Goal: Task Accomplishment & Management: Manage account settings

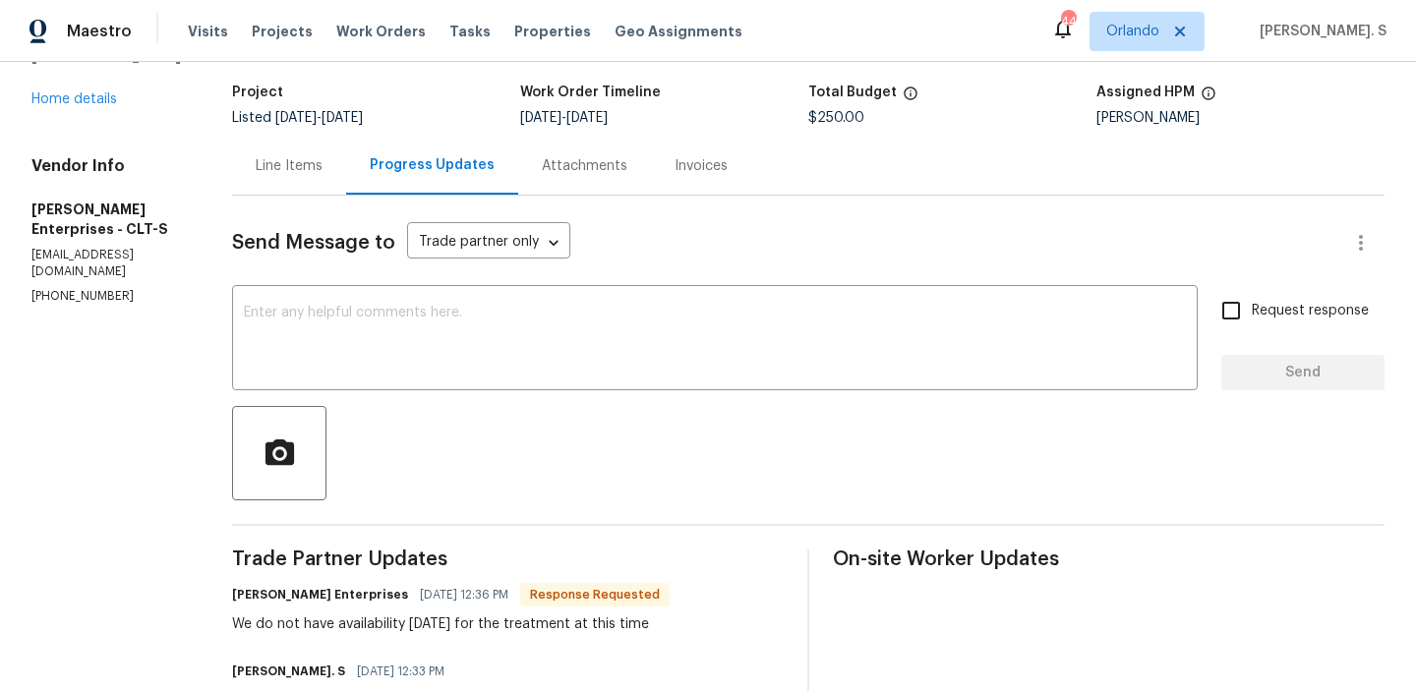
scroll to position [286, 0]
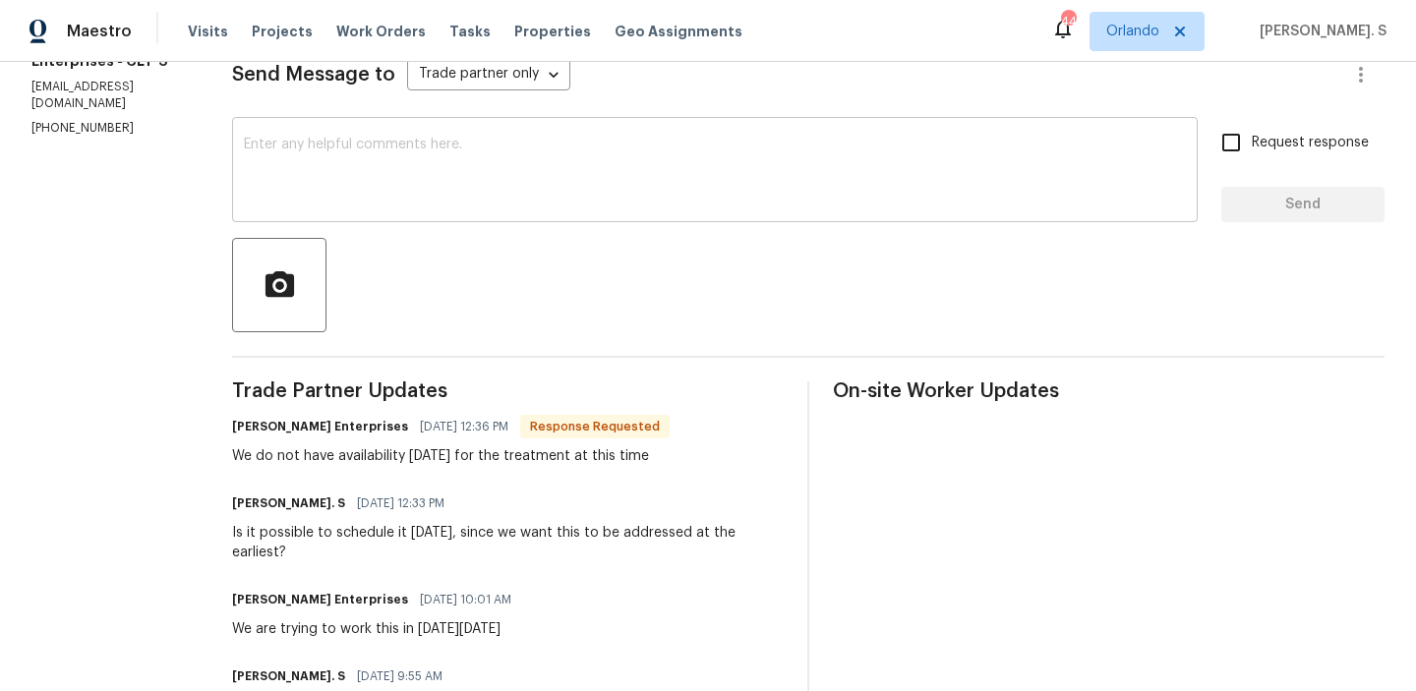
click at [765, 154] on textarea at bounding box center [715, 172] width 942 height 69
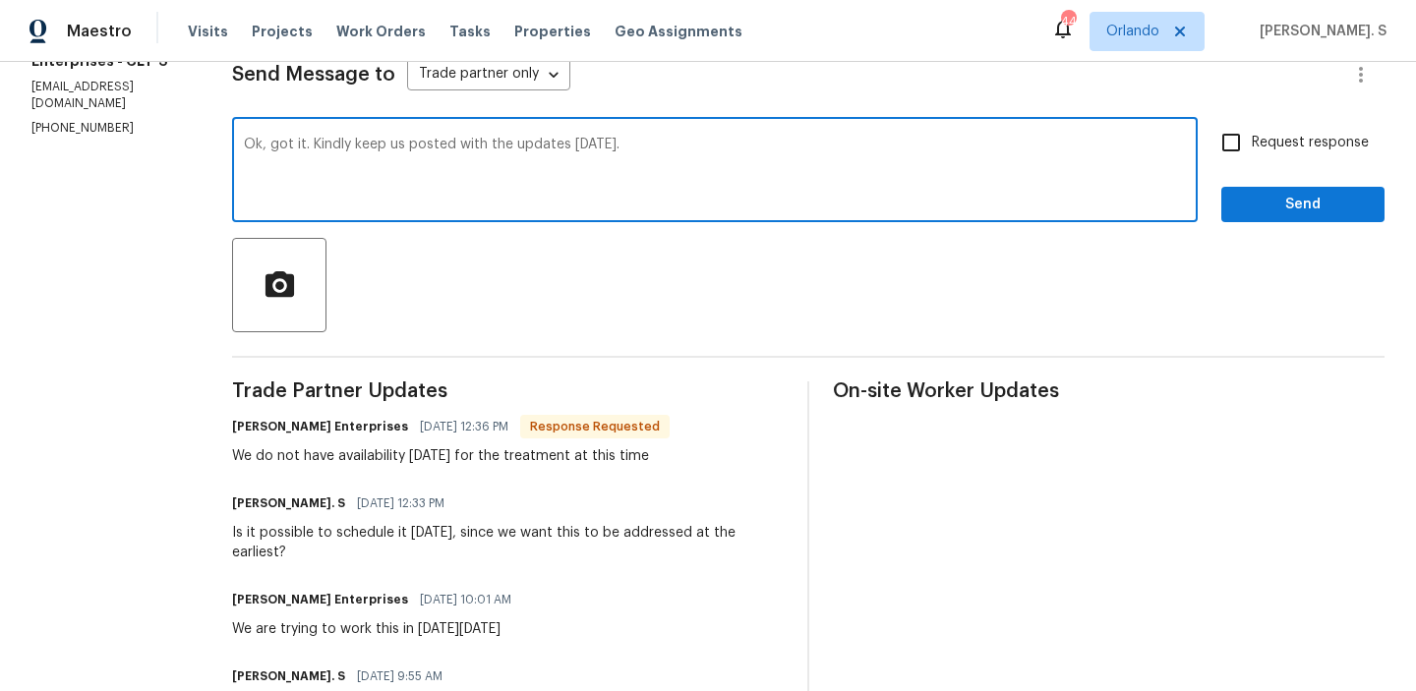
type textarea "Ok, got it. Kindly keep us posted with the updates on Tuesday."
click at [1297, 146] on span "Request response" at bounding box center [1309, 143] width 117 height 21
click at [1251, 146] on input "Request response" at bounding box center [1230, 142] width 41 height 41
checkbox input "true"
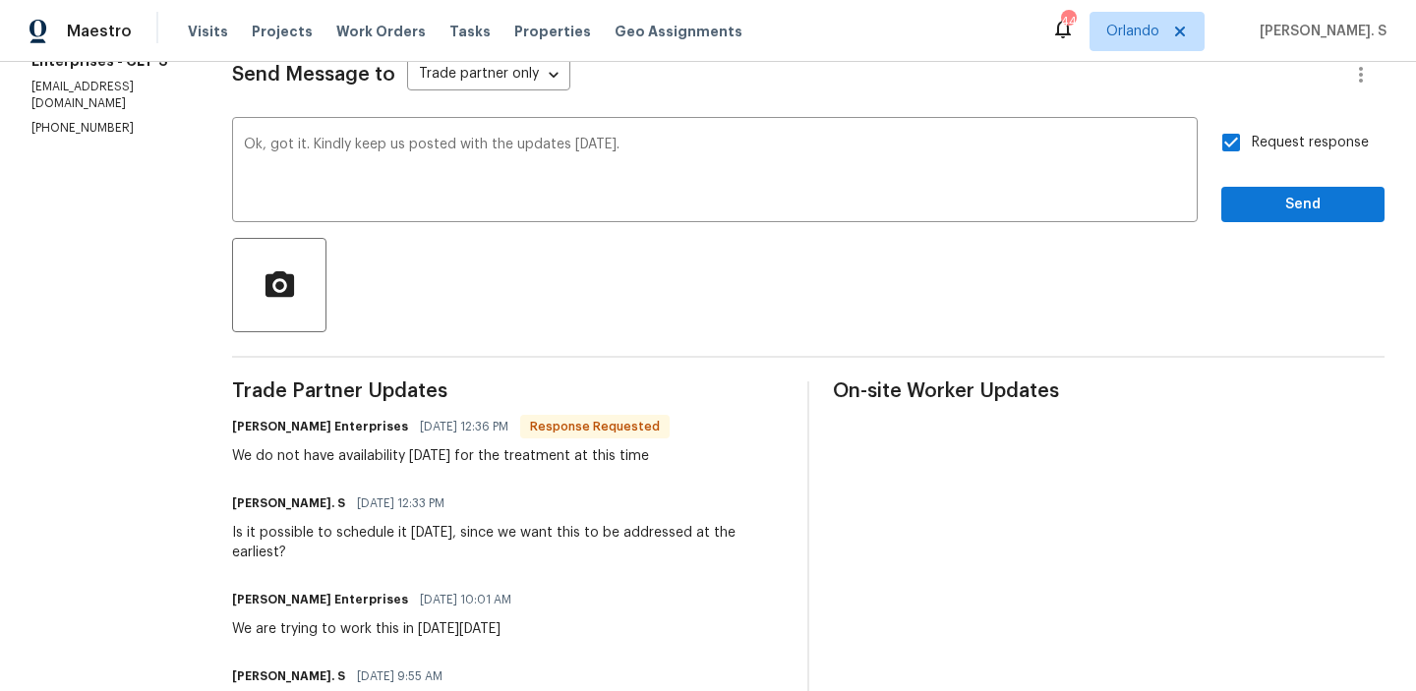
copy div "We do not have availability on Monday for the treatment at this time"
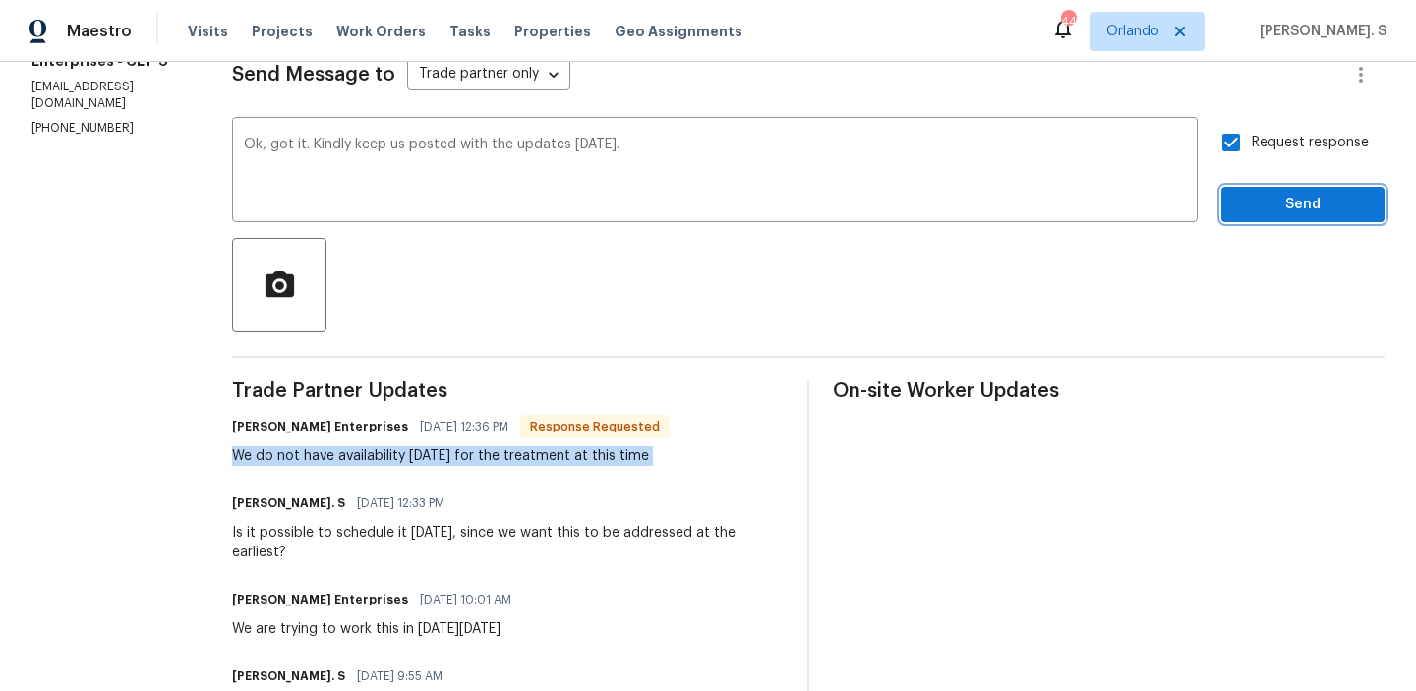
click at [1300, 197] on span "Send" at bounding box center [1303, 205] width 132 height 25
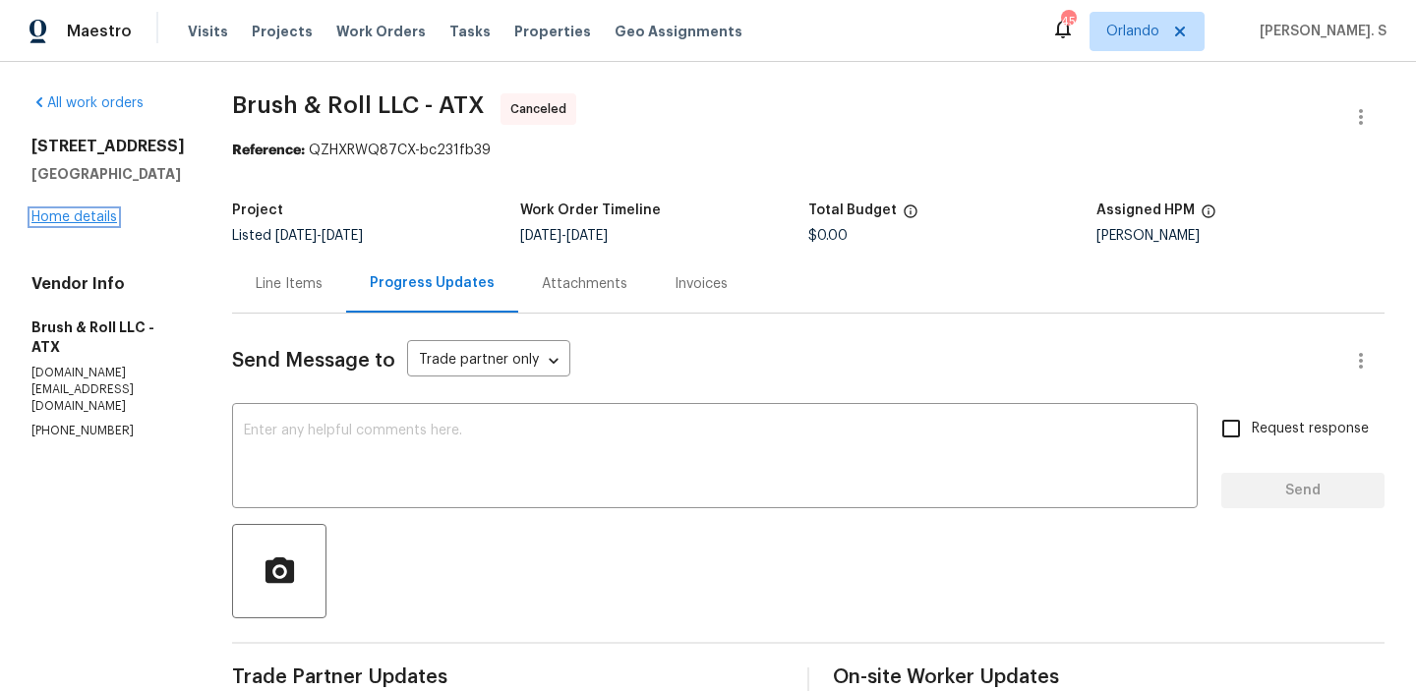
click at [88, 224] on link "Home details" at bounding box center [74, 217] width 86 height 14
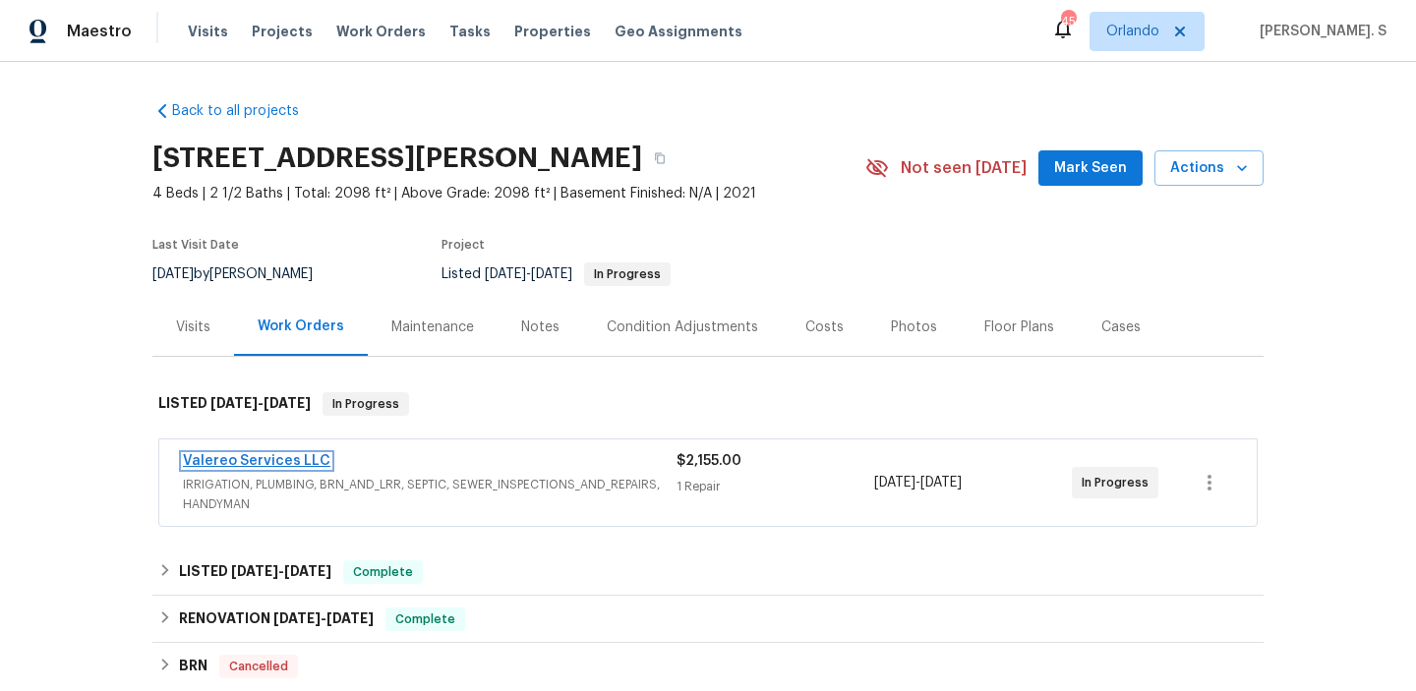
click at [305, 462] on link "Valereo Services LLC" at bounding box center [256, 461] width 147 height 14
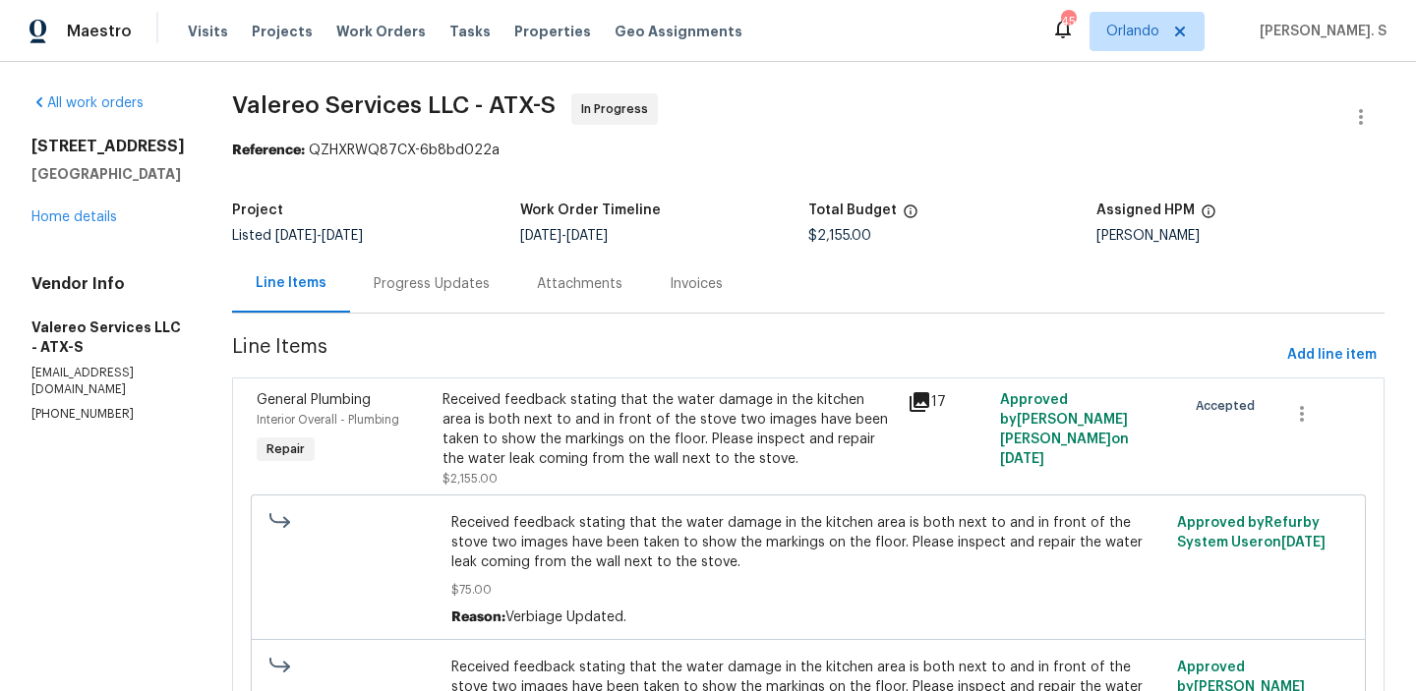
click at [501, 305] on div "Progress Updates" at bounding box center [431, 284] width 163 height 58
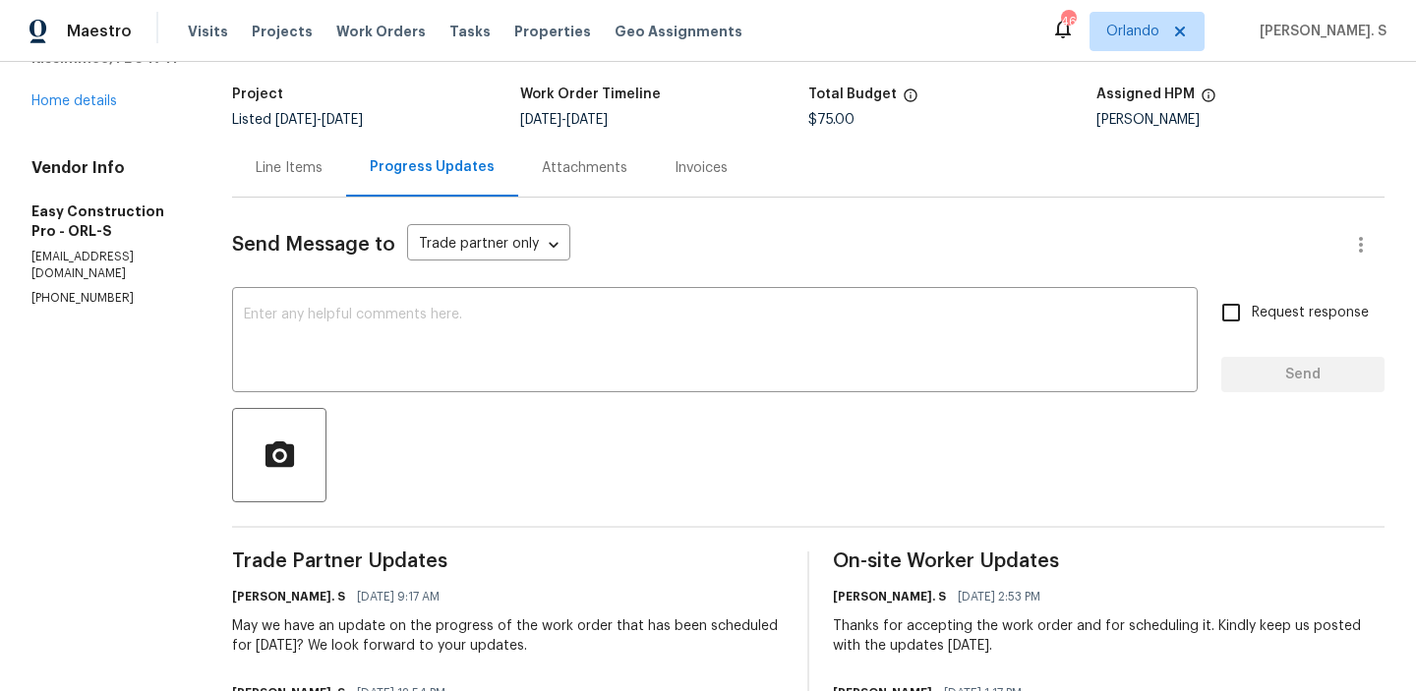
scroll to position [305, 0]
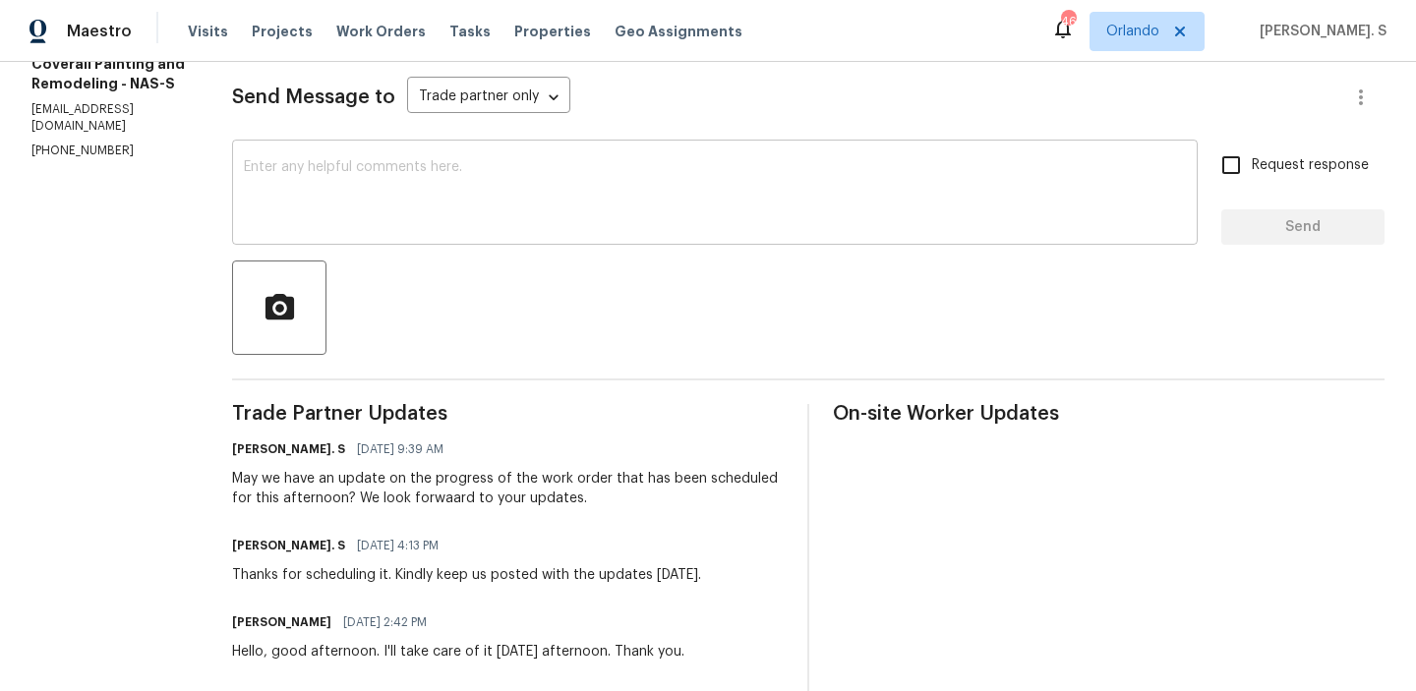
scroll to position [270, 0]
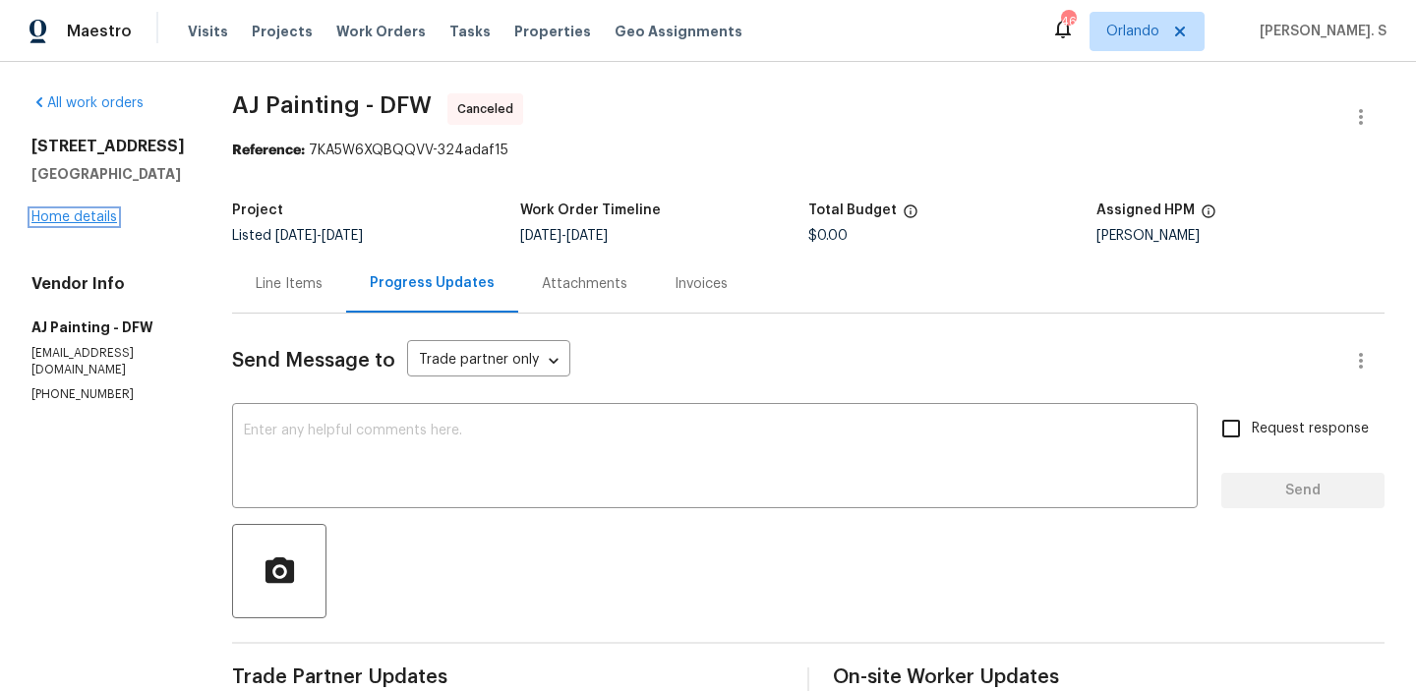
click at [70, 218] on link "Home details" at bounding box center [74, 217] width 86 height 14
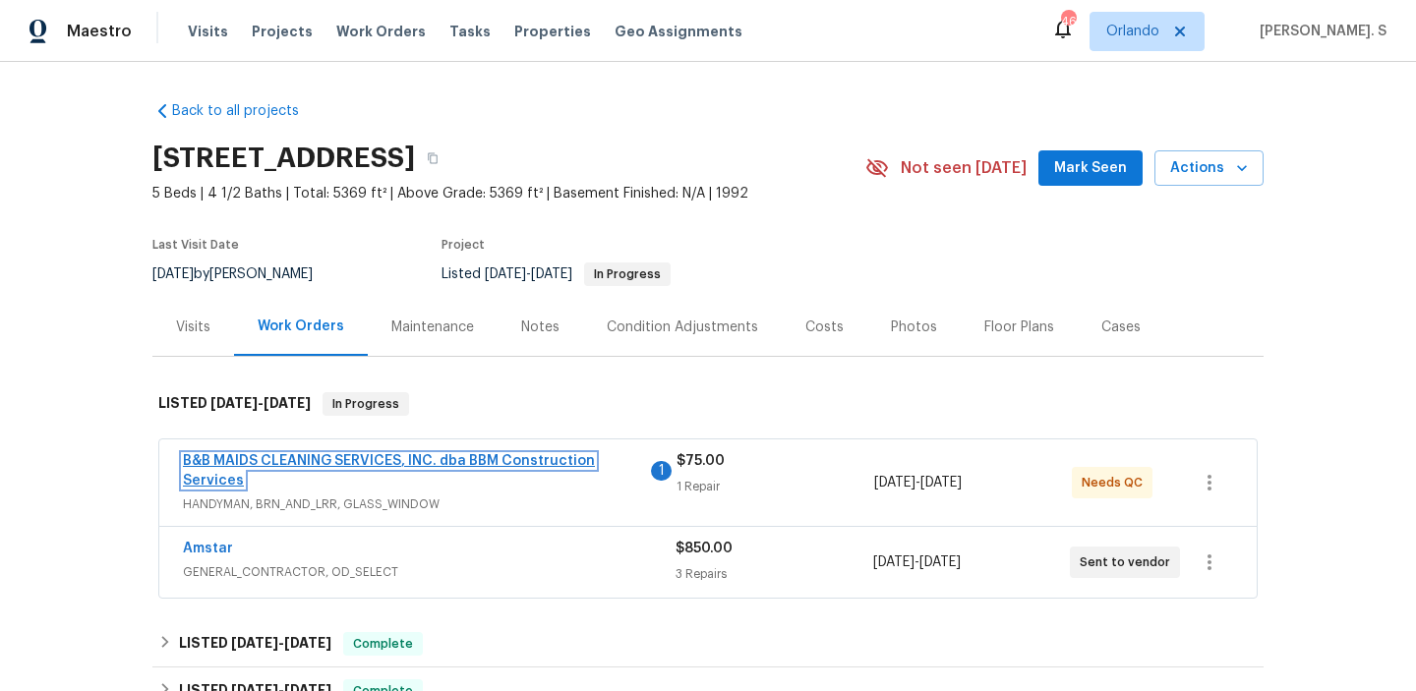
click at [269, 461] on link "B&B MAIDS CLEANING SERVICES, INC. dba BBM Construction Services" at bounding box center [389, 470] width 412 height 33
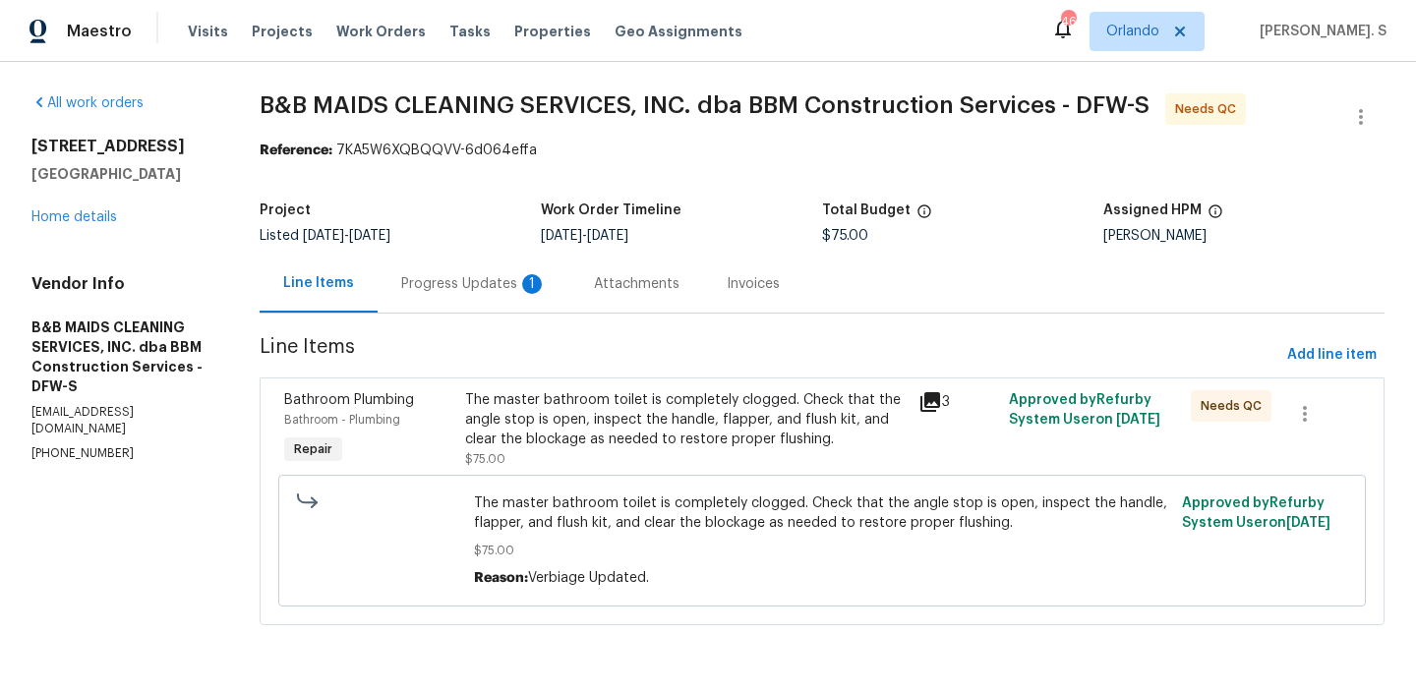
click at [680, 412] on div "The master bathroom toilet is completely clogged. Check that the angle stop is …" at bounding box center [685, 419] width 441 height 59
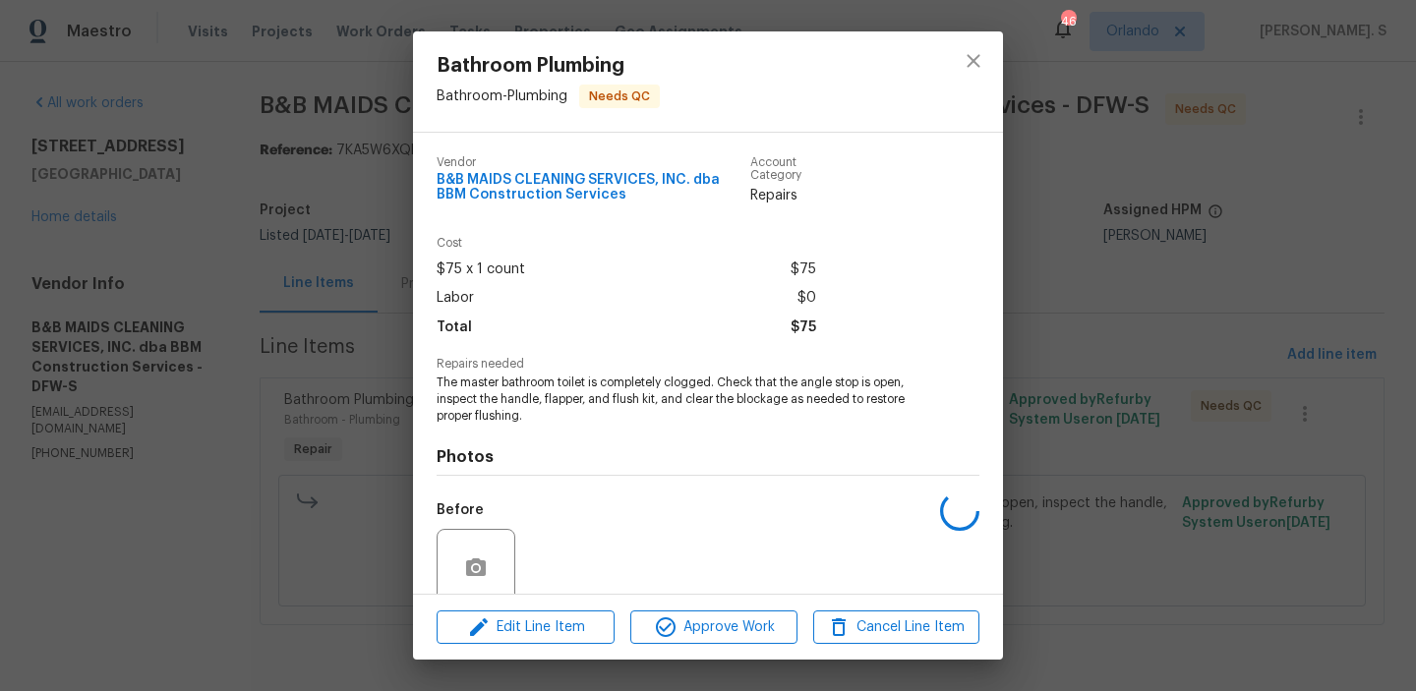
scroll to position [161, 0]
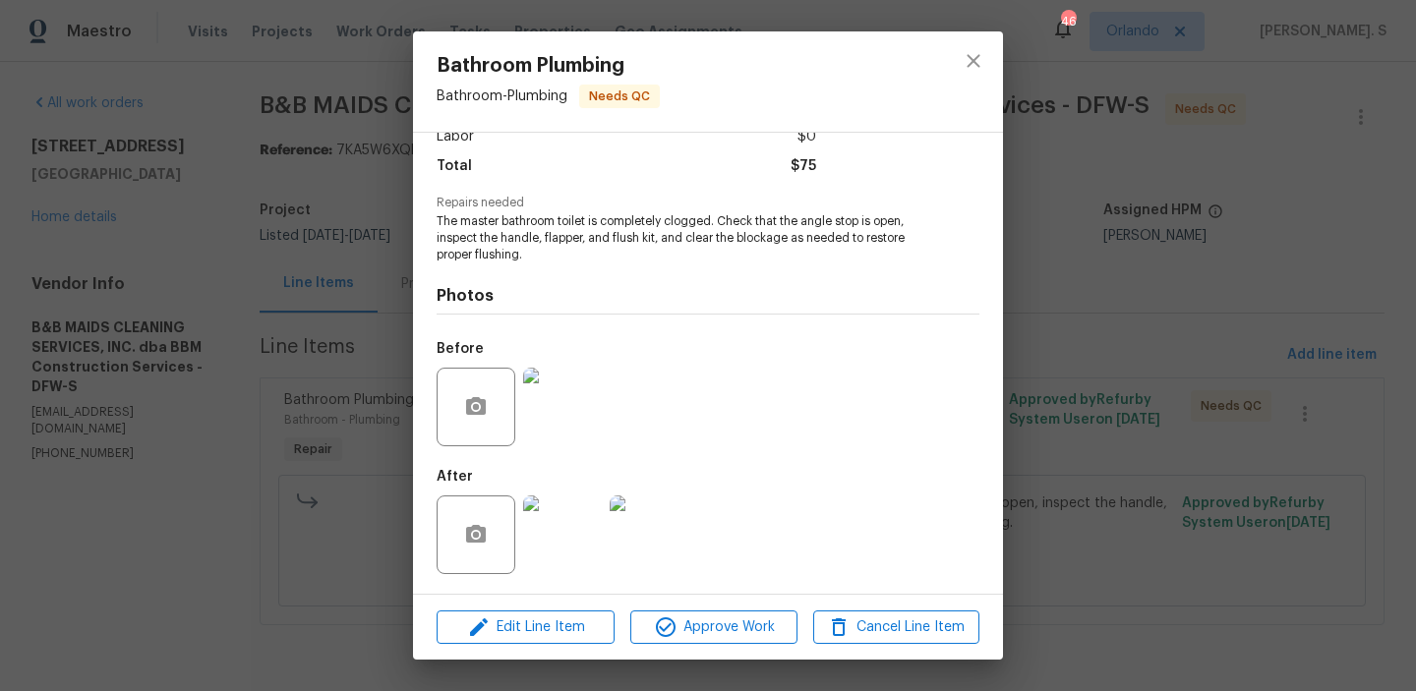
click at [598, 421] on img at bounding box center [562, 407] width 79 height 79
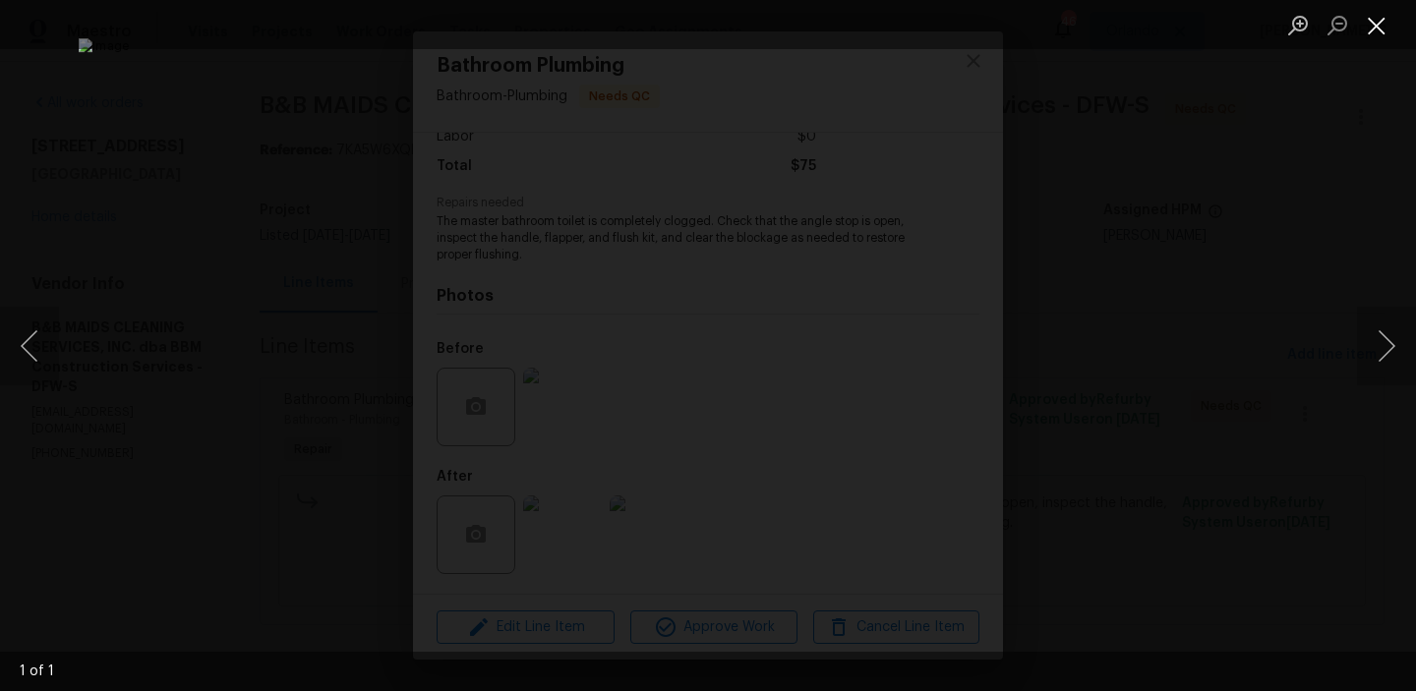
click at [1366, 25] on button "Close lightbox" at bounding box center [1376, 25] width 39 height 34
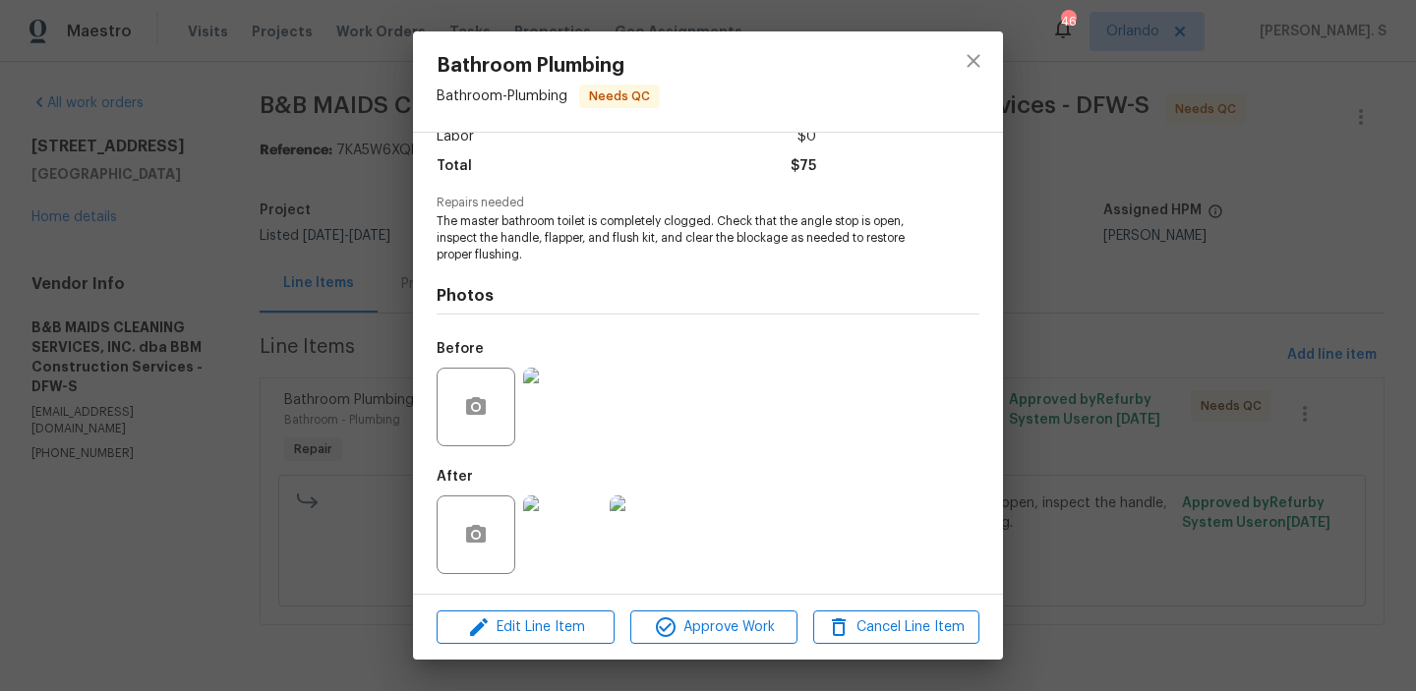
click at [556, 527] on img at bounding box center [562, 534] width 79 height 79
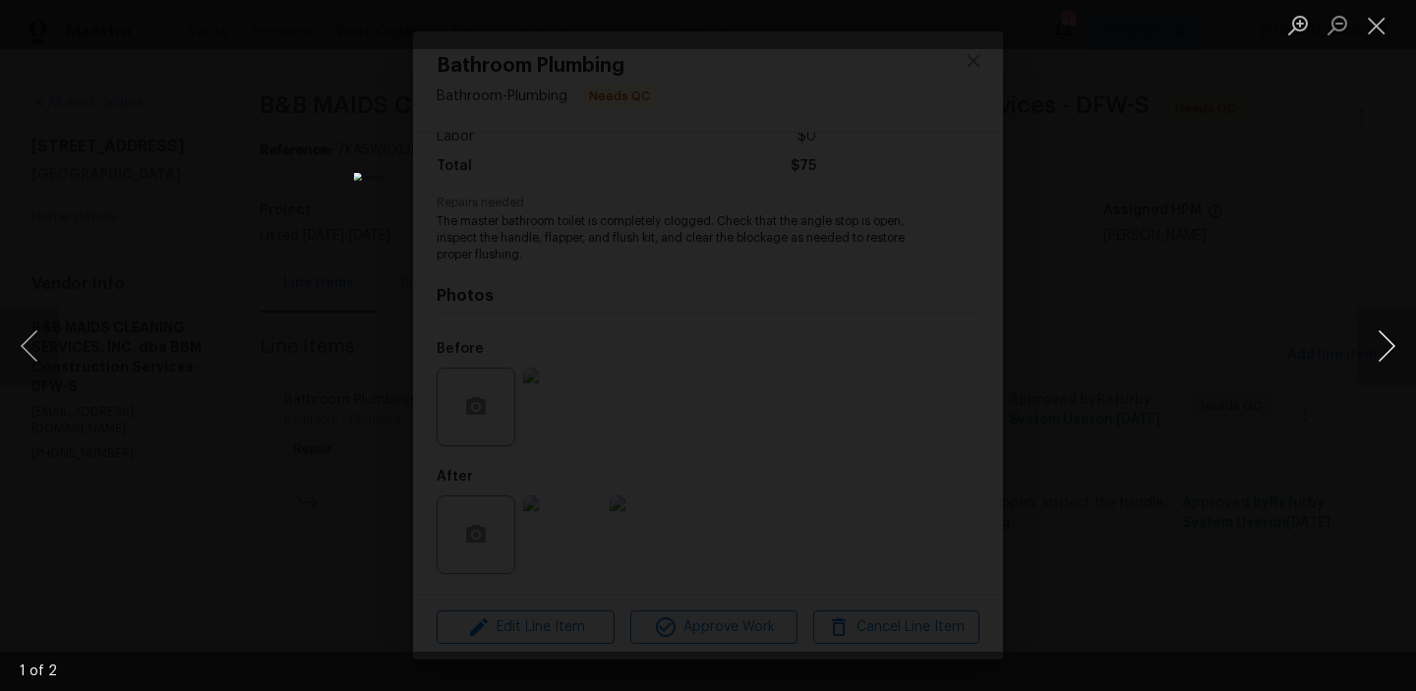
click at [1398, 352] on button "Next image" at bounding box center [1386, 346] width 59 height 79
click at [1371, 35] on button "Close lightbox" at bounding box center [1376, 25] width 39 height 34
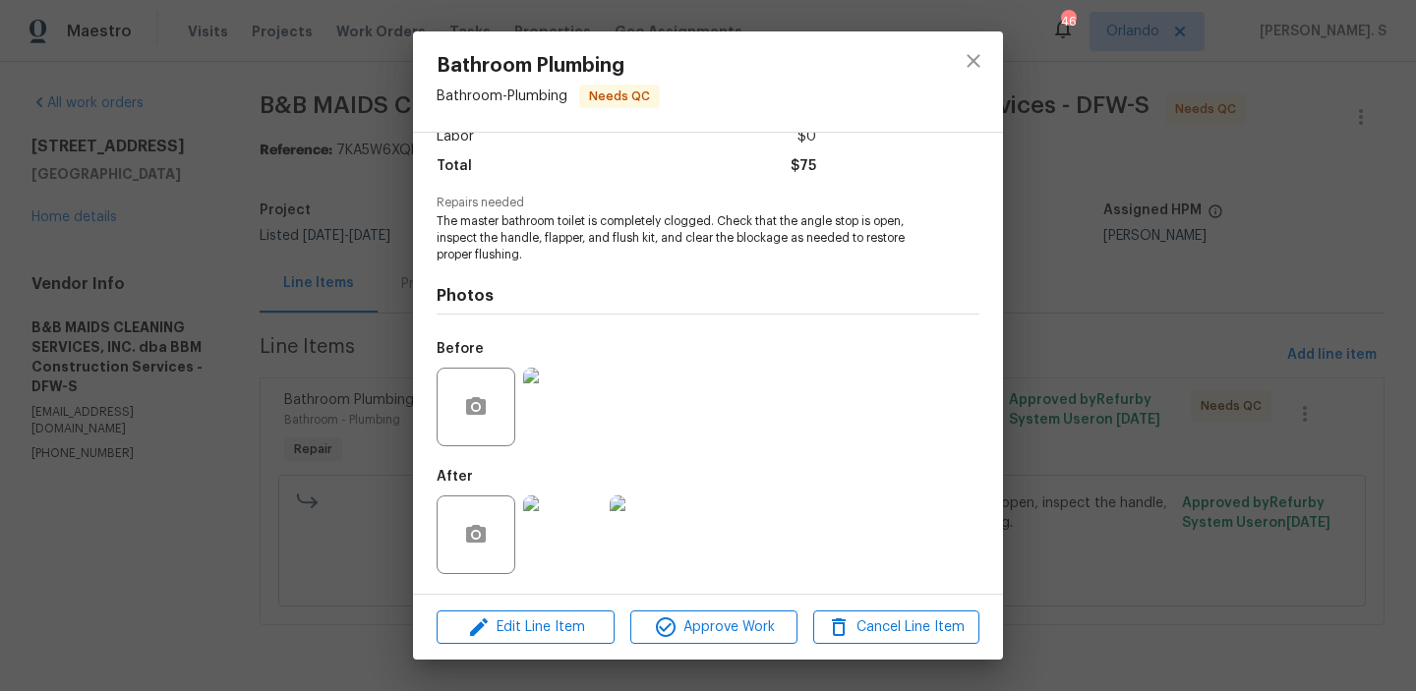
click at [558, 419] on img at bounding box center [562, 407] width 79 height 79
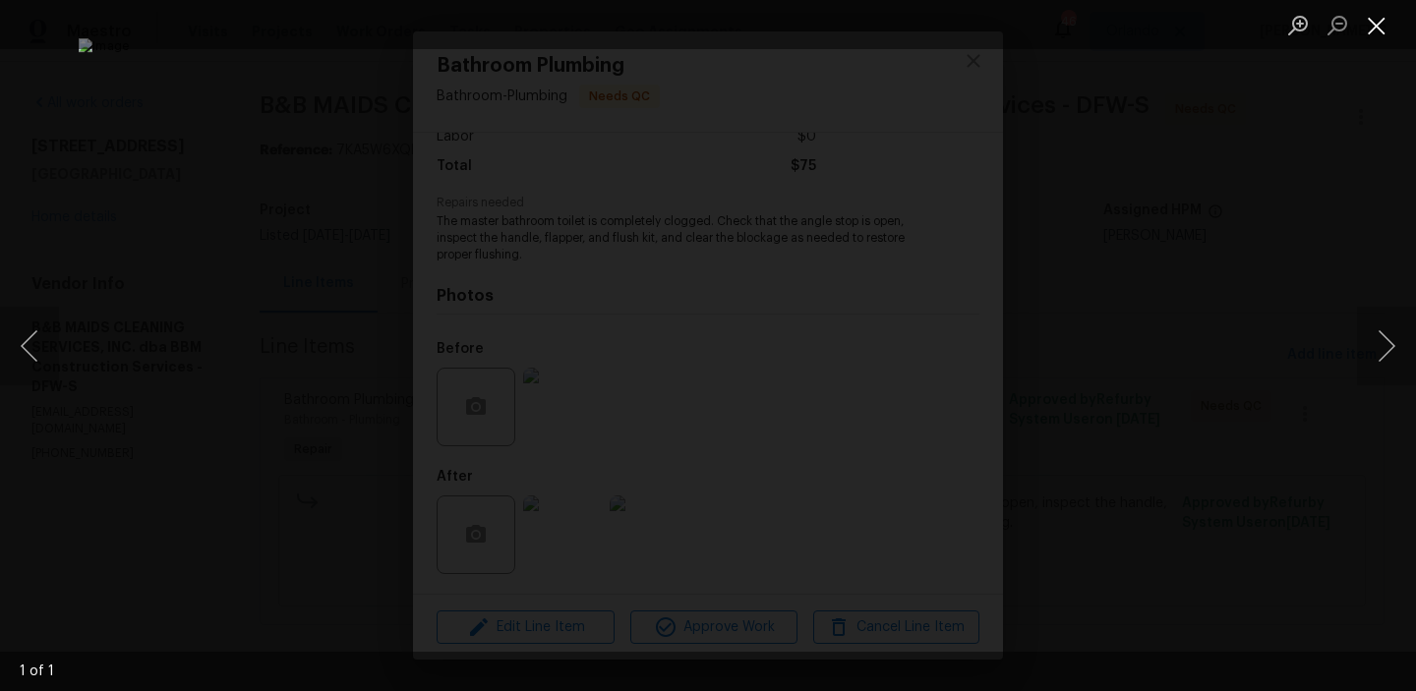
click at [1378, 26] on button "Close lightbox" at bounding box center [1376, 25] width 39 height 34
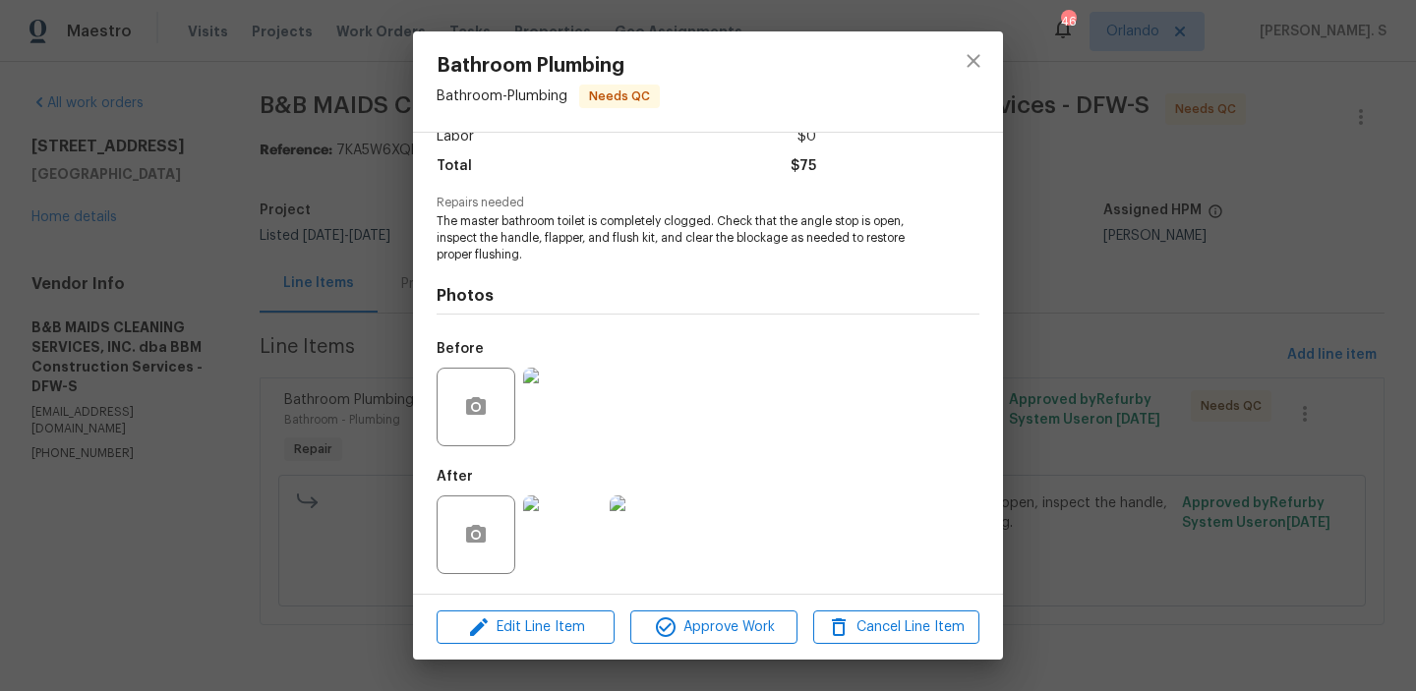
click at [566, 531] on img at bounding box center [562, 534] width 79 height 79
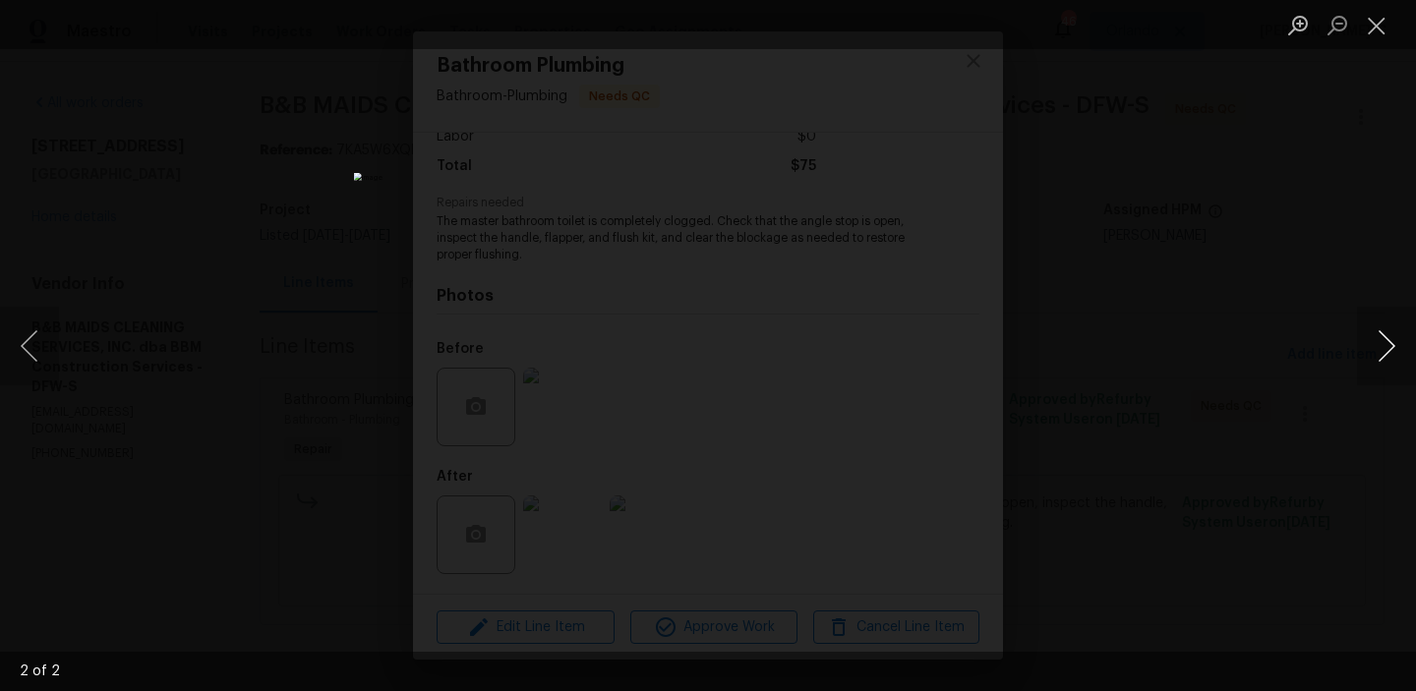
click at [1386, 370] on button "Next image" at bounding box center [1386, 346] width 59 height 79
click at [1391, 28] on button "Close lightbox" at bounding box center [1376, 25] width 39 height 34
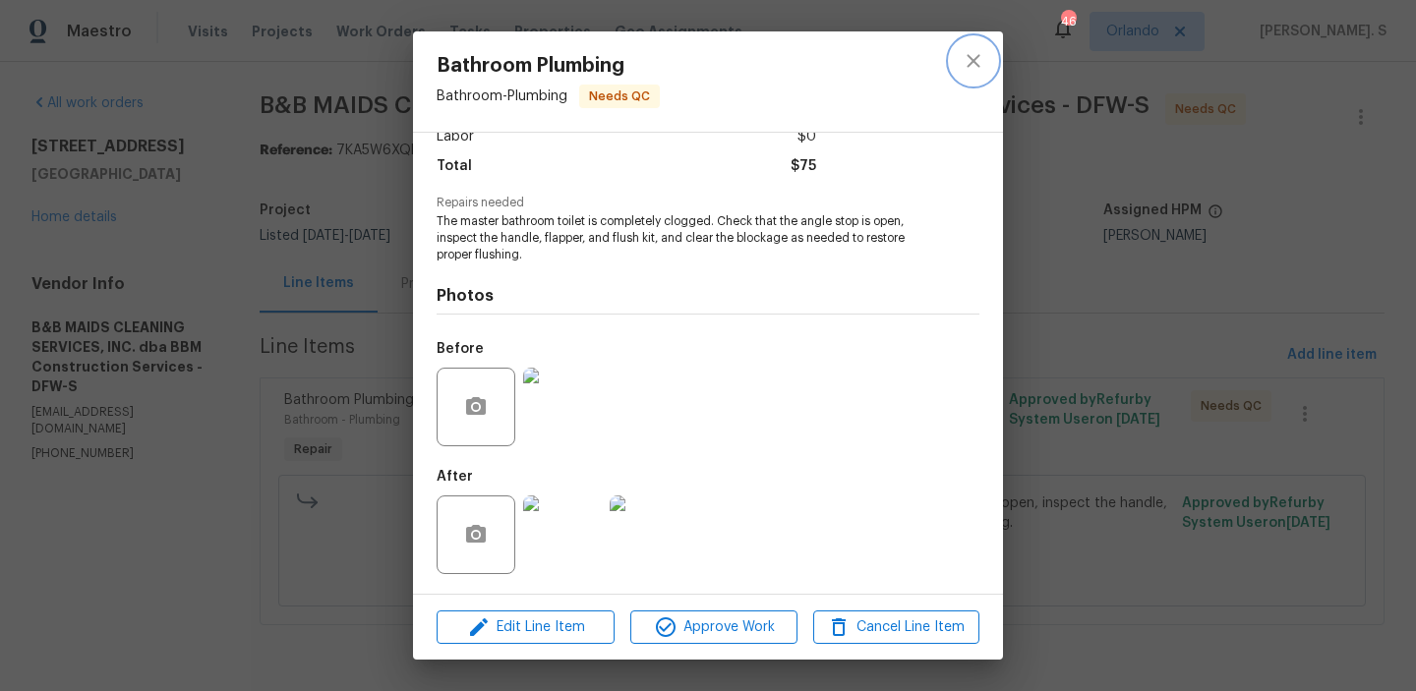
click at [982, 54] on icon "close" at bounding box center [973, 61] width 24 height 24
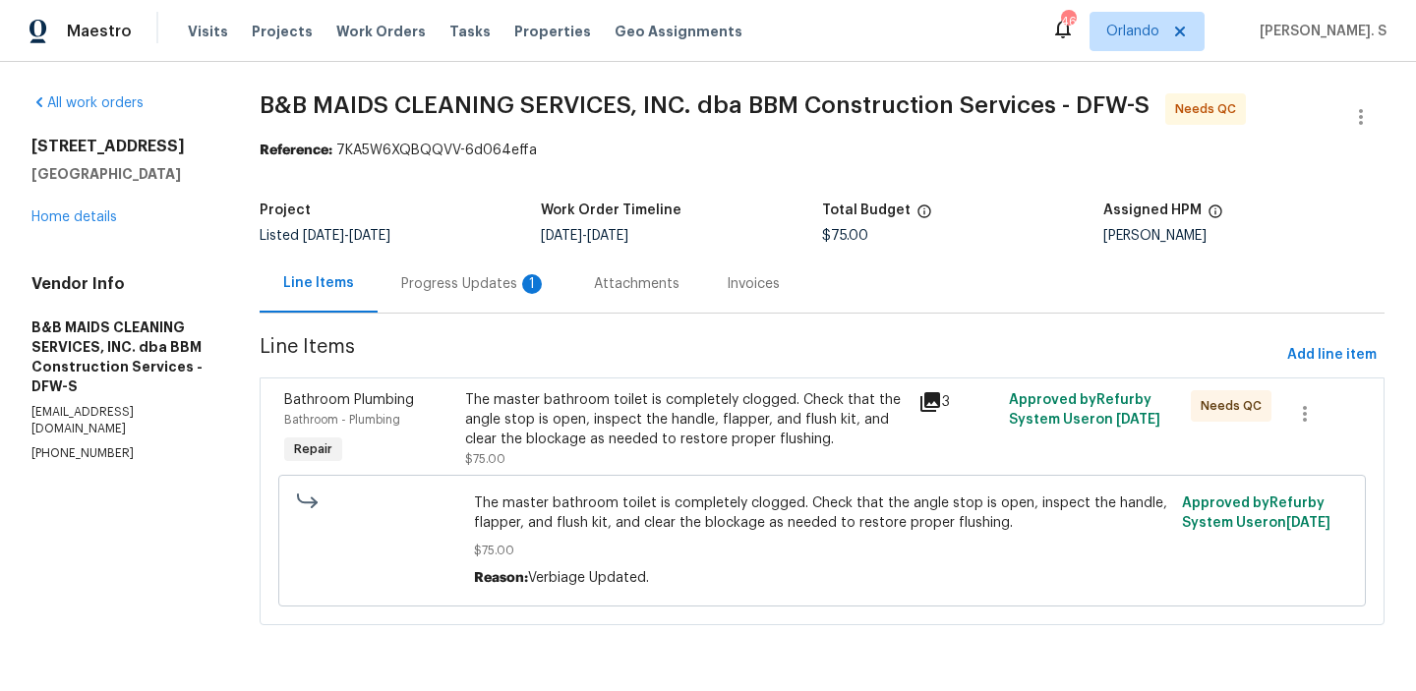
click at [1376, 160] on div "Reference: 7KA5W6XQBQQVV-6d064effa" at bounding box center [822, 151] width 1125 height 20
click at [1362, 111] on icon "button" at bounding box center [1361, 117] width 24 height 24
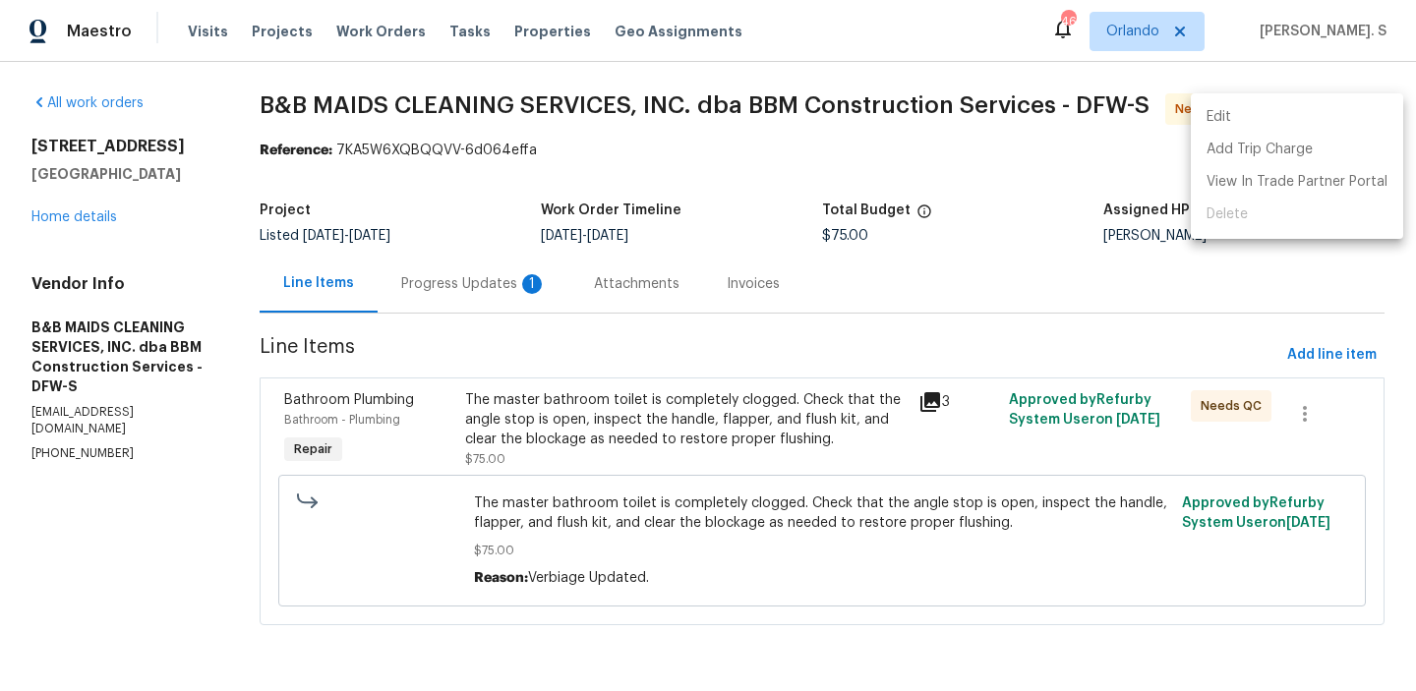
click at [1305, 112] on li "Edit" at bounding box center [1296, 117] width 212 height 32
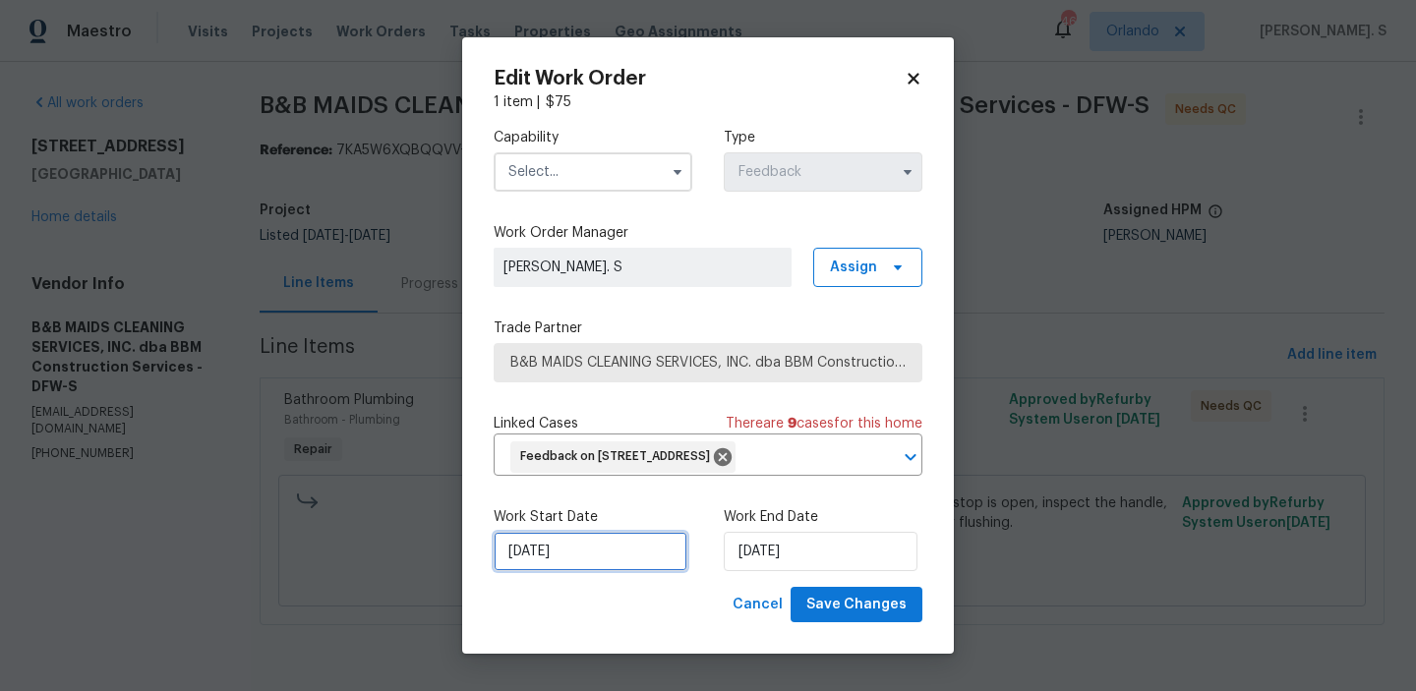
click at [627, 565] on input "[DATE]" at bounding box center [590, 551] width 194 height 39
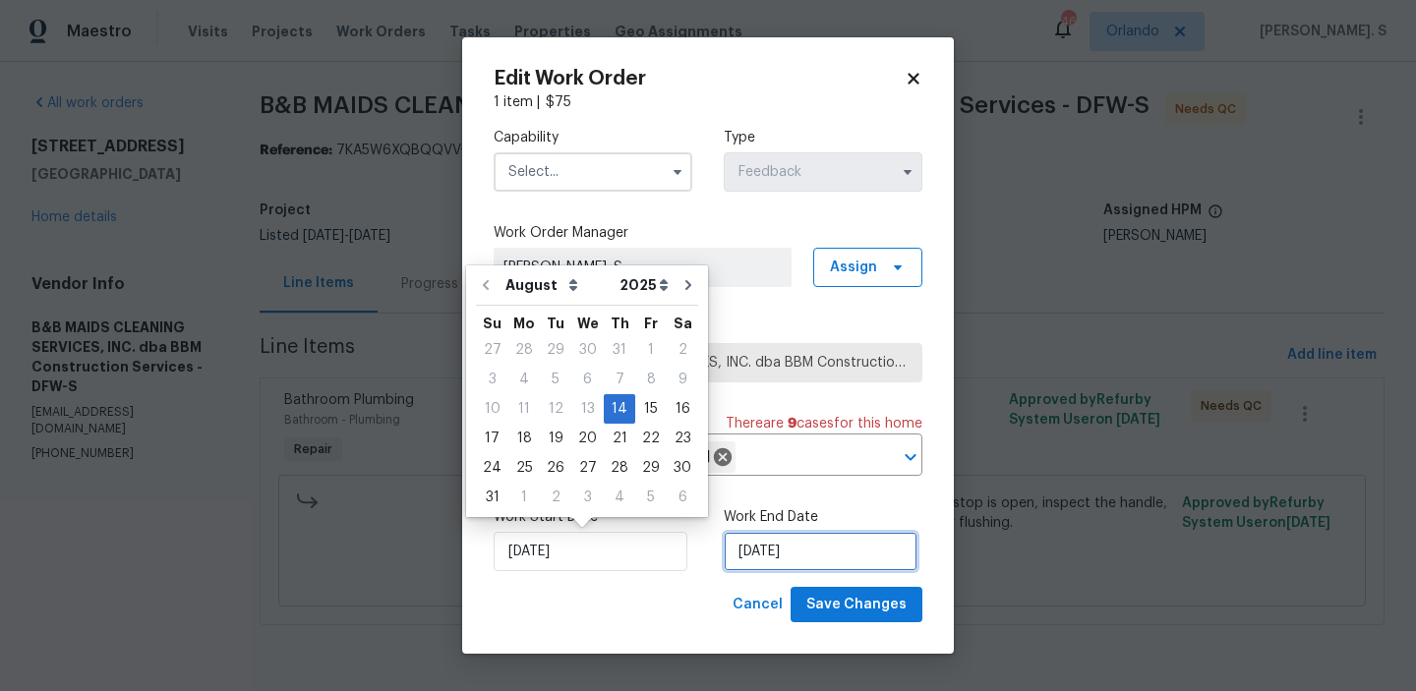
click at [751, 555] on input "[DATE]" at bounding box center [821, 551] width 194 height 39
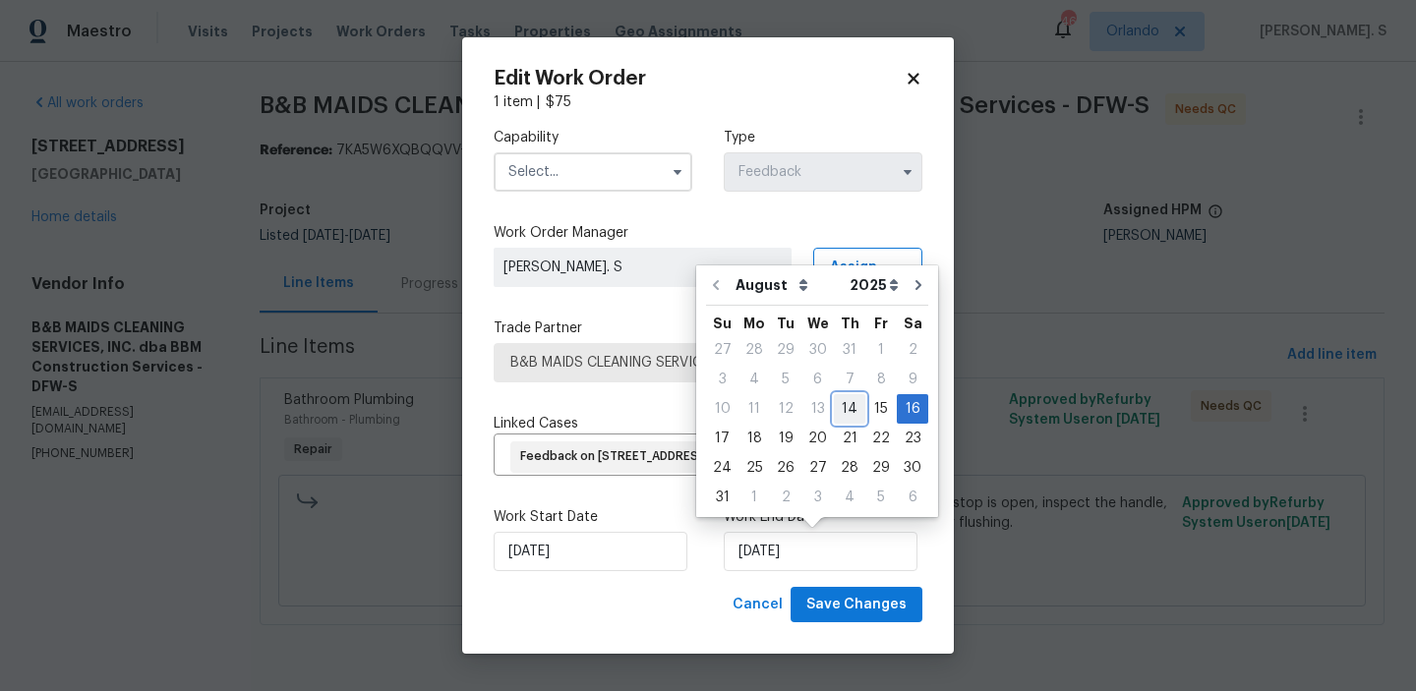
click at [839, 407] on div "14" at bounding box center [849, 409] width 31 height 28
type input "[DATE]"
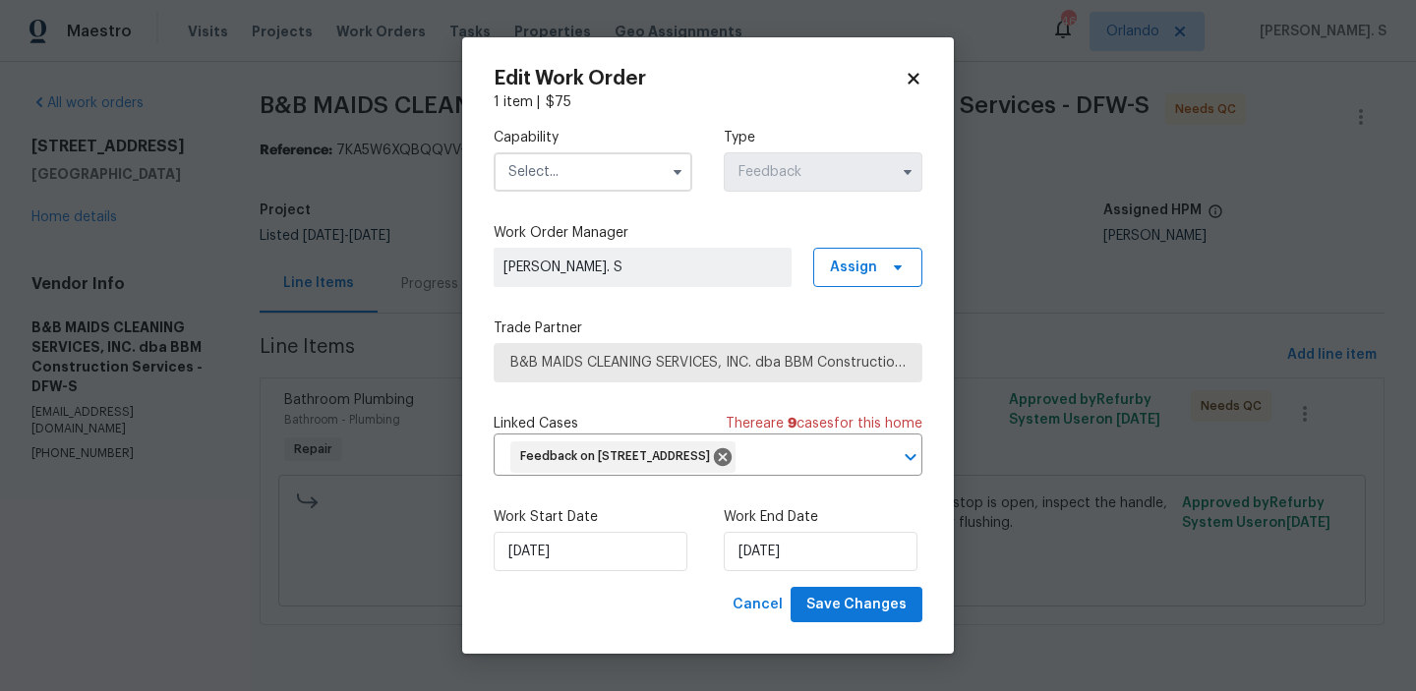
click at [562, 191] on input "text" at bounding box center [592, 171] width 199 height 39
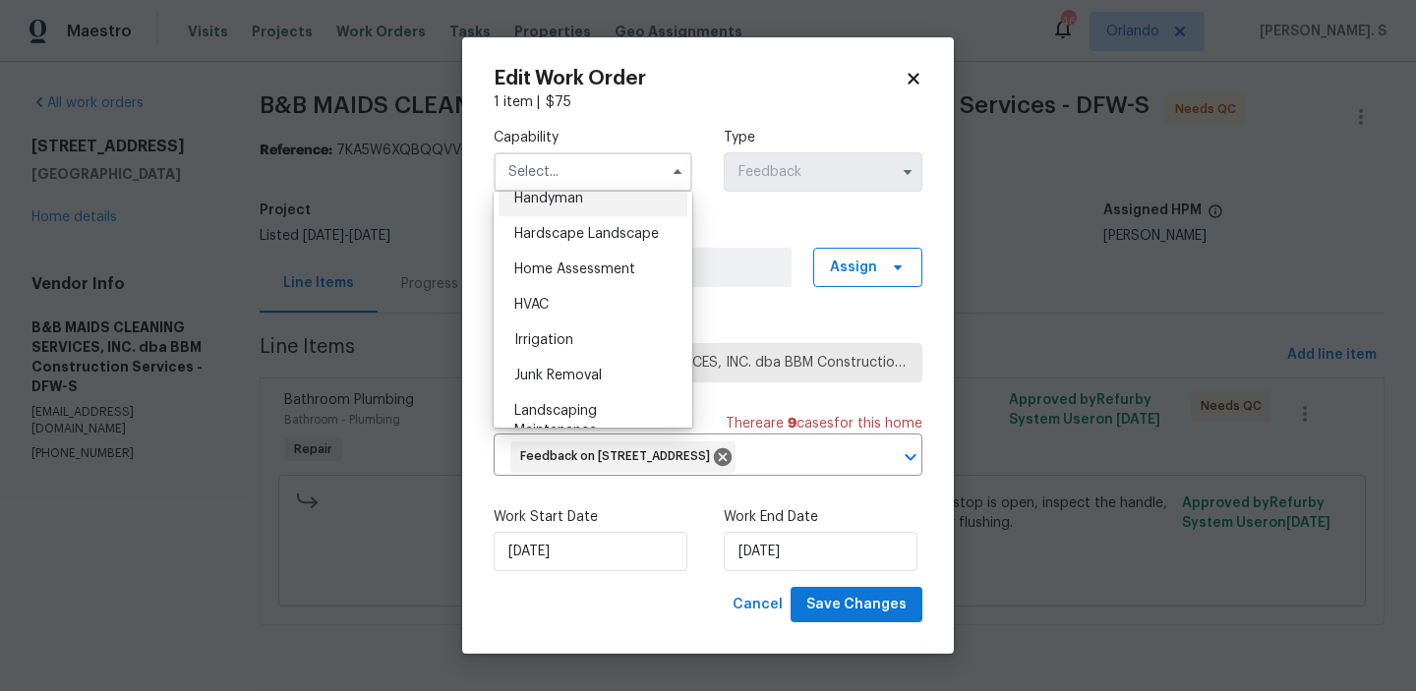
click at [573, 211] on div "Handyman" at bounding box center [592, 198] width 189 height 35
type input "Handyman"
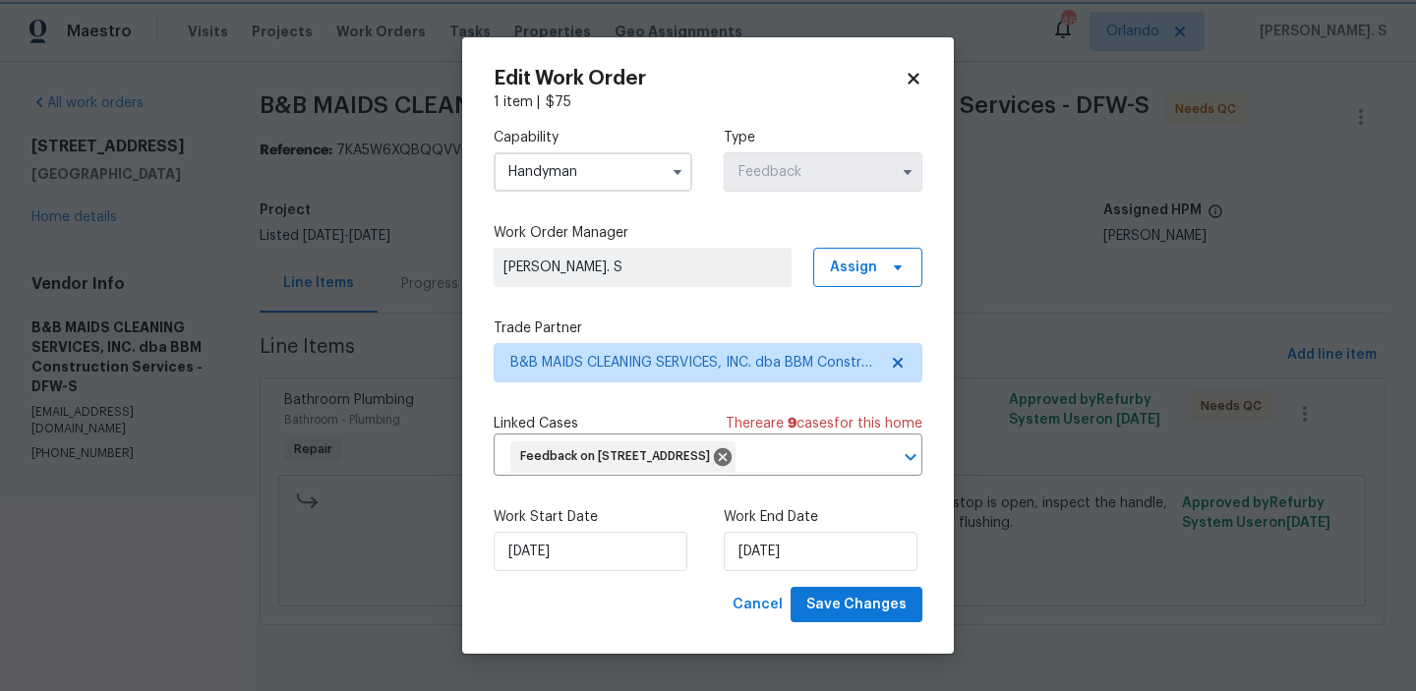
scroll to position [1046, 0]
click at [850, 610] on span "Save Changes" at bounding box center [856, 605] width 100 height 25
click at [422, 284] on body "Maestro Visits Projects Work Orders Tasks Properties Geo Assignments 46 Orlando…" at bounding box center [708, 340] width 1416 height 680
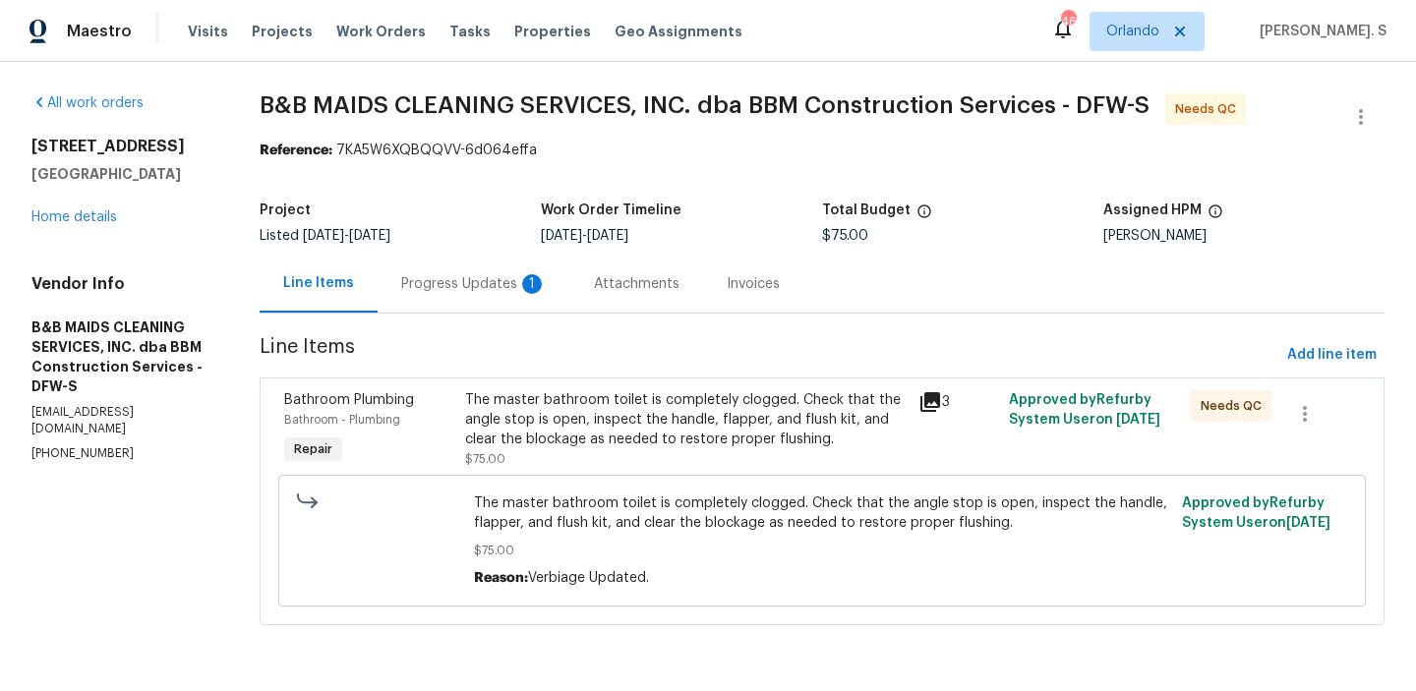
click at [422, 284] on div "Progress Updates 1" at bounding box center [473, 284] width 193 height 58
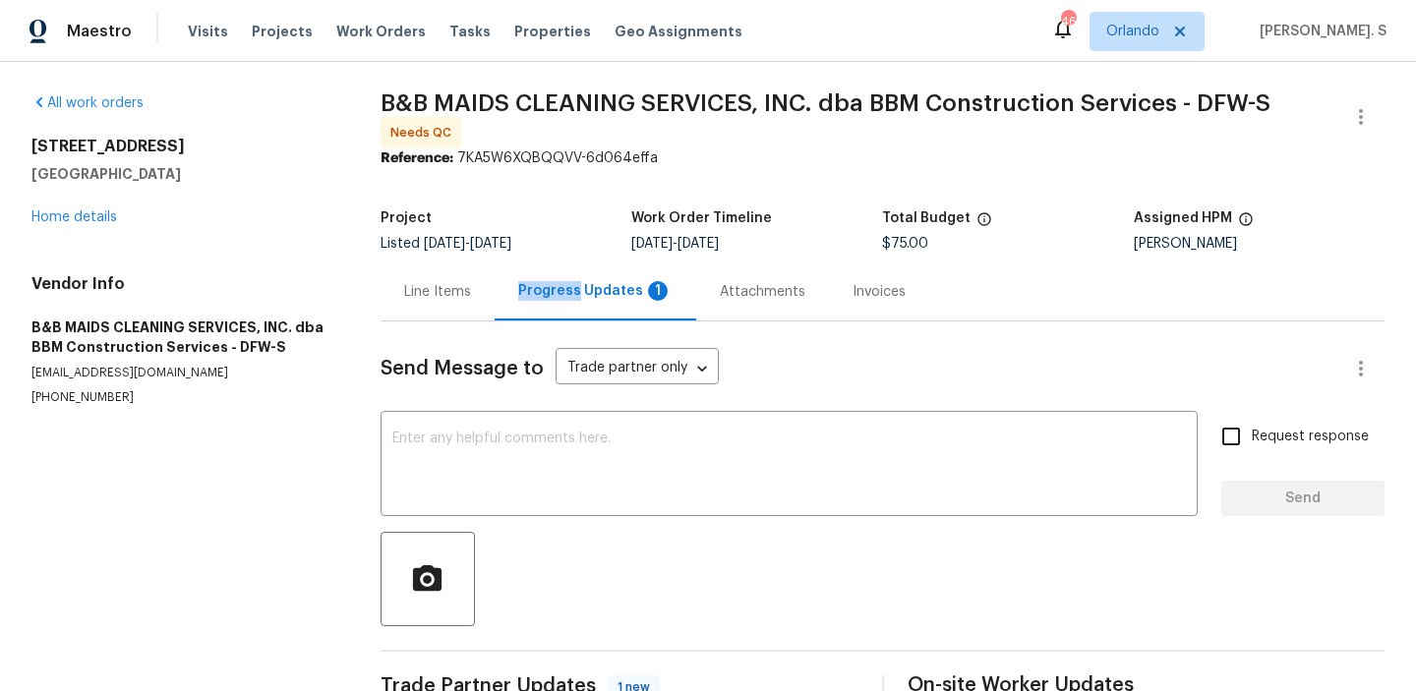
click at [422, 284] on div "Line Items" at bounding box center [437, 292] width 67 height 20
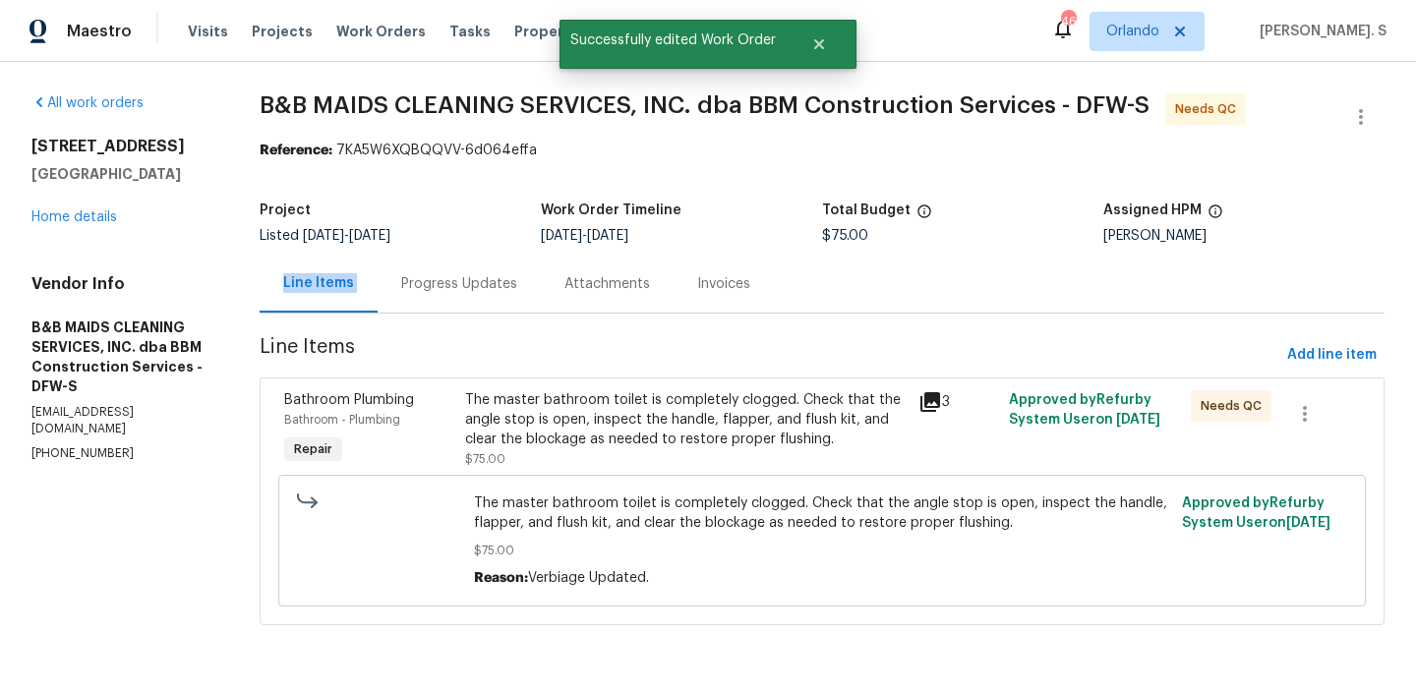
click at [463, 290] on div "Progress Updates" at bounding box center [459, 284] width 116 height 20
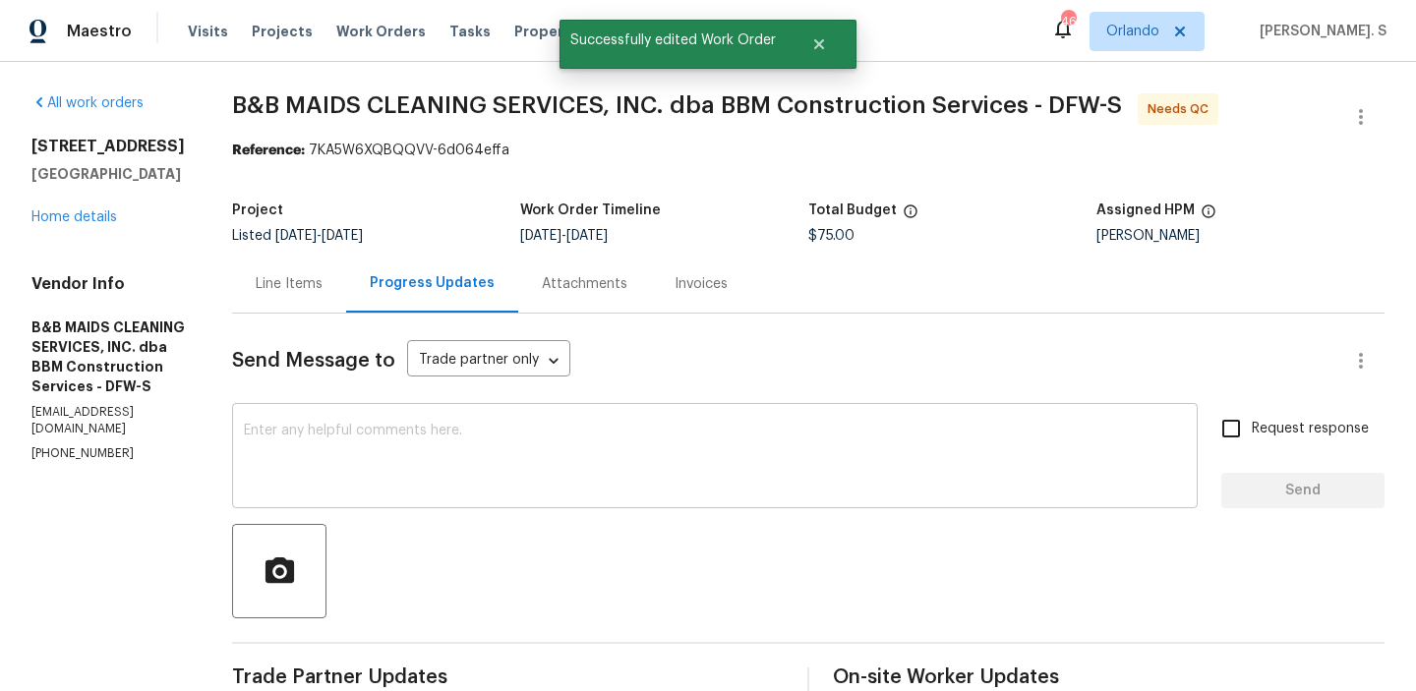
click at [395, 434] on textarea at bounding box center [715, 458] width 942 height 69
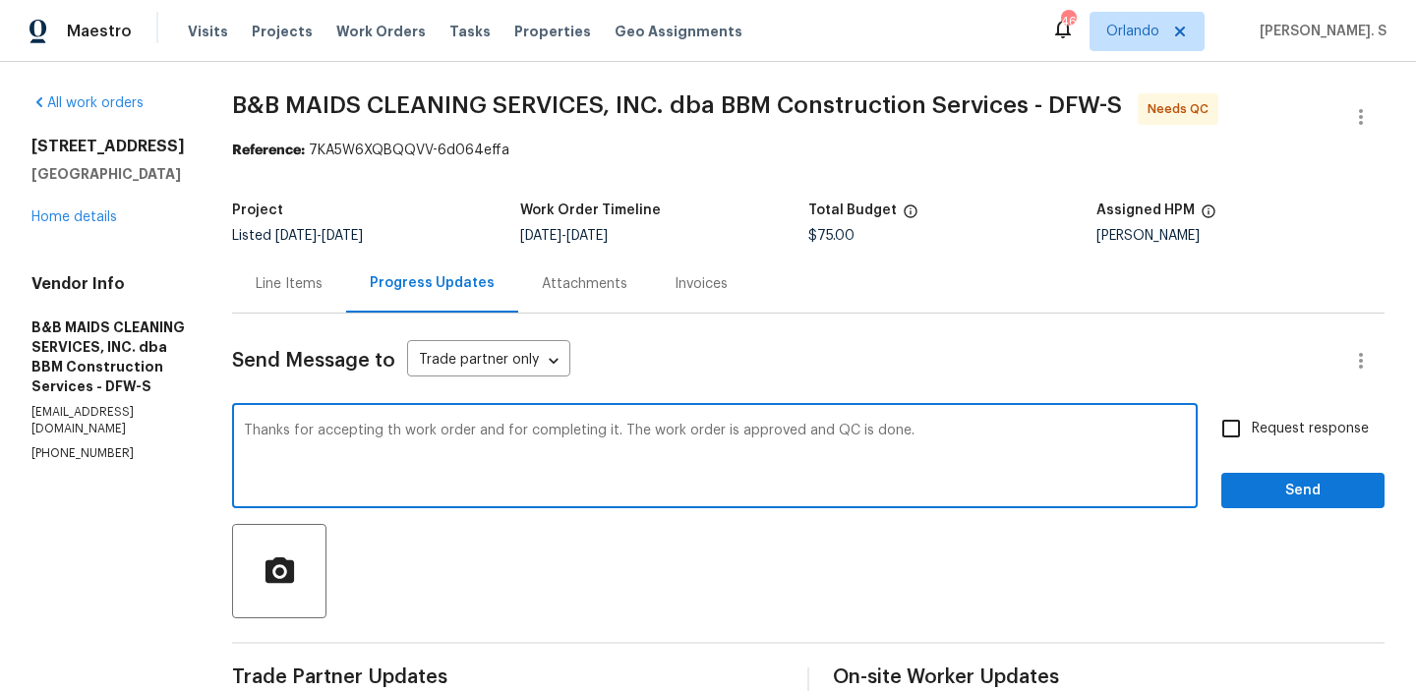
click at [0, 0] on qb-div "Replace with the" at bounding box center [0, 0] width 0 height 0
click at [454, 434] on textarea "Thanks for accepting the work order and for completing it. The work order is ap…" at bounding box center [715, 458] width 942 height 69
type textarea "Thanks for accepting the work order and for completing it. The work order is ap…"
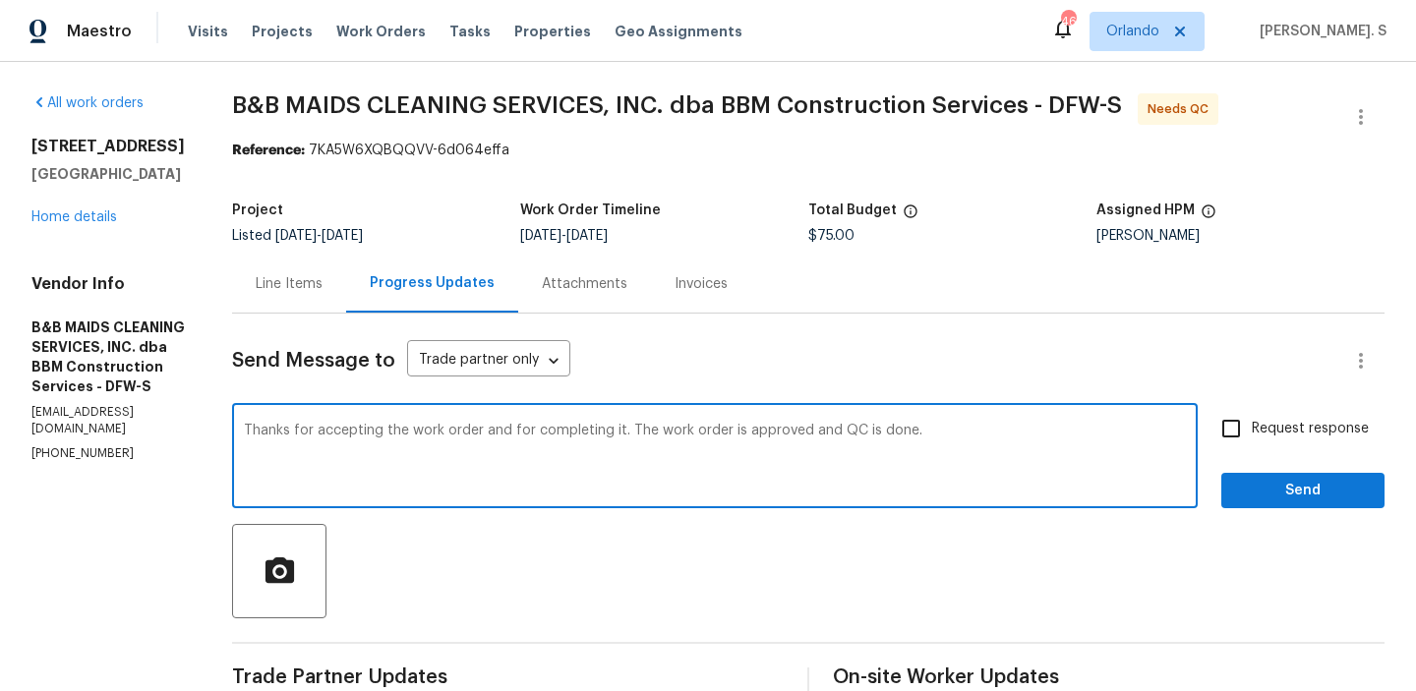
click at [503, 97] on span "B&B MAIDS CLEANING SERVICES, INC. dba BBM Construction Services - DFW-S" at bounding box center [677, 105] width 890 height 24
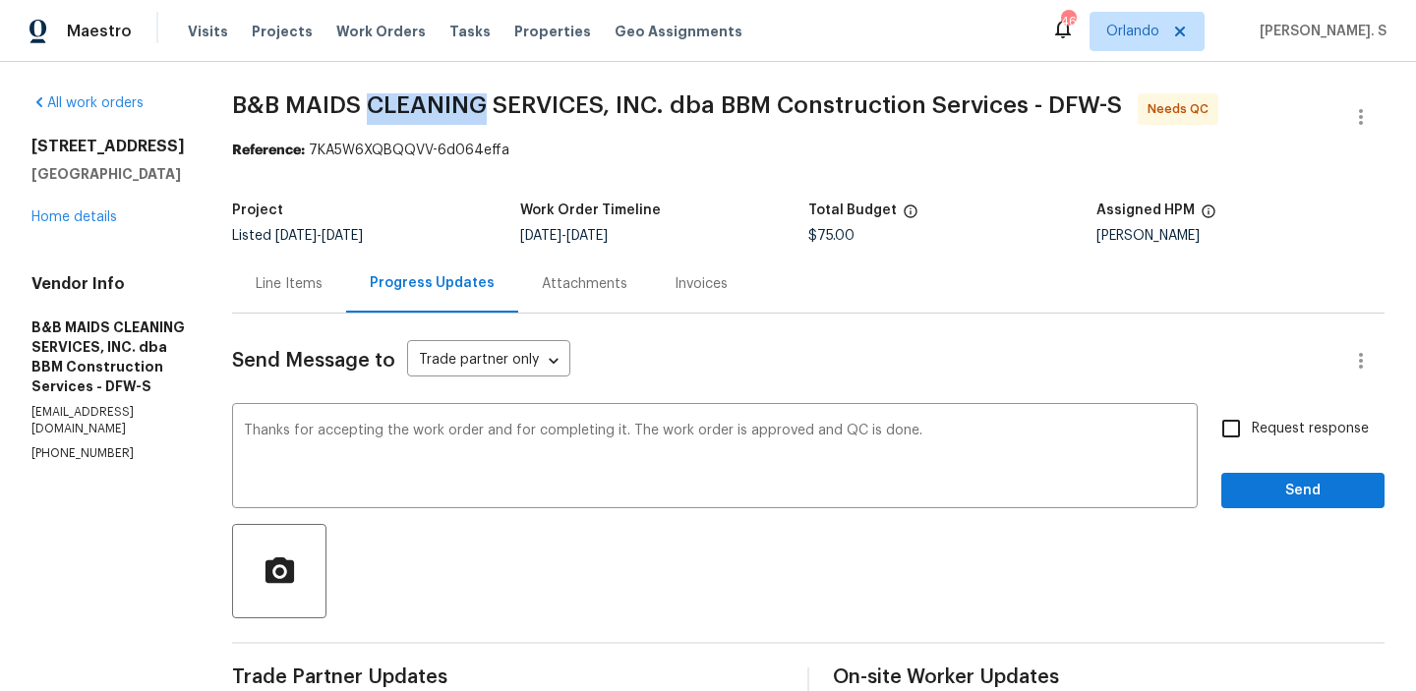
click at [503, 97] on span "B&B MAIDS CLEANING SERVICES, INC. dba BBM Construction Services - DFW-S" at bounding box center [677, 105] width 890 height 24
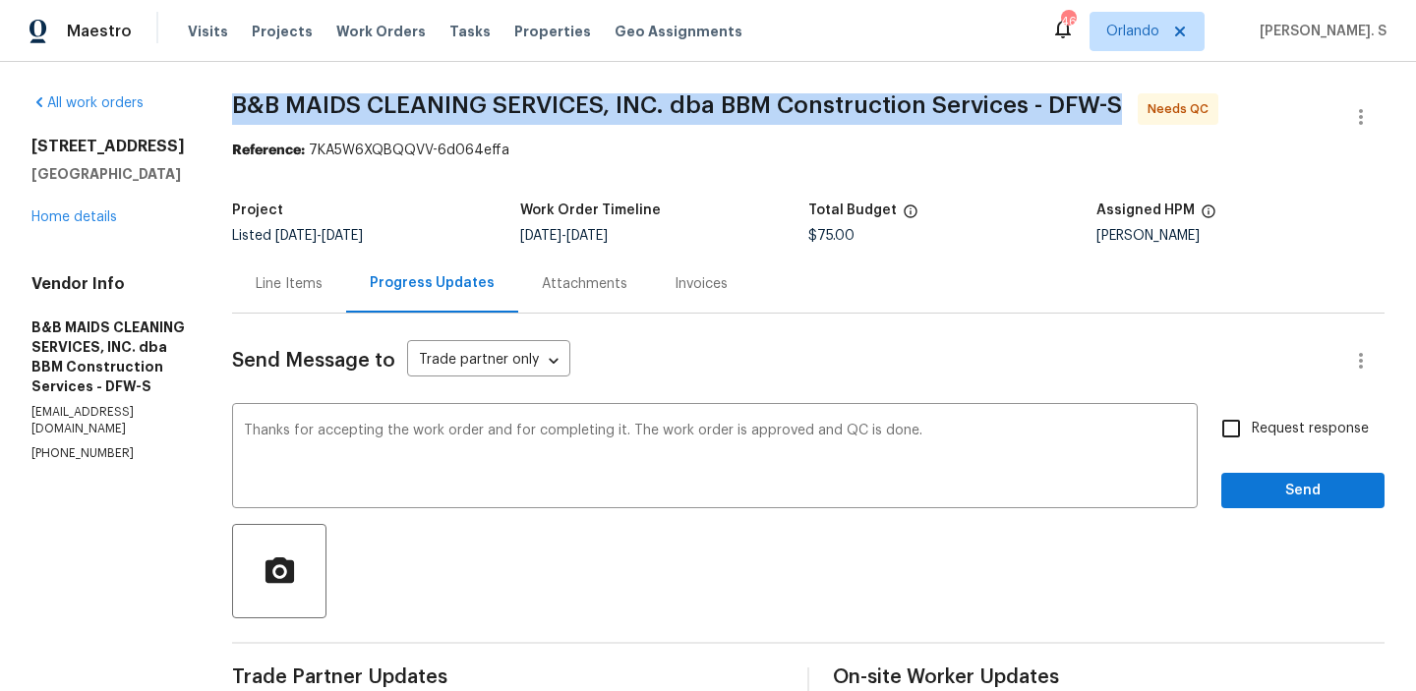
copy span "B&B MAIDS CLEANING SERVICES, INC. dba BBM Construction Services - DFW-S"
click at [1258, 415] on label "Request response" at bounding box center [1289, 428] width 158 height 41
click at [1251, 415] on input "Request response" at bounding box center [1230, 428] width 41 height 41
checkbox input "true"
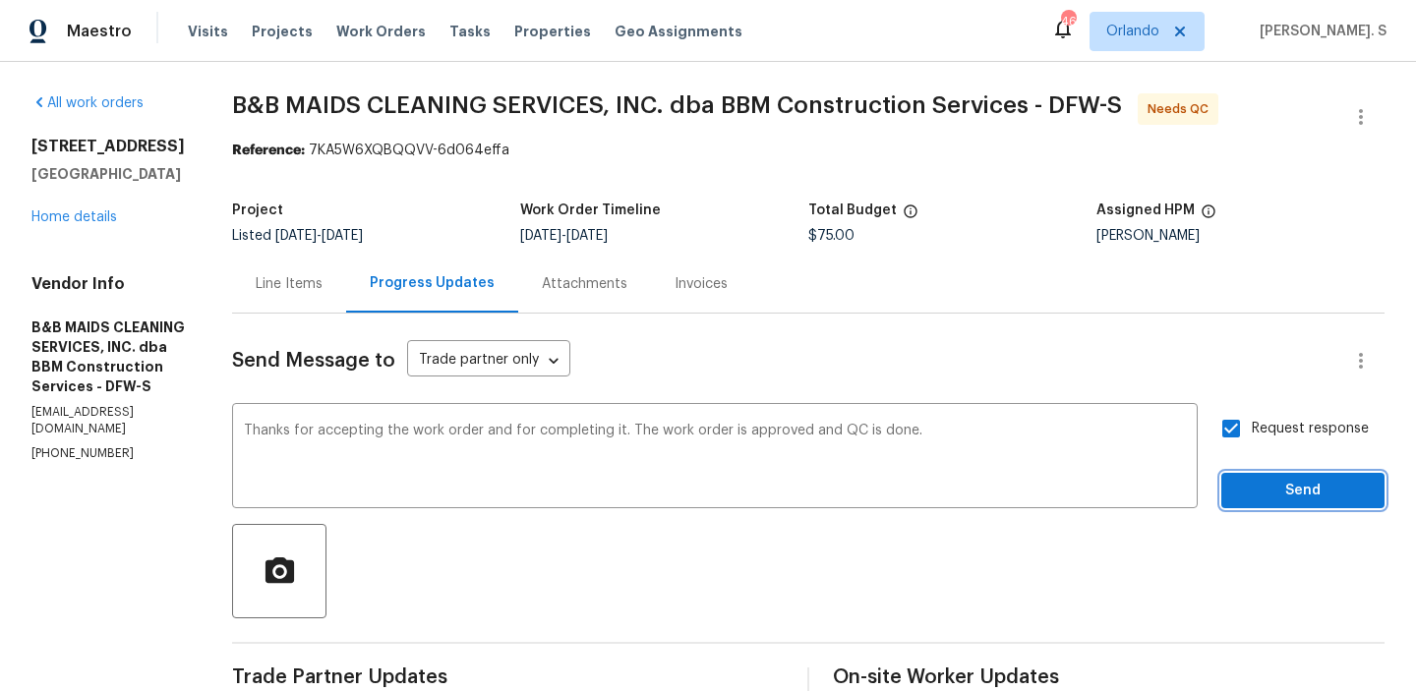
click at [1268, 494] on span "Send" at bounding box center [1303, 491] width 132 height 25
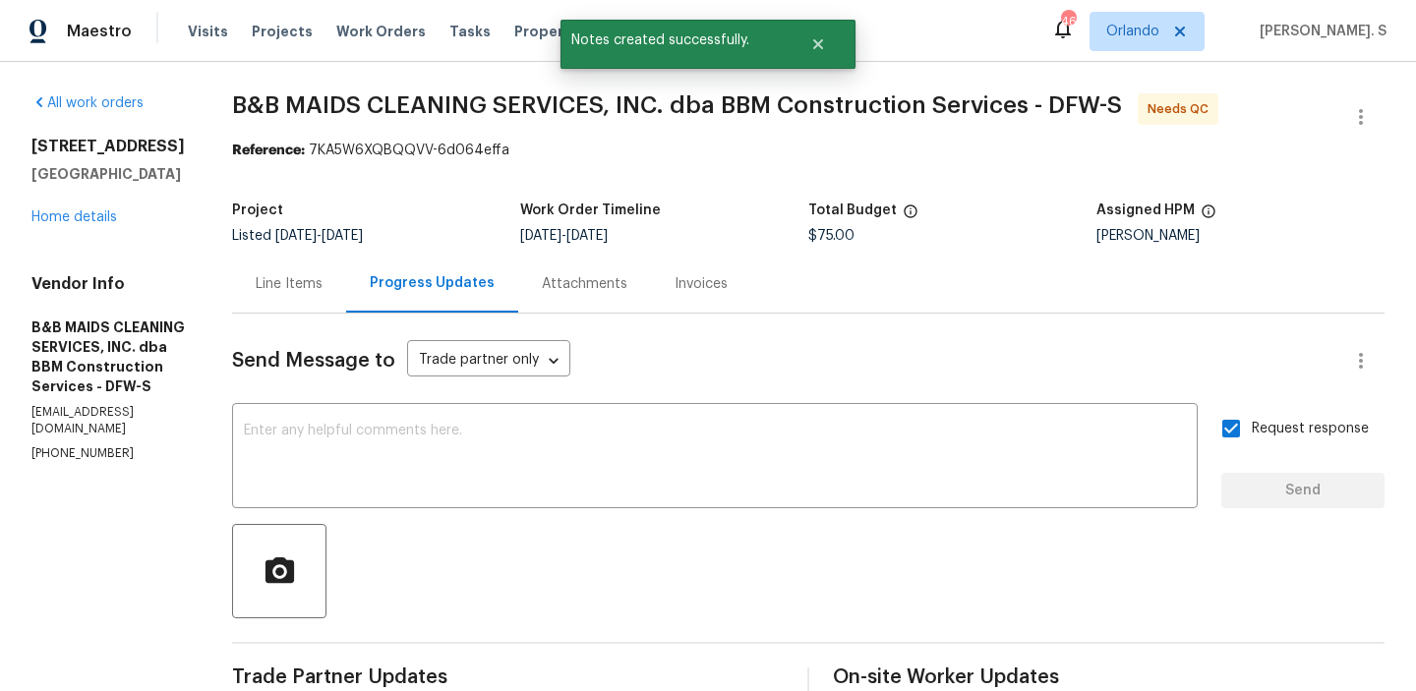
click at [346, 297] on div "Line Items" at bounding box center [289, 284] width 114 height 58
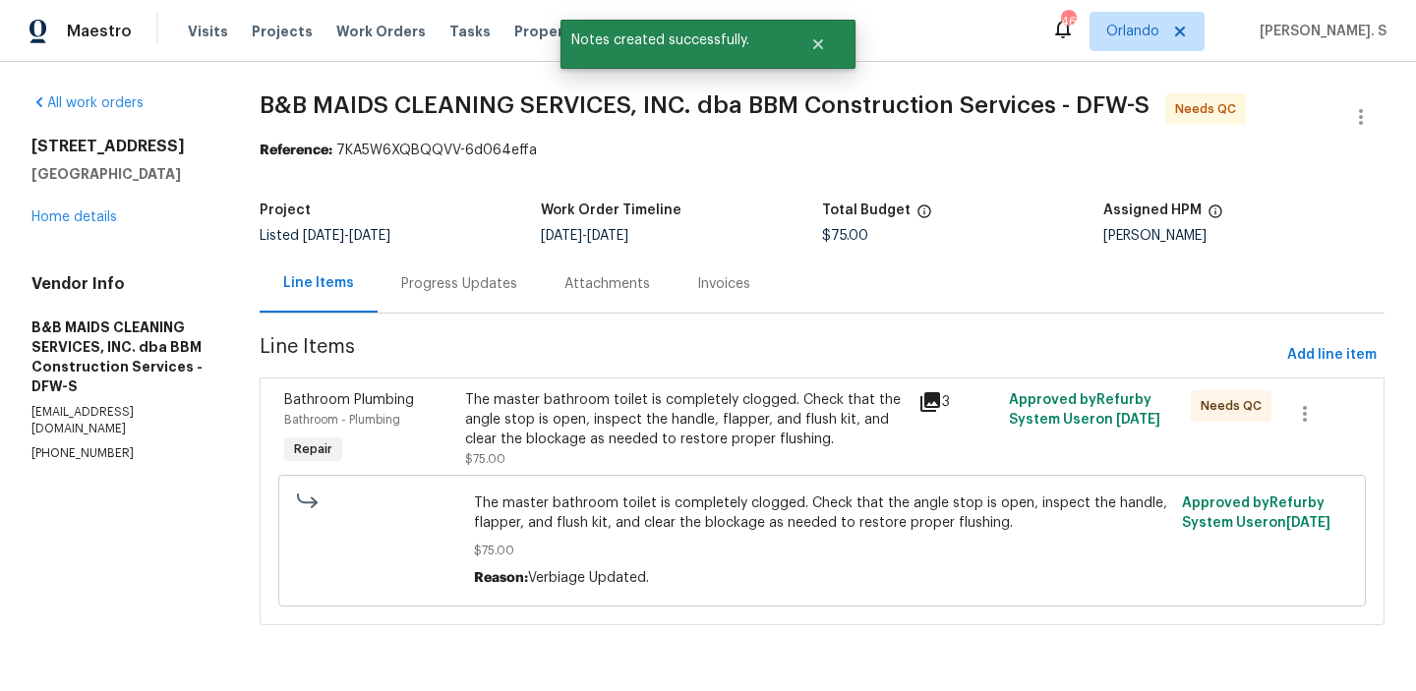
click at [768, 390] on div "The master bathroom toilet is completely clogged. Check that the angle stop is …" at bounding box center [685, 419] width 441 height 59
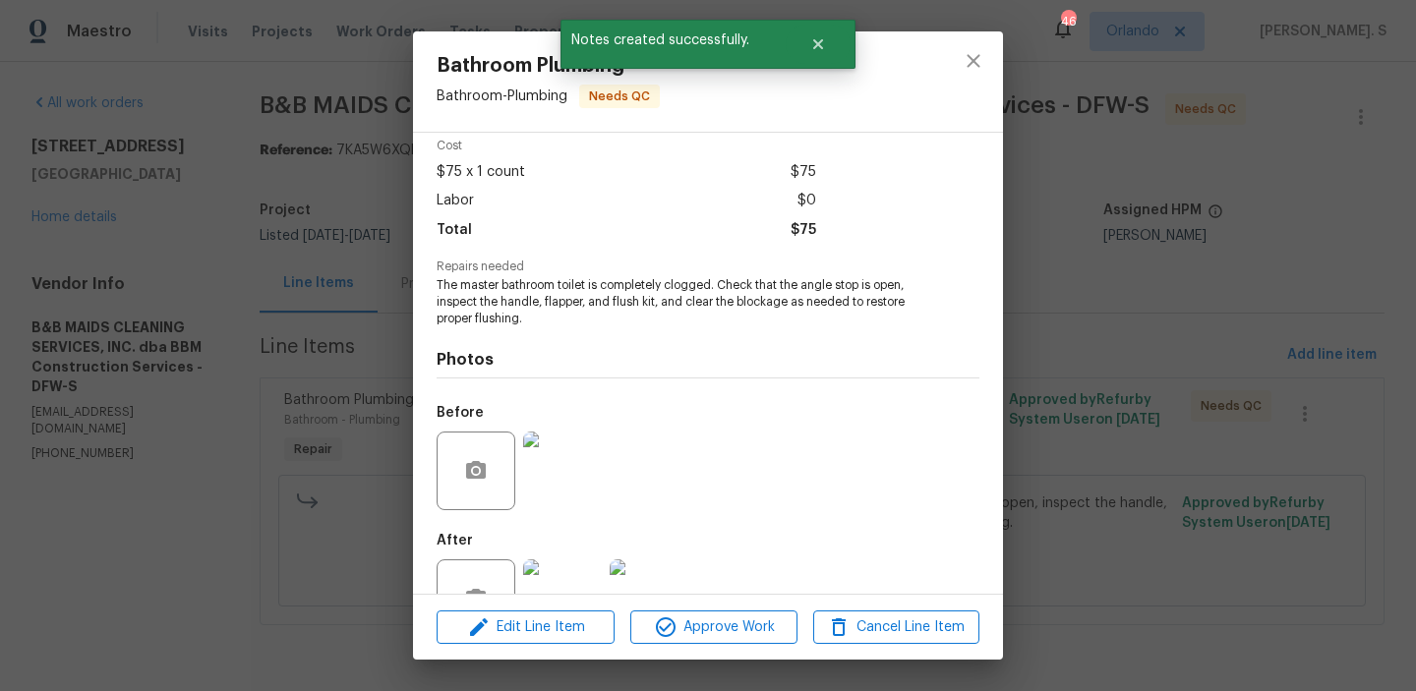
scroll to position [161, 0]
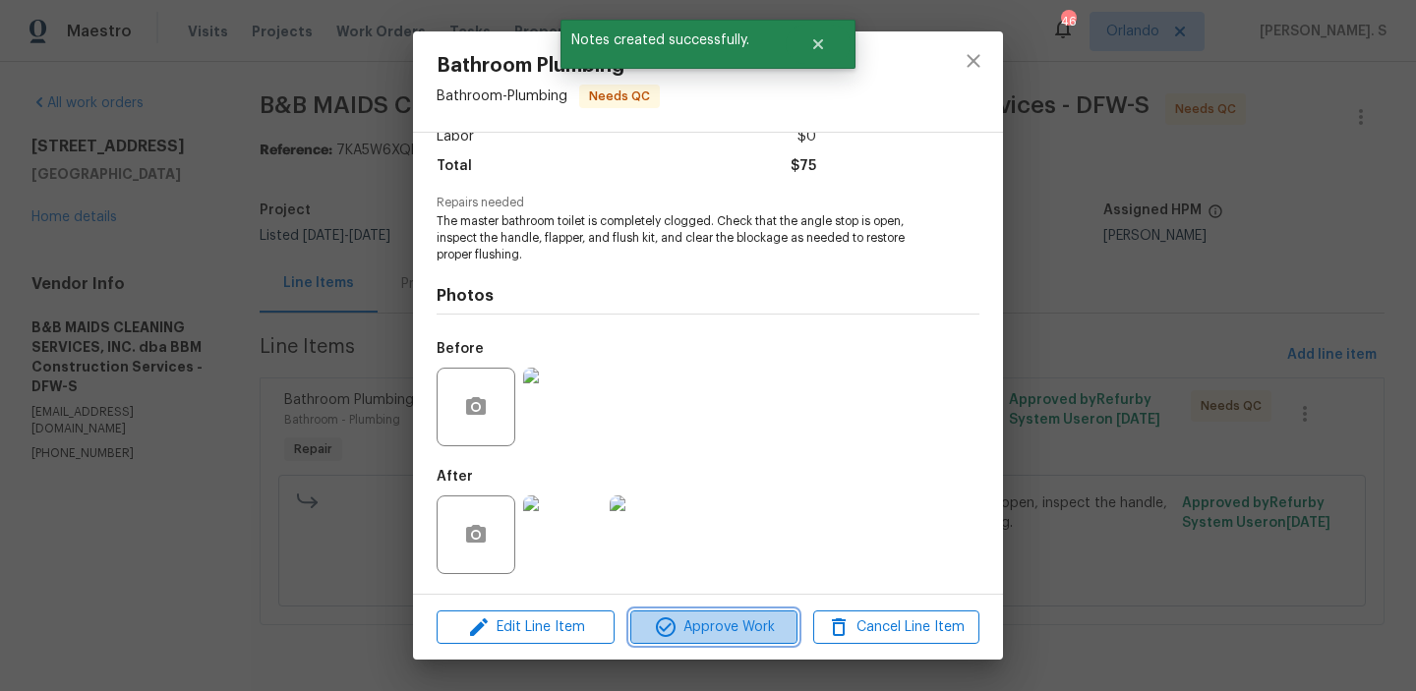
click at [753, 616] on span "Approve Work" at bounding box center [713, 627] width 154 height 25
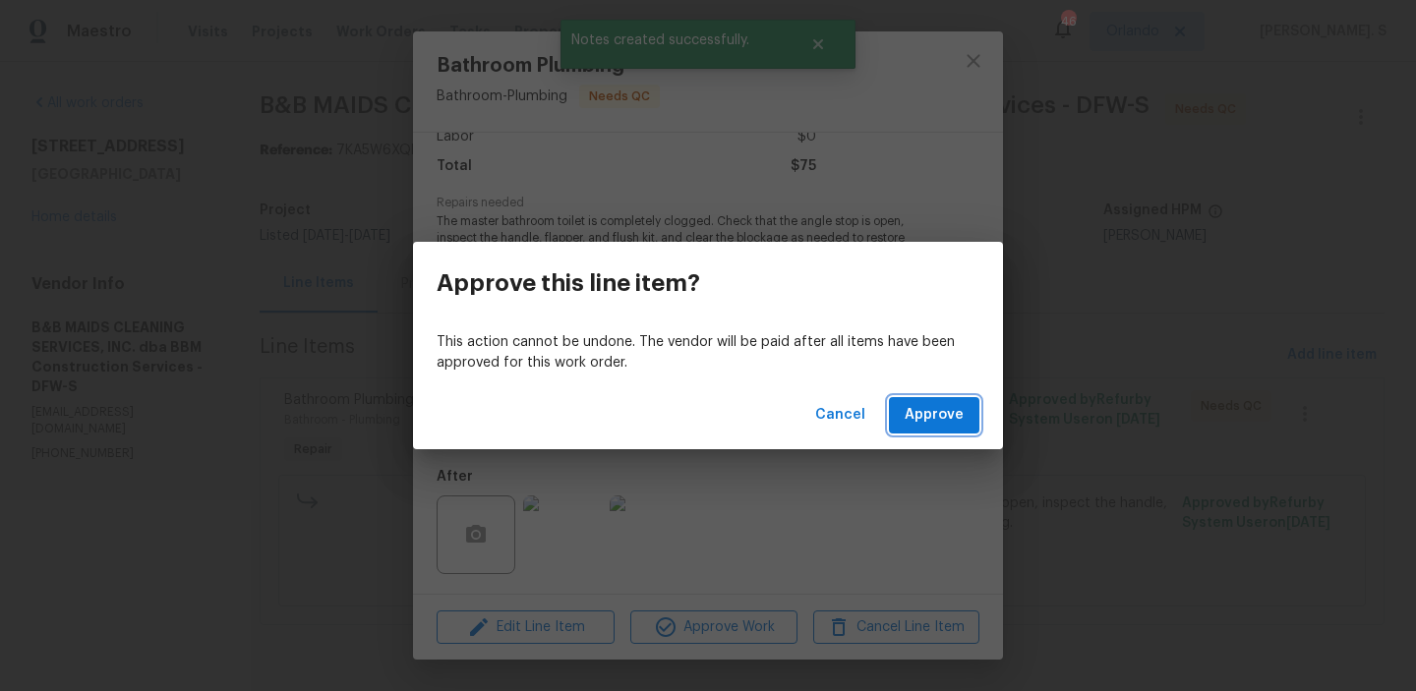
click at [933, 417] on span "Approve" at bounding box center [933, 415] width 59 height 25
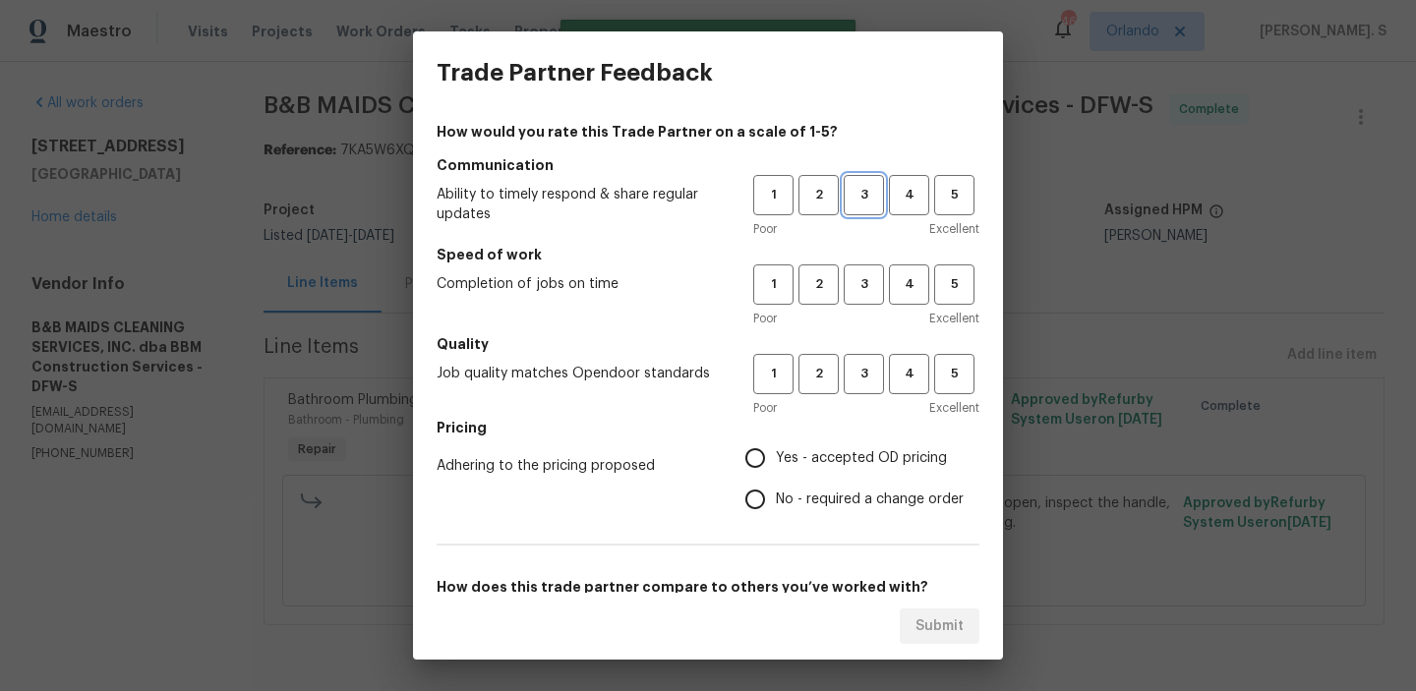
click at [851, 192] on span "3" at bounding box center [863, 195] width 36 height 23
click at [872, 306] on div "1 2 3 4 5 Poor Excellent" at bounding box center [866, 296] width 226 height 64
click at [872, 305] on div "1 2 3 4 5 Poor Excellent" at bounding box center [866, 296] width 226 height 64
click at [866, 283] on span "3" at bounding box center [863, 284] width 36 height 23
click at [880, 355] on button "3" at bounding box center [863, 374] width 40 height 40
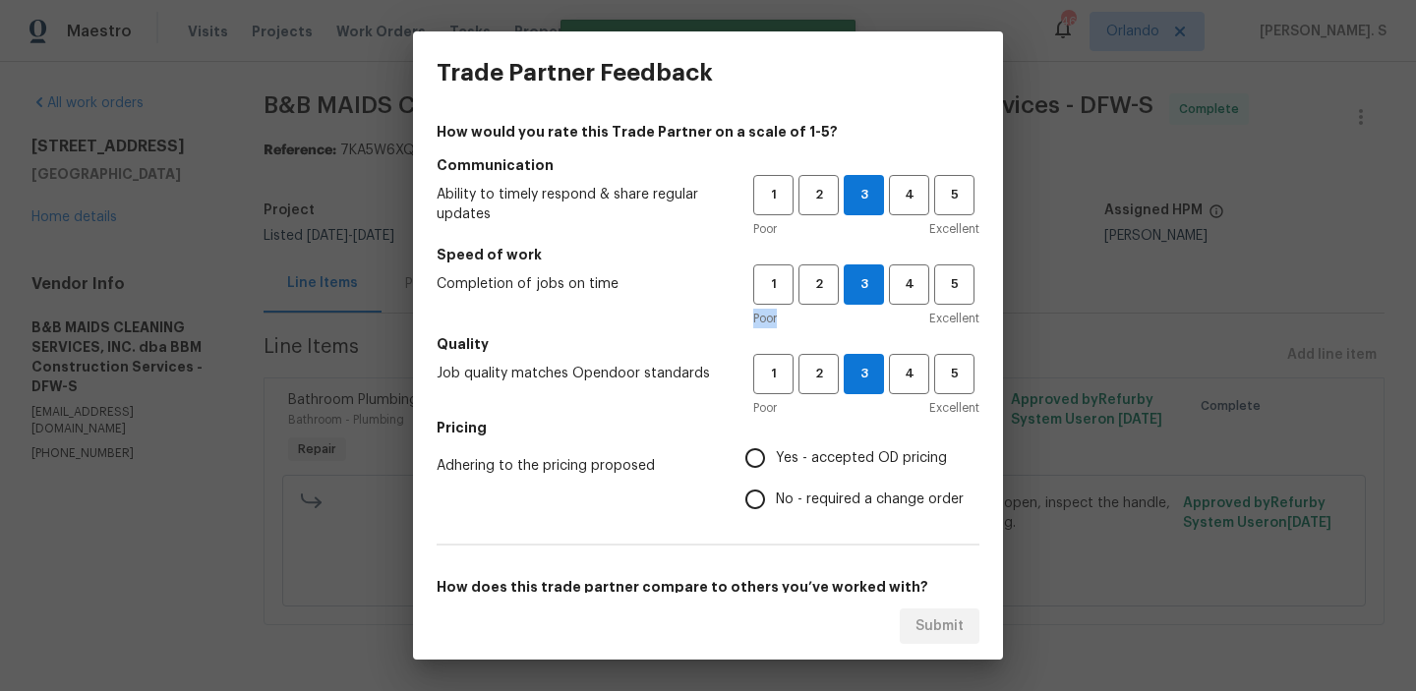
click at [843, 469] on label "Yes - accepted OD pricing" at bounding box center [848, 457] width 229 height 41
click at [776, 469] on input "Yes - accepted OD pricing" at bounding box center [754, 457] width 41 height 41
radio input "true"
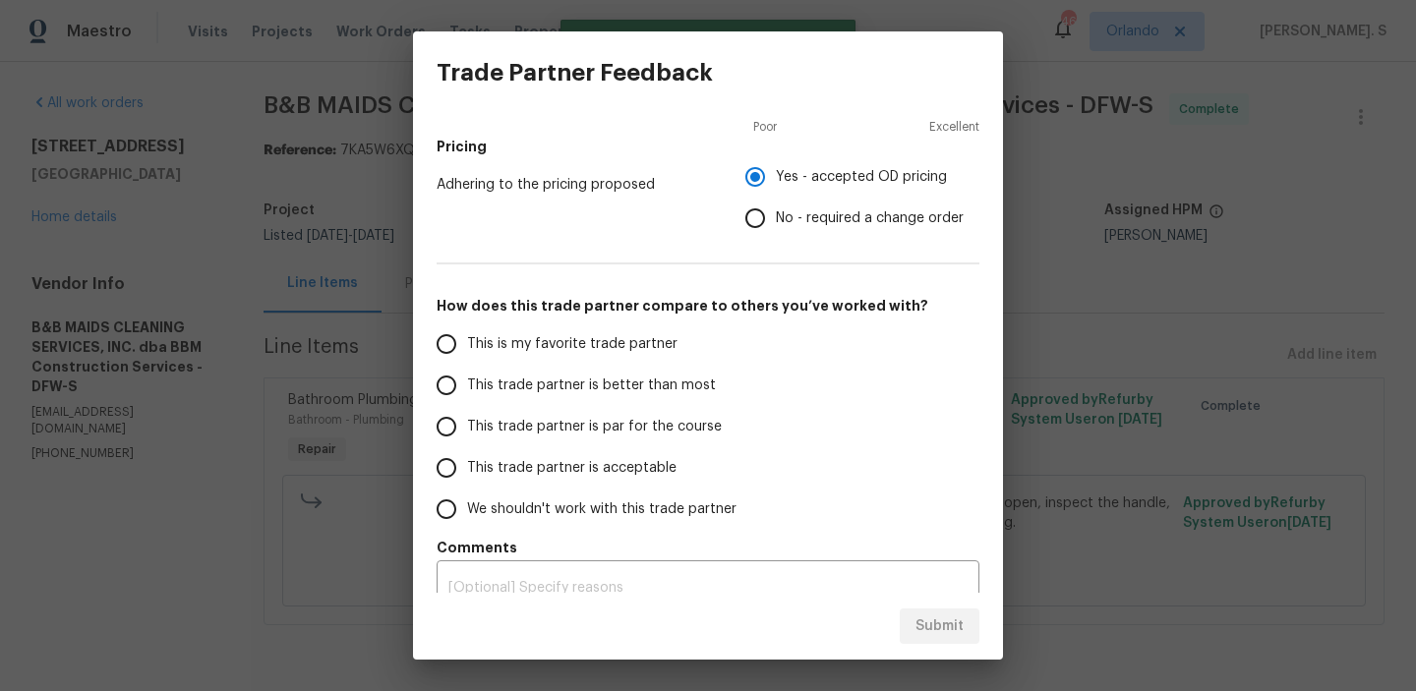
scroll to position [307, 0]
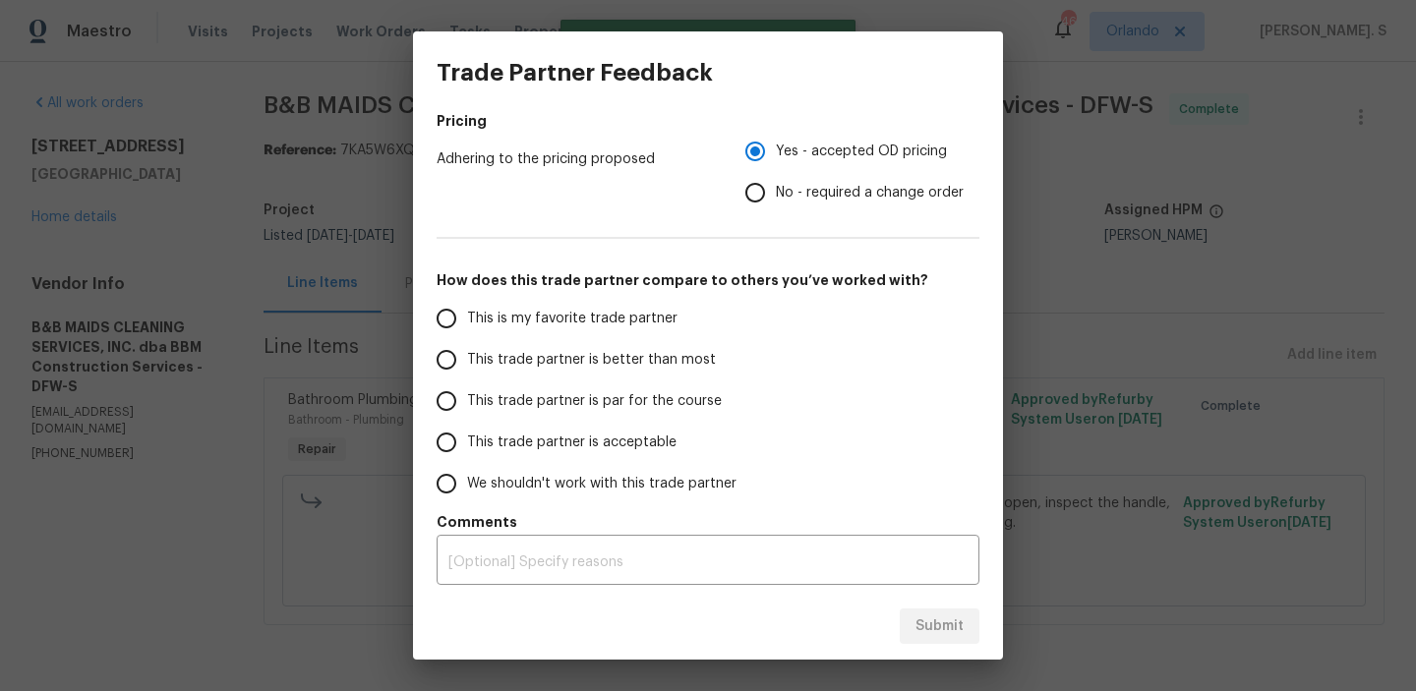
click at [533, 396] on span "This trade partner is par for the course" at bounding box center [594, 401] width 255 height 21
click at [467, 396] on input "This trade partner is par for the course" at bounding box center [446, 400] width 41 height 41
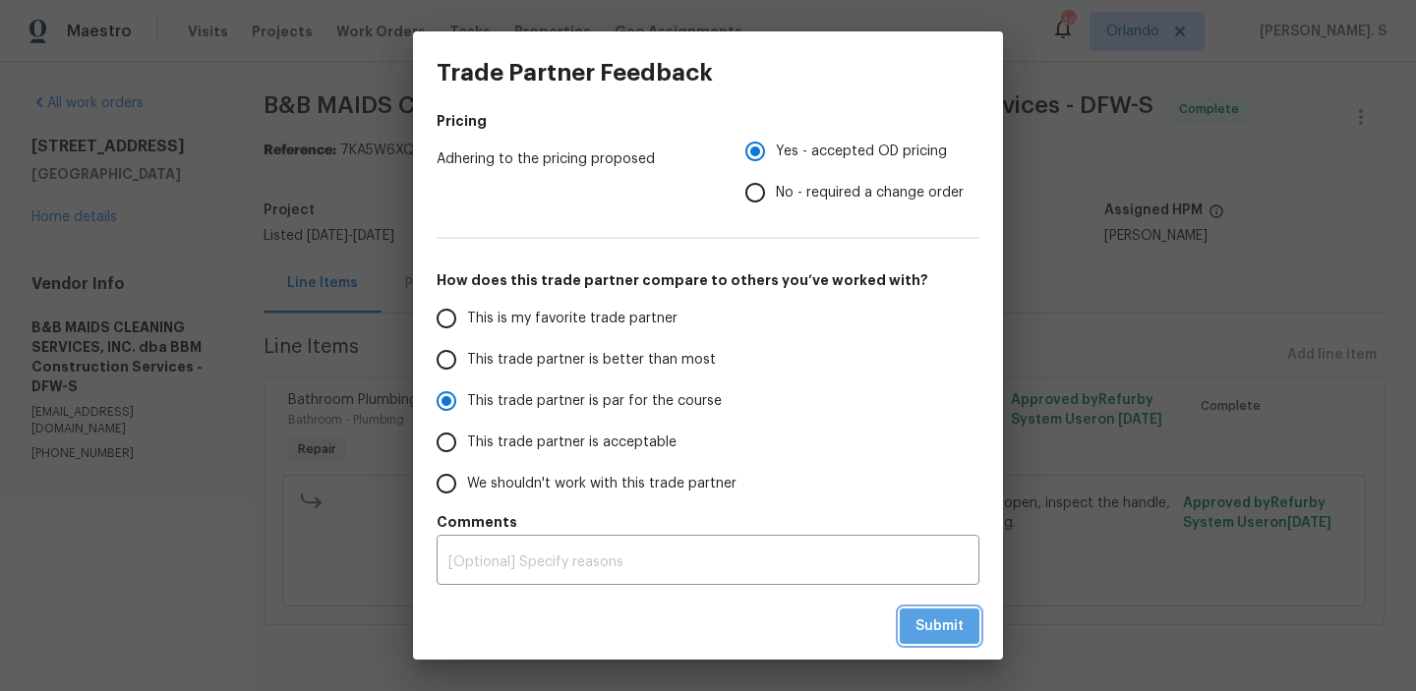
click at [936, 639] on button "Submit" at bounding box center [939, 626] width 80 height 36
radio input "true"
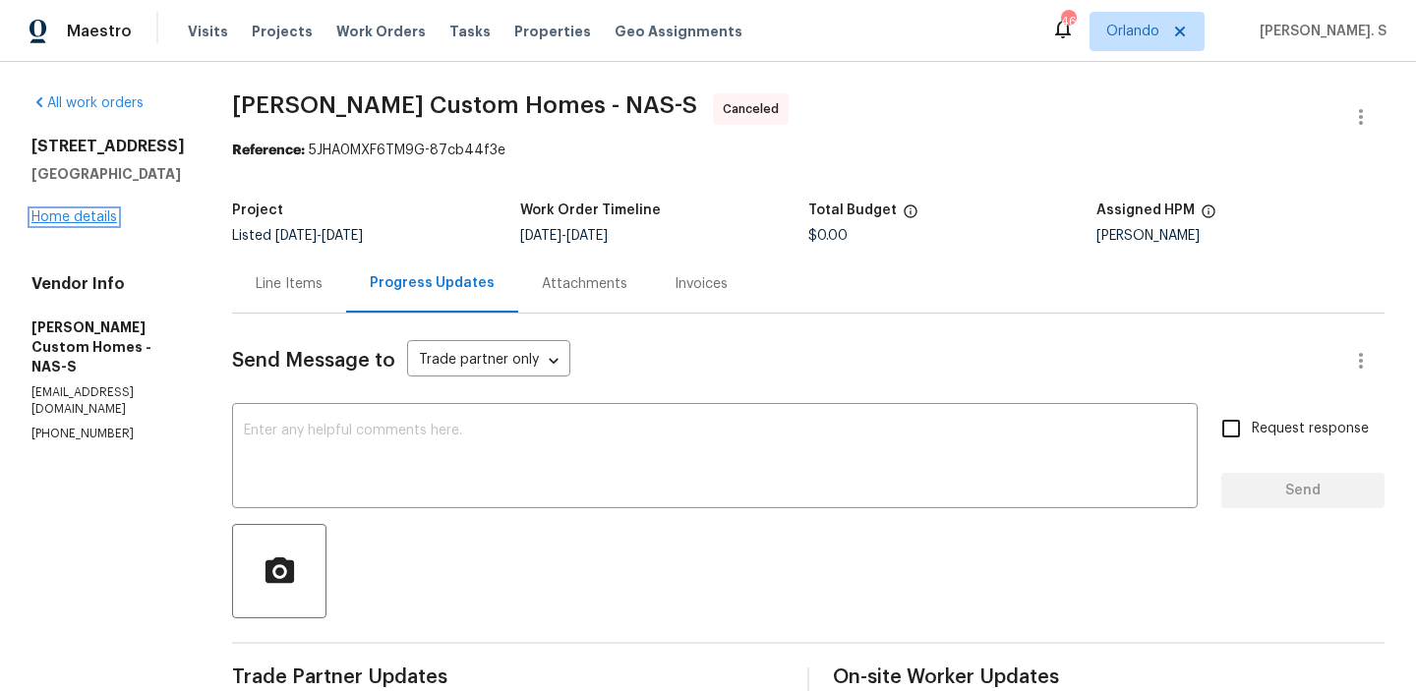
click at [87, 215] on link "Home details" at bounding box center [74, 217] width 86 height 14
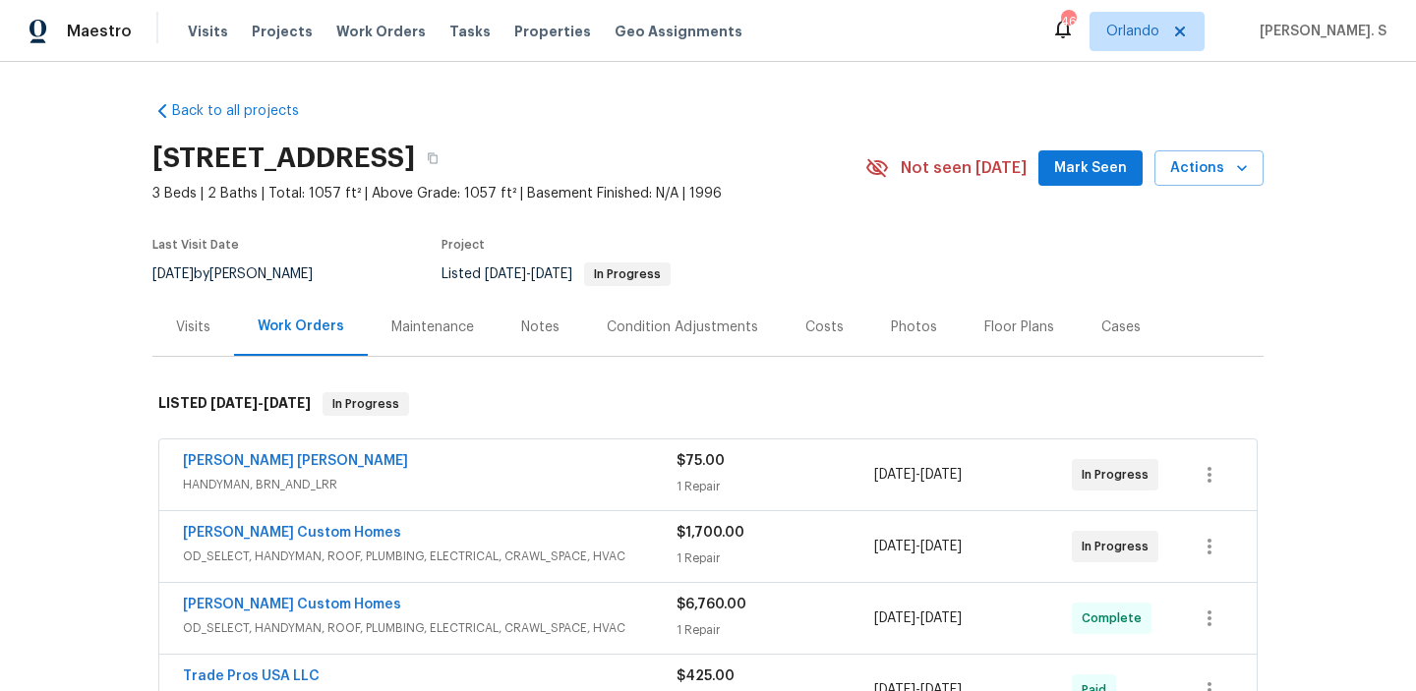
click at [297, 470] on span "[PERSON_NAME] [PERSON_NAME]" at bounding box center [295, 461] width 225 height 20
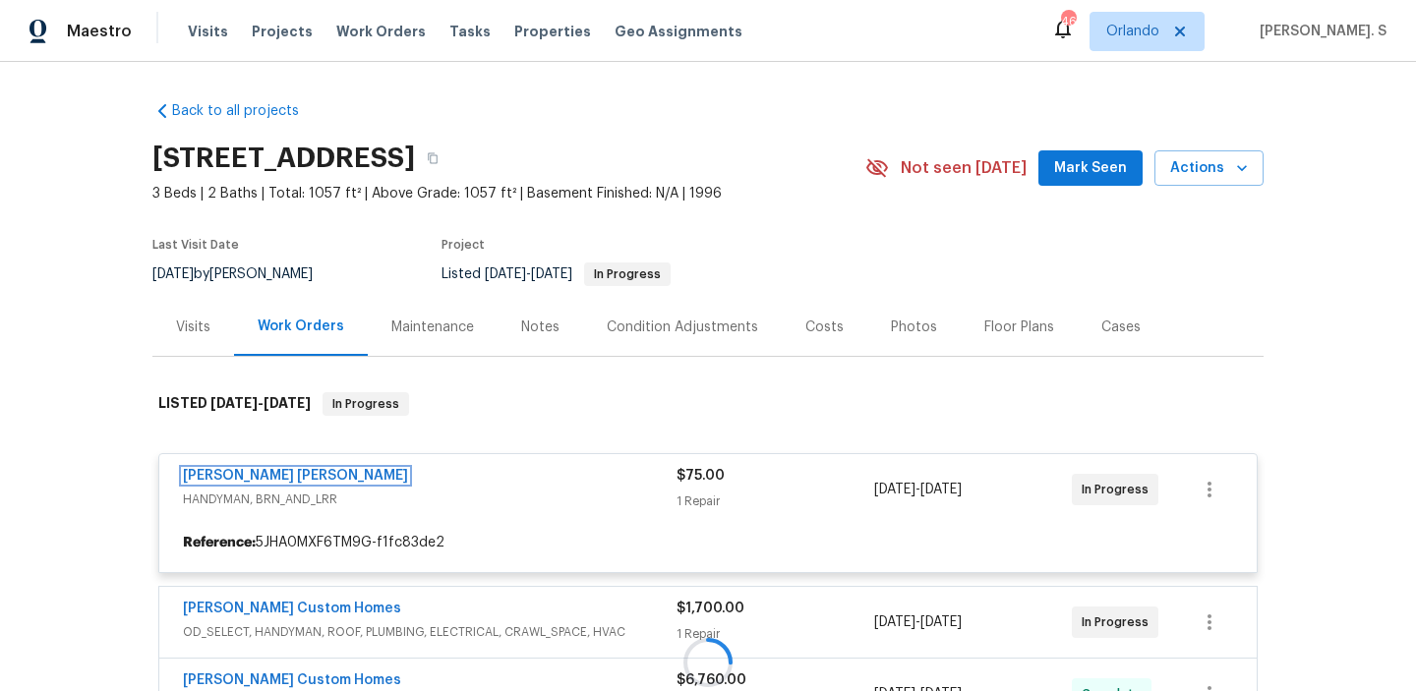
click at [300, 477] on link "[PERSON_NAME] [PERSON_NAME]" at bounding box center [295, 476] width 225 height 14
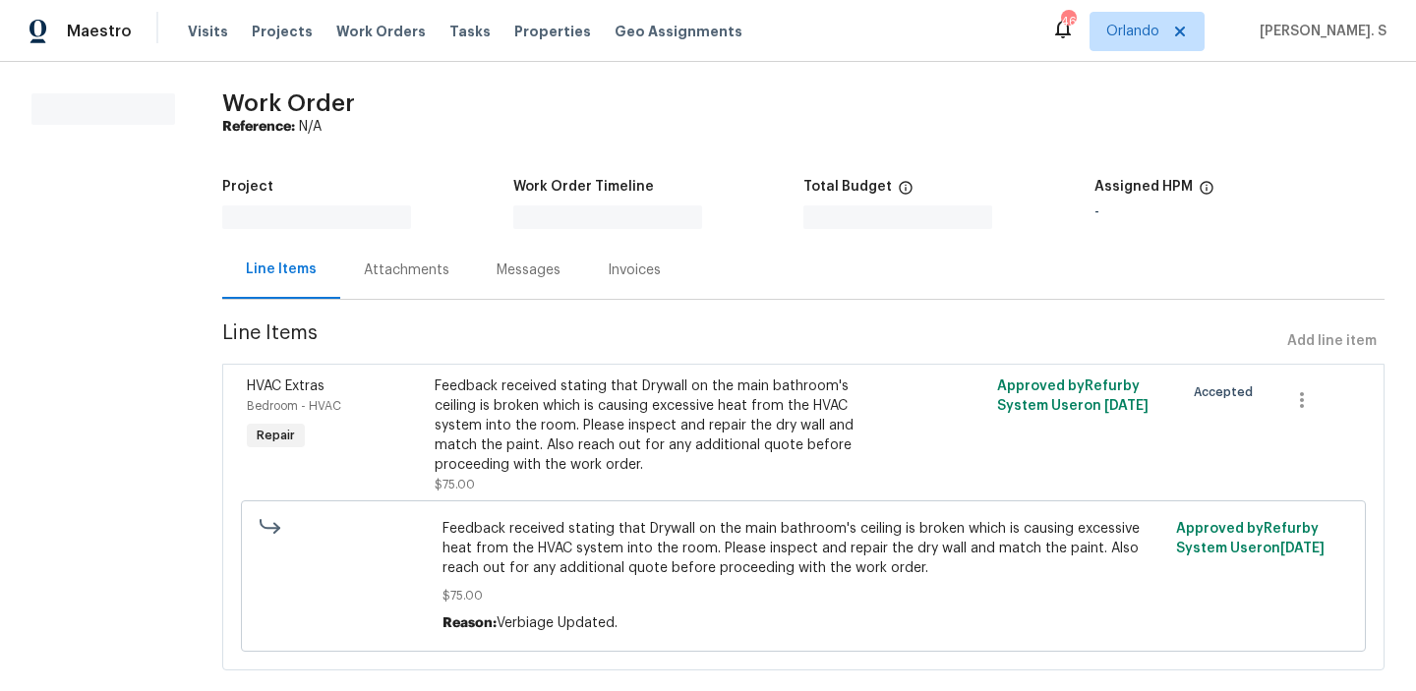
click at [300, 477] on div "HVAC Extras Bedroom - HVAC Repair" at bounding box center [335, 436] width 188 height 130
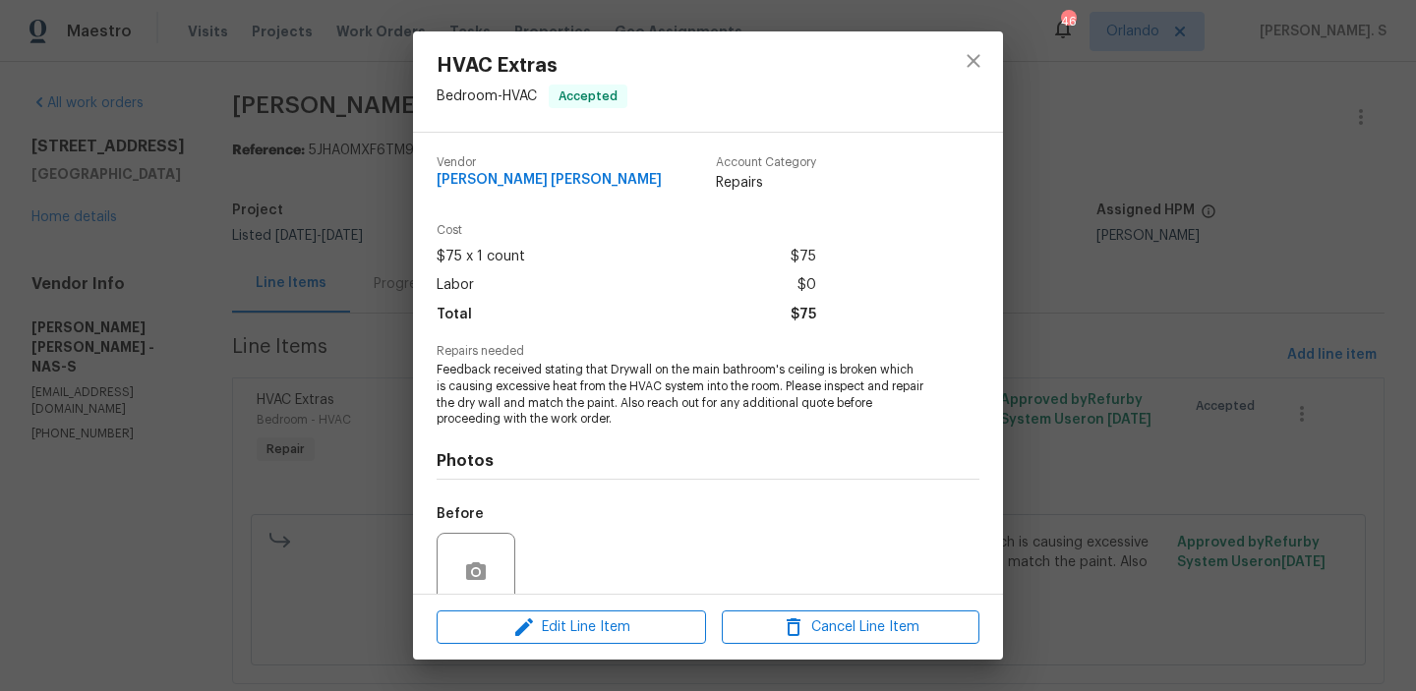
click at [330, 333] on div "HVAC Extras Bedroom - HVAC Accepted Vendor Fernando Ruiz Hernandez Account Cate…" at bounding box center [708, 345] width 1416 height 691
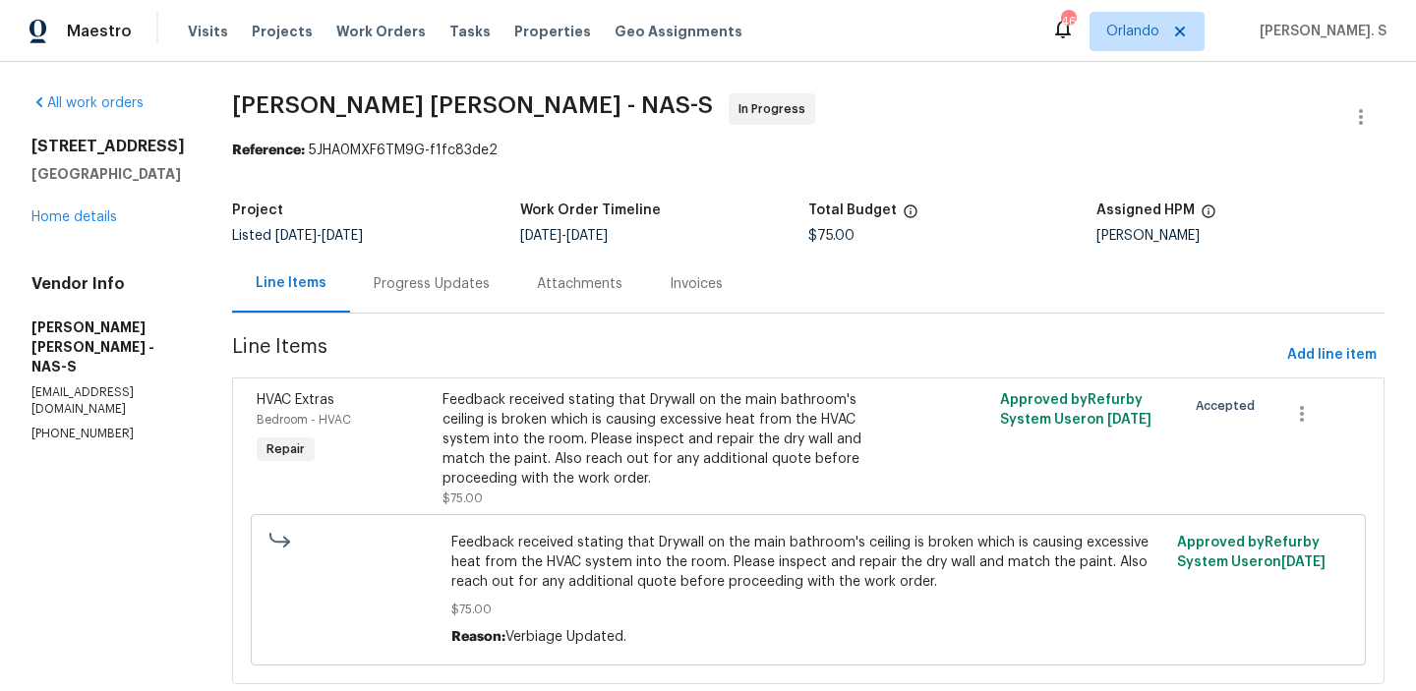
click at [463, 243] on div "Listed 7/16/2025 - 8/16/2025" at bounding box center [376, 236] width 288 height 14
click at [454, 259] on div "Progress Updates" at bounding box center [431, 284] width 163 height 58
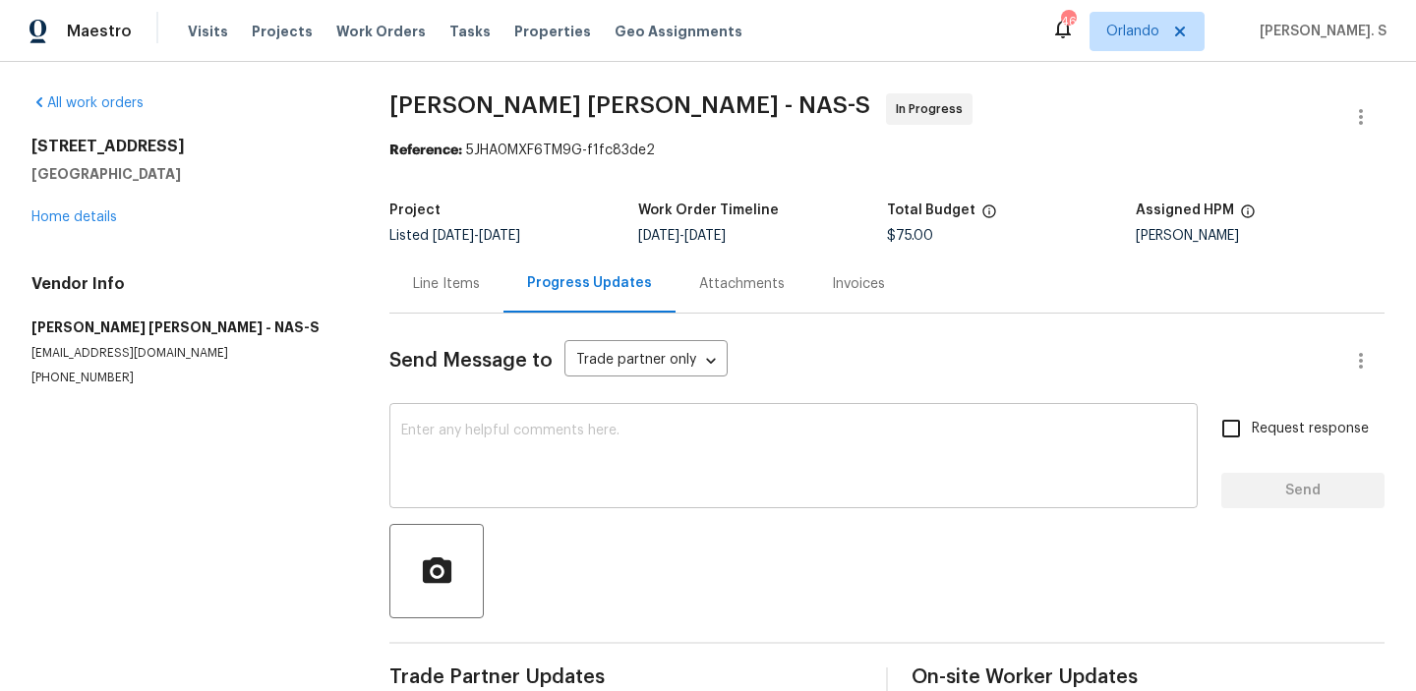
click at [452, 494] on div "x ​" at bounding box center [793, 458] width 808 height 100
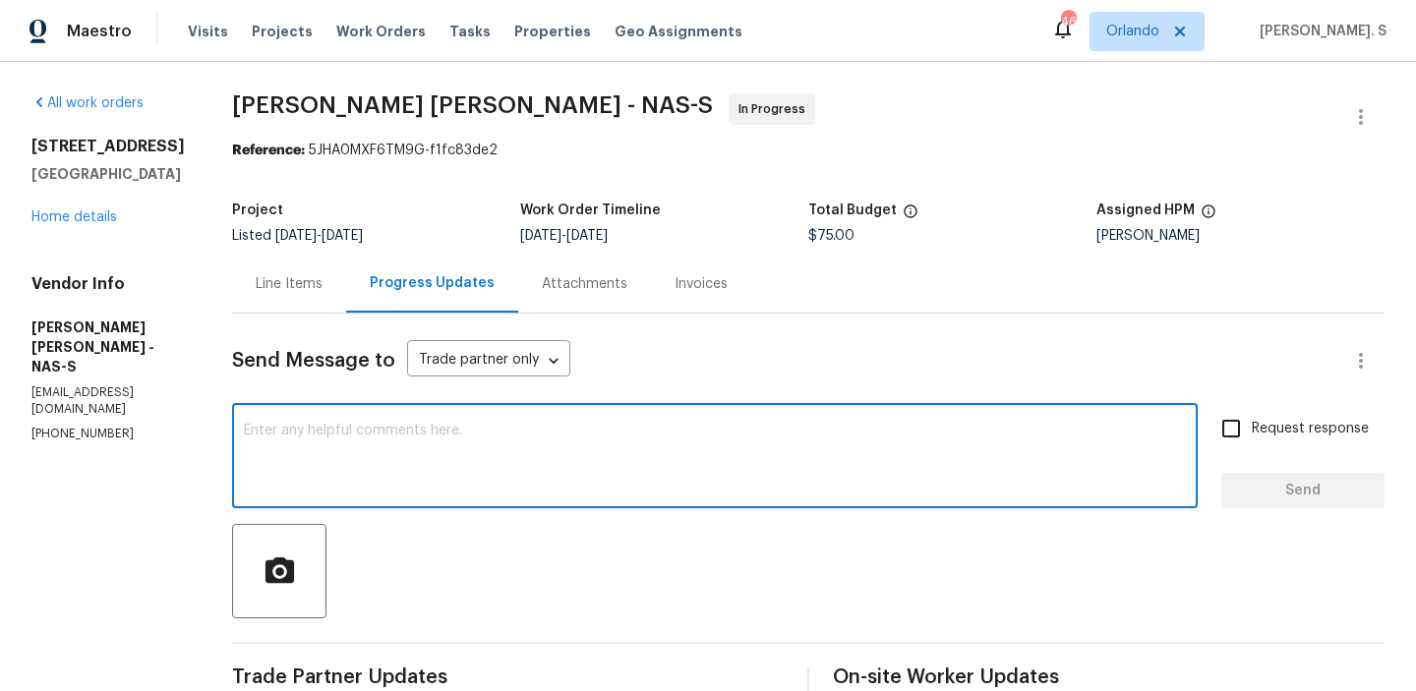
scroll to position [214, 0]
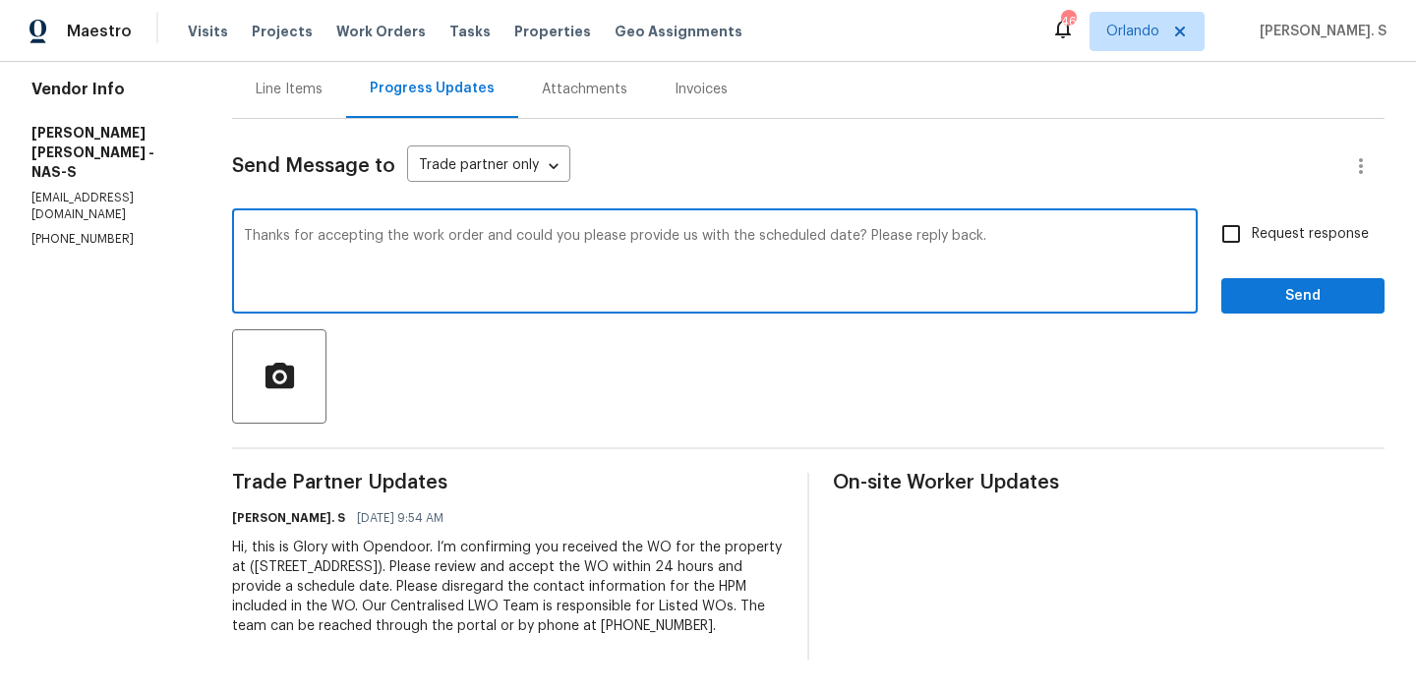
type textarea "Thanks for accepting the work order and could you please provide us with the sc…"
click at [1306, 224] on span "Request response" at bounding box center [1309, 234] width 117 height 21
click at [1251, 221] on input "Request response" at bounding box center [1230, 233] width 41 height 41
checkbox input "true"
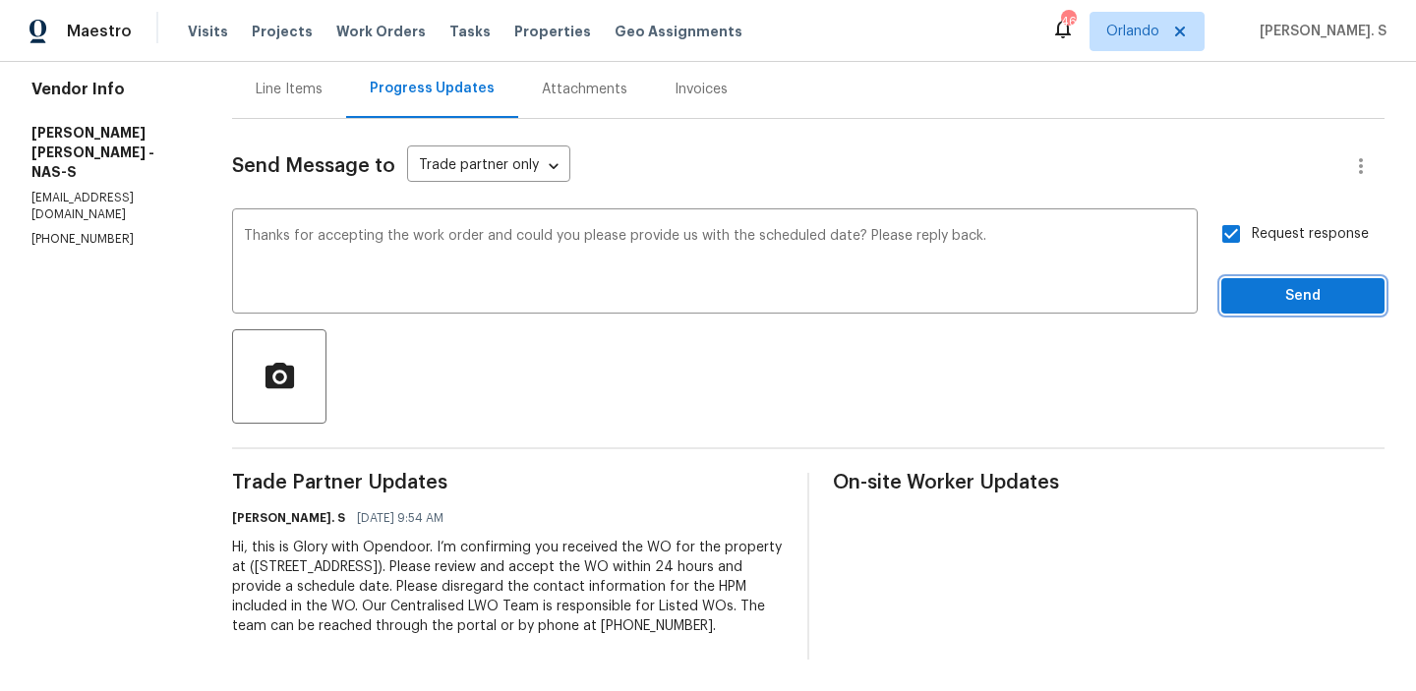
click at [1299, 278] on button "Send" at bounding box center [1302, 296] width 163 height 36
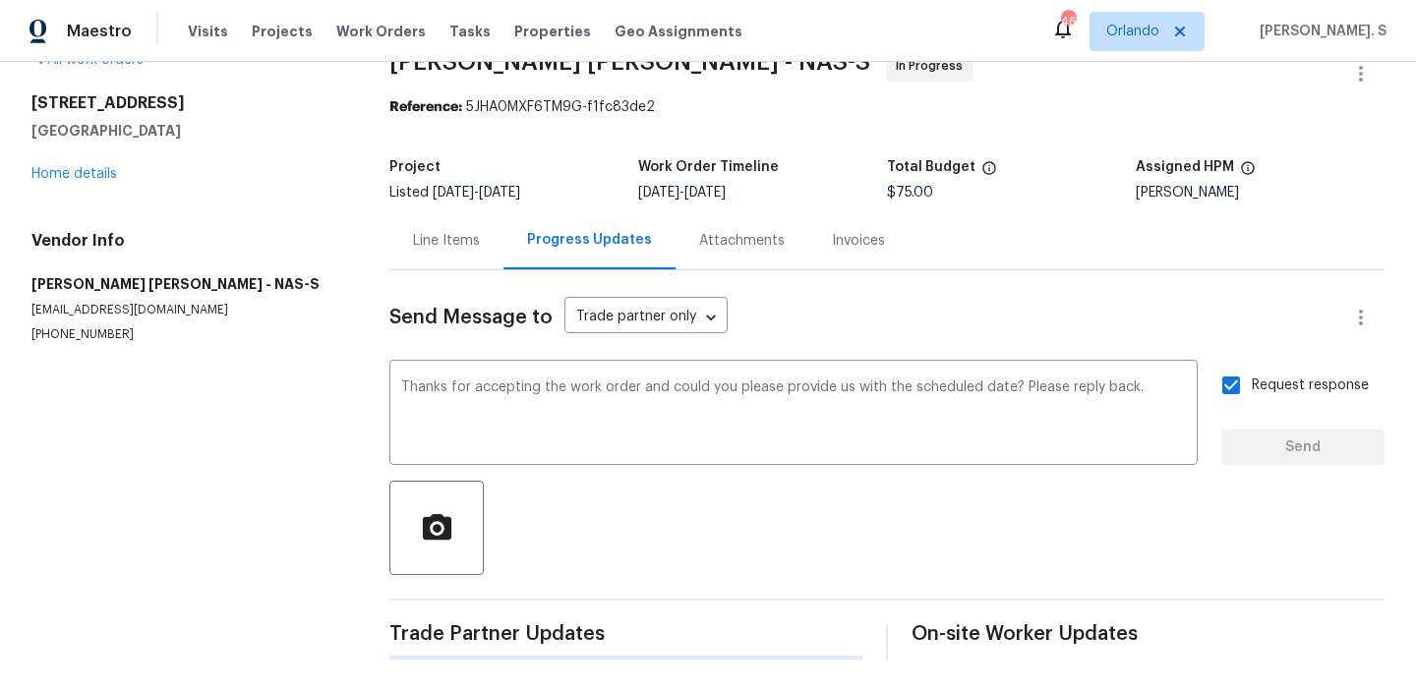
click at [1299, 259] on div "Line Items Progress Updates Attachments Invoices" at bounding box center [886, 240] width 995 height 59
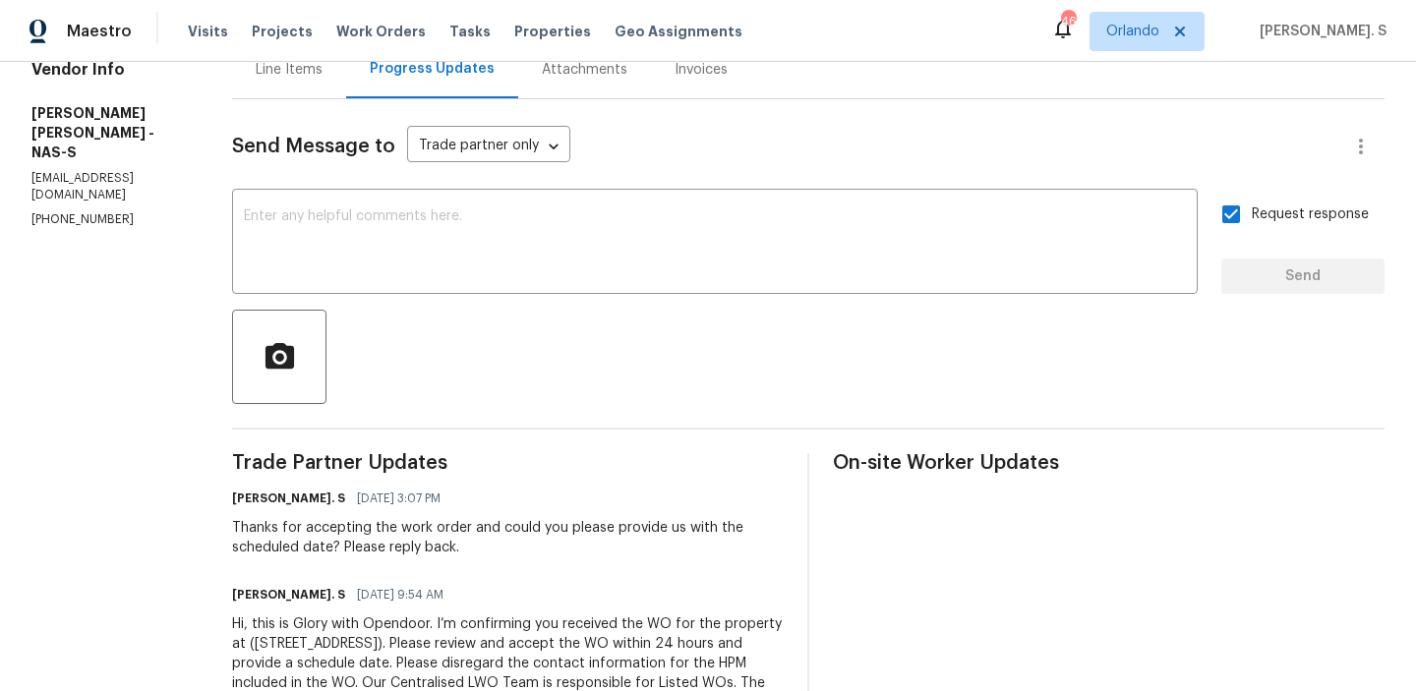
scroll to position [0, 0]
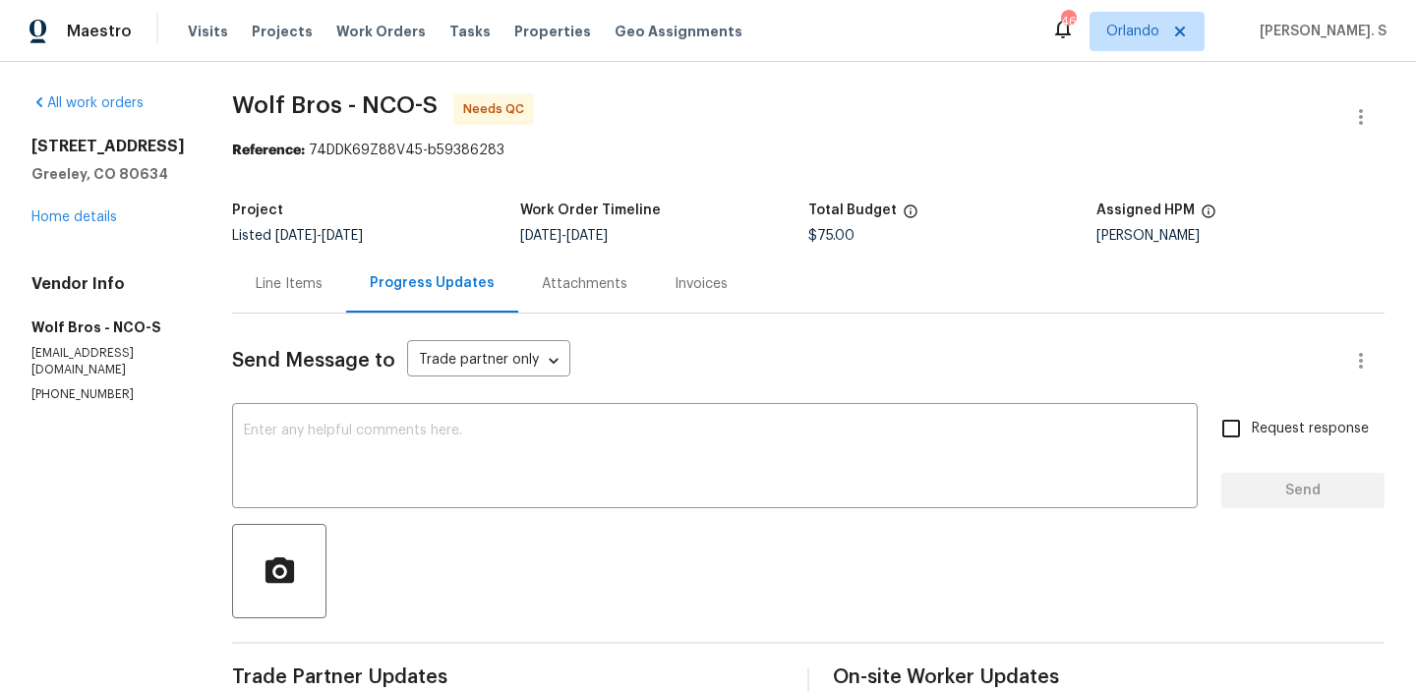
click at [260, 259] on div "Line Items" at bounding box center [289, 284] width 114 height 58
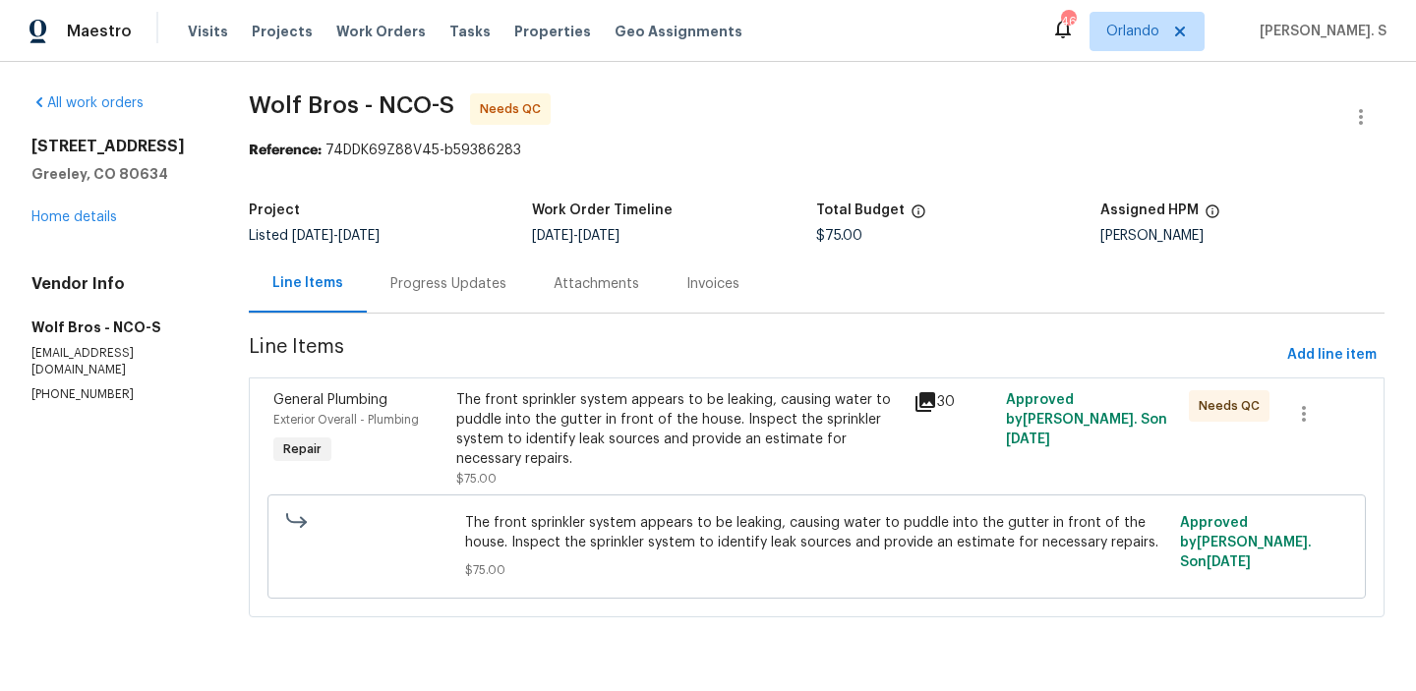
click at [658, 434] on div "The front sprinkler system appears to be leaking, causing water to puddle into …" at bounding box center [679, 429] width 446 height 79
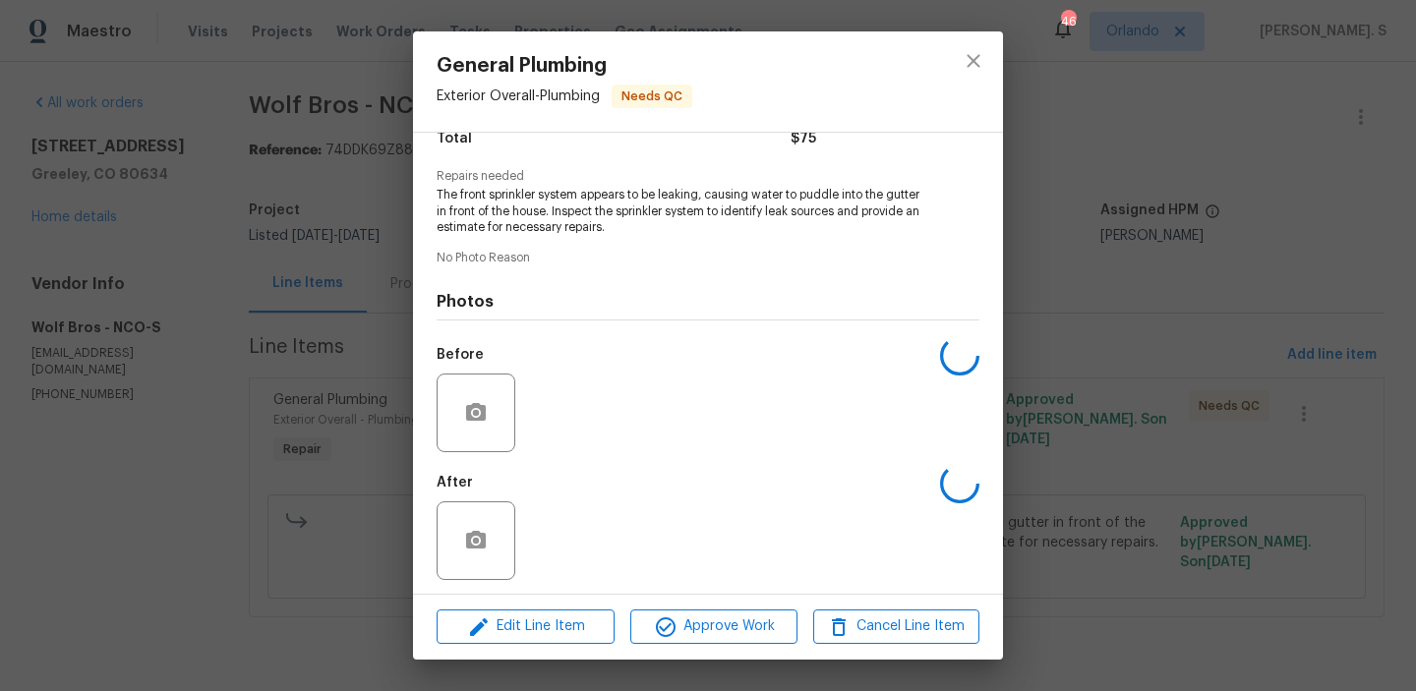
scroll to position [181, 0]
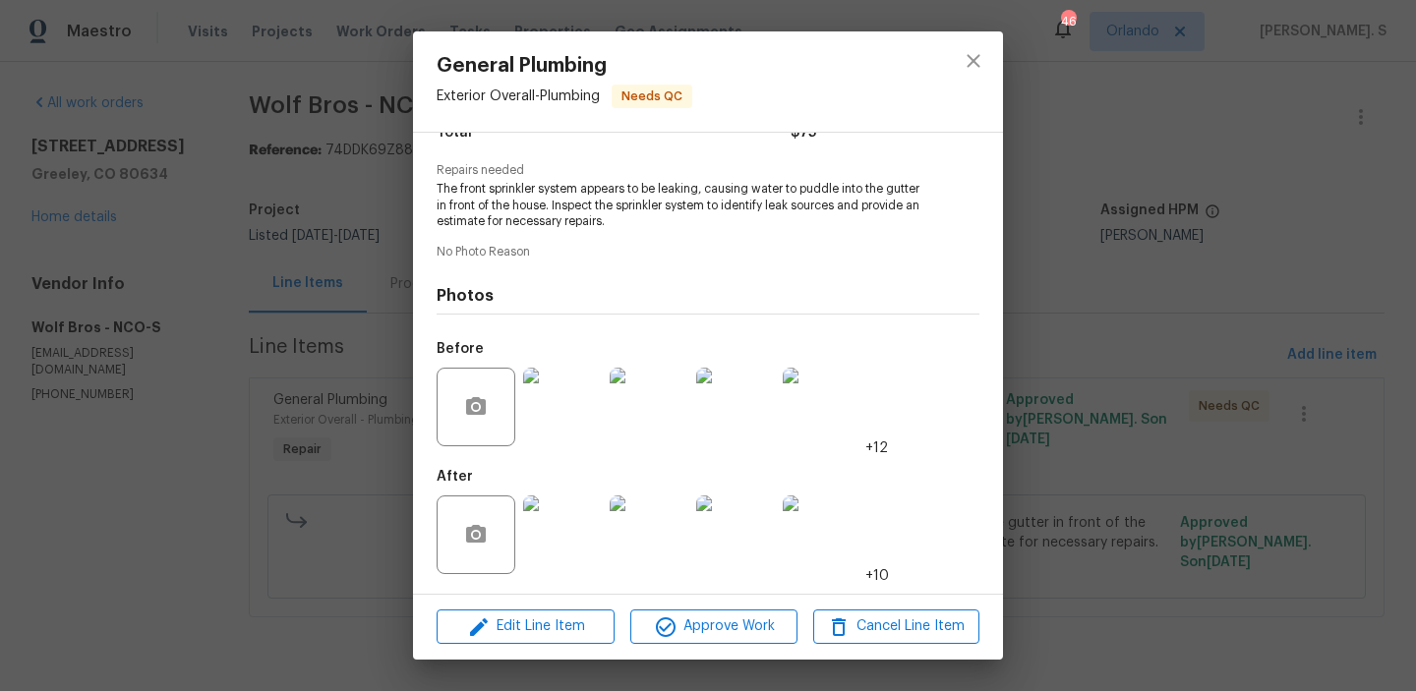
click at [540, 388] on img at bounding box center [562, 407] width 79 height 79
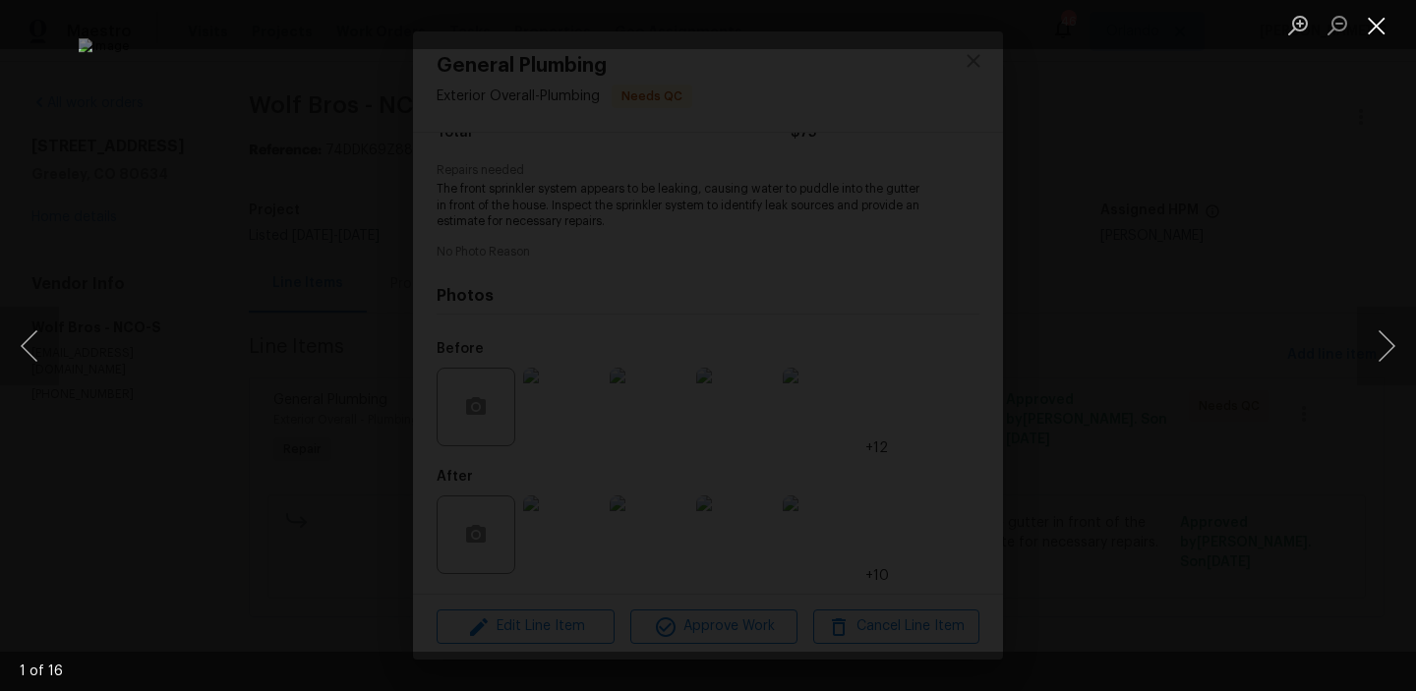
click at [1371, 41] on button "Close lightbox" at bounding box center [1376, 25] width 39 height 34
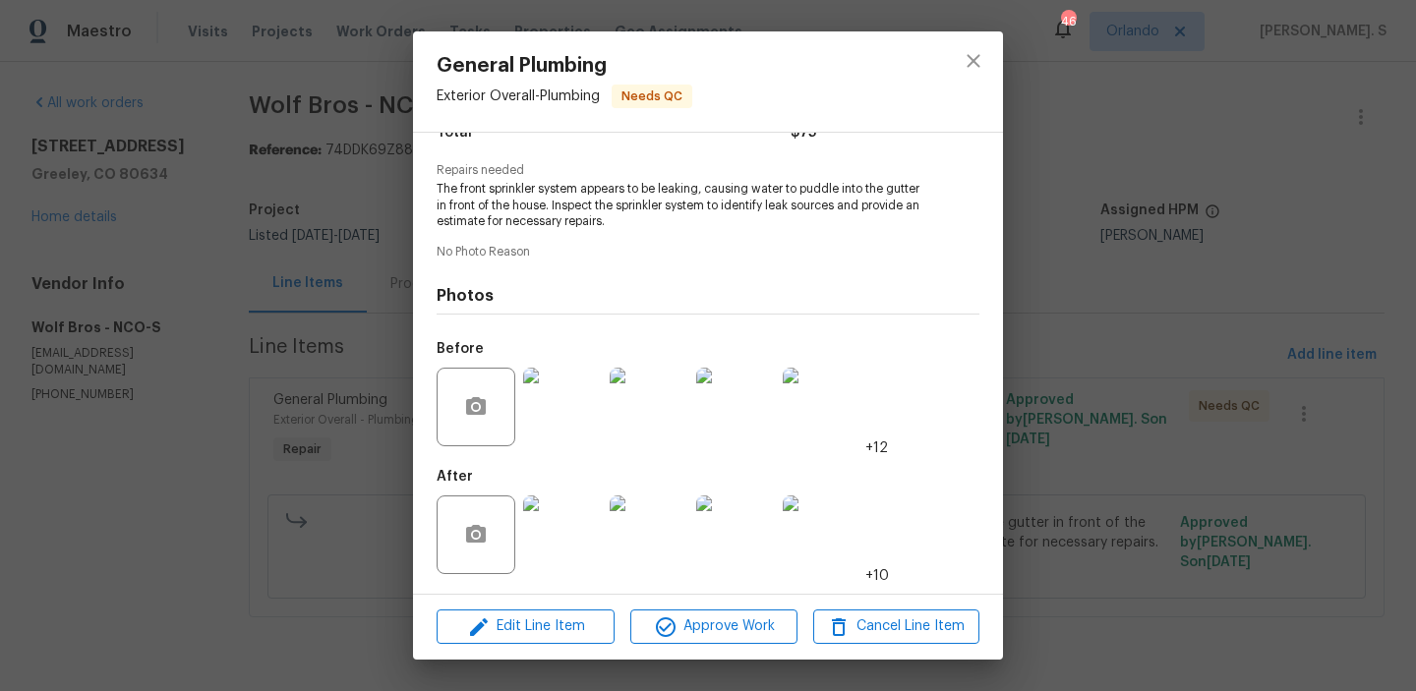
click at [586, 541] on img at bounding box center [562, 534] width 79 height 79
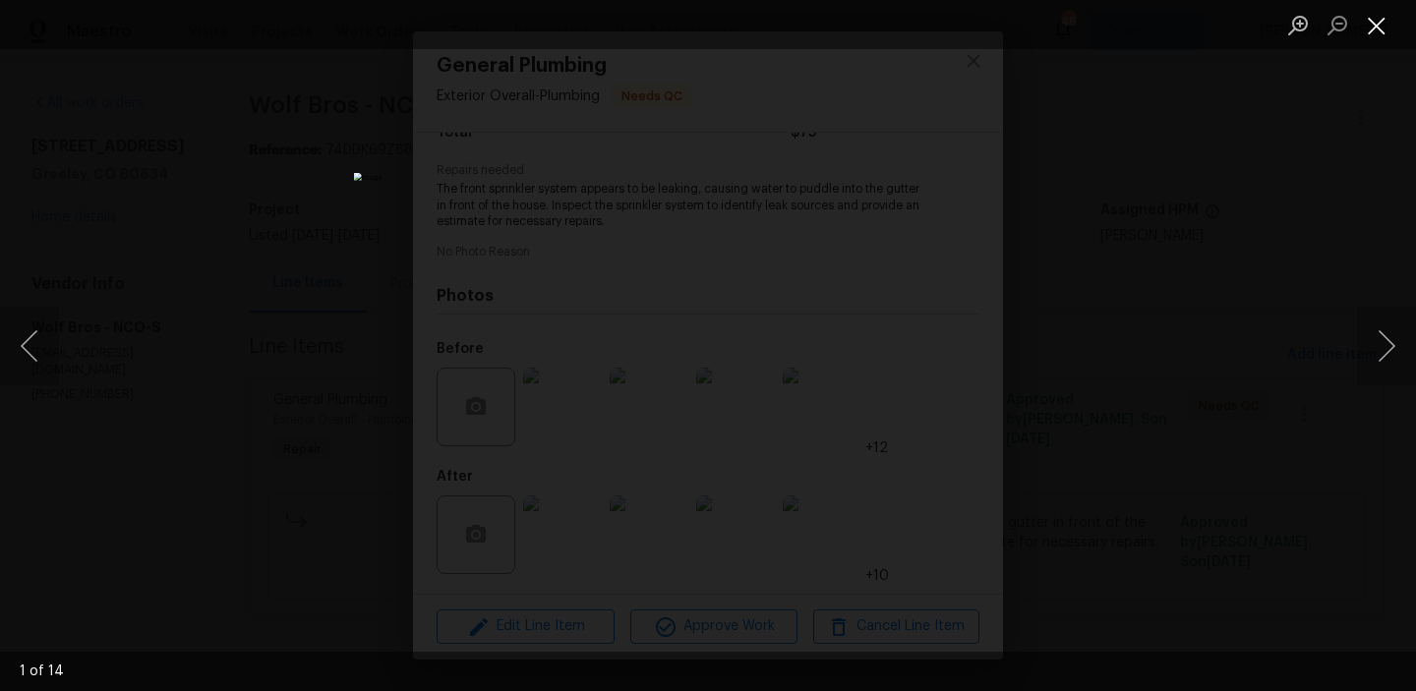
click at [1380, 19] on button "Close lightbox" at bounding box center [1376, 25] width 39 height 34
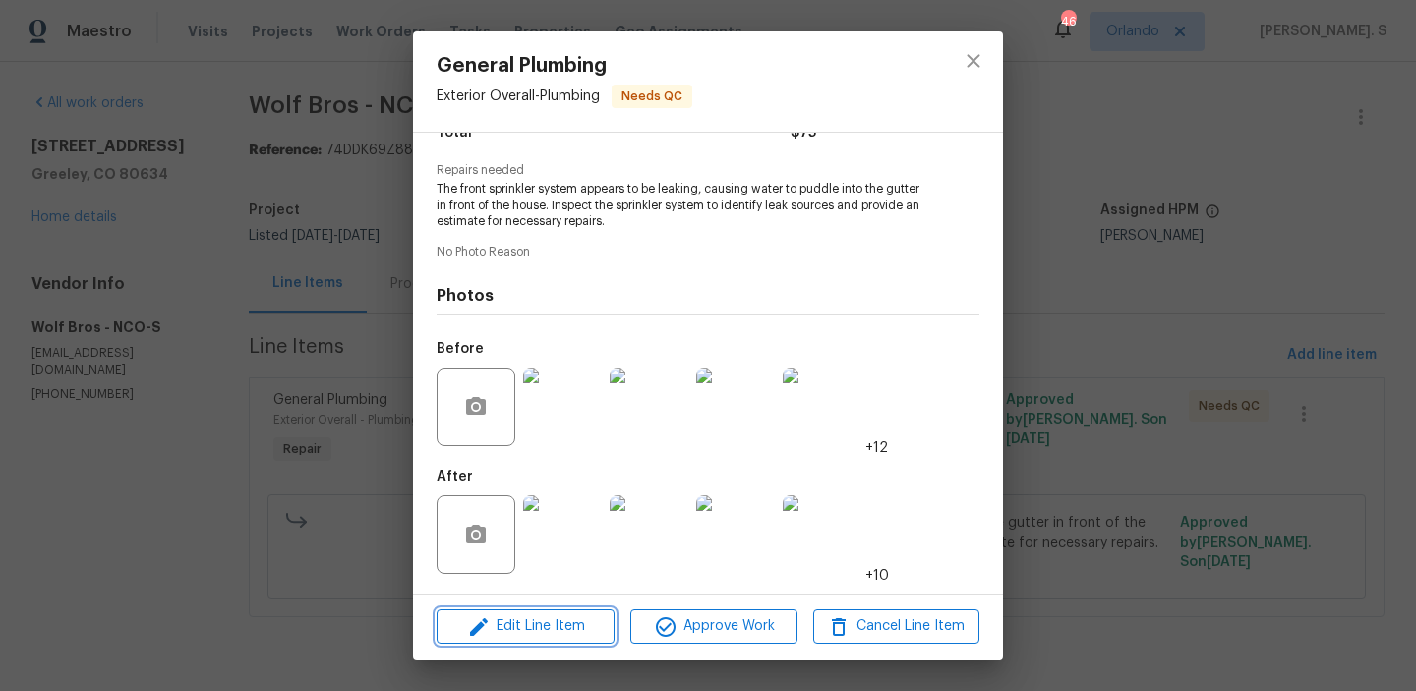
click at [590, 616] on span "Edit Line Item" at bounding box center [525, 626] width 166 height 25
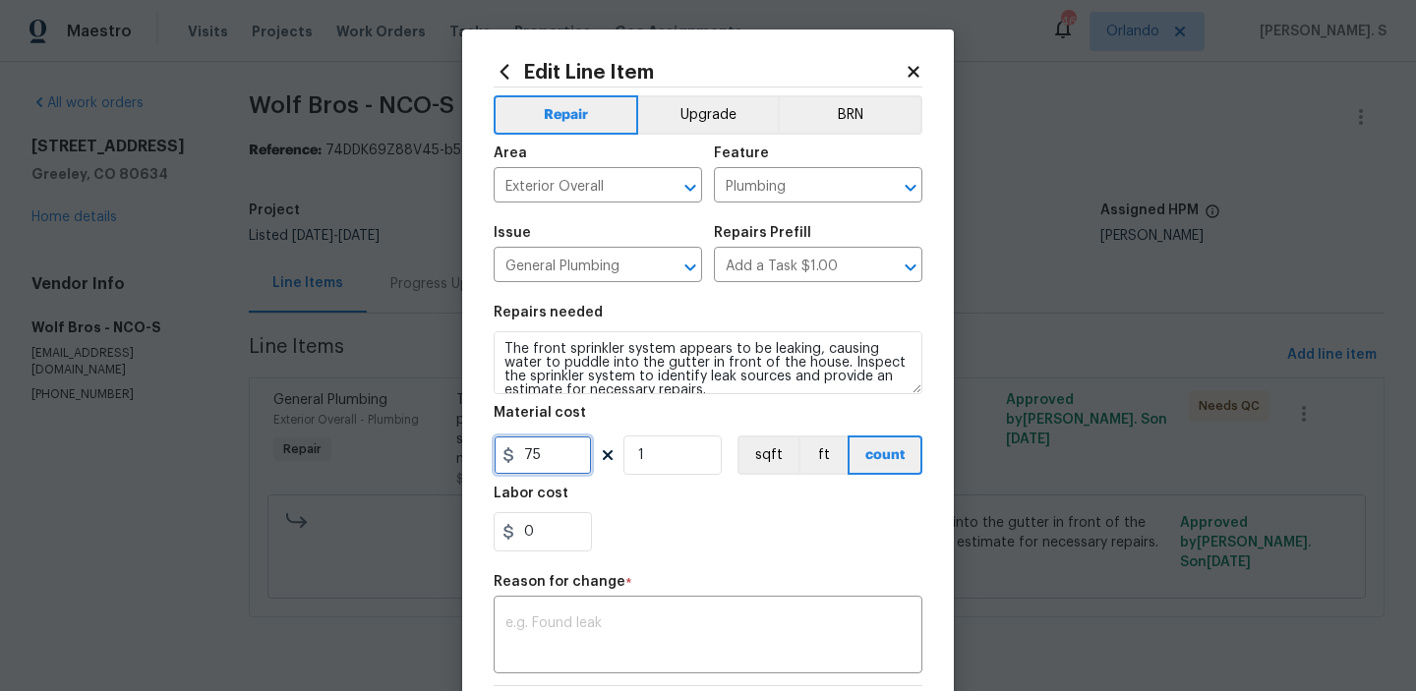
click at [545, 451] on input "75" at bounding box center [542, 454] width 98 height 39
type input "85"
click at [683, 642] on textarea at bounding box center [707, 636] width 405 height 41
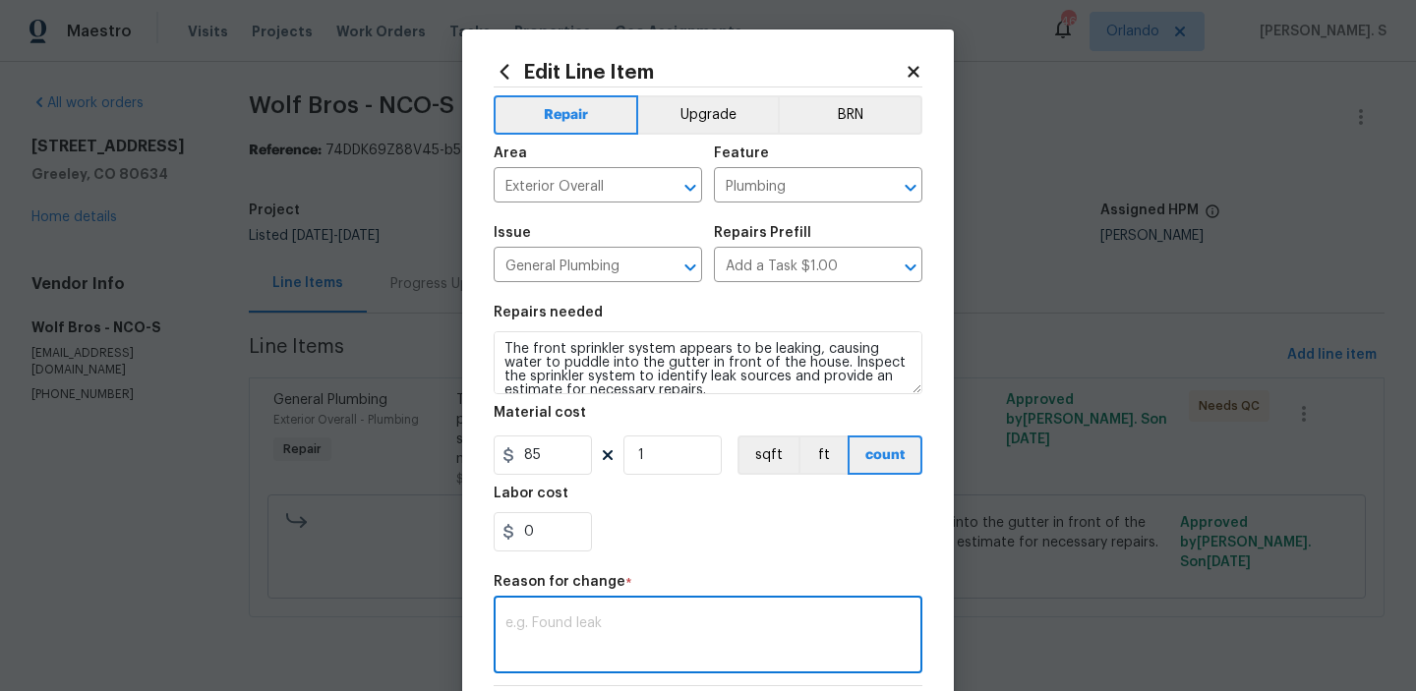
paste textarea "(GJ) Updated per vendor’s final cost."
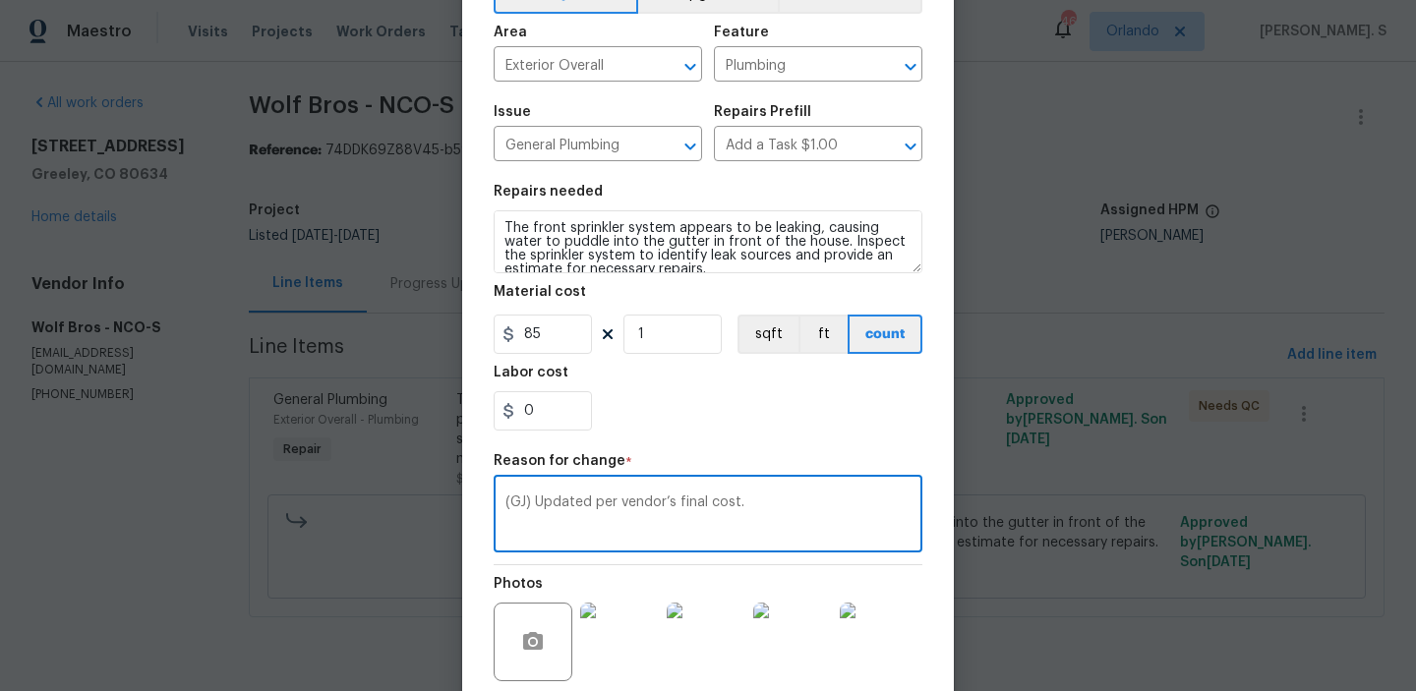
scroll to position [280, 0]
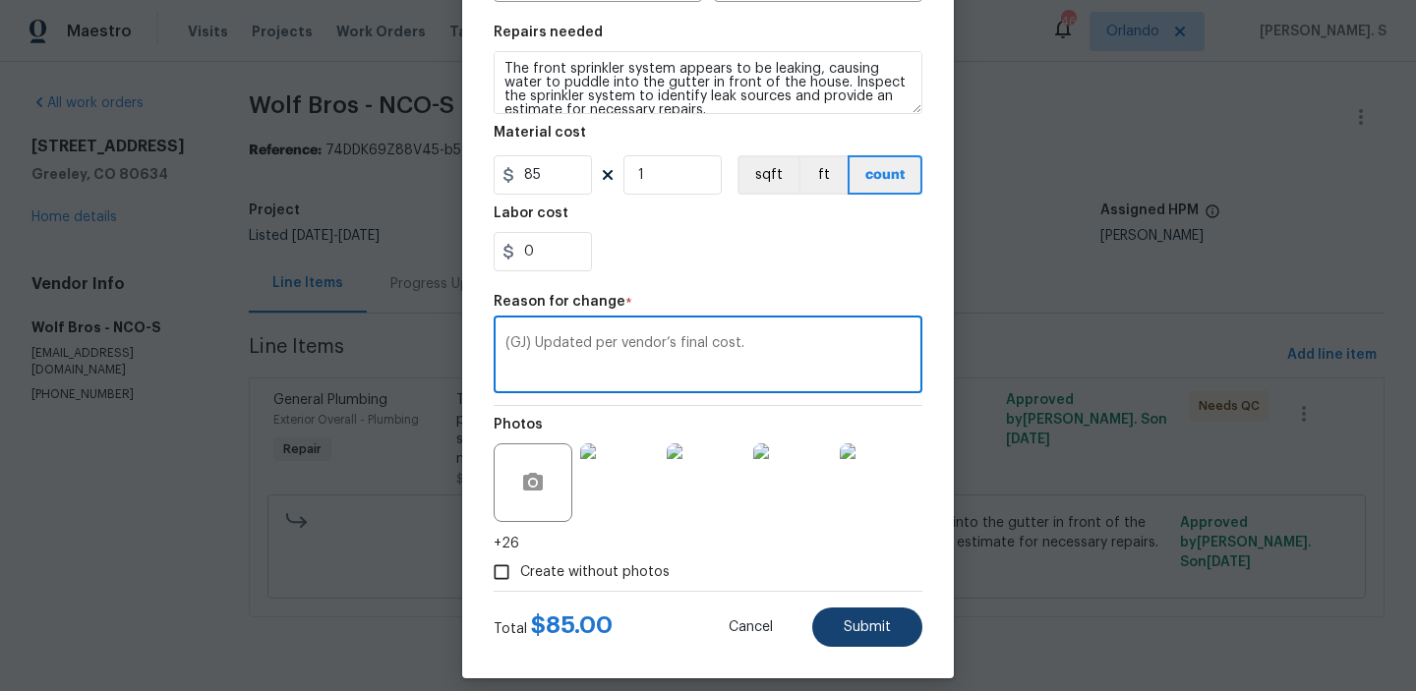
type textarea "(GJ) Updated per vendor’s final cost."
click at [847, 639] on button "Submit" at bounding box center [867, 627] width 110 height 39
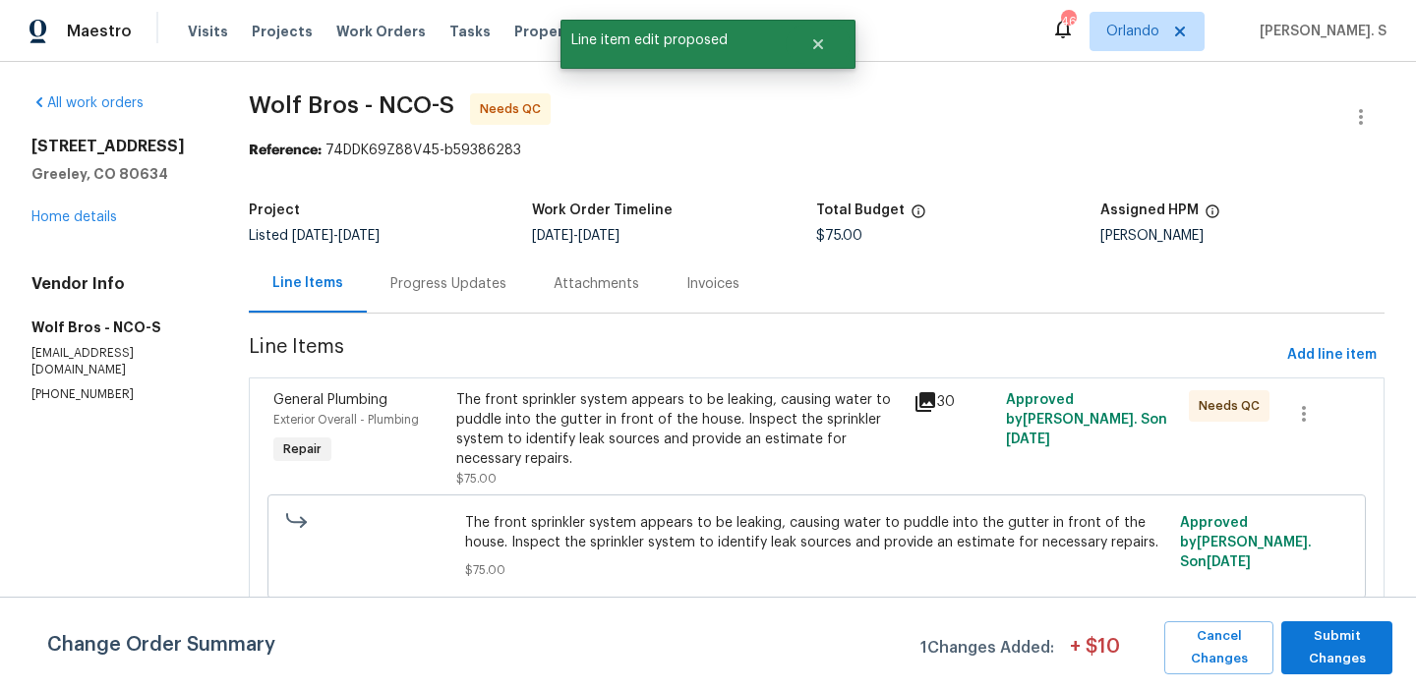
scroll to position [0, 0]
click at [1300, 664] on span "Submit Changes" at bounding box center [1336, 647] width 91 height 45
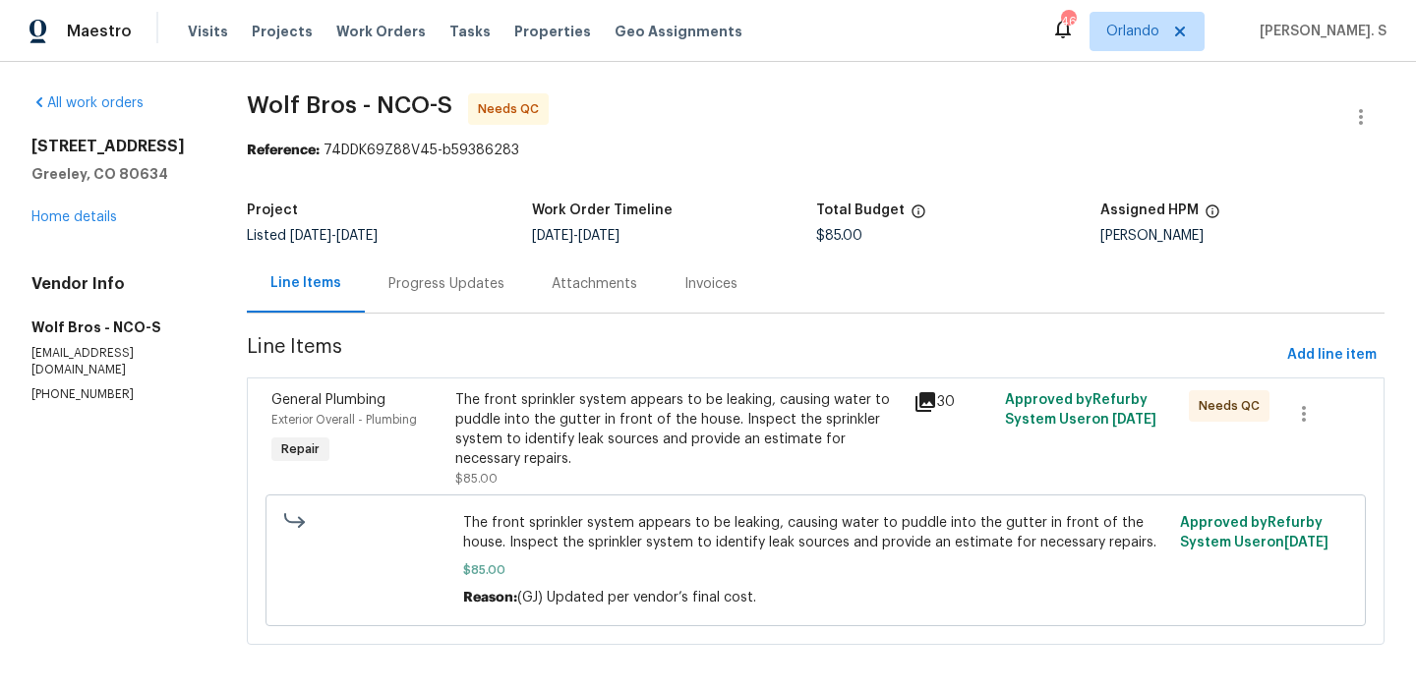
click at [1337, 112] on div at bounding box center [1360, 116] width 47 height 47
click at [1361, 112] on icon "button" at bounding box center [1361, 117] width 4 height 16
click at [1247, 113] on li "Edit" at bounding box center [1296, 117] width 212 height 32
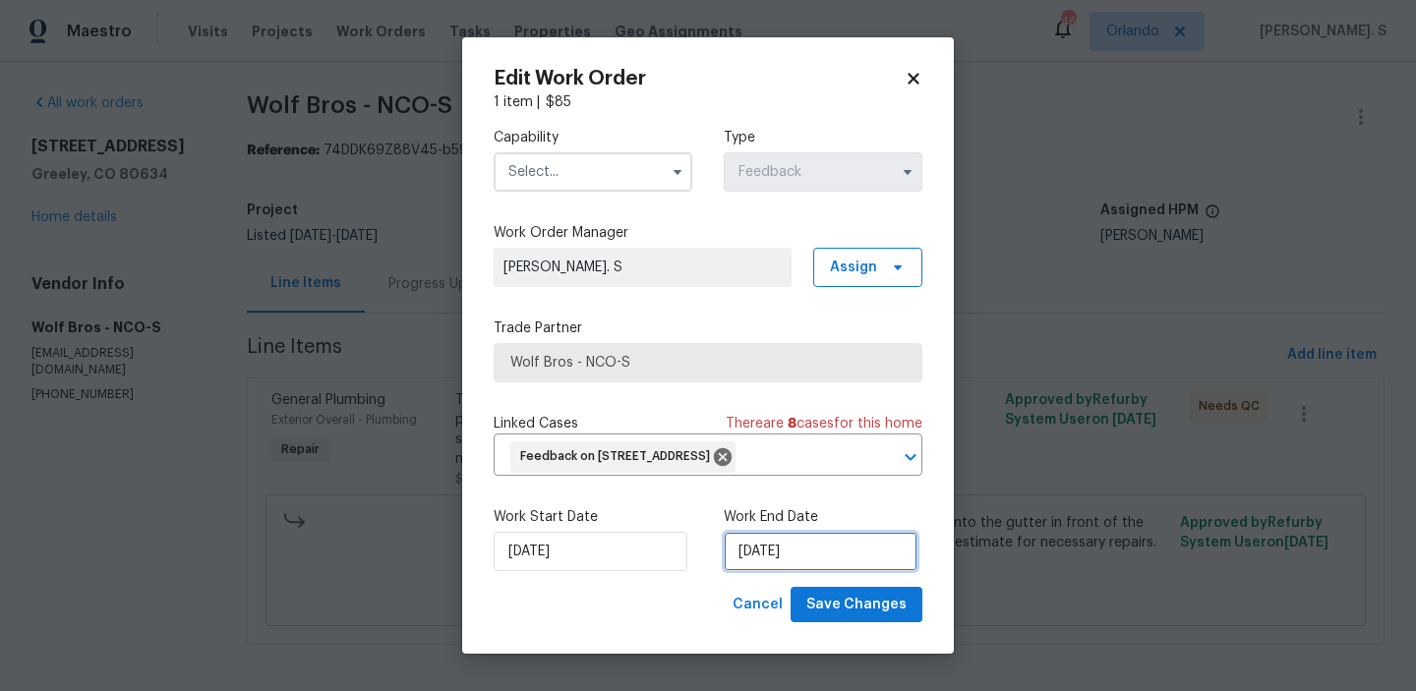
click at [781, 571] on input "[DATE]" at bounding box center [821, 551] width 194 height 39
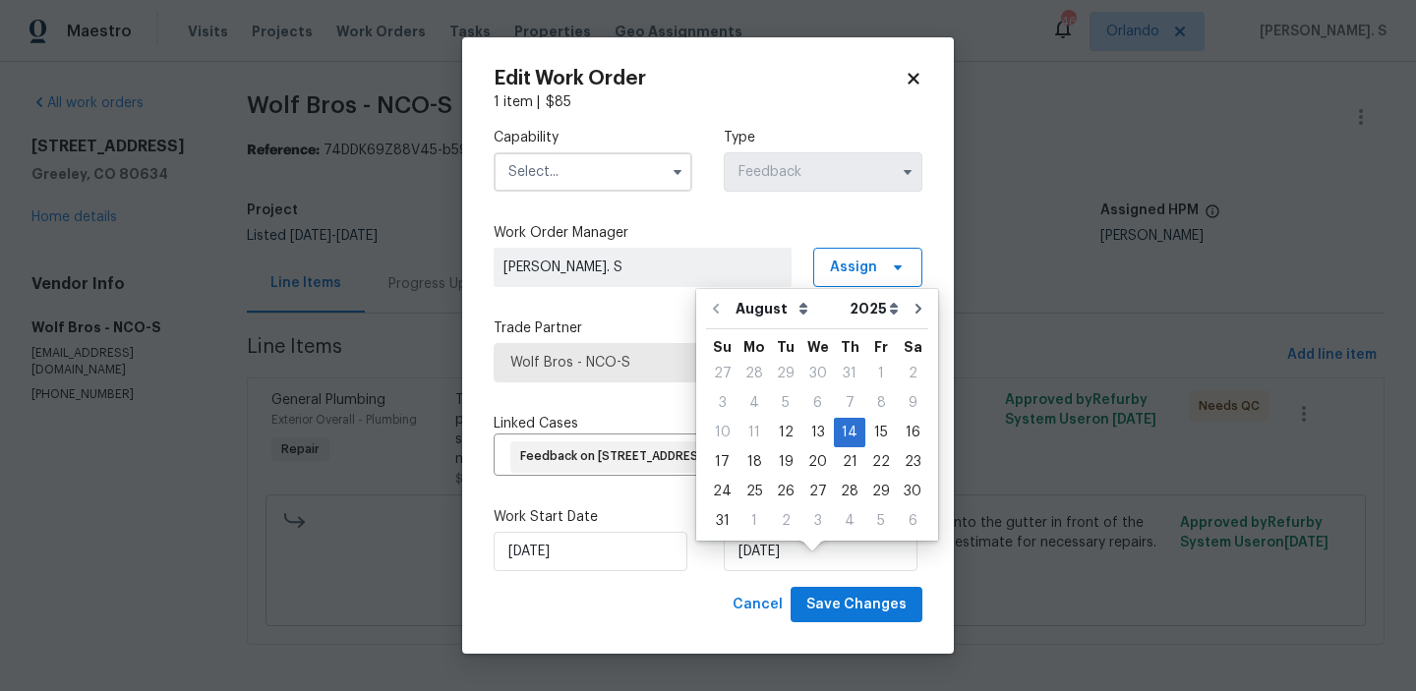
click at [583, 170] on input "text" at bounding box center [592, 171] width 199 height 39
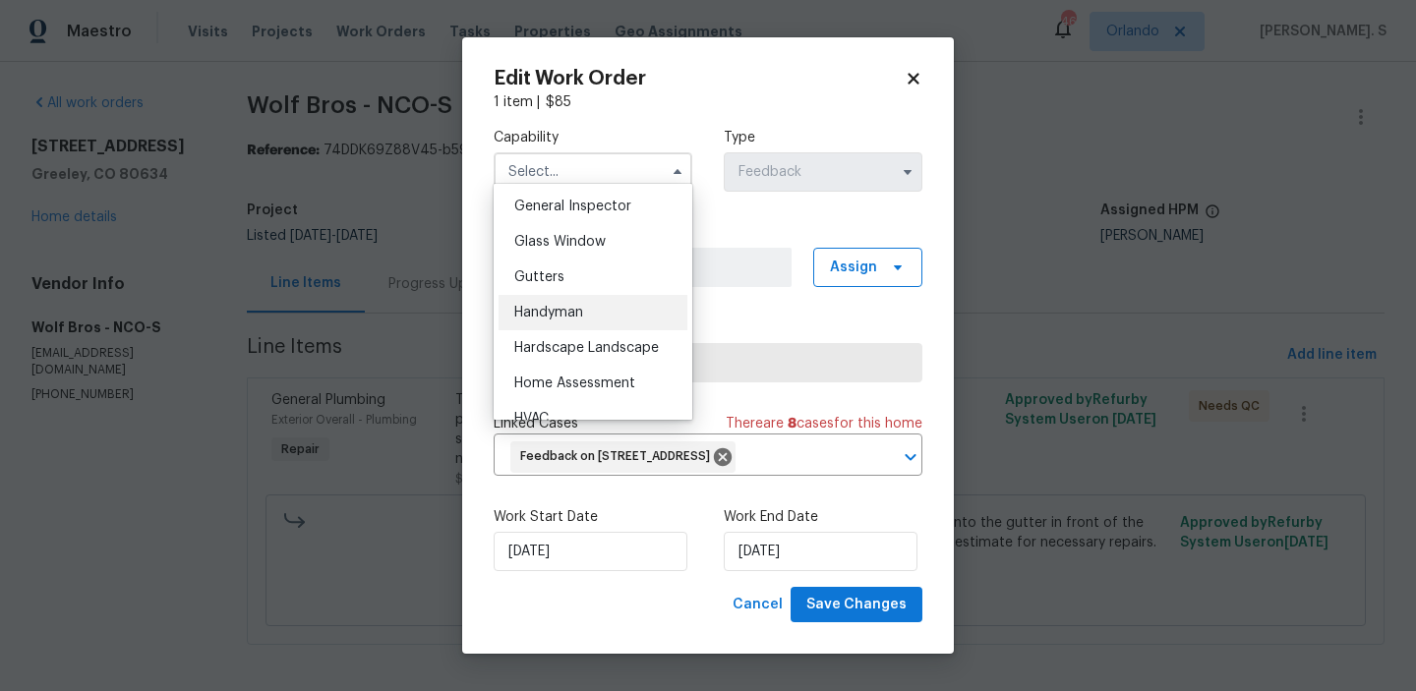
scroll to position [982, 0]
click at [573, 314] on div "Handyman" at bounding box center [592, 305] width 189 height 35
type input "Handyman"
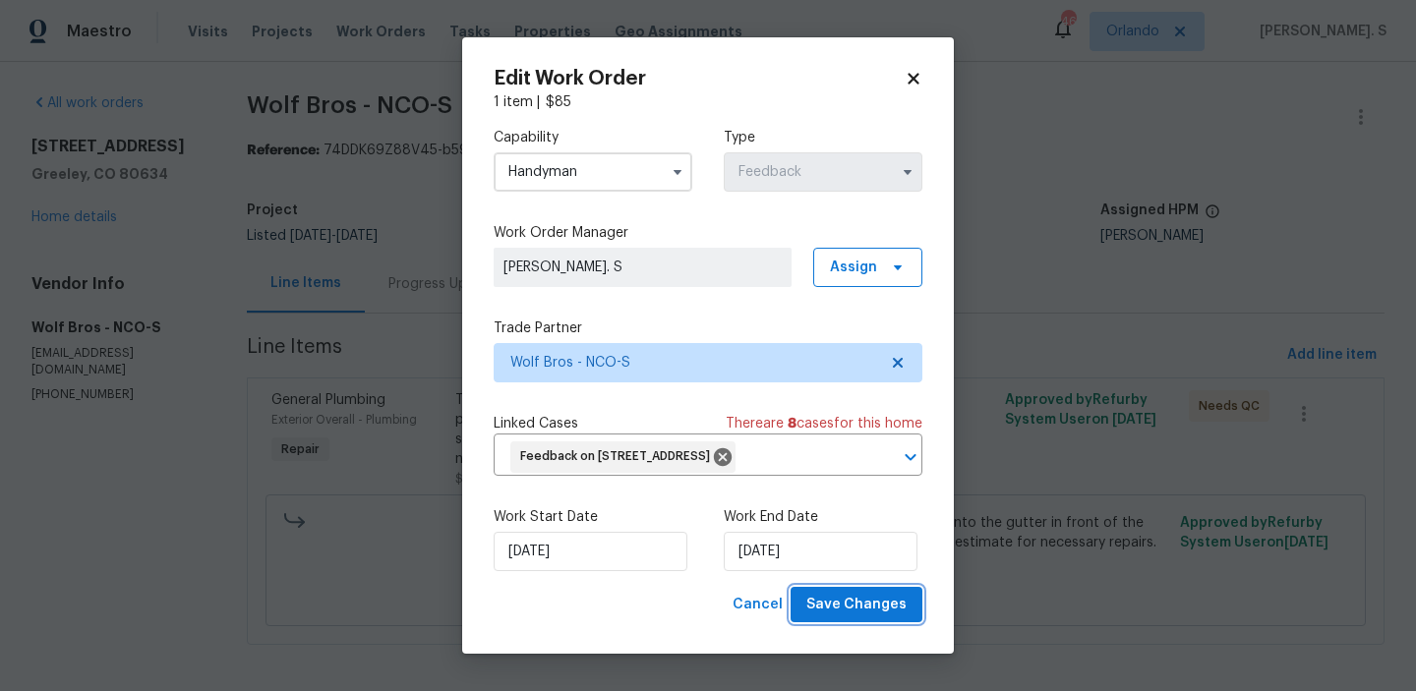
click at [878, 617] on span "Save Changes" at bounding box center [856, 605] width 100 height 25
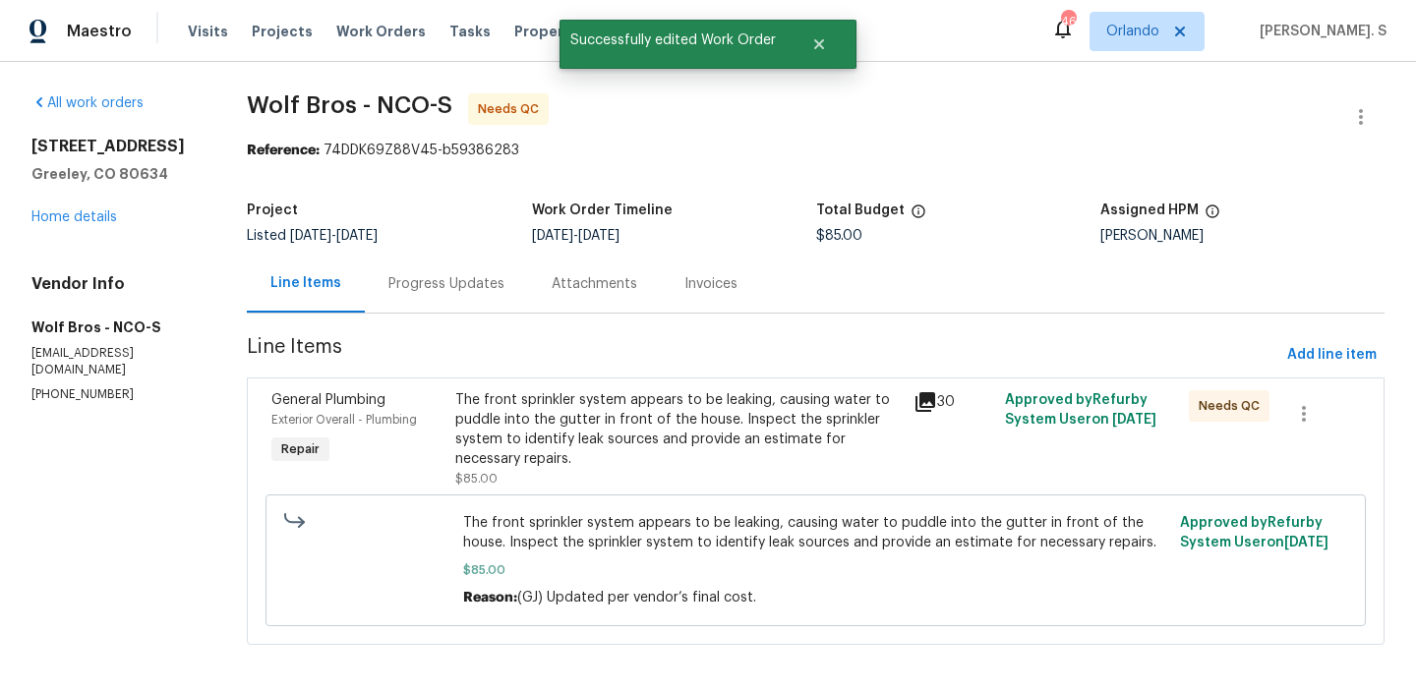
click at [426, 284] on div "Progress Updates" at bounding box center [446, 284] width 116 height 20
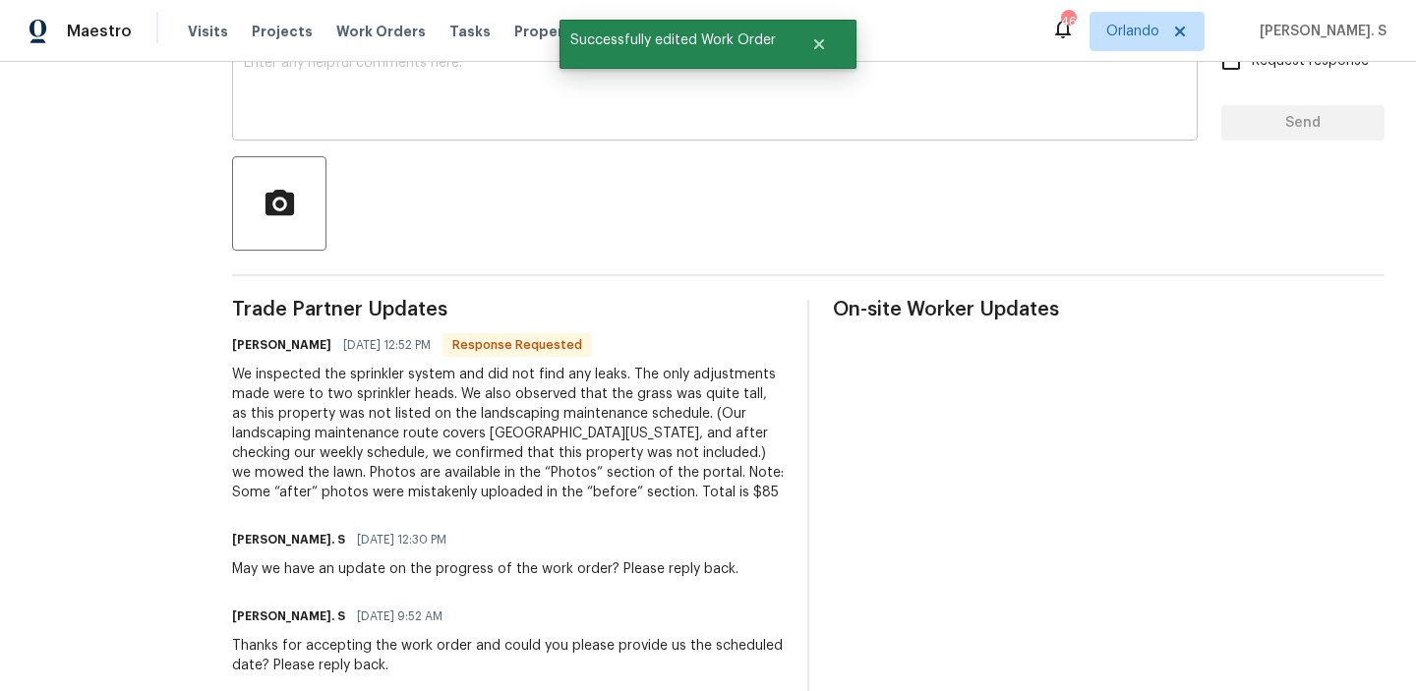
scroll to position [425, 0]
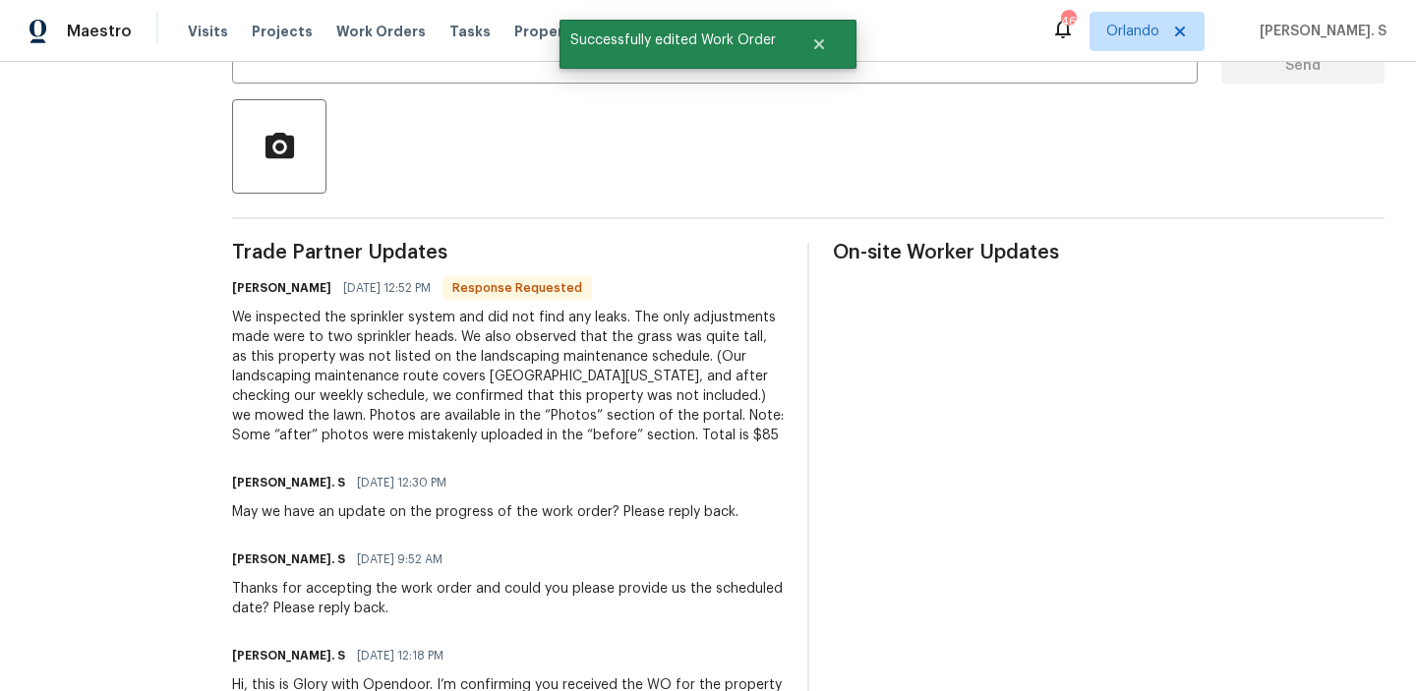
click at [512, 436] on div "We inspected the sprinkler system and did not find any leaks. The only adjustme…" at bounding box center [507, 377] width 551 height 138
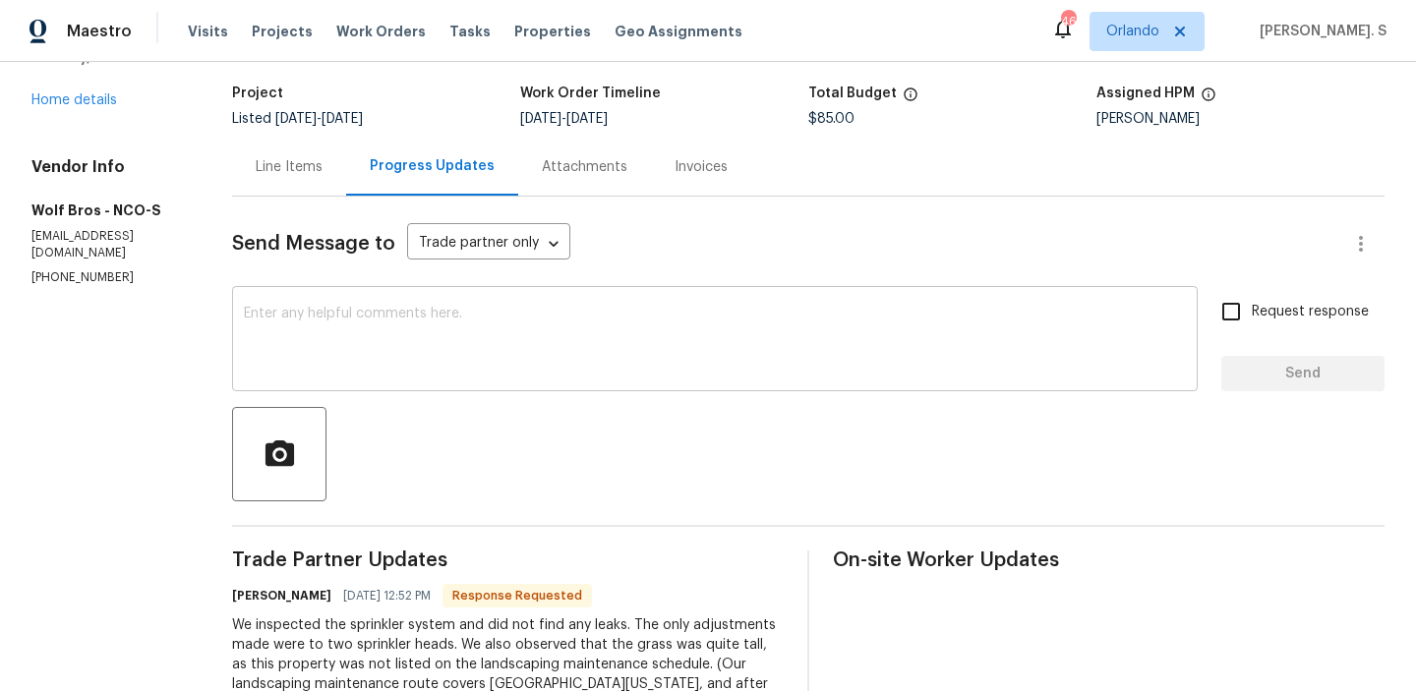
scroll to position [60, 0]
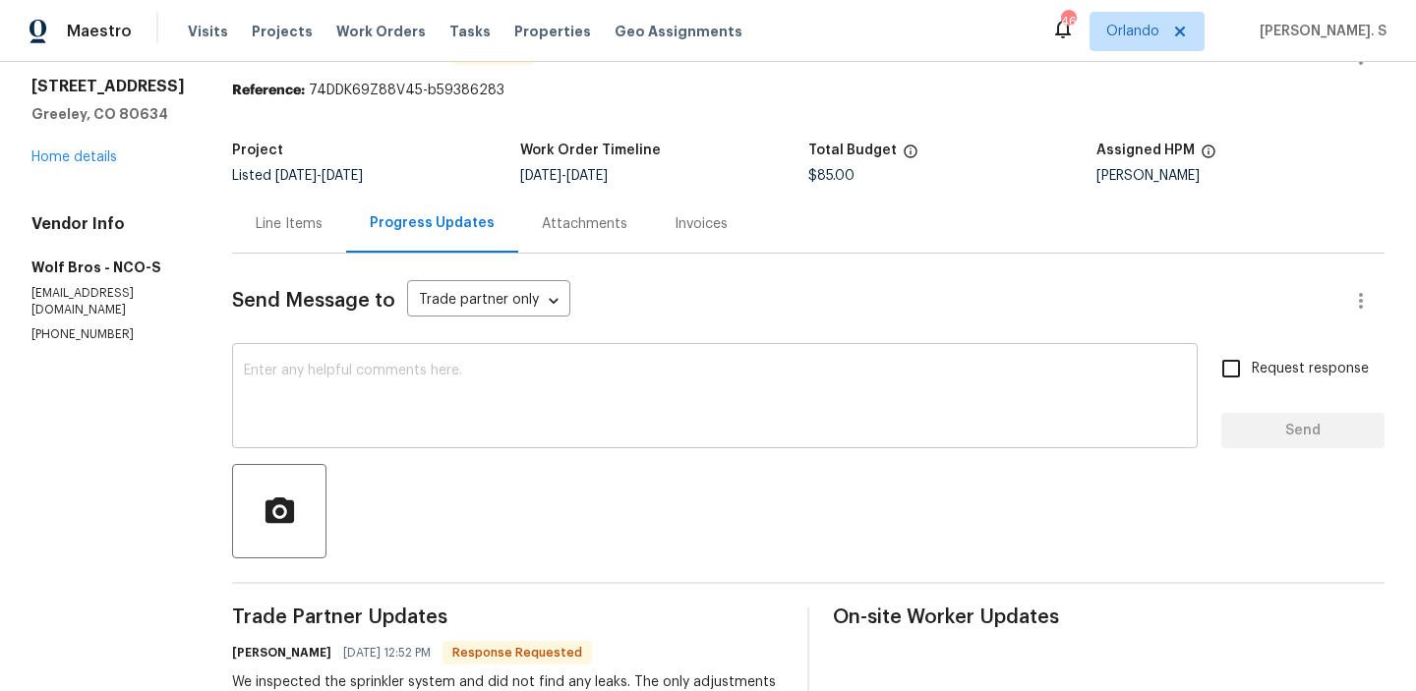
click at [424, 395] on textarea at bounding box center [715, 398] width 942 height 69
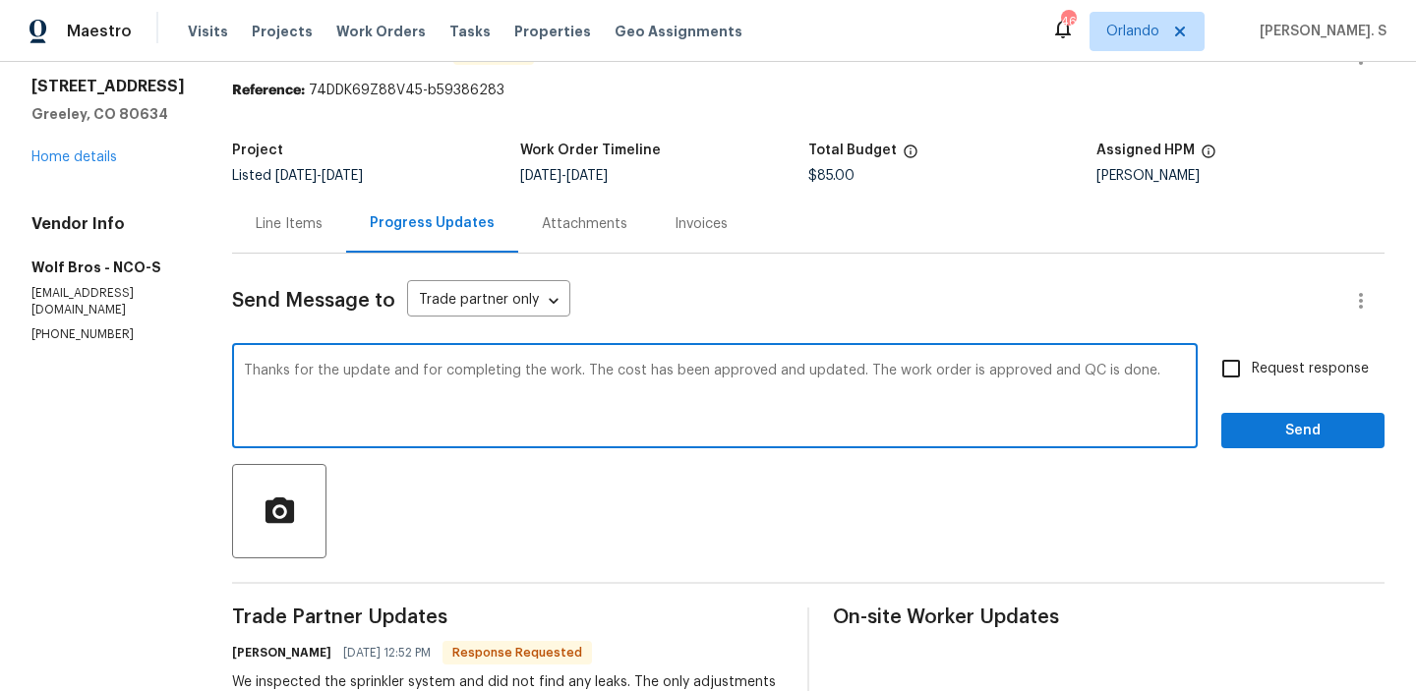
scroll to position [314, 0]
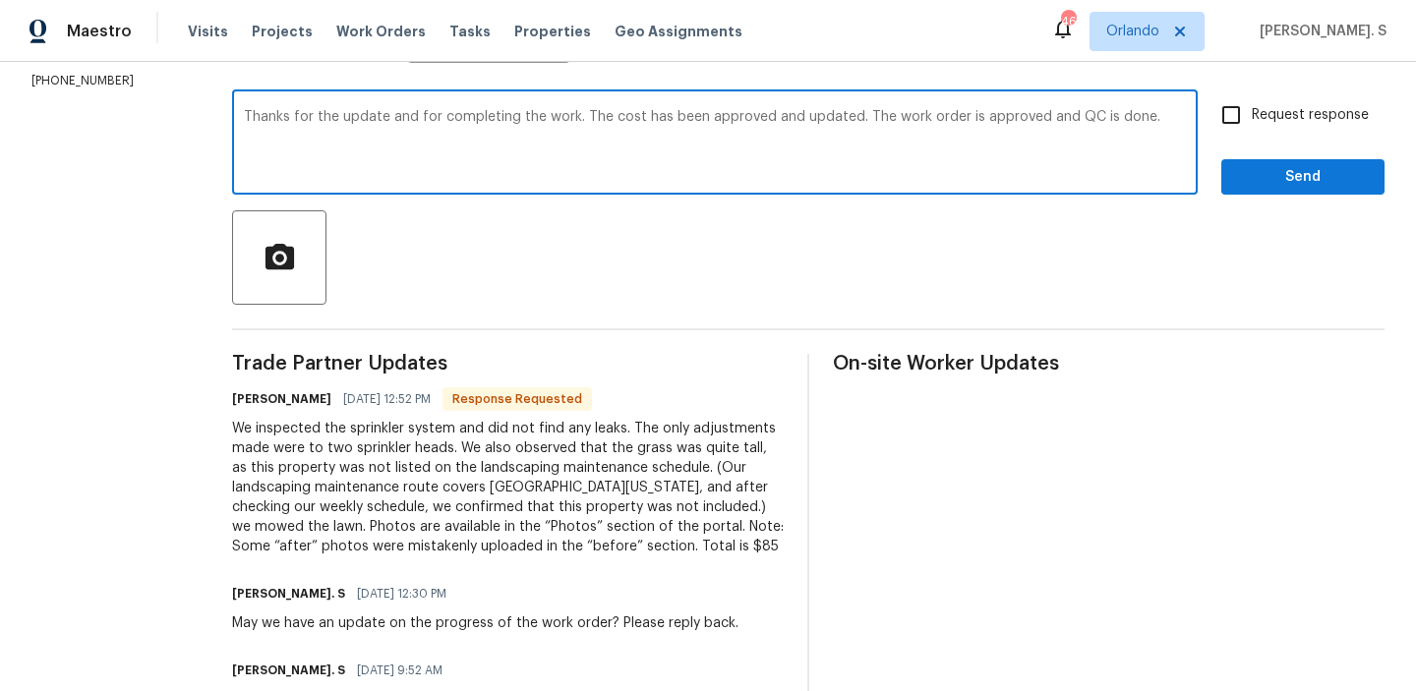
type textarea "Thanks for the update and for completing the work. The cost has been approved a…"
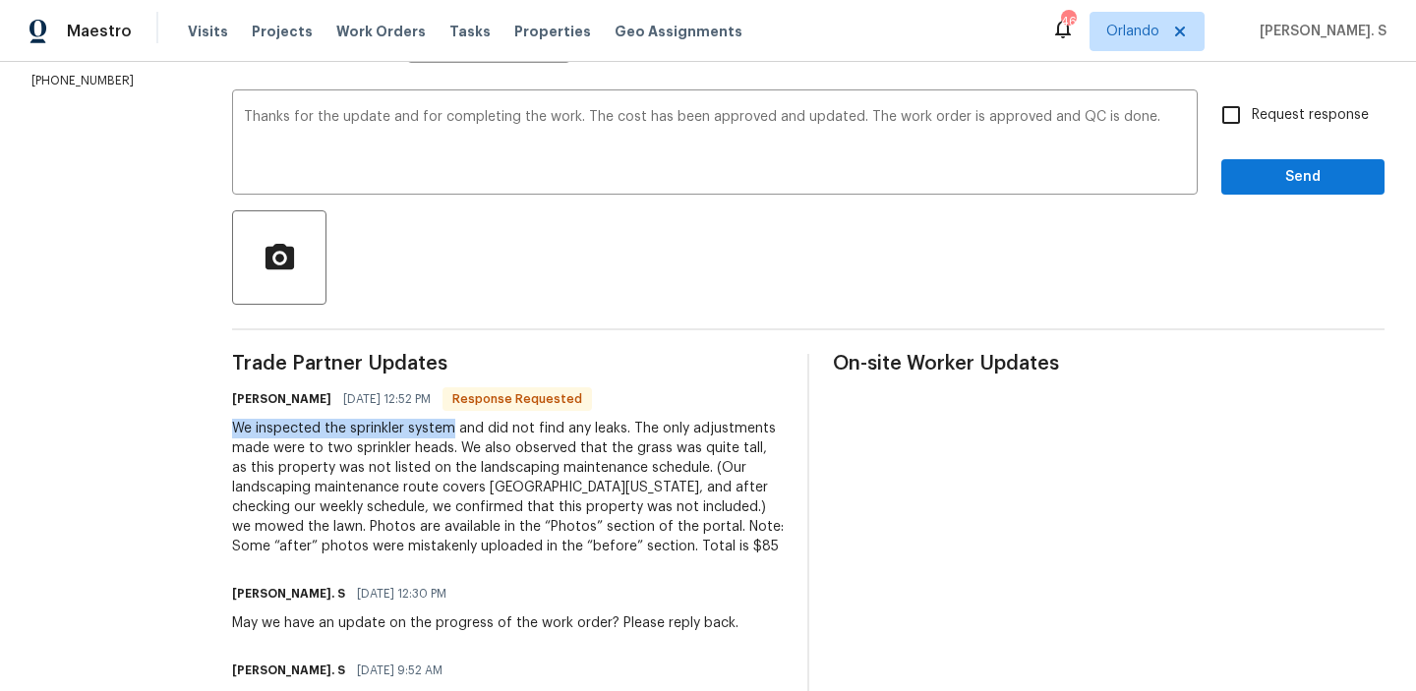
drag, startPoint x: 210, startPoint y: 415, endPoint x: 434, endPoint y: 423, distance: 224.3
click at [436, 422] on div "All work orders 4011 W 28th Street Rd Greeley, CO 80634 Home details Vendor Inf…" at bounding box center [708, 343] width 1416 height 1191
click at [277, 428] on div "We inspected the sprinkler system and did not find any leaks. The only adjustme…" at bounding box center [507, 488] width 551 height 138
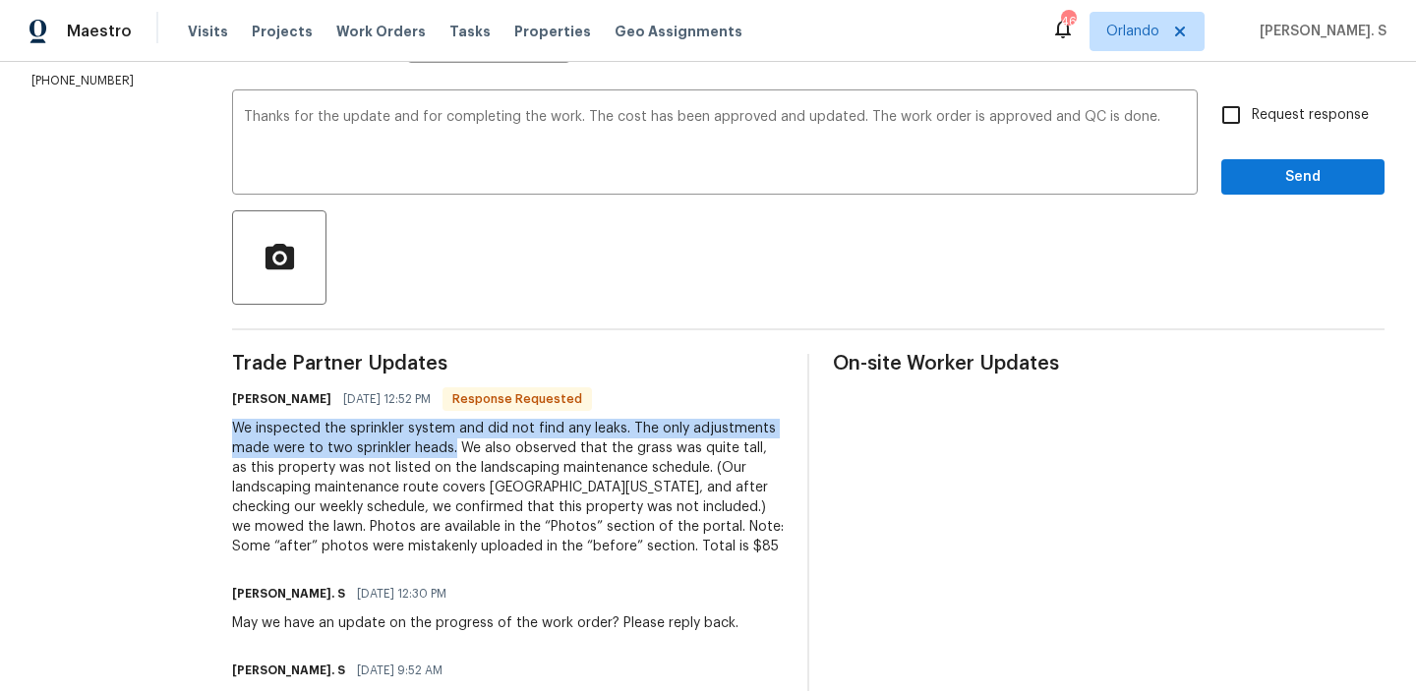
drag, startPoint x: 216, startPoint y: 424, endPoint x: 435, endPoint y: 443, distance: 220.1
click at [435, 443] on div "All work orders 4011 W 28th Street Rd Greeley, CO 80634 Home details Vendor Inf…" at bounding box center [708, 343] width 1416 height 1191
copy div "We inspected the sprinkler system and did not find any leaks. The only adjustme…"
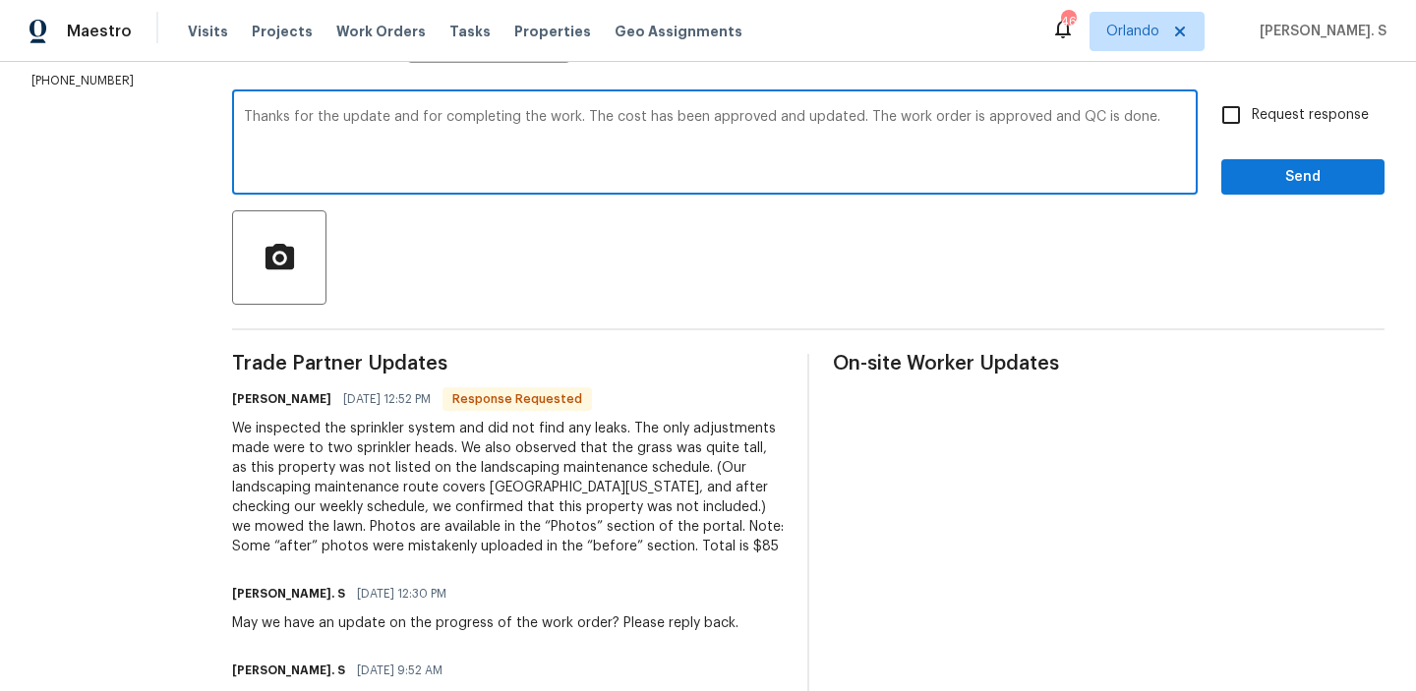
drag, startPoint x: 231, startPoint y: 117, endPoint x: 1107, endPoint y: 156, distance: 876.8
click at [1107, 156] on textarea "Thanks for the update and for completing the work. The cost has been approved a…" at bounding box center [715, 144] width 942 height 69
click at [323, 472] on div "We inspected the sprinkler system and did not find any leaks. The only adjustme…" at bounding box center [507, 488] width 551 height 138
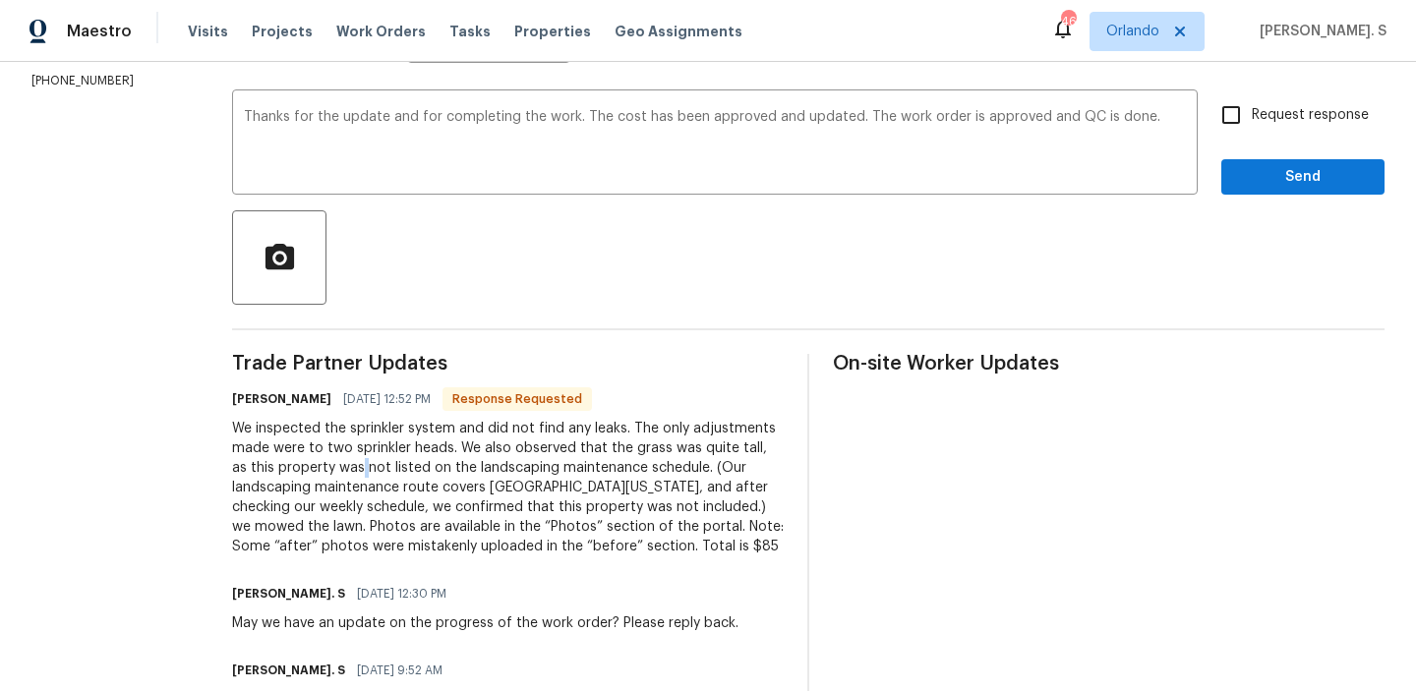
click at [323, 472] on div "We inspected the sprinkler system and did not find any leaks. The only adjustme…" at bounding box center [507, 488] width 551 height 138
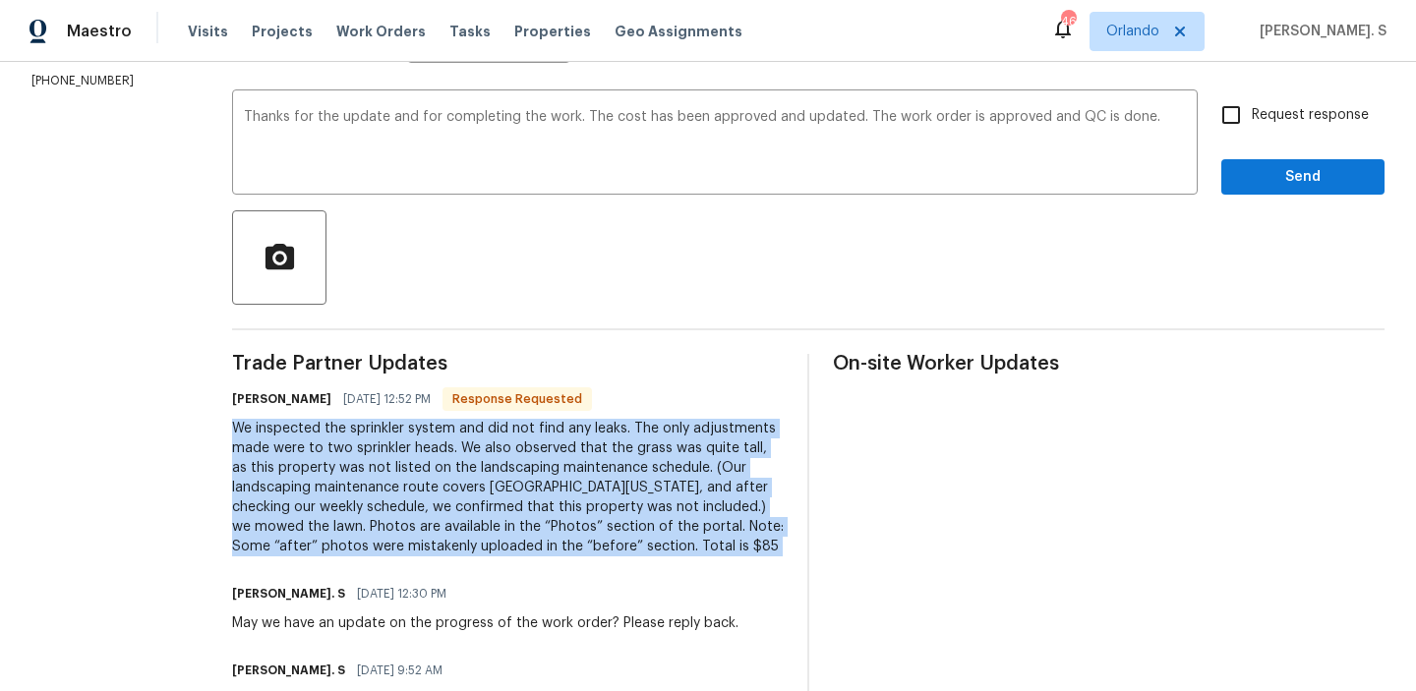
copy div "We inspected the sprinkler system and did not find any leaks. The only adjustme…"
click at [1271, 108] on span "Request response" at bounding box center [1309, 115] width 117 height 21
click at [1251, 108] on input "Request response" at bounding box center [1230, 114] width 41 height 41
checkbox input "true"
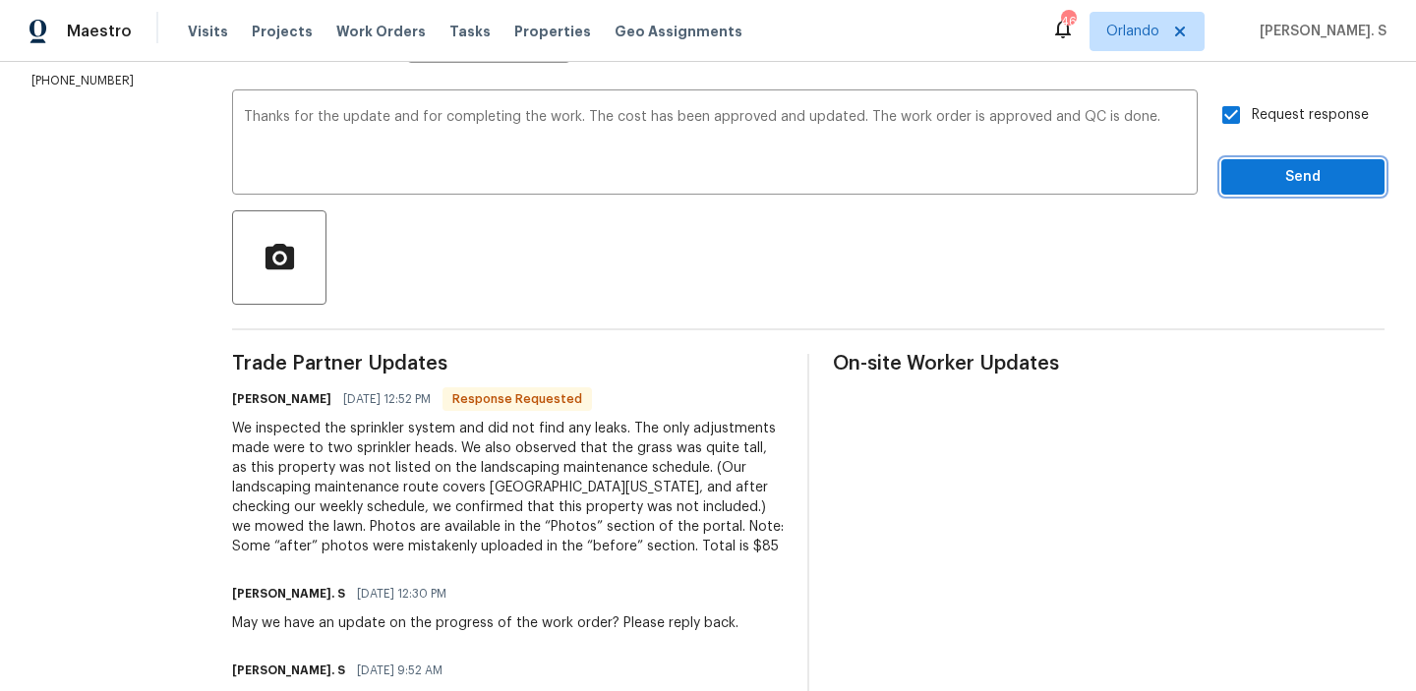
click at [1270, 170] on span "Send" at bounding box center [1303, 177] width 132 height 25
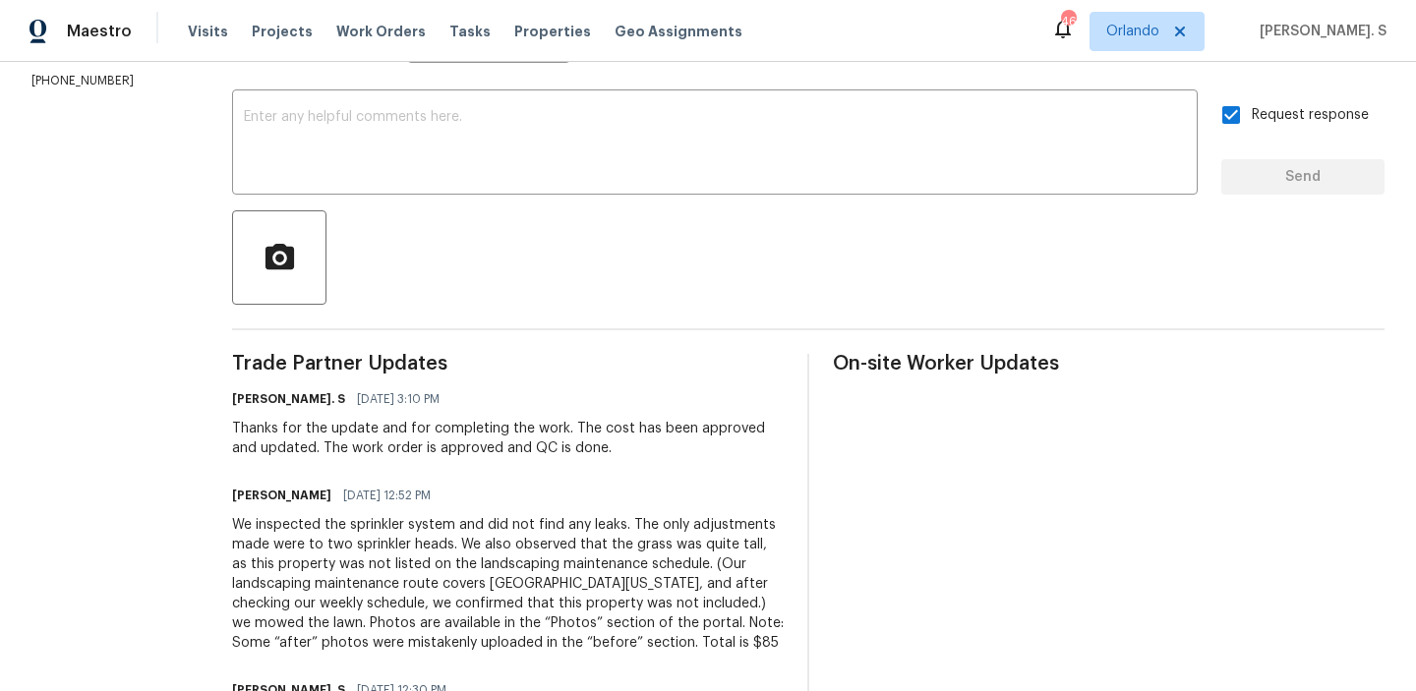
click at [912, 4] on div "Maestro Visits Projects Work Orders Tasks Properties Geo Assignments 46 Orlando…" at bounding box center [708, 31] width 1416 height 62
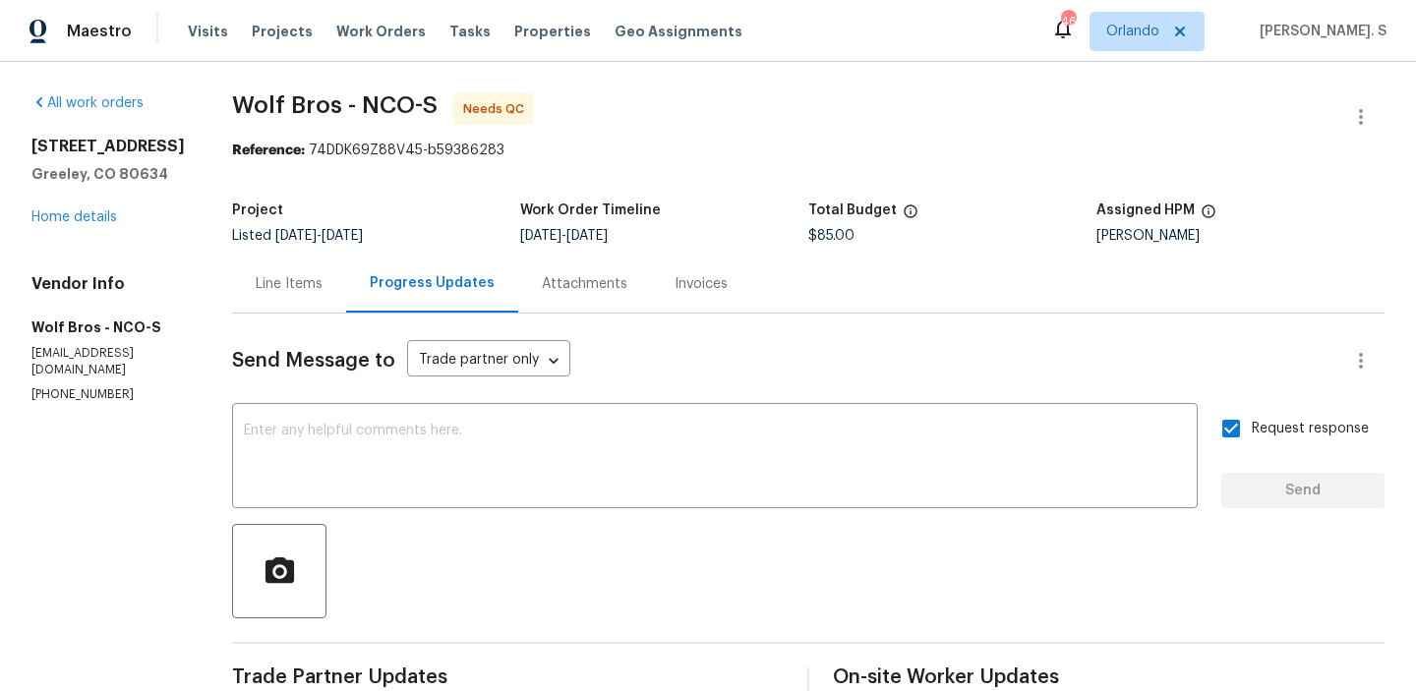
click at [286, 306] on div "Line Items" at bounding box center [289, 284] width 114 height 58
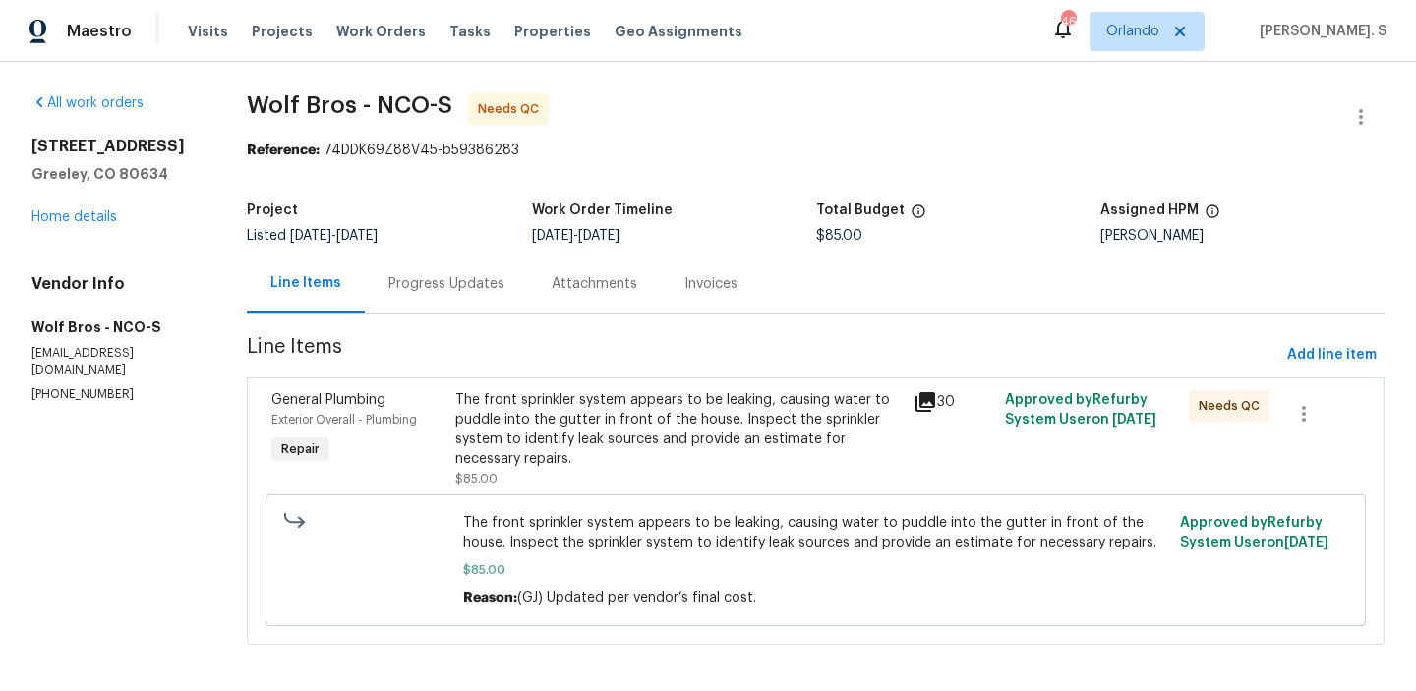
click at [605, 502] on div "The front sprinkler system appears to be leaking, causing water to puddle into …" at bounding box center [815, 560] width 1100 height 132
click at [535, 379] on div "General Plumbing Exterior Overall - Plumbing Repair The front sprinkler system …" at bounding box center [815, 510] width 1137 height 267
click at [493, 505] on div "The front sprinkler system appears to be leaking, causing water to puddle into …" at bounding box center [815, 560] width 1100 height 132
click at [527, 477] on div "The front sprinkler system appears to be leaking, causing water to puddle into …" at bounding box center [678, 439] width 446 height 98
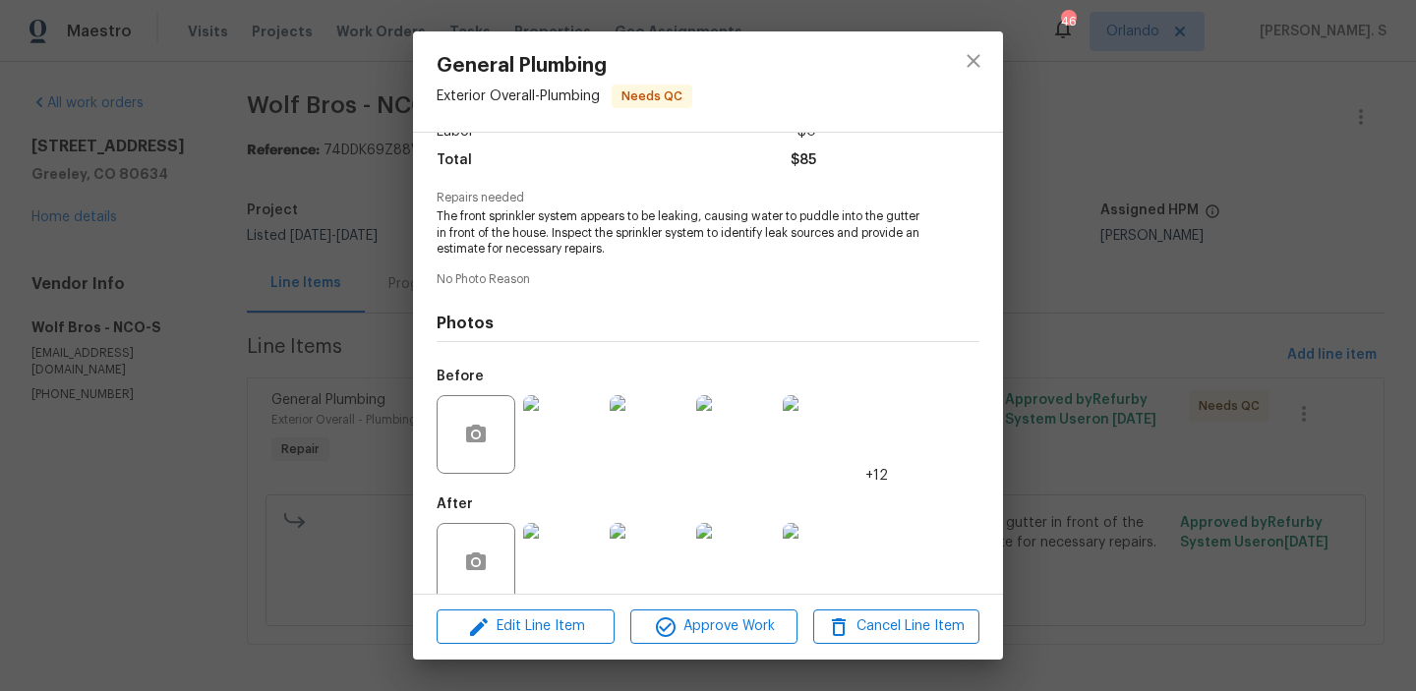
scroll to position [181, 0]
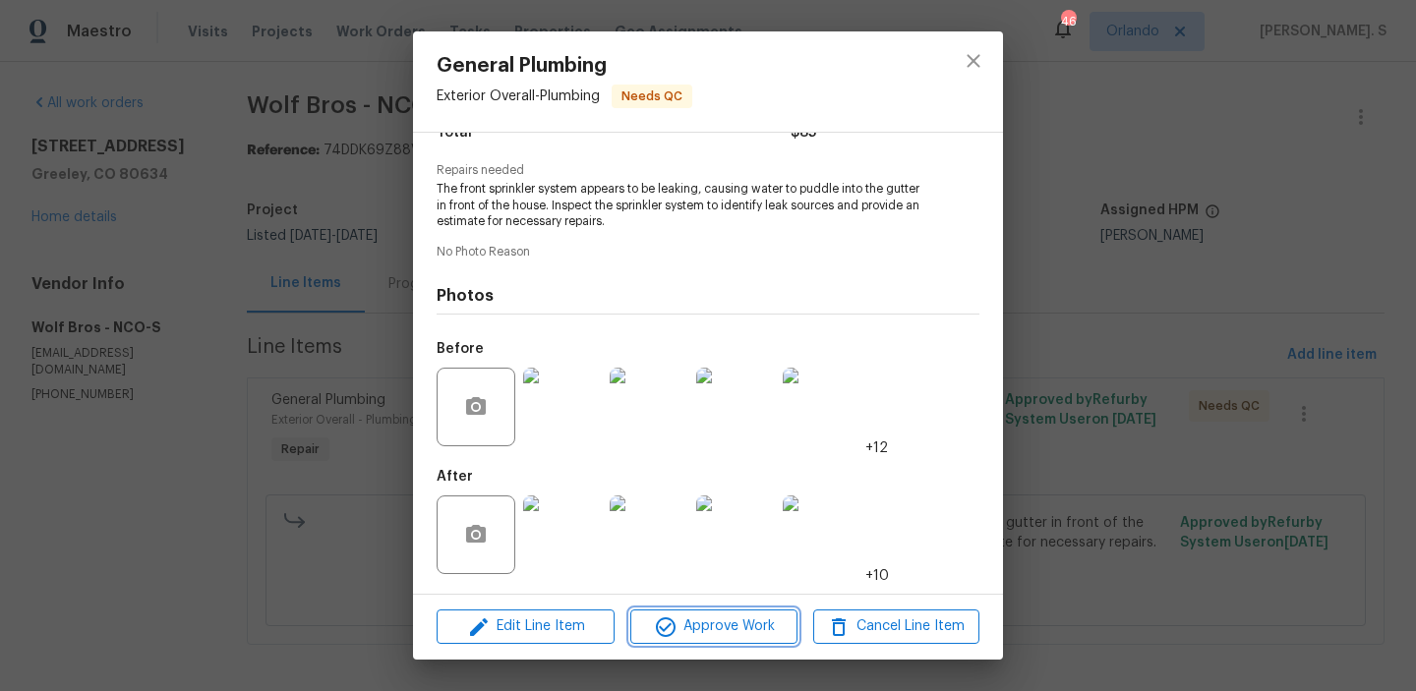
click at [661, 636] on icon "button" at bounding box center [666, 627] width 24 height 24
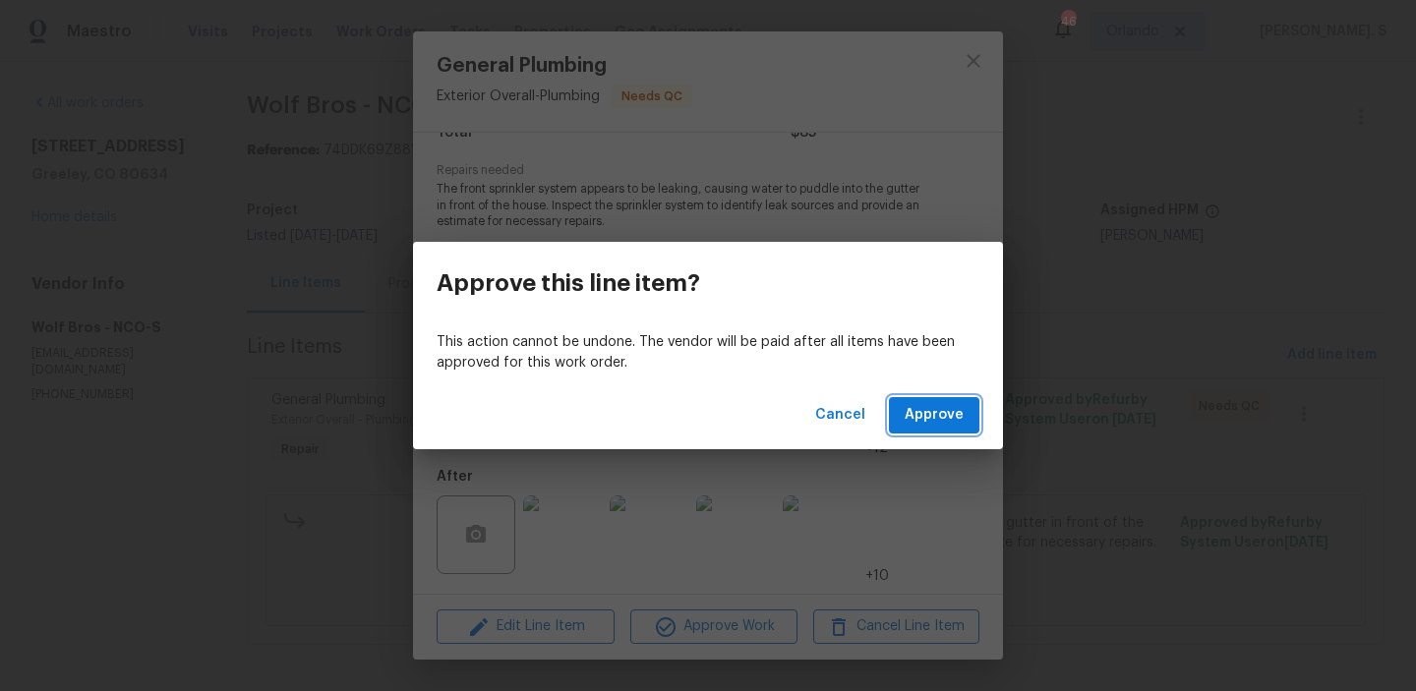
click at [913, 408] on span "Approve" at bounding box center [933, 415] width 59 height 25
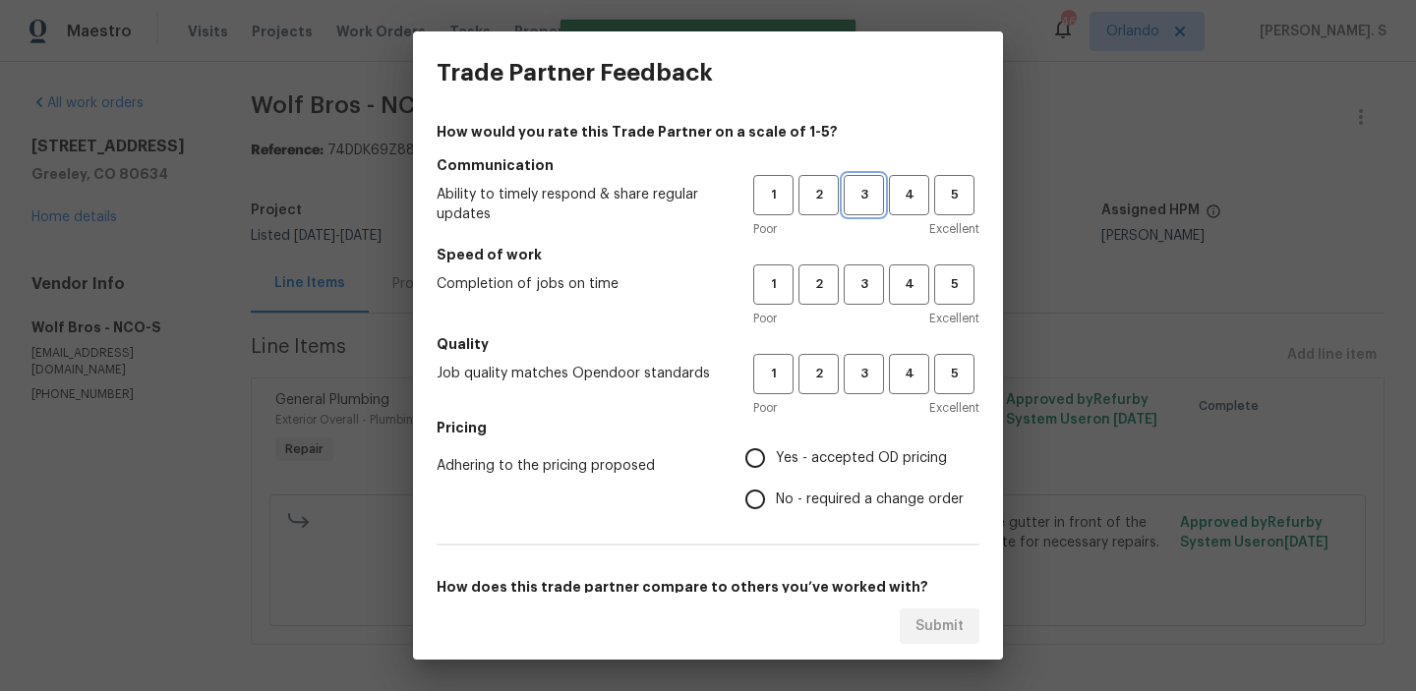
click at [864, 203] on span "3" at bounding box center [863, 195] width 36 height 23
click at [861, 277] on span "3" at bounding box center [863, 284] width 36 height 23
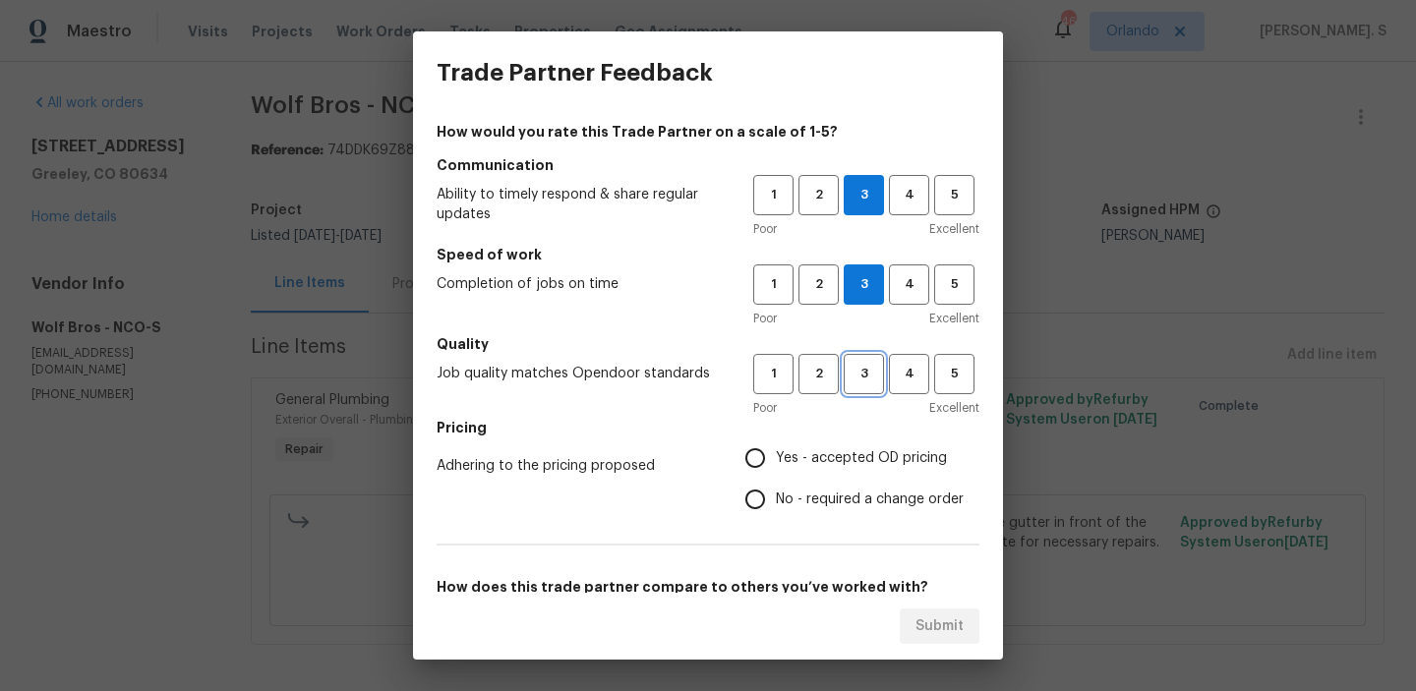
click at [877, 362] on button "3" at bounding box center [863, 374] width 40 height 40
click at [776, 499] on input "No - required a change order" at bounding box center [754, 499] width 41 height 41
radio input "true"
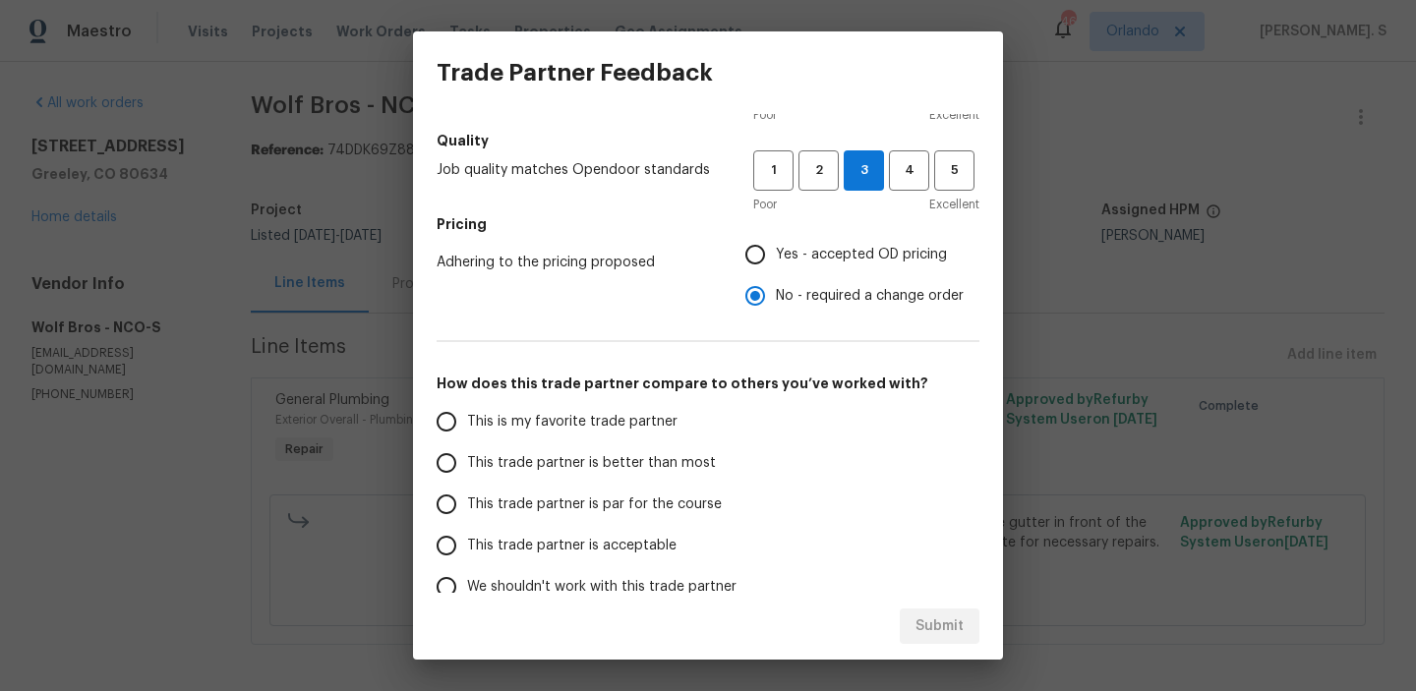
scroll to position [227, 0]
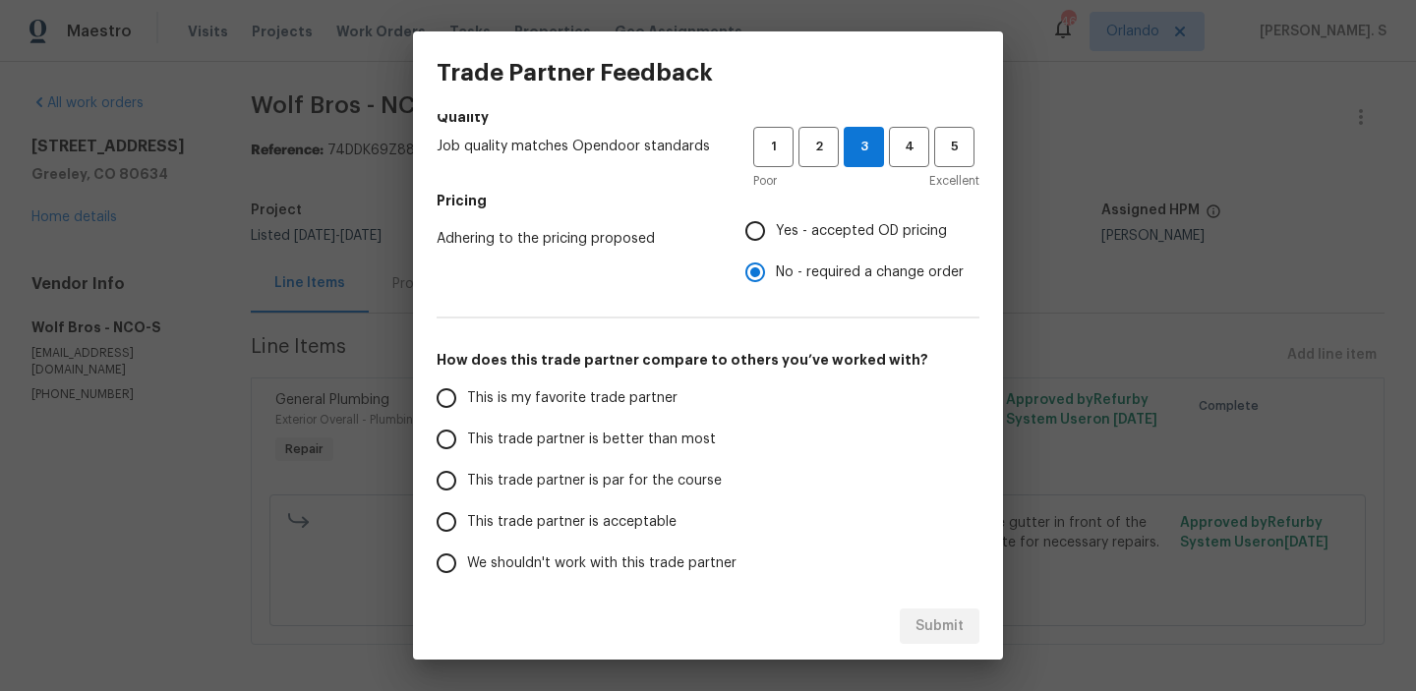
click at [645, 476] on span "This trade partner is par for the course" at bounding box center [594, 481] width 255 height 21
click at [467, 476] on input "This trade partner is par for the course" at bounding box center [446, 480] width 41 height 41
click at [962, 632] on span "Submit" at bounding box center [939, 626] width 48 height 25
radio input "true"
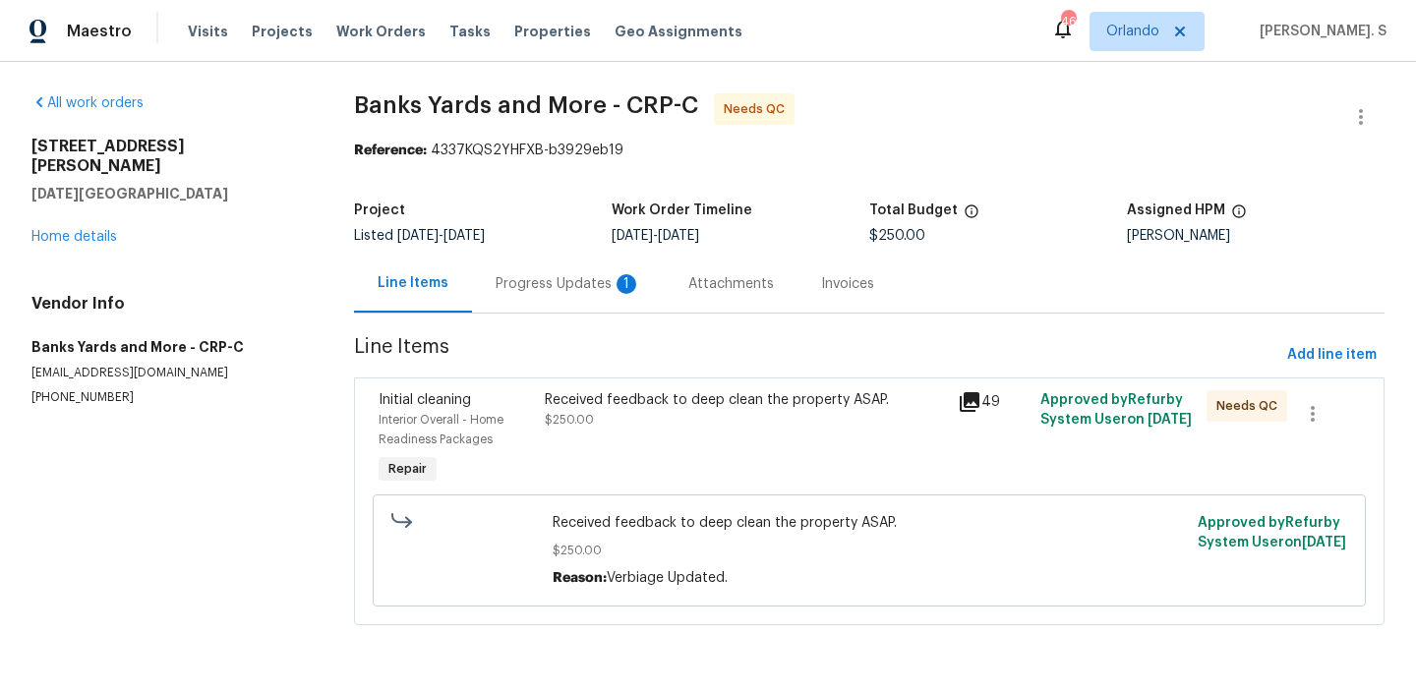
click at [556, 261] on div "Progress Updates 1" at bounding box center [568, 284] width 193 height 58
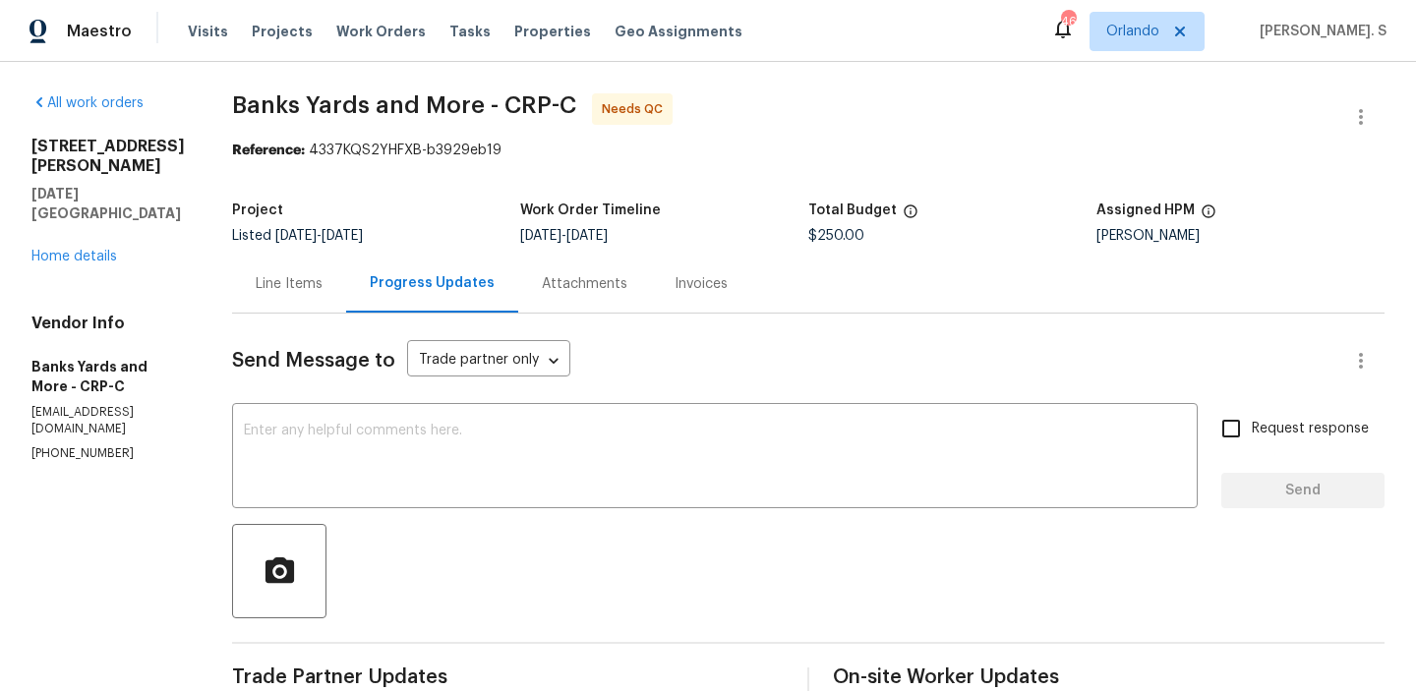
click at [267, 306] on div "Line Items" at bounding box center [289, 284] width 114 height 58
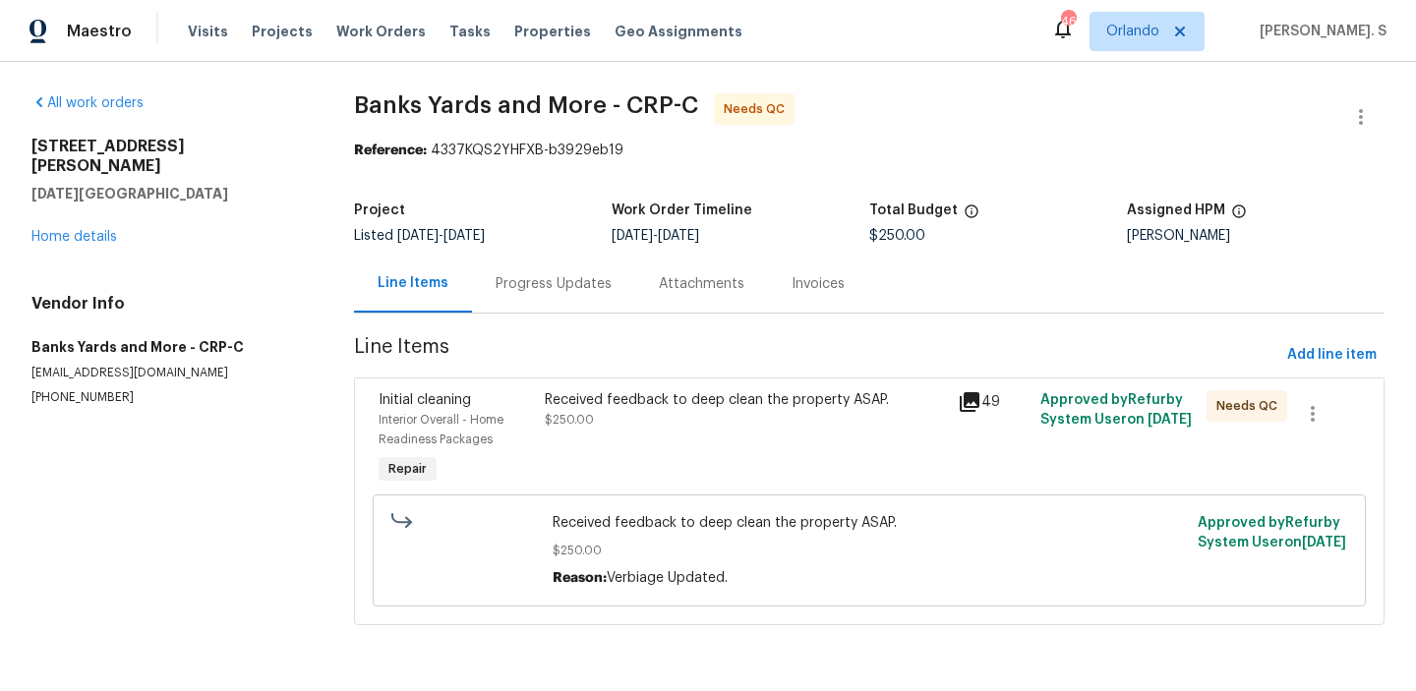
click at [615, 431] on div "Received feedback to deep clean the property ASAP. $250.00" at bounding box center [746, 439] width 414 height 110
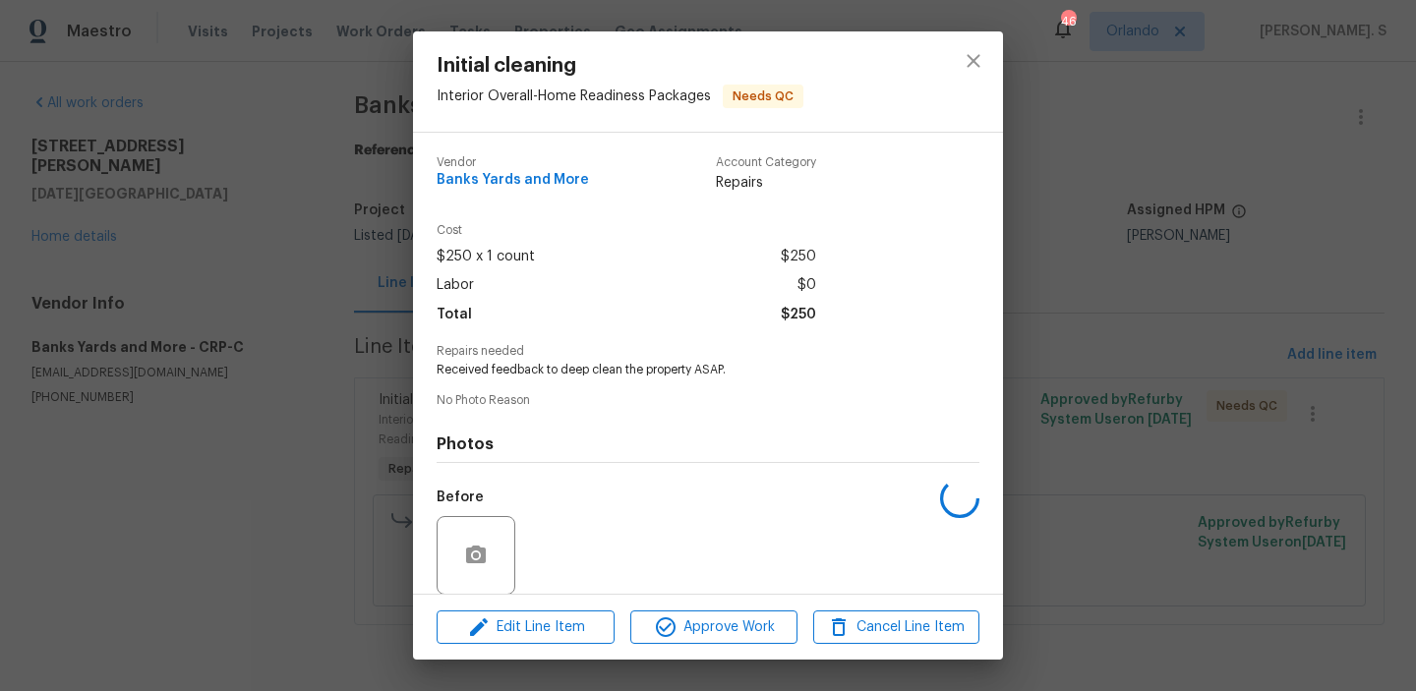
scroll to position [147, 0]
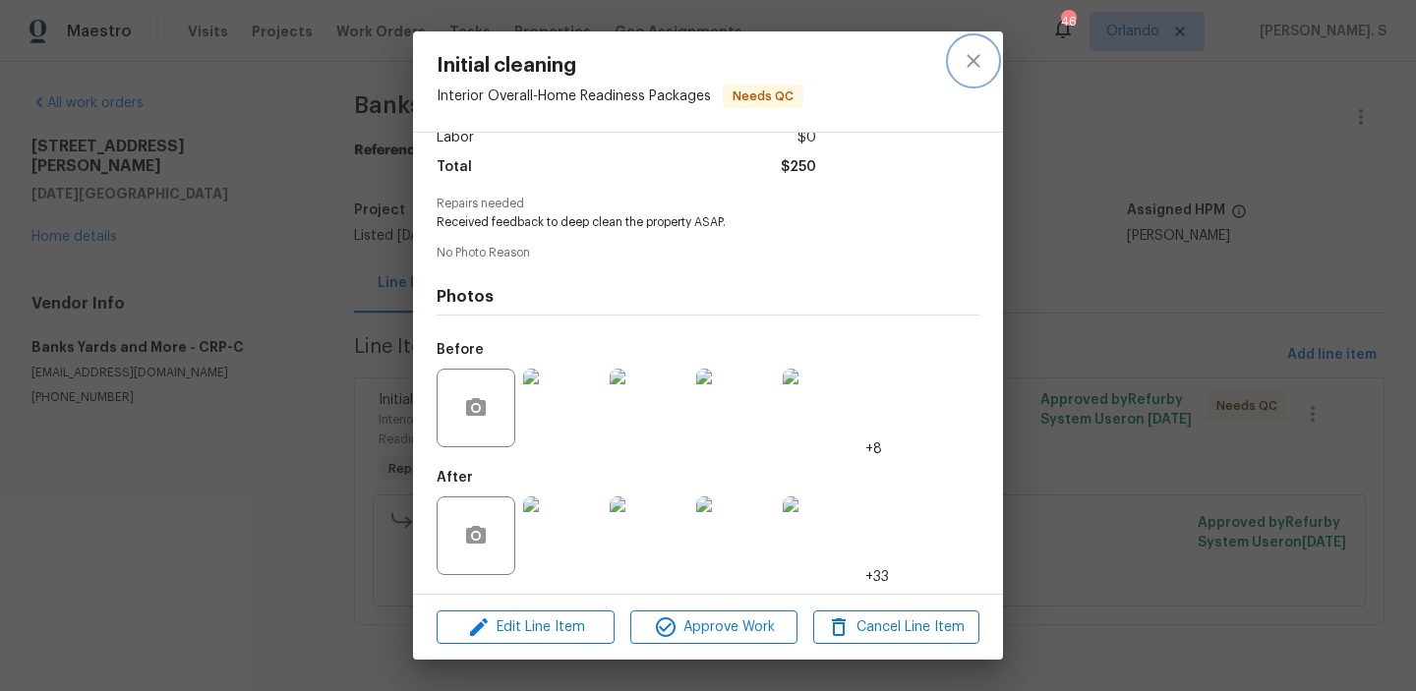
click at [967, 58] on icon "close" at bounding box center [973, 61] width 24 height 24
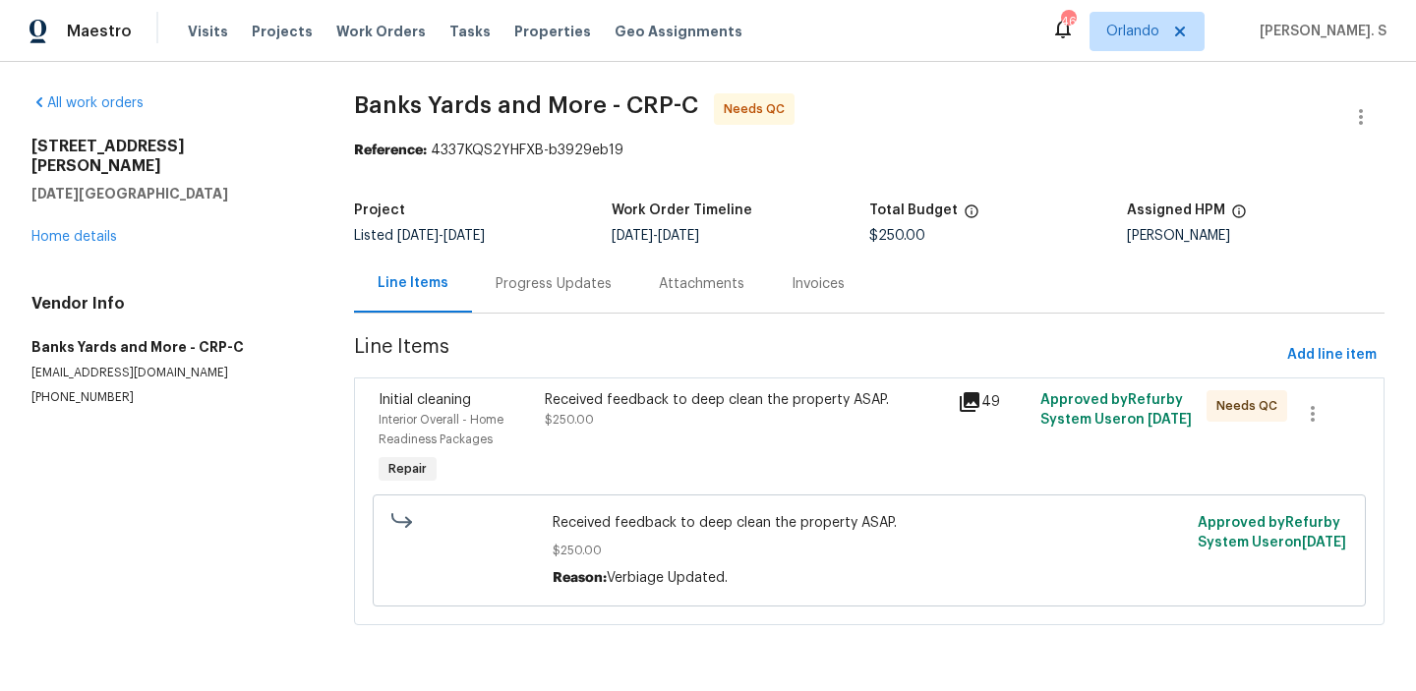
click at [538, 297] on div "Progress Updates" at bounding box center [553, 284] width 163 height 58
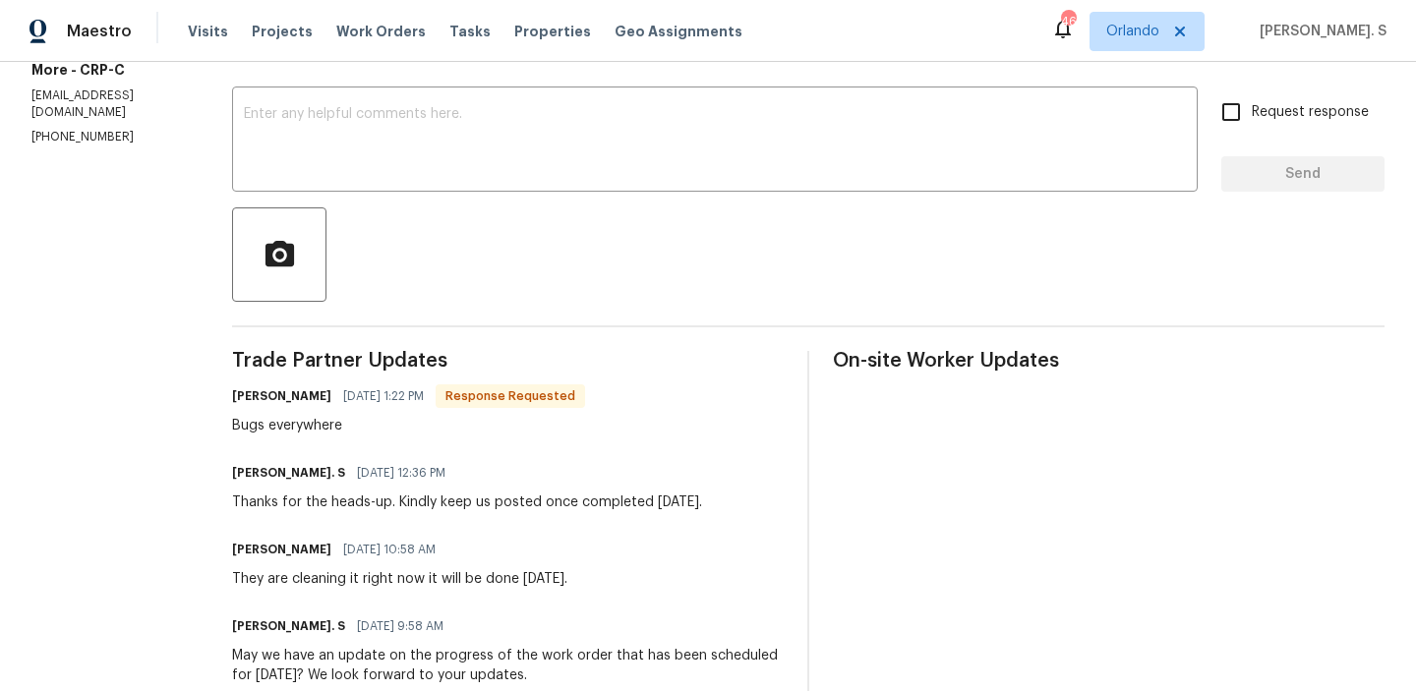
scroll to position [343, 0]
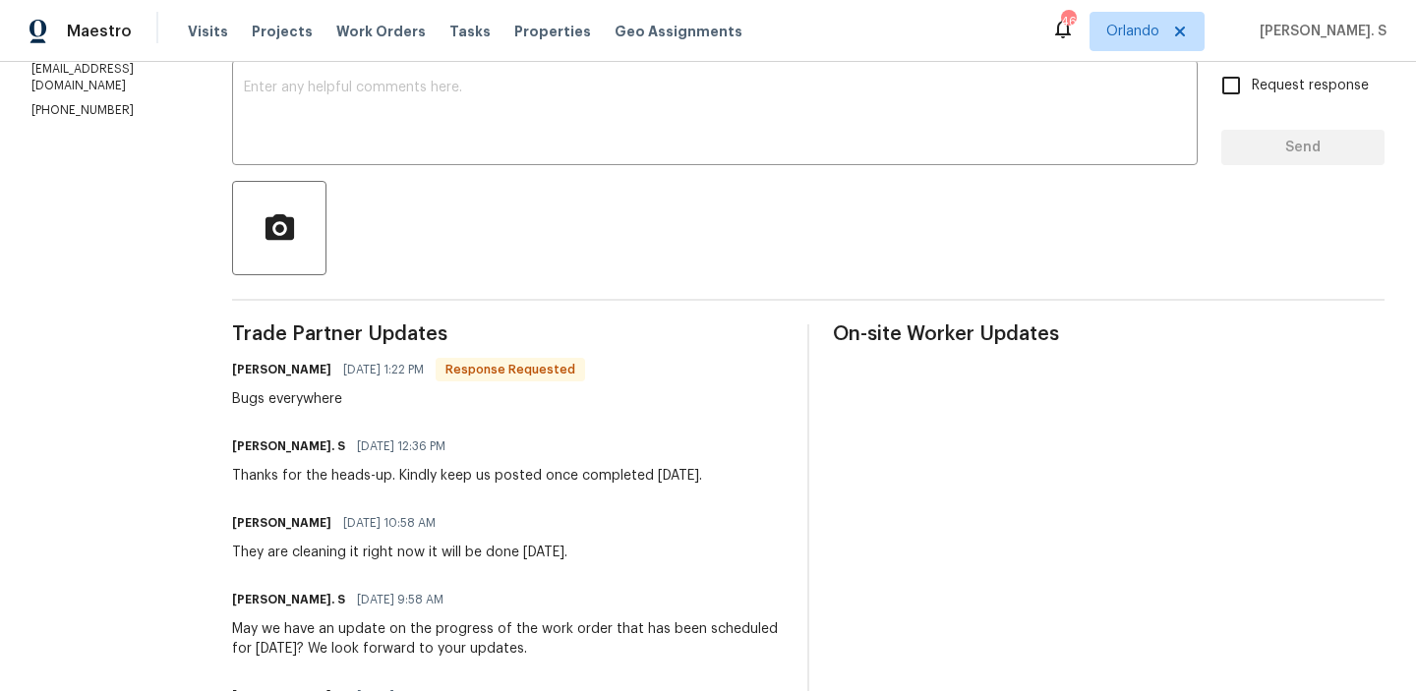
click at [355, 402] on div "Bugs everywhere" at bounding box center [408, 399] width 353 height 20
copy div "Bugs everywhere"
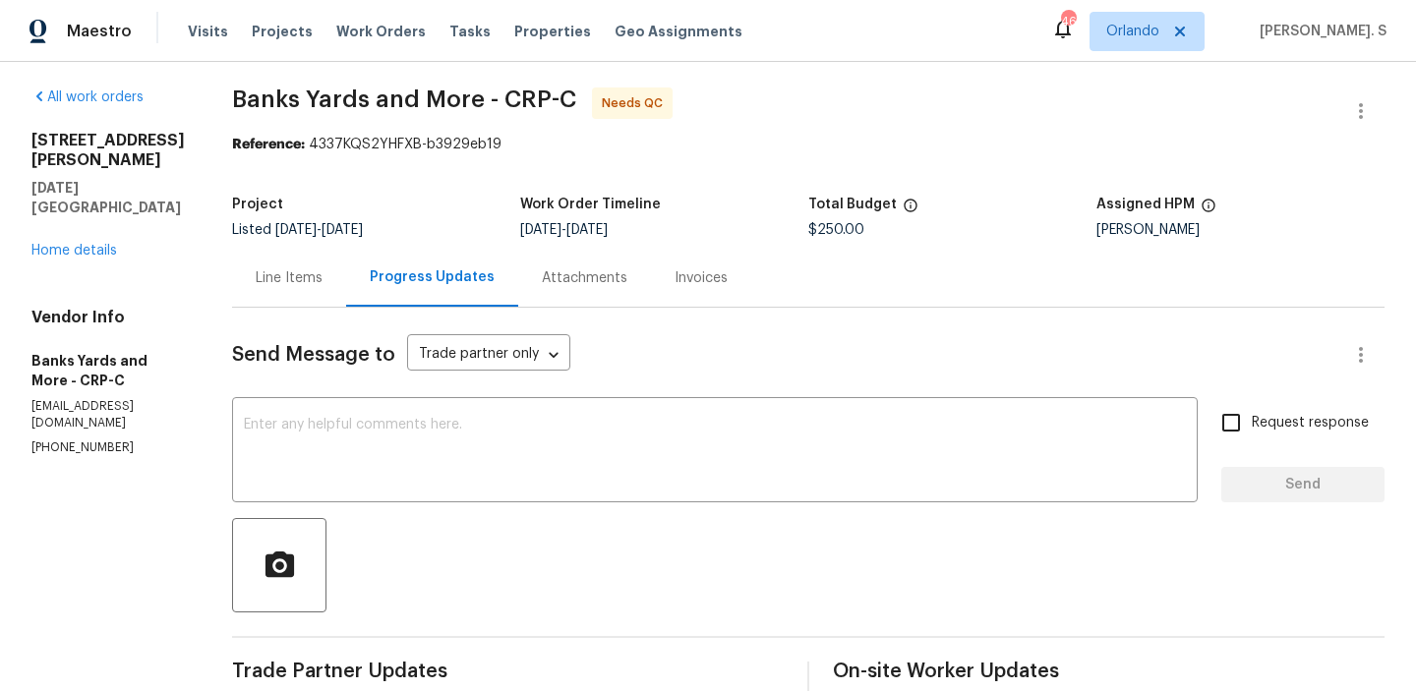
scroll to position [0, 0]
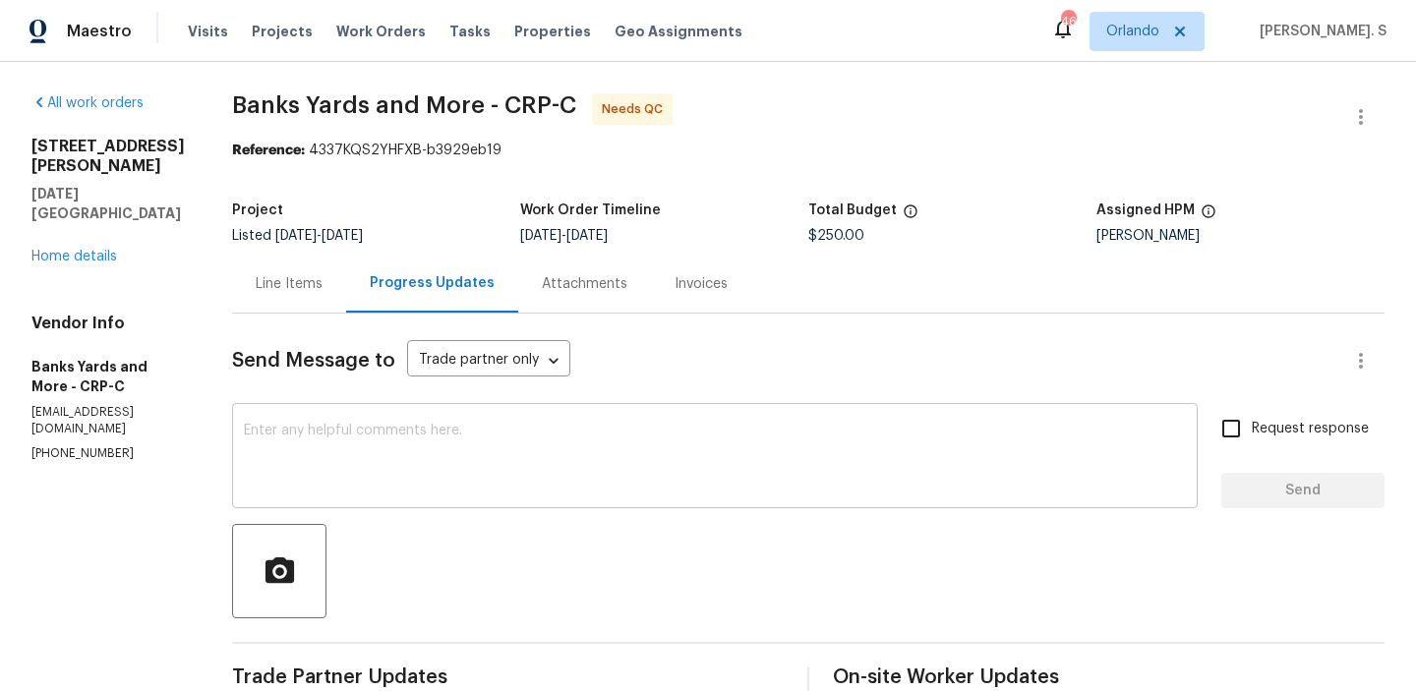
click at [350, 434] on textarea at bounding box center [715, 458] width 942 height 69
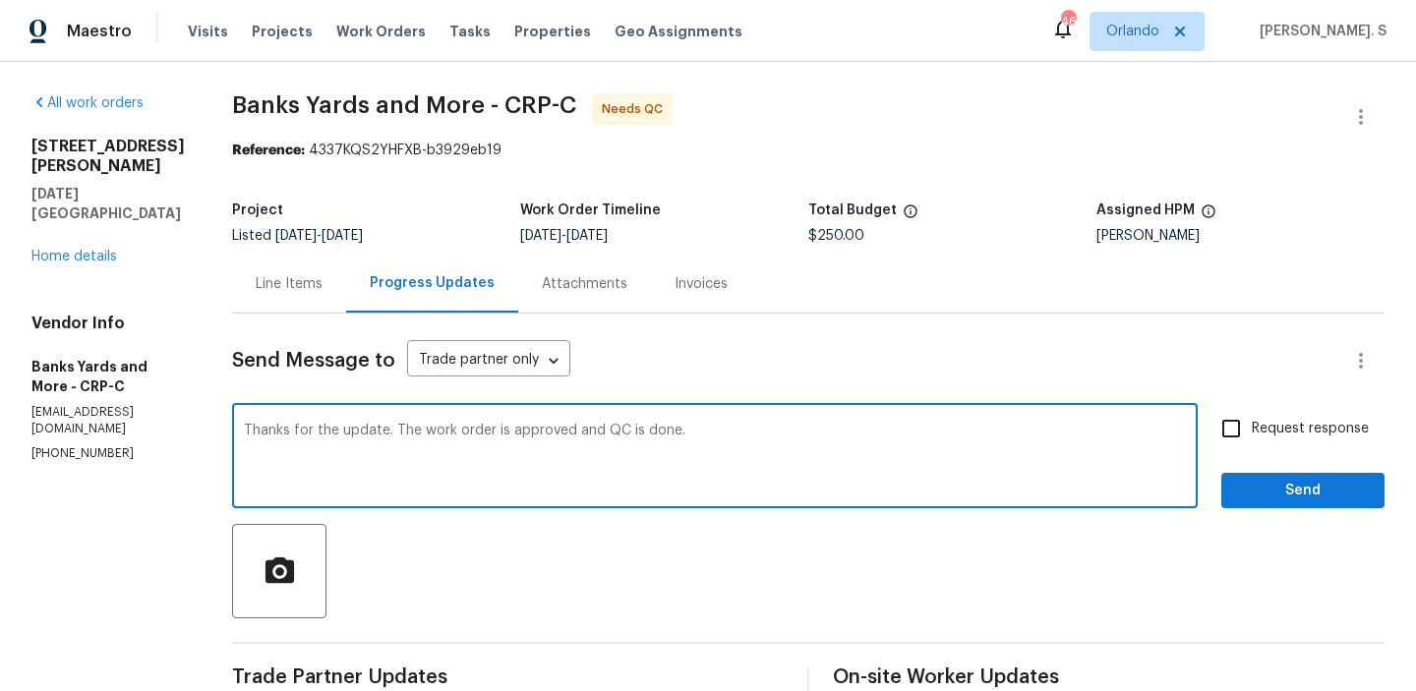
scroll to position [168, 0]
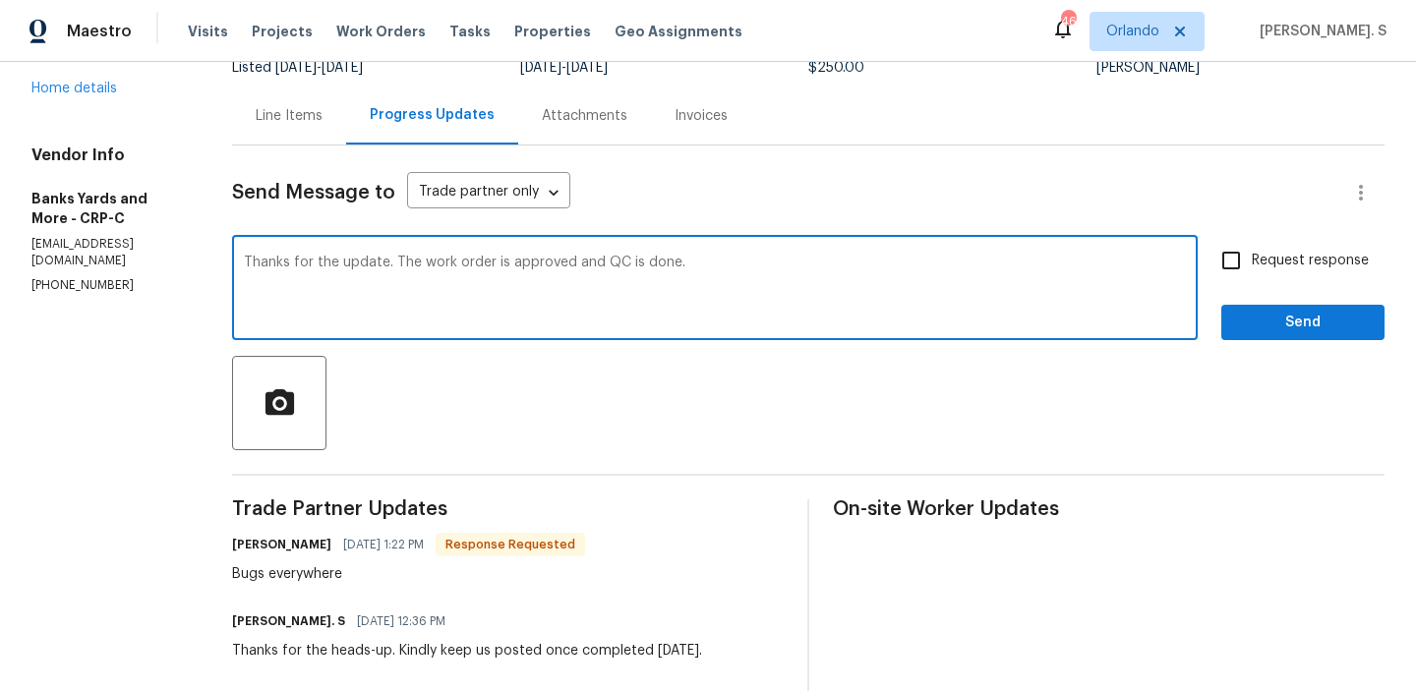
type textarea "Thanks for the update. The work order is approved and QC is done."
click at [290, 581] on div "Bugs everywhere" at bounding box center [408, 574] width 353 height 20
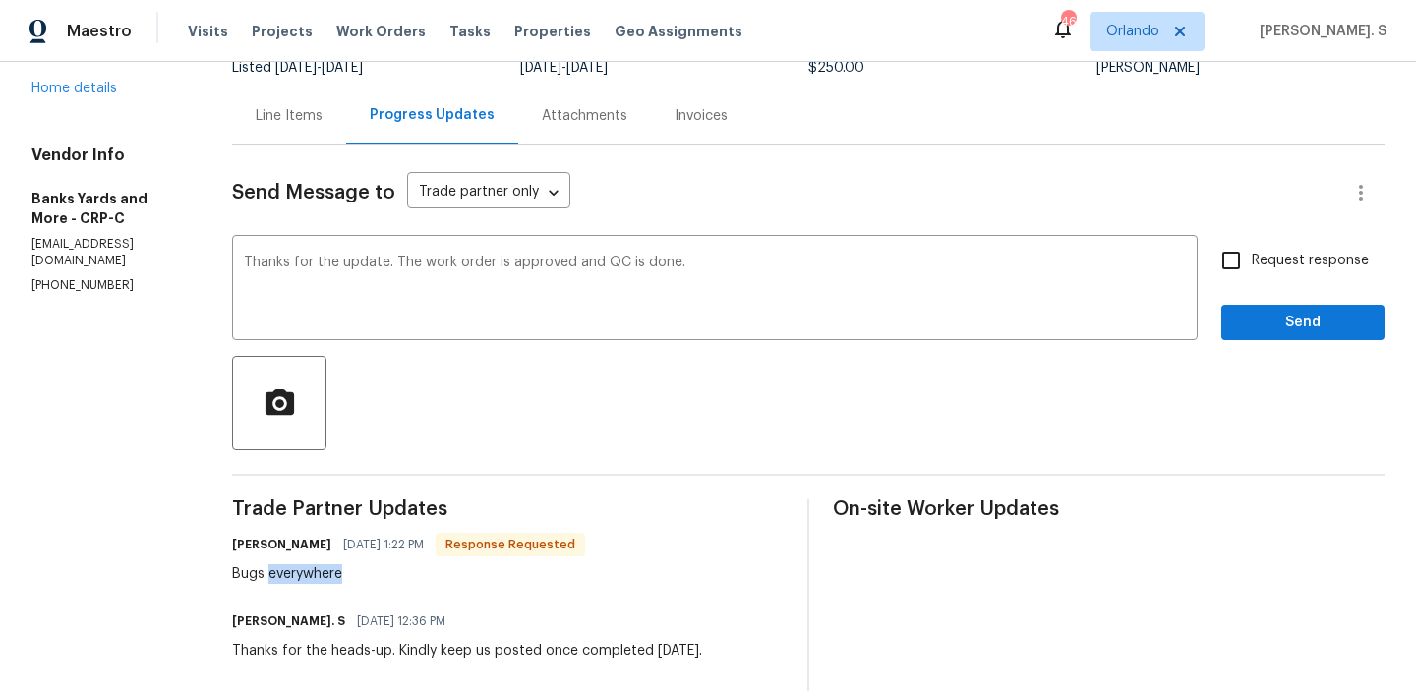
click at [290, 581] on div "Bugs everywhere" at bounding box center [408, 574] width 353 height 20
copy div "Bugs everywhere"
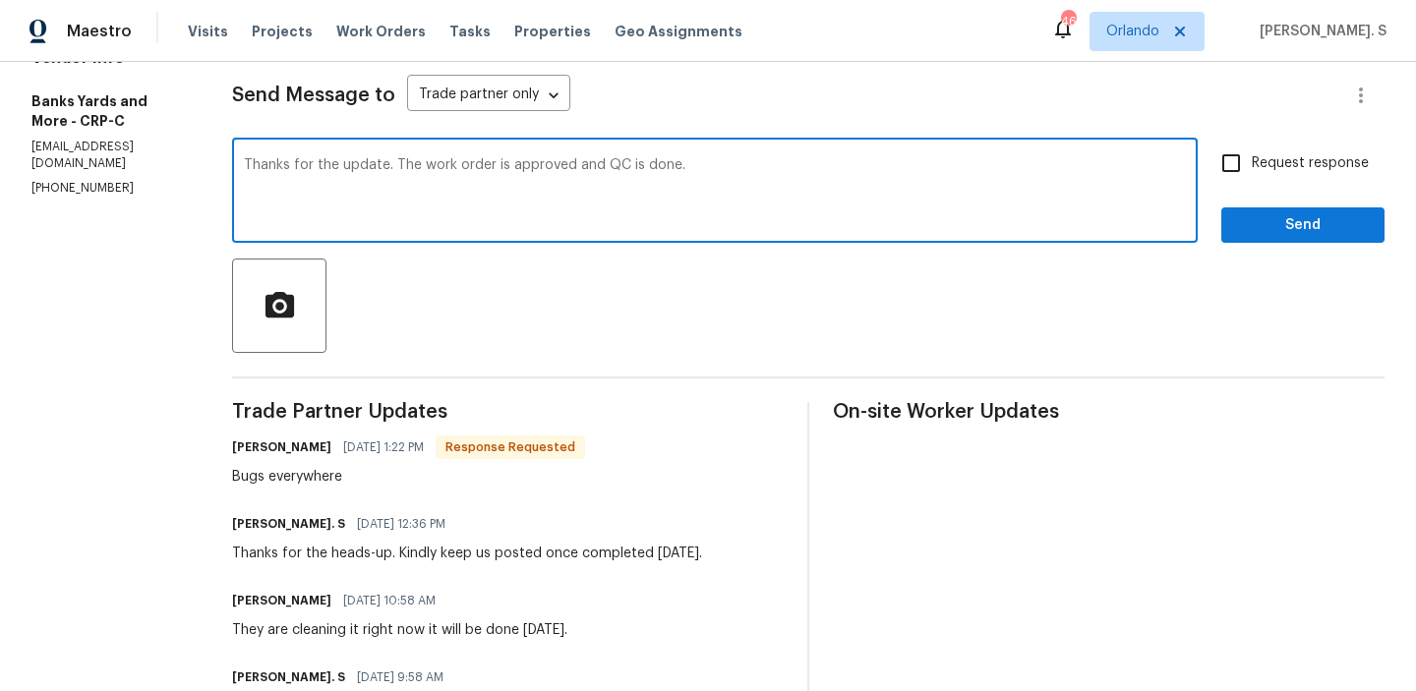
drag, startPoint x: 398, startPoint y: 171, endPoint x: 780, endPoint y: 171, distance: 381.4
click at [780, 171] on textarea "Thanks for the update. The work order is approved and QC is done." at bounding box center [715, 192] width 942 height 69
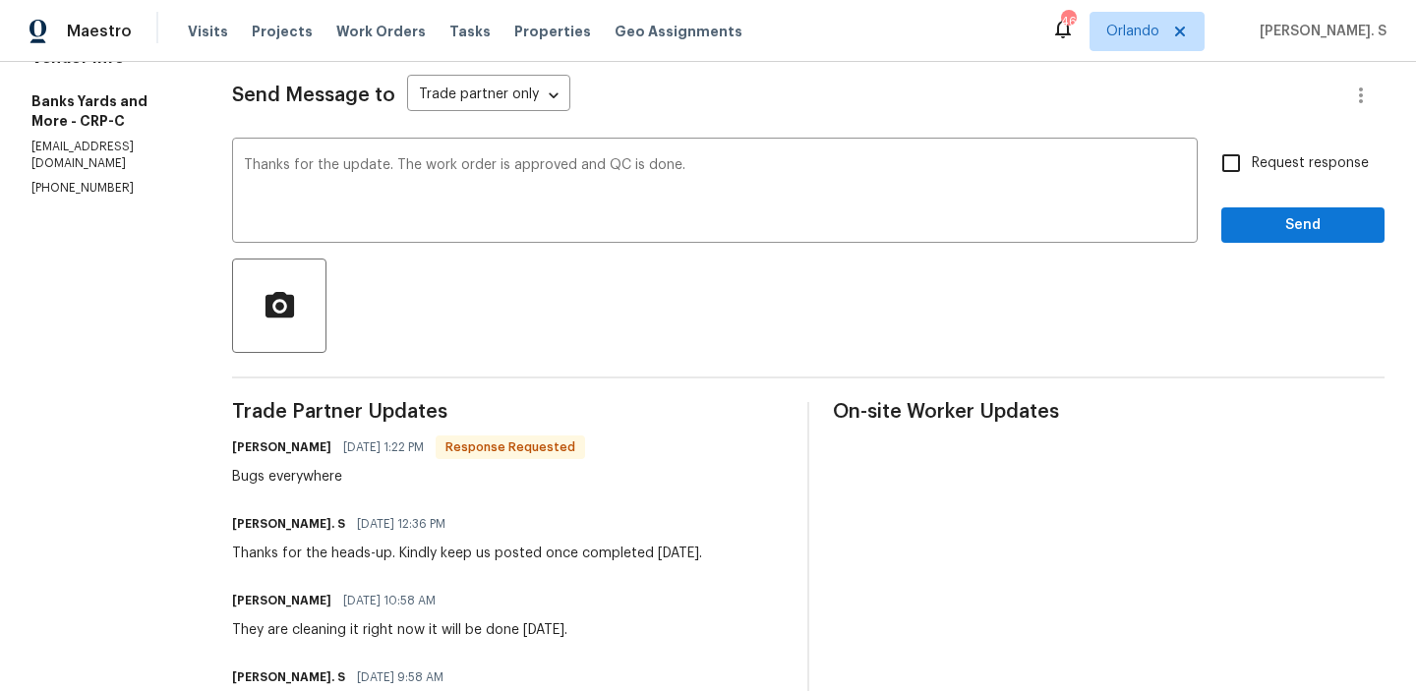
click at [1276, 150] on label "Request response" at bounding box center [1289, 163] width 158 height 41
click at [1251, 150] on input "Request response" at bounding box center [1230, 163] width 41 height 41
checkbox input "true"
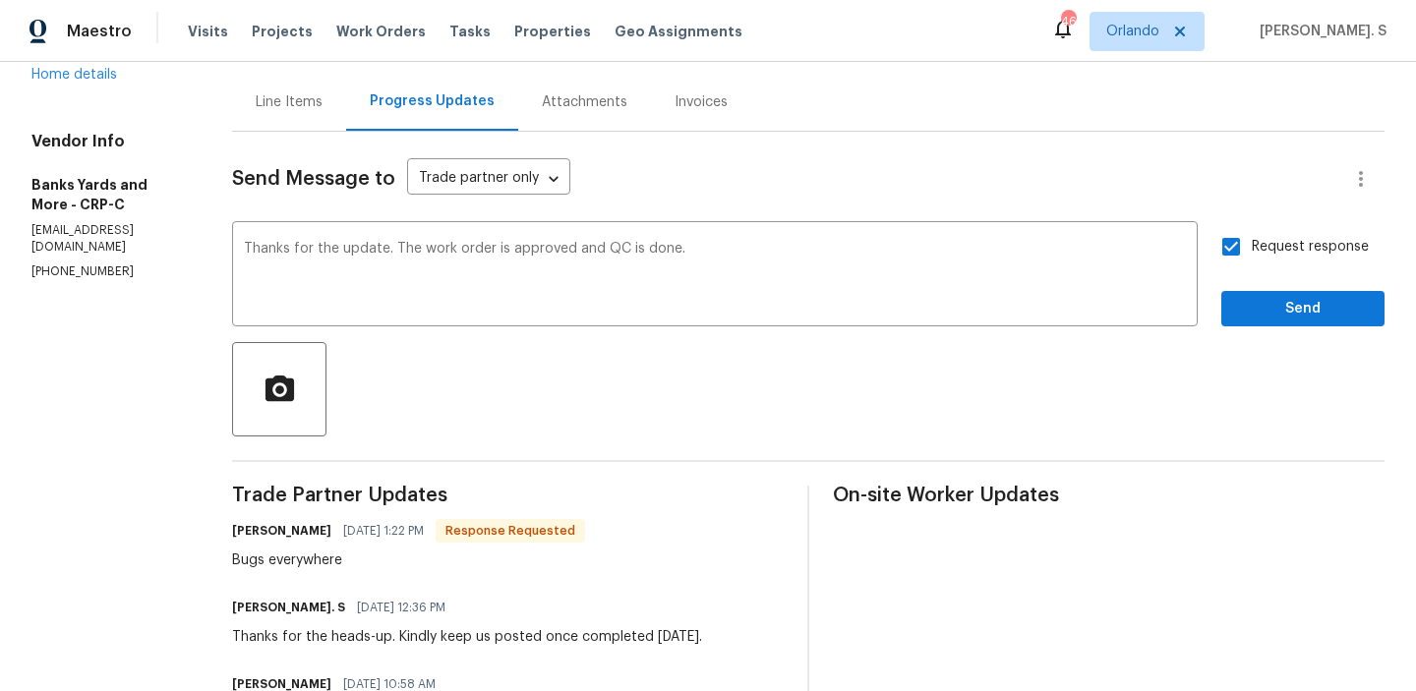
scroll to position [163, 0]
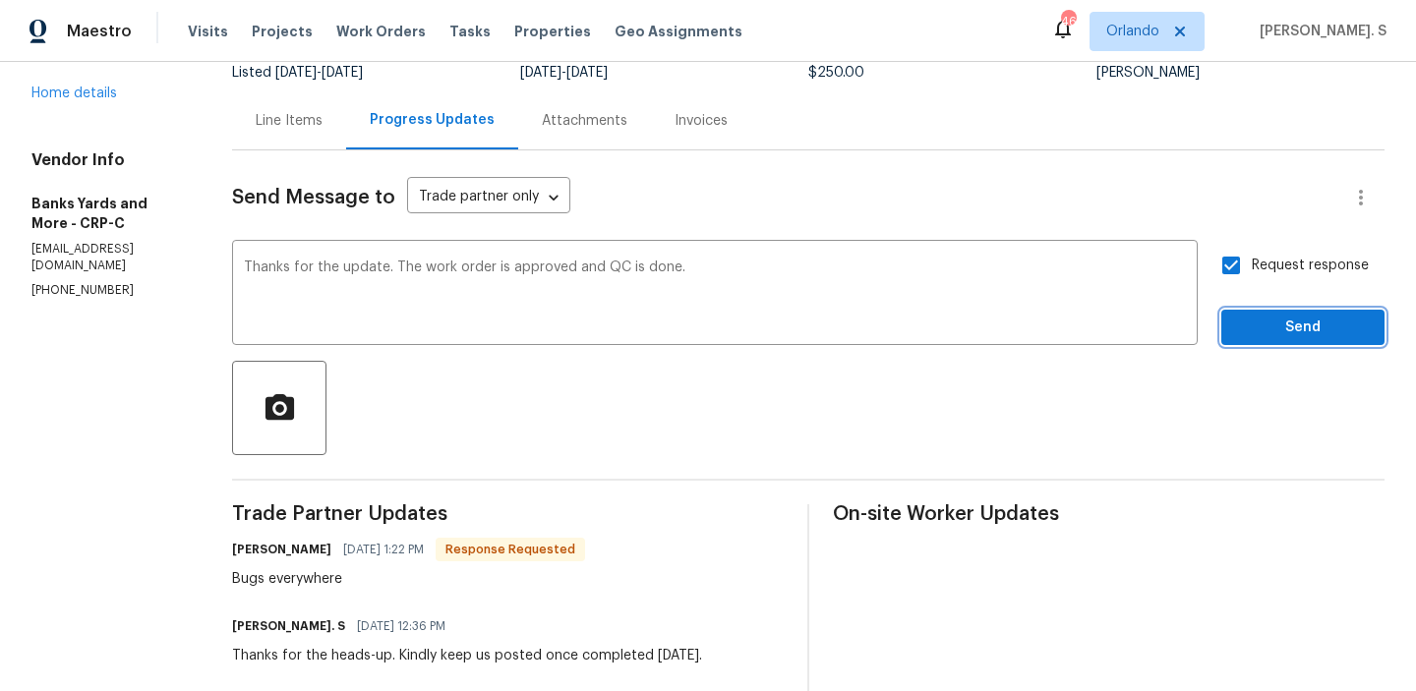
click at [1263, 328] on span "Send" at bounding box center [1303, 328] width 132 height 25
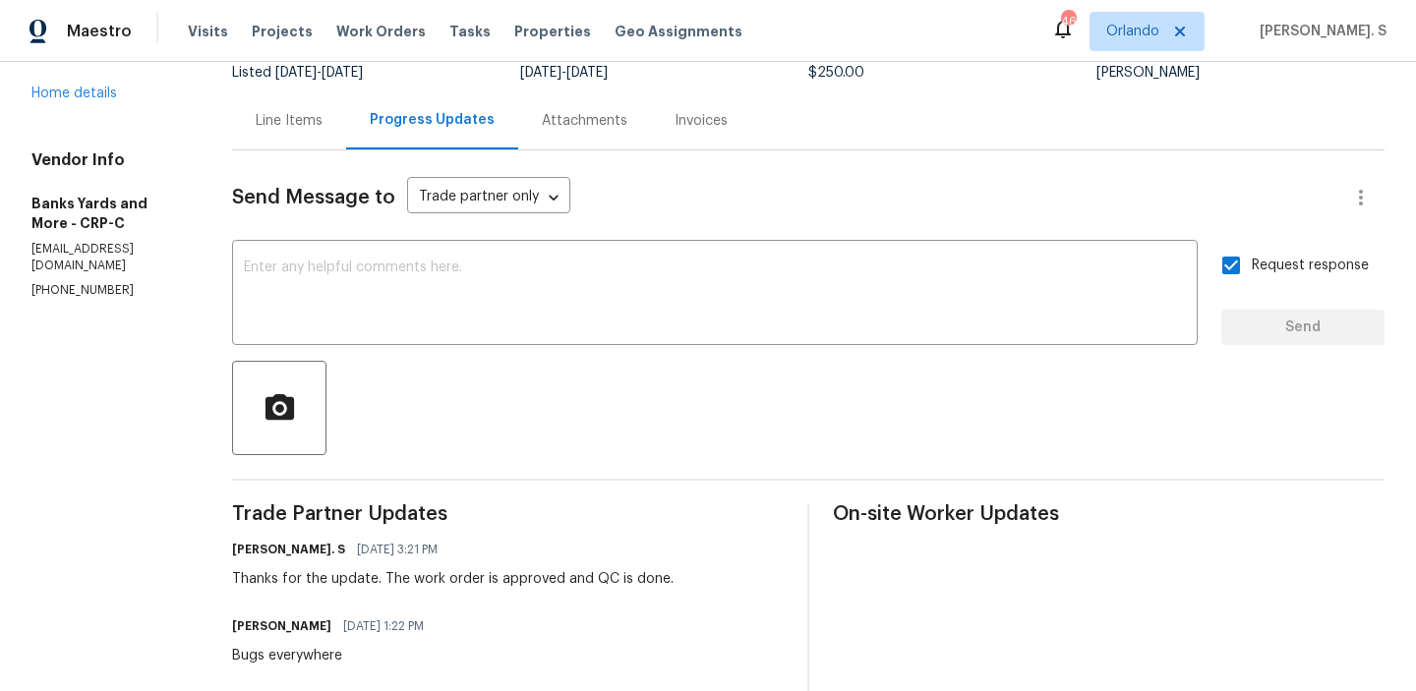
scroll to position [0, 0]
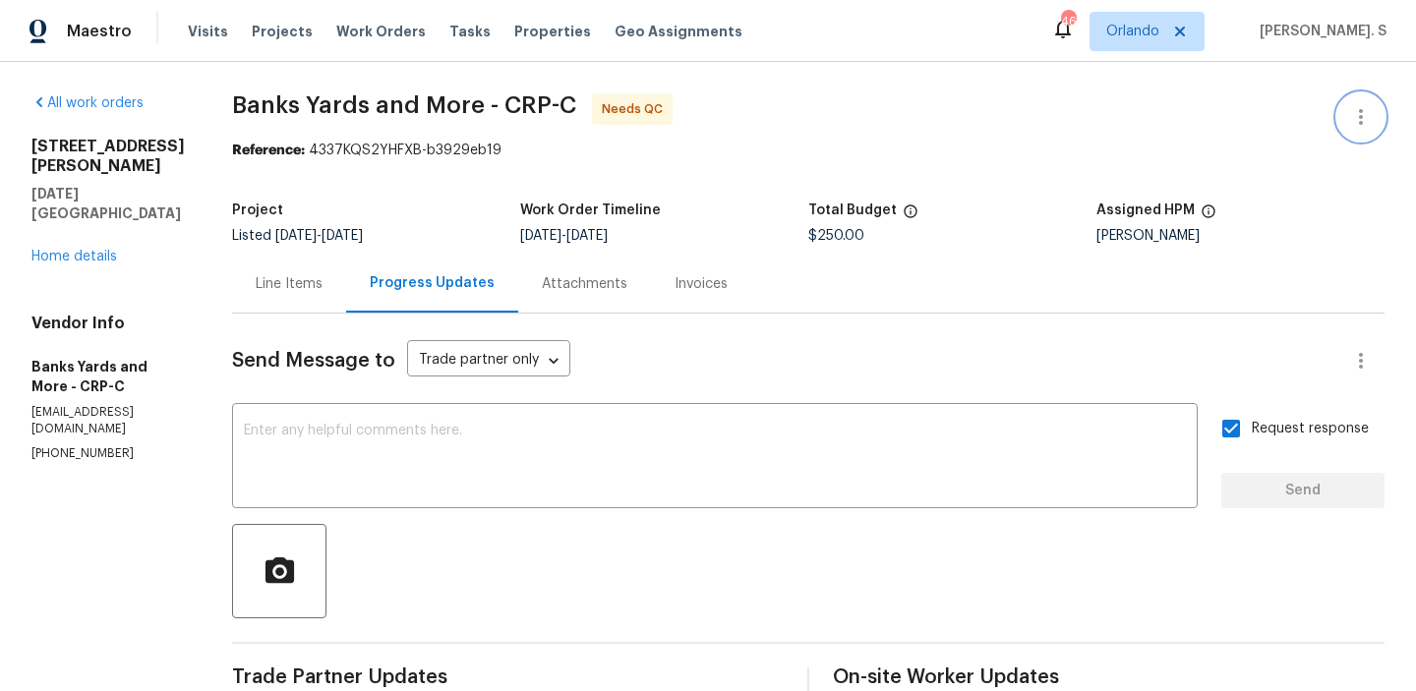
click at [1349, 106] on icon "button" at bounding box center [1361, 117] width 24 height 24
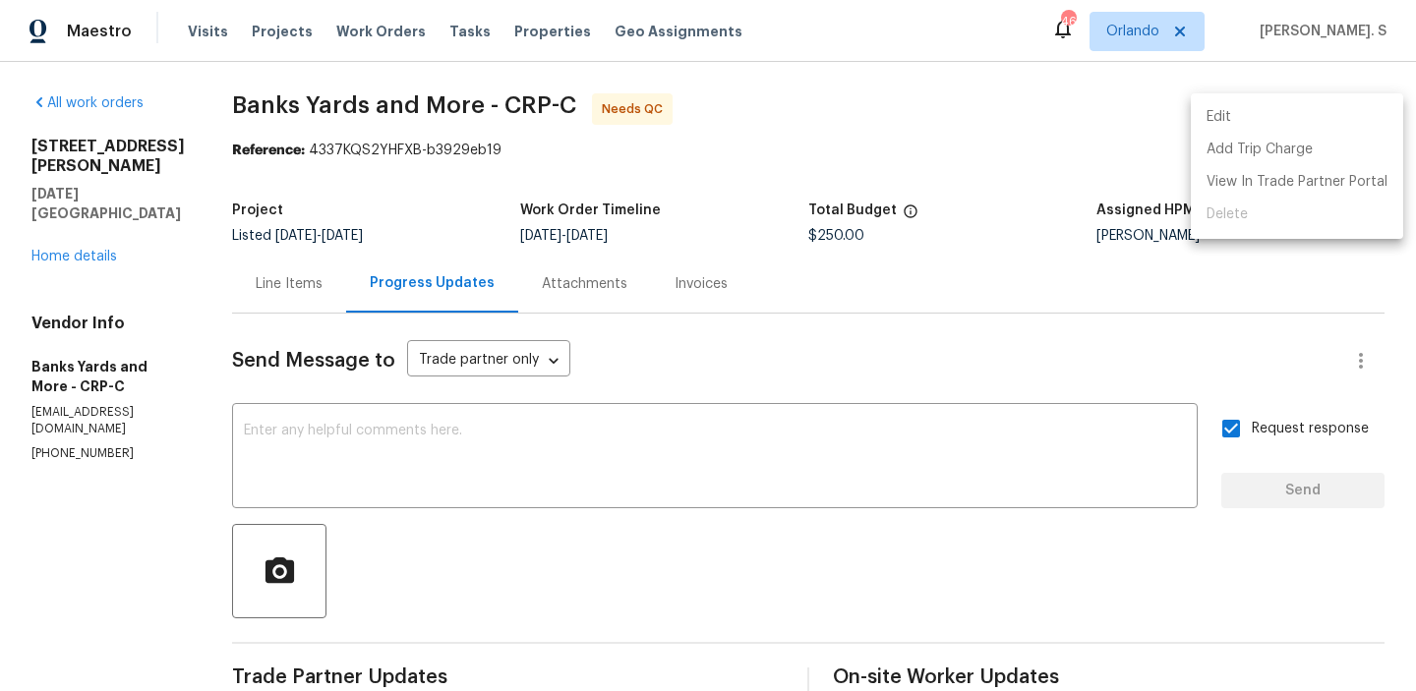
click at [1286, 107] on li "Edit" at bounding box center [1296, 117] width 212 height 32
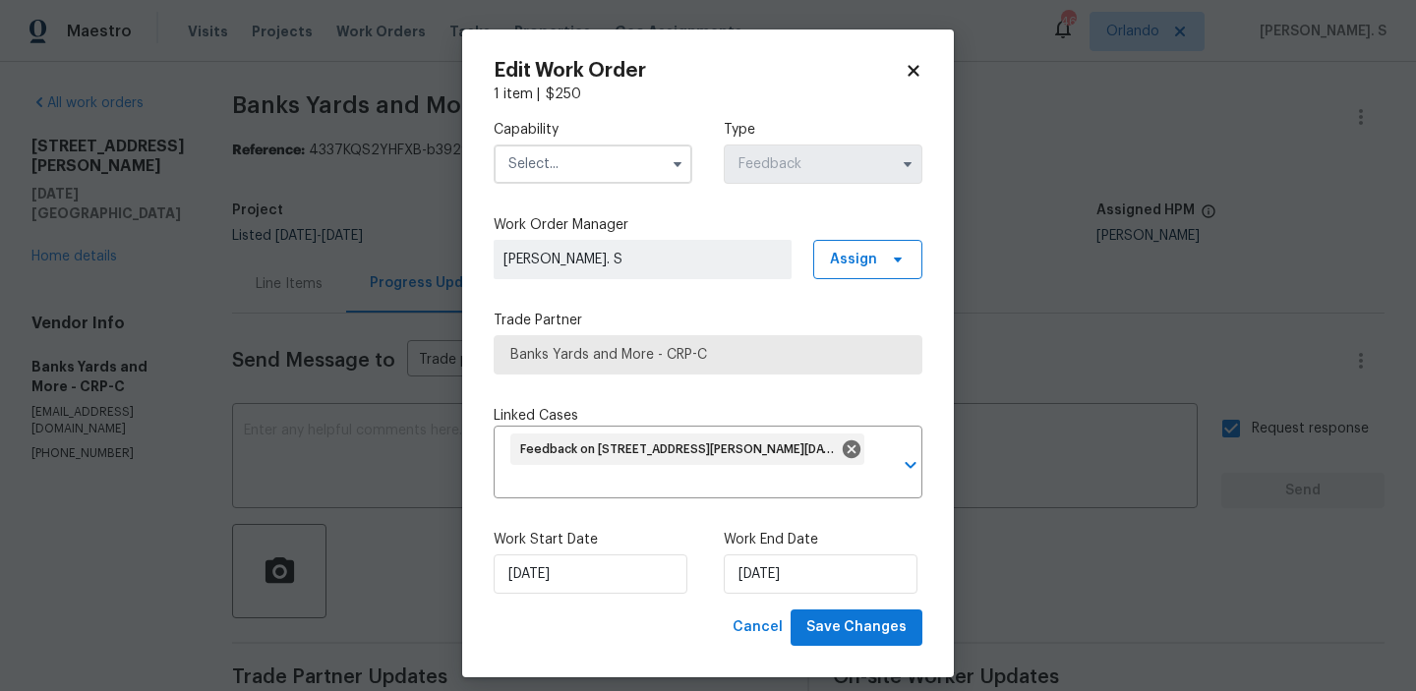
click at [588, 603] on div "Work Start Date 8/13/2025 Work End Date 8/15/2025" at bounding box center [707, 561] width 429 height 95
click at [588, 600] on div "Work Start Date 8/13/2025 Work End Date 8/15/2025" at bounding box center [707, 561] width 429 height 95
click at [588, 596] on div "Work Start Date 8/13/2025 Work End Date 8/15/2025" at bounding box center [707, 561] width 429 height 95
click at [588, 592] on input "[DATE]" at bounding box center [590, 573] width 194 height 39
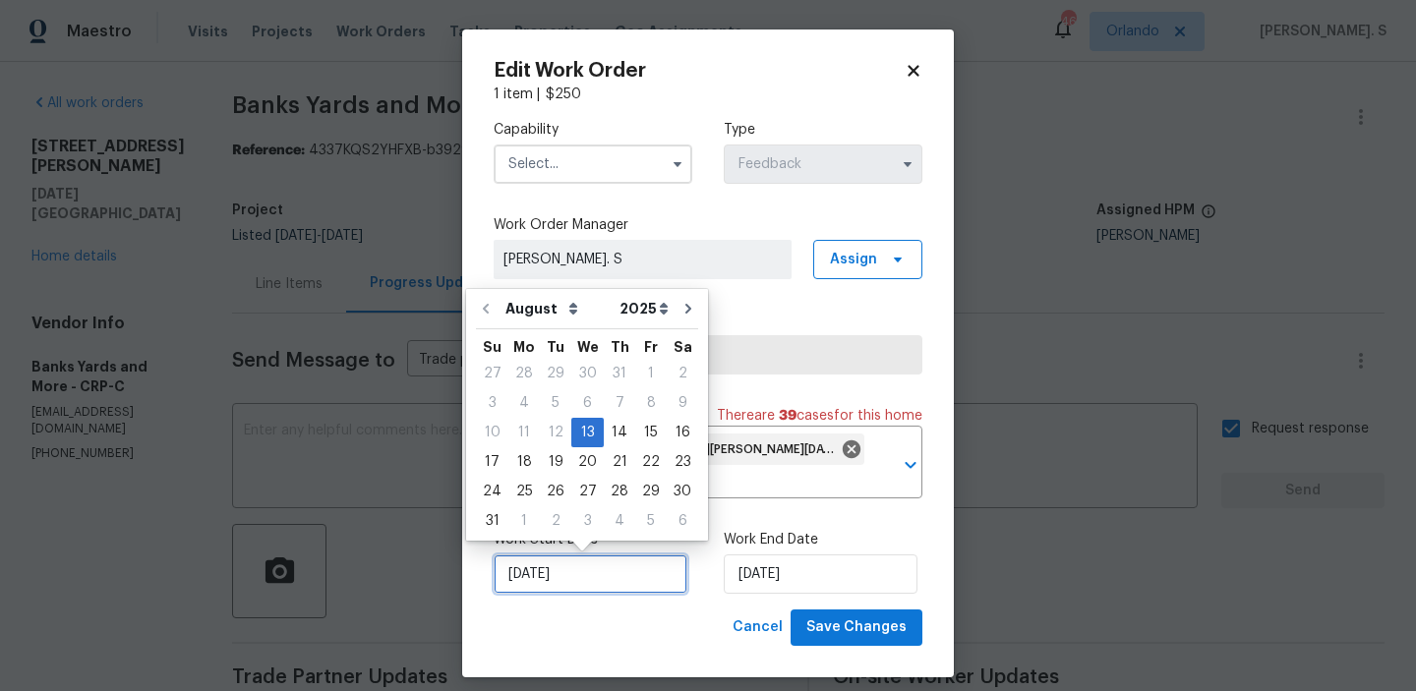
click at [588, 592] on input "[DATE]" at bounding box center [590, 573] width 194 height 39
click at [624, 434] on div "14" at bounding box center [619, 433] width 31 height 28
type input "8/14/2025"
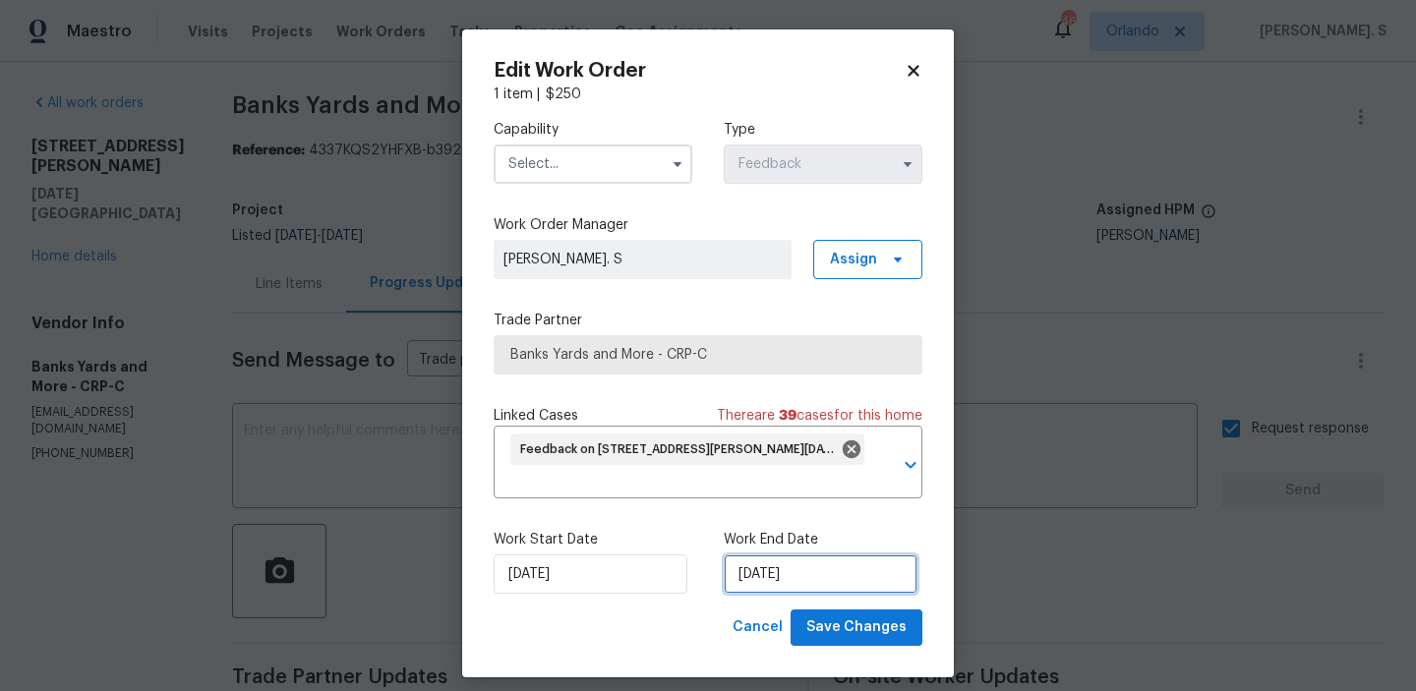
click at [771, 578] on input "8/15/2025" at bounding box center [821, 573] width 194 height 39
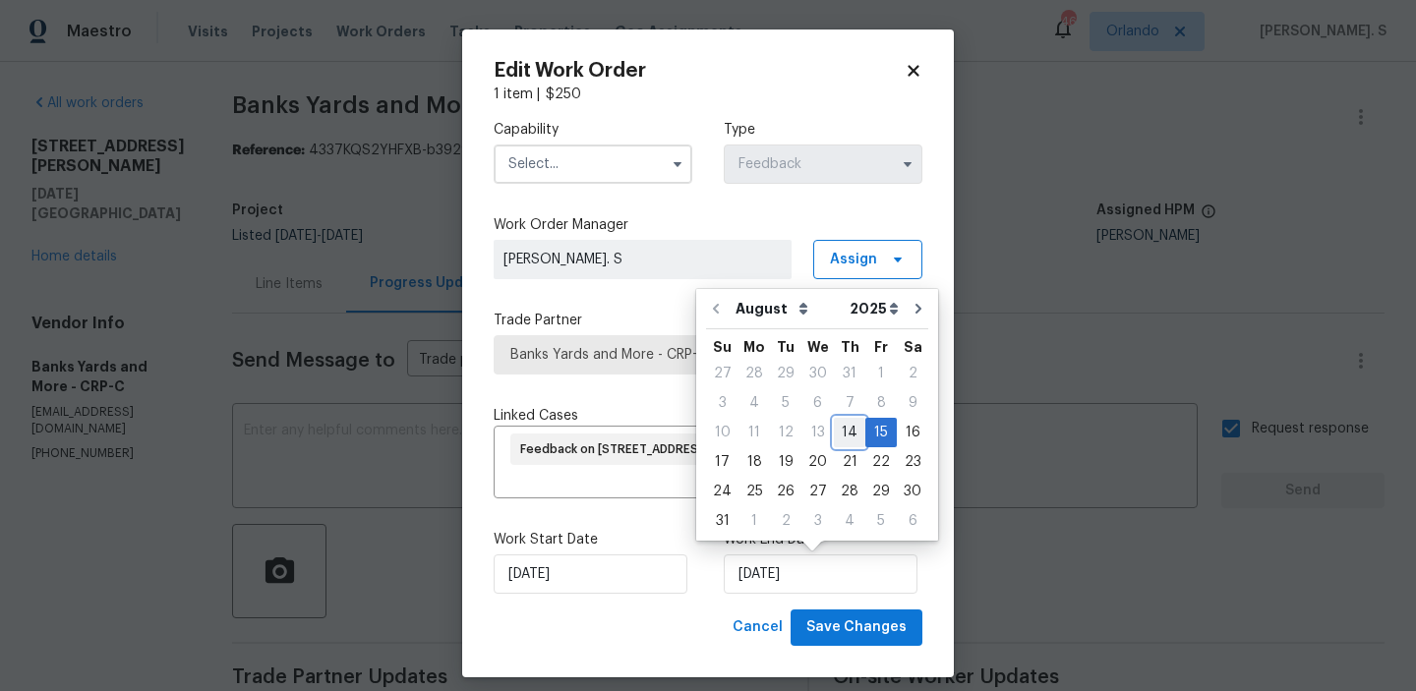
click at [843, 427] on div "14" at bounding box center [849, 433] width 31 height 28
type input "[DATE]"
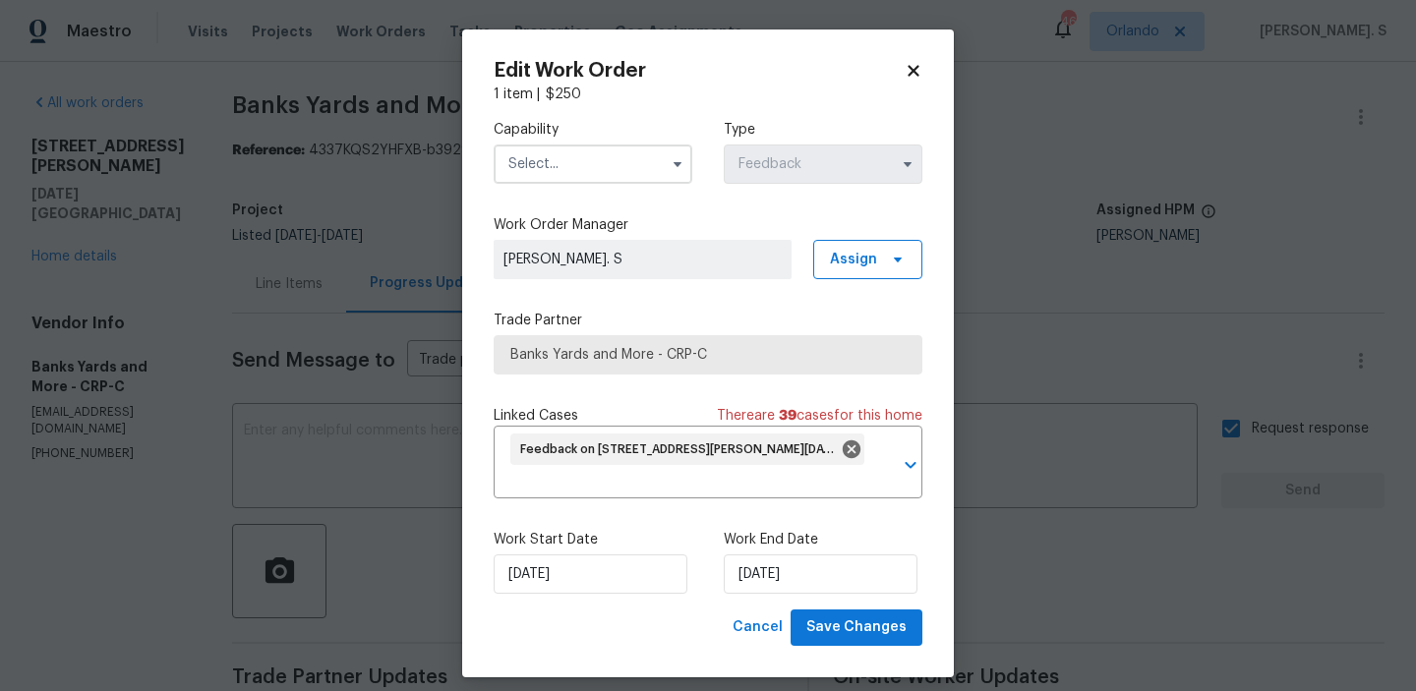
click at [529, 166] on input "text" at bounding box center [592, 164] width 199 height 39
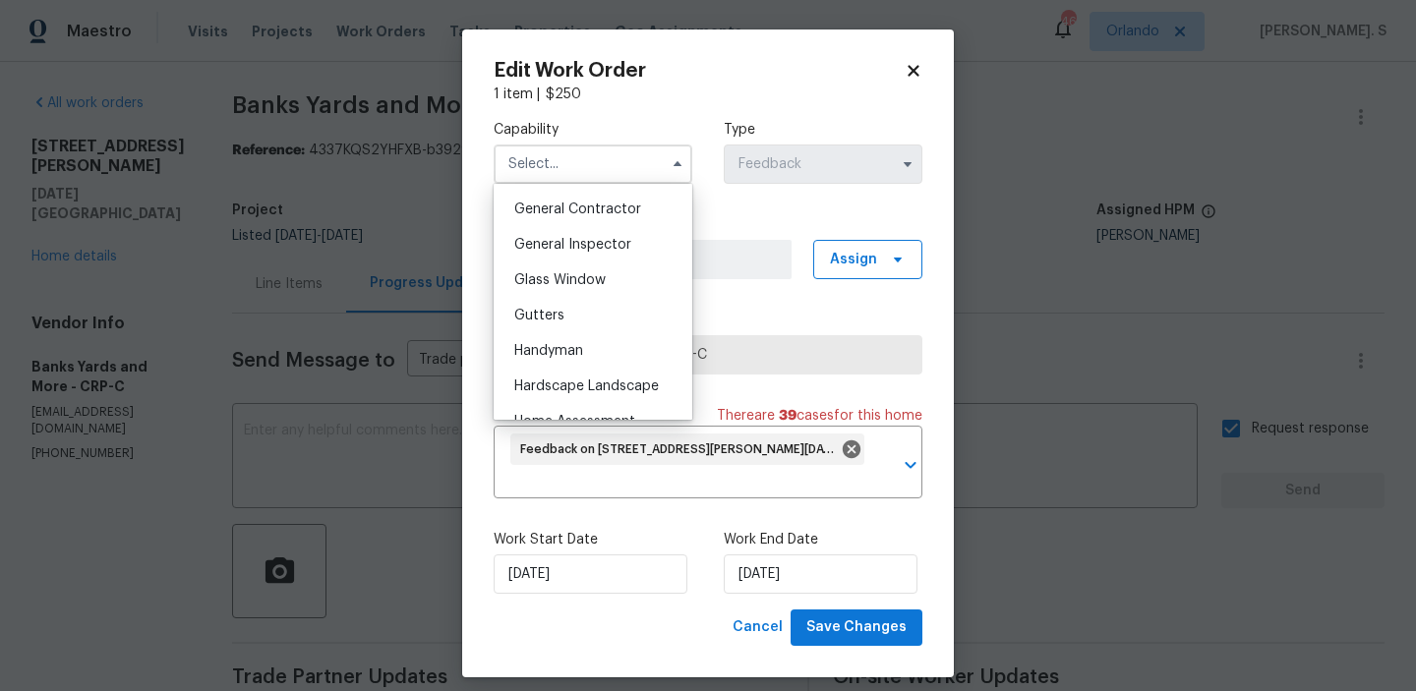
scroll to position [940, 0]
click at [536, 334] on div "Handyman" at bounding box center [592, 347] width 189 height 35
type input "Handyman"
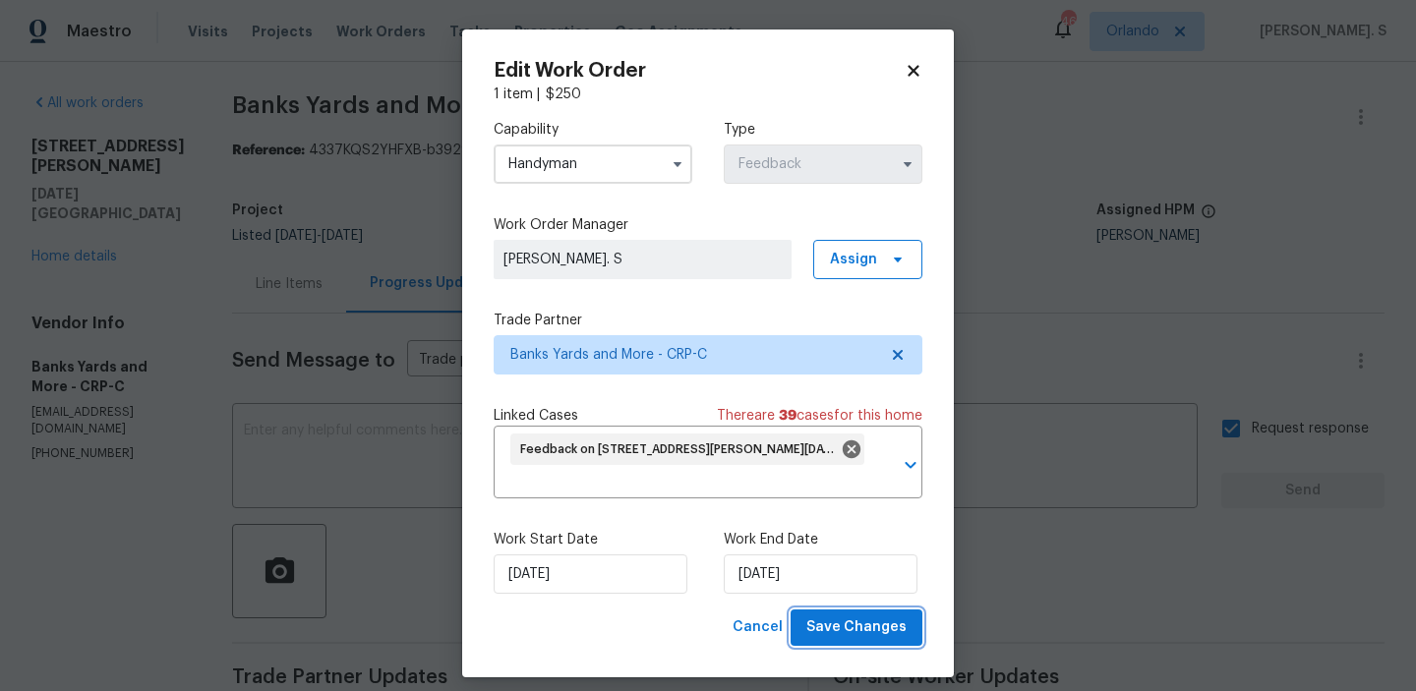
click at [900, 637] on span "Save Changes" at bounding box center [856, 627] width 100 height 25
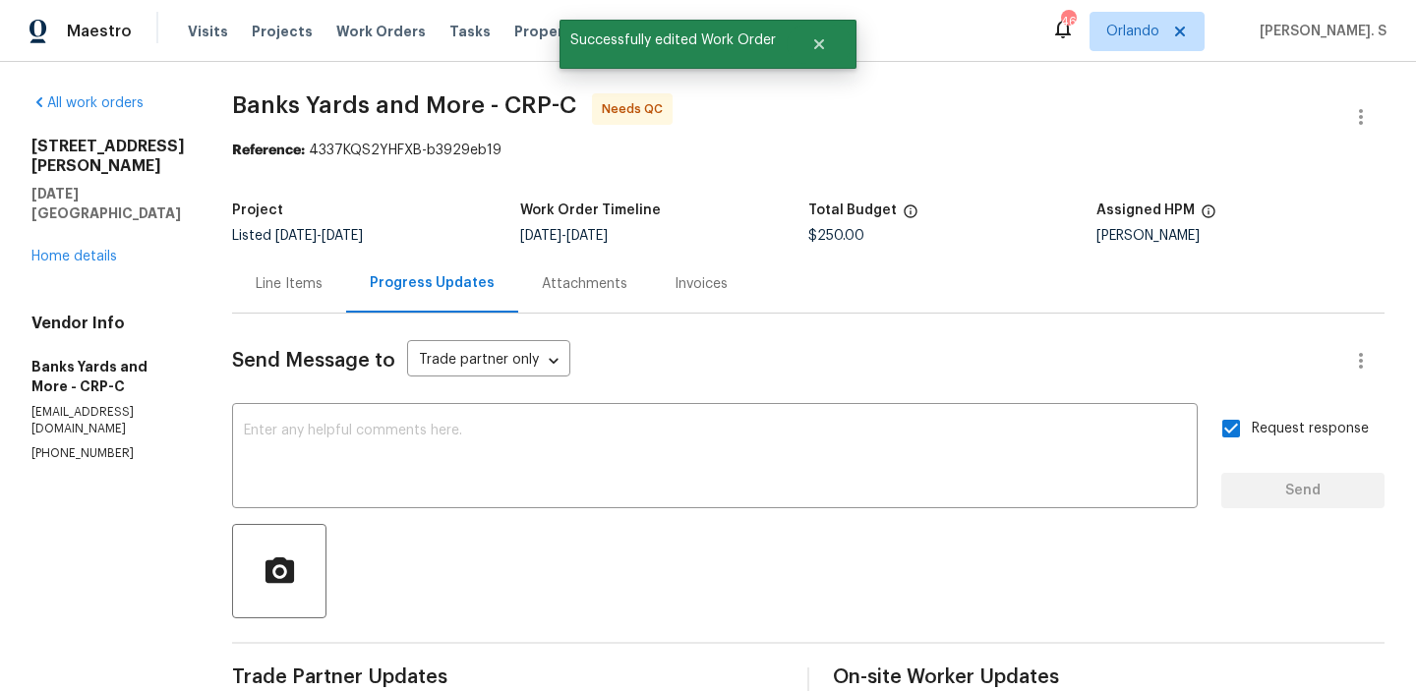
click at [268, 260] on div "Line Items" at bounding box center [289, 284] width 114 height 58
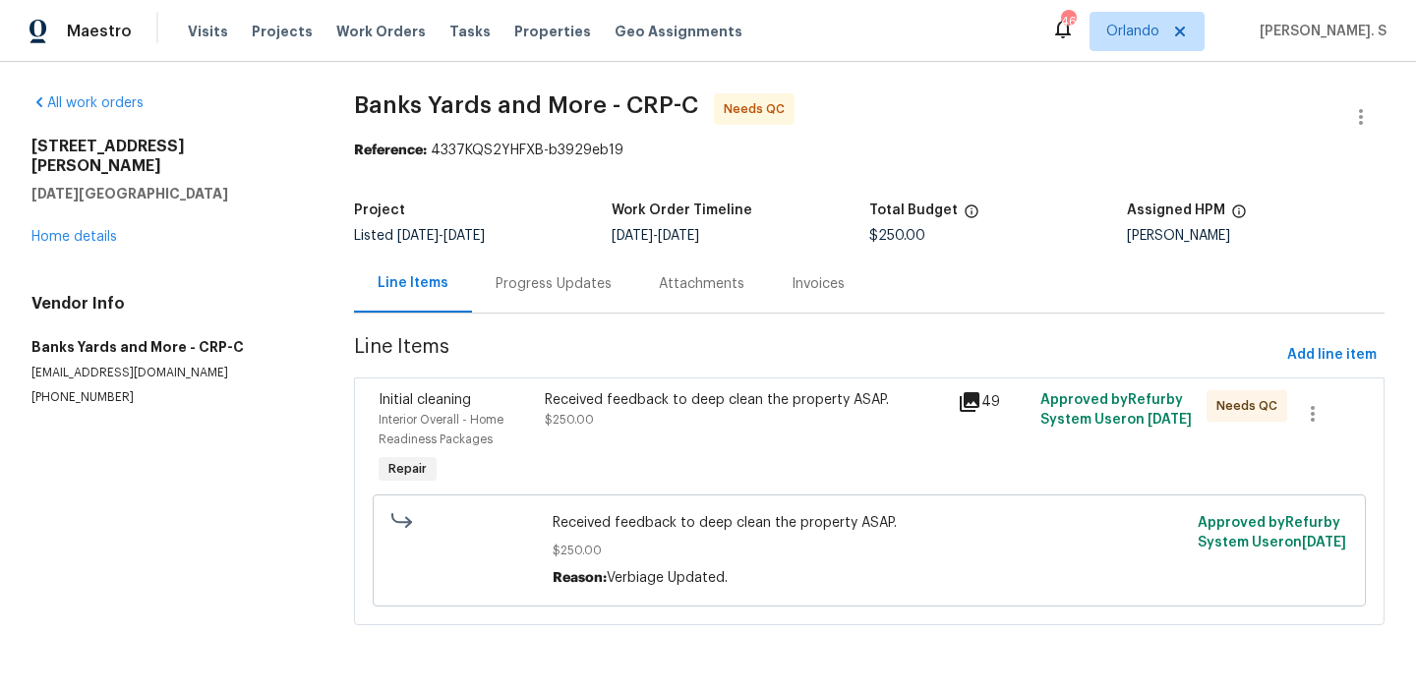
click at [659, 480] on div "Received feedback to deep clean the property ASAP. $250.00" at bounding box center [746, 439] width 414 height 110
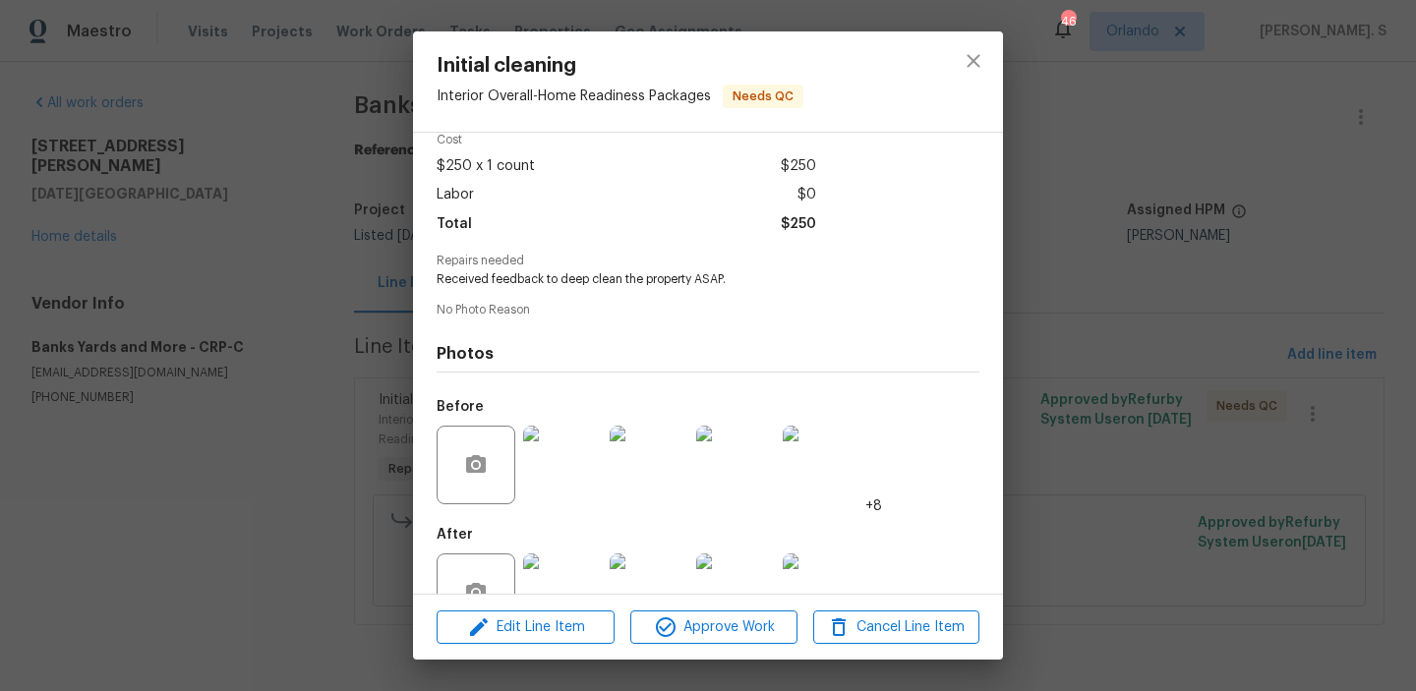
scroll to position [147, 0]
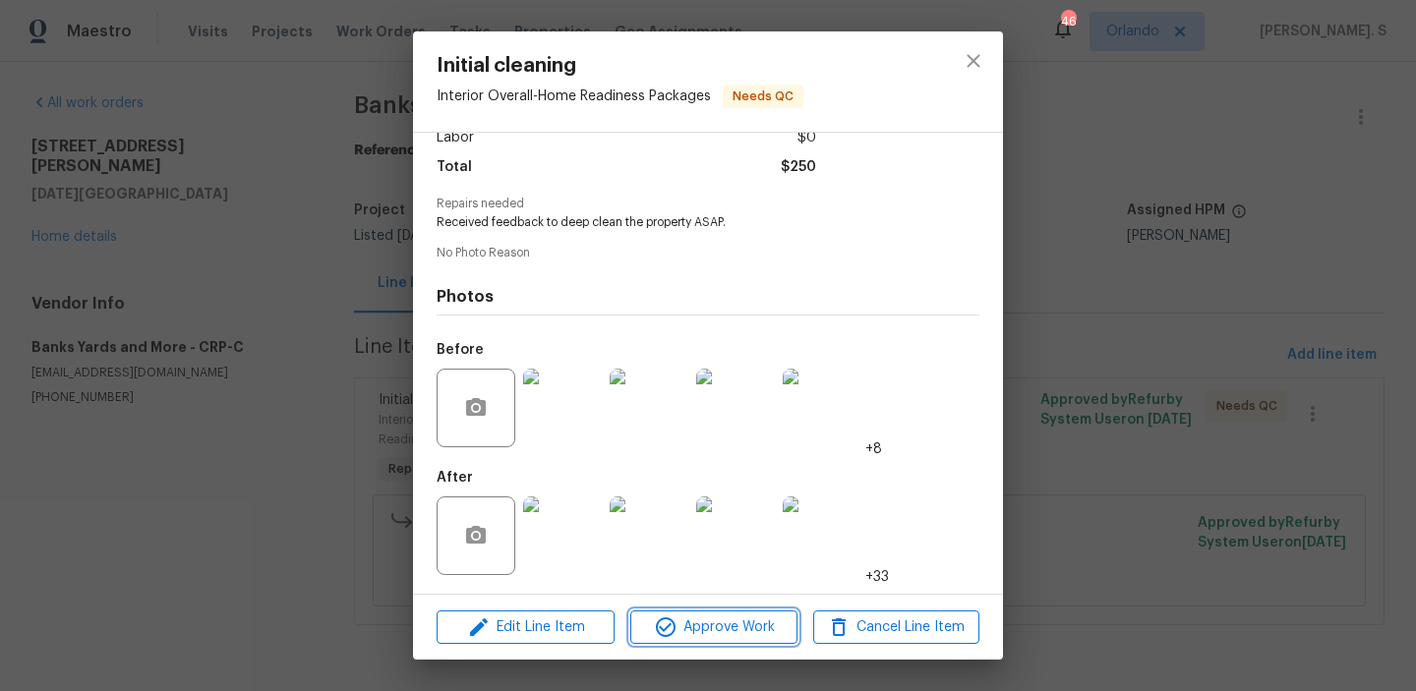
click at [693, 633] on span "Approve Work" at bounding box center [713, 627] width 154 height 25
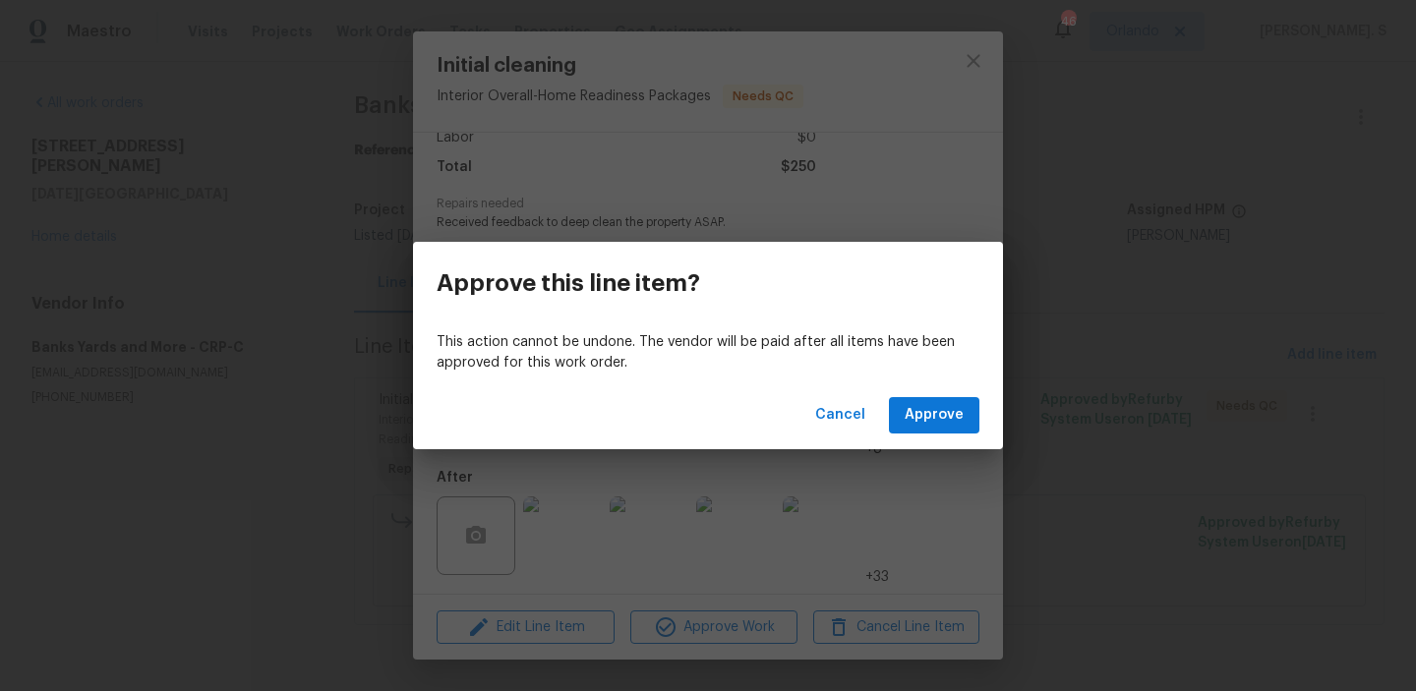
click at [952, 392] on div "Cancel Approve" at bounding box center [708, 415] width 590 height 68
click at [946, 410] on span "Approve" at bounding box center [933, 415] width 59 height 25
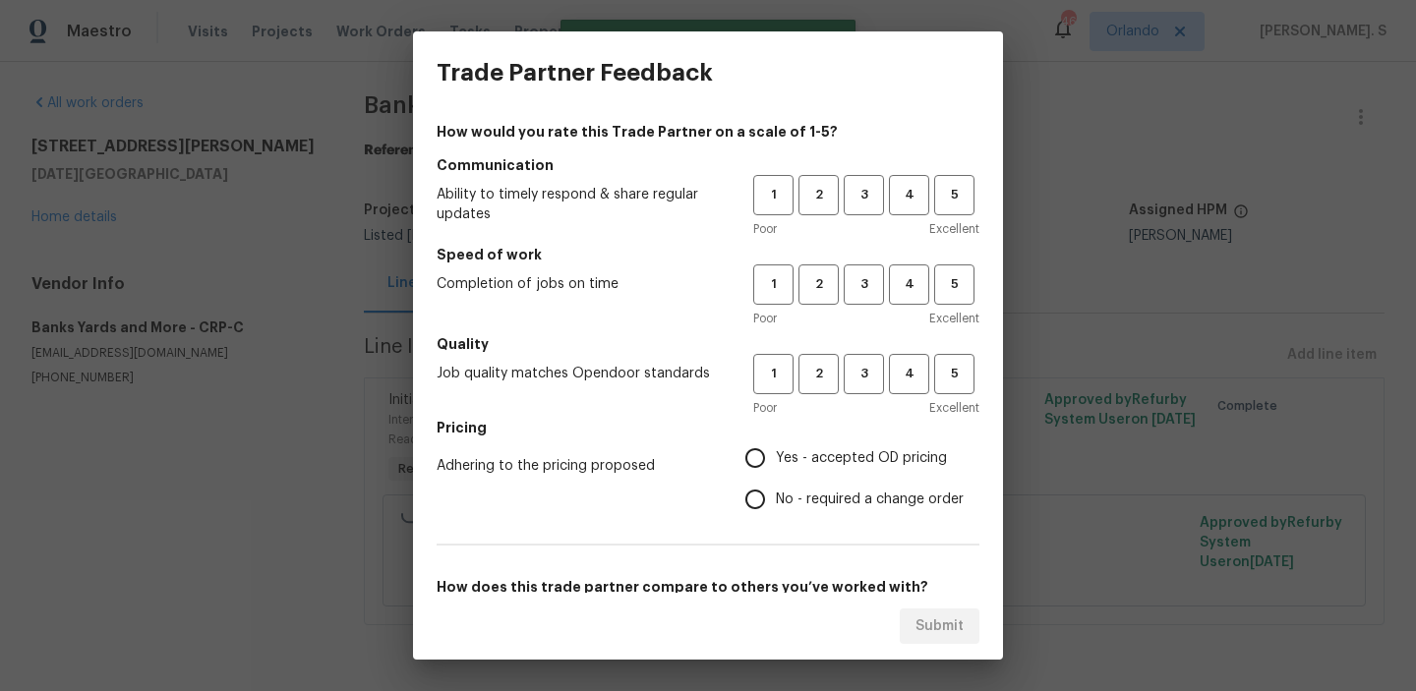
click at [849, 221] on div "Poor Excellent" at bounding box center [866, 229] width 226 height 20
click at [869, 188] on span "3" at bounding box center [863, 195] width 36 height 23
click at [862, 275] on span "3" at bounding box center [863, 284] width 36 height 23
click at [862, 275] on span "3" at bounding box center [863, 284] width 38 height 23
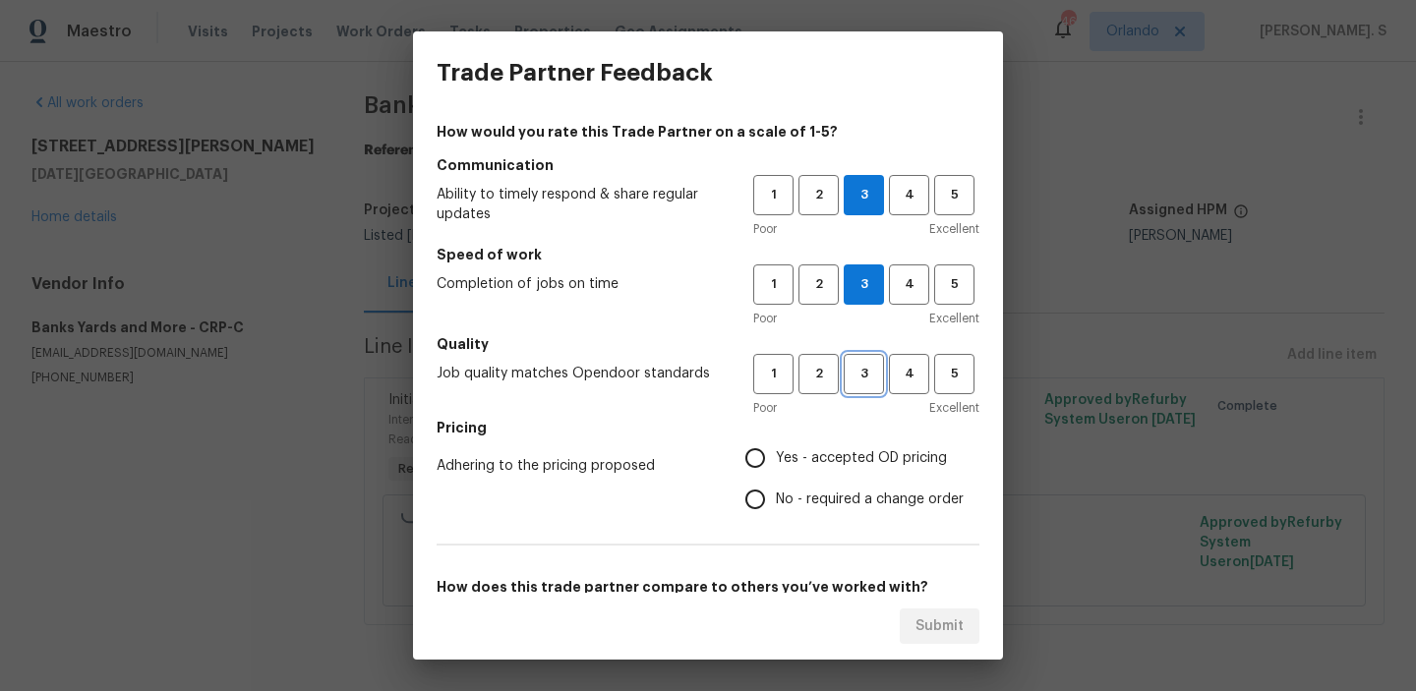
click at [854, 376] on span "3" at bounding box center [863, 374] width 36 height 23
click at [818, 446] on label "Yes - accepted OD pricing" at bounding box center [848, 457] width 229 height 41
click at [776, 446] on input "Yes - accepted OD pricing" at bounding box center [754, 457] width 41 height 41
radio input "true"
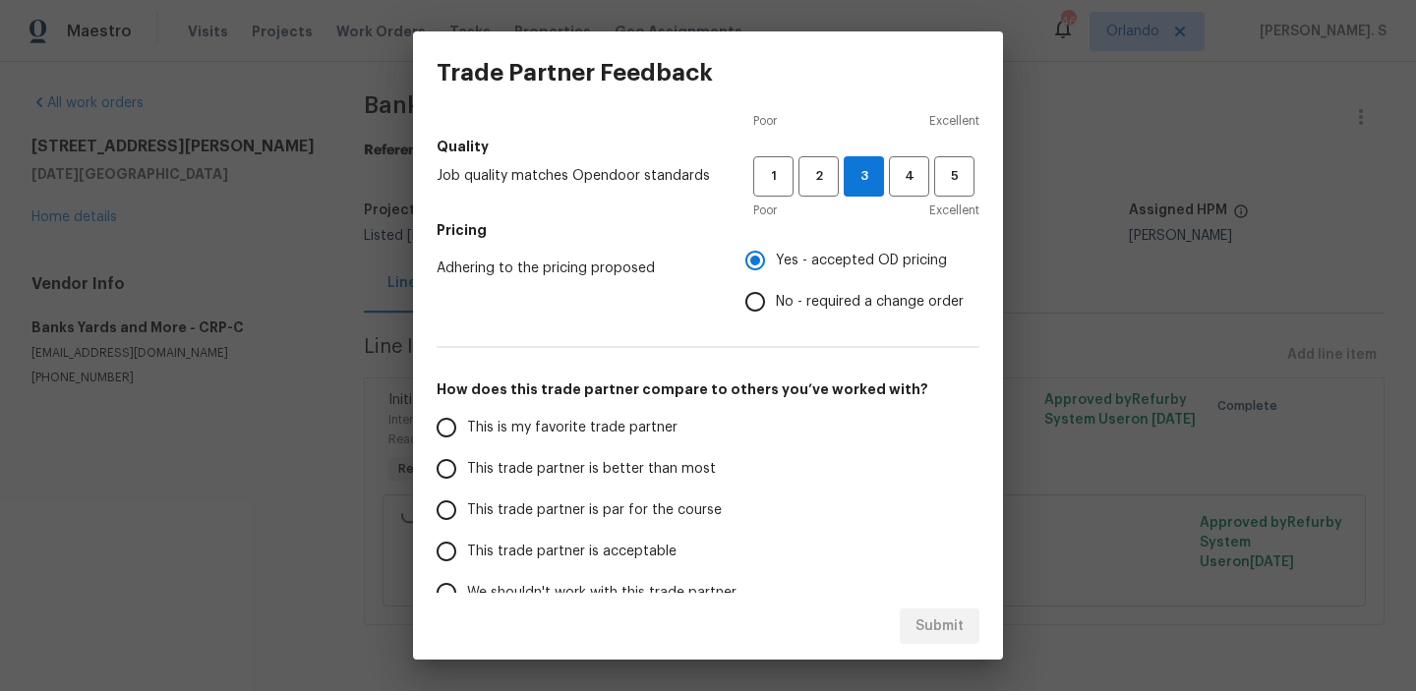
scroll to position [242, 0]
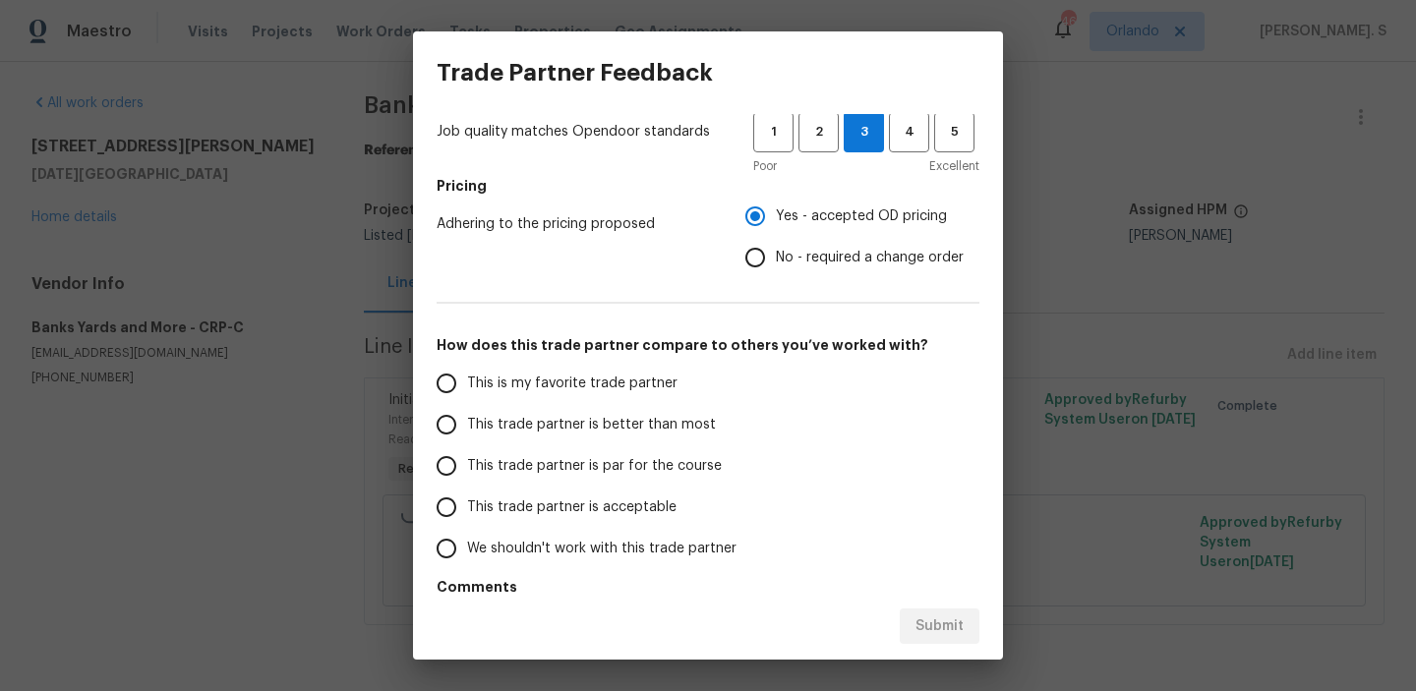
click at [636, 464] on span "This trade partner is par for the course" at bounding box center [594, 466] width 255 height 21
click at [467, 464] on input "This trade partner is par for the course" at bounding box center [446, 465] width 41 height 41
click at [928, 615] on span "Submit" at bounding box center [939, 626] width 48 height 25
radio input "true"
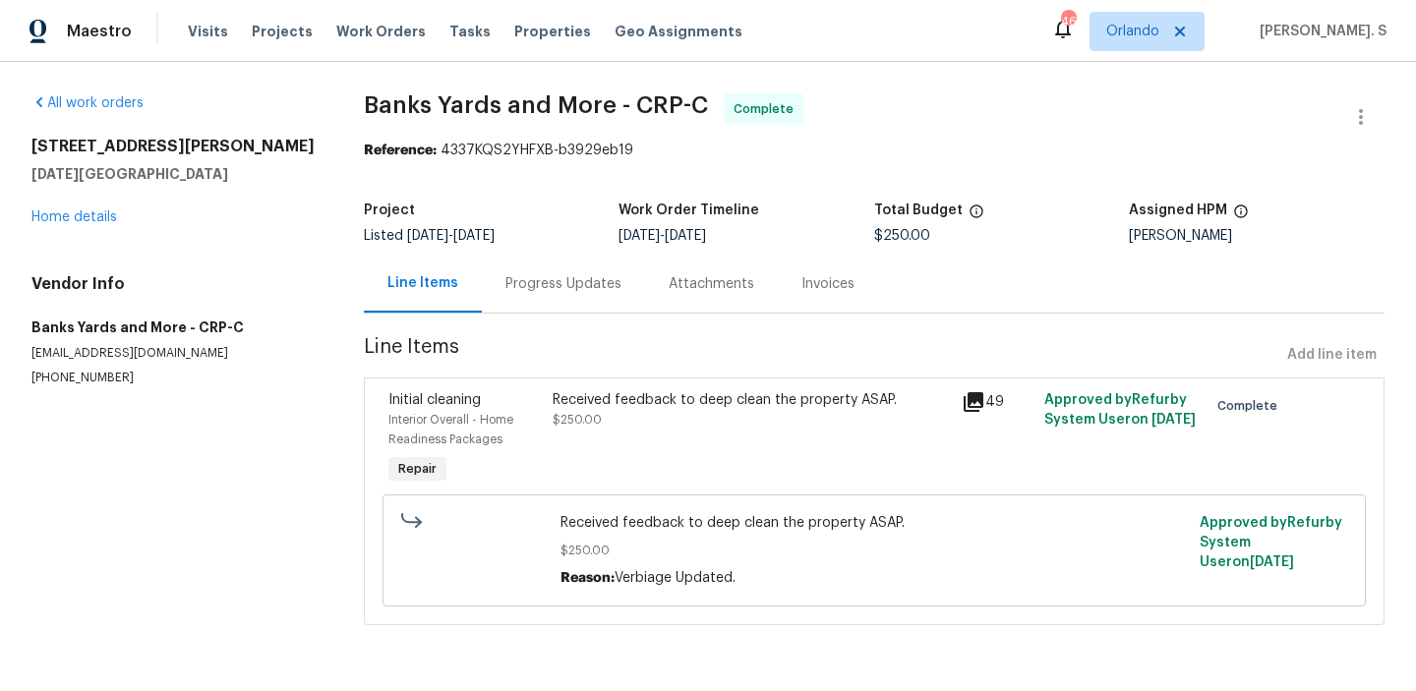
click at [844, 316] on section "Banks Yards and More - CRP-C Complete Reference: 4337KQS2YHFXB-b3929eb19 Projec…" at bounding box center [874, 370] width 1020 height 555
click at [535, 289] on div "Progress Updates" at bounding box center [563, 284] width 116 height 20
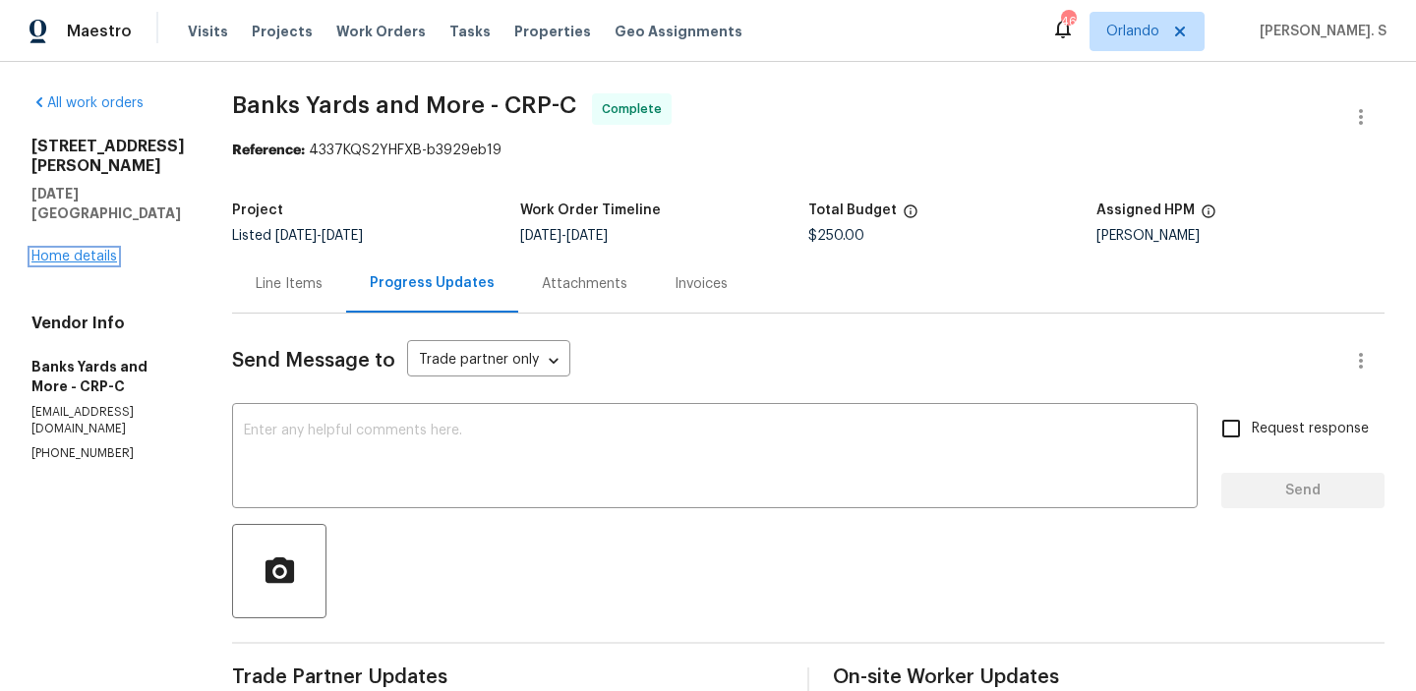
click at [109, 250] on link "Home details" at bounding box center [74, 257] width 86 height 14
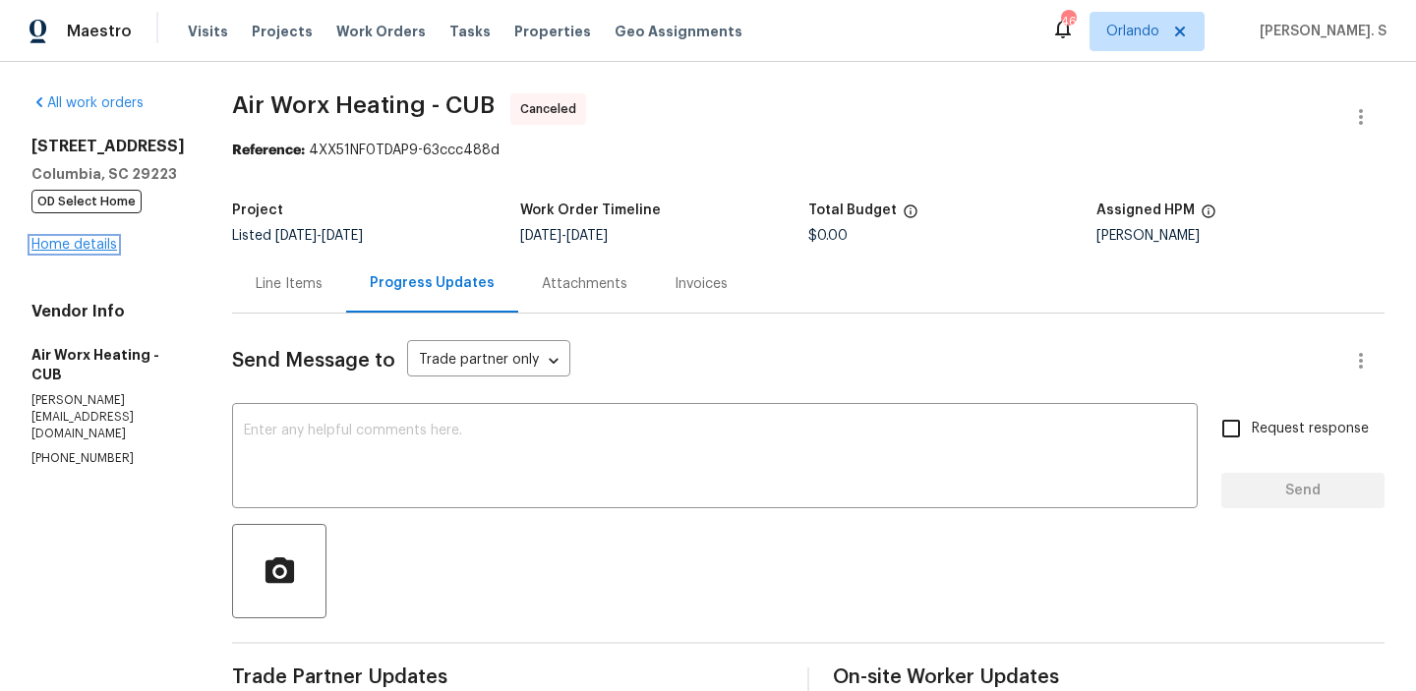
click at [86, 252] on link "Home details" at bounding box center [74, 245] width 86 height 14
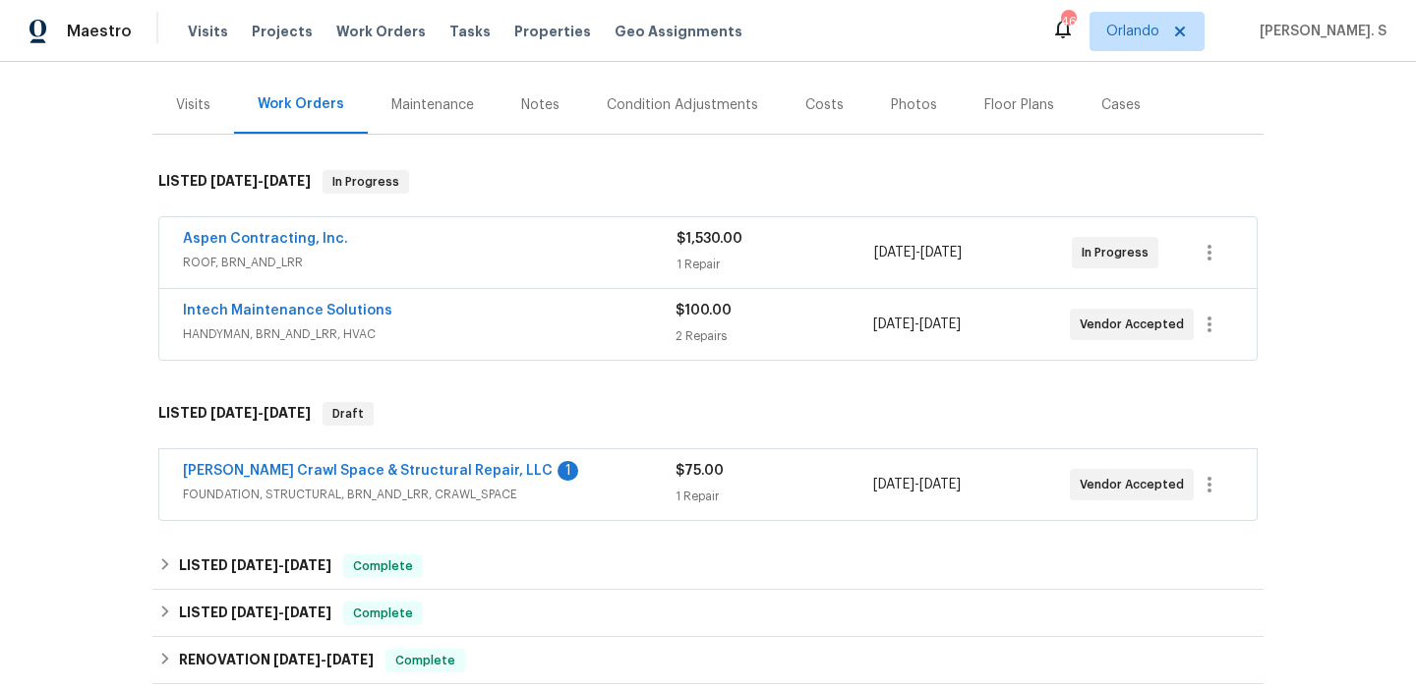
scroll to position [313, 0]
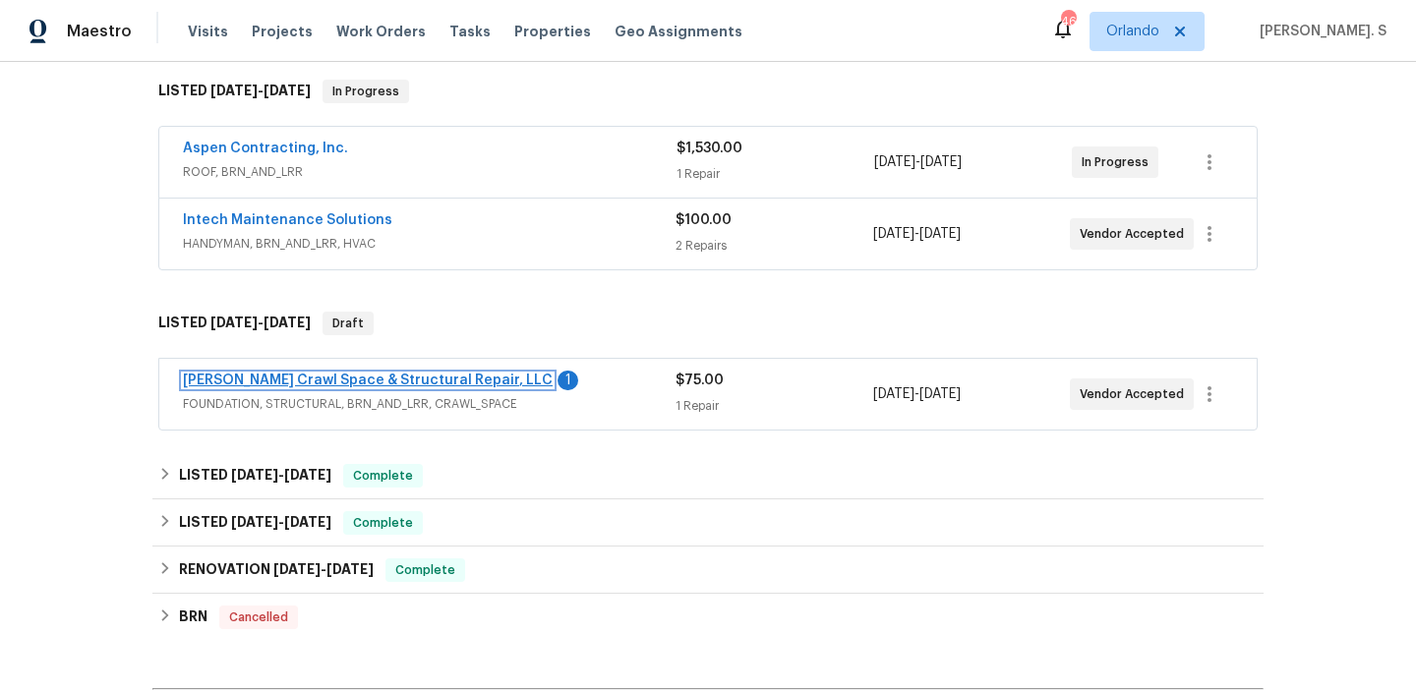
click at [412, 376] on link "Falcone Crawl Space & Structural Repair, LLC" at bounding box center [368, 381] width 370 height 14
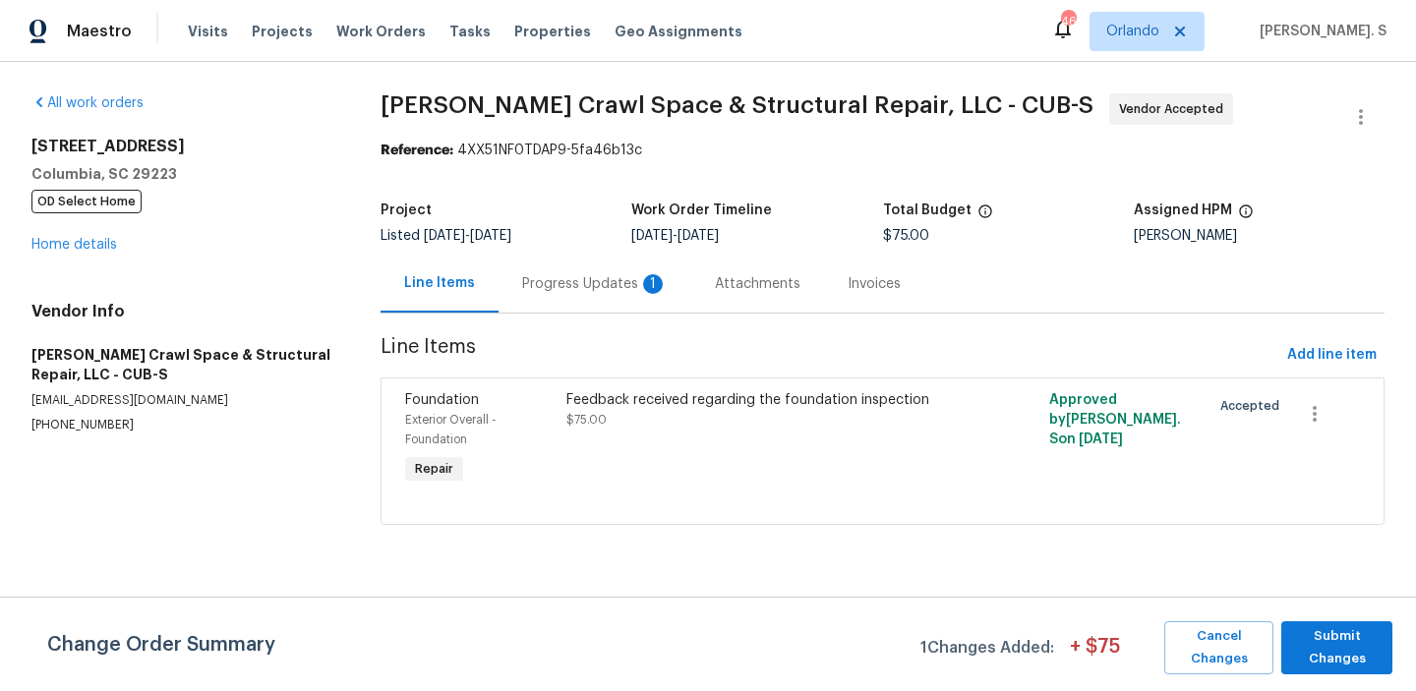
click at [580, 283] on div "Progress Updates 1" at bounding box center [594, 284] width 145 height 20
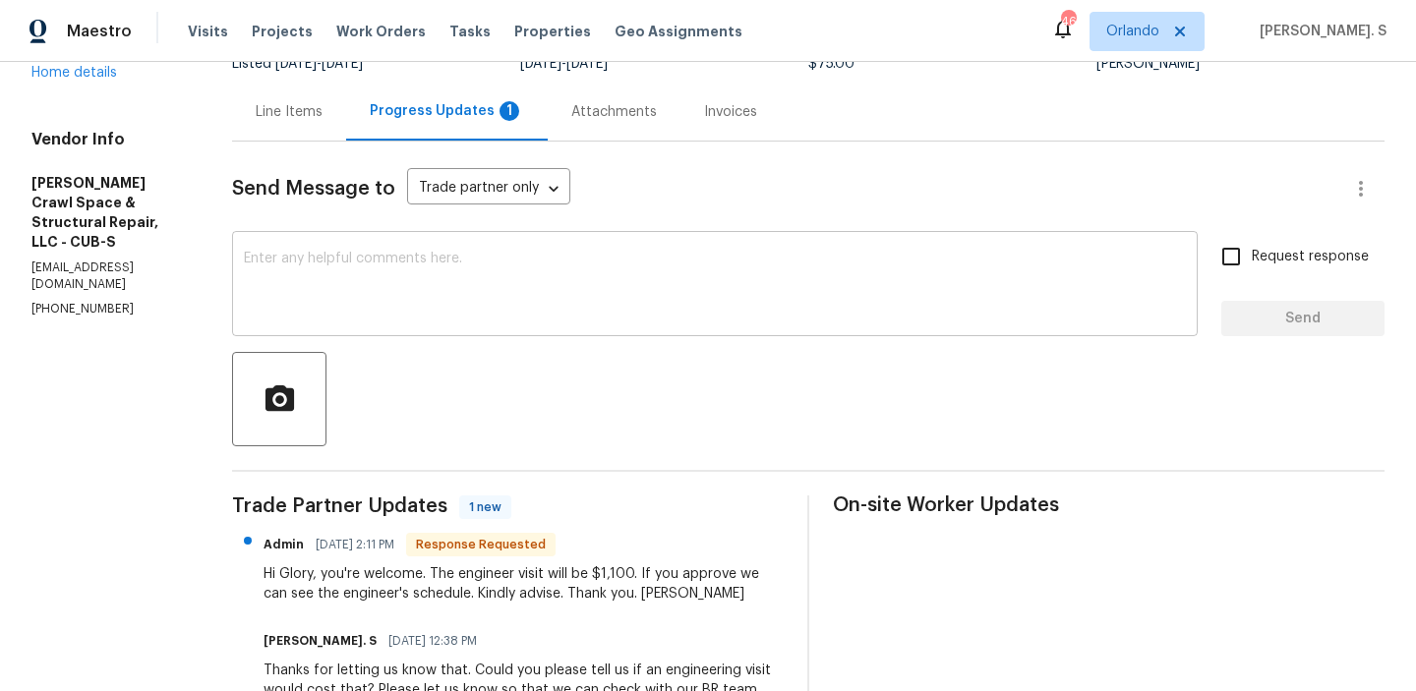
scroll to position [295, 0]
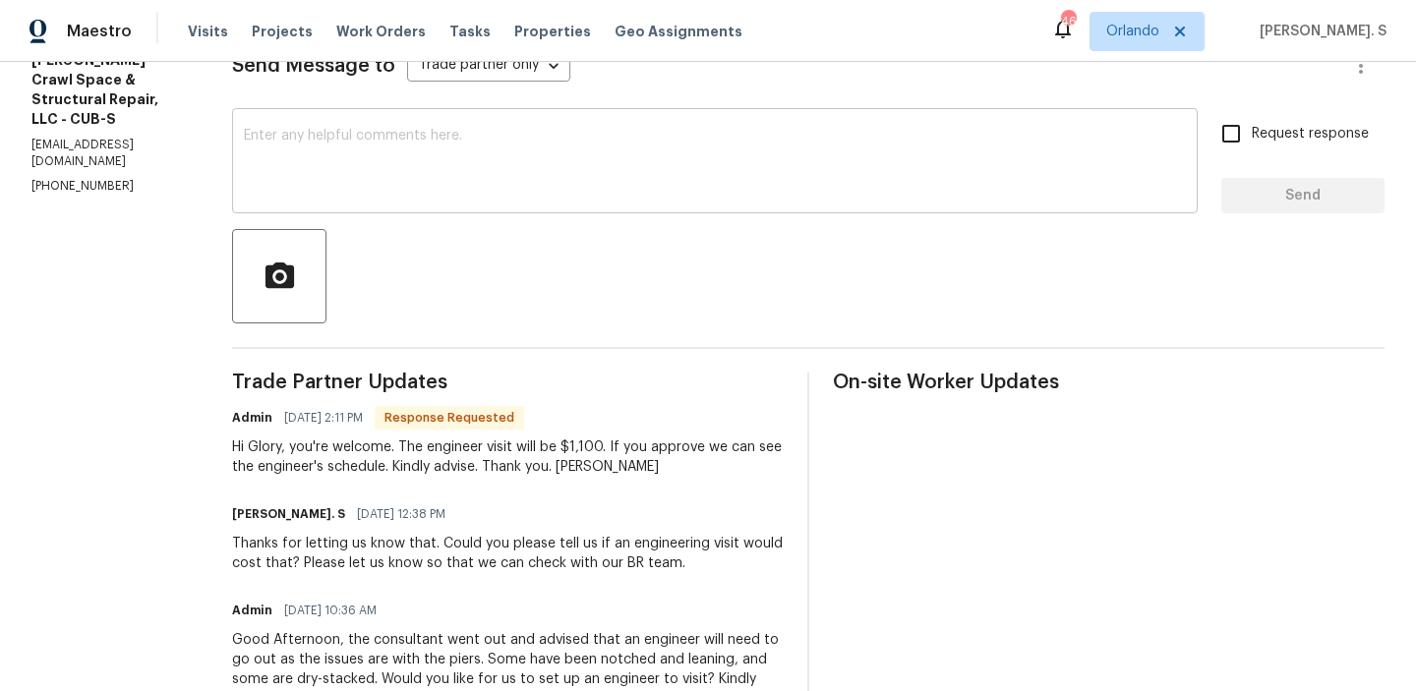
click at [516, 194] on textarea at bounding box center [715, 163] width 942 height 69
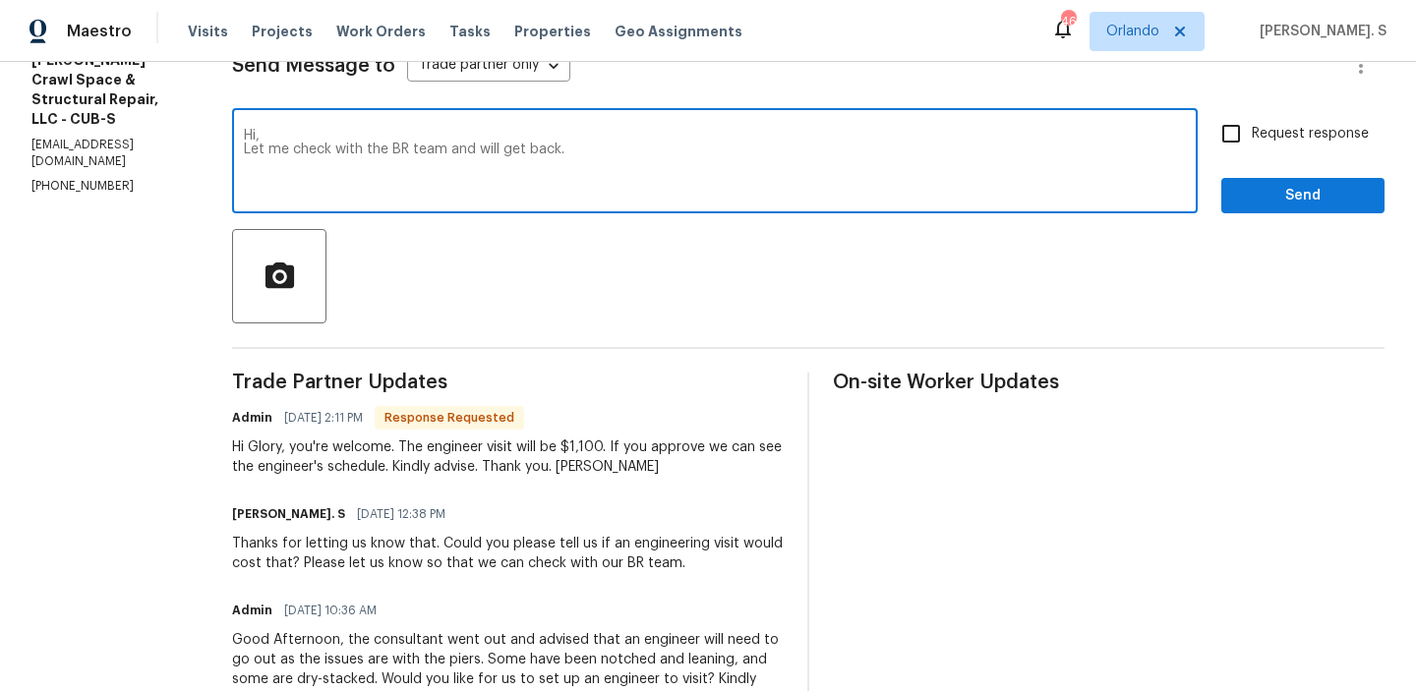
type textarea "Hi, Let me check with the BR team and will get back."
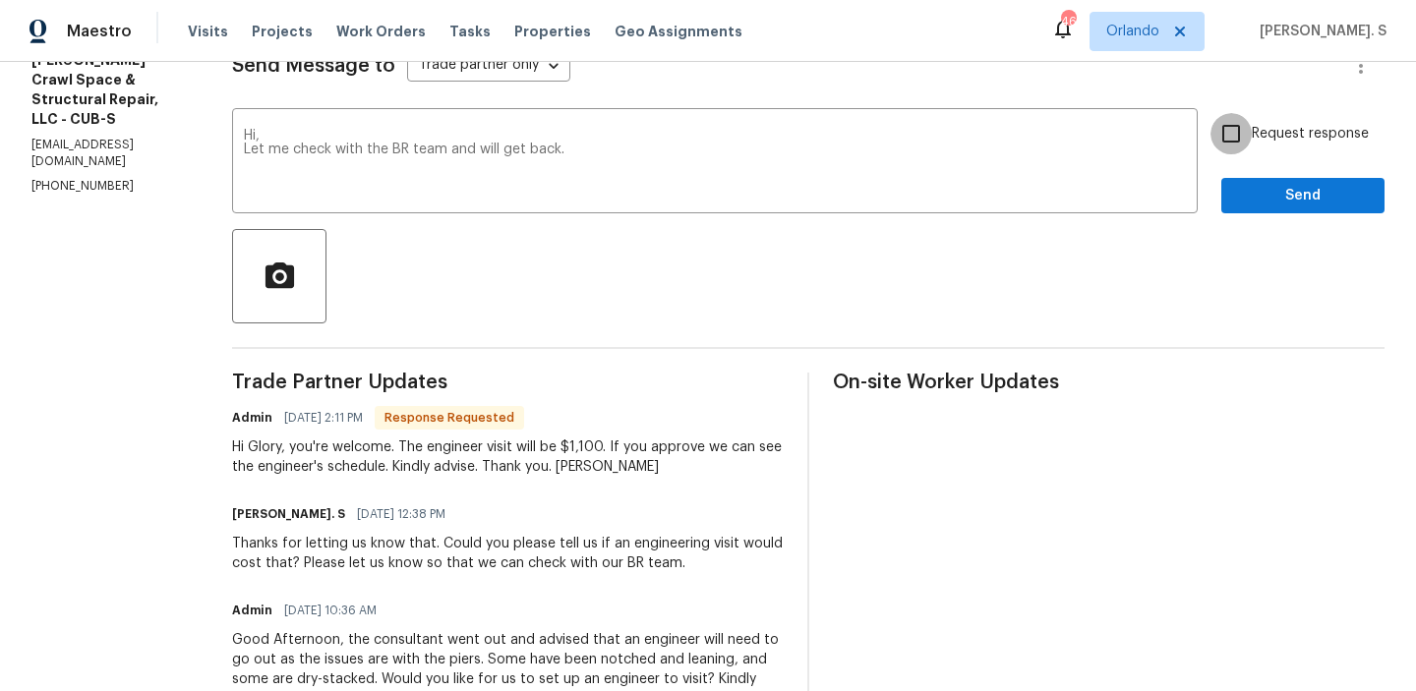
click at [1227, 149] on input "Request response" at bounding box center [1230, 133] width 41 height 41
checkbox input "true"
click at [1247, 182] on button "Send" at bounding box center [1302, 196] width 163 height 36
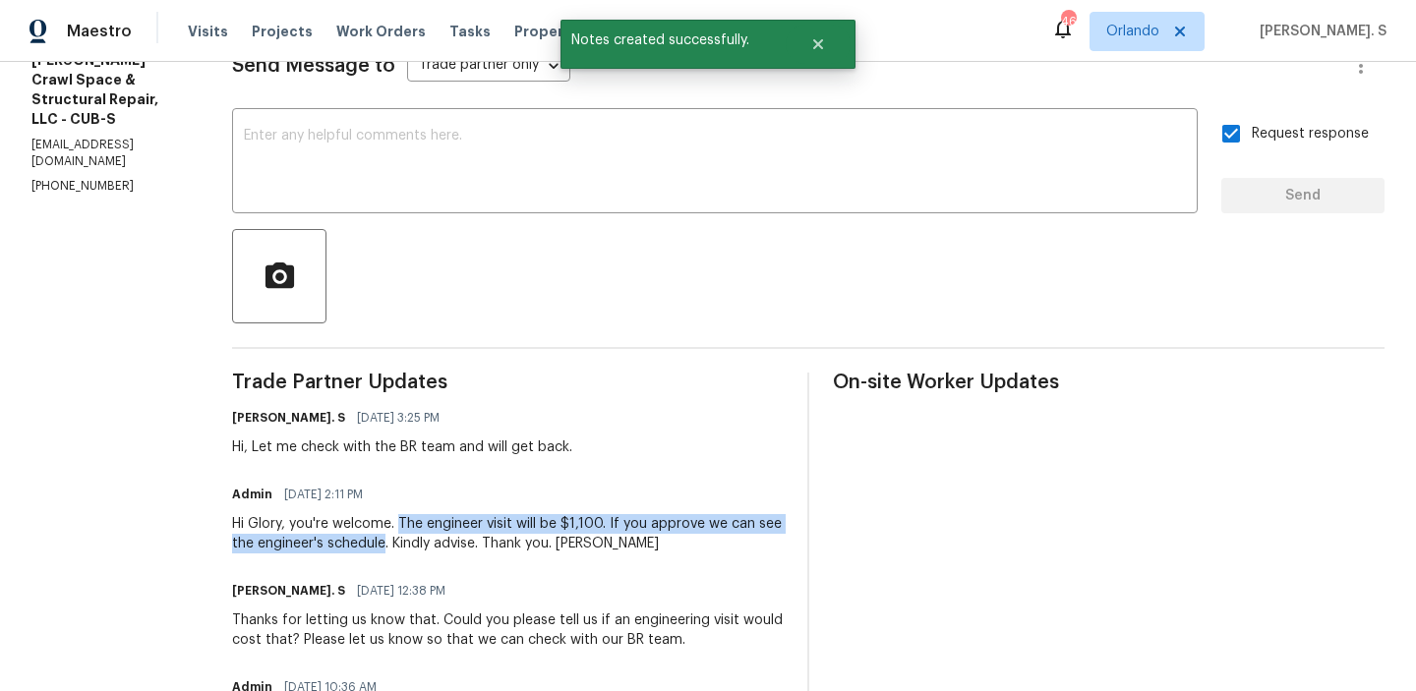
drag, startPoint x: 422, startPoint y: 519, endPoint x: 432, endPoint y: 536, distance: 19.4
click at [432, 536] on div "Hi Glory, you're welcome. The engineer visit will be $1,100. If you approve we …" at bounding box center [507, 533] width 551 height 39
copy div "The engineer visit will be $1,100. If you approve we can see the engineer's sch…"
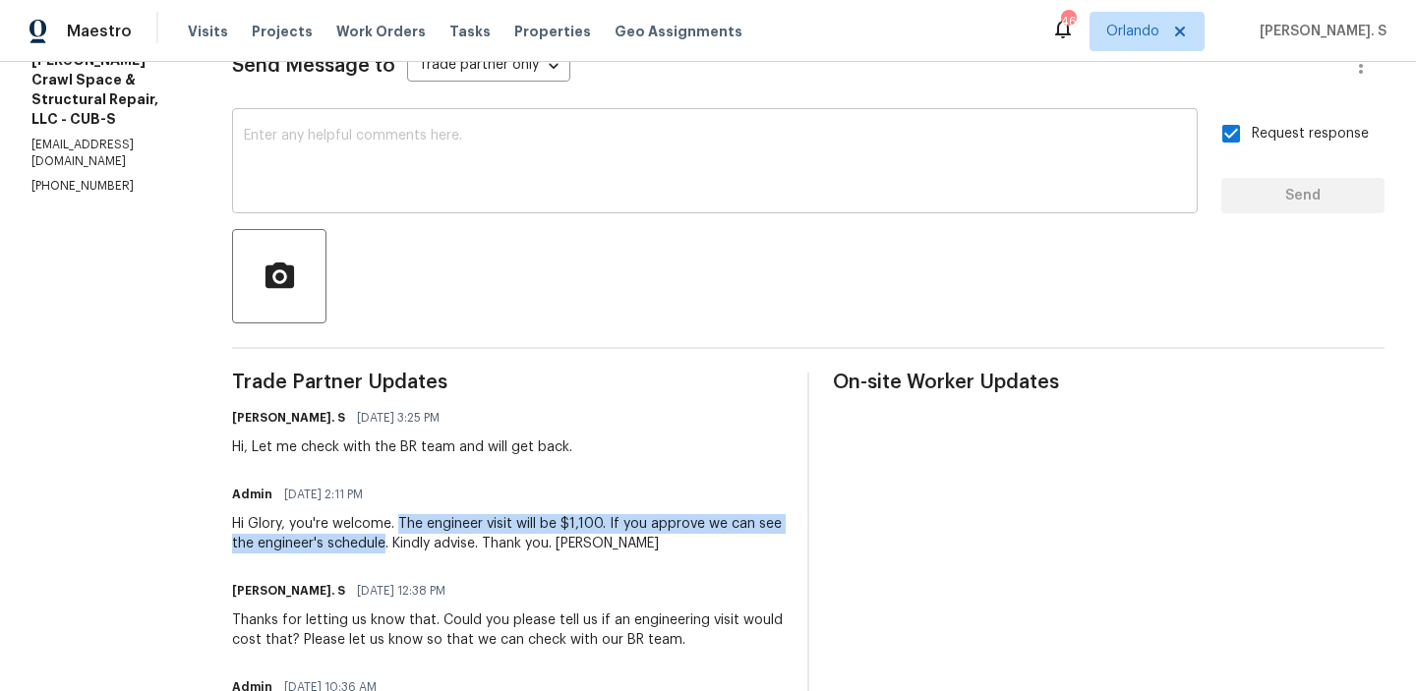
scroll to position [0, 0]
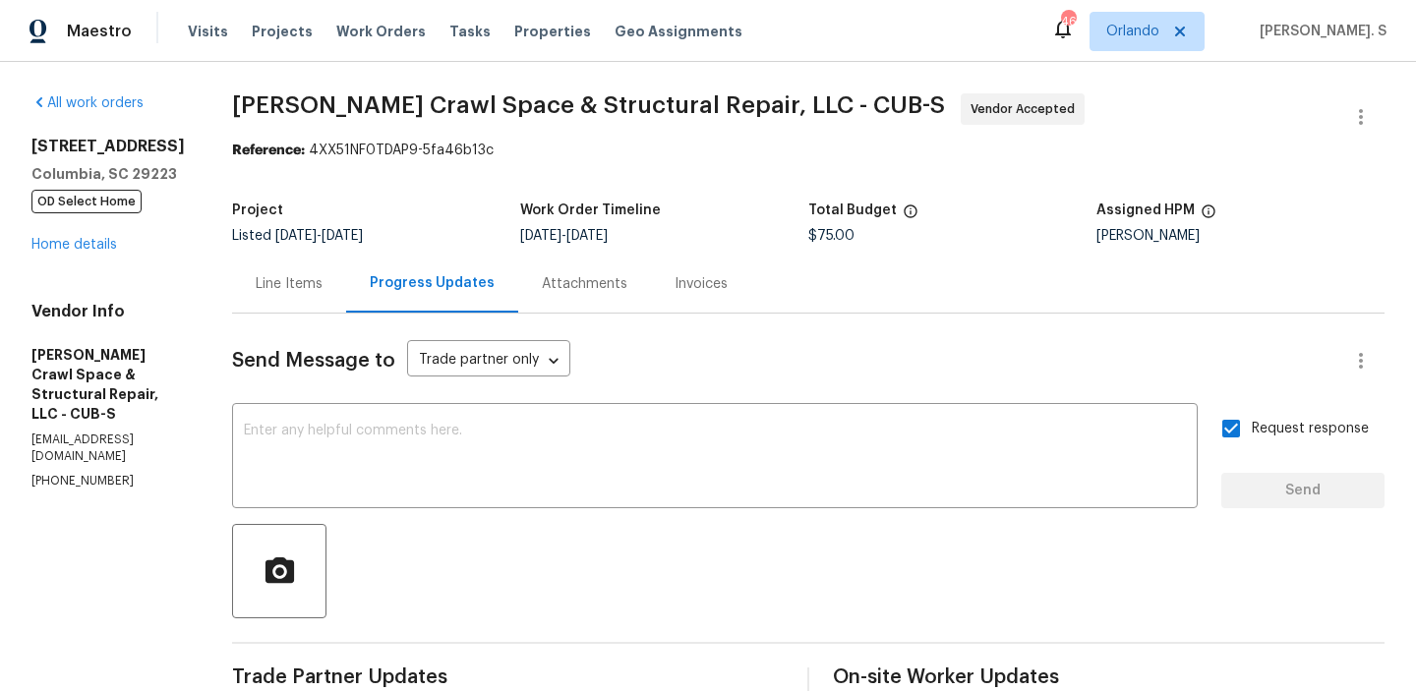
click at [411, 116] on span "Falcone Crawl Space & Structural Repair, LLC - CUB-S" at bounding box center [588, 105] width 713 height 24
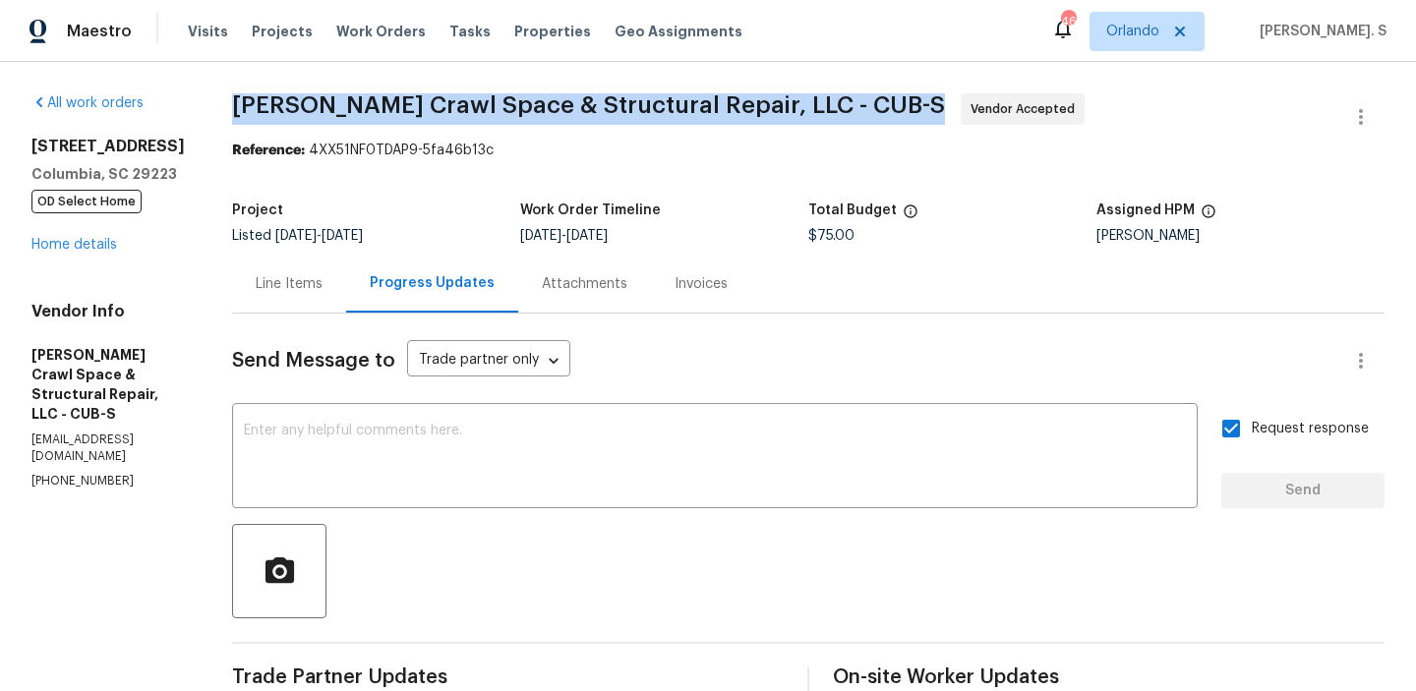
copy span "Falcone Crawl Space & Structural Repair, LLC - CUB-S"
click at [316, 265] on div "Line Items" at bounding box center [289, 284] width 114 height 58
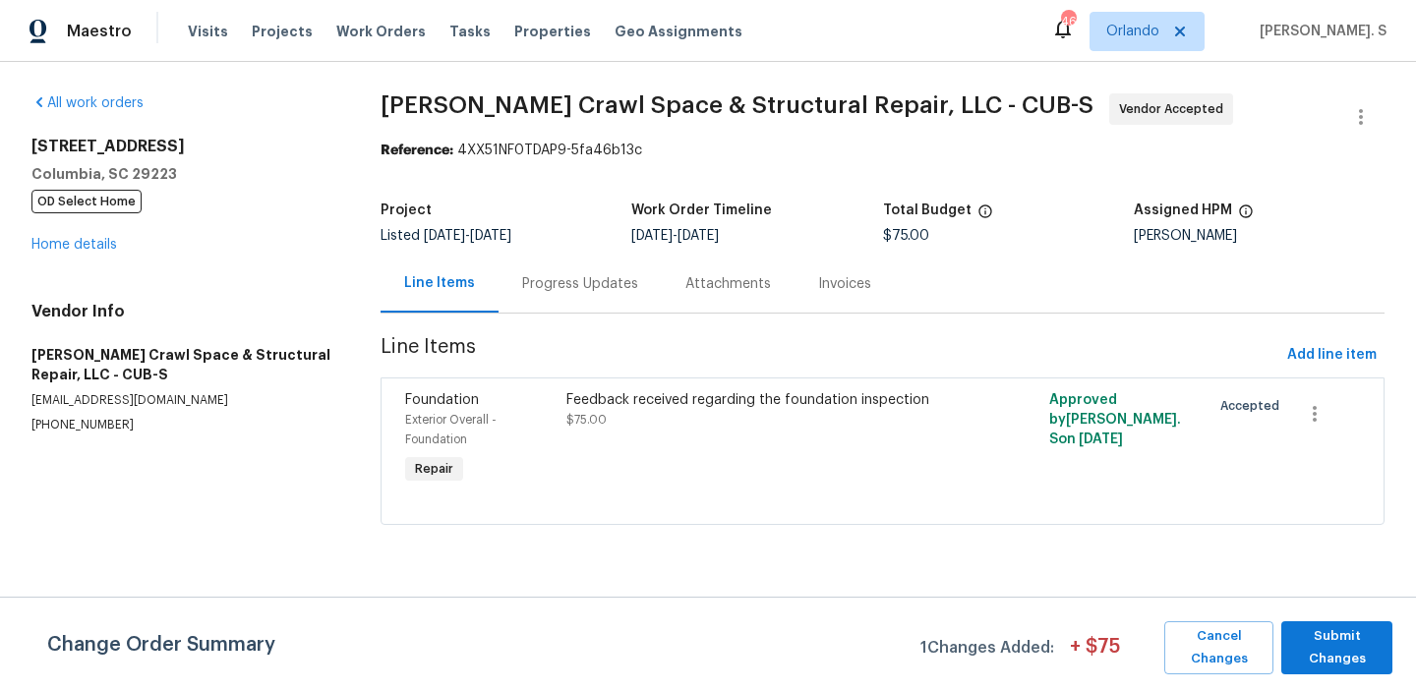
click at [693, 403] on div "Feedback received regarding the foundation inspection" at bounding box center [761, 400] width 390 height 20
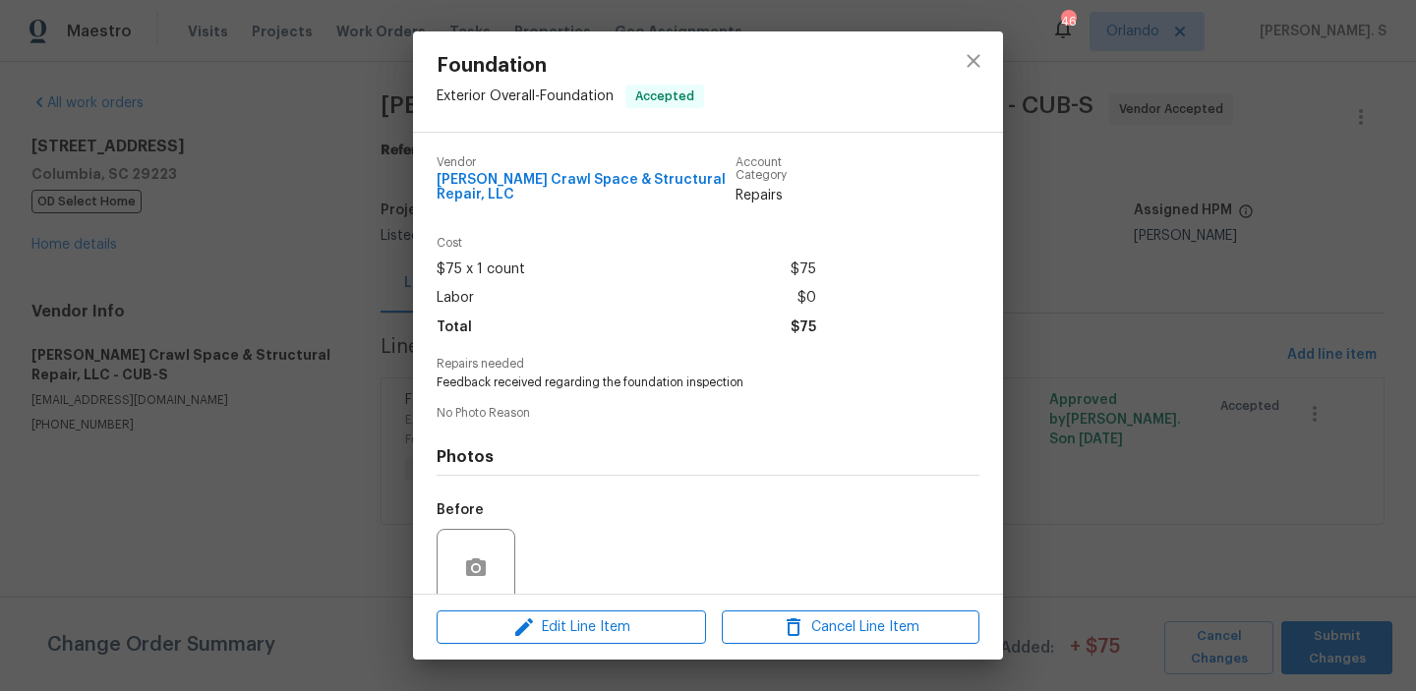
click at [590, 386] on span "Feedback received regarding the foundation inspection" at bounding box center [680, 383] width 489 height 17
copy span "Feedback received regarding the foundation inspection"
click at [962, 85] on div at bounding box center [973, 81] width 59 height 100
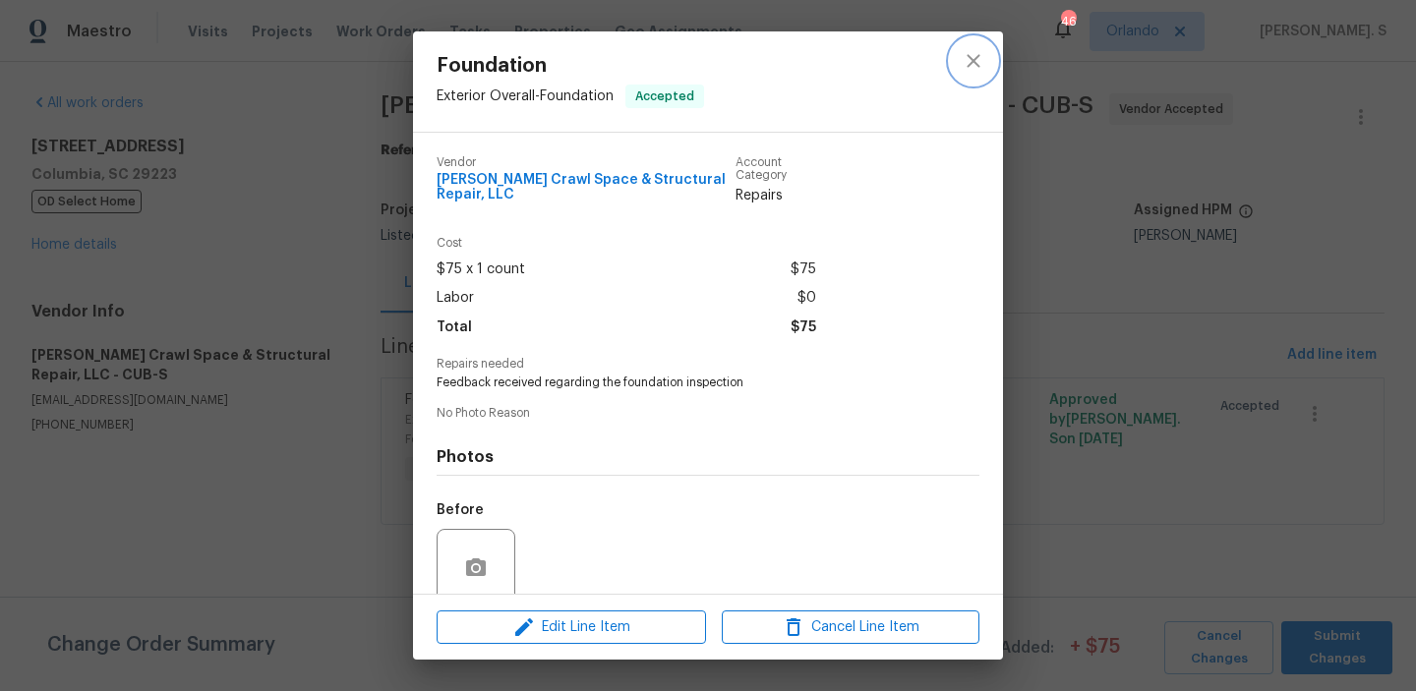
click at [965, 50] on icon "close" at bounding box center [973, 61] width 24 height 24
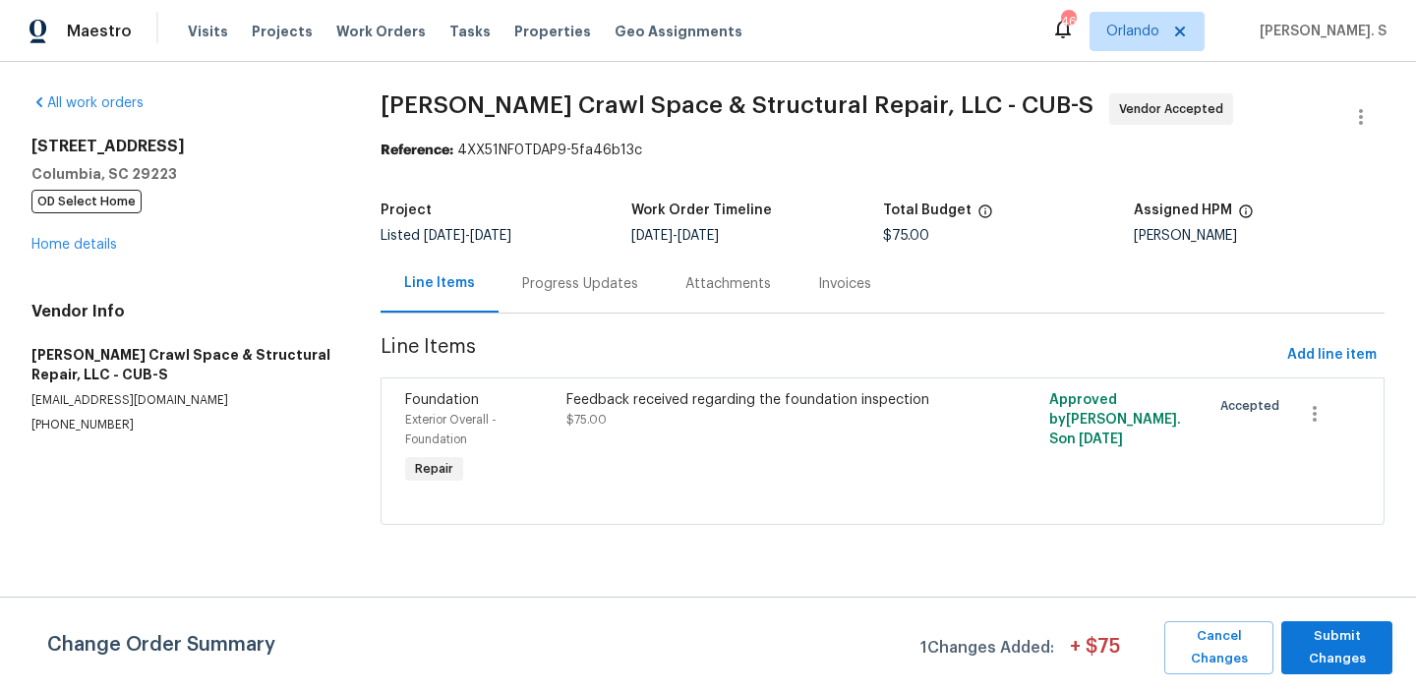
click at [565, 277] on div "Progress Updates" at bounding box center [580, 284] width 116 height 20
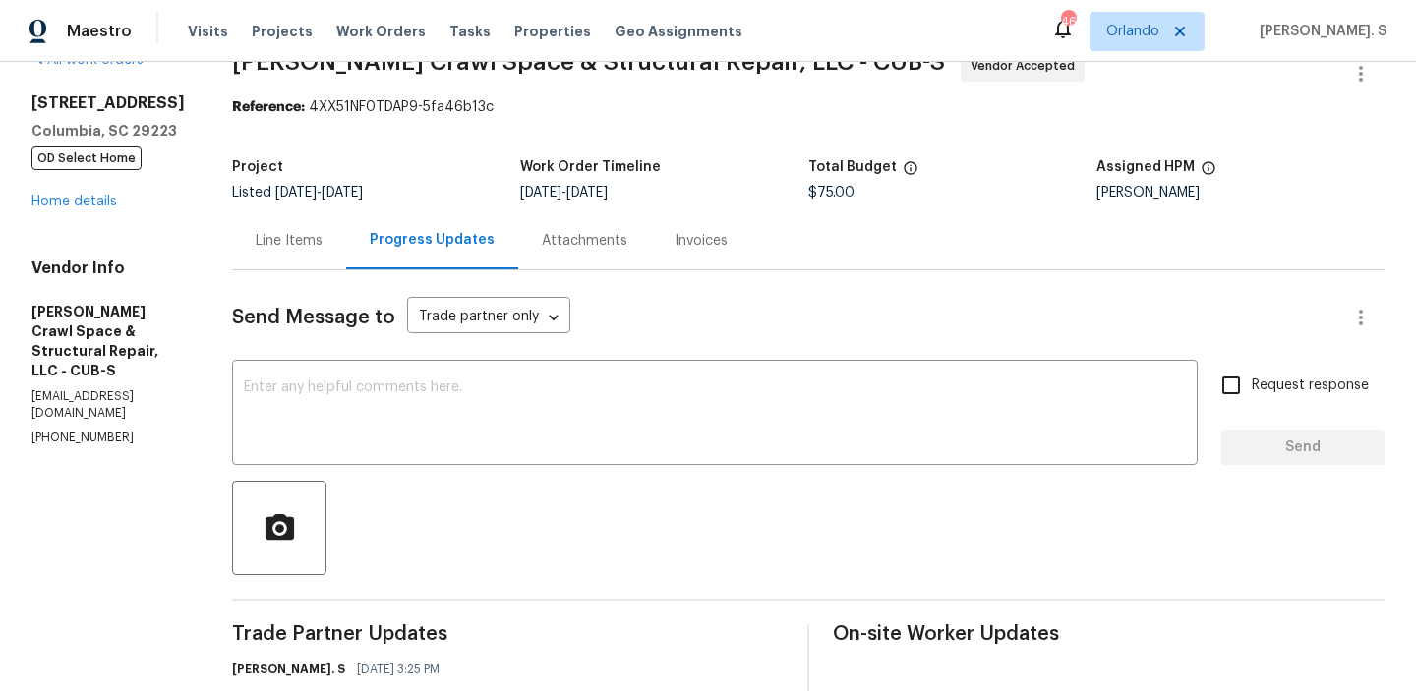
scroll to position [260, 0]
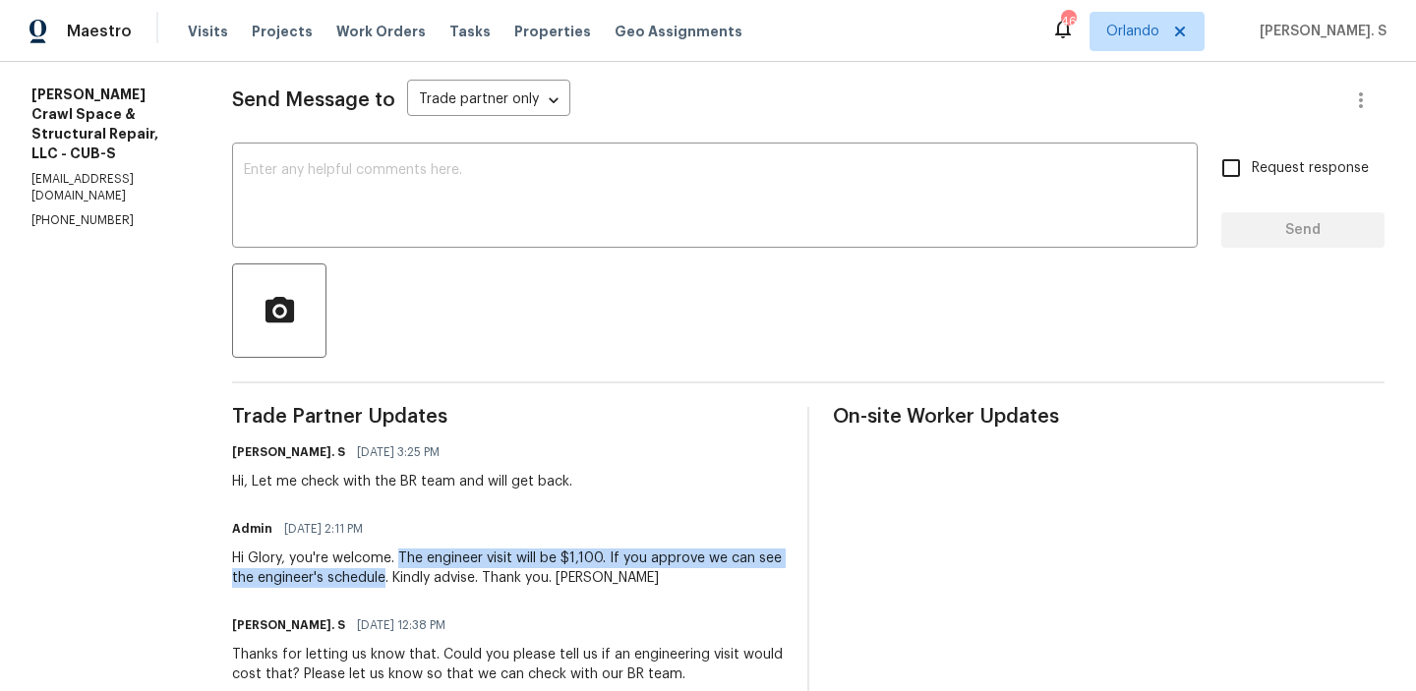
drag, startPoint x: 418, startPoint y: 552, endPoint x: 429, endPoint y: 579, distance: 28.7
click at [429, 579] on div "Hi Glory, you're welcome. The engineer visit will be $1,100. If you approve we …" at bounding box center [507, 568] width 551 height 39
copy div "The engineer visit will be $1,100. If you approve we can see the engineer's sch…"
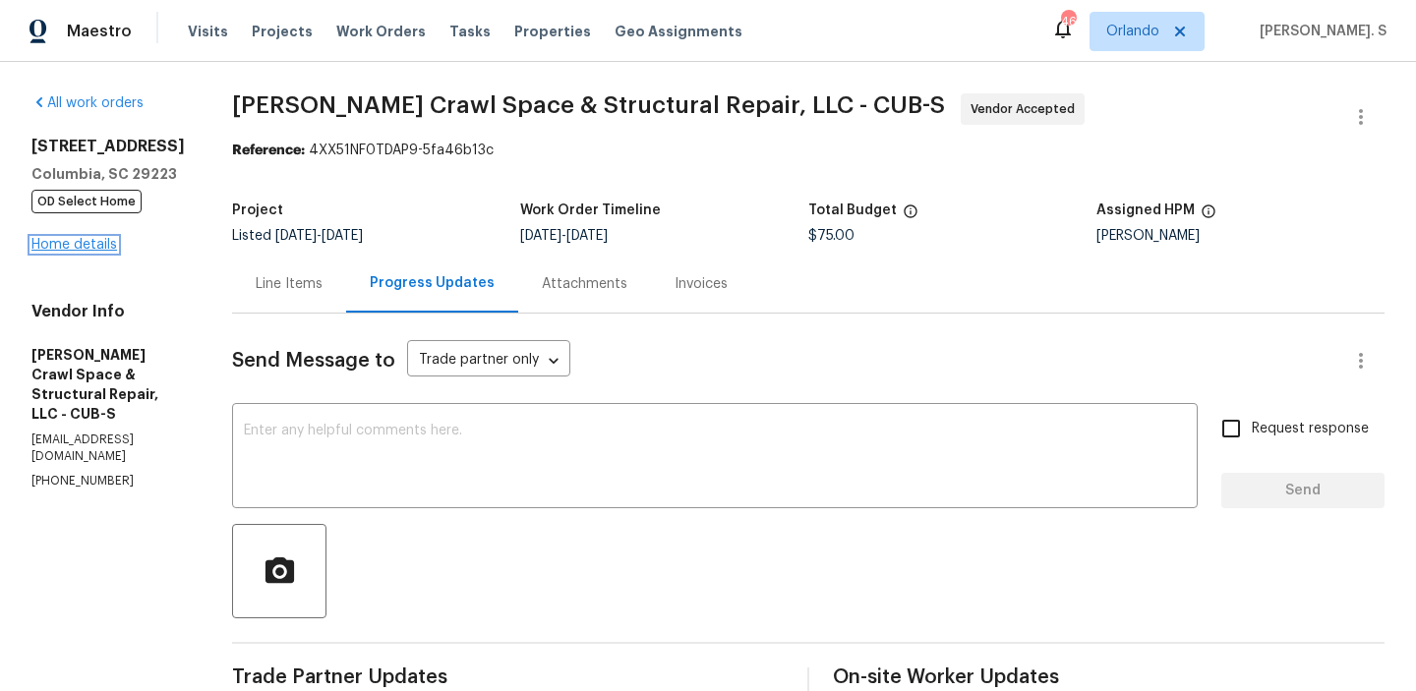
click at [87, 250] on link "Home details" at bounding box center [74, 245] width 86 height 14
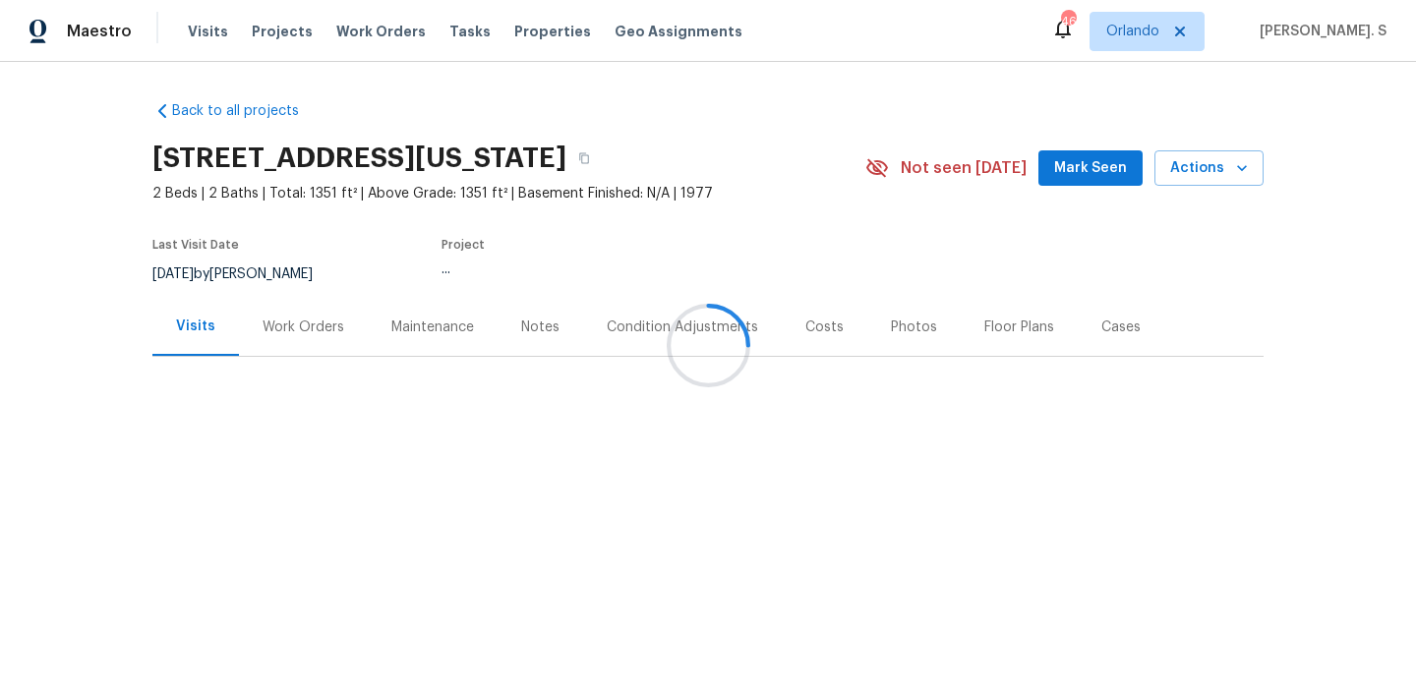
click at [301, 335] on div at bounding box center [708, 345] width 1416 height 691
click at [301, 335] on div "Work Orders" at bounding box center [303, 328] width 82 height 20
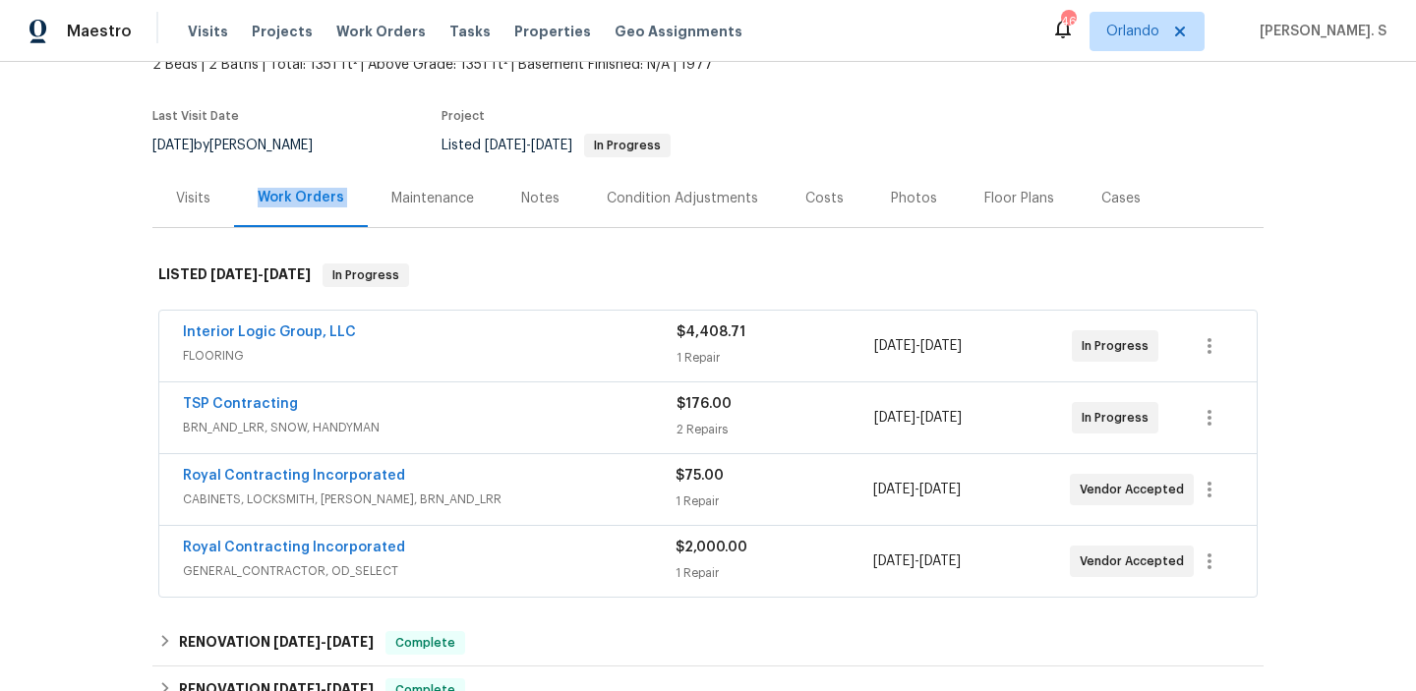
scroll to position [132, 0]
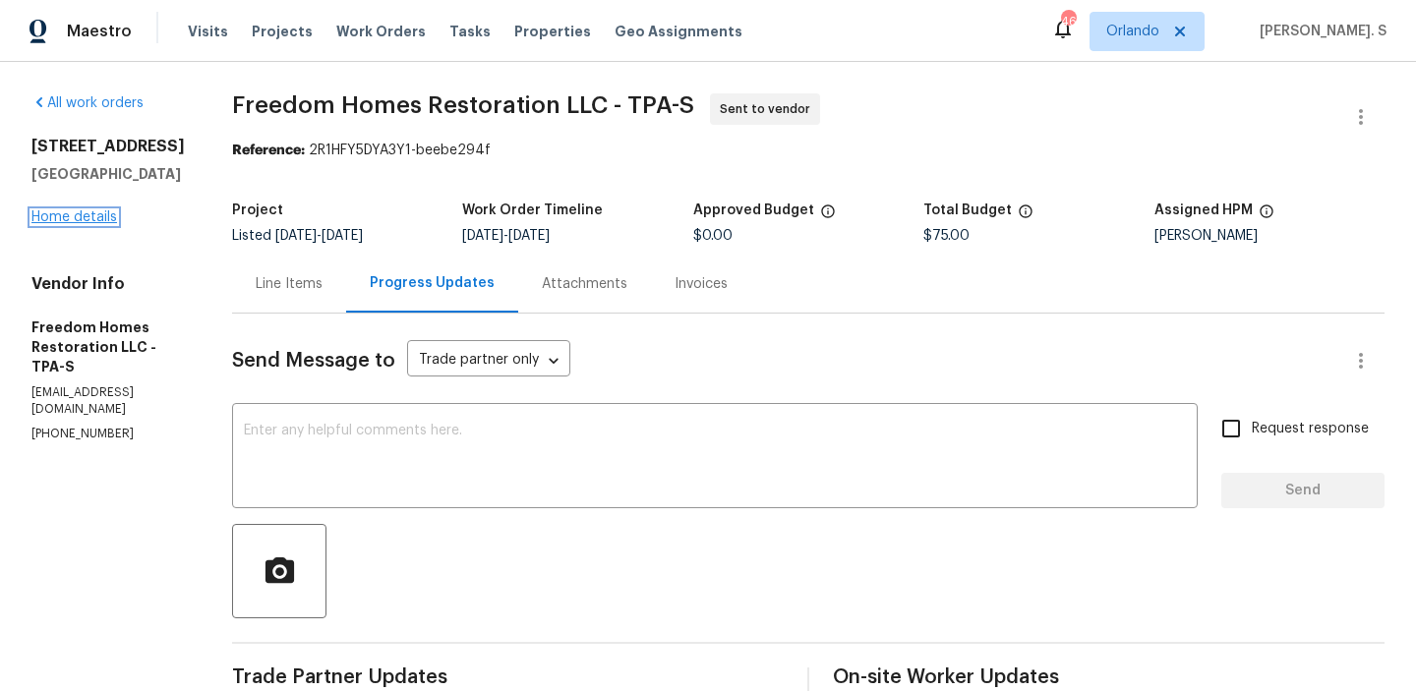
click at [87, 224] on link "Home details" at bounding box center [74, 217] width 86 height 14
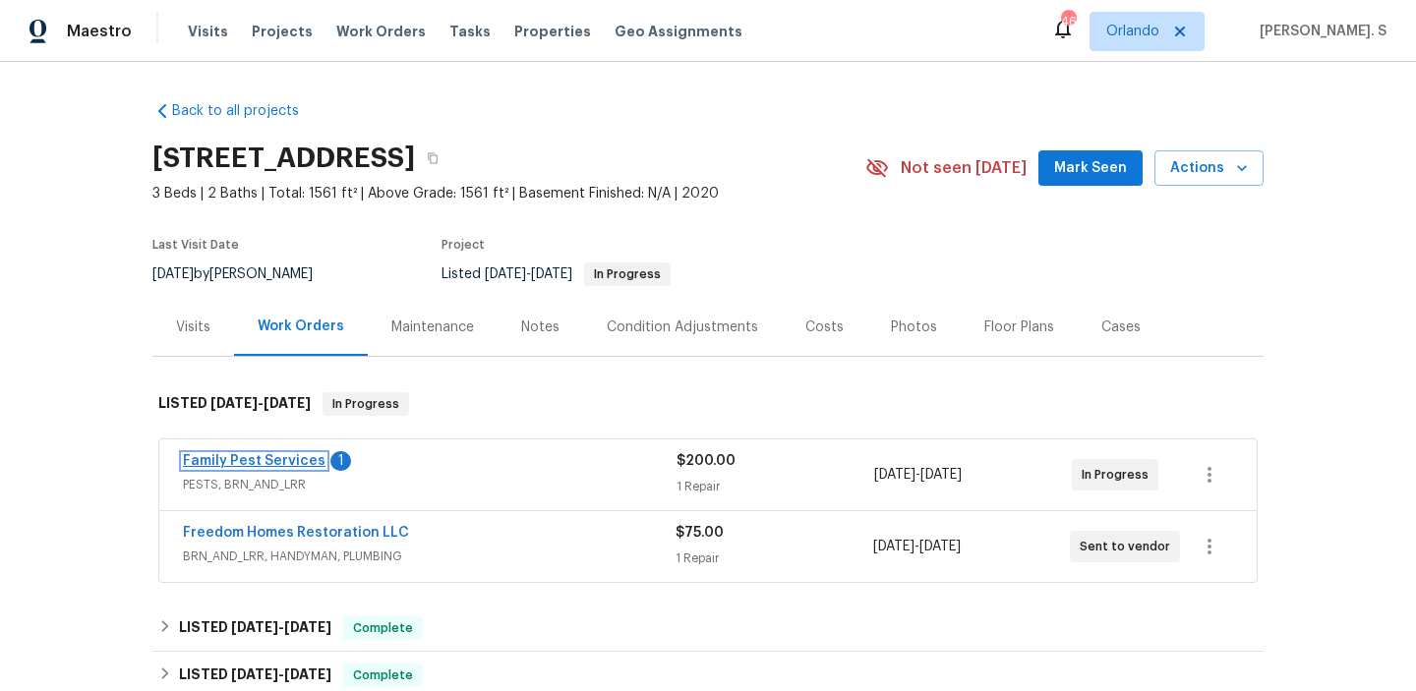
click at [268, 460] on link "Family Pest Services" at bounding box center [254, 461] width 143 height 14
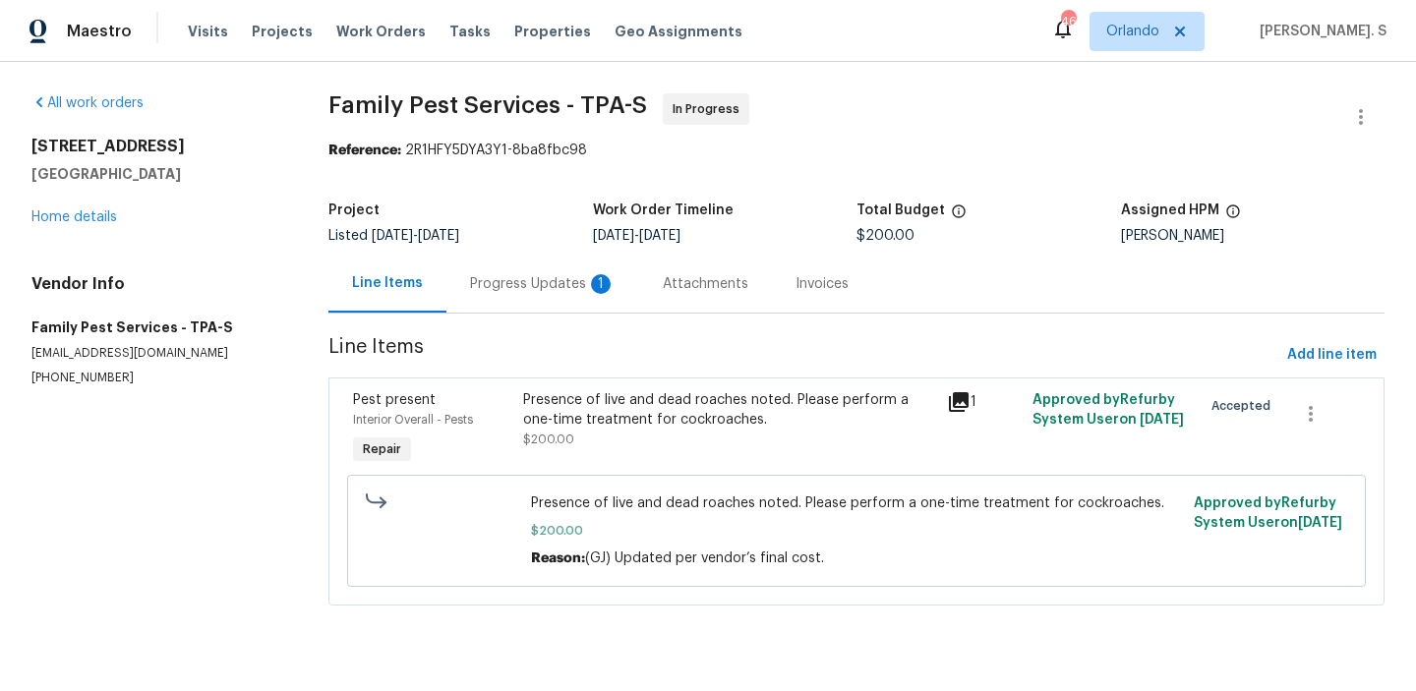
click at [549, 274] on div "Progress Updates 1" at bounding box center [542, 284] width 145 height 20
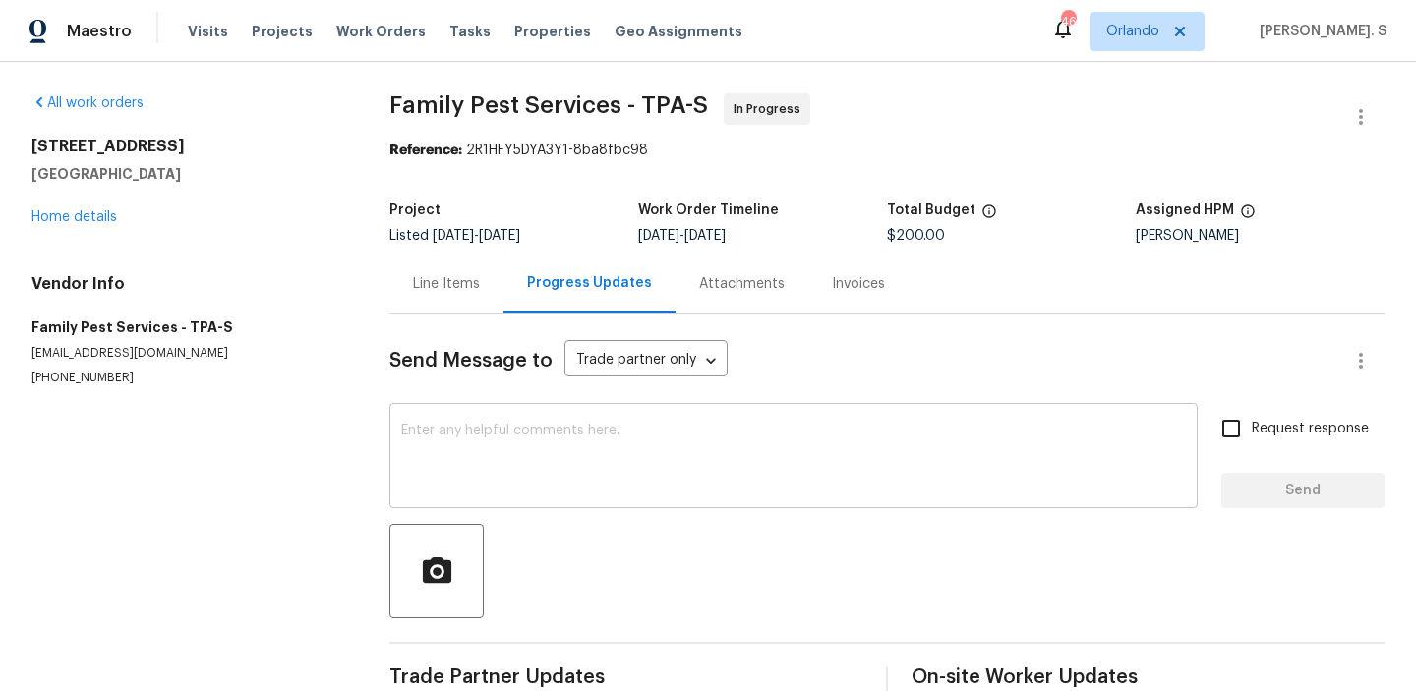
click at [595, 478] on textarea at bounding box center [793, 458] width 784 height 69
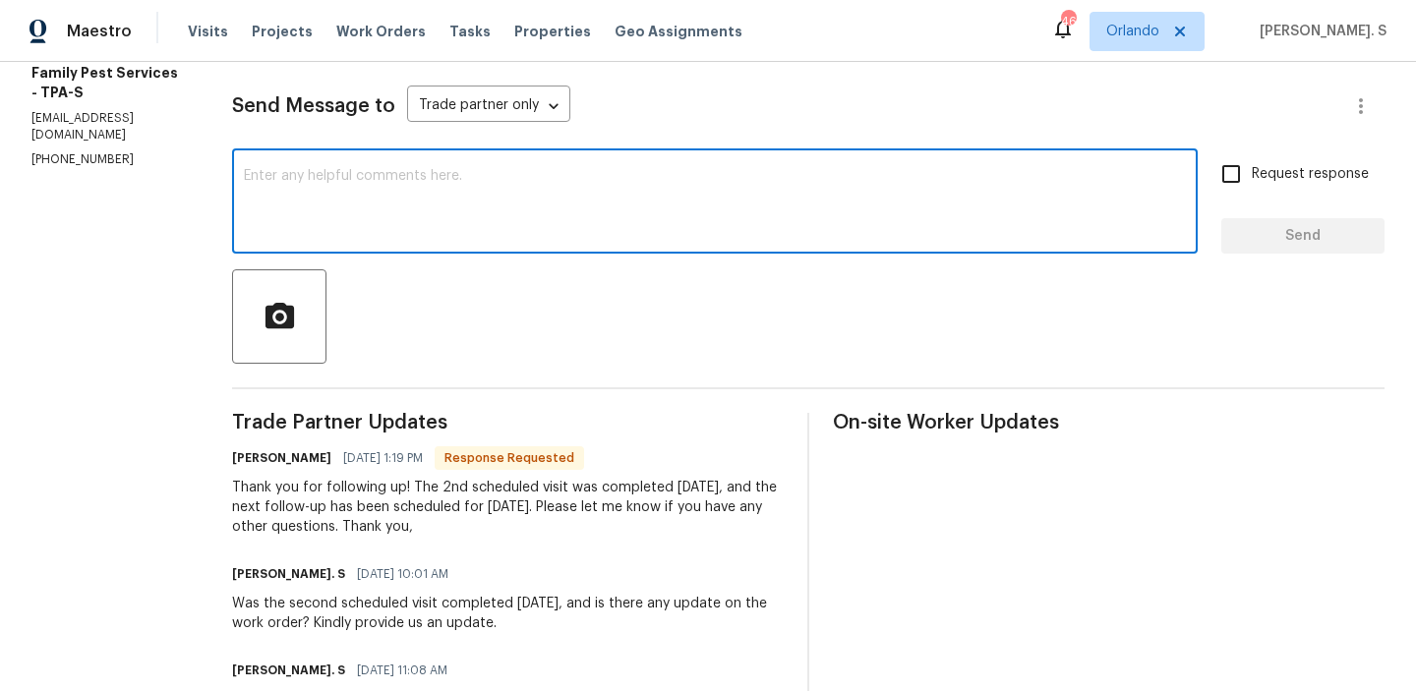
scroll to position [248, 0]
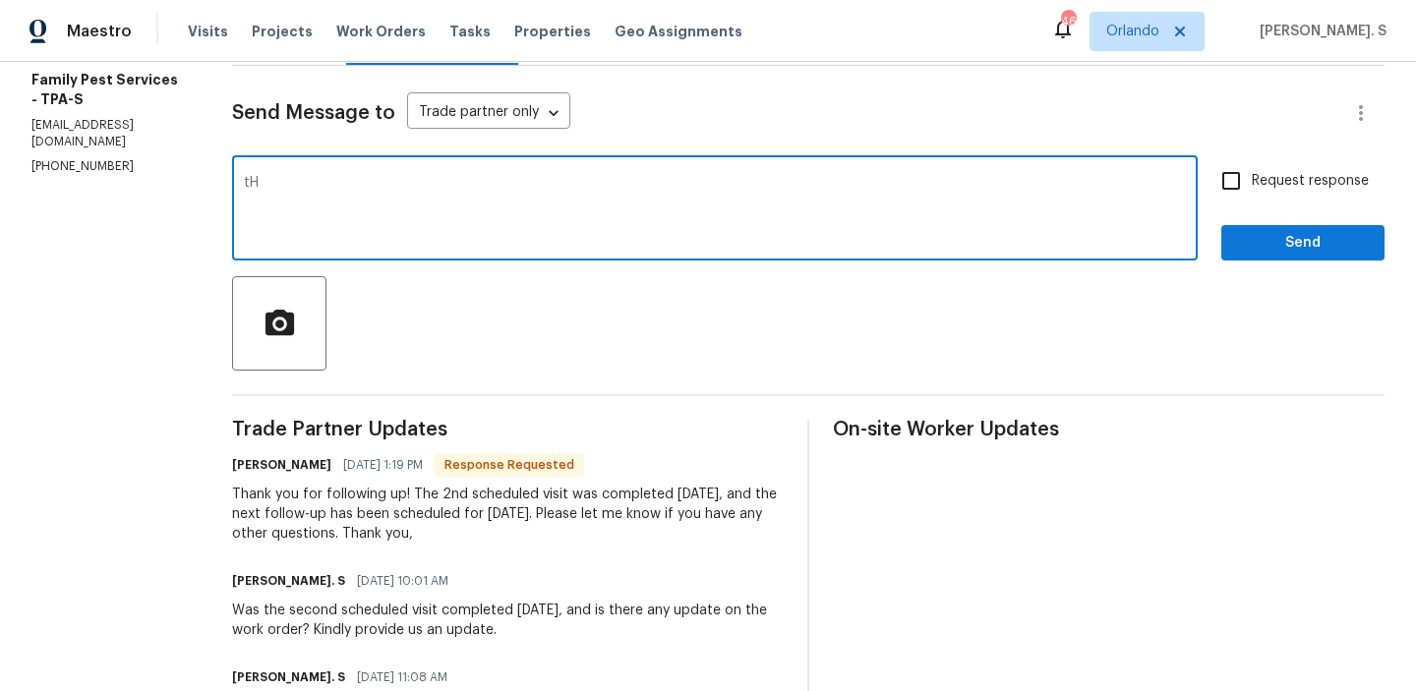
type textarea "t"
type textarea "Thanks for the update. Kindly keep us posted with the updates on 08/25."
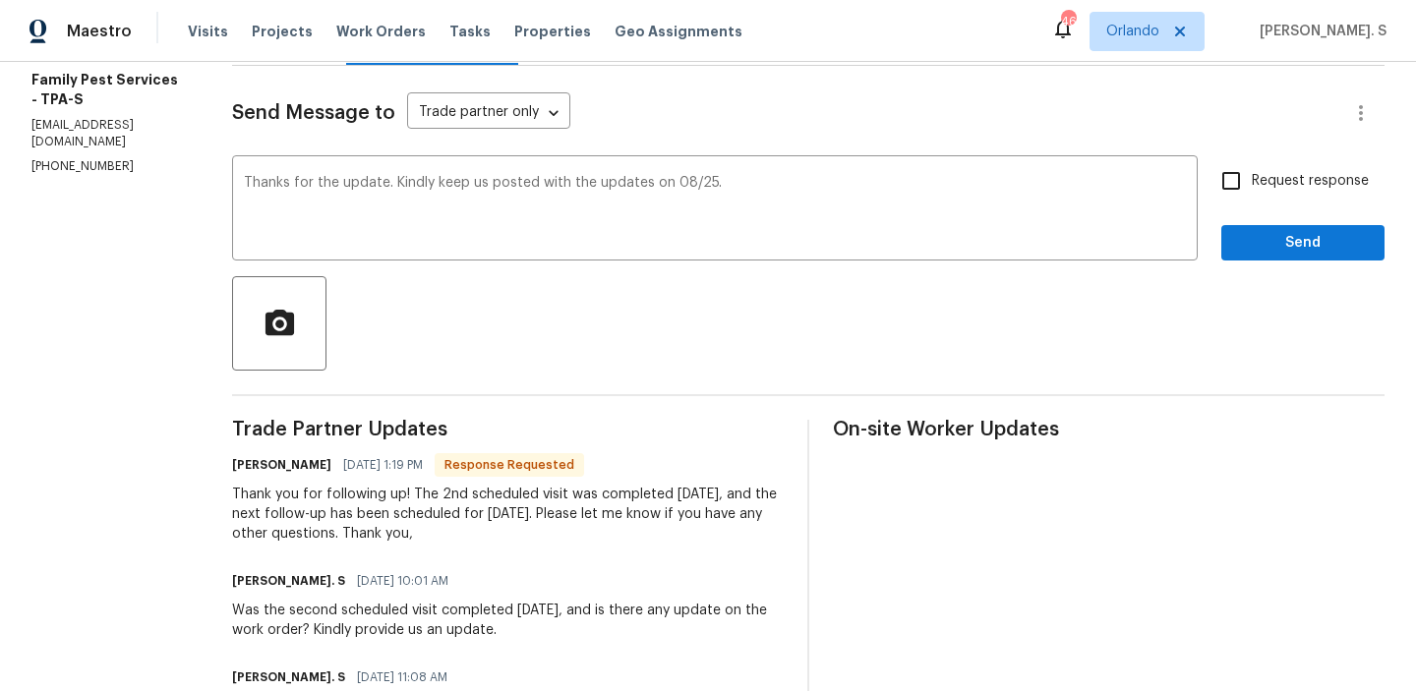
drag, startPoint x: 423, startPoint y: 502, endPoint x: 403, endPoint y: 534, distance: 37.1
click at [403, 534] on div "Thank you for following up! The 2nd scheduled visit was completed [DATE], and t…" at bounding box center [507, 514] width 551 height 59
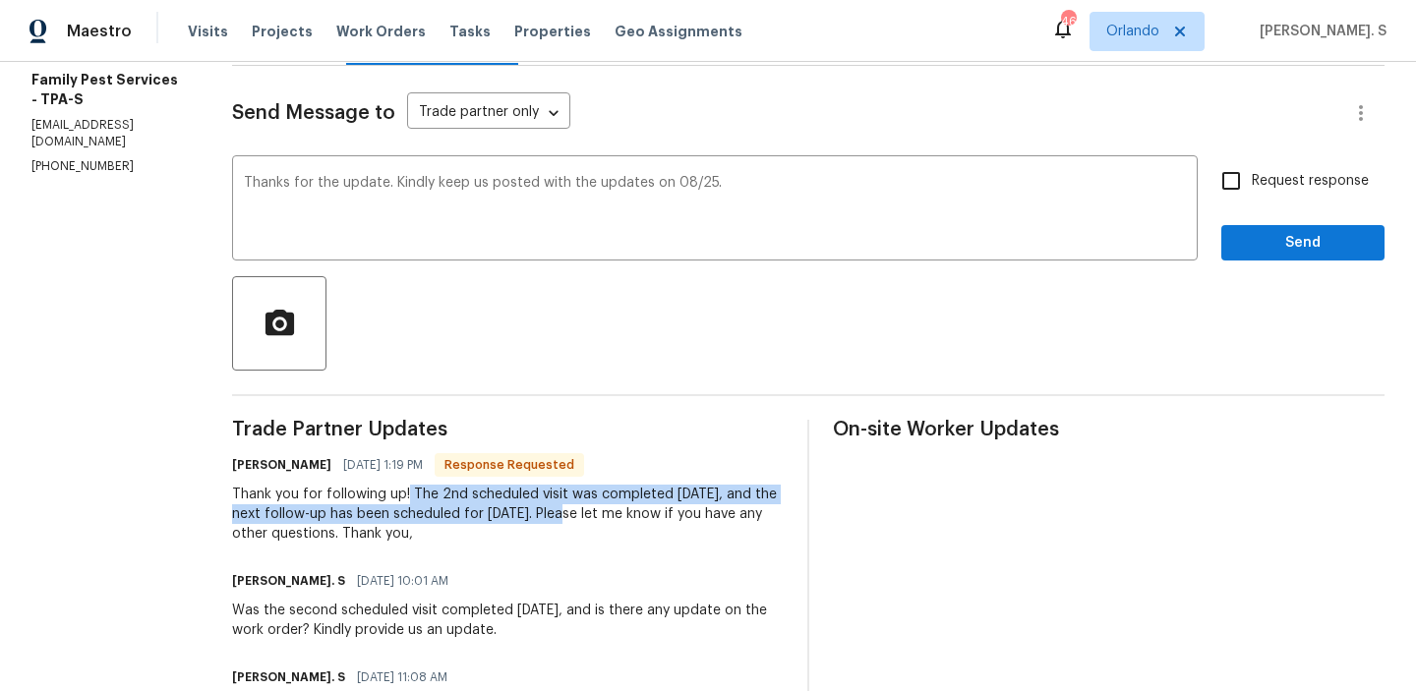
drag, startPoint x: 418, startPoint y: 497, endPoint x: 596, endPoint y: 512, distance: 178.5
click at [596, 512] on div "Thank you for following up! The 2nd scheduled visit was completed [DATE], and t…" at bounding box center [507, 514] width 551 height 59
copy div "The 2nd scheduled visit was completed [DATE], and the next follow-up has been s…"
click at [1272, 203] on div "Request response Send" at bounding box center [1302, 210] width 163 height 100
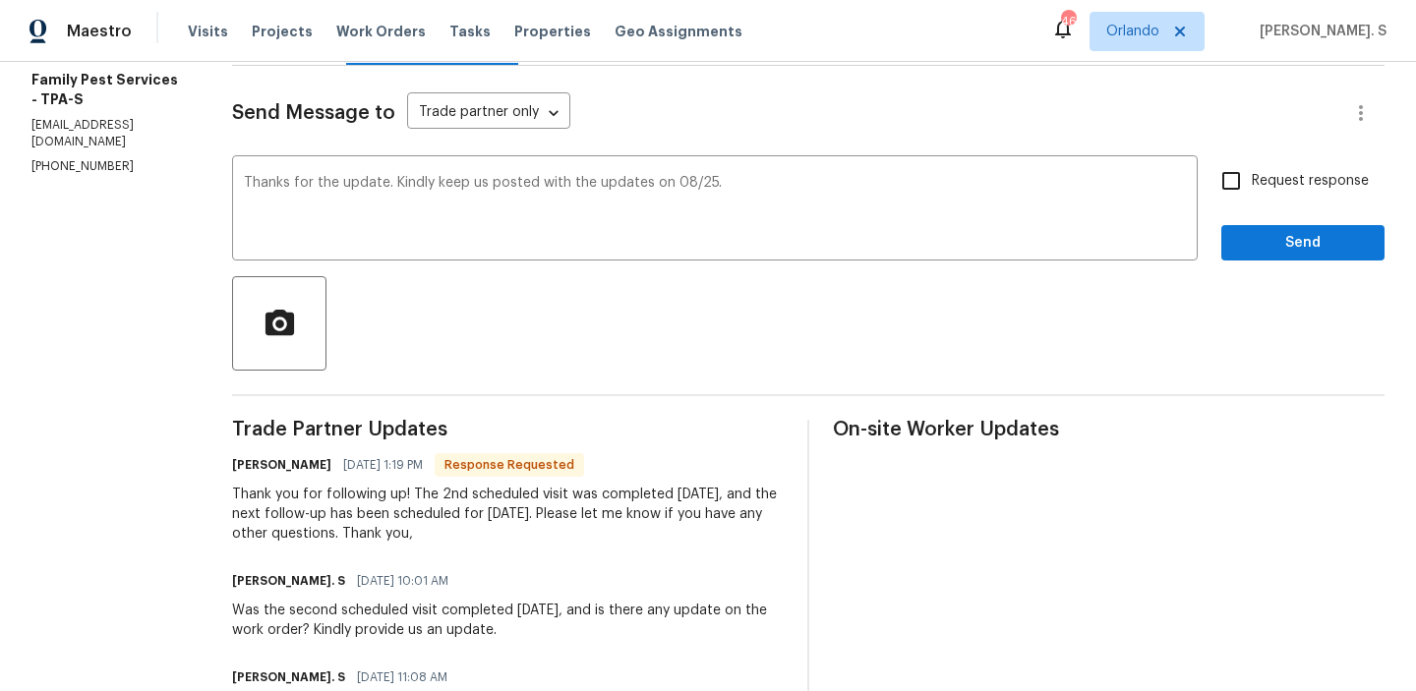
click at [1266, 174] on span "Request response" at bounding box center [1309, 181] width 117 height 21
click at [1251, 174] on input "Request response" at bounding box center [1230, 180] width 41 height 41
checkbox input "true"
click at [1275, 249] on span "Send" at bounding box center [1303, 243] width 132 height 25
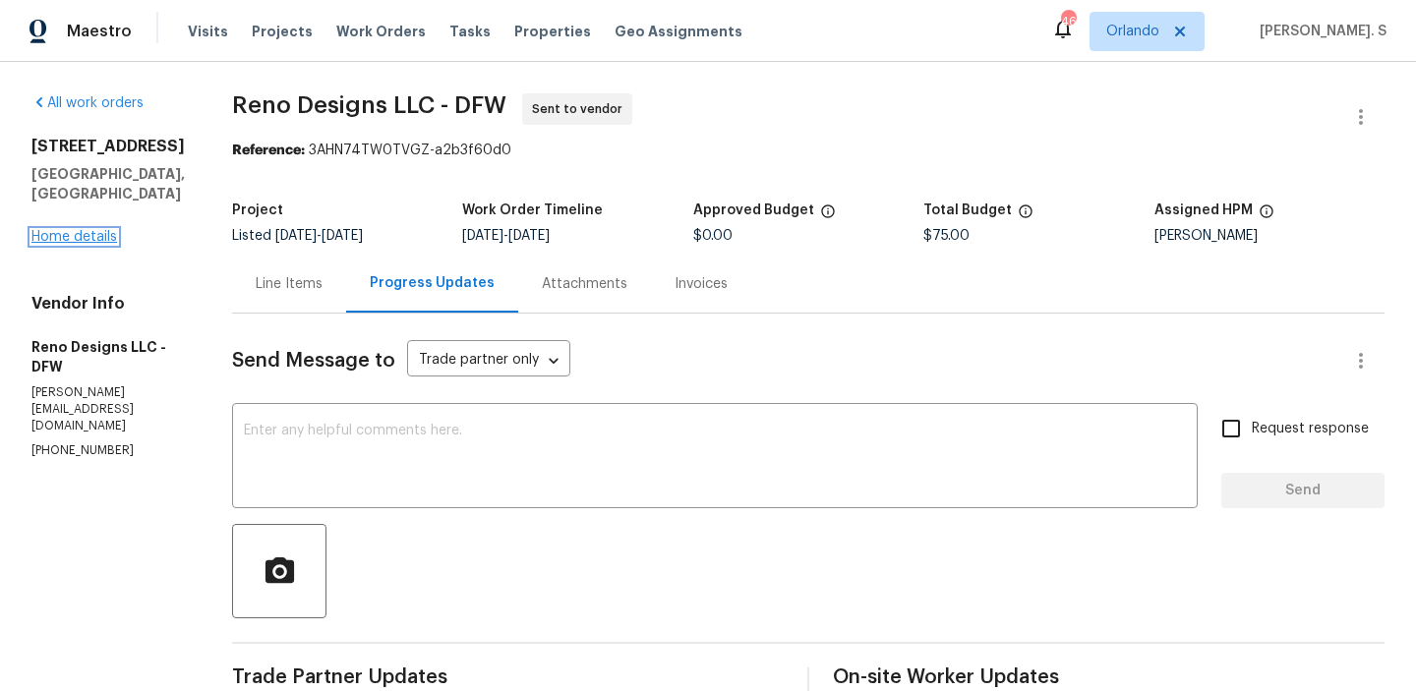
click at [76, 230] on link "Home details" at bounding box center [74, 237] width 86 height 14
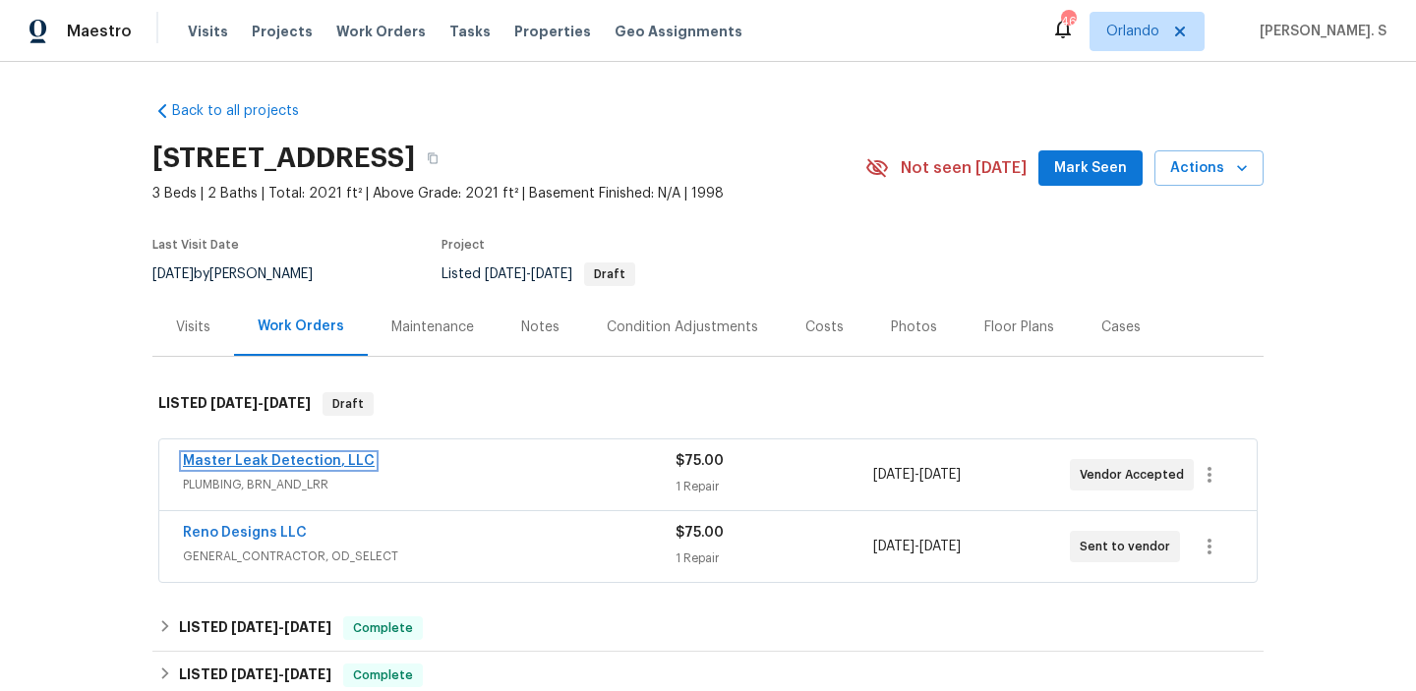
click at [354, 459] on link "Master Leak Detection, LLC" at bounding box center [279, 461] width 192 height 14
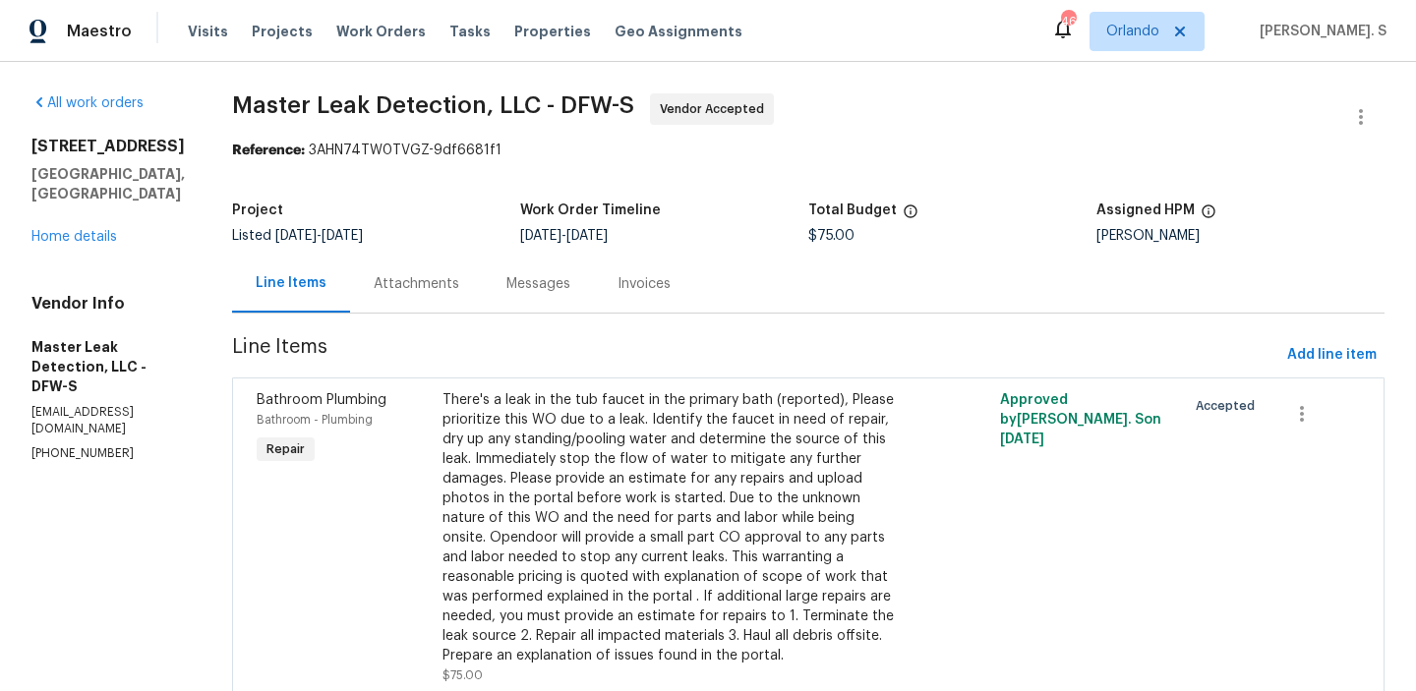
click at [459, 282] on div "Attachments" at bounding box center [417, 284] width 86 height 20
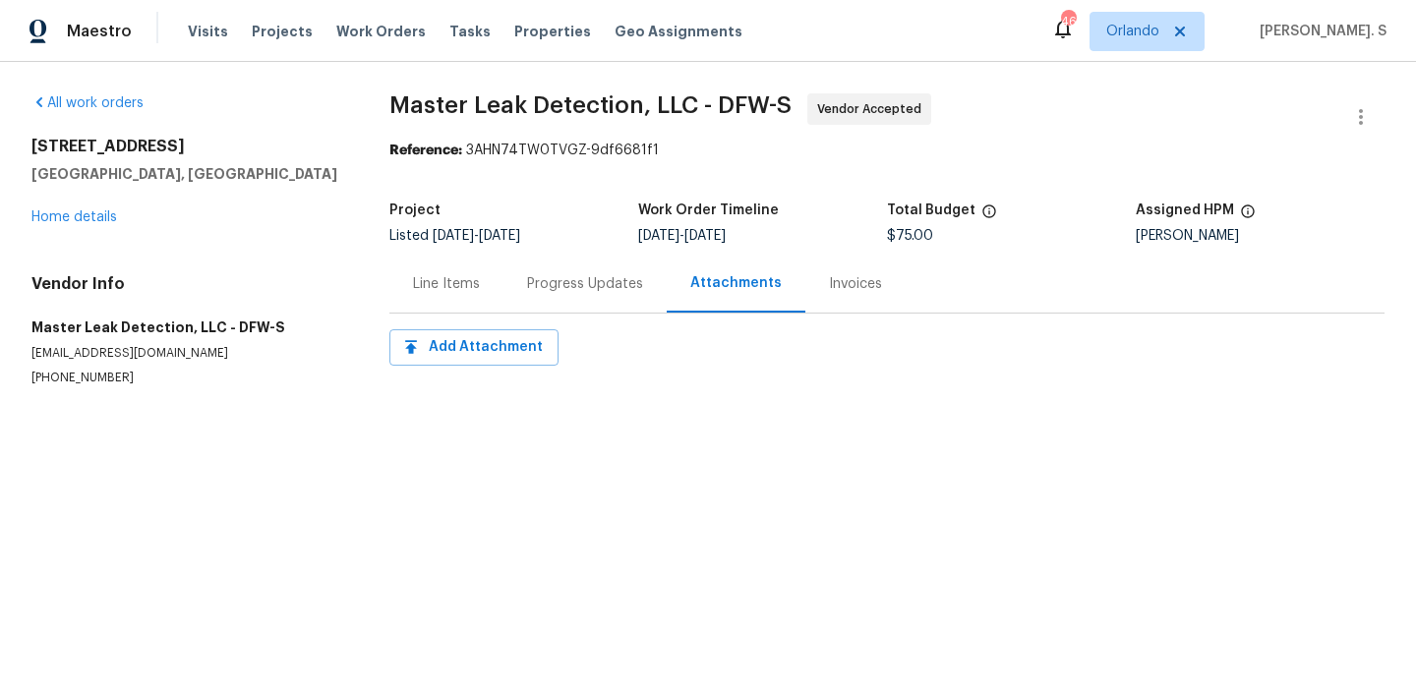
click at [566, 283] on div "Progress Updates" at bounding box center [585, 284] width 116 height 20
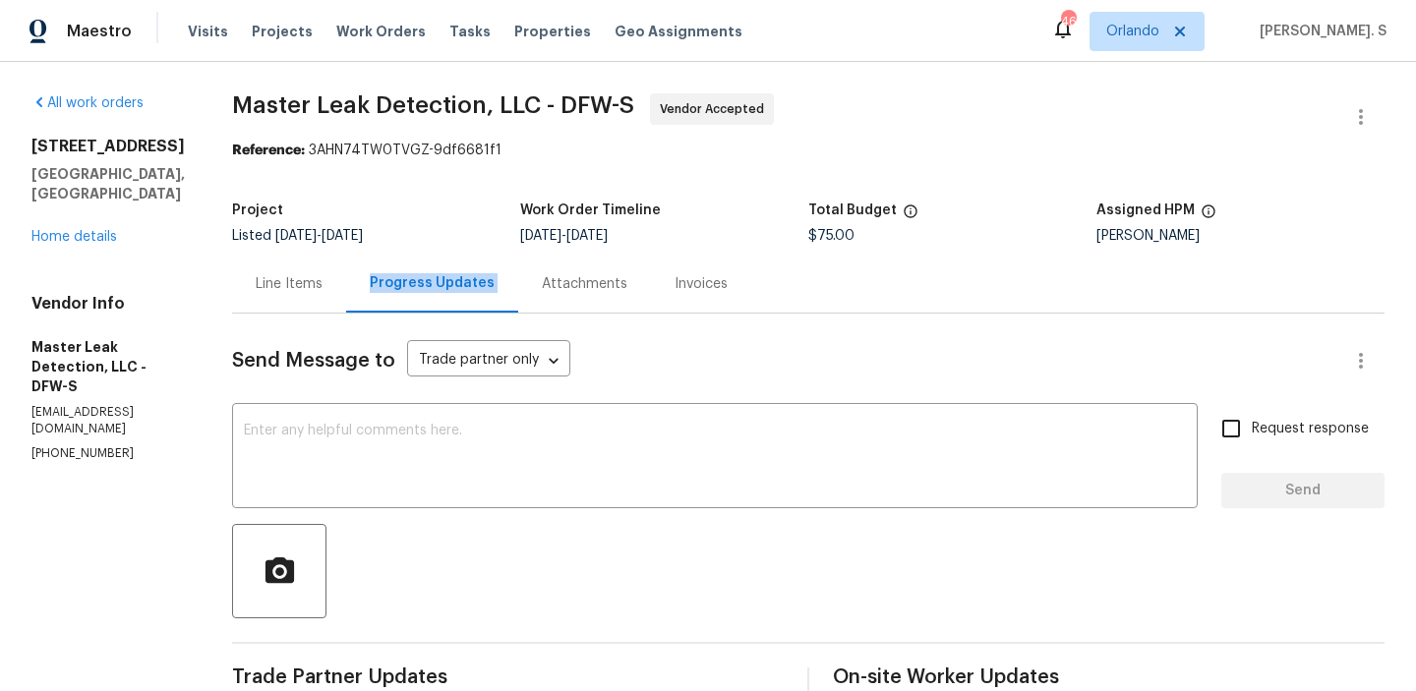
scroll to position [195, 0]
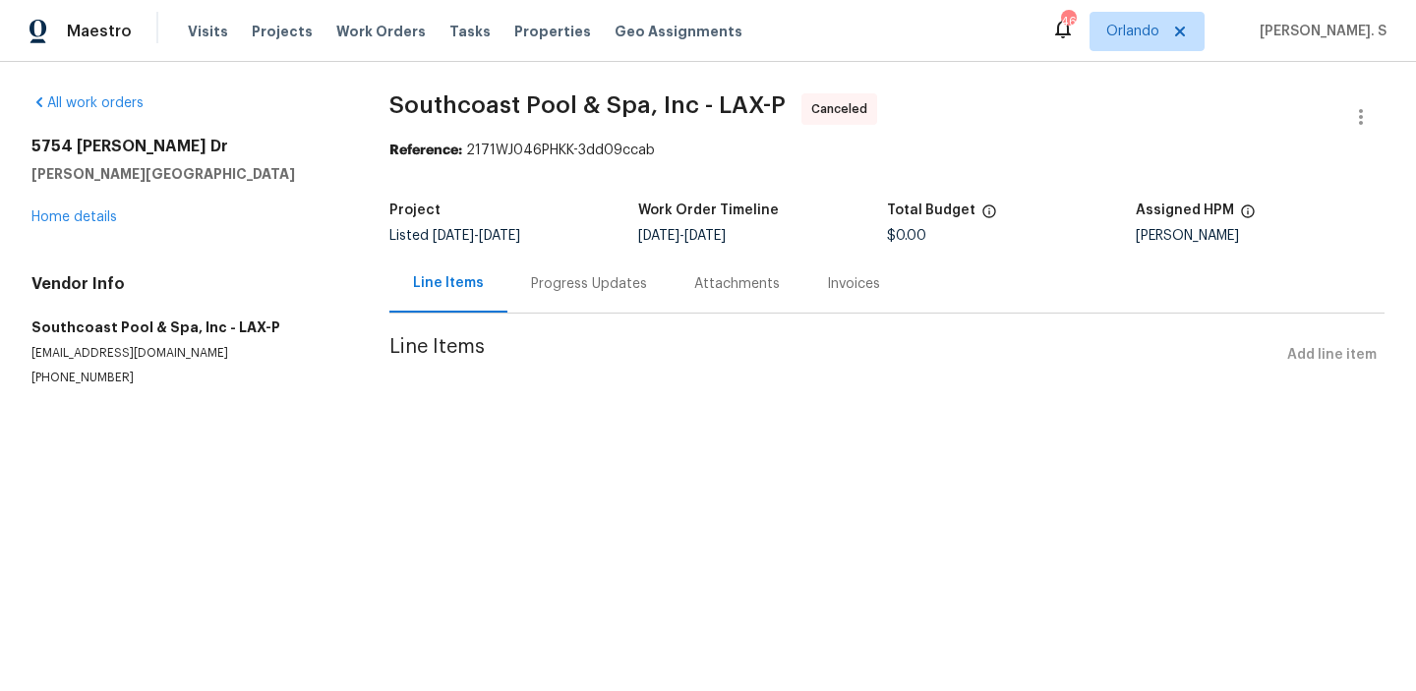
click at [108, 225] on div "5754 Kellogg Dr Yorba Linda, CA 92886 Home details" at bounding box center [186, 182] width 311 height 90
click at [99, 216] on link "Home details" at bounding box center [74, 217] width 86 height 14
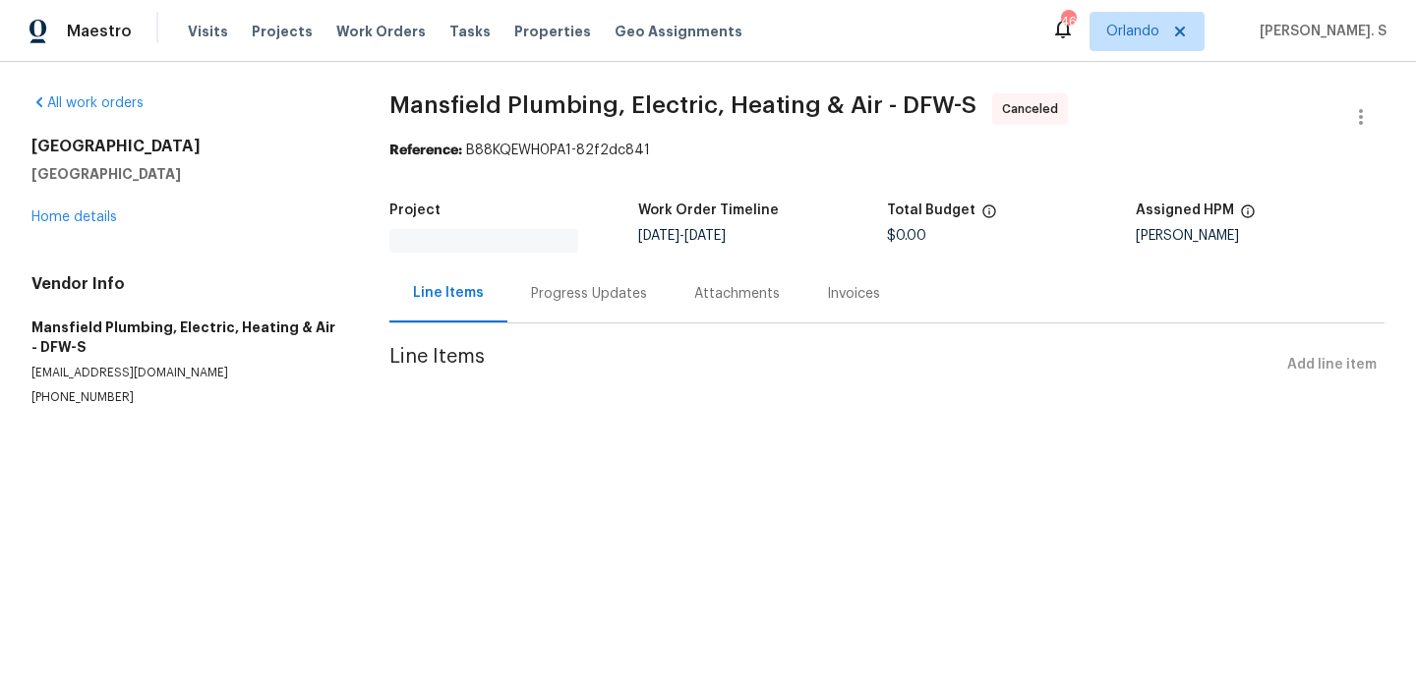
click at [89, 225] on div "[STREET_ADDRESS][PERSON_NAME] Home details" at bounding box center [186, 182] width 311 height 90
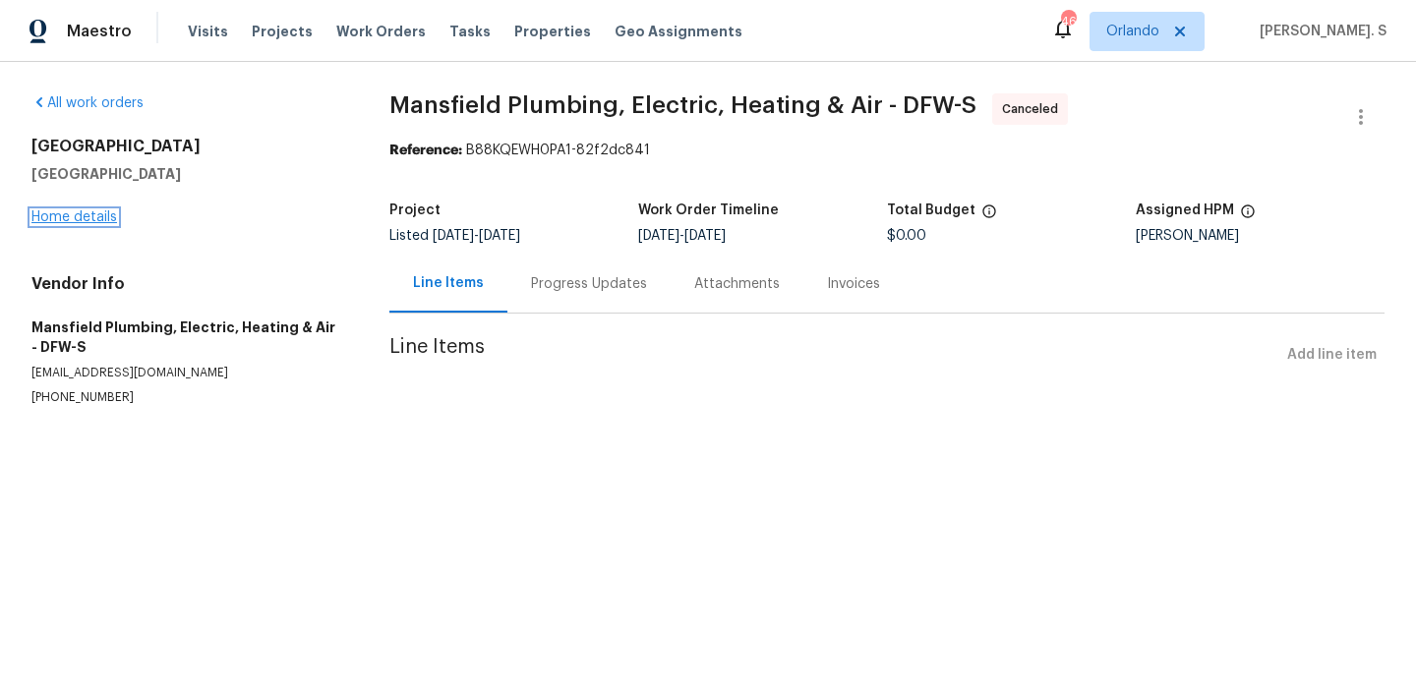
click at [87, 216] on link "Home details" at bounding box center [74, 217] width 86 height 14
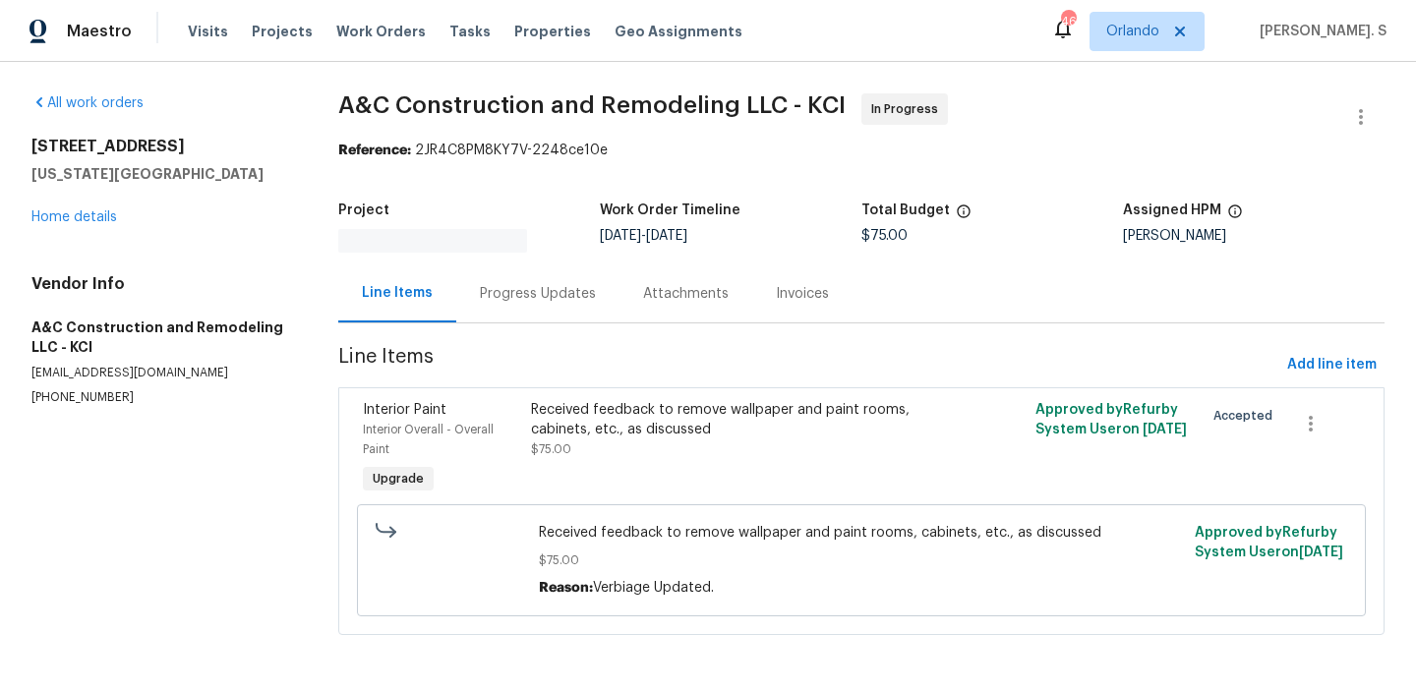
click at [555, 284] on div "Progress Updates" at bounding box center [538, 294] width 116 height 20
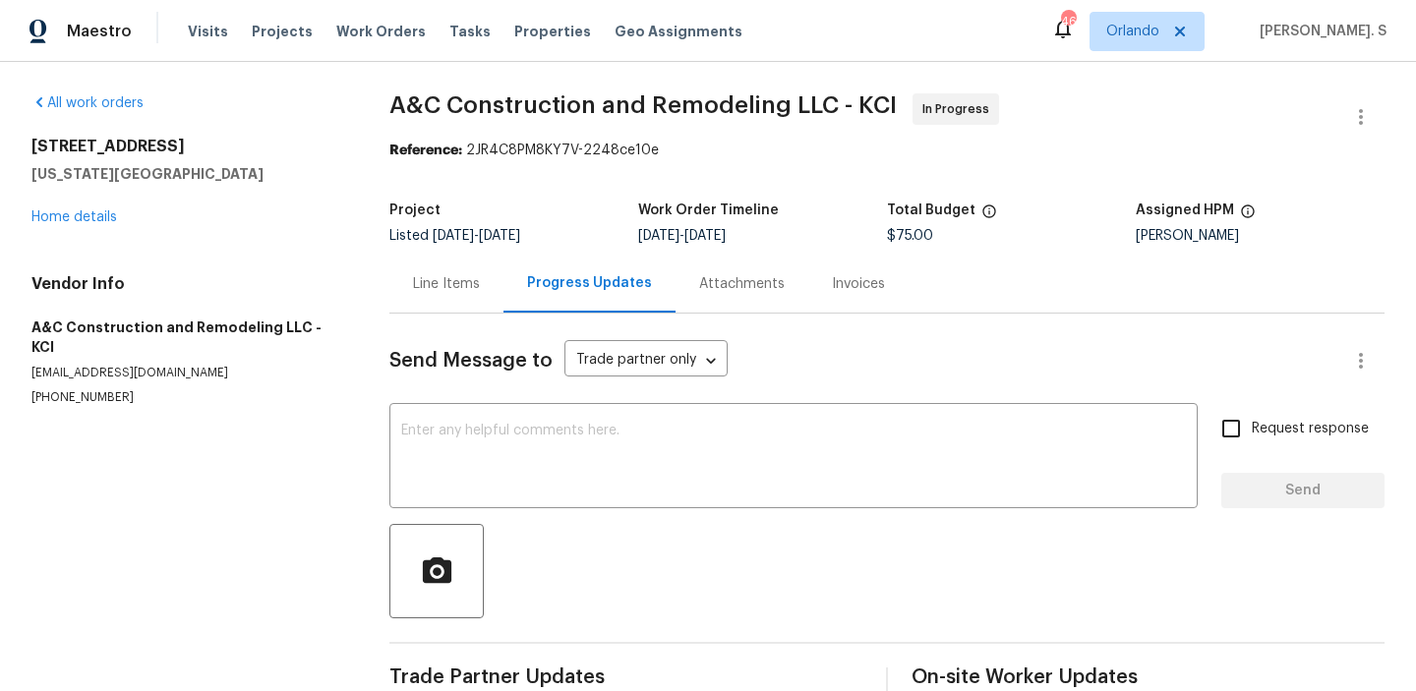
click at [555, 274] on div "Progress Updates" at bounding box center [589, 283] width 125 height 20
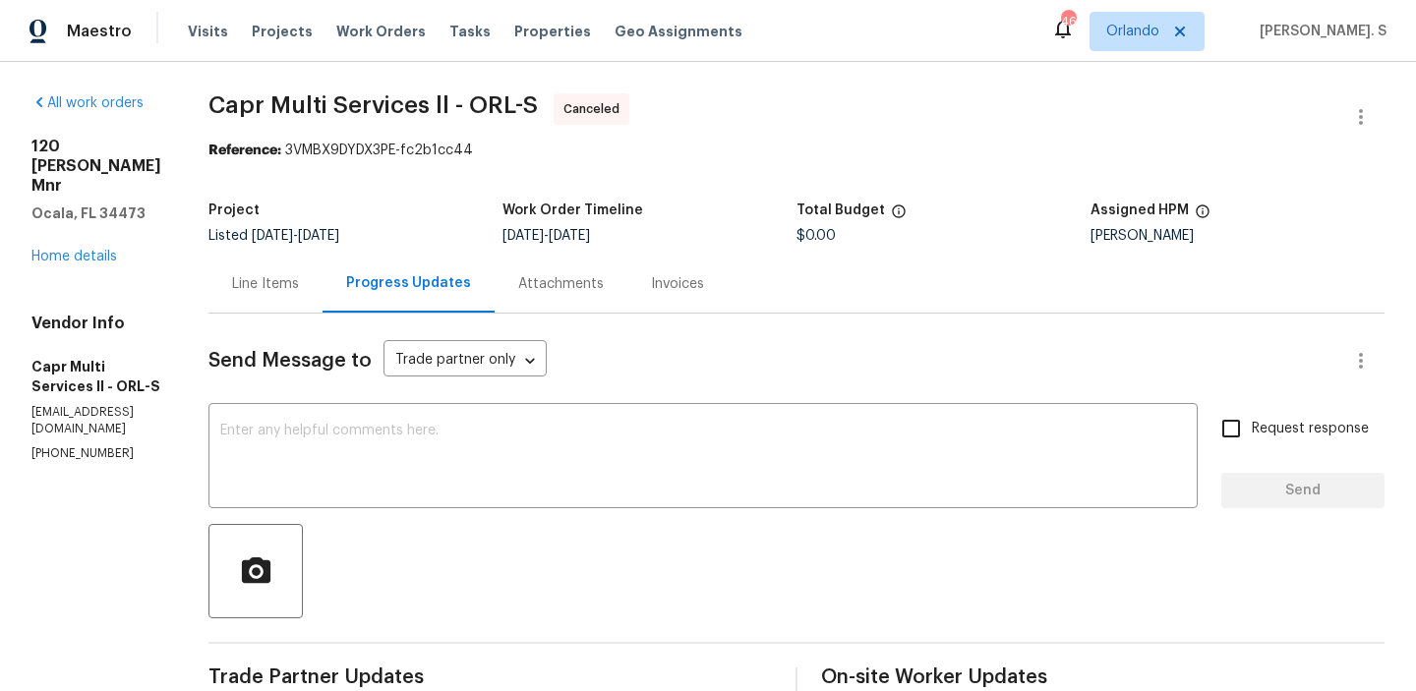
click at [82, 246] on div "120 Marion Oaks Mnr Ocala, FL 34473 Home details" at bounding box center [96, 202] width 130 height 130
click at [97, 250] on link "Home details" at bounding box center [74, 257] width 86 height 14
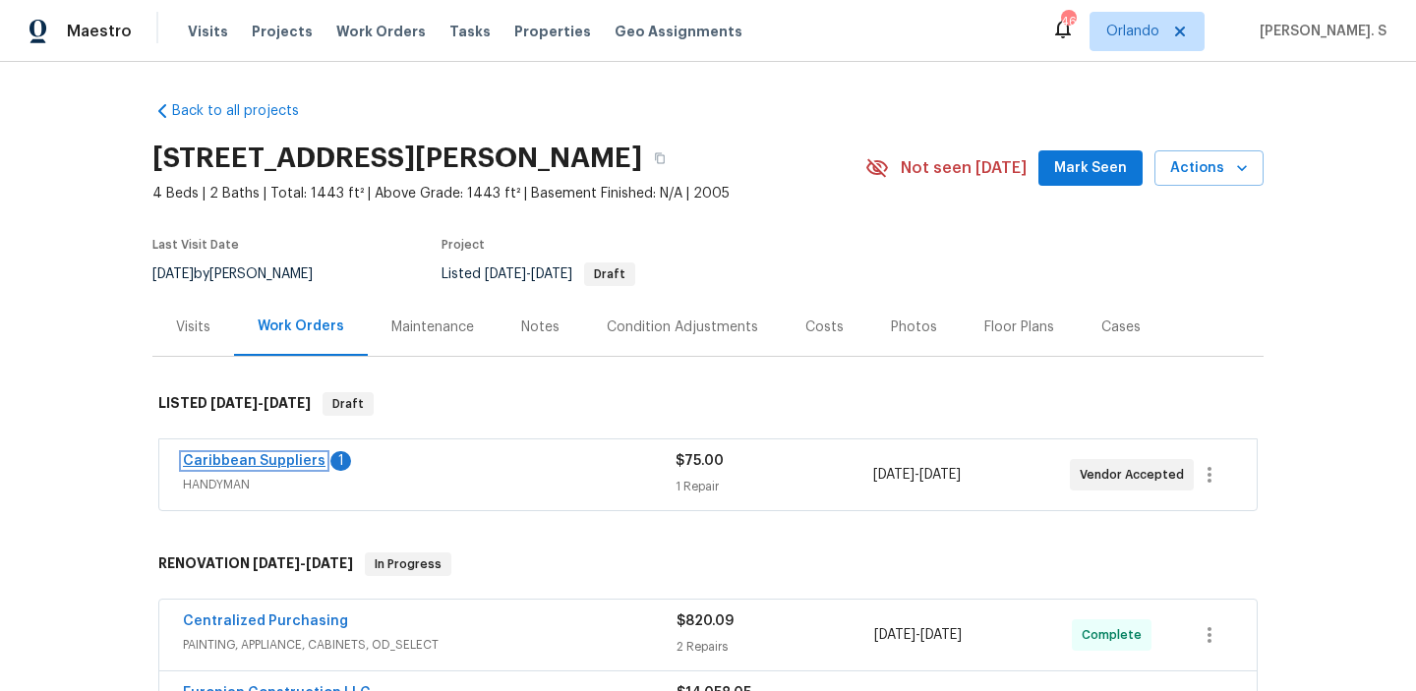
click at [278, 459] on link "Caribbean Suppliers" at bounding box center [254, 461] width 143 height 14
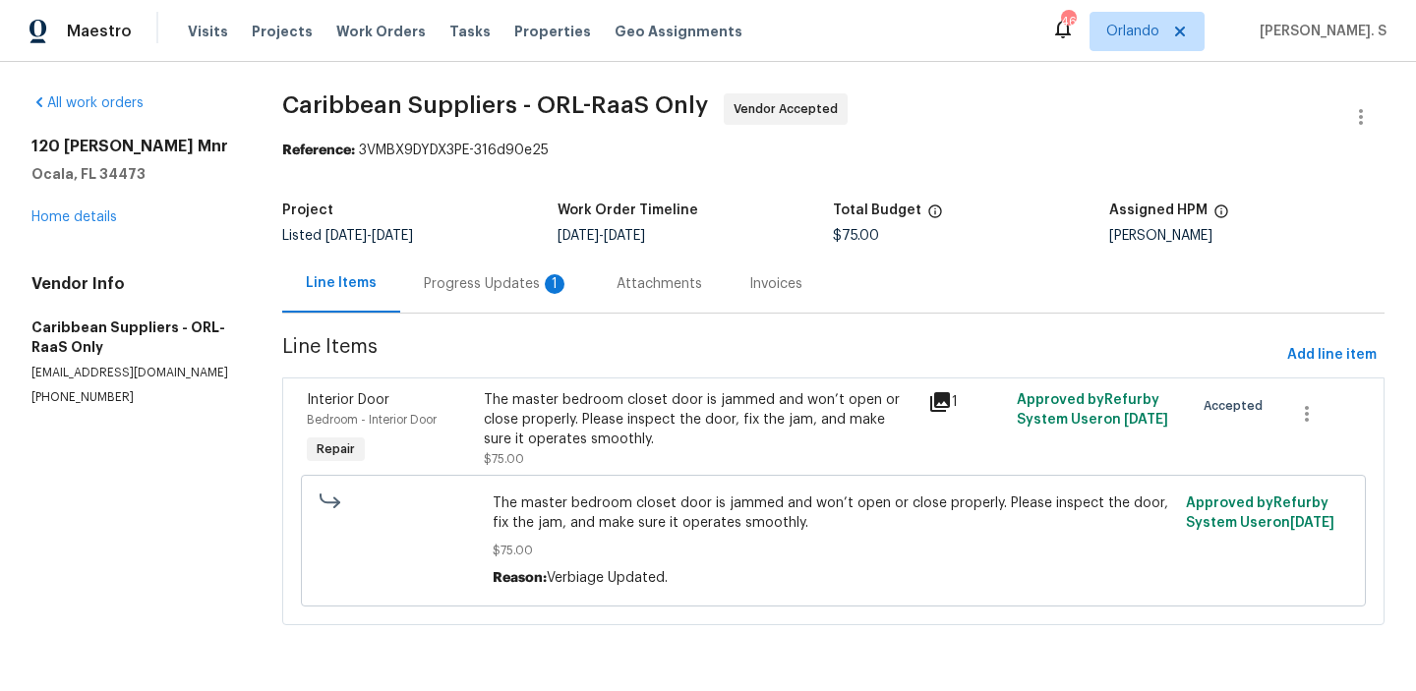
click at [456, 286] on div "Progress Updates 1" at bounding box center [496, 284] width 145 height 20
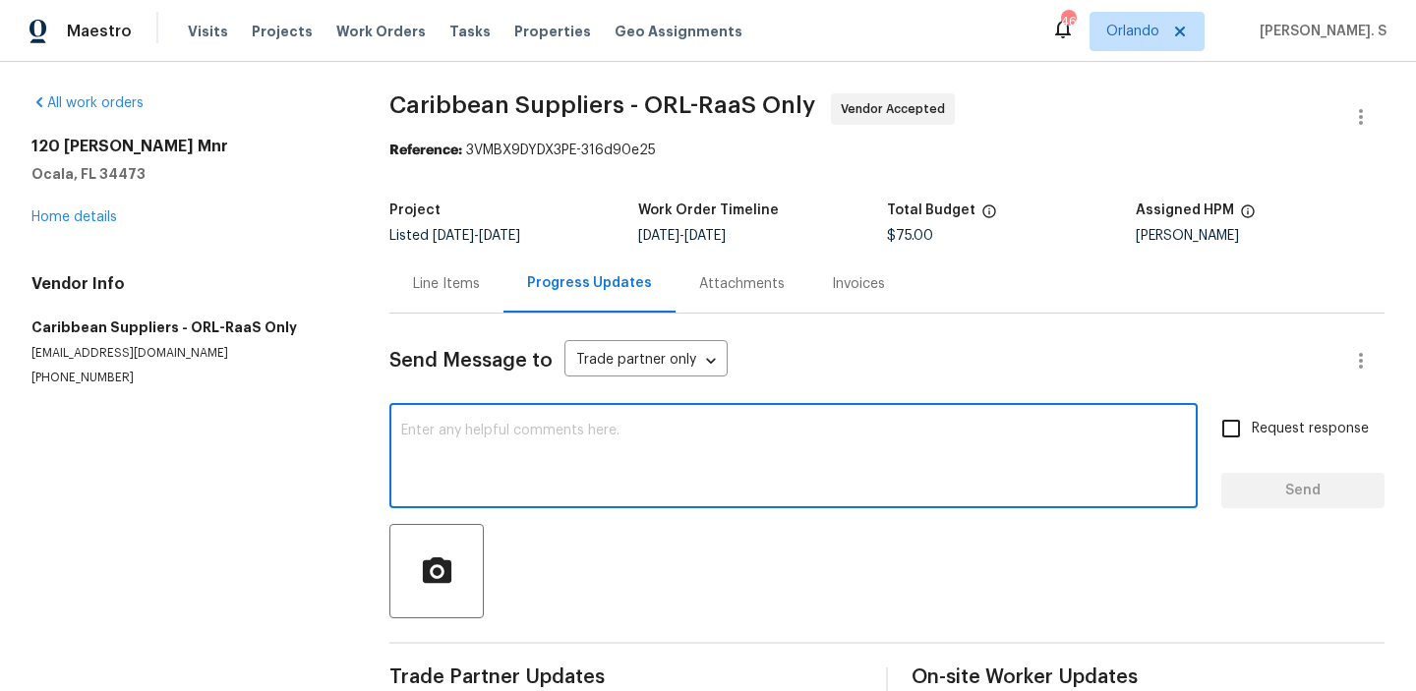
click at [493, 479] on textarea at bounding box center [793, 458] width 784 height 69
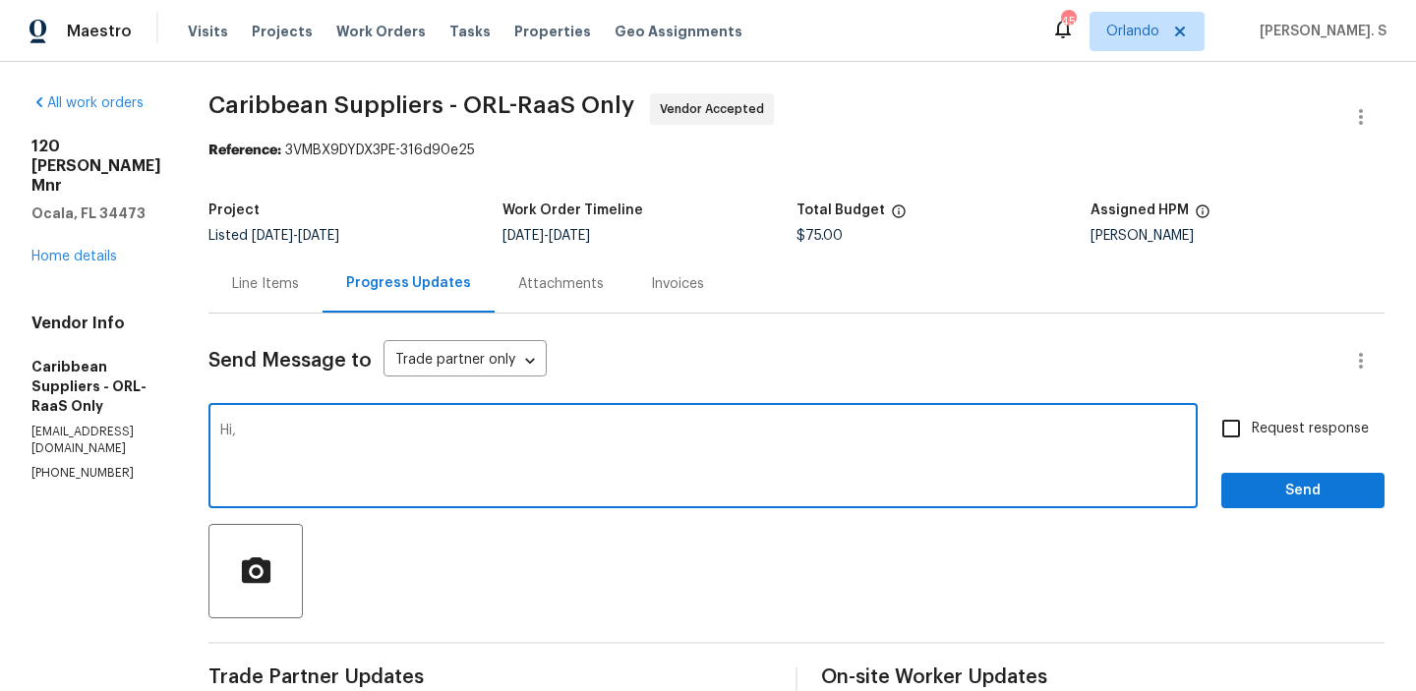
paste textarea "houldn't have to remove any drywall and they can just take some of the trim off…"
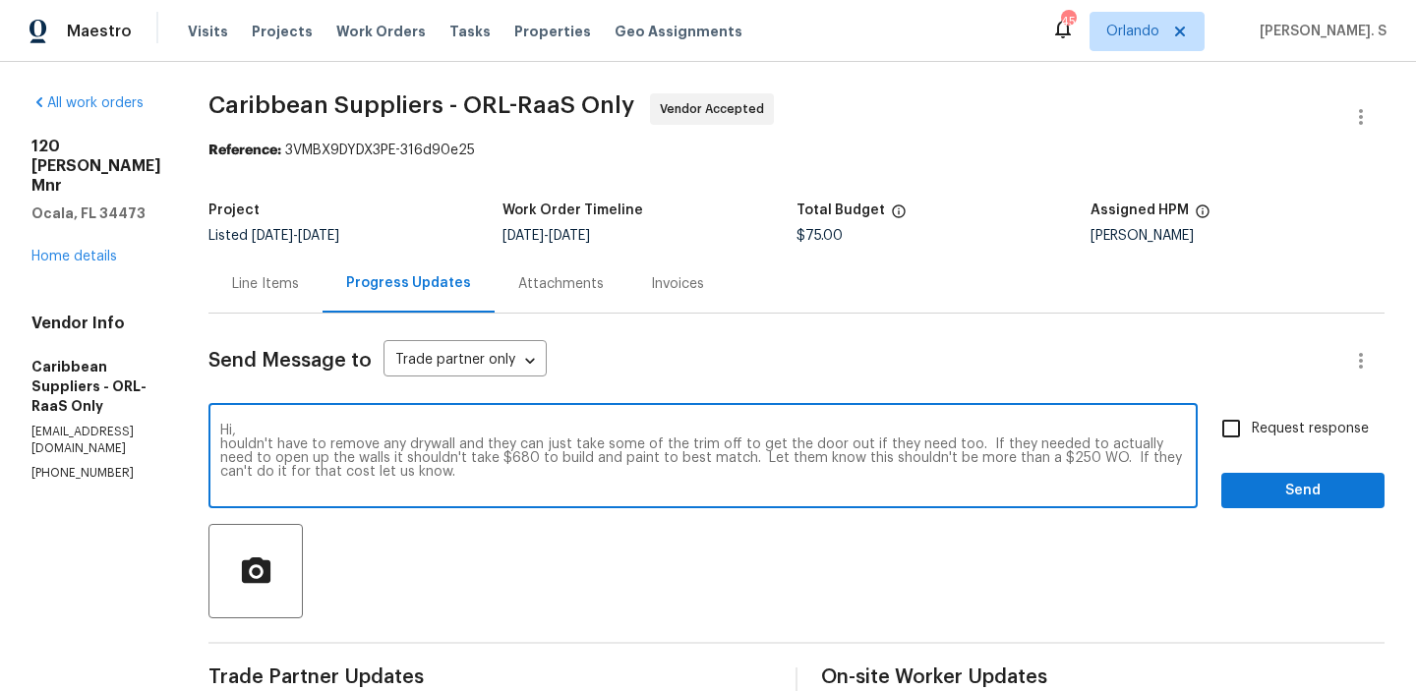
click at [284, 439] on textarea "Hi, houldn't have to remove any drywall and they can just take some of the trim…" at bounding box center [702, 458] width 965 height 69
click at [588, 442] on textarea "Hi, You shouldn't have to remove any drywall and they can just take some of the…" at bounding box center [702, 458] width 965 height 69
click at [0, 0] on span "to." at bounding box center [0, 0] width 0 height 0
click at [975, 444] on textarea "Hi, You shouldn't have to remove any drywall and you can just take some of the …" at bounding box center [702, 458] width 965 height 69
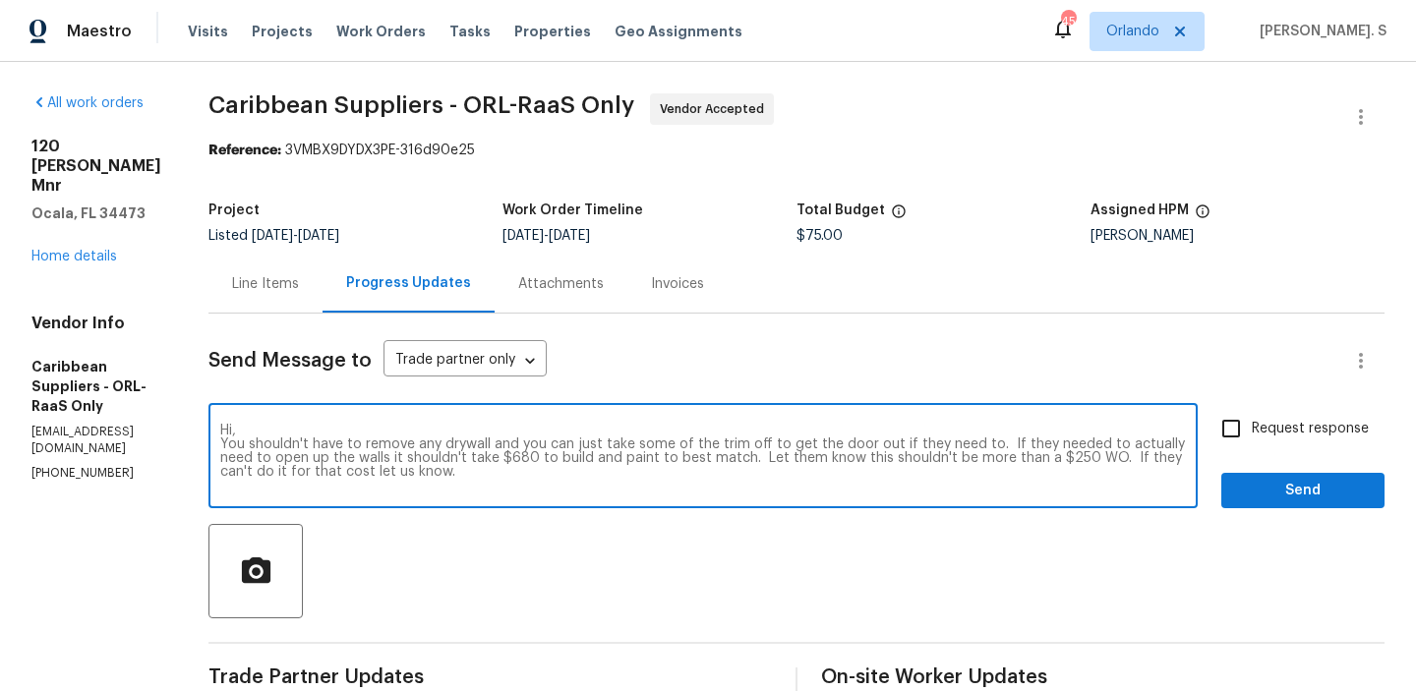
click at [975, 444] on textarea "Hi, You shouldn't have to remove any drywall and you can just take some of the …" at bounding box center [702, 458] width 965 height 69
click at [1076, 440] on textarea "Hi, You shouldn't have to remove any drywall and you can just take some of the …" at bounding box center [702, 458] width 965 height 69
click at [0, 0] on qb-div "Remove needed to" at bounding box center [0, 0] width 0 height 0
click at [0, 0] on qb-div "Add Punctuation walls ," at bounding box center [0, 0] width 0 height 0
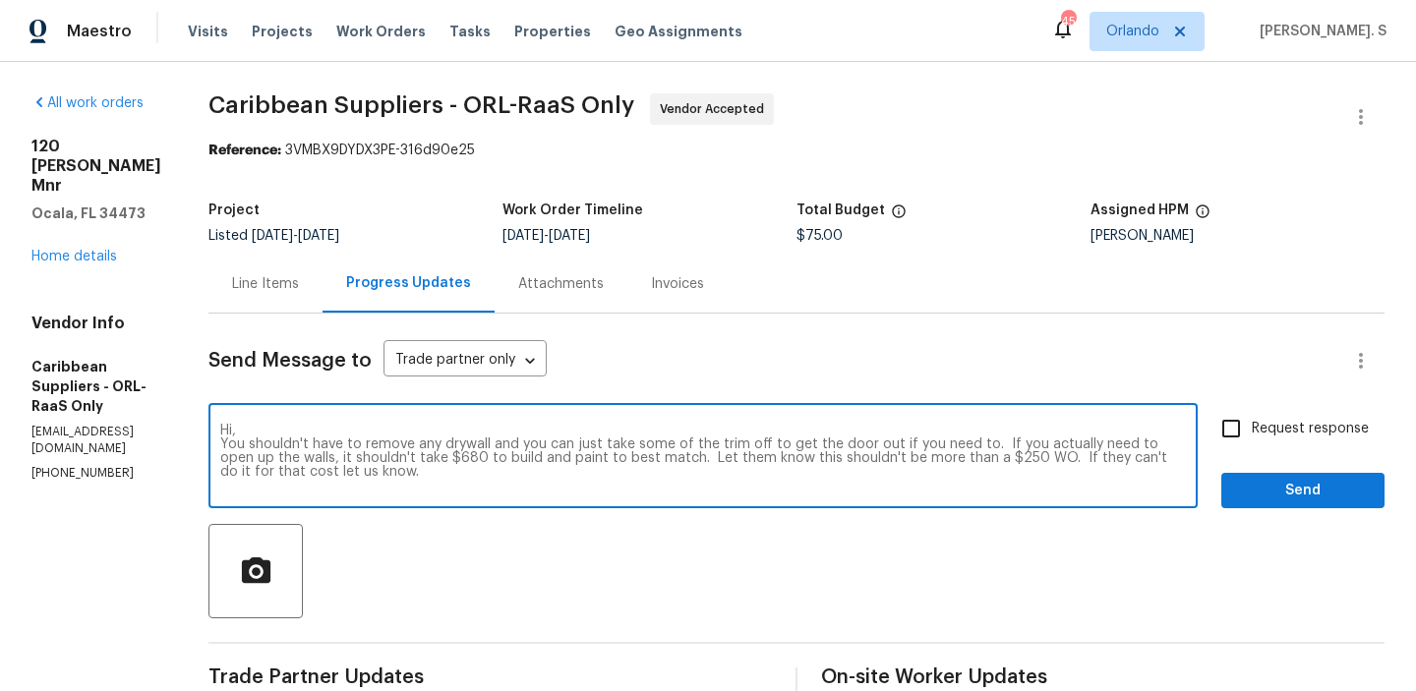
click at [0, 0] on qb-div "Add Punctuation cost ," at bounding box center [0, 0] width 0 height 0
click at [1164, 458] on textarea "Hi, You shouldn't have to remove any drywall and you can just take some of the …" at bounding box center [702, 458] width 965 height 69
click at [1010, 471] on textarea "Hi, You shouldn't have to remove any drywall and you can just take some of the …" at bounding box center [702, 458] width 965 height 69
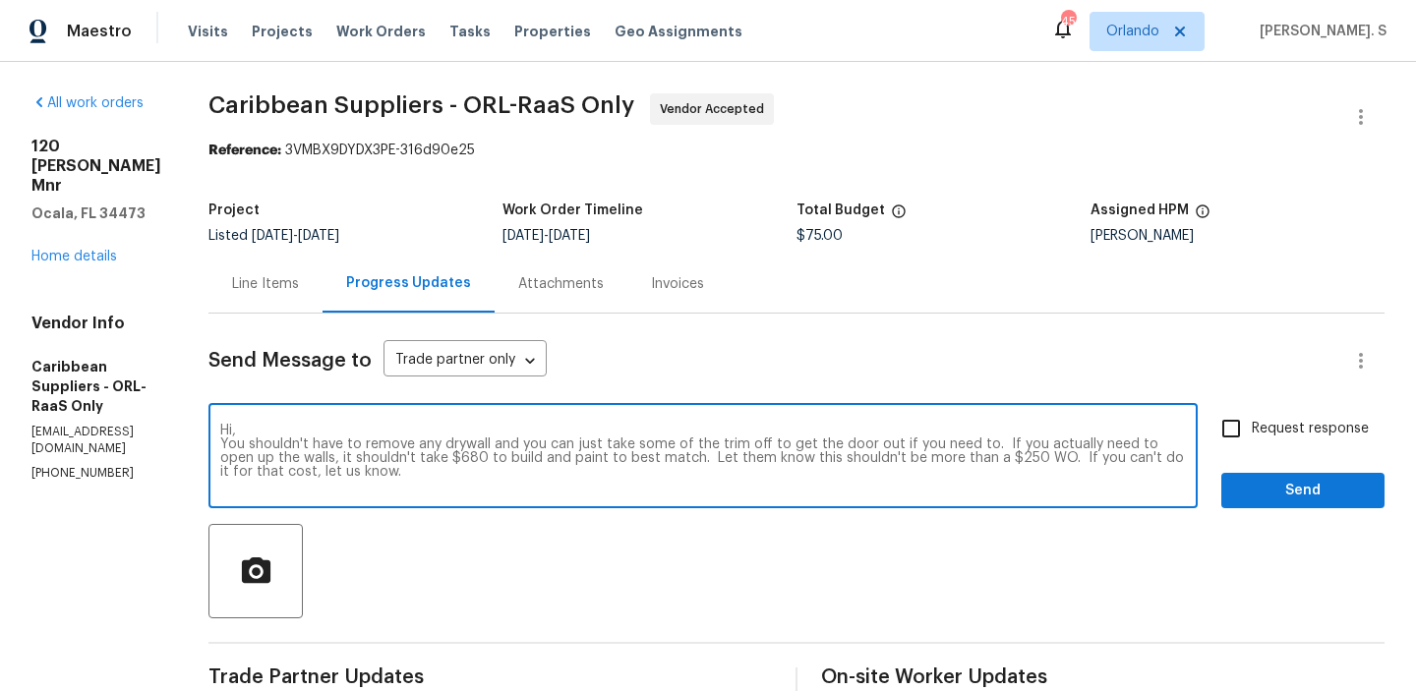
click at [1010, 471] on textarea "Hi, You shouldn't have to remove any drywall and you can just take some of the …" at bounding box center [702, 458] width 965 height 69
type textarea "Hi, You shouldn't have to remove any drywall and you can just take some of the …"
click at [1251, 453] on div "Request response Send" at bounding box center [1302, 458] width 163 height 100
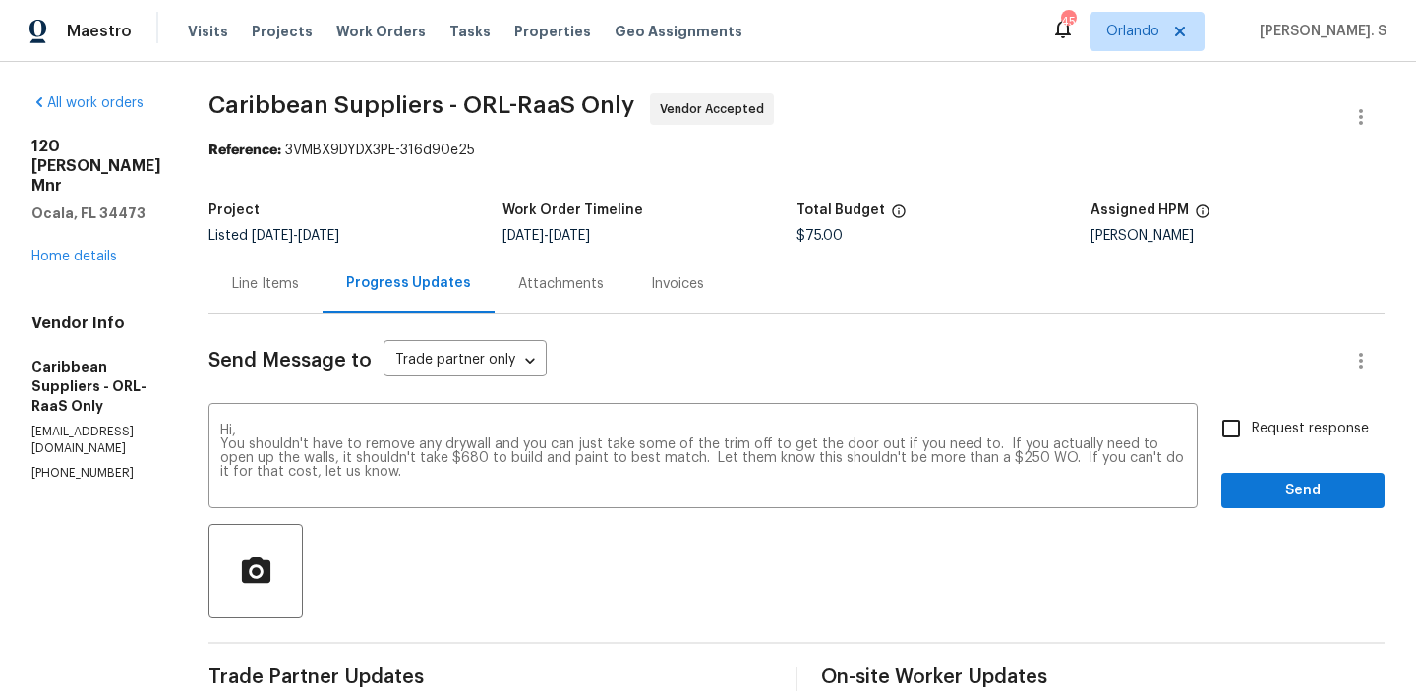
click at [1251, 433] on input "Request response" at bounding box center [1230, 428] width 41 height 41
checkbox input "true"
click at [1257, 479] on span "Send" at bounding box center [1303, 491] width 132 height 25
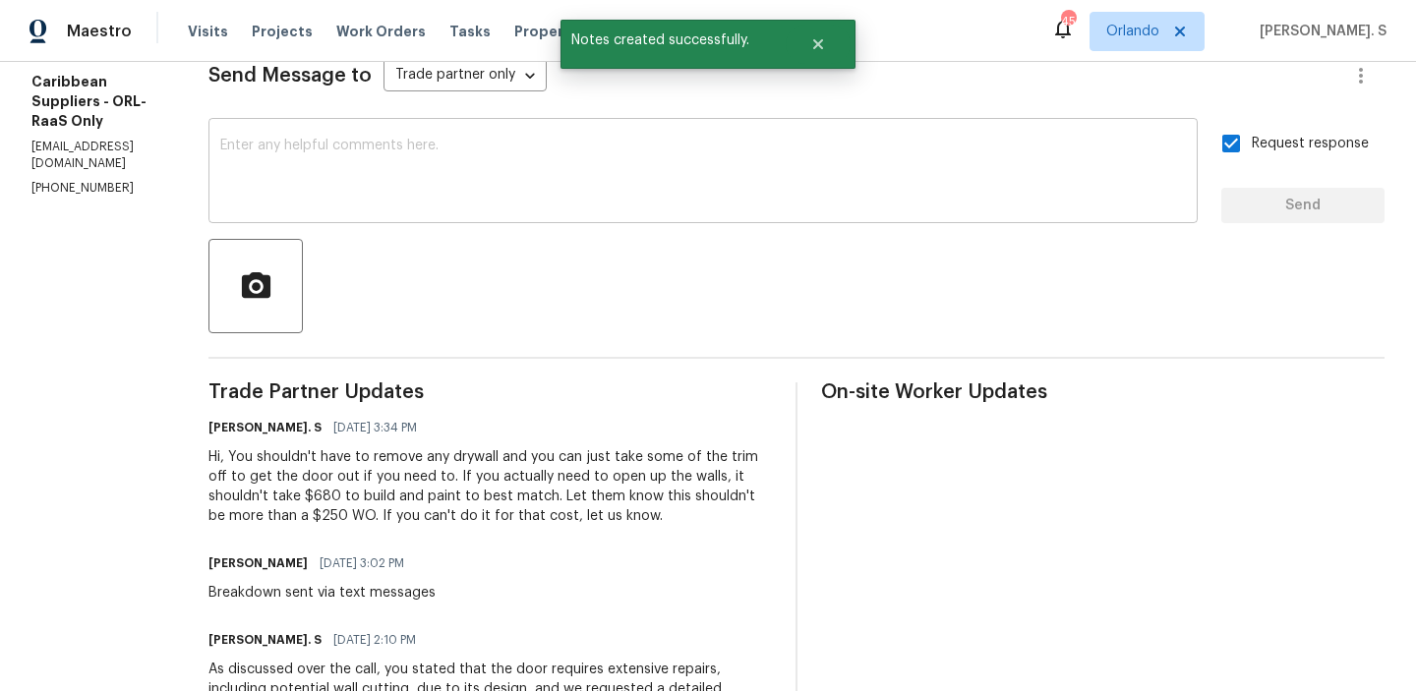
scroll to position [288, 0]
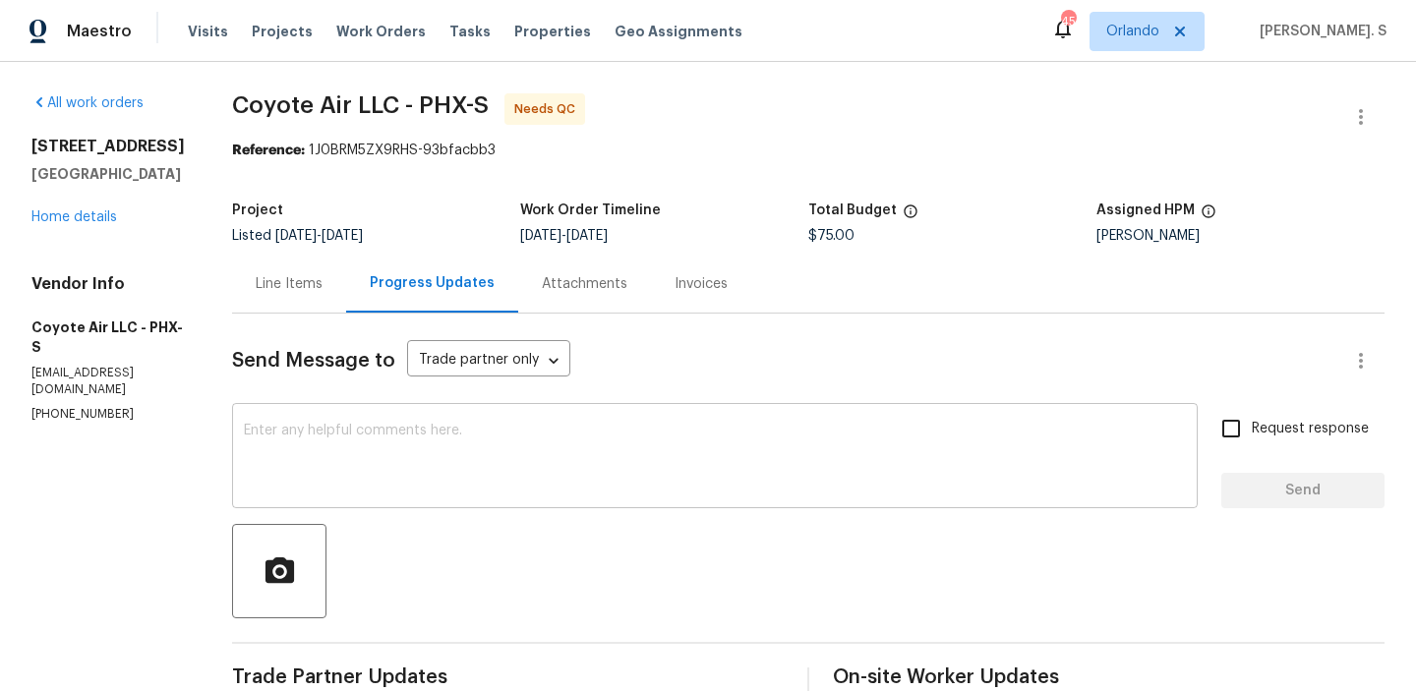
click at [534, 414] on div "x ​" at bounding box center [714, 458] width 965 height 100
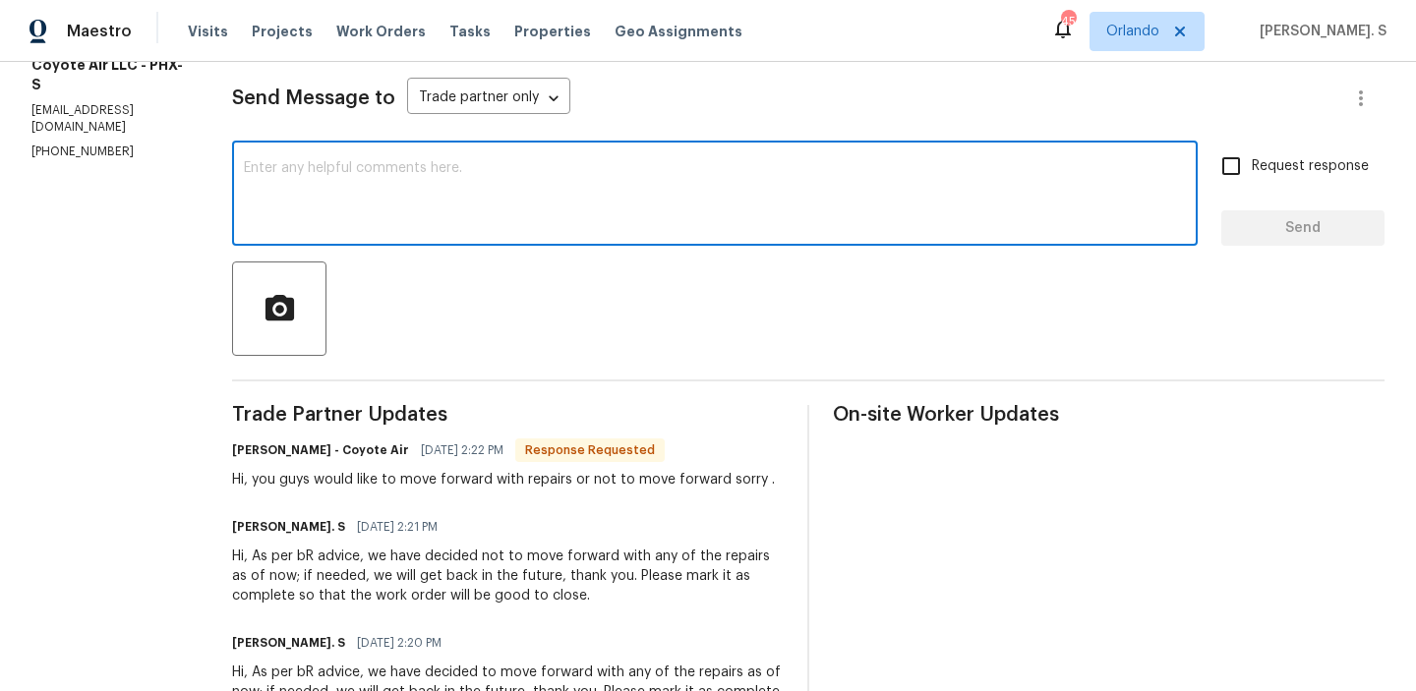
scroll to position [294, 0]
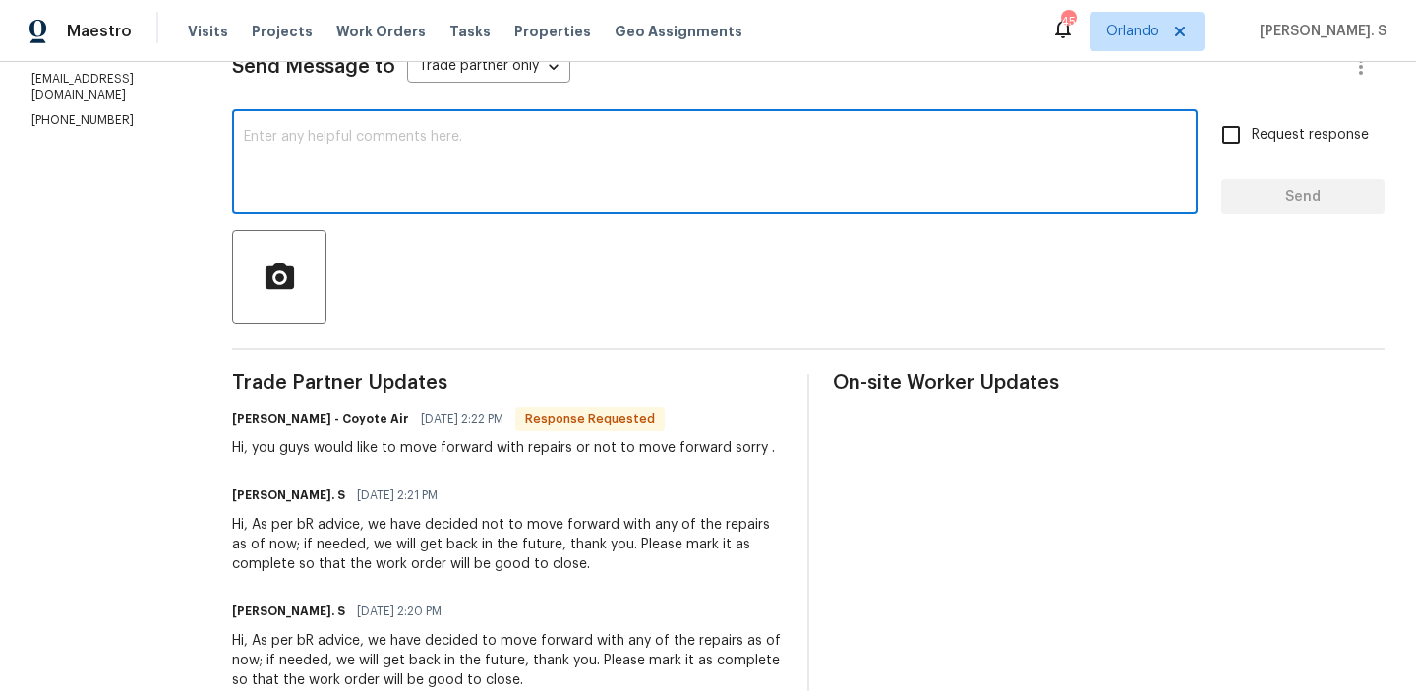
click at [422, 129] on div "x ​" at bounding box center [714, 164] width 965 height 100
type textarea "t"
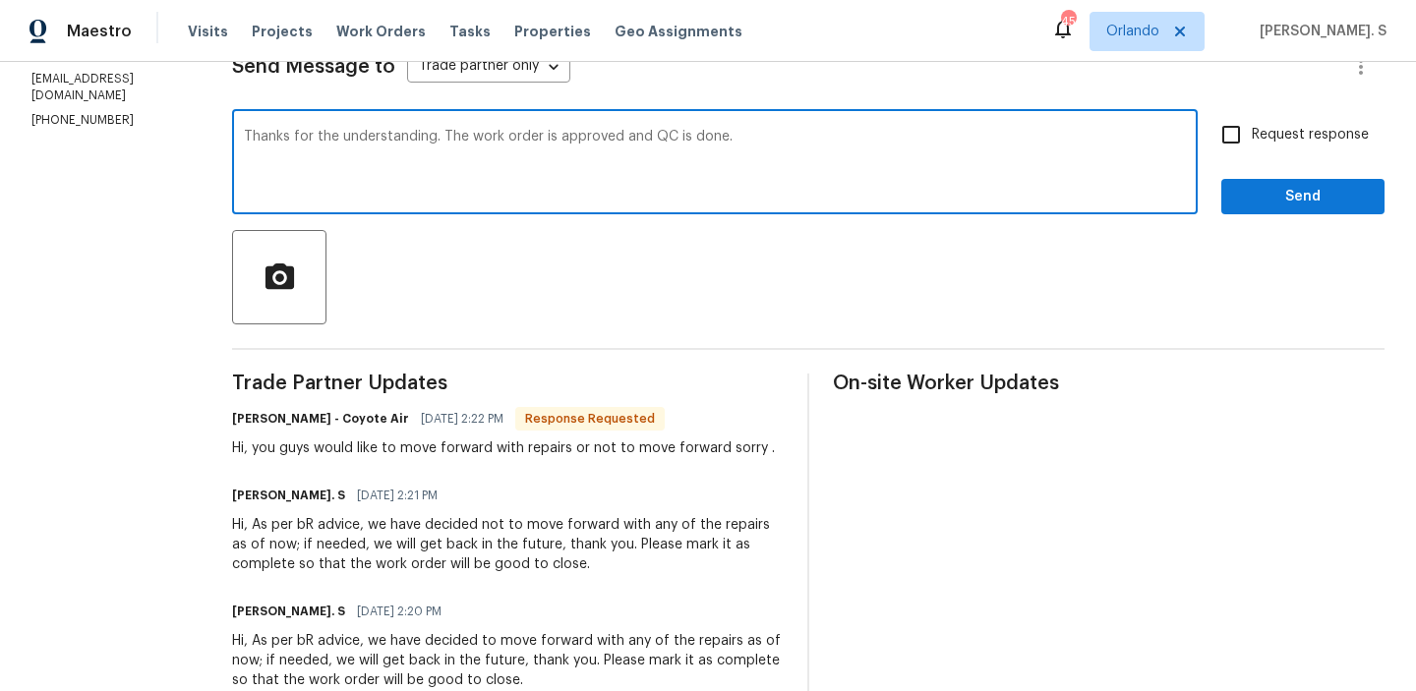
type textarea "Thanks for the understanding. The work order is approved and QC is done."
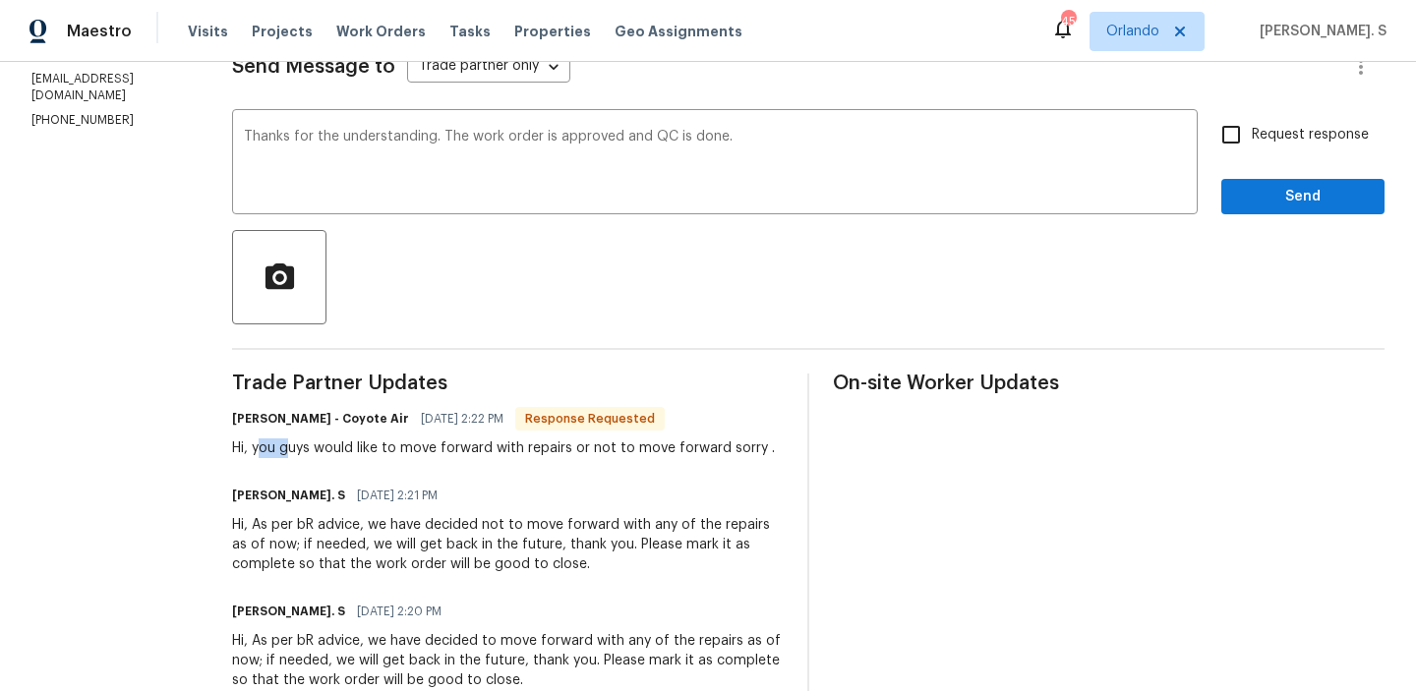
drag, startPoint x: 240, startPoint y: 447, endPoint x: 275, endPoint y: 447, distance: 35.4
click at [274, 447] on div "Hi, you guys would like to move forward with repairs or not to move forward sor…" at bounding box center [503, 448] width 543 height 20
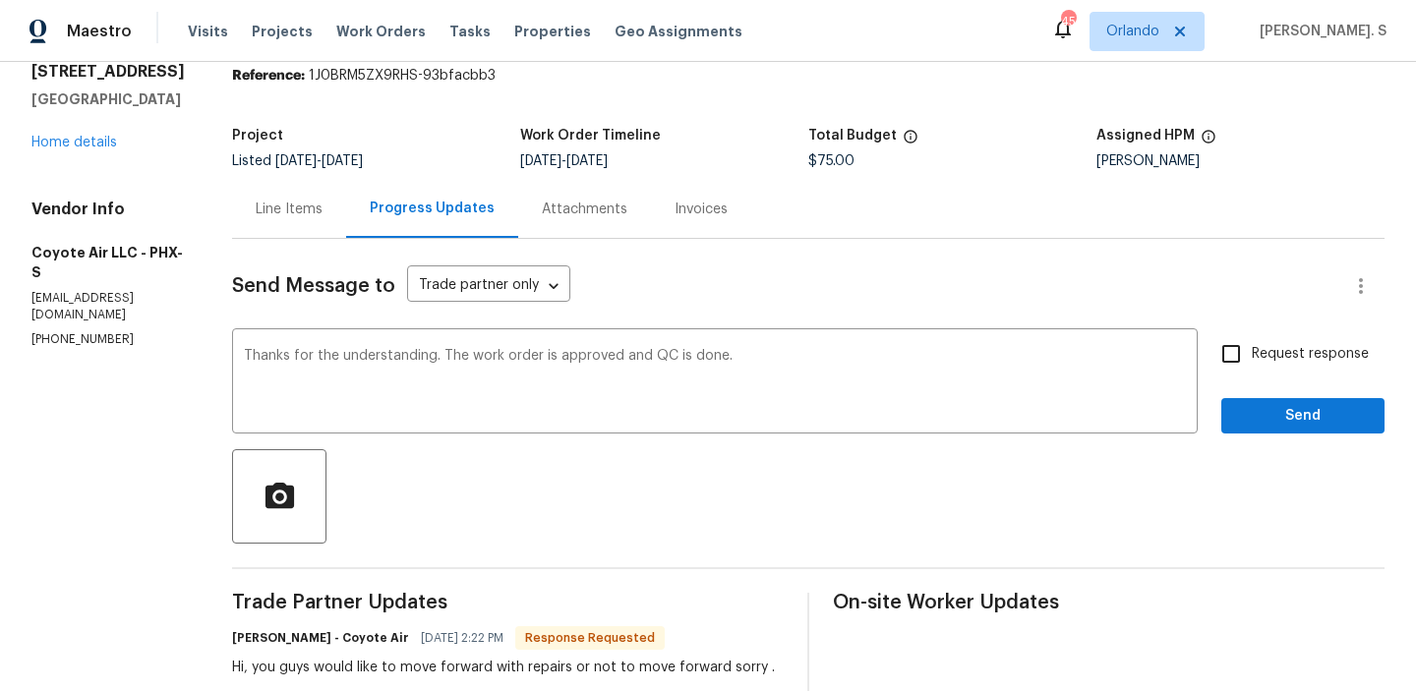
click at [1299, 368] on label "Request response" at bounding box center [1289, 353] width 158 height 41
click at [1251, 368] on input "Request response" at bounding box center [1230, 353] width 41 height 41
checkbox input "true"
click at [1294, 418] on span "Send" at bounding box center [1303, 416] width 132 height 25
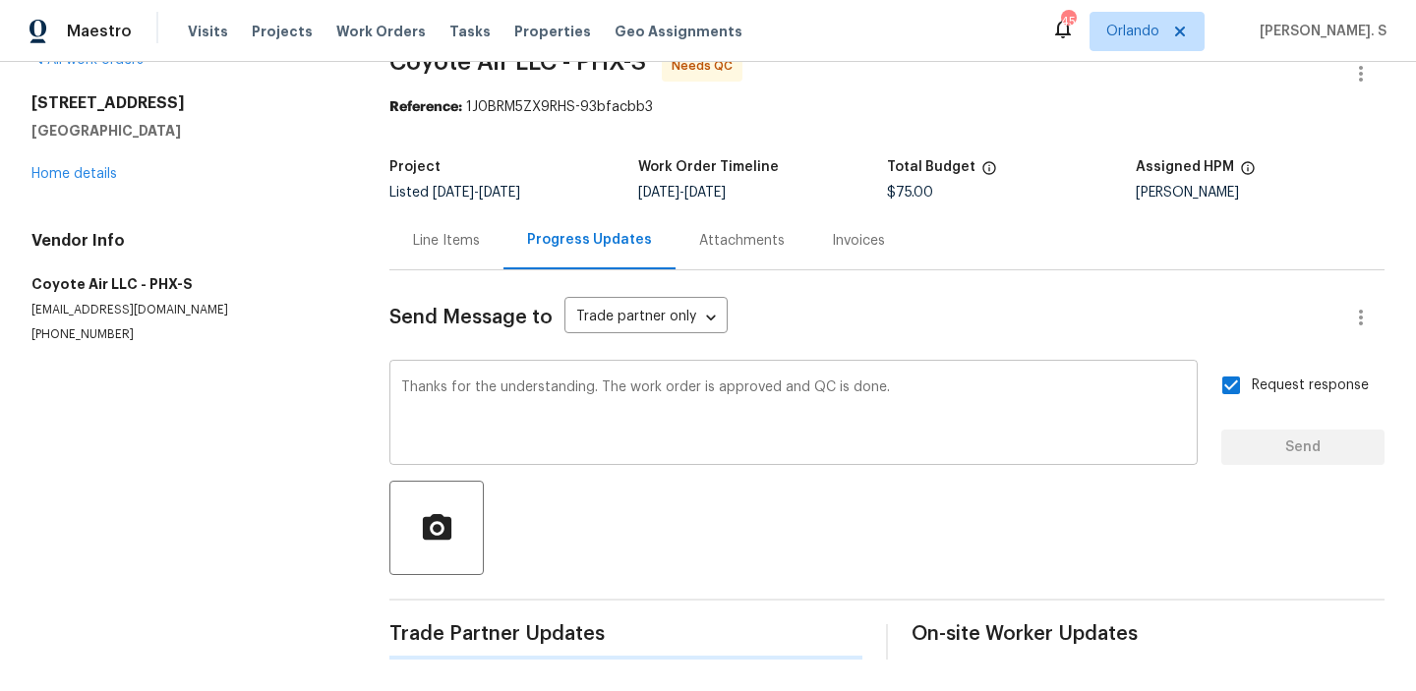
scroll to position [0, 0]
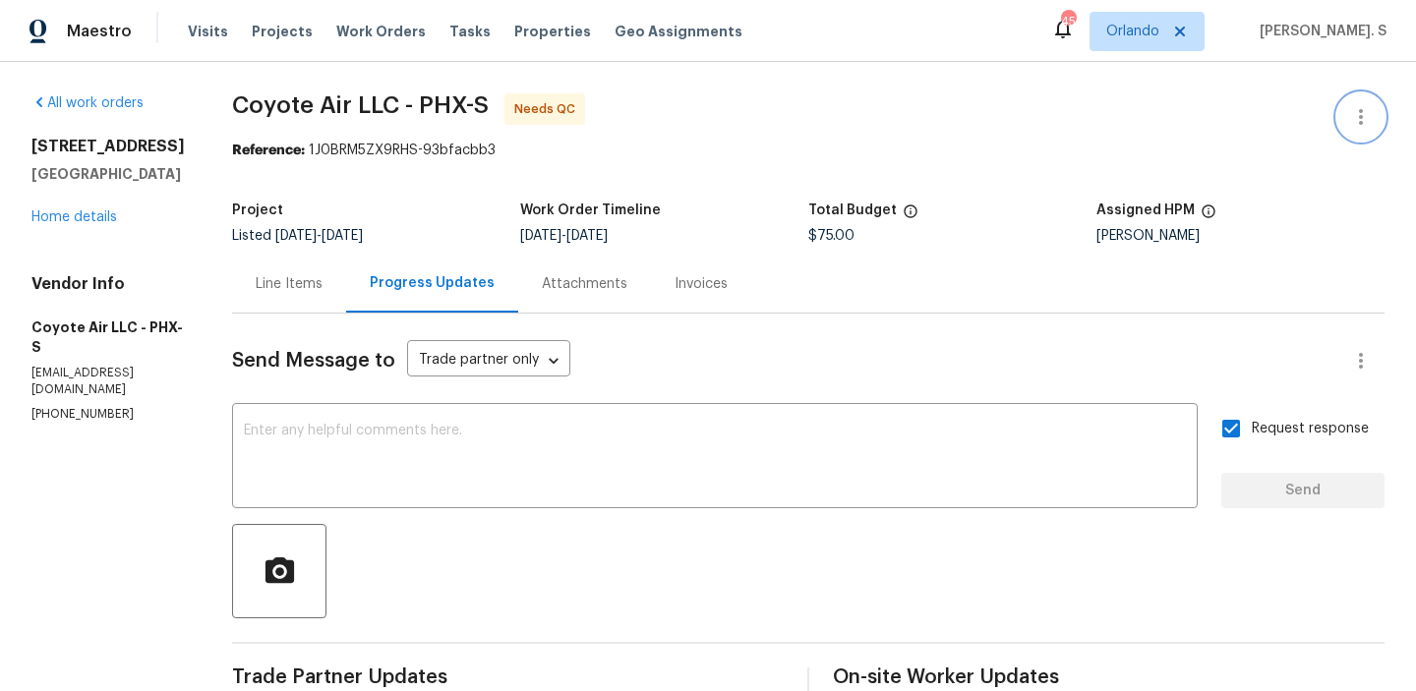
click at [1344, 115] on button "button" at bounding box center [1360, 116] width 47 height 47
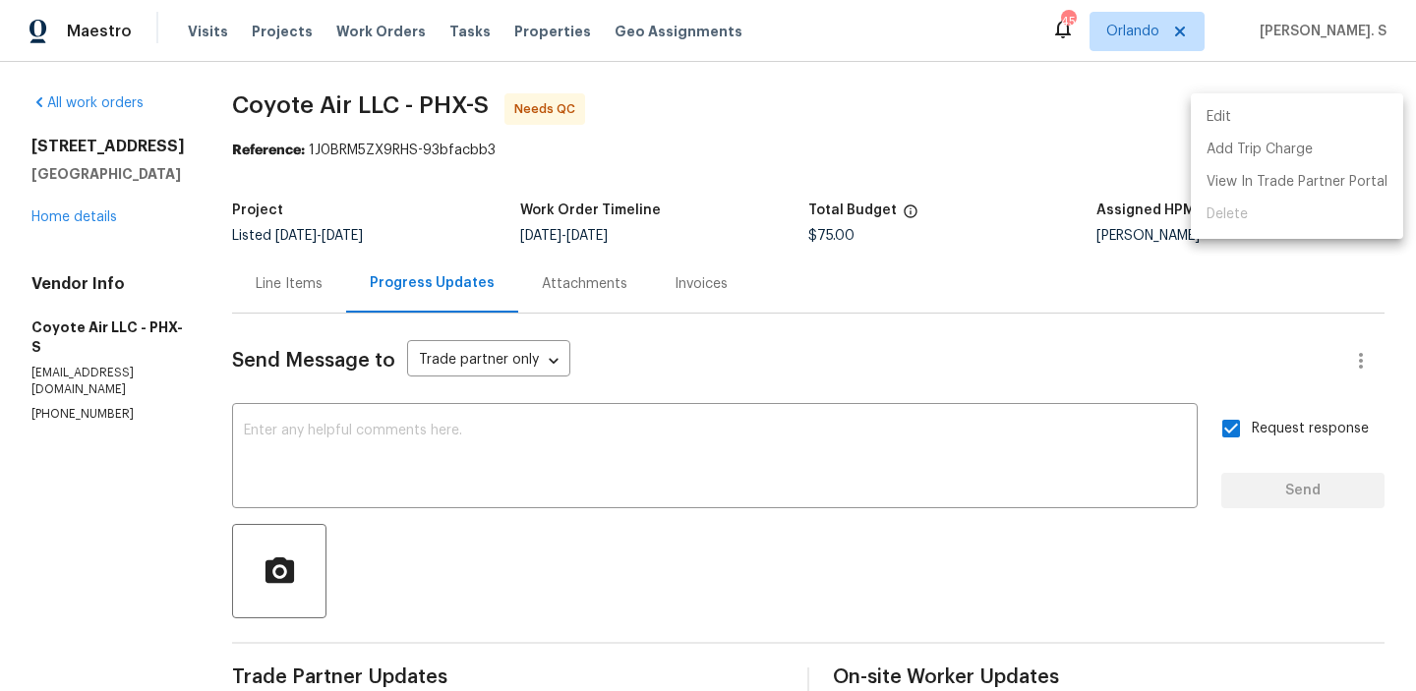
click at [1254, 115] on li "Edit" at bounding box center [1296, 117] width 212 height 32
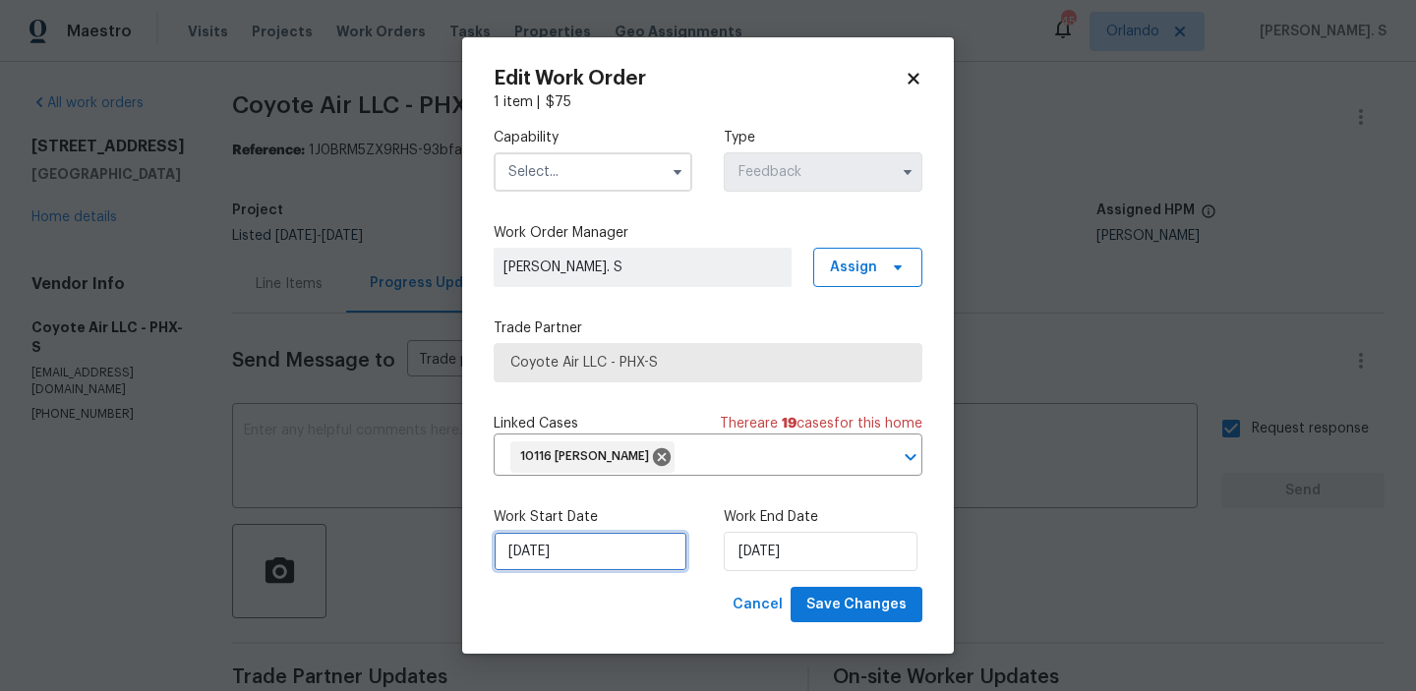
click at [630, 562] on input "8/7/2025" at bounding box center [590, 551] width 194 height 39
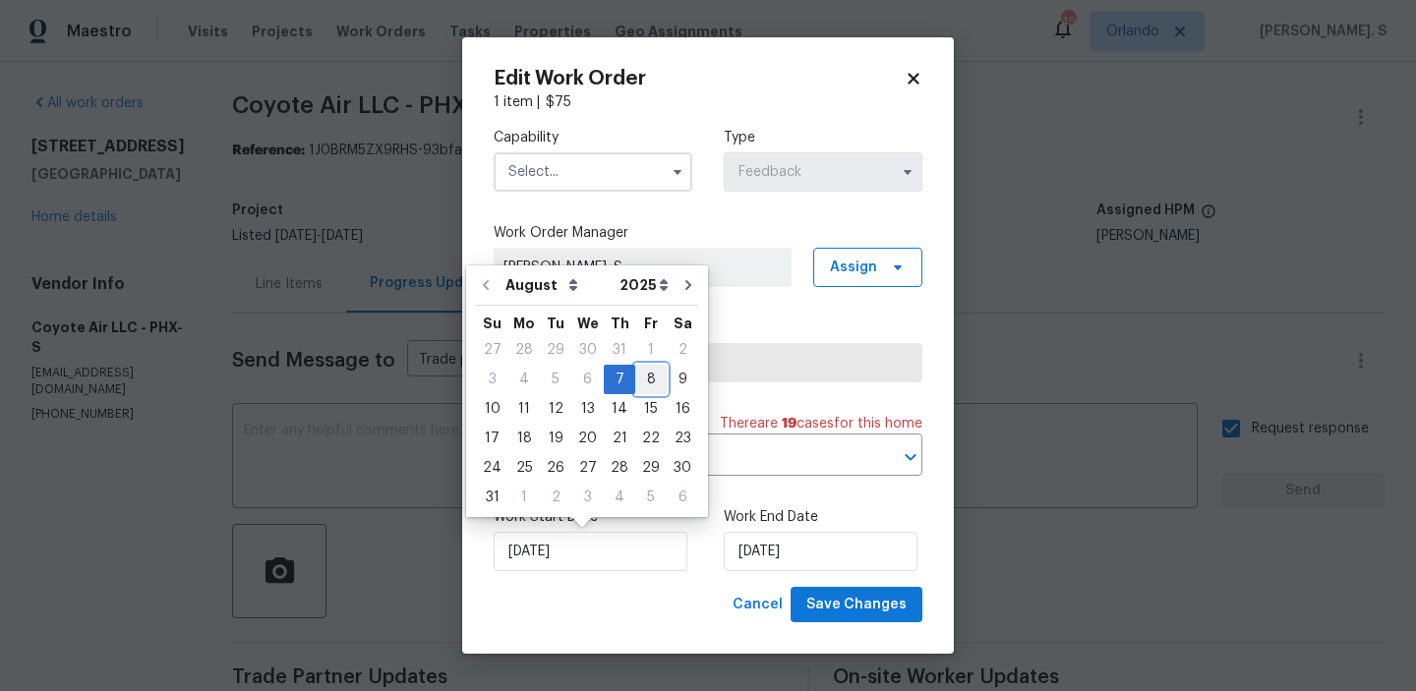
click at [645, 374] on div "8" at bounding box center [650, 380] width 31 height 28
type input "8/8/2025"
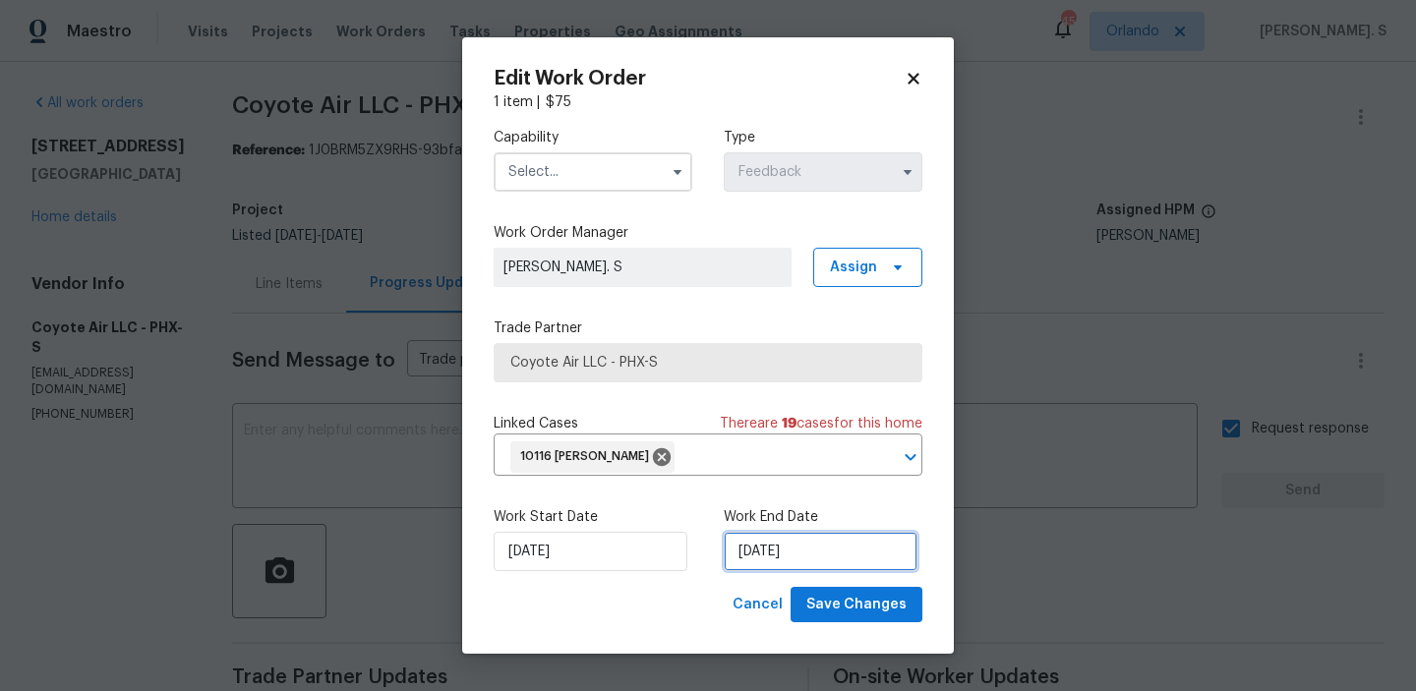
click at [776, 551] on input "8/9/2025" at bounding box center [821, 551] width 194 height 39
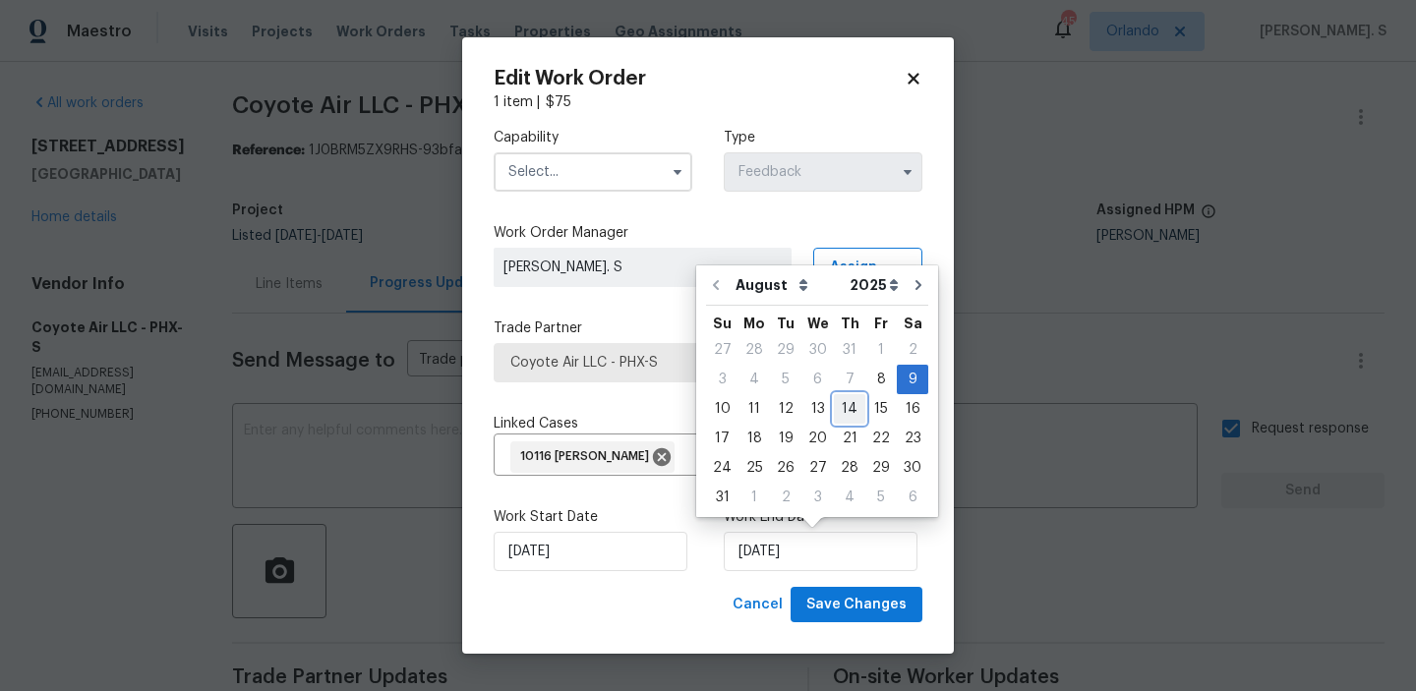
click at [840, 414] on div "14" at bounding box center [849, 409] width 31 height 28
type input "[DATE]"
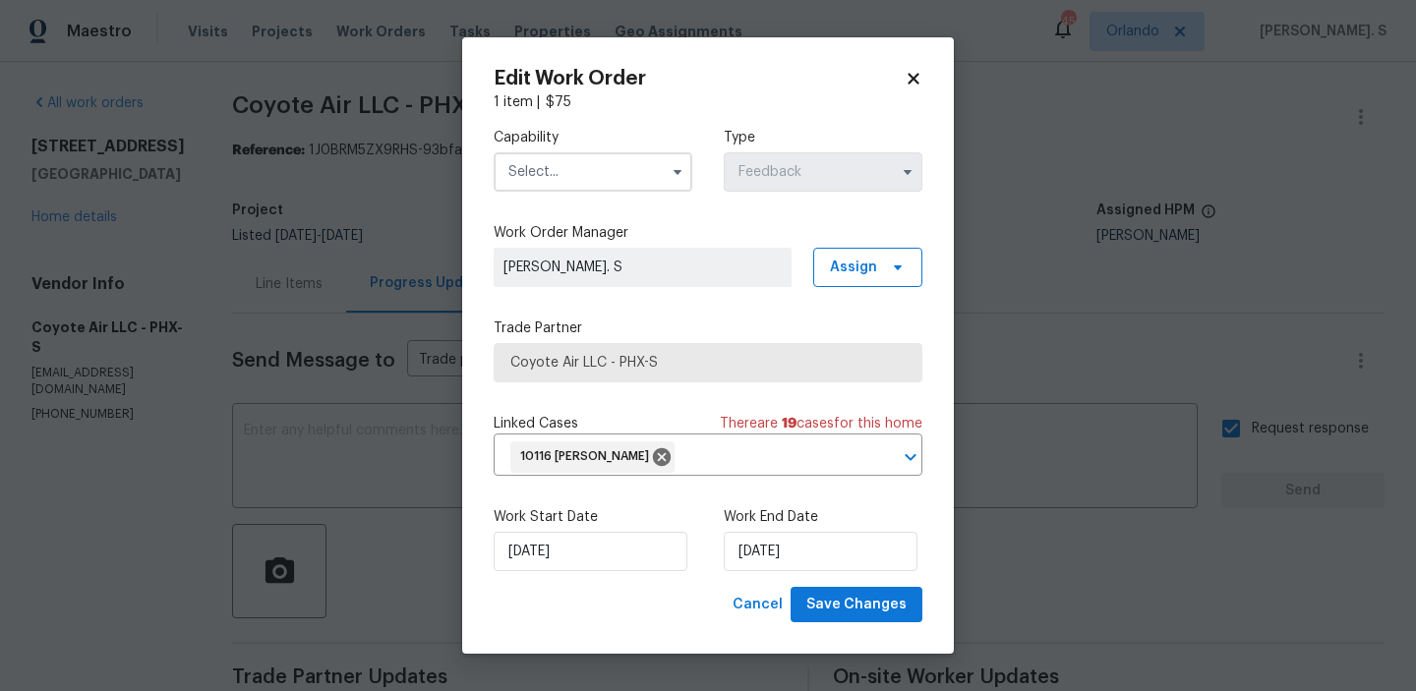
click at [546, 115] on div "Capability Type Feedback" at bounding box center [707, 159] width 429 height 95
click at [563, 165] on input "text" at bounding box center [592, 171] width 199 height 39
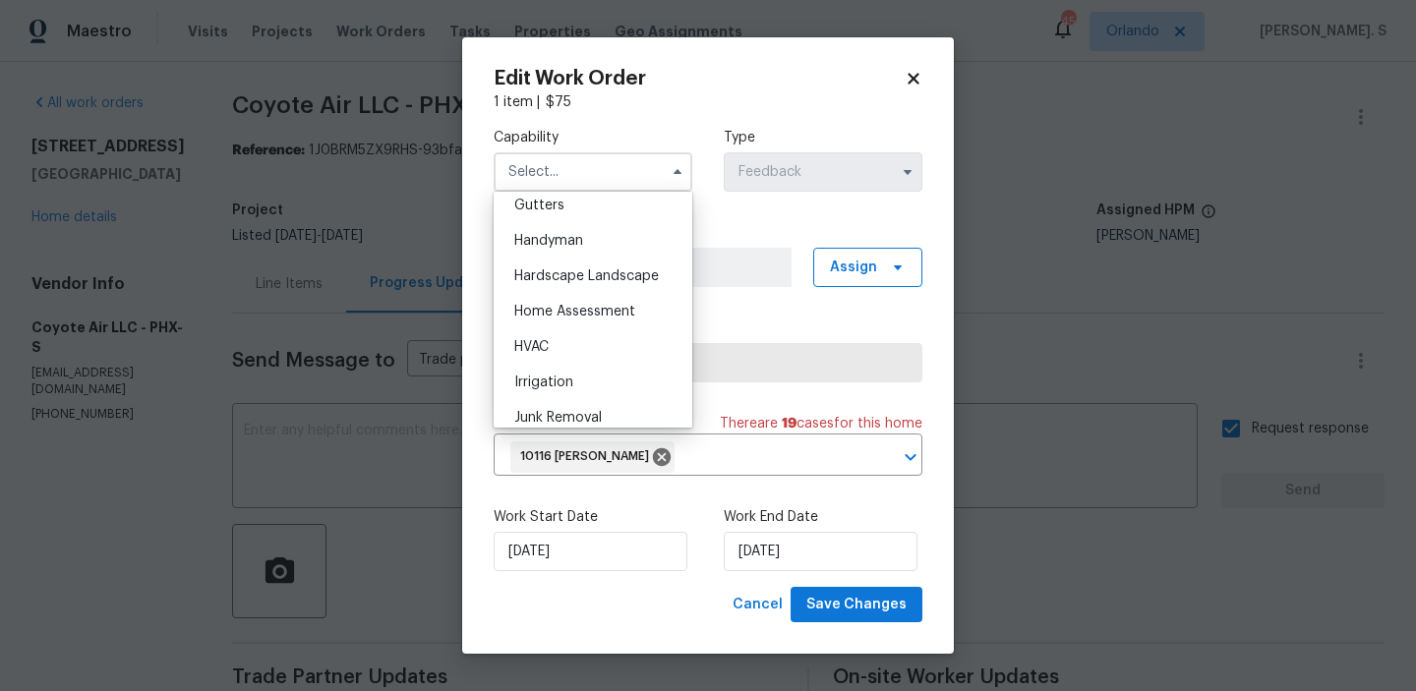
scroll to position [1115, 0]
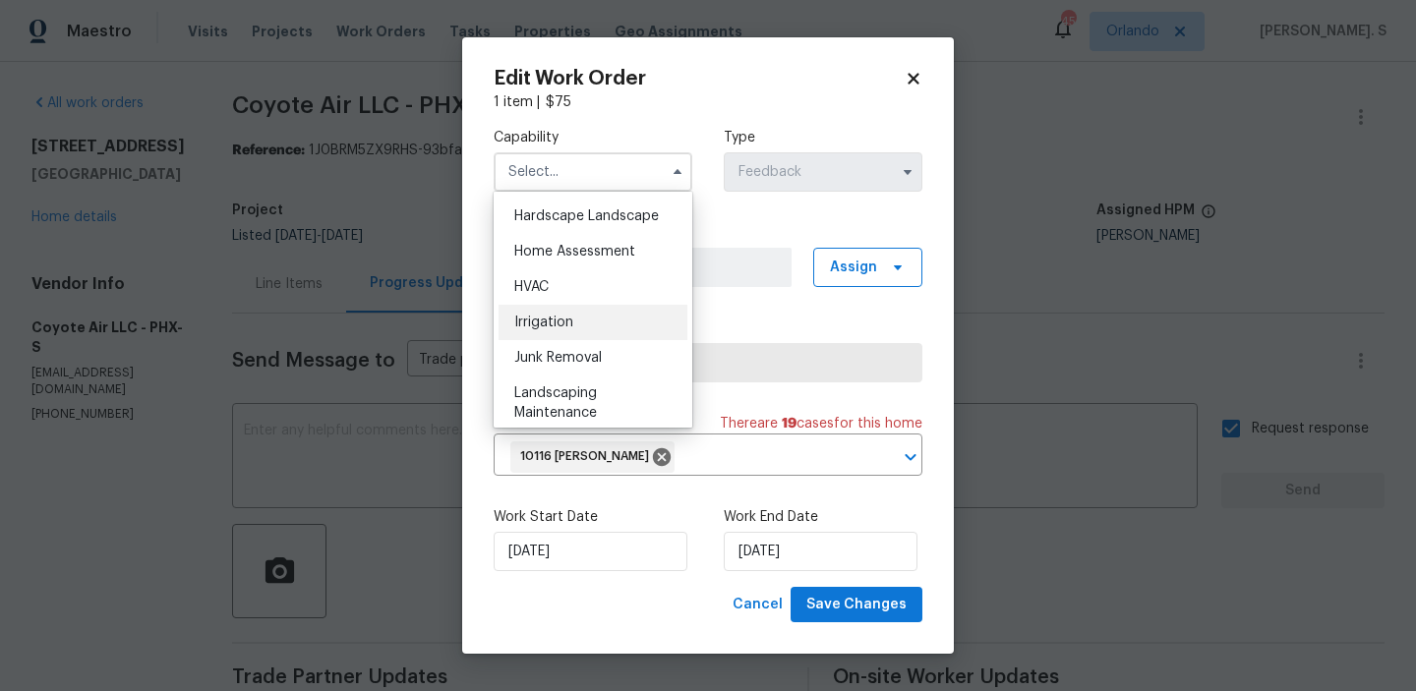
click at [552, 305] on div "Irrigation" at bounding box center [592, 322] width 189 height 35
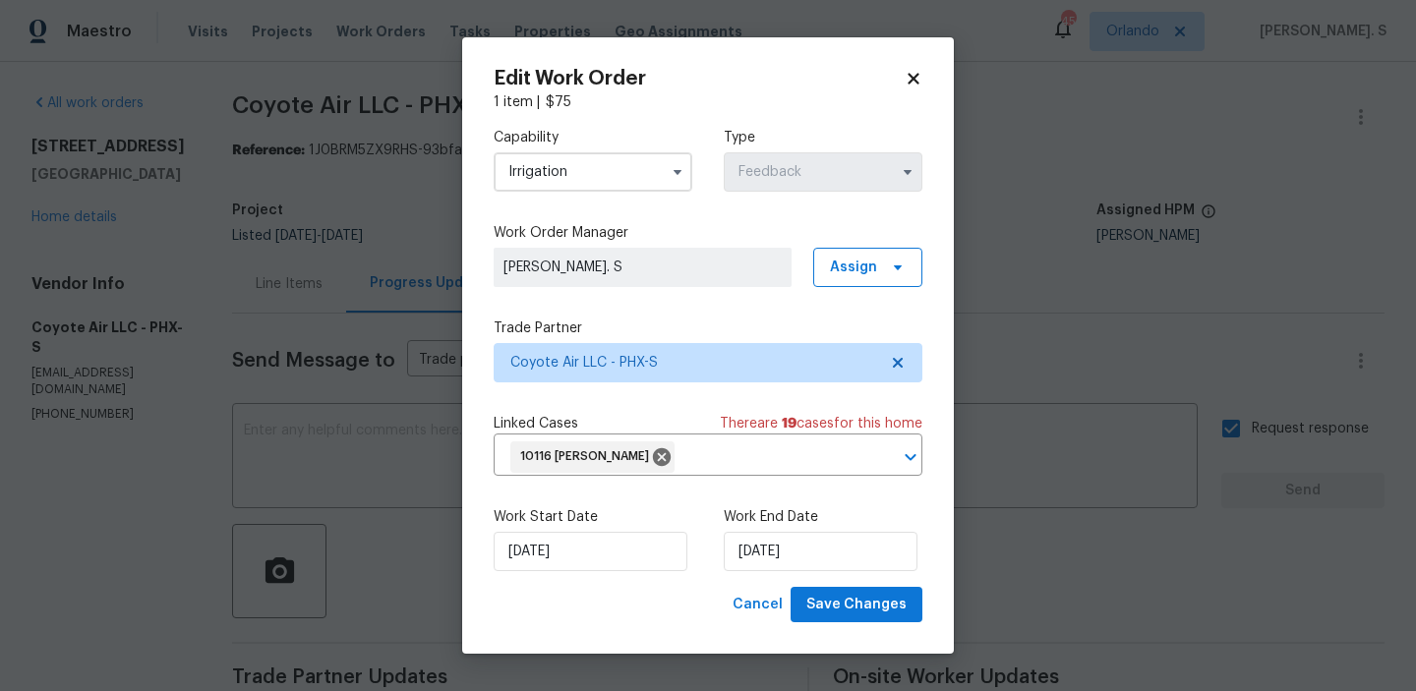
click at [599, 199] on div "Capability Irrigation Type Feedback" at bounding box center [707, 159] width 429 height 95
click at [600, 186] on input "Irrigation" at bounding box center [592, 171] width 199 height 39
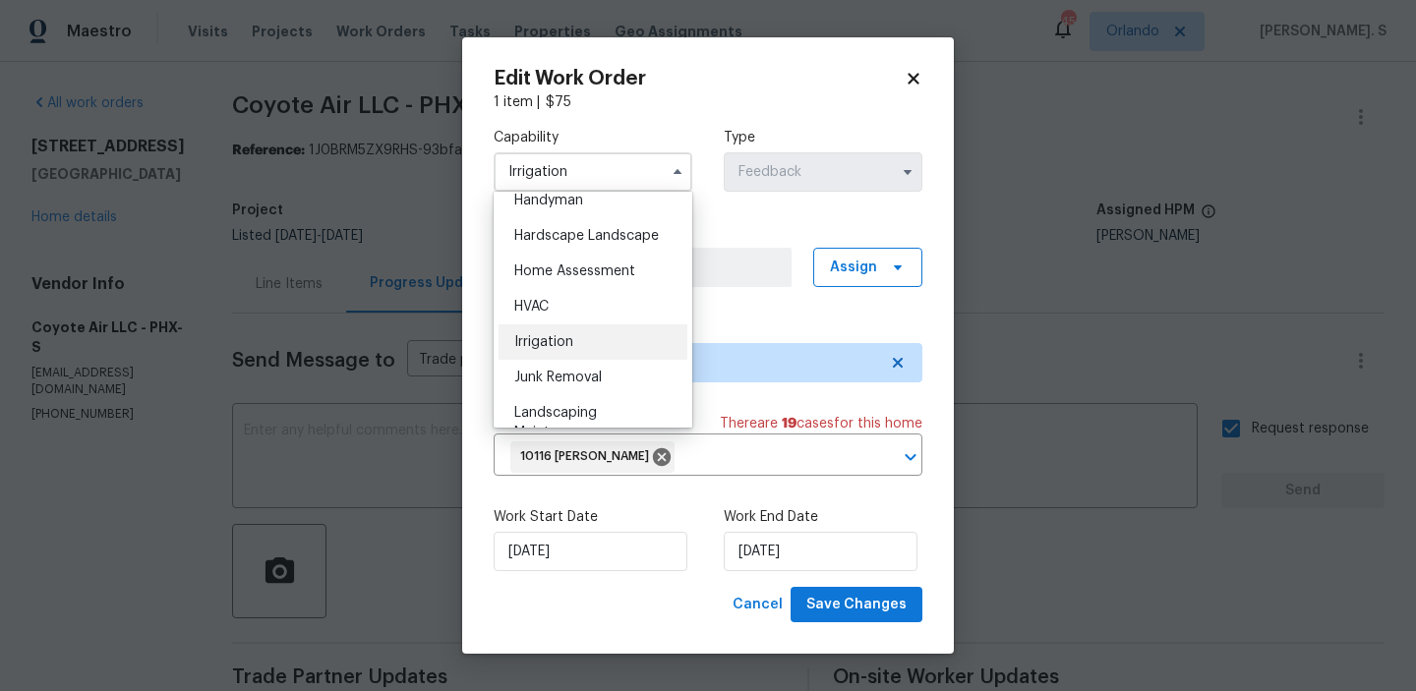
scroll to position [1105, 0]
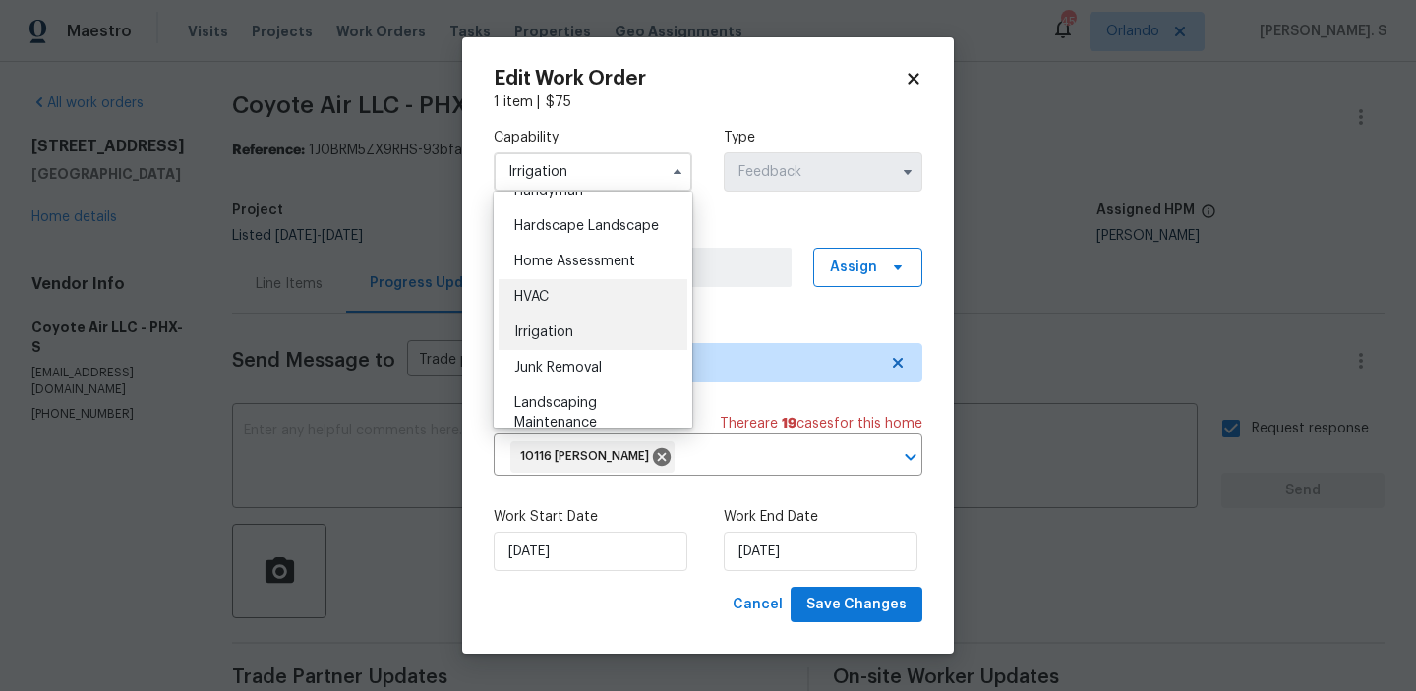
click at [579, 286] on div "HVAC" at bounding box center [592, 296] width 189 height 35
type input "HVAC"
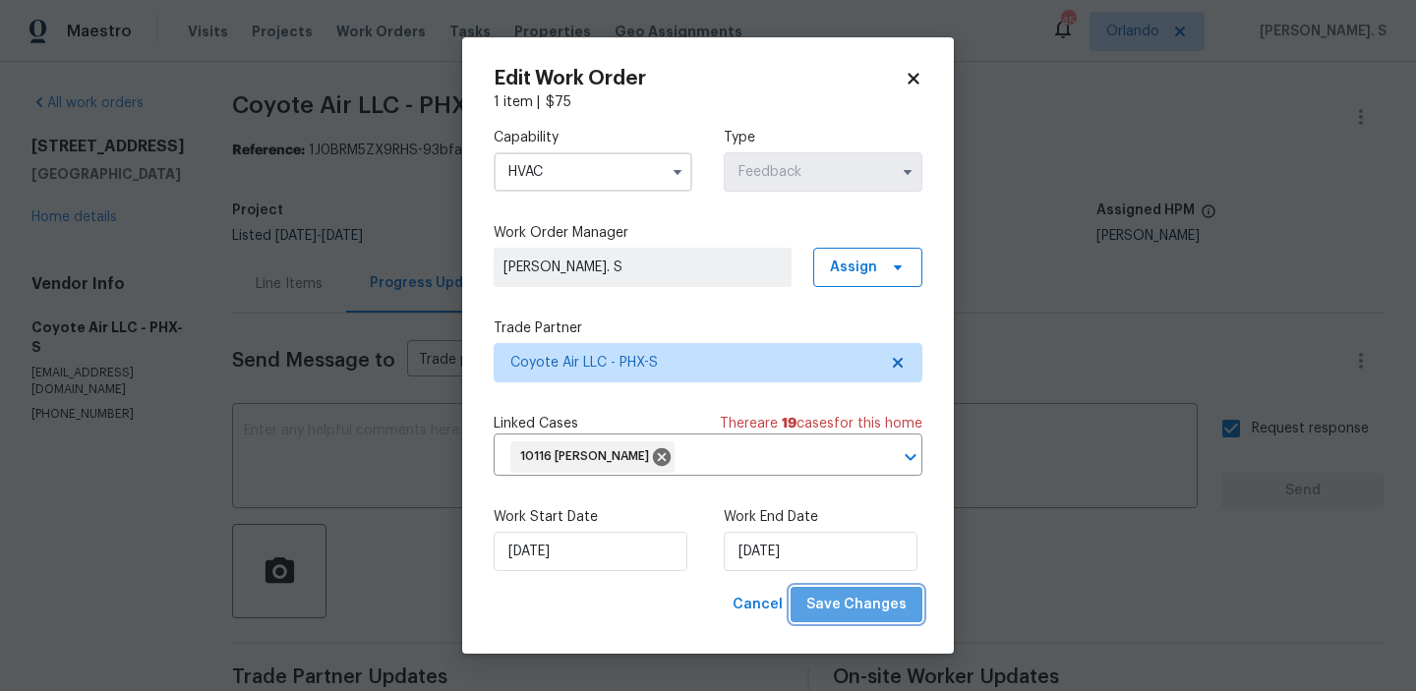
click at [882, 599] on span "Save Changes" at bounding box center [856, 605] width 100 height 25
click at [248, 302] on body "Maestro Visits Projects Work Orders Tasks Properties Geo Assignments 45 Orlando…" at bounding box center [708, 345] width 1416 height 691
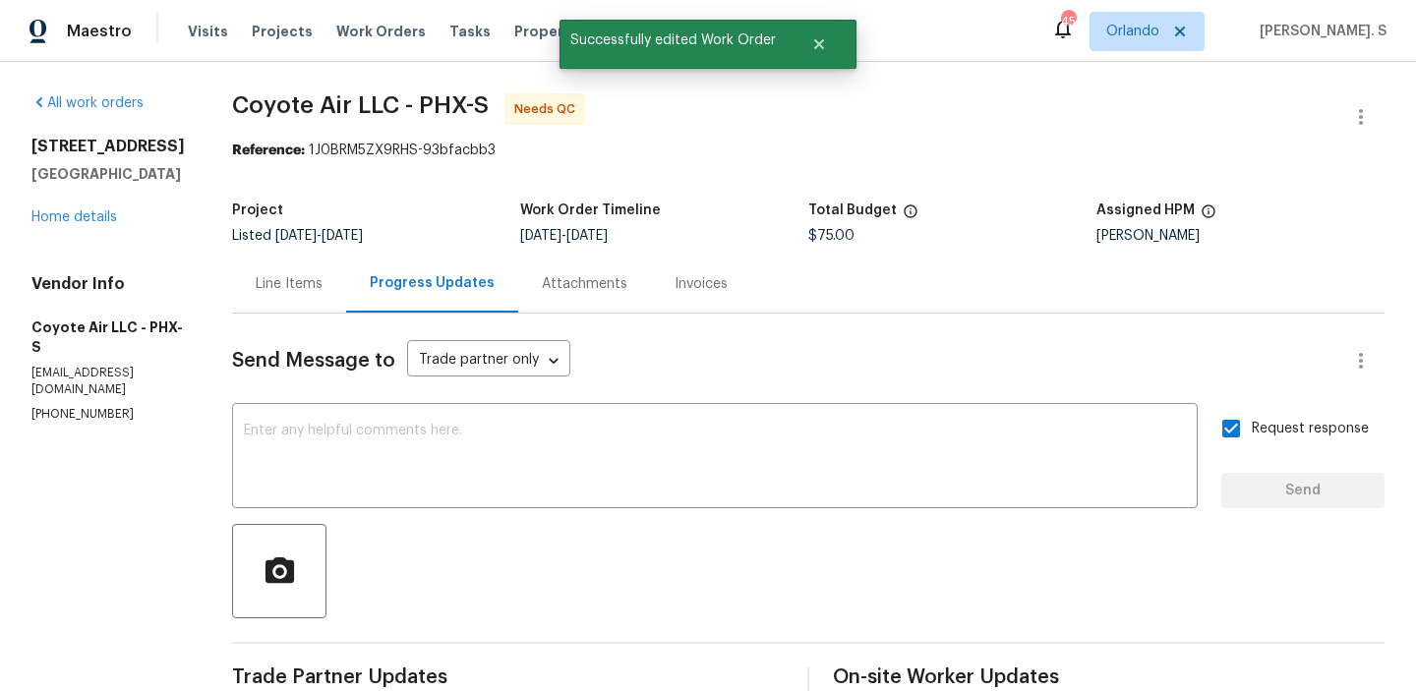
click at [248, 302] on div "Line Items" at bounding box center [289, 284] width 114 height 58
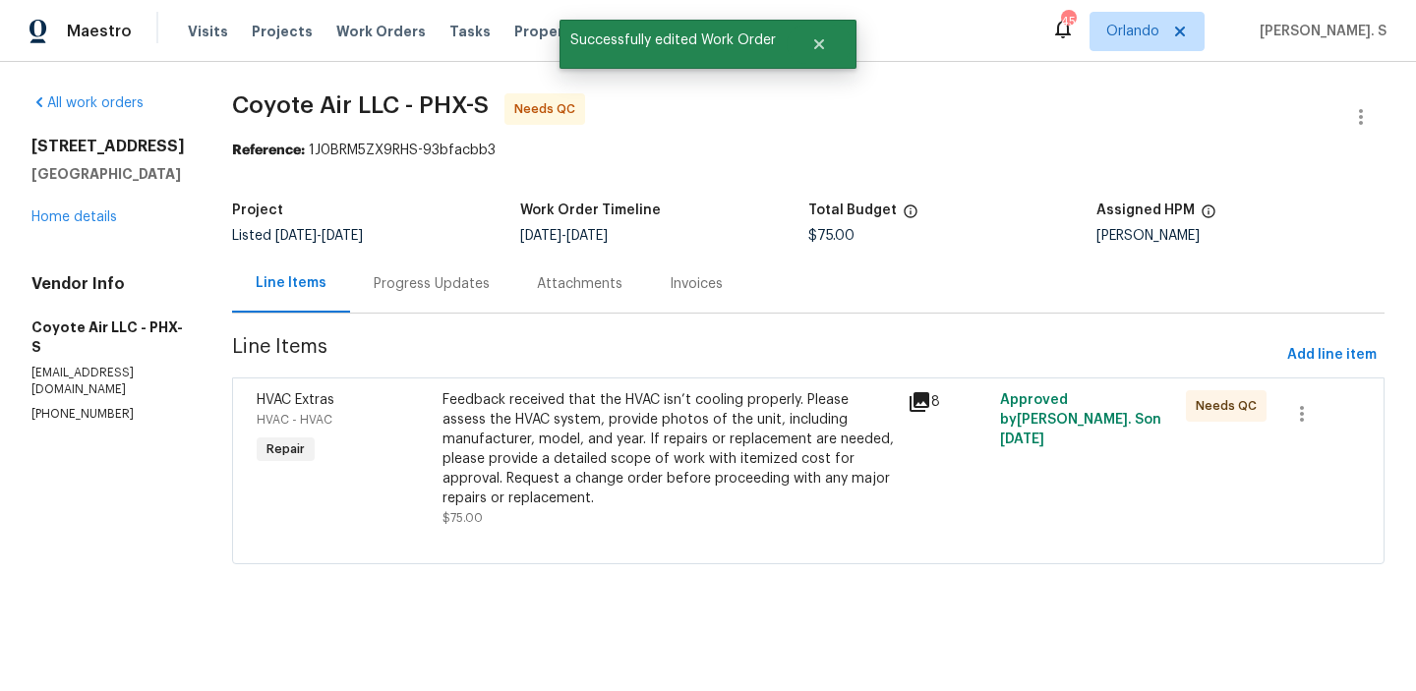
click at [568, 447] on div "Feedback received that the HVAC isn’t cooling properly. Please assess the HVAC …" at bounding box center [668, 449] width 453 height 118
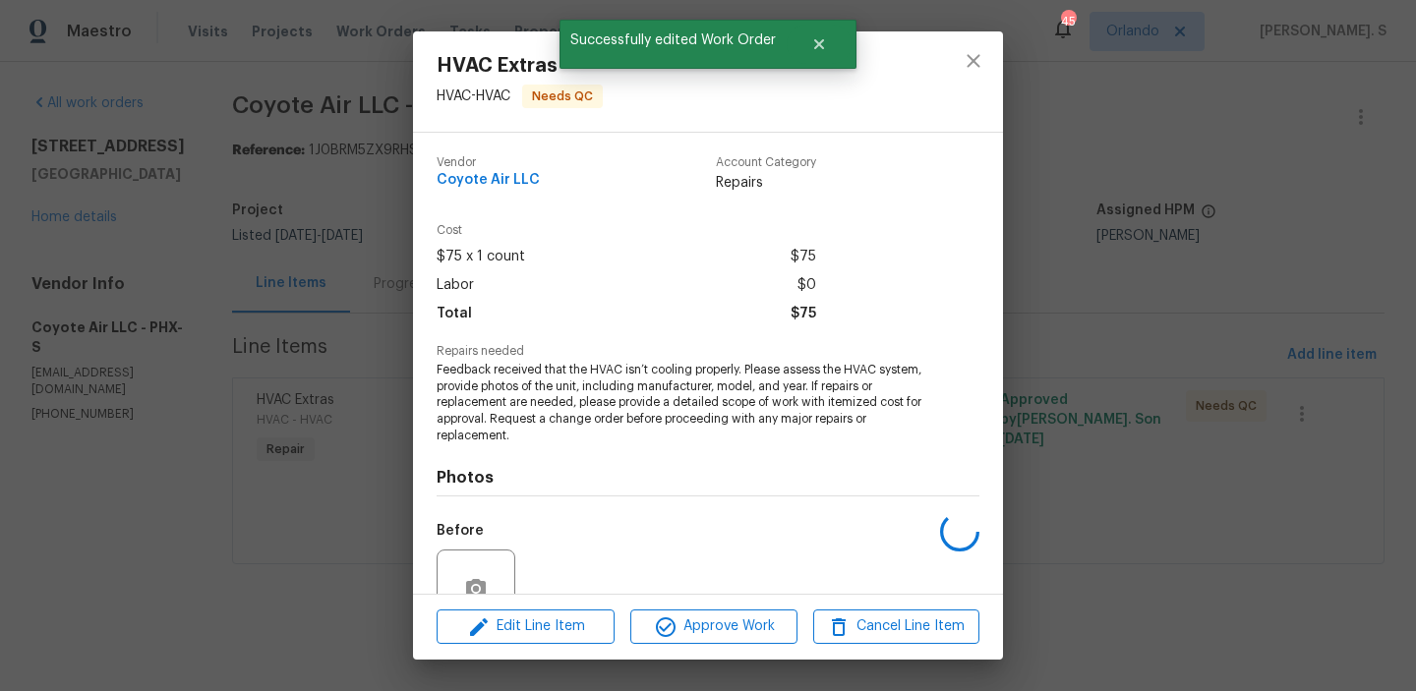
scroll to position [159, 0]
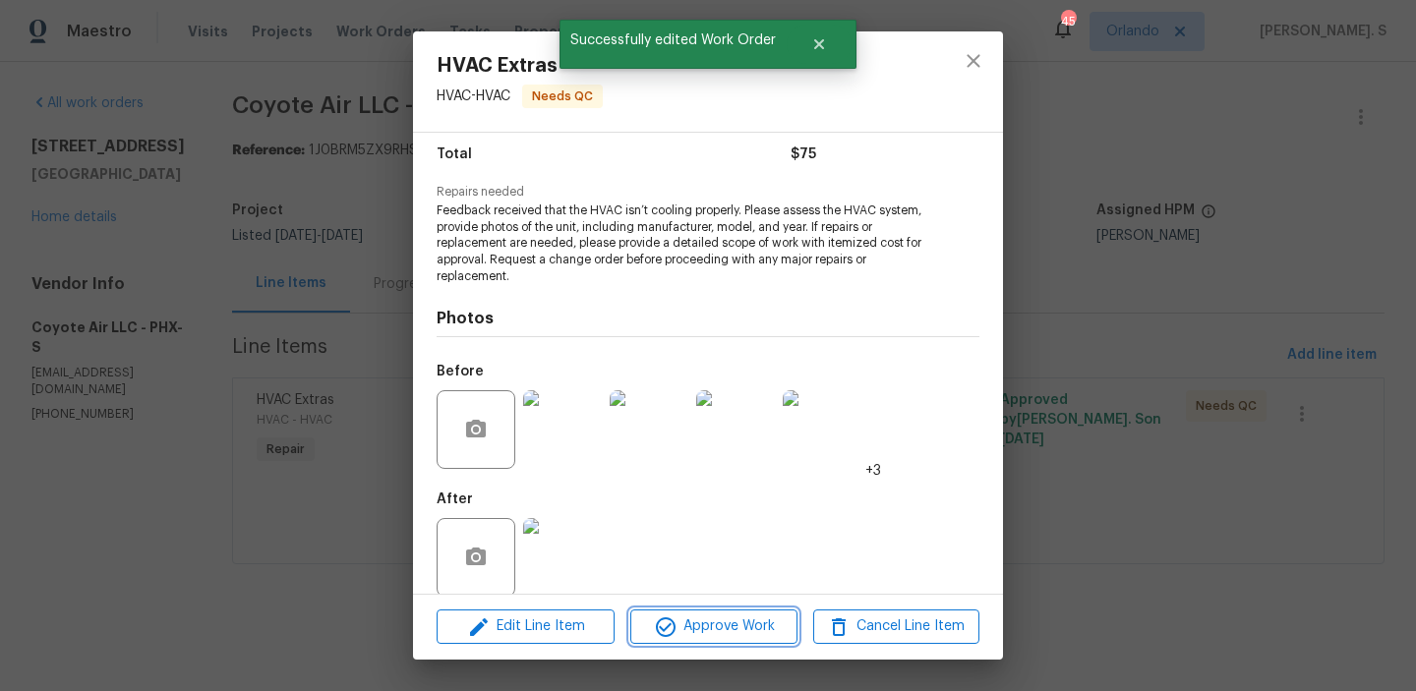
click at [681, 633] on span "Approve Work" at bounding box center [713, 626] width 154 height 25
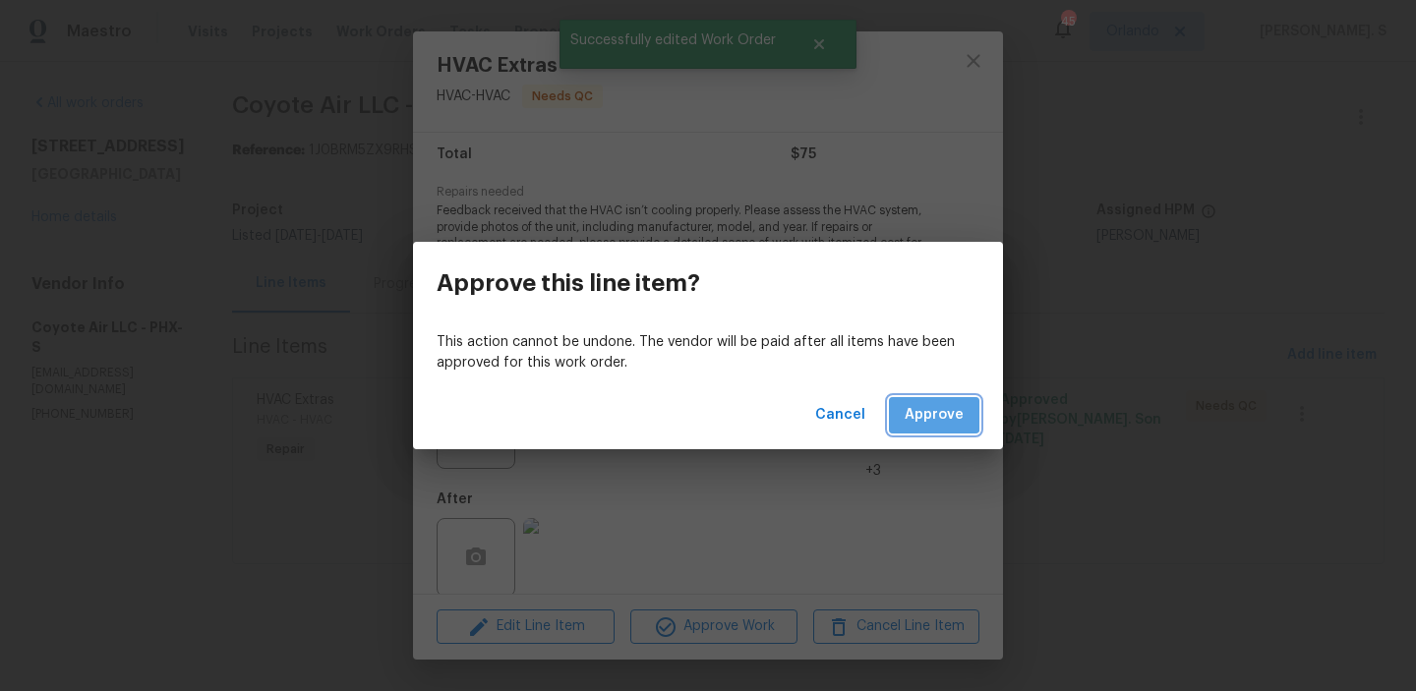
click at [918, 407] on span "Approve" at bounding box center [933, 415] width 59 height 25
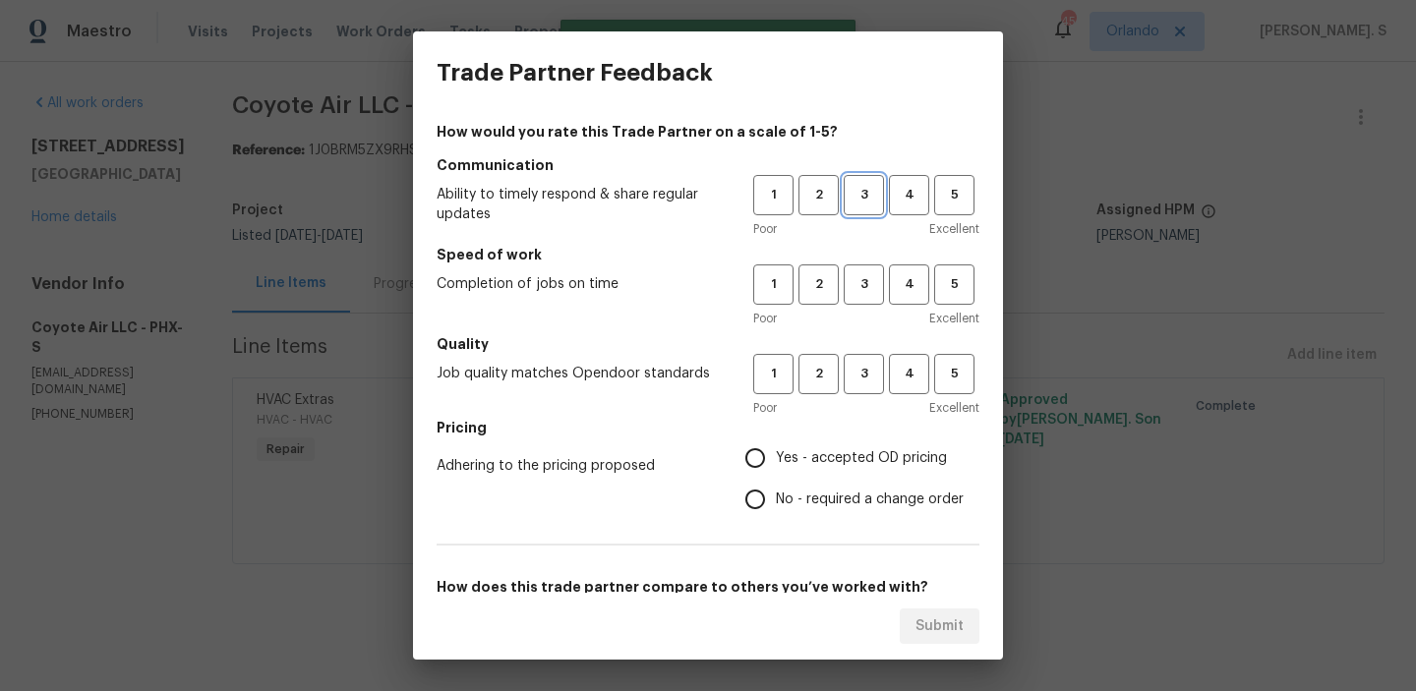
click at [853, 202] on span "3" at bounding box center [863, 195] width 36 height 23
click at [861, 314] on div "Poor Excellent" at bounding box center [866, 319] width 226 height 20
click at [862, 282] on span "3" at bounding box center [863, 284] width 36 height 23
click at [857, 390] on button "3" at bounding box center [863, 374] width 40 height 40
click at [838, 479] on label "No - required a change order" at bounding box center [848, 499] width 229 height 41
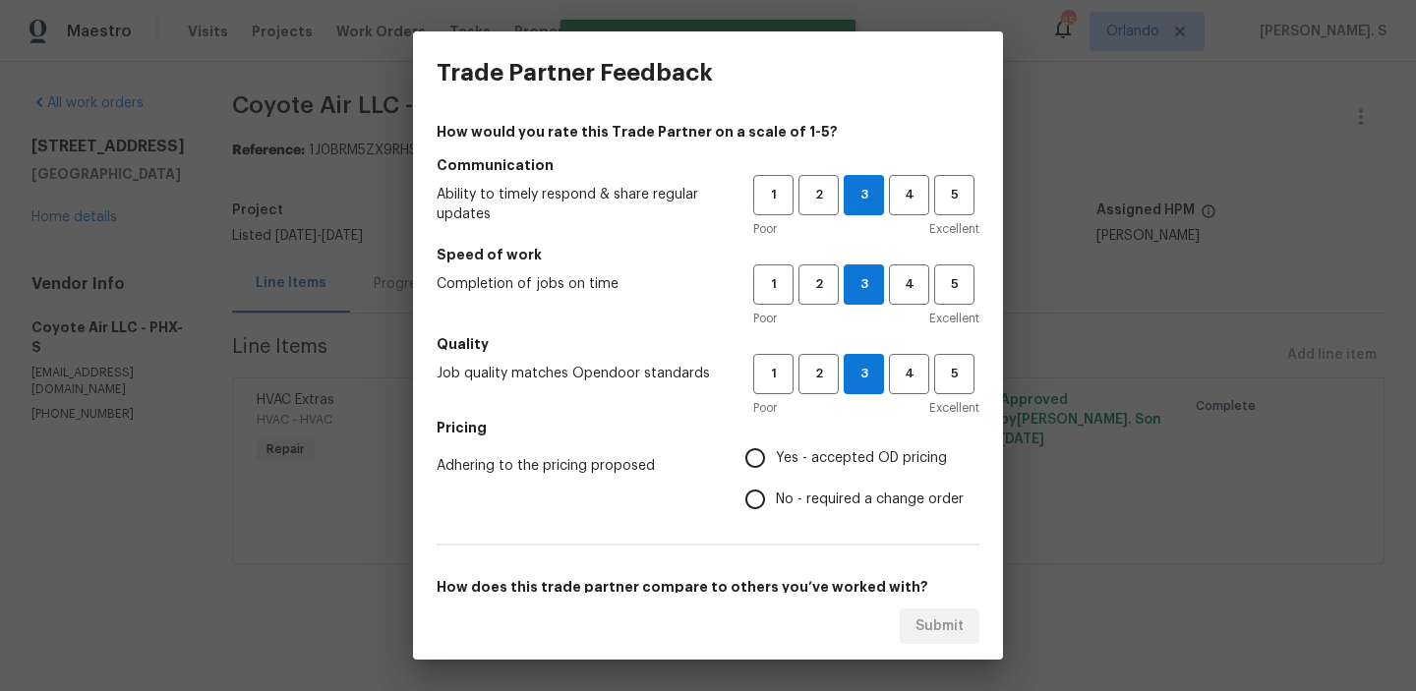
click at [776, 479] on input "No - required a change order" at bounding box center [754, 499] width 41 height 41
radio input "true"
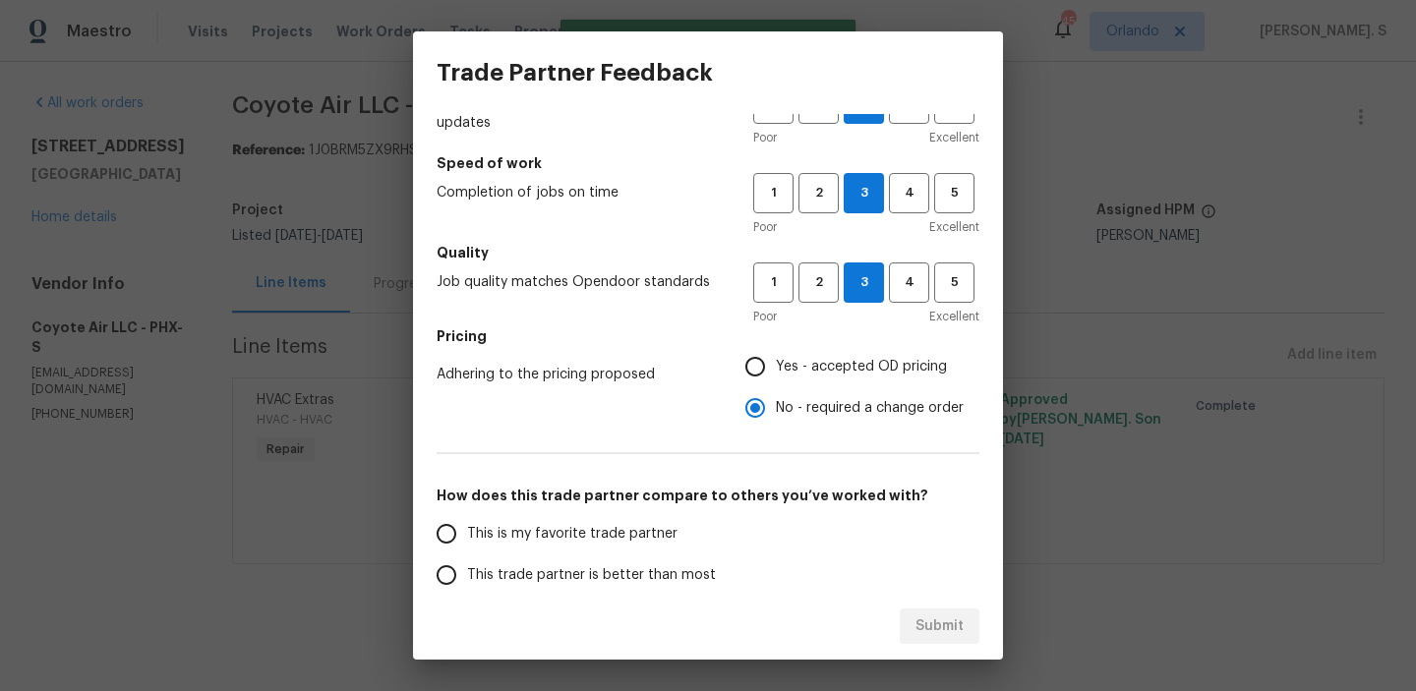
scroll to position [133, 0]
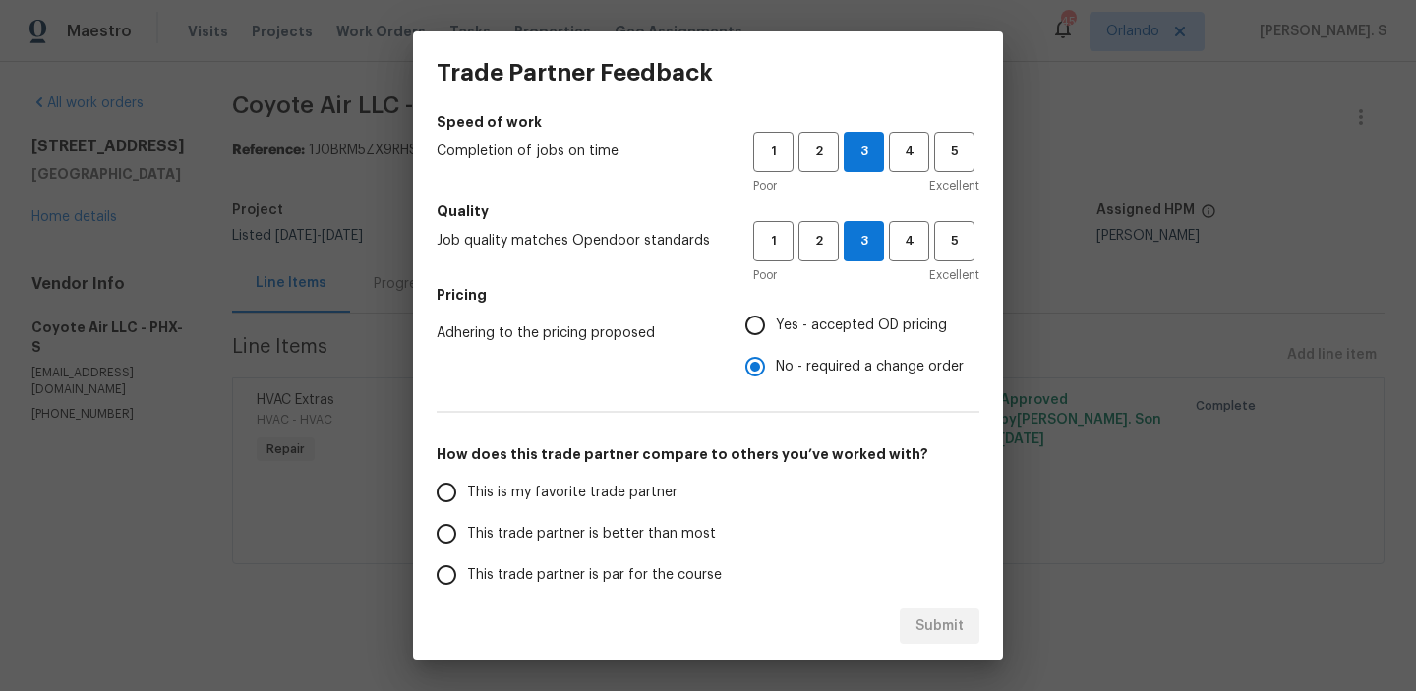
click at [831, 322] on span "Yes - accepted OD pricing" at bounding box center [861, 326] width 171 height 21
click at [776, 322] on input "Yes - accepted OD pricing" at bounding box center [754, 325] width 41 height 41
radio input "true"
click at [665, 544] on span "This trade partner is better than most" at bounding box center [591, 534] width 249 height 21
click at [467, 544] on input "This trade partner is better than most" at bounding box center [446, 533] width 41 height 41
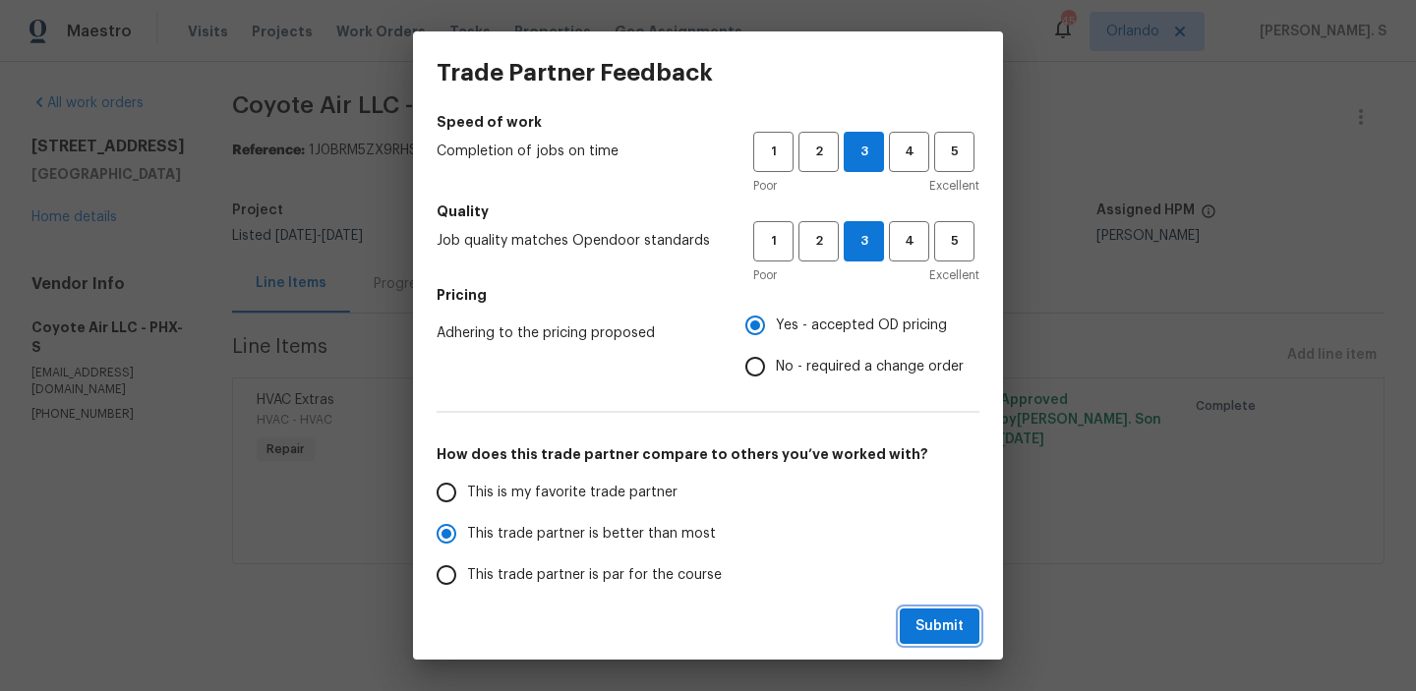
click at [971, 632] on button "Submit" at bounding box center [939, 626] width 80 height 36
radio input "true"
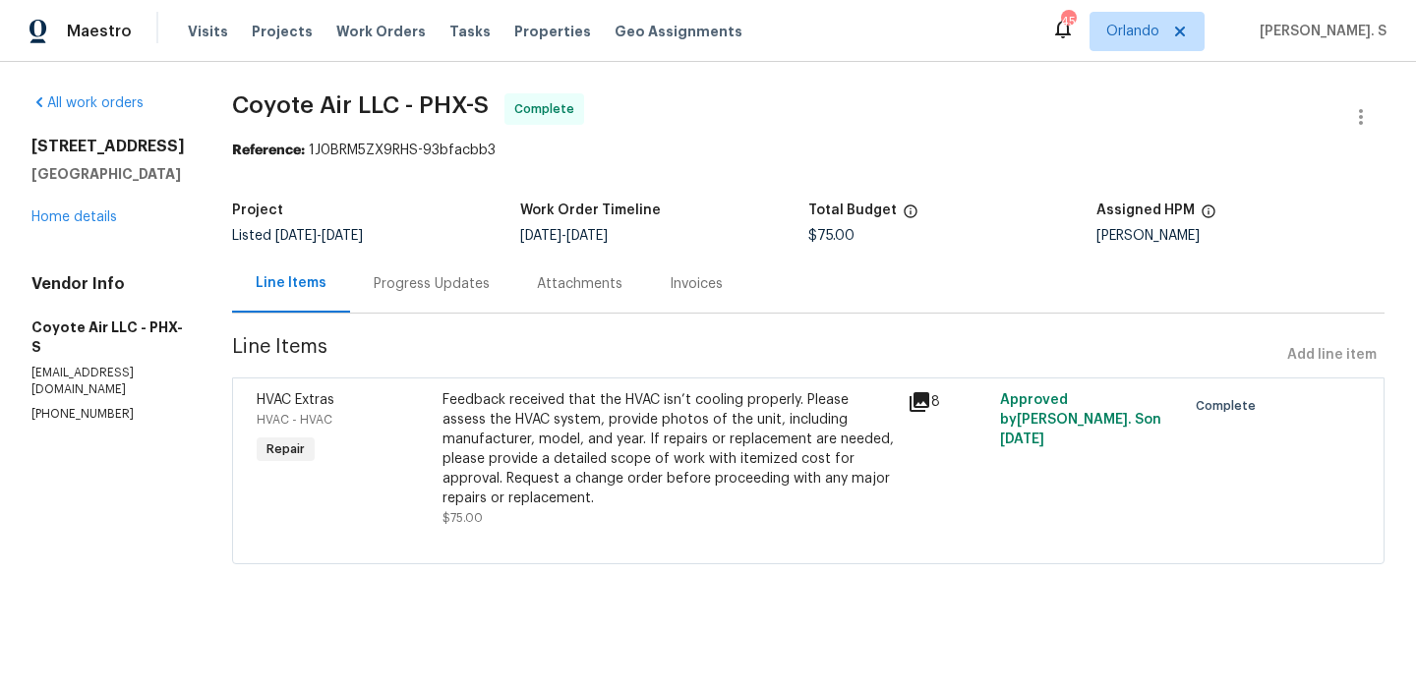
click at [397, 284] on div "Progress Updates" at bounding box center [432, 284] width 116 height 20
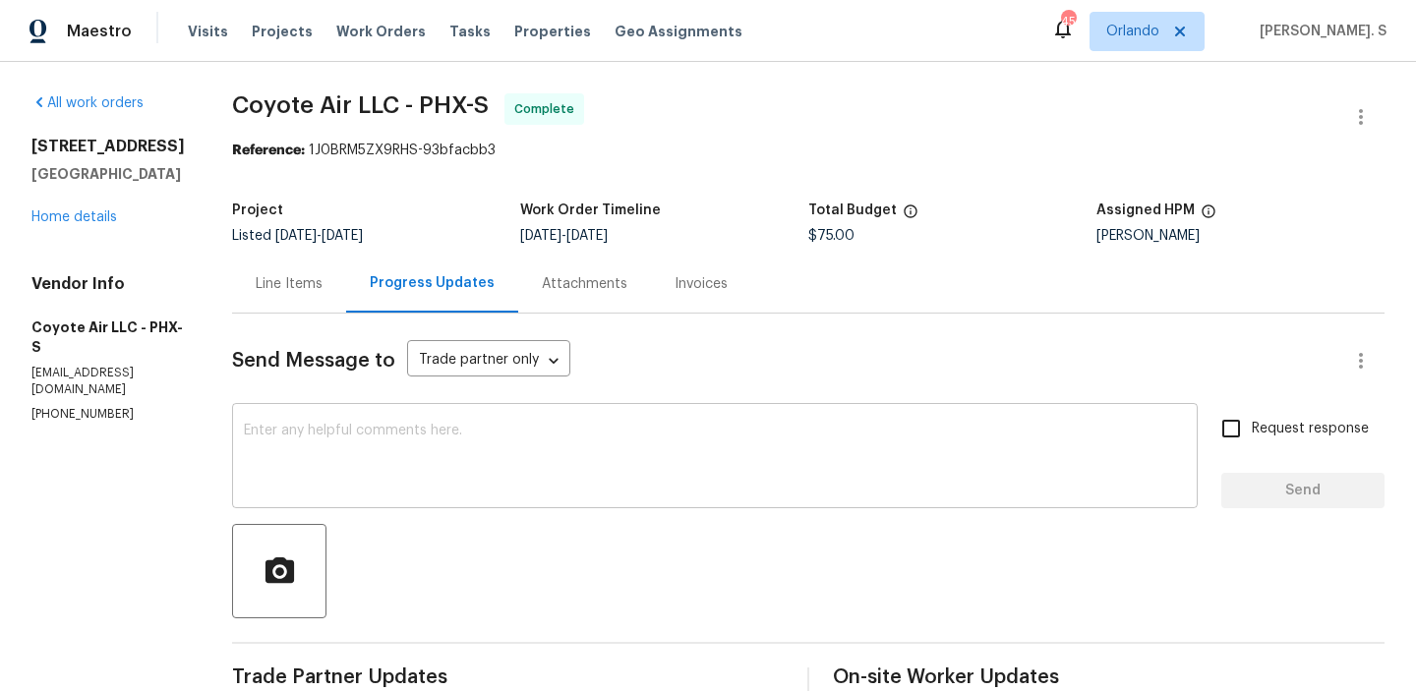
click at [475, 414] on div "x ​" at bounding box center [714, 458] width 965 height 100
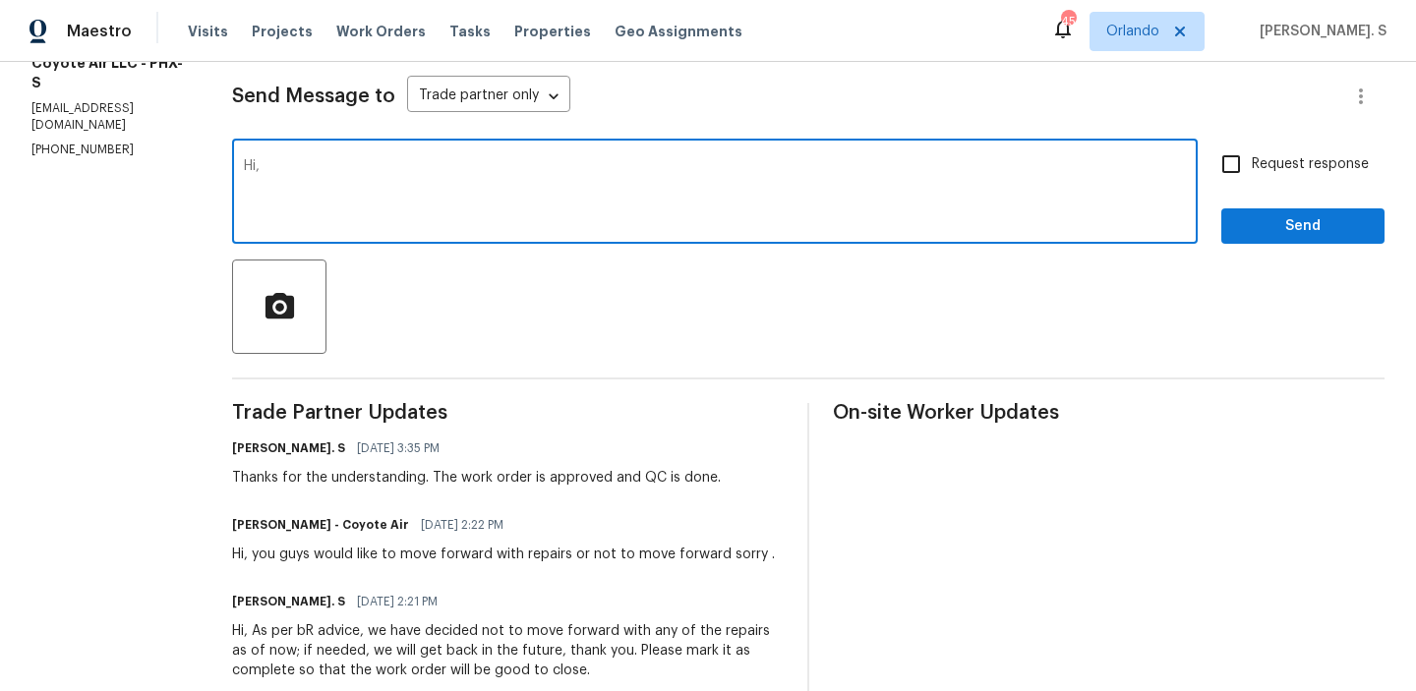
scroll to position [402, 0]
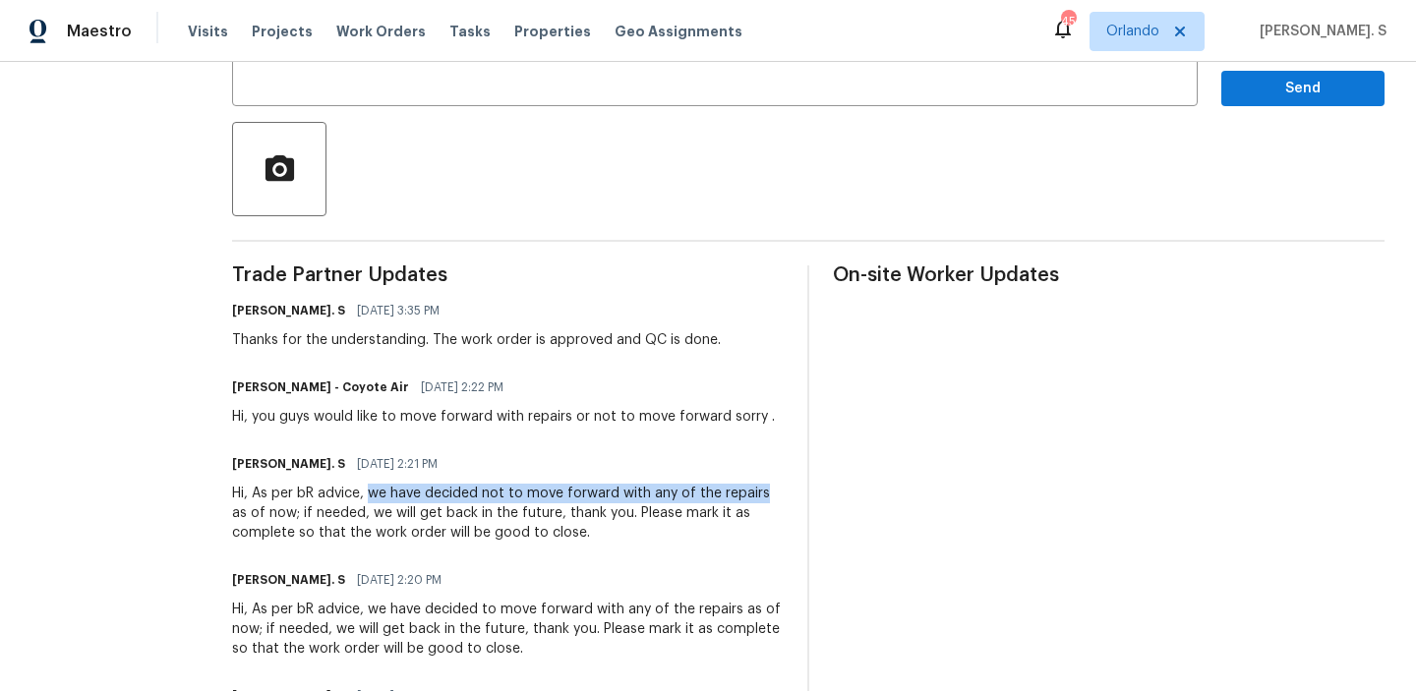
drag, startPoint x: 349, startPoint y: 497, endPoint x: 740, endPoint y: 497, distance: 391.2
click at [740, 497] on div "Hi, As per bR advice, we have decided not to move forward with any of the repai…" at bounding box center [507, 513] width 551 height 59
copy div "we have decided not to move forward with any of the repairs"
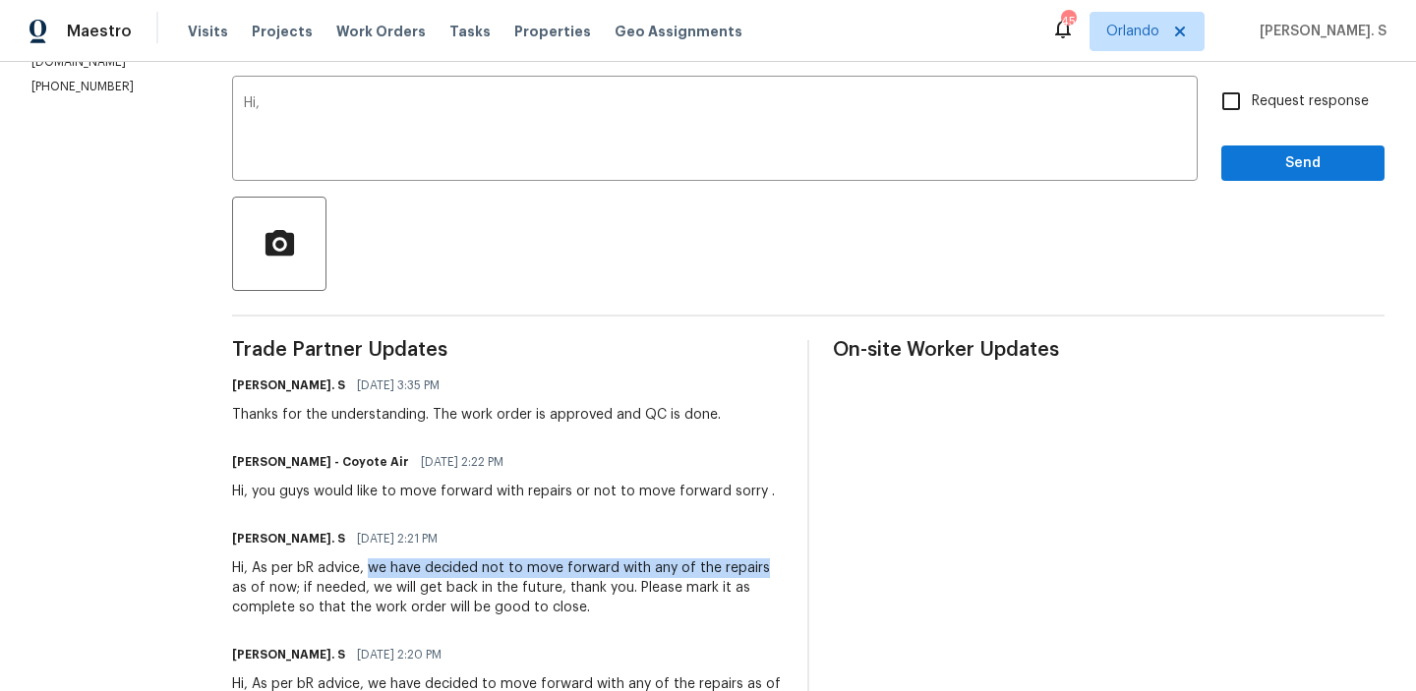
scroll to position [240, 0]
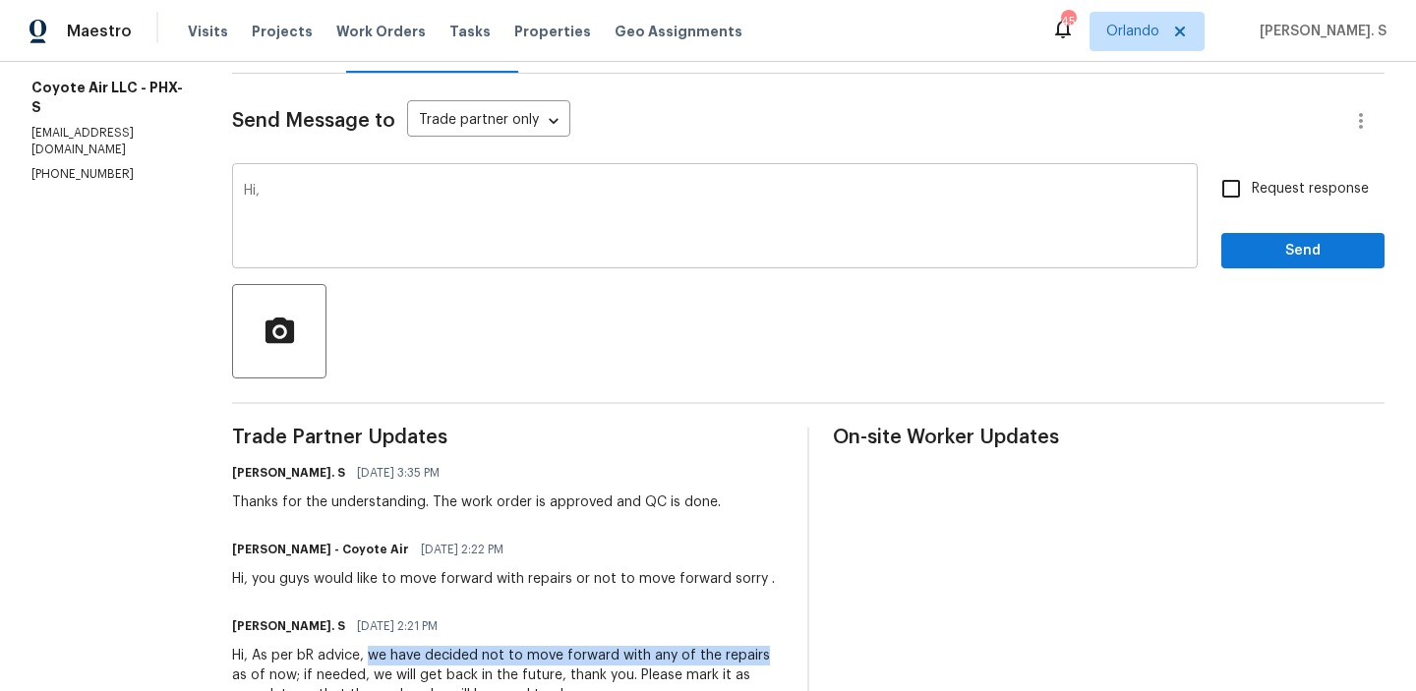
click at [397, 204] on textarea "Hi," at bounding box center [715, 218] width 942 height 69
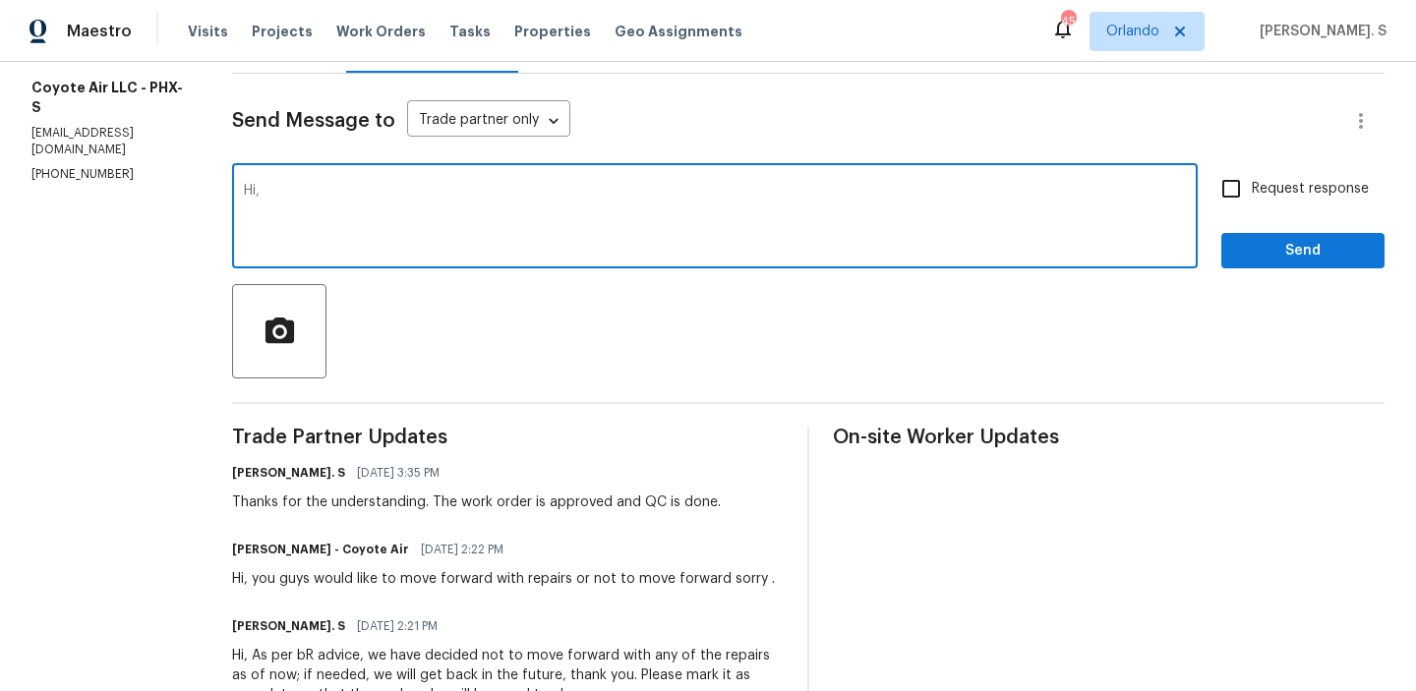
paste textarea "we have decided not to move forward with any of the repairs"
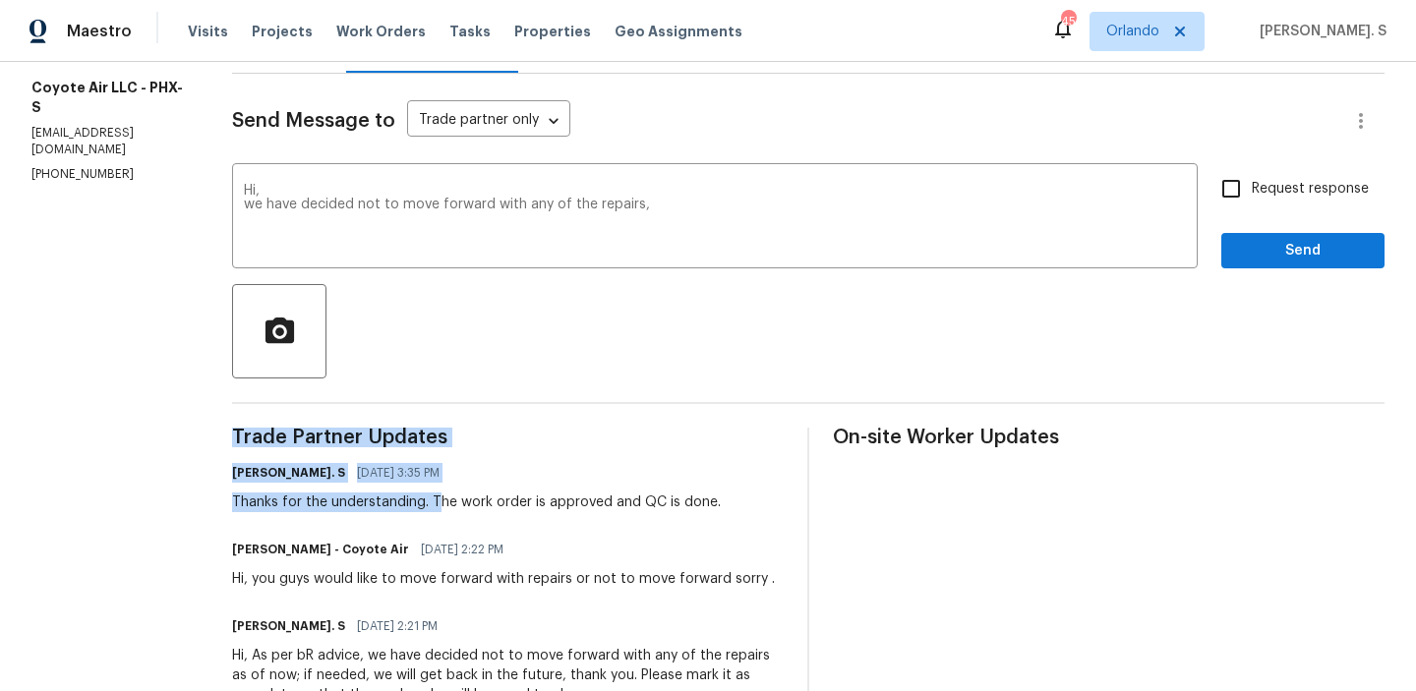
drag, startPoint x: 417, startPoint y: 501, endPoint x: 799, endPoint y: 503, distance: 382.4
copy div "Trade Partner Updates Glory Joyce. S 08/14/2025 3:35 PM Thanks for the understa…"
click at [688, 314] on div at bounding box center [808, 331] width 1152 height 94
copy div "Trade Partner Updates Glory Joyce. S 08/14/2025 3:35 PM Thanks for the understa…"
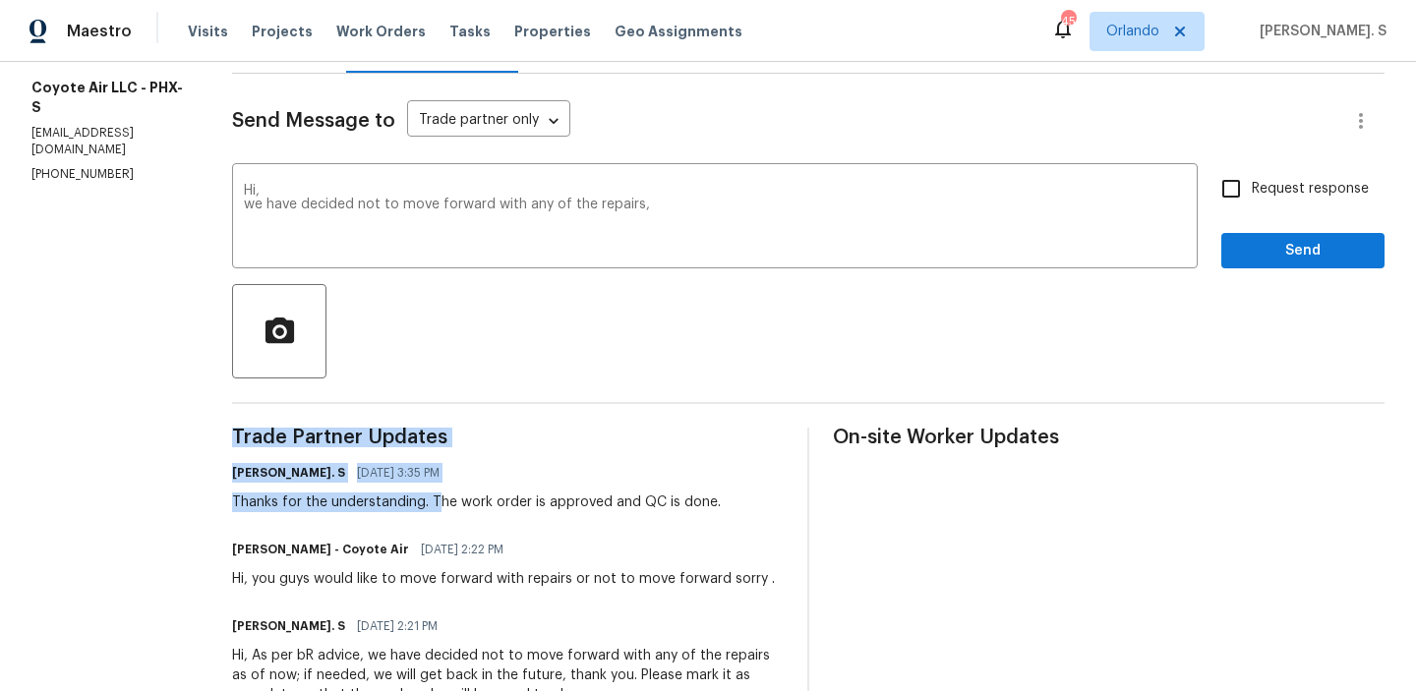
drag, startPoint x: 420, startPoint y: 501, endPoint x: 791, endPoint y: 501, distance: 371.6
click at [626, 477] on div "Glory Joyce. S 08/14/2025 3:35 PM" at bounding box center [476, 473] width 489 height 28
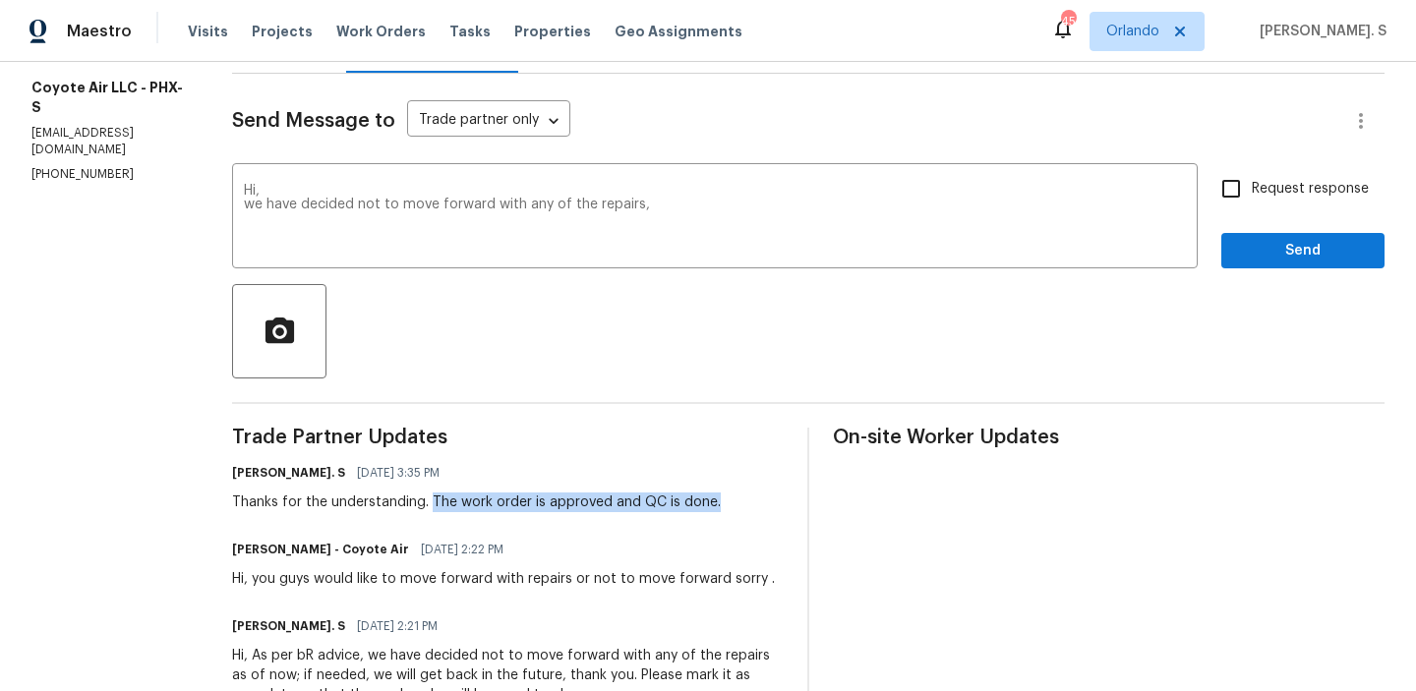
drag, startPoint x: 412, startPoint y: 497, endPoint x: 708, endPoint y: 497, distance: 295.9
click at [708, 497] on div "Glory Joyce. S 08/14/2025 3:35 PM Thanks for the understanding. The work order …" at bounding box center [507, 485] width 551 height 53
copy div "The work order is approved and QC is done."
click at [662, 207] on textarea "Hi, we have decided not to move forward with any of the repairs," at bounding box center [715, 218] width 942 height 69
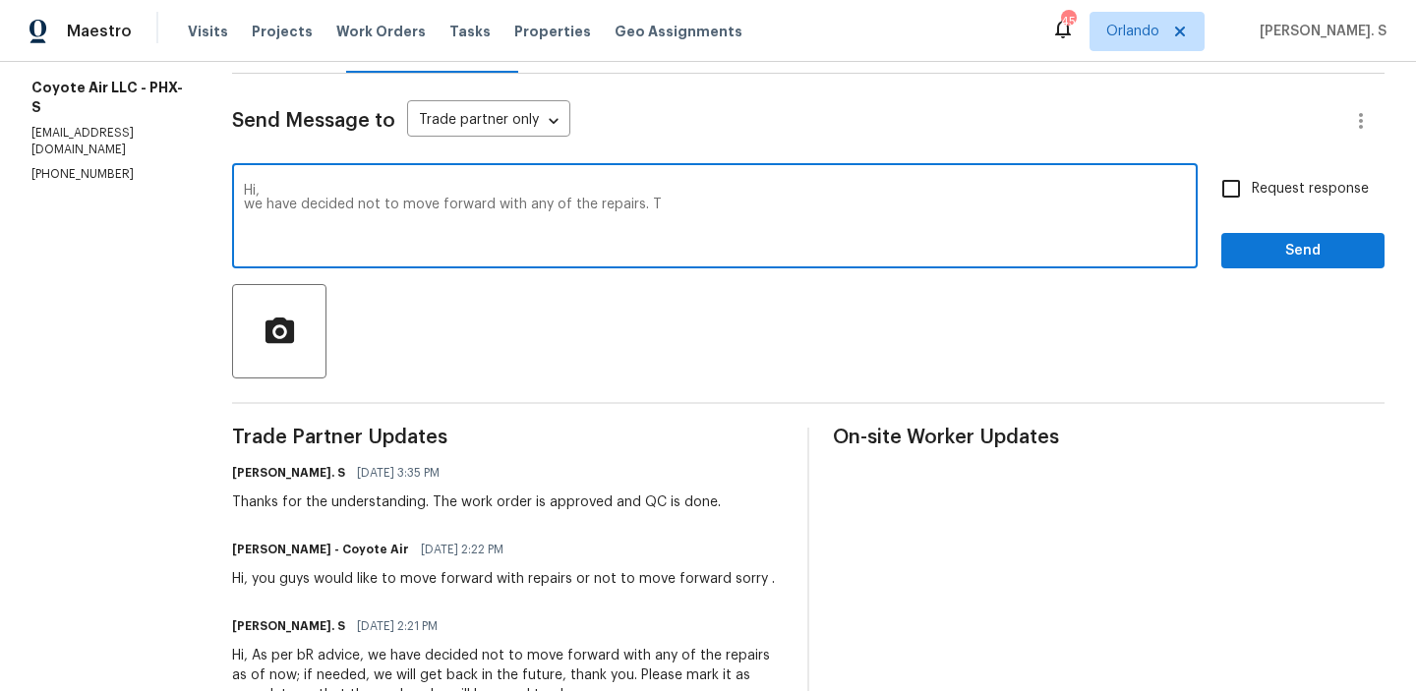
paste textarea "The work order is approved and QC is done."
click at [635, 201] on textarea "Hi, we have decided not to move forward with any of the repairs. TThe work orde…" at bounding box center [715, 218] width 942 height 69
type textarea "Hi, we have decided not to move forward with any of the repairs. The work order…"
click at [1263, 200] on label "Request response" at bounding box center [1289, 188] width 158 height 41
click at [1251, 200] on input "Request response" at bounding box center [1230, 188] width 41 height 41
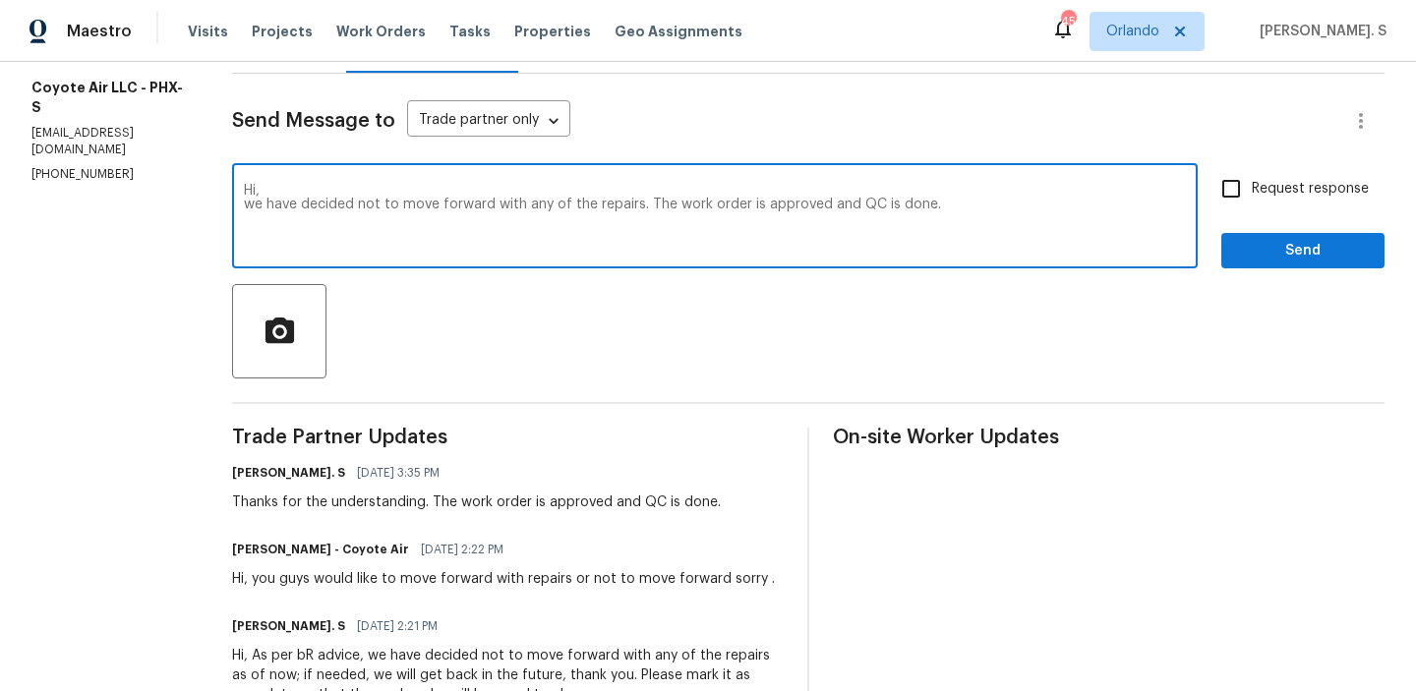
checkbox input "true"
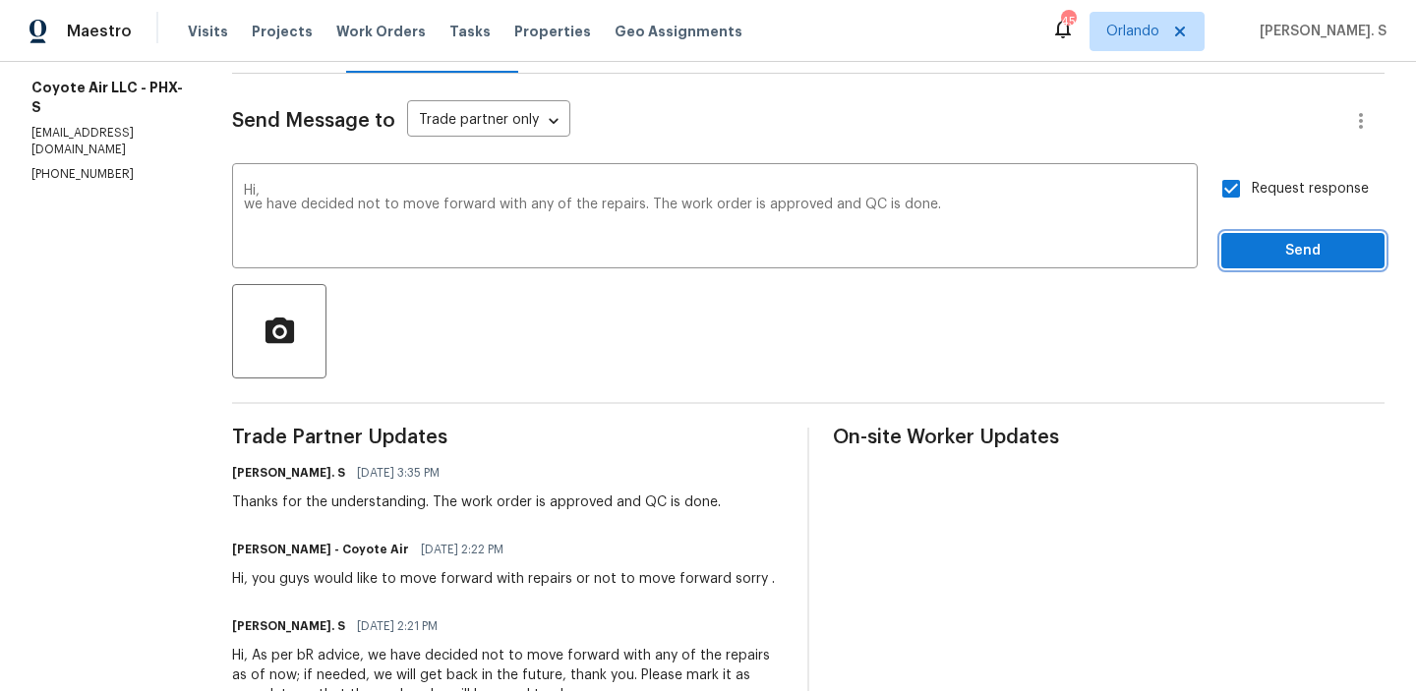
click at [1266, 255] on span "Send" at bounding box center [1303, 251] width 132 height 25
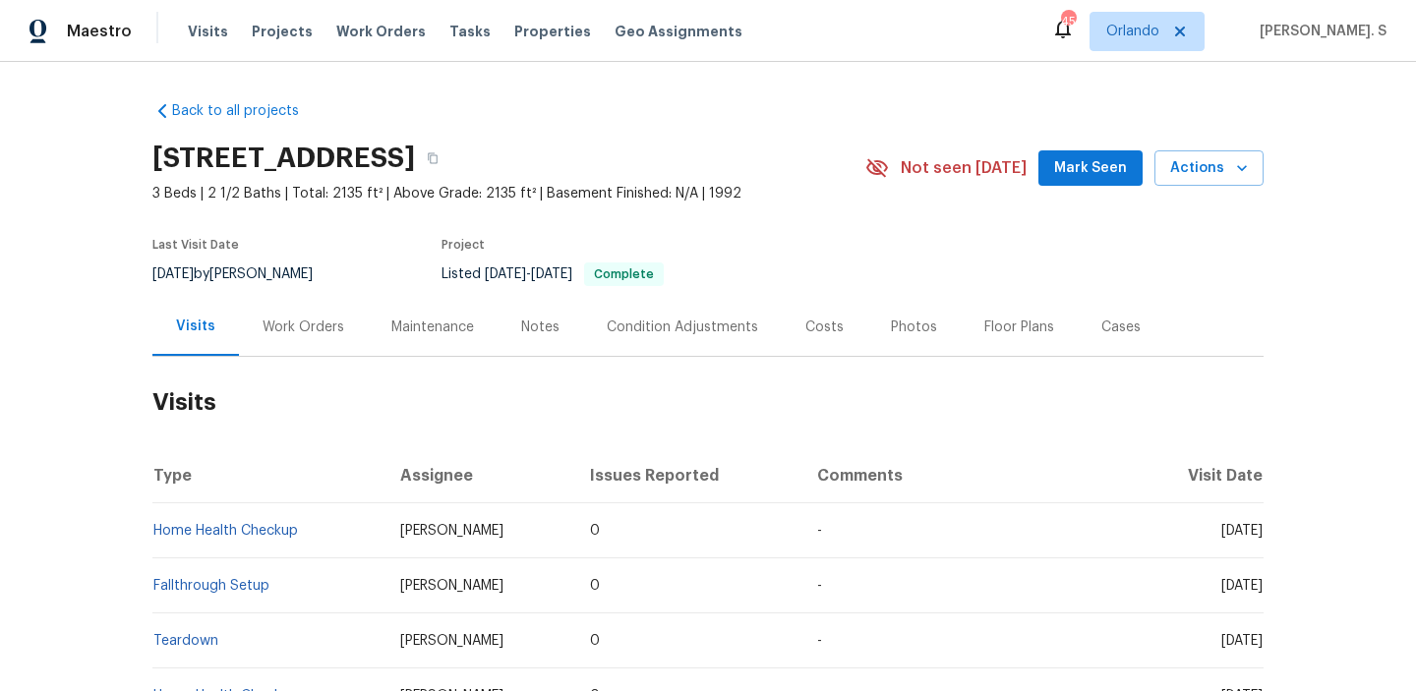
click at [297, 320] on div "Work Orders" at bounding box center [303, 328] width 82 height 20
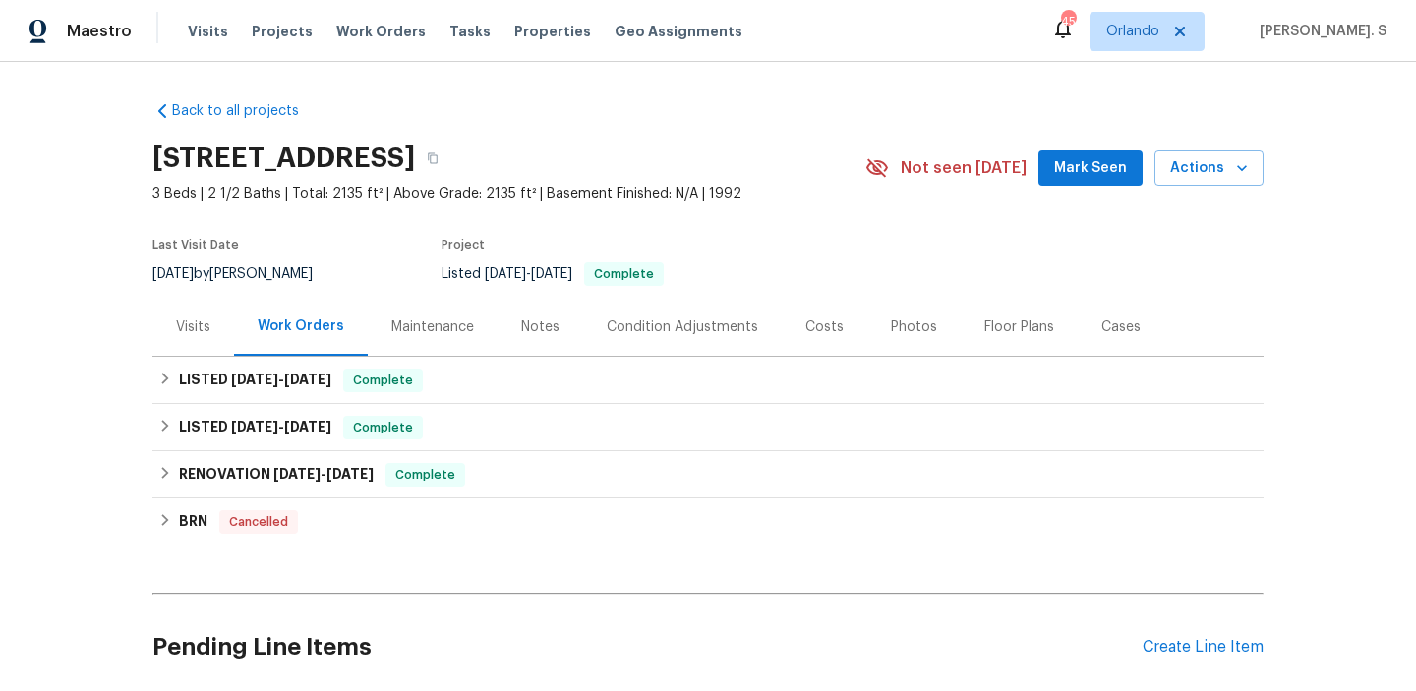
scroll to position [155, 0]
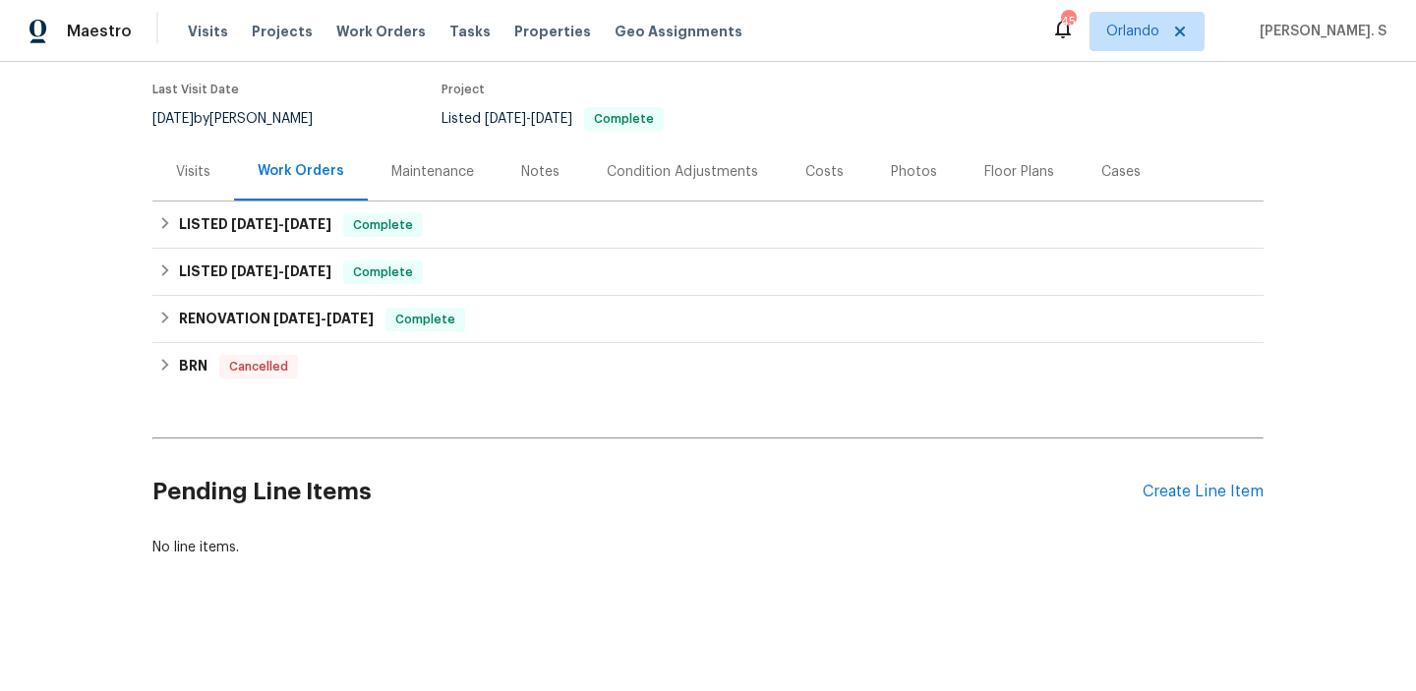
click at [1185, 505] on div "Pending Line Items Create Line Item" at bounding box center [707, 491] width 1111 height 91
click at [1185, 491] on div "Create Line Item" at bounding box center [1202, 492] width 121 height 19
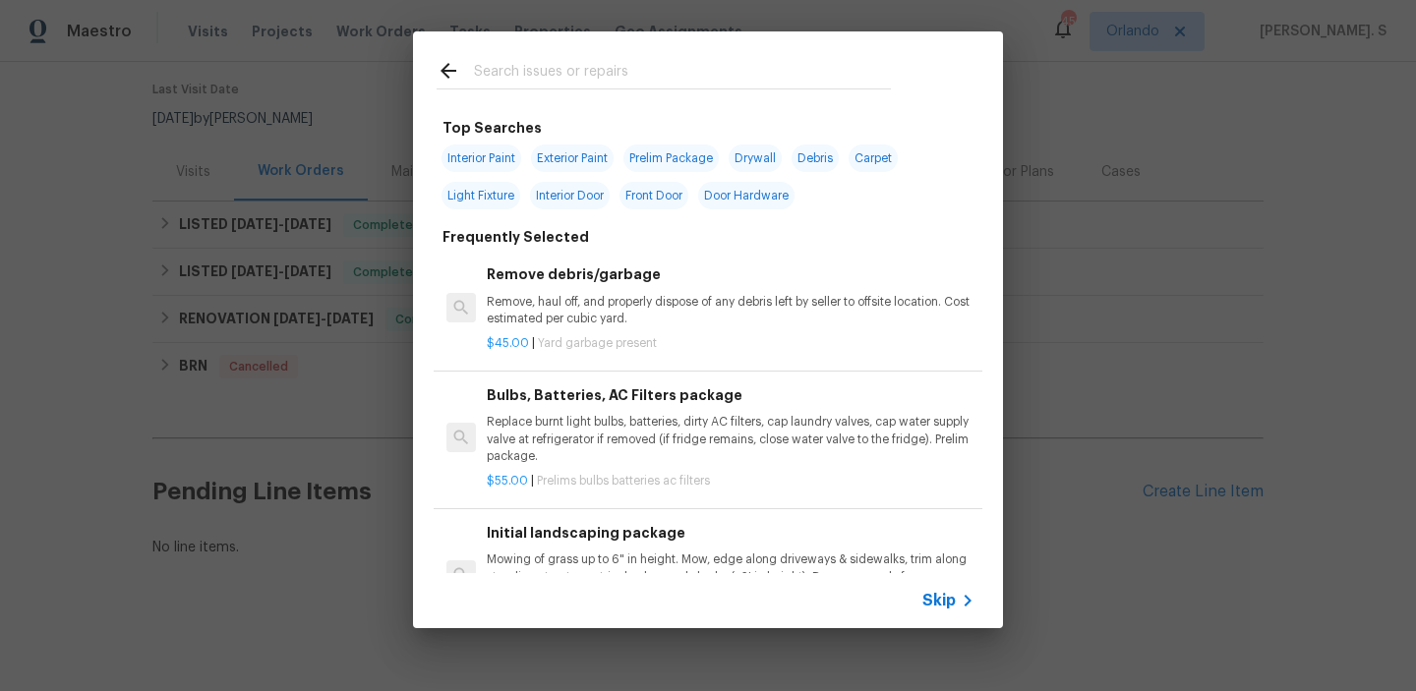
click at [582, 304] on p "Remove, haul off, and properly dispose of any debris left by seller to offsite …" at bounding box center [731, 310] width 488 height 33
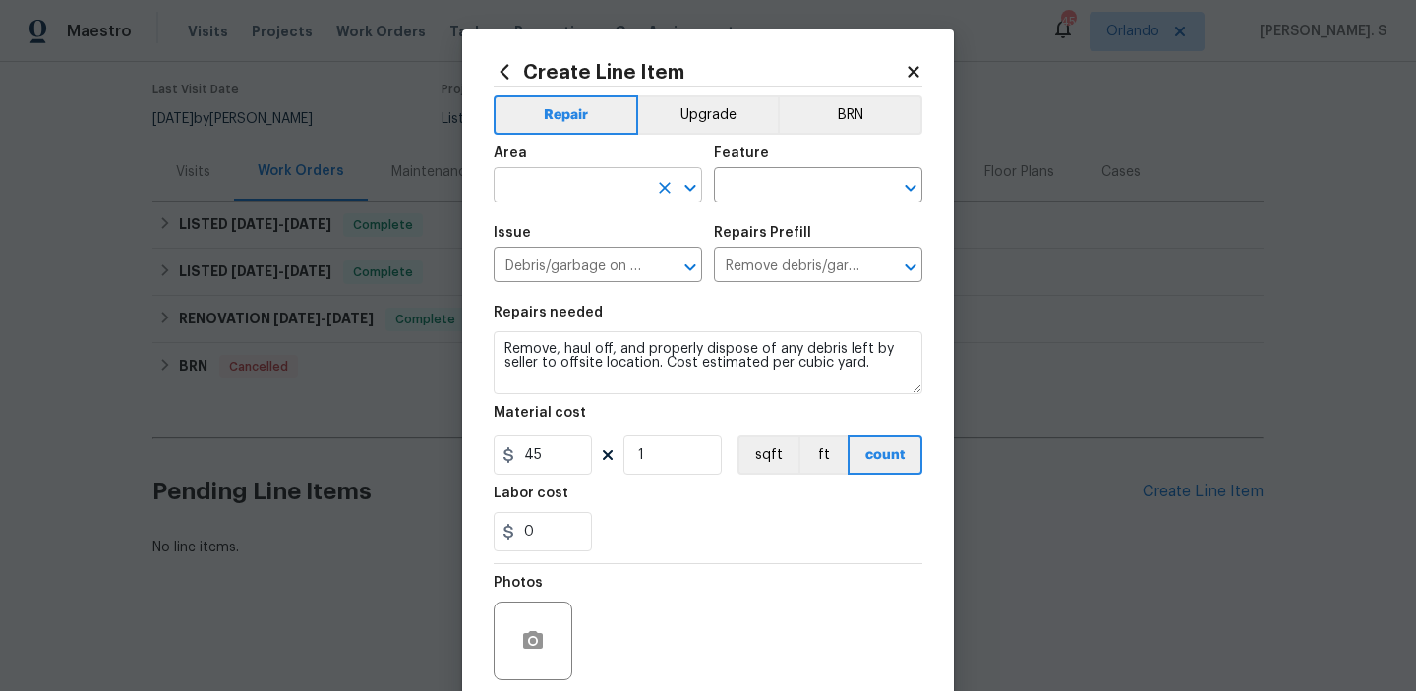
click at [686, 188] on icon "Open" at bounding box center [689, 187] width 11 height 7
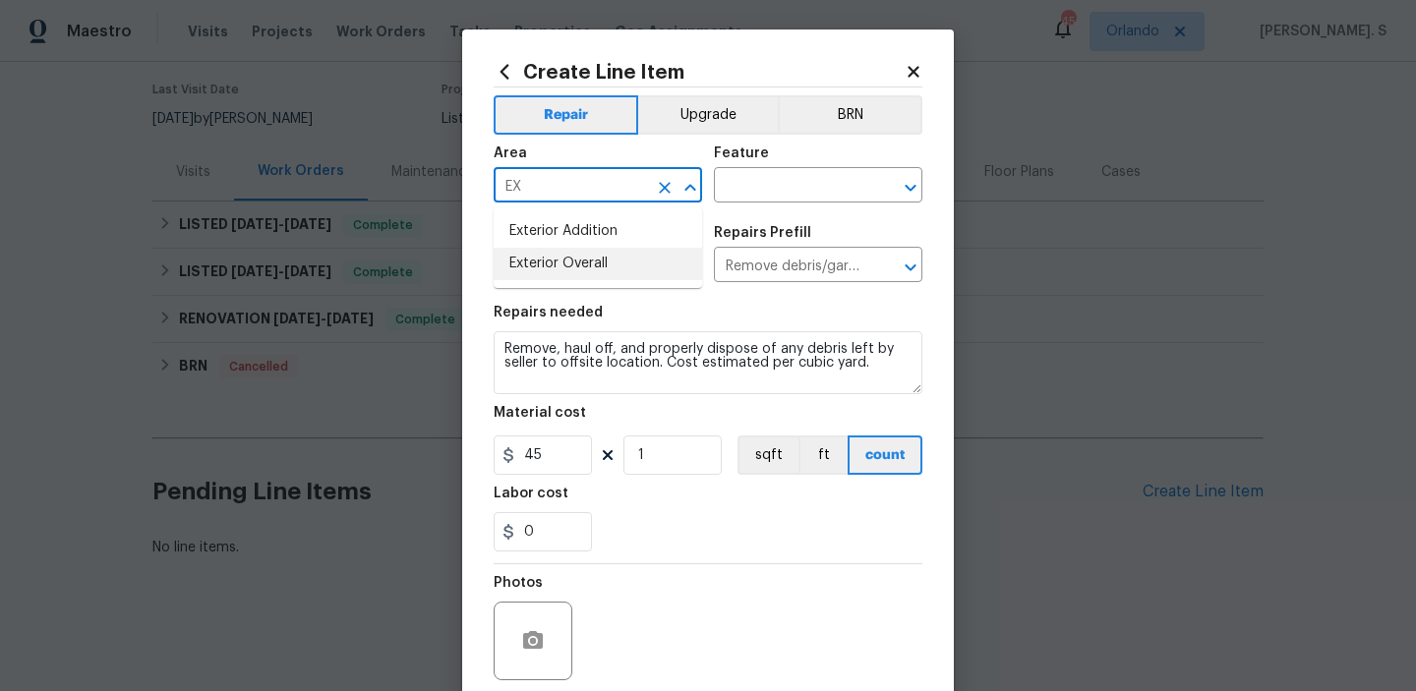
click at [664, 255] on li "Exterior Overall" at bounding box center [597, 264] width 208 height 32
click at [913, 194] on icon "Open" at bounding box center [910, 188] width 24 height 24
type input "Exterior Overall"
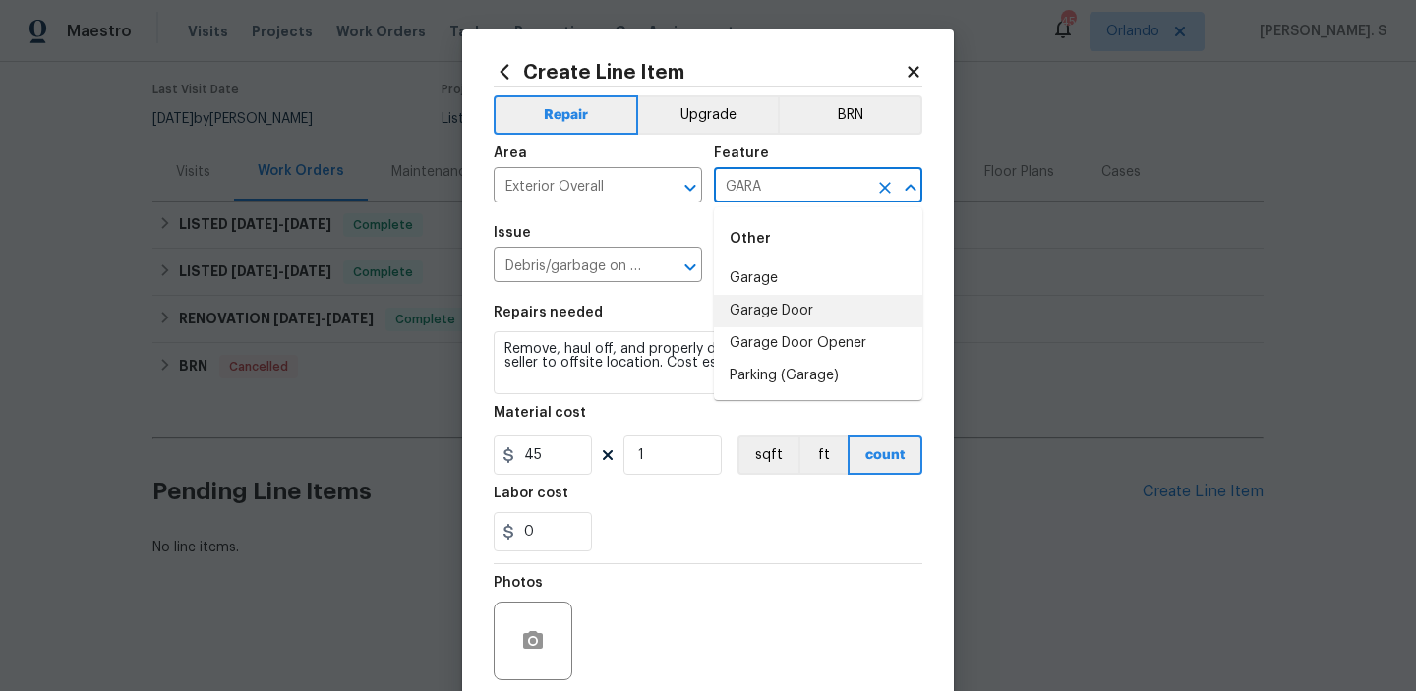
click at [819, 300] on li "Garage Door" at bounding box center [818, 311] width 208 height 32
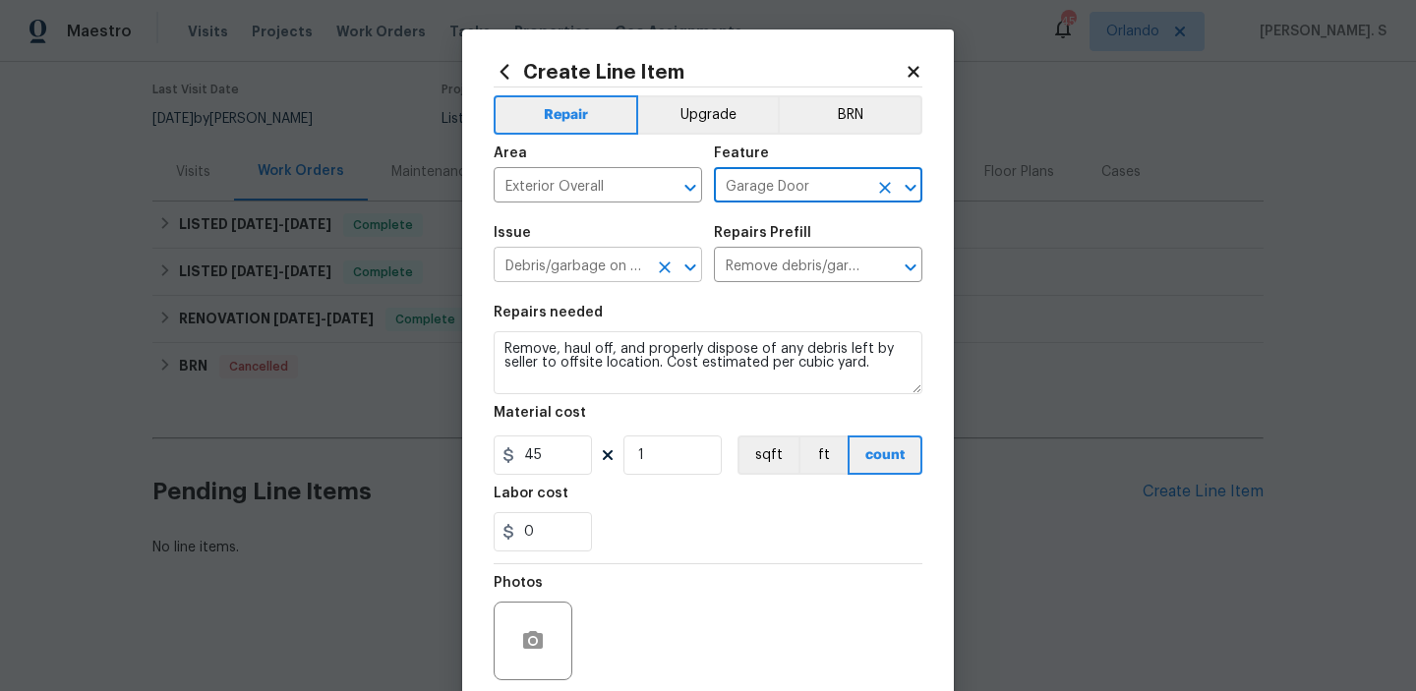
click at [686, 260] on icon "Open" at bounding box center [690, 268] width 24 height 24
type input "Garage Door"
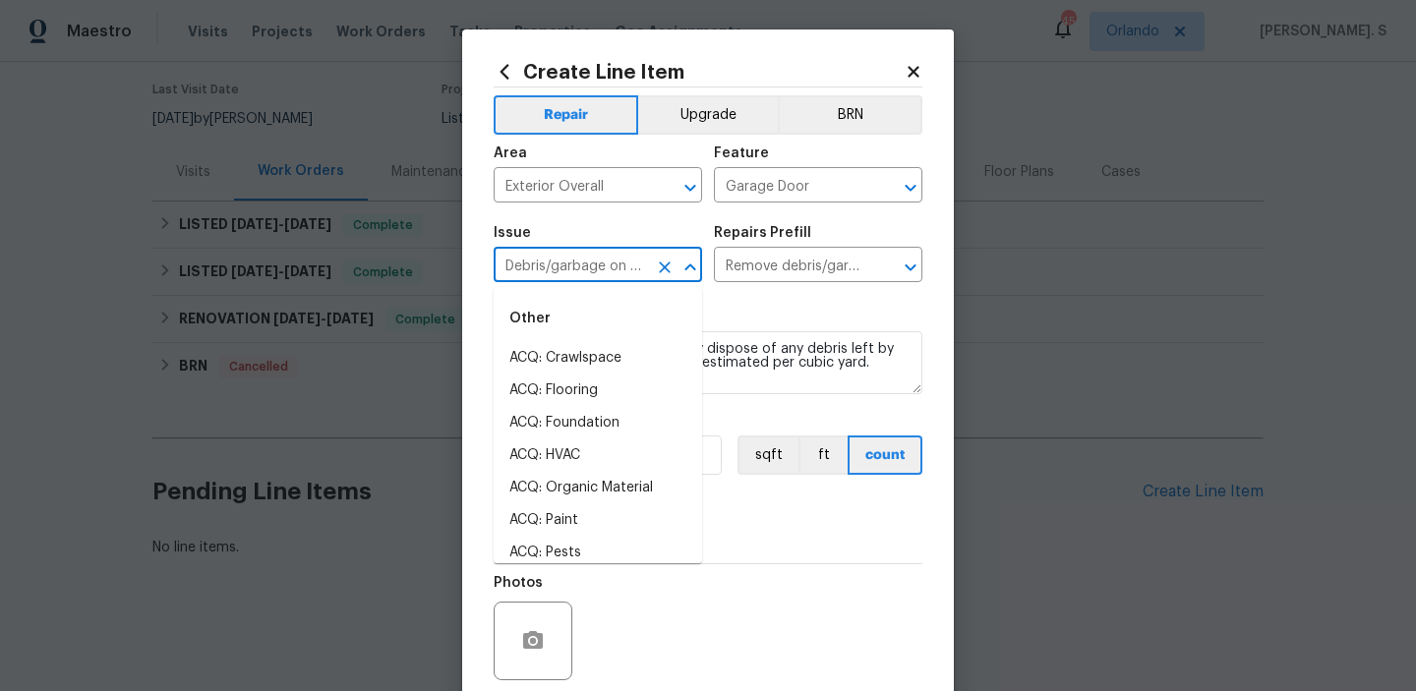
scroll to position [0, 0]
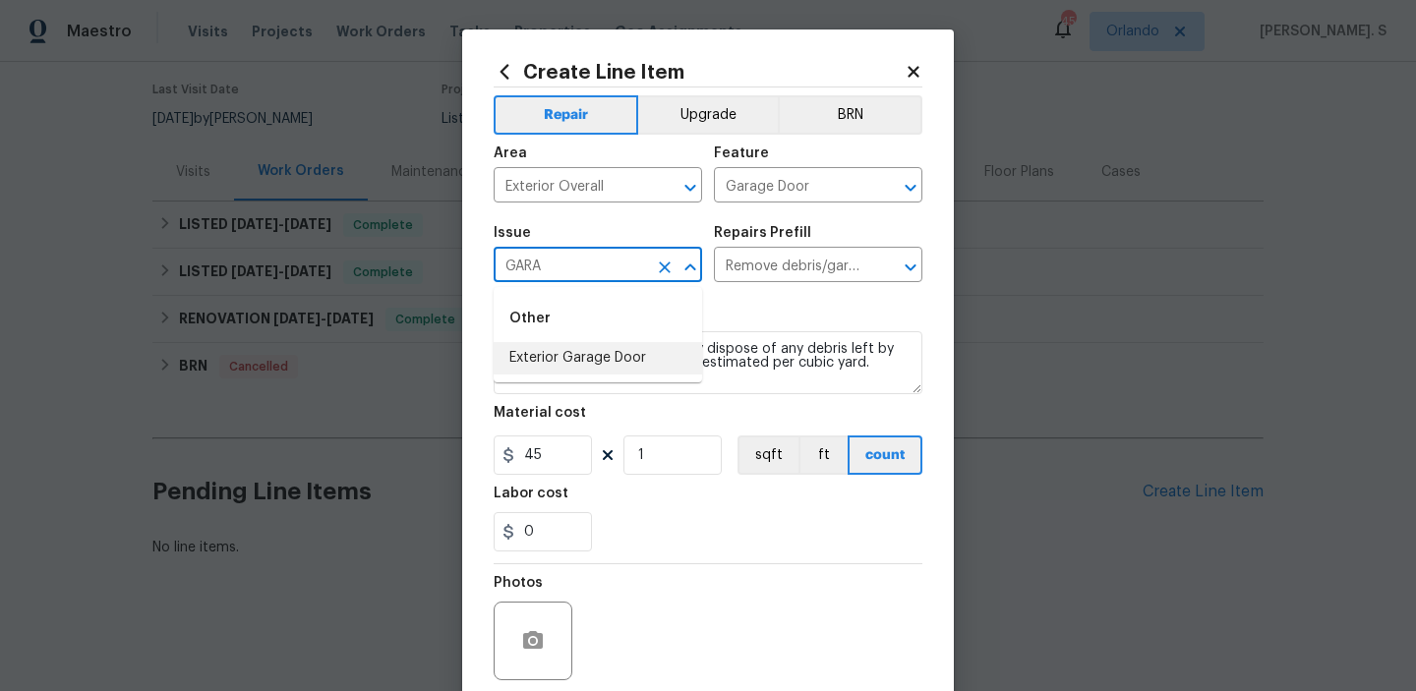
click at [640, 352] on li "Exterior Garage Door" at bounding box center [597, 358] width 208 height 32
type input "Exterior Garage Door"
click at [914, 260] on icon "Open" at bounding box center [910, 268] width 24 height 24
type input "Exterior Garage Door"
type input "Interior Door"
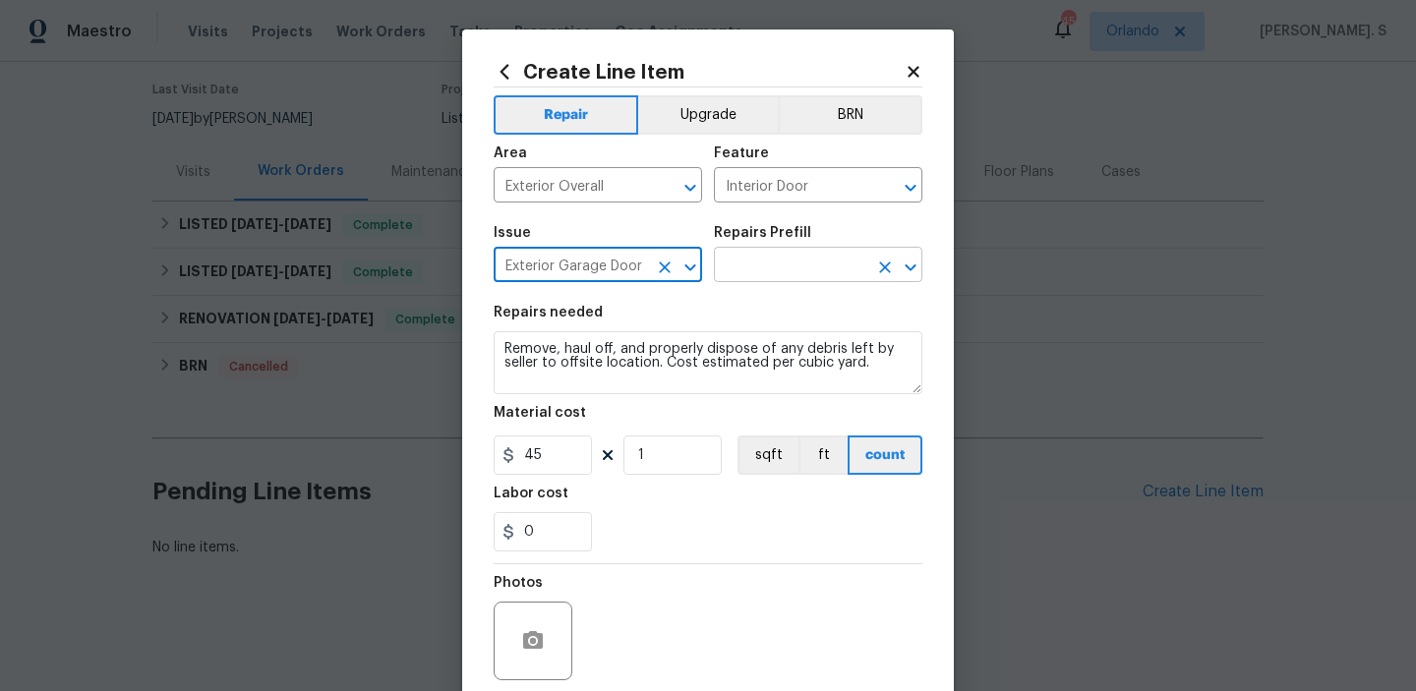
type input "Add a Task $1.00"
type textarea "HPM to detail"
type input "1"
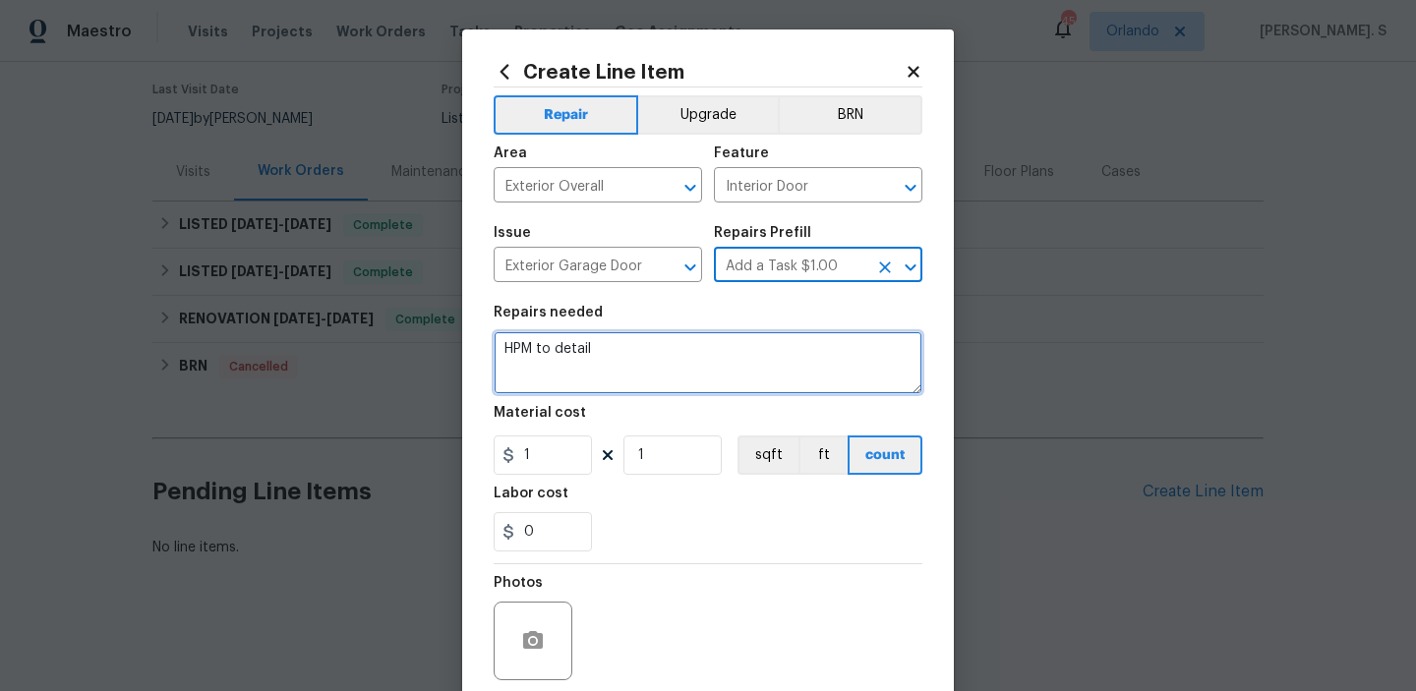
click at [502, 366] on textarea "HPM to detail" at bounding box center [707, 362] width 429 height 63
paste textarea "Feedback received that the garage door is not aligned correctly. Please inspect…"
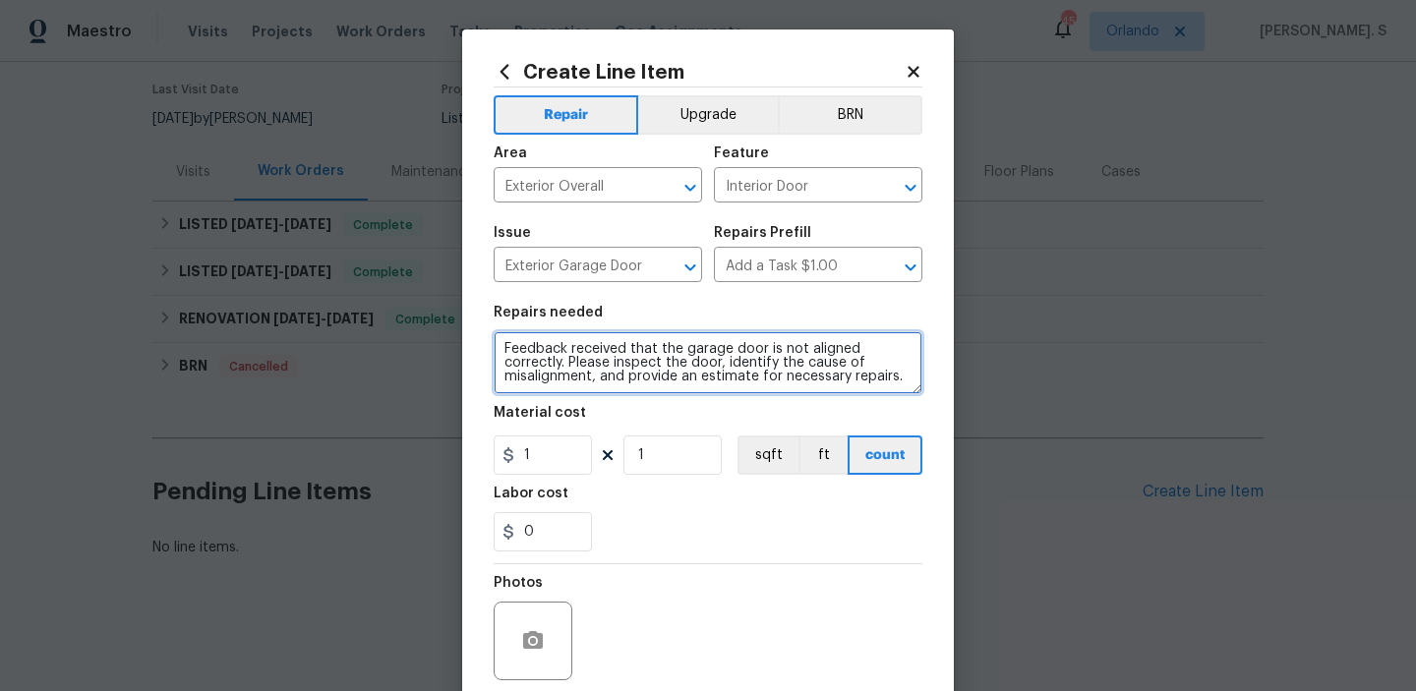
type textarea "Feedback received that the garage door is not aligned correctly. Please inspect…"
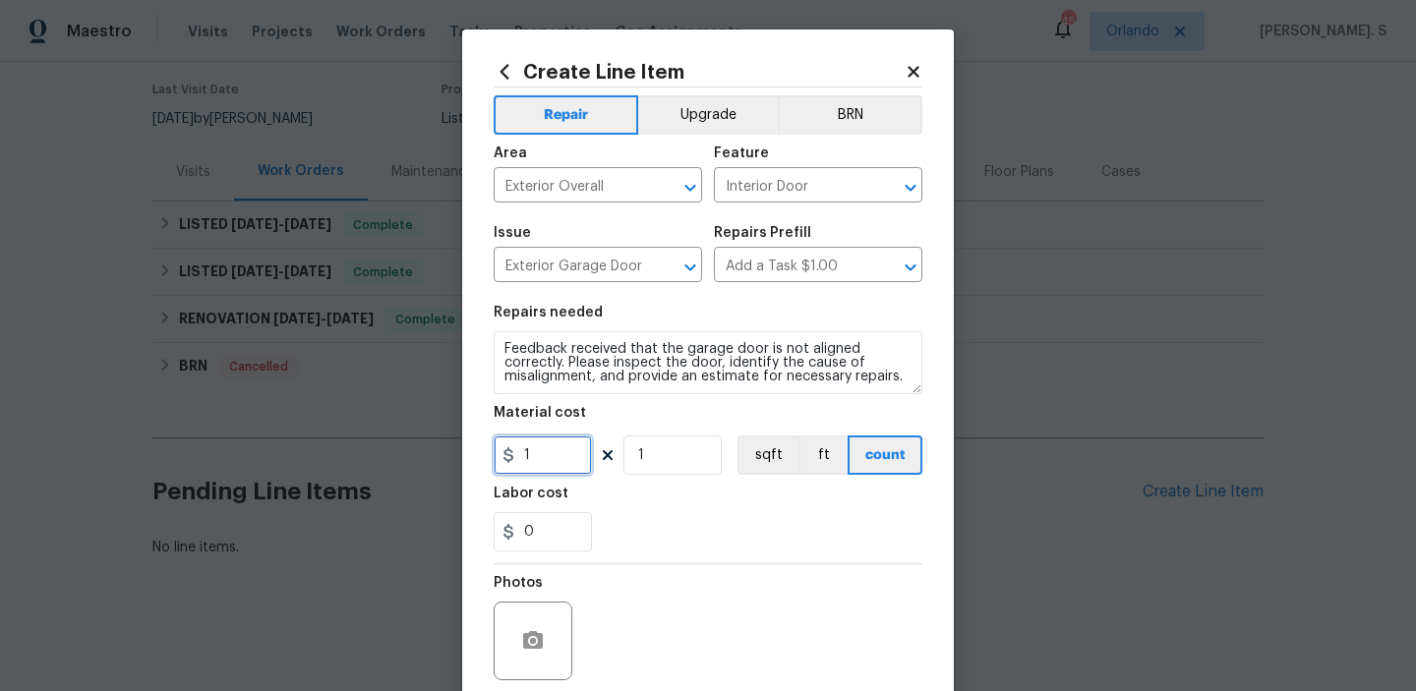
click at [531, 439] on input "1" at bounding box center [542, 454] width 98 height 39
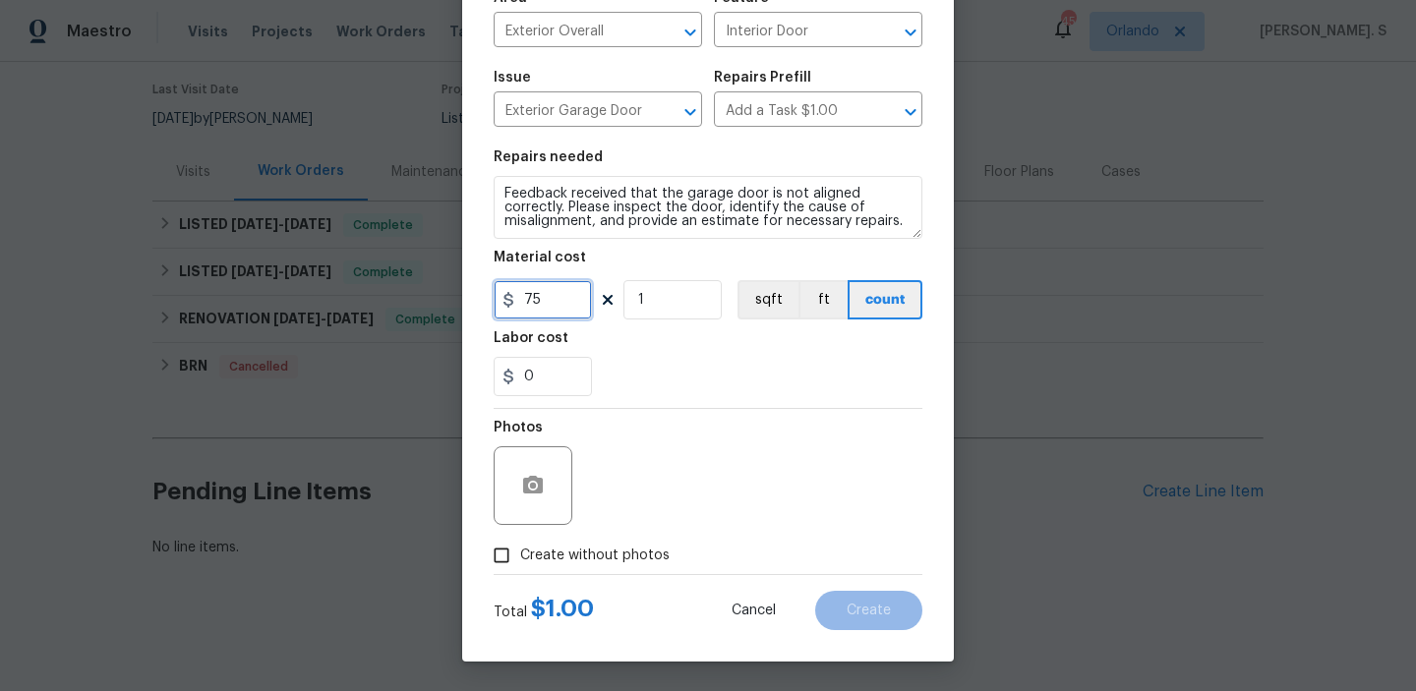
type input "75"
click at [545, 563] on span "Create without photos" at bounding box center [594, 556] width 149 height 21
click at [520, 563] on input "Create without photos" at bounding box center [501, 555] width 37 height 37
checkbox input "true"
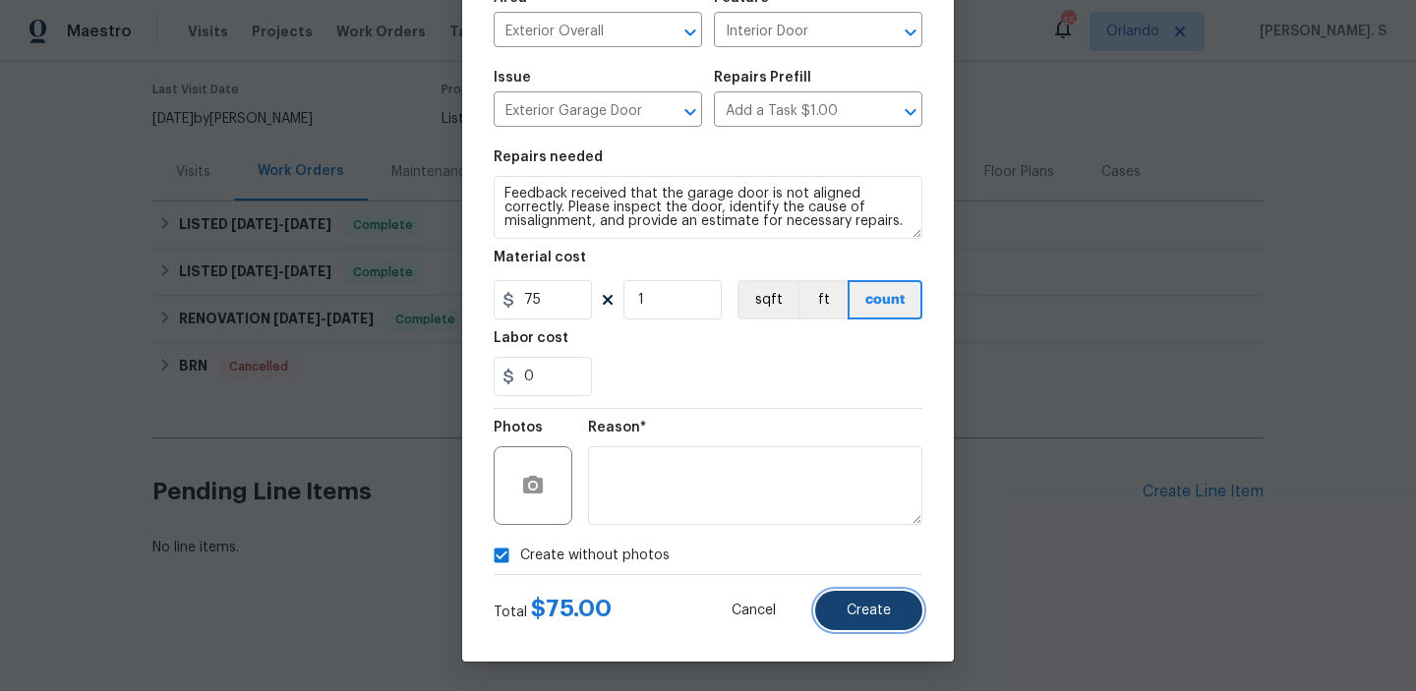
click at [857, 614] on span "Create" at bounding box center [868, 611] width 44 height 15
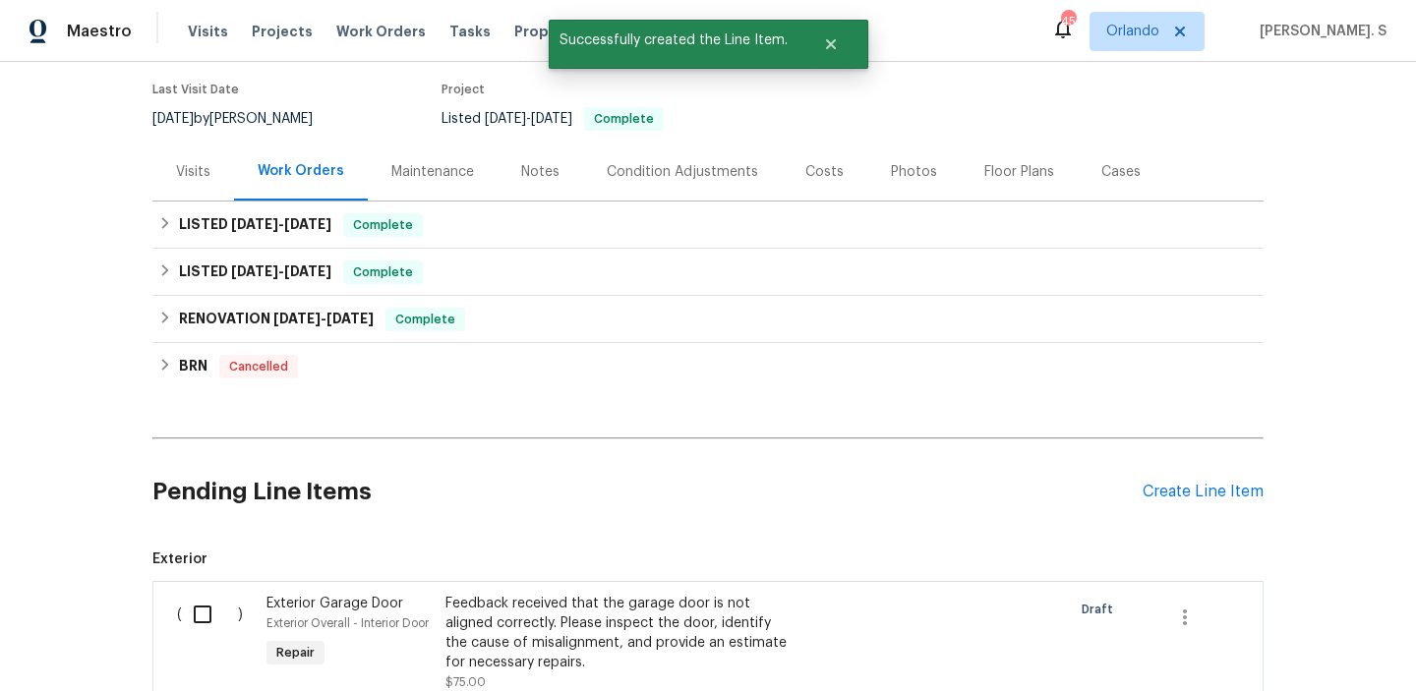
click at [207, 601] on input "checkbox" at bounding box center [210, 614] width 56 height 41
checkbox input "true"
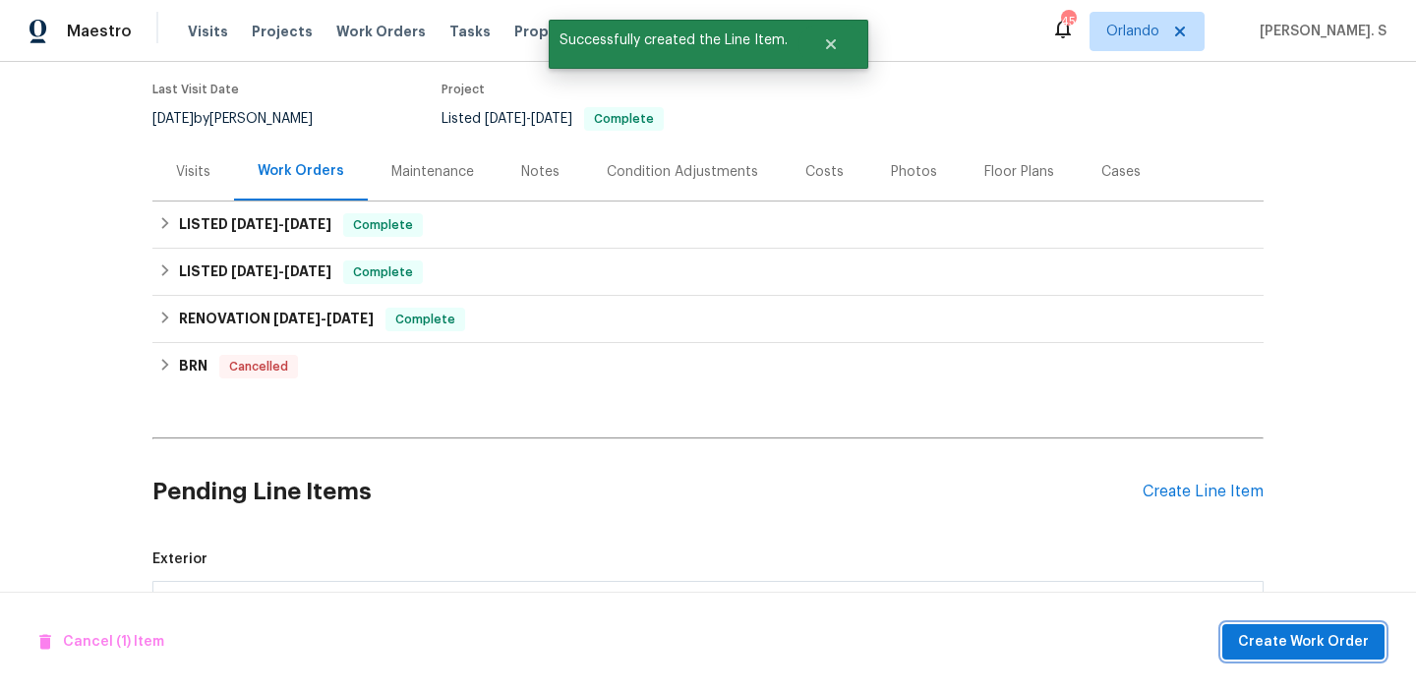
click at [1261, 640] on span "Create Work Order" at bounding box center [1303, 642] width 131 height 25
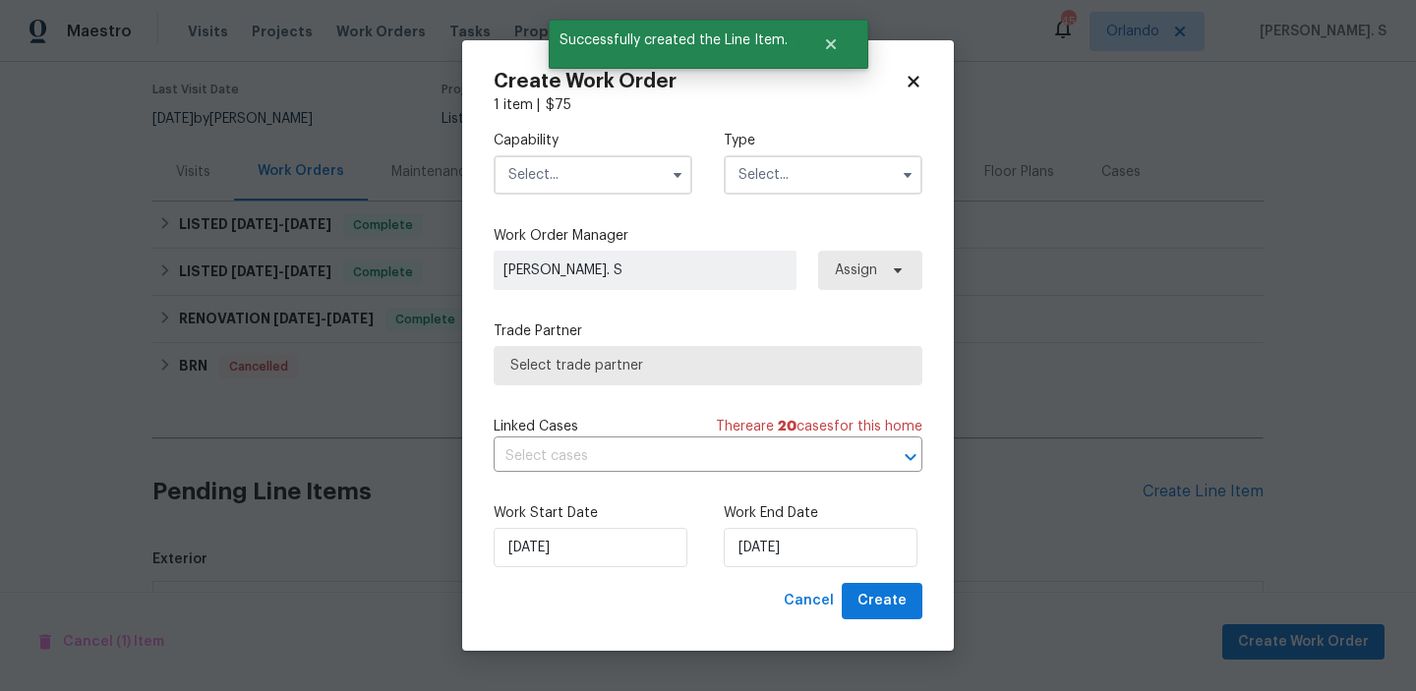
click at [563, 174] on input "text" at bounding box center [592, 174] width 199 height 39
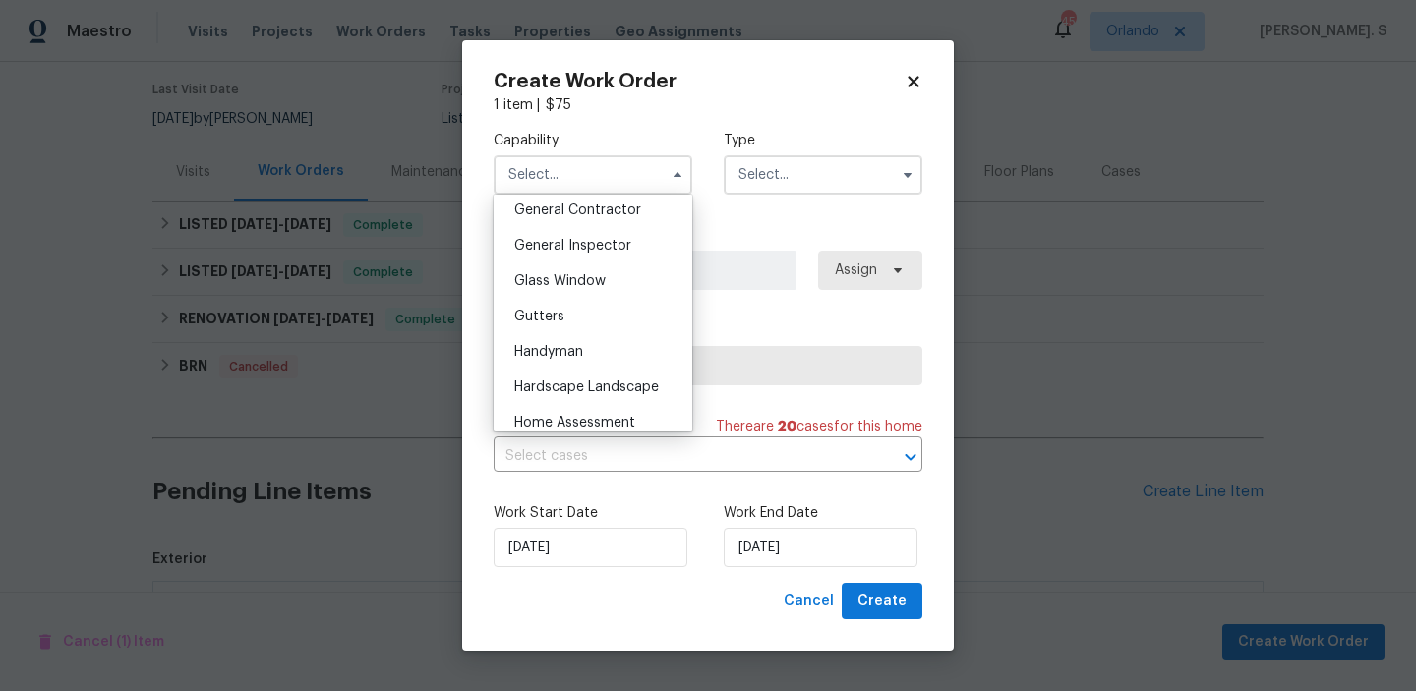
scroll to position [1035, 0]
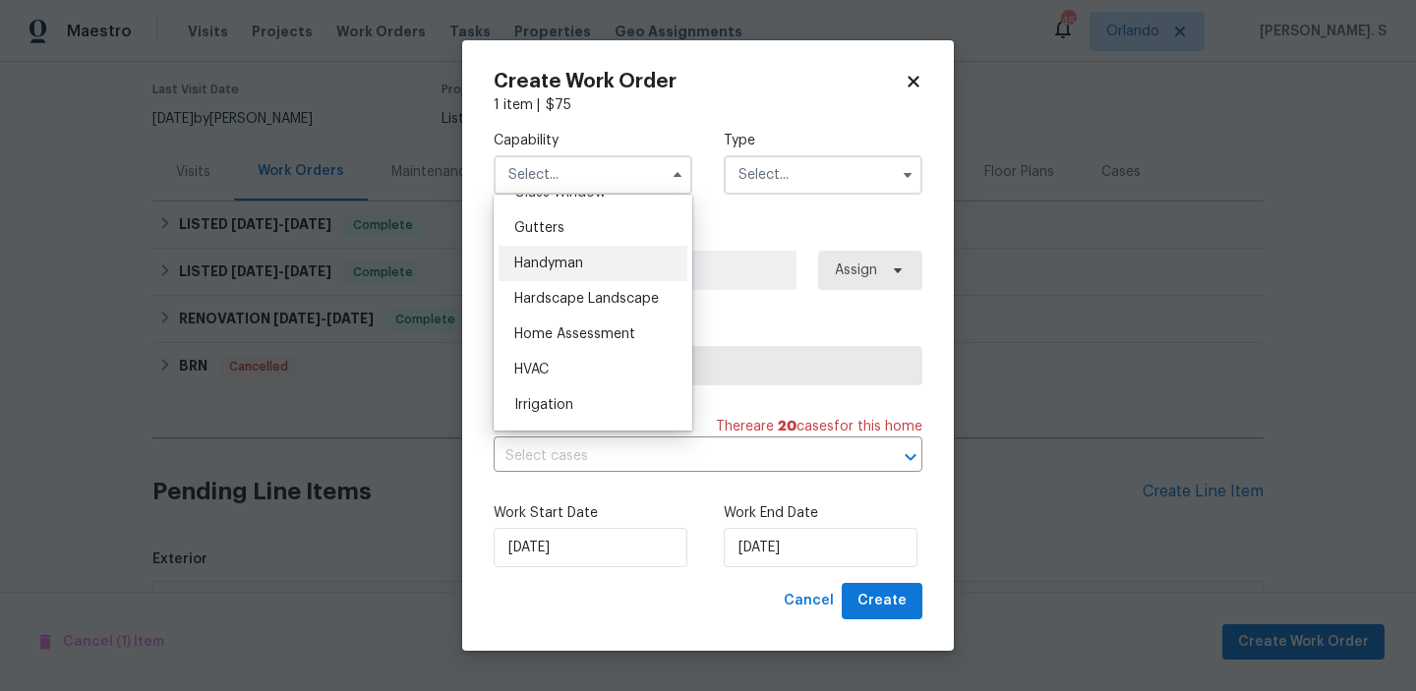
click at [573, 250] on div "Handyman" at bounding box center [592, 263] width 189 height 35
type input "Handyman"
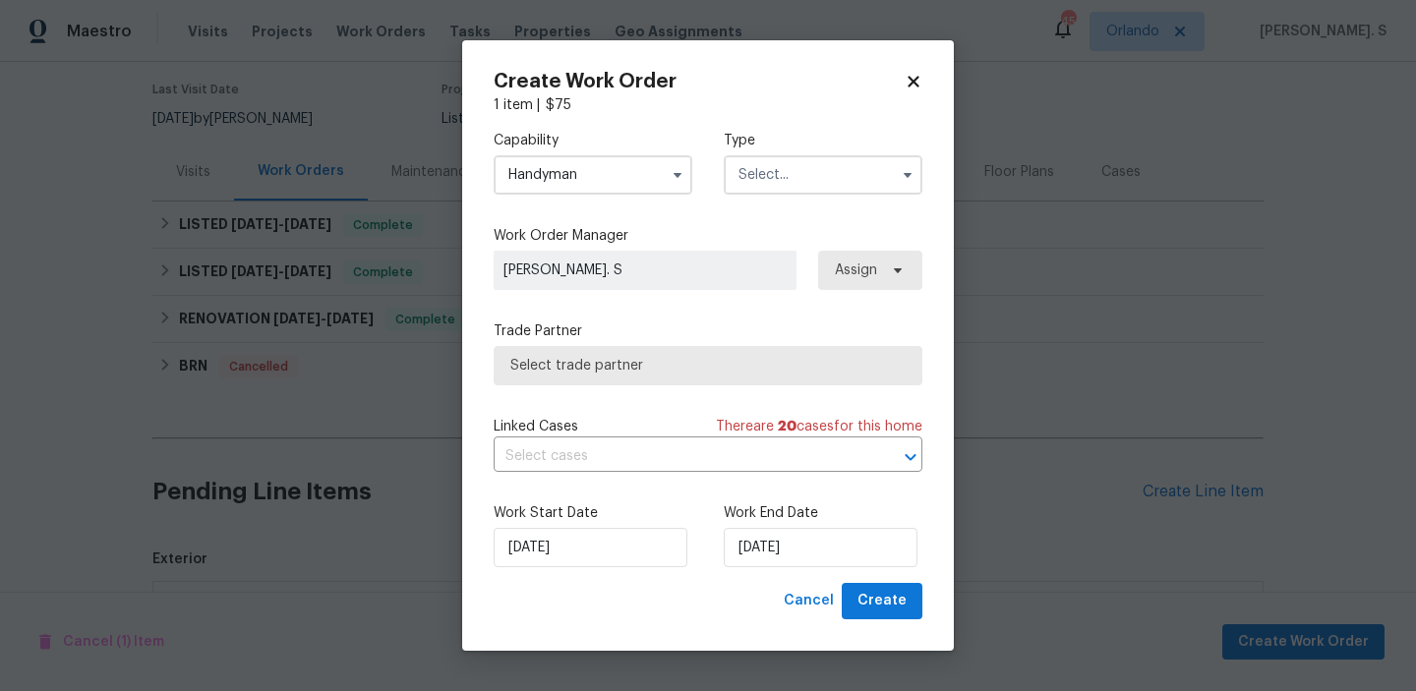
click at [764, 186] on input "text" at bounding box center [823, 174] width 199 height 39
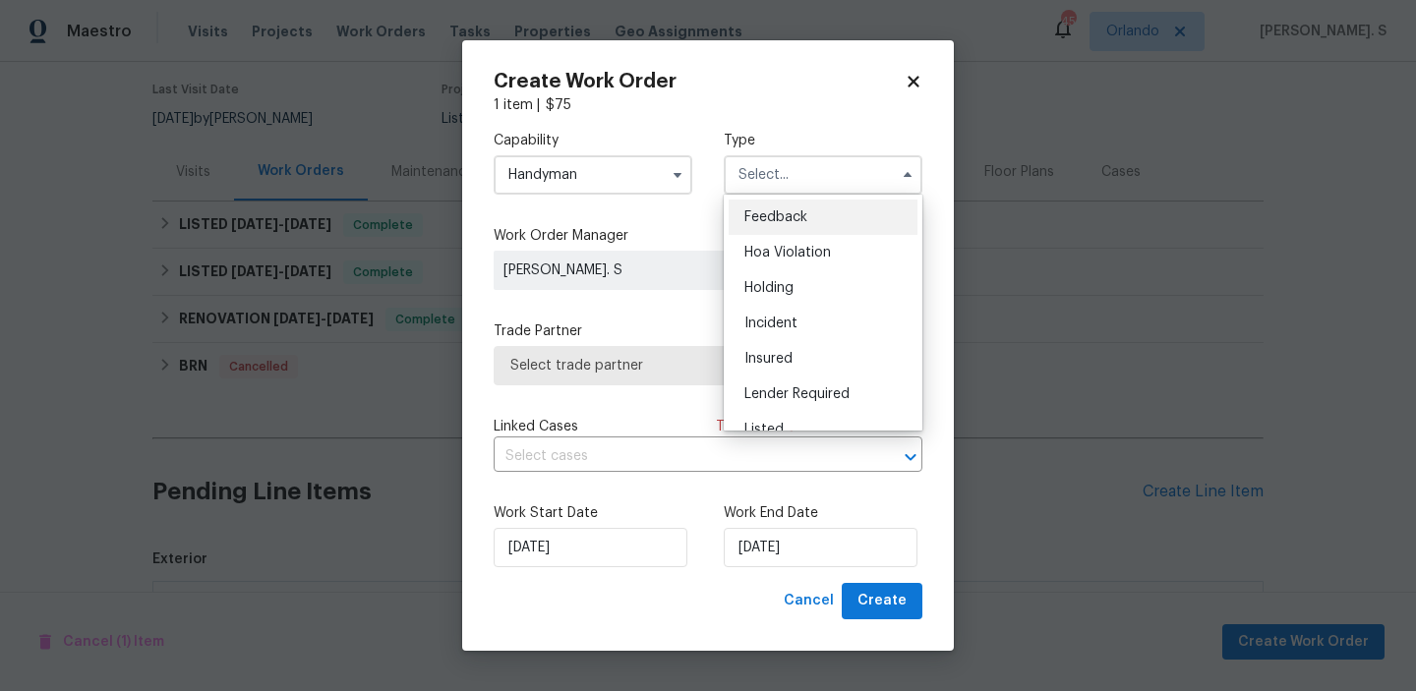
click at [769, 218] on span "Feedback" at bounding box center [775, 217] width 63 height 14
type input "Feedback"
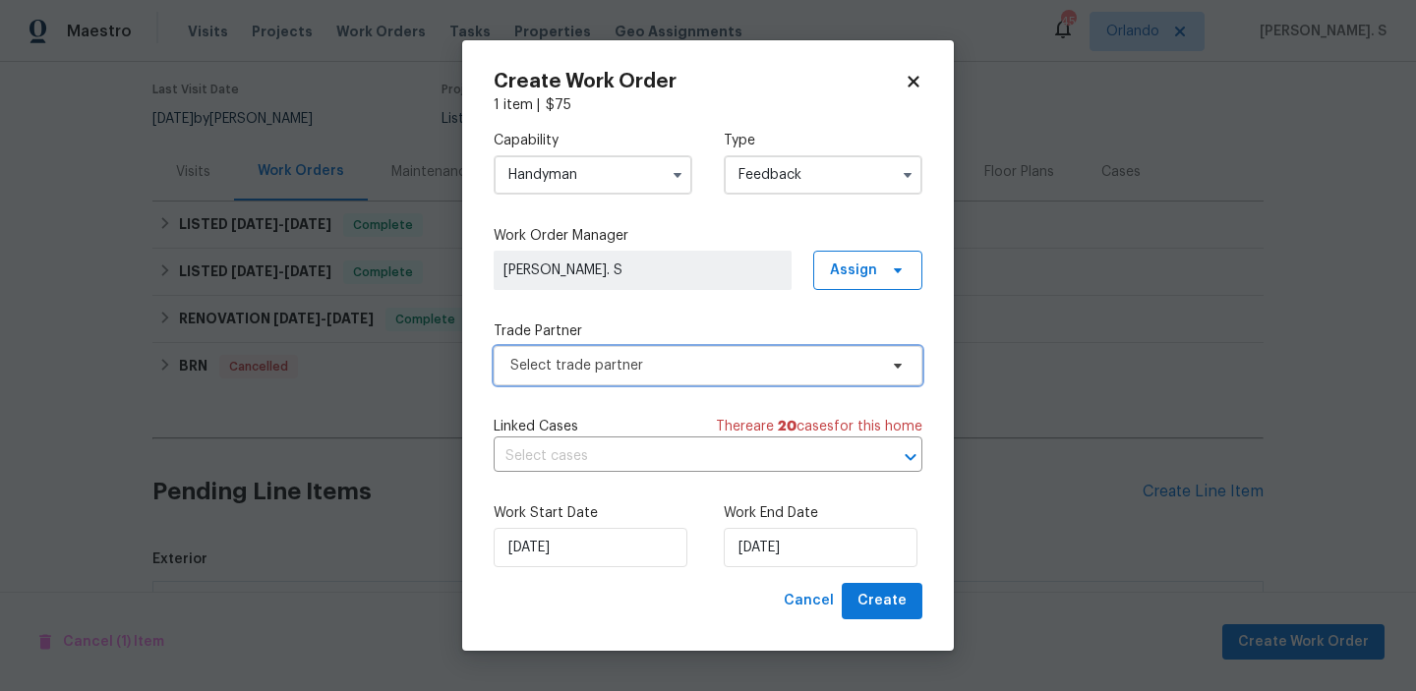
click at [704, 359] on span "Select trade partner" at bounding box center [693, 366] width 367 height 20
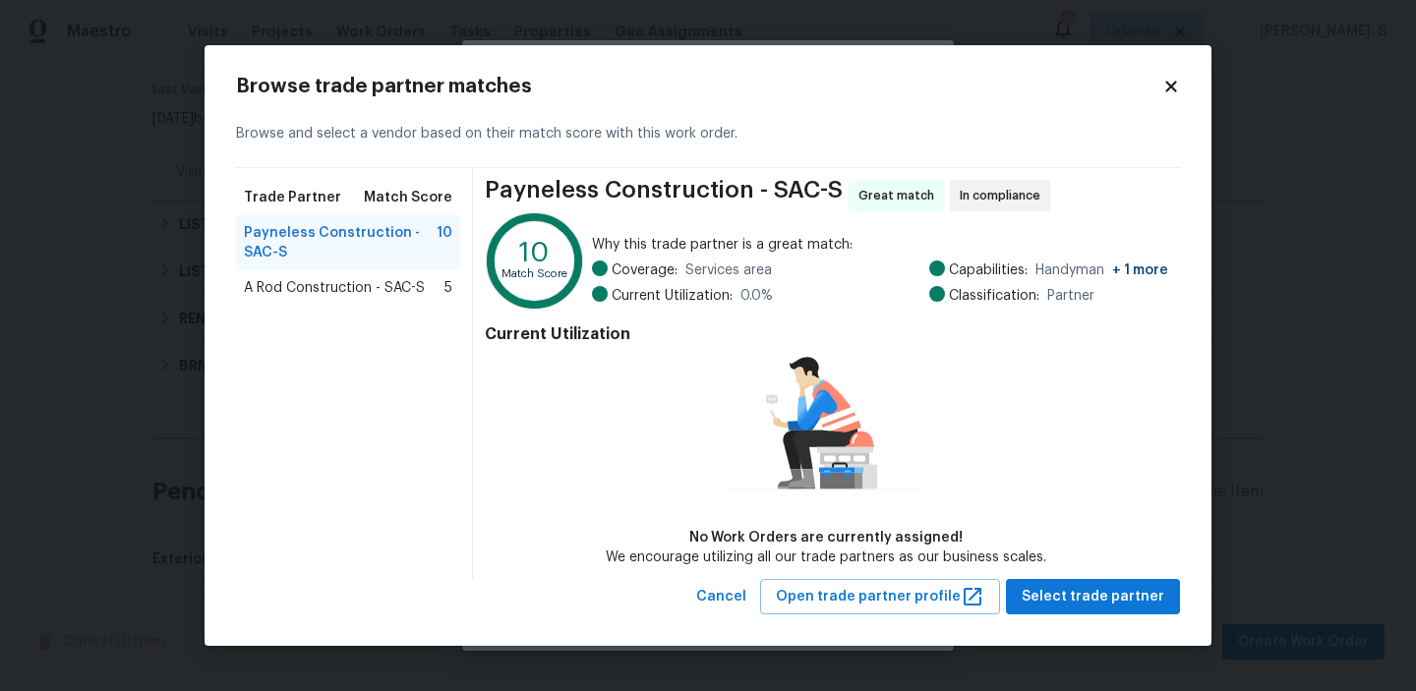
click at [382, 287] on span "A Rod Construction - SAC-S" at bounding box center [334, 288] width 181 height 20
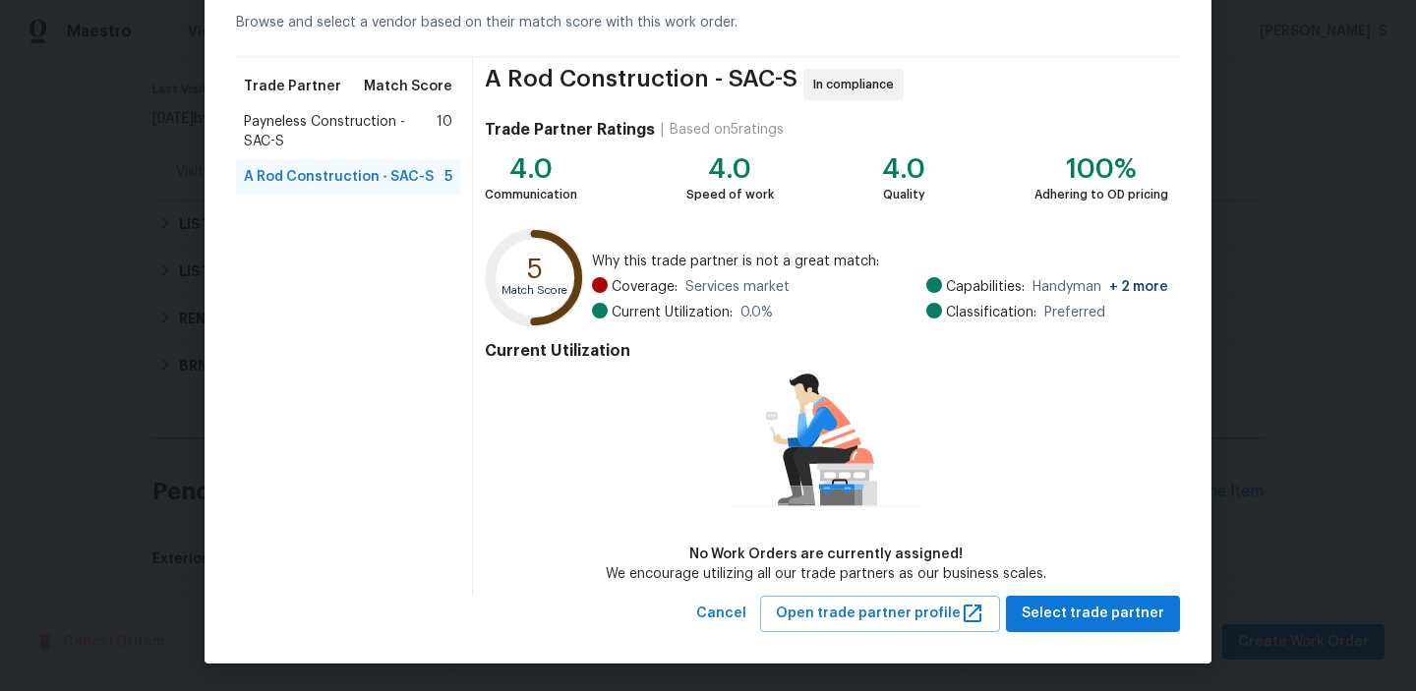
scroll to position [95, 0]
click at [1131, 626] on button "Select trade partner" at bounding box center [1093, 614] width 174 height 36
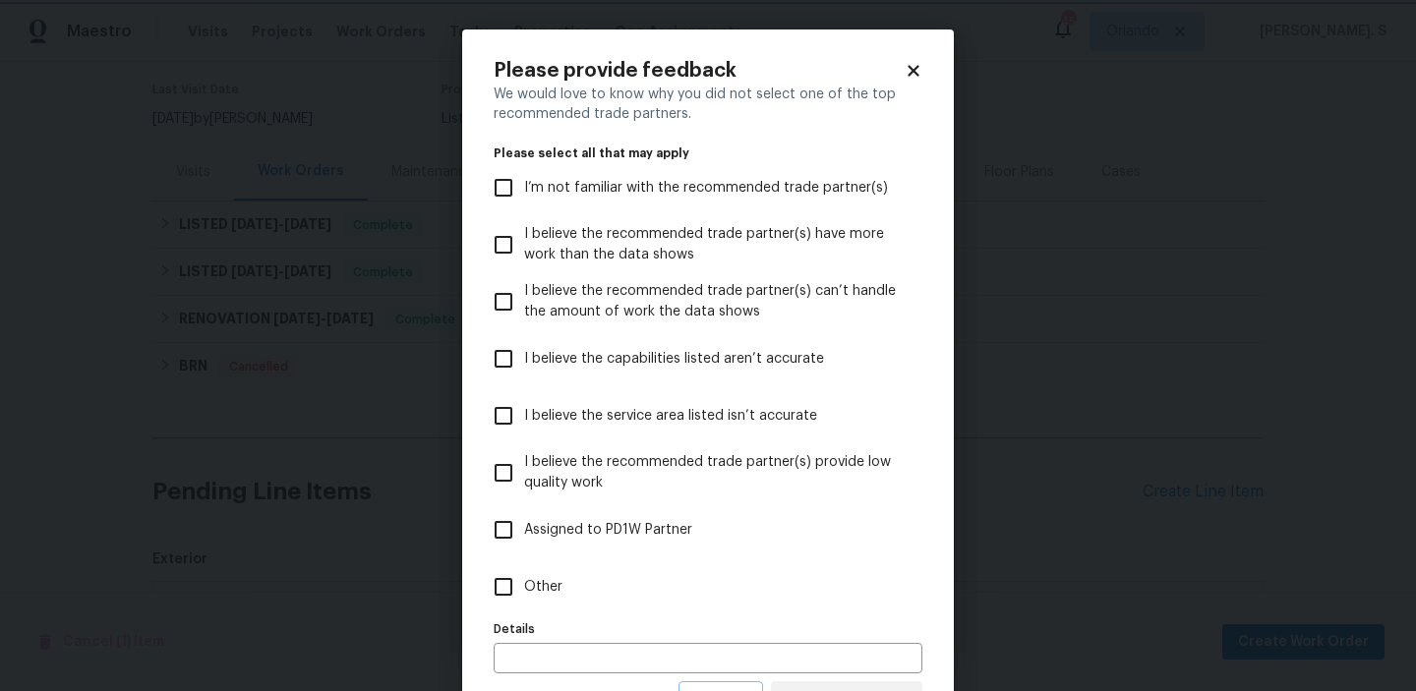
click at [1131, 626] on body "Maestro Visits Projects Work Orders Tasks Properties Geo Assignments 45 Orlando…" at bounding box center [708, 345] width 1416 height 691
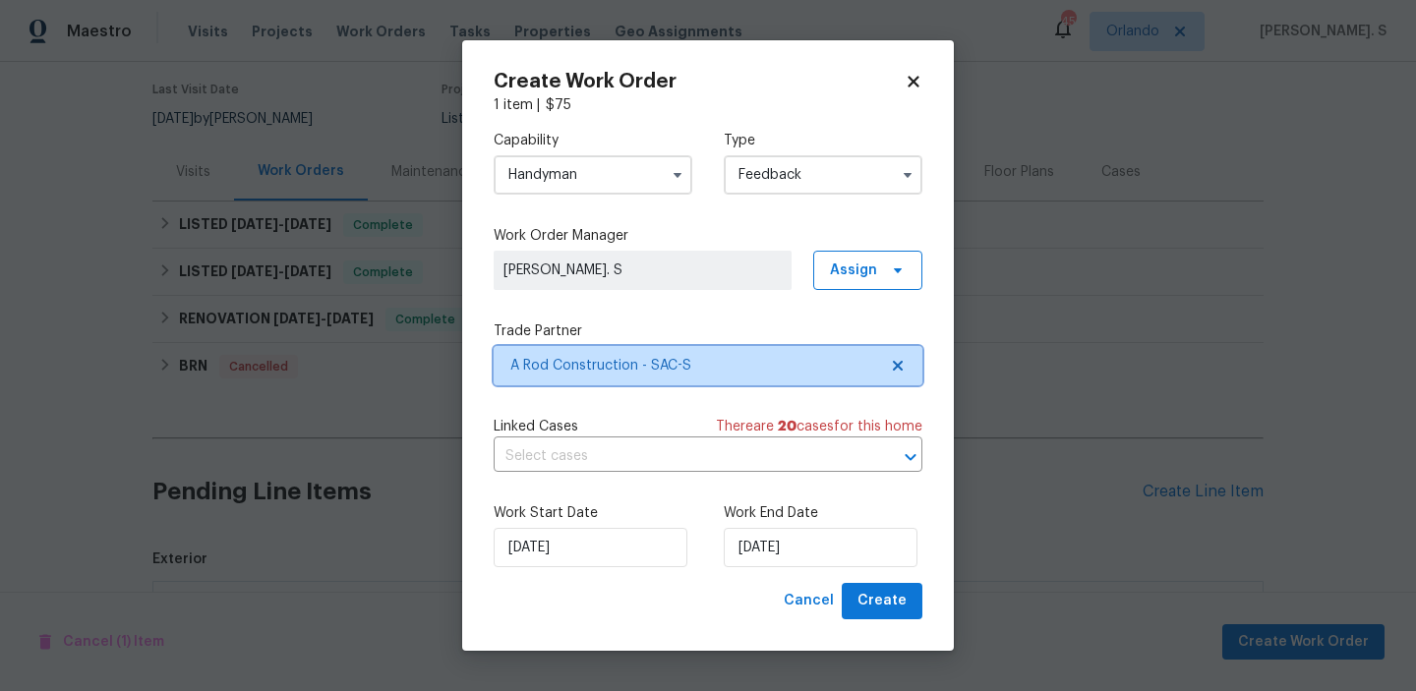
scroll to position [0, 0]
click at [729, 445] on input "text" at bounding box center [680, 456] width 374 height 30
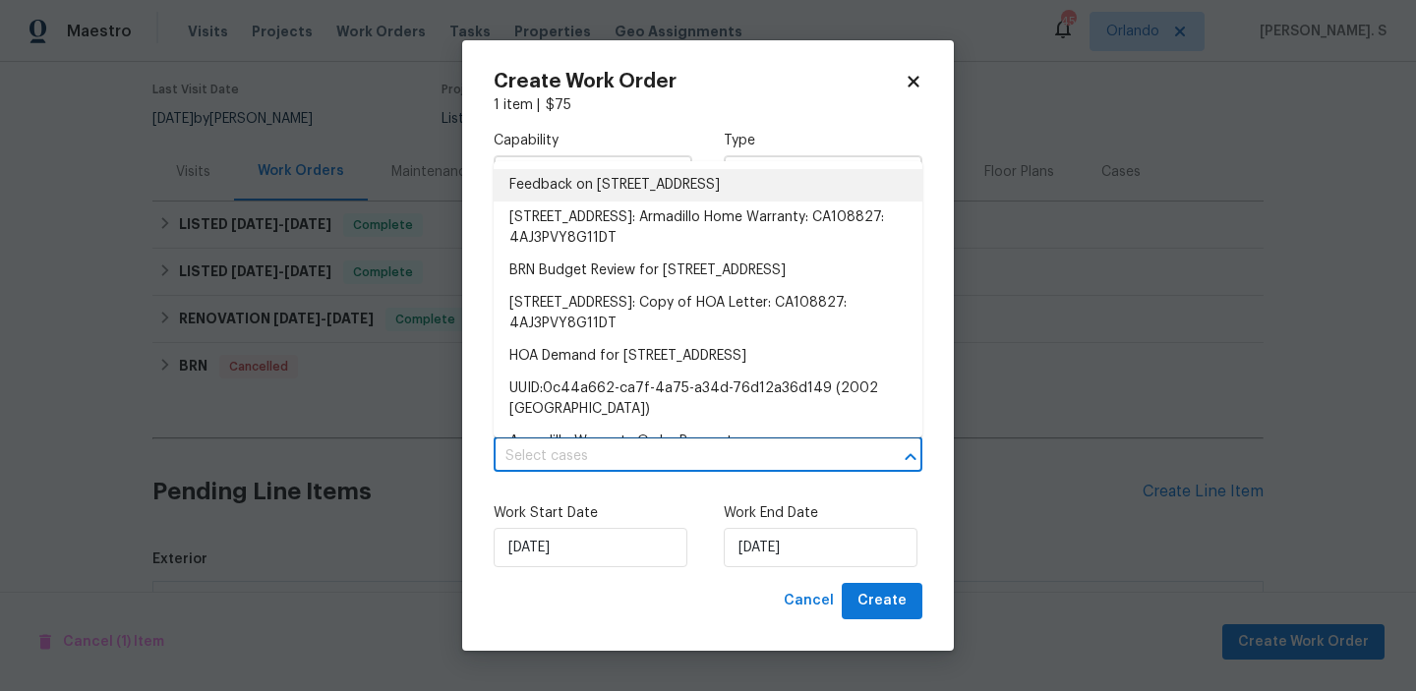
click at [663, 192] on li "Feedback on 2002 Discovery Village Ln, Gold River, CA 95670" at bounding box center [707, 185] width 429 height 32
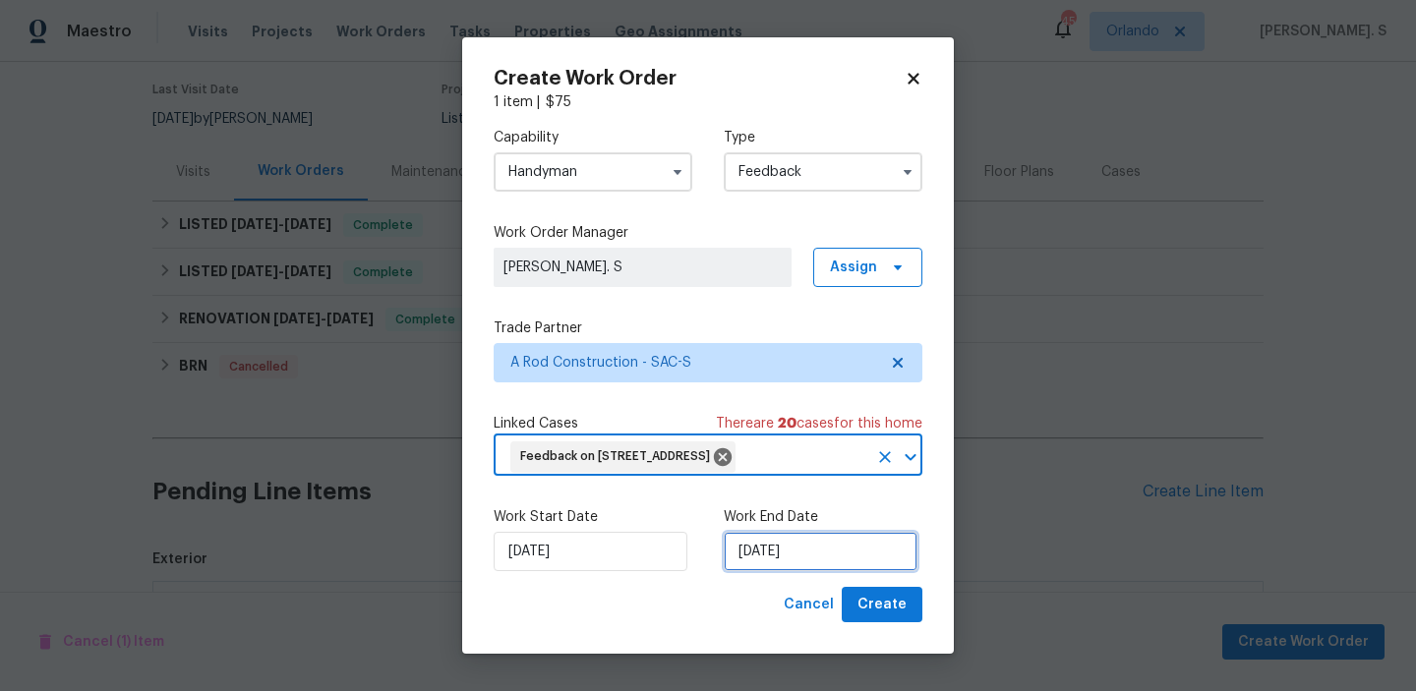
click at [791, 571] on input "[DATE]" at bounding box center [821, 551] width 194 height 39
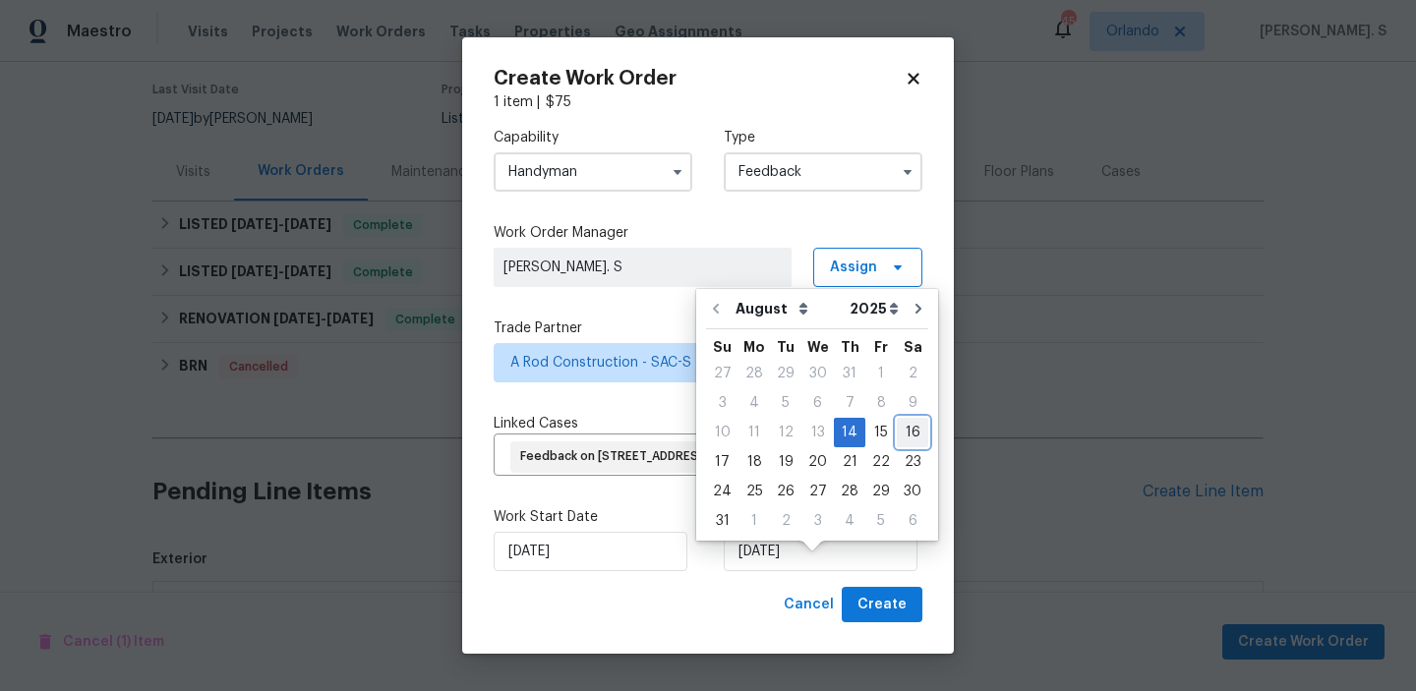
click at [903, 425] on div "16" at bounding box center [912, 433] width 31 height 28
type input "[DATE]"
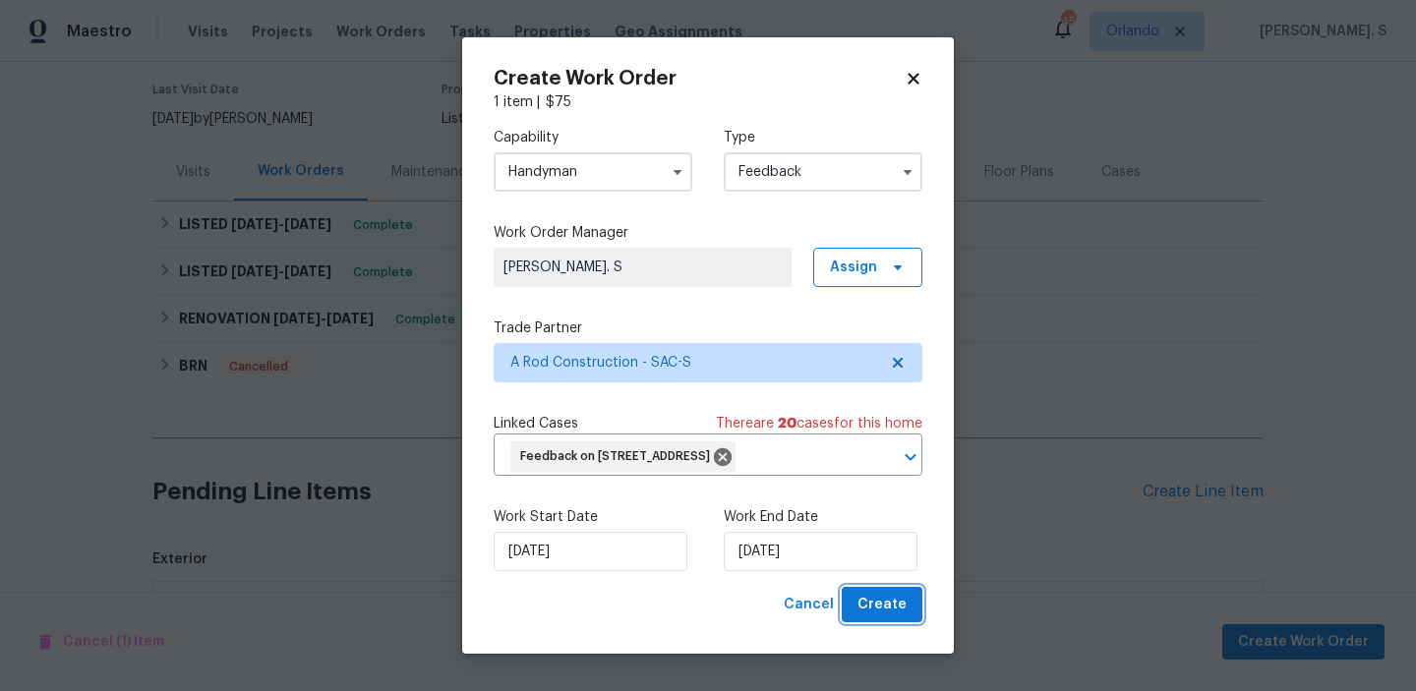
click at [891, 617] on span "Create" at bounding box center [881, 605] width 49 height 25
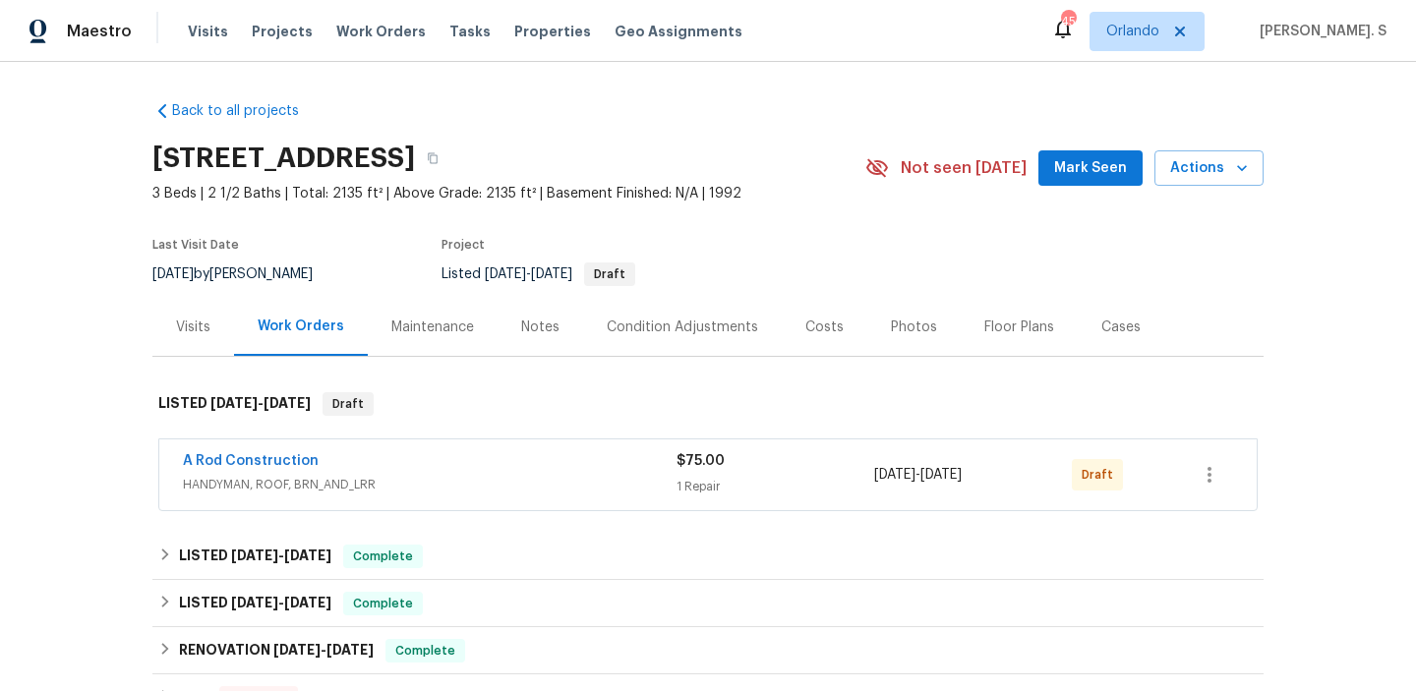
click at [253, 453] on span "A Rod Construction" at bounding box center [251, 461] width 136 height 20
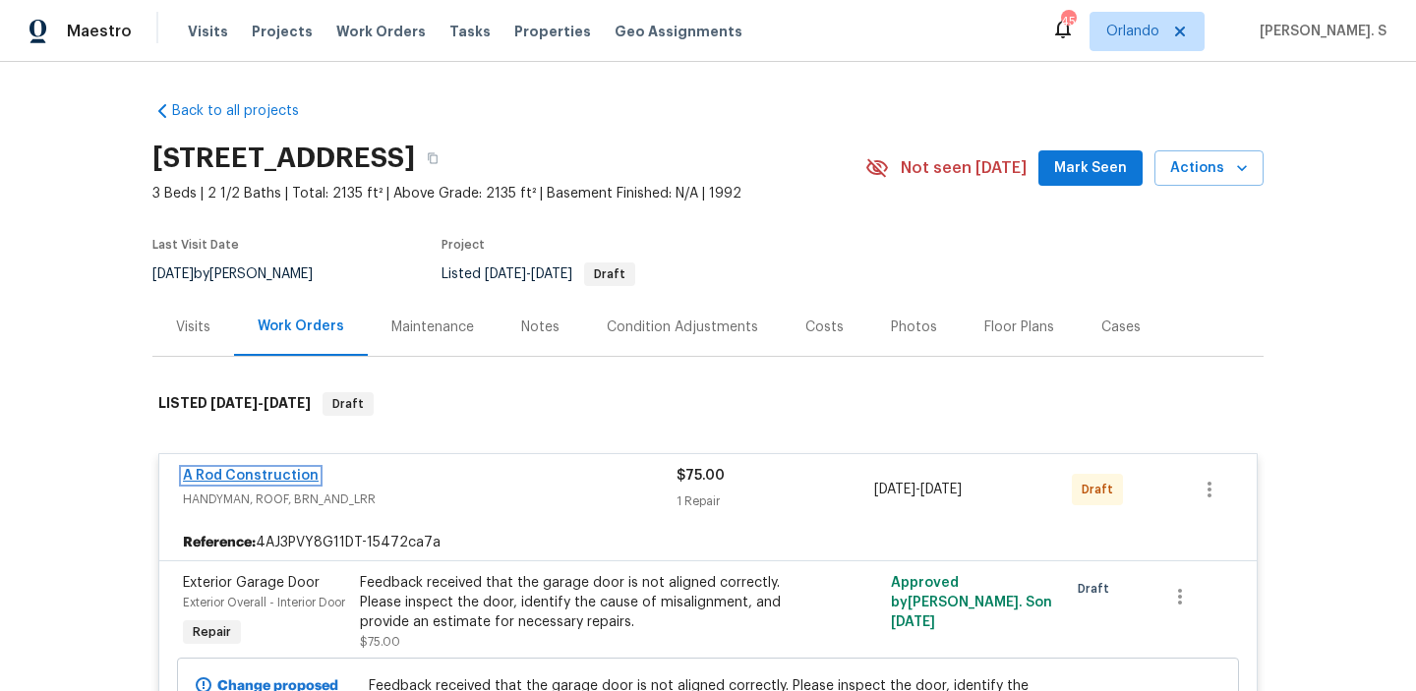
click at [279, 472] on link "A Rod Construction" at bounding box center [251, 476] width 136 height 14
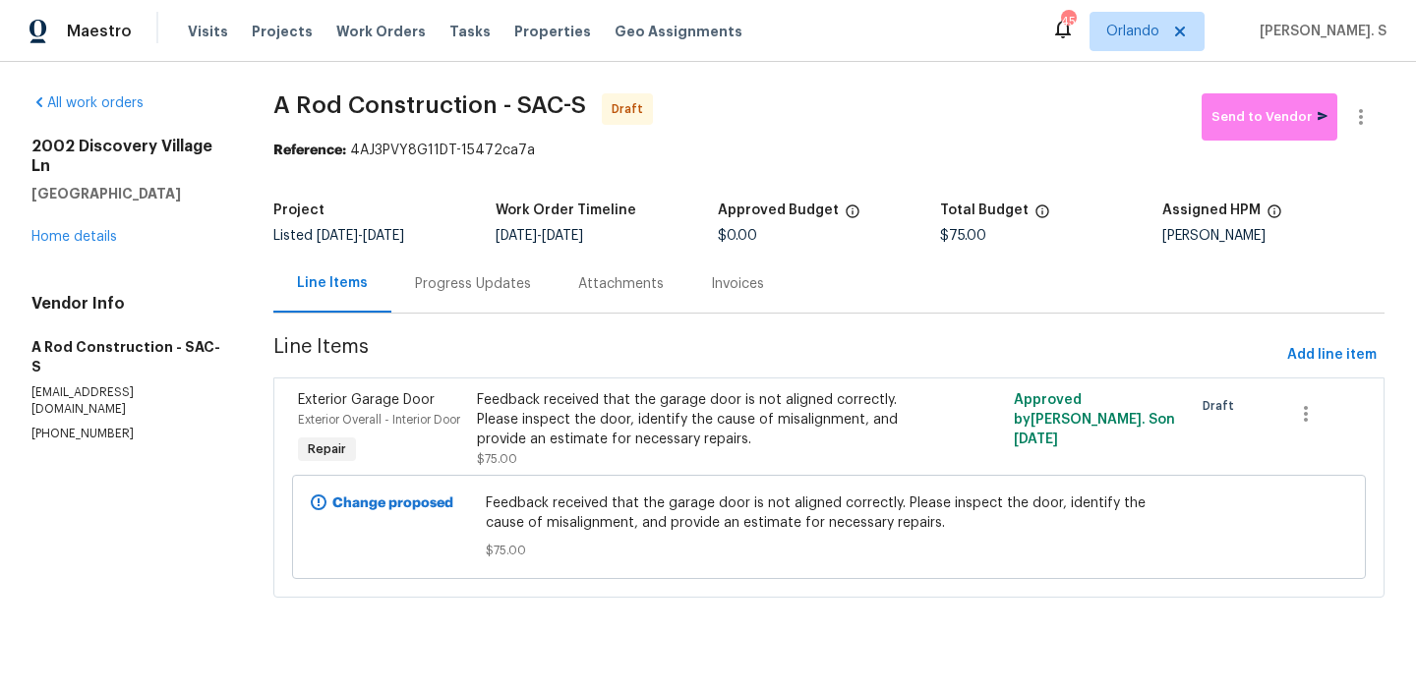
click at [429, 286] on div "Progress Updates" at bounding box center [473, 284] width 116 height 20
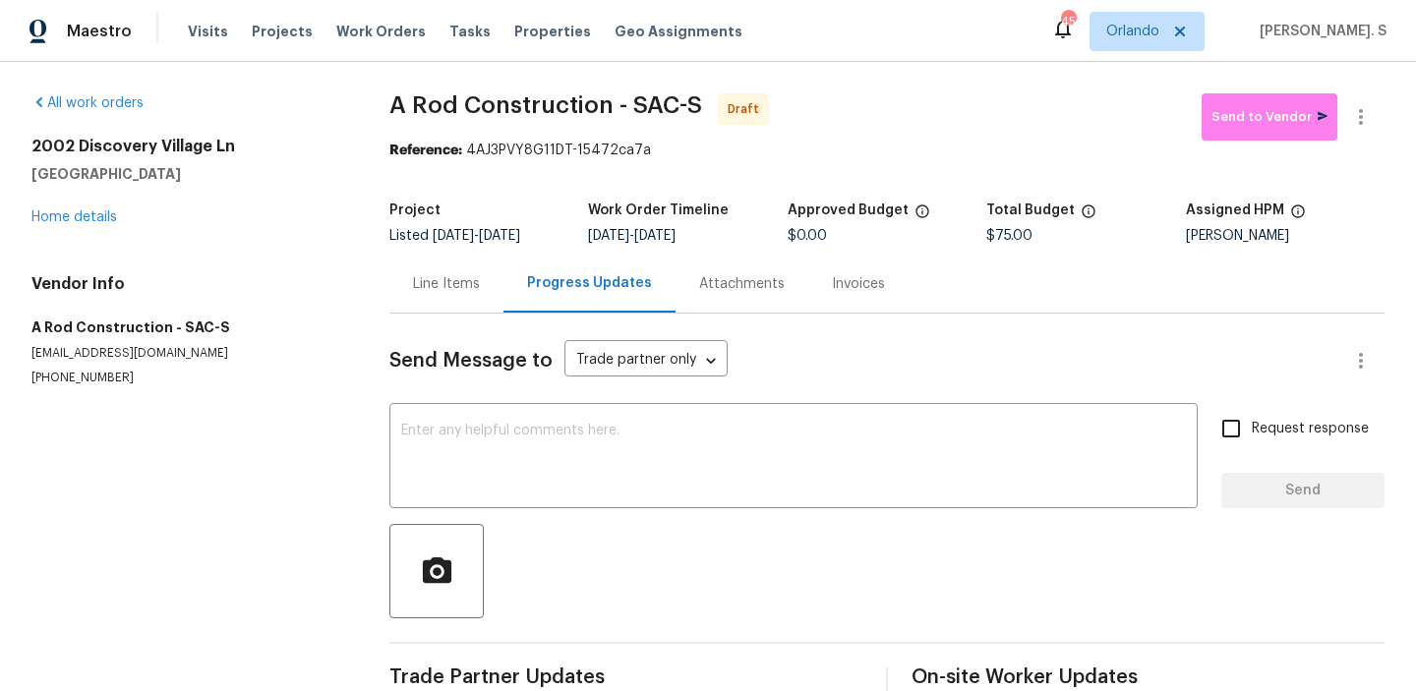
click at [518, 402] on div "Send Message to Trade partner only Trade partner only ​ x ​ Request response Se…" at bounding box center [886, 508] width 995 height 389
click at [523, 435] on textarea at bounding box center [793, 458] width 784 height 69
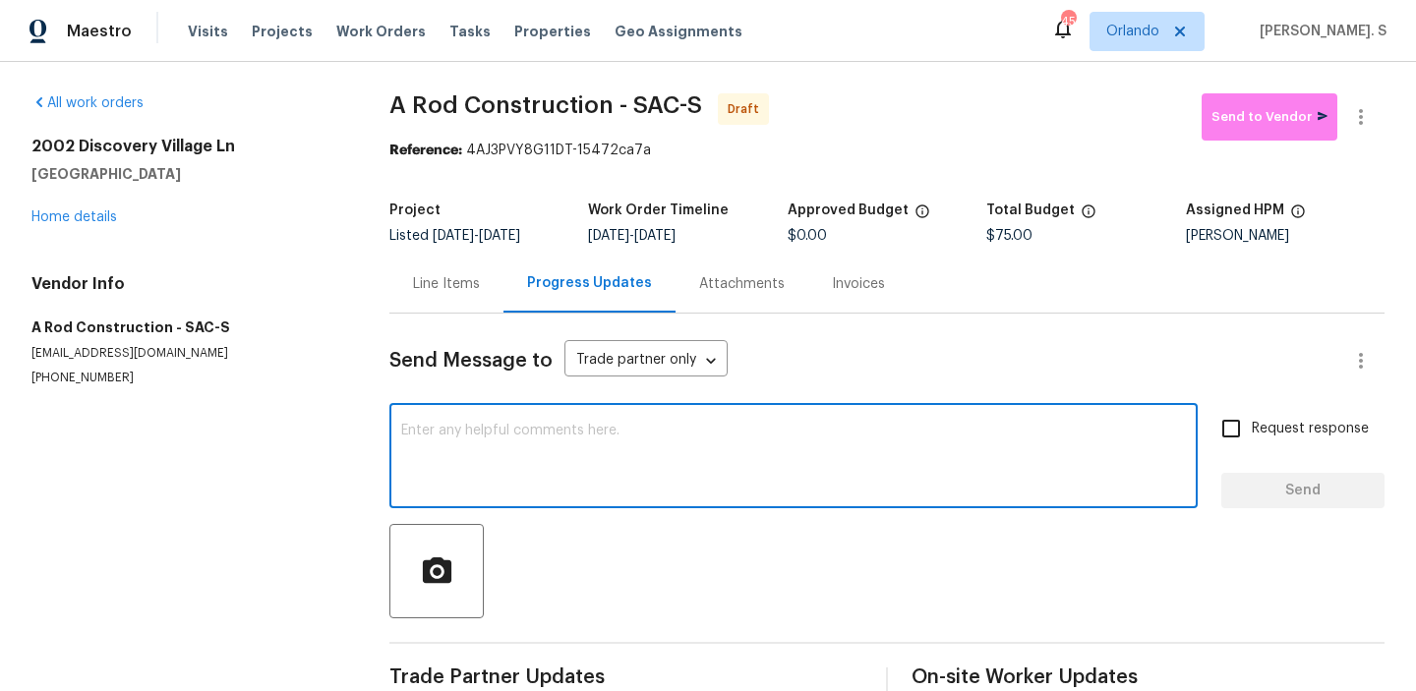
paste textarea "Hi, this is Glory with Opendoor. I’m confirming you received the WO for the pro…"
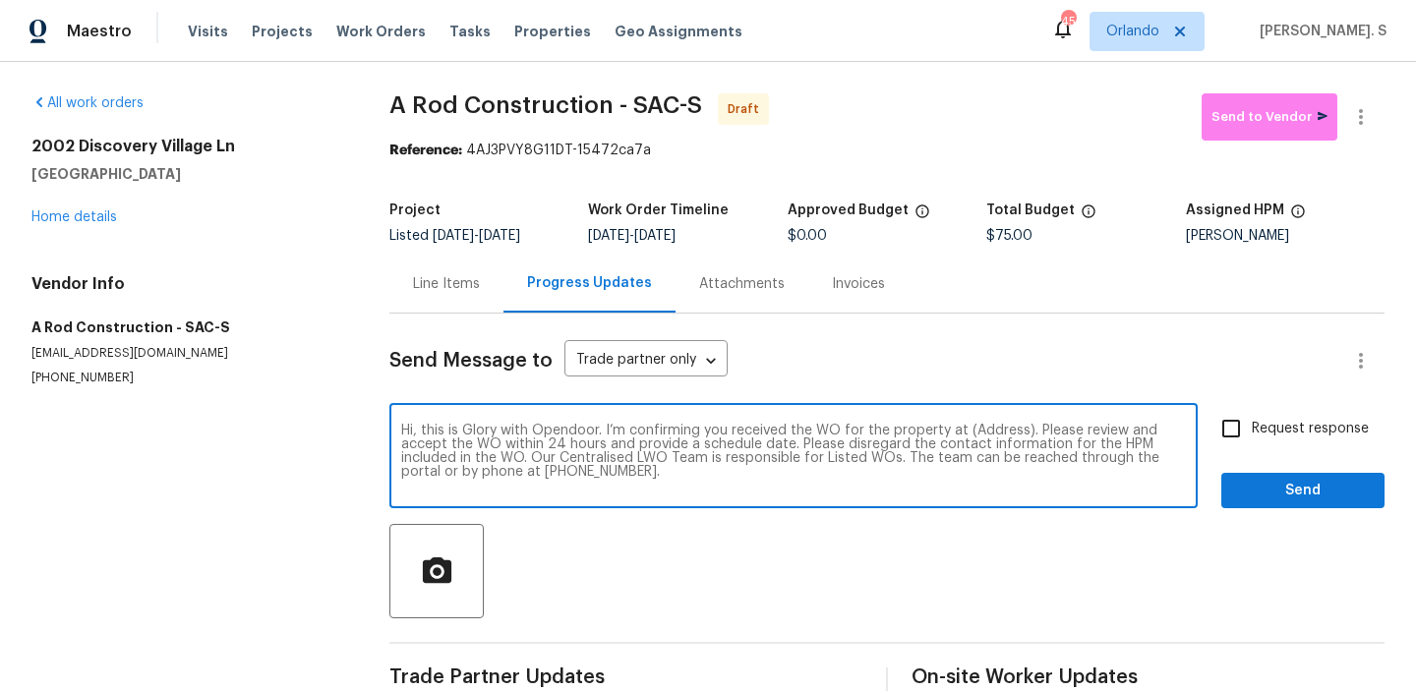
click at [988, 427] on textarea "Hi, this is Glory with Opendoor. I’m confirming you received the WO for the pro…" at bounding box center [793, 458] width 784 height 69
paste textarea "[STREET_ADDRESS]"
type textarea "Hi, this is Glory with Opendoor. I’m confirming you received the WO for the pro…"
click at [1366, 117] on icon "button" at bounding box center [1361, 117] width 24 height 24
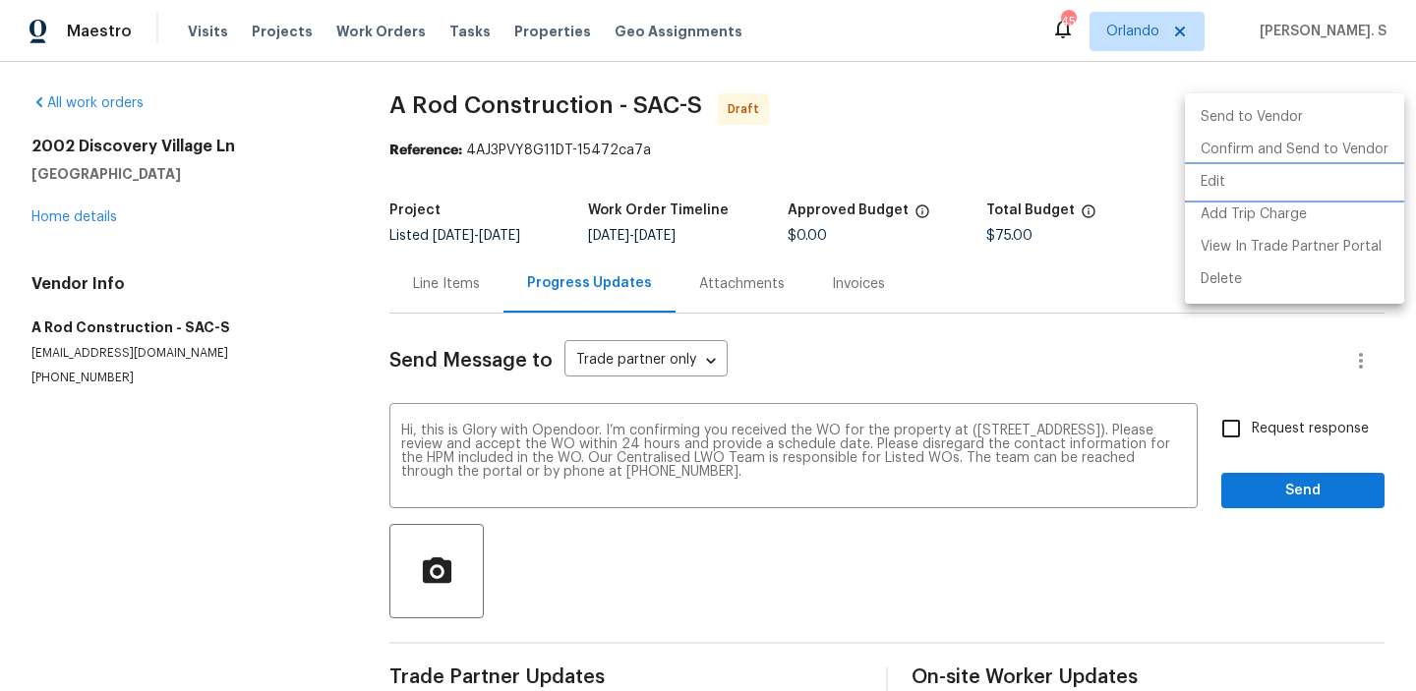
click at [1280, 189] on li "Edit" at bounding box center [1294, 182] width 219 height 32
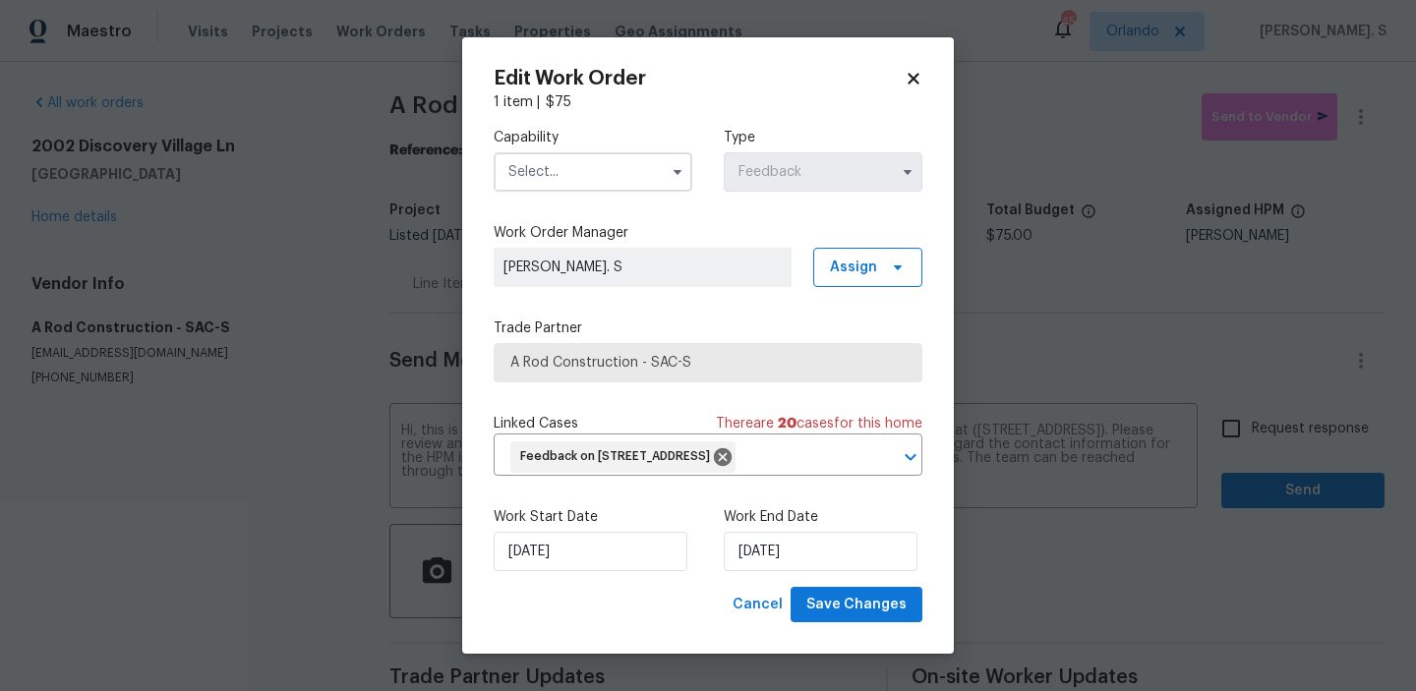
click at [626, 161] on input "text" at bounding box center [592, 171] width 199 height 39
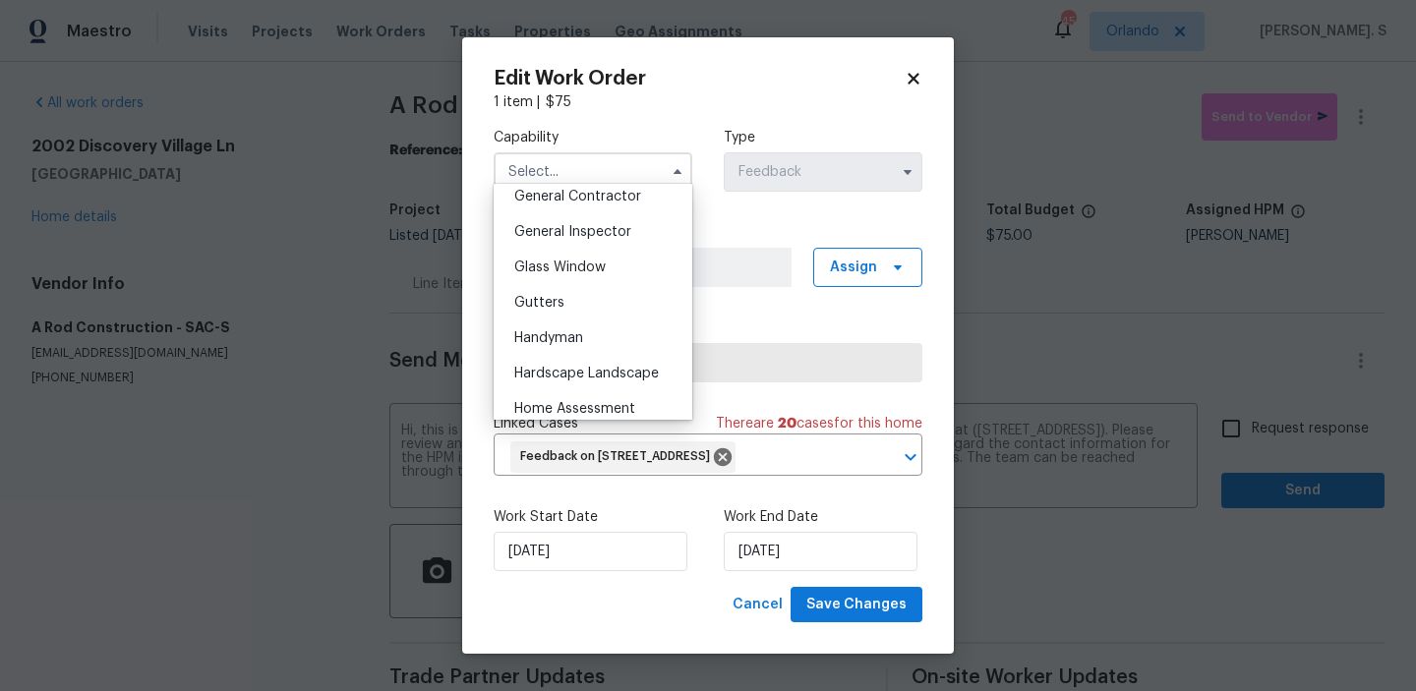
scroll to position [992, 0]
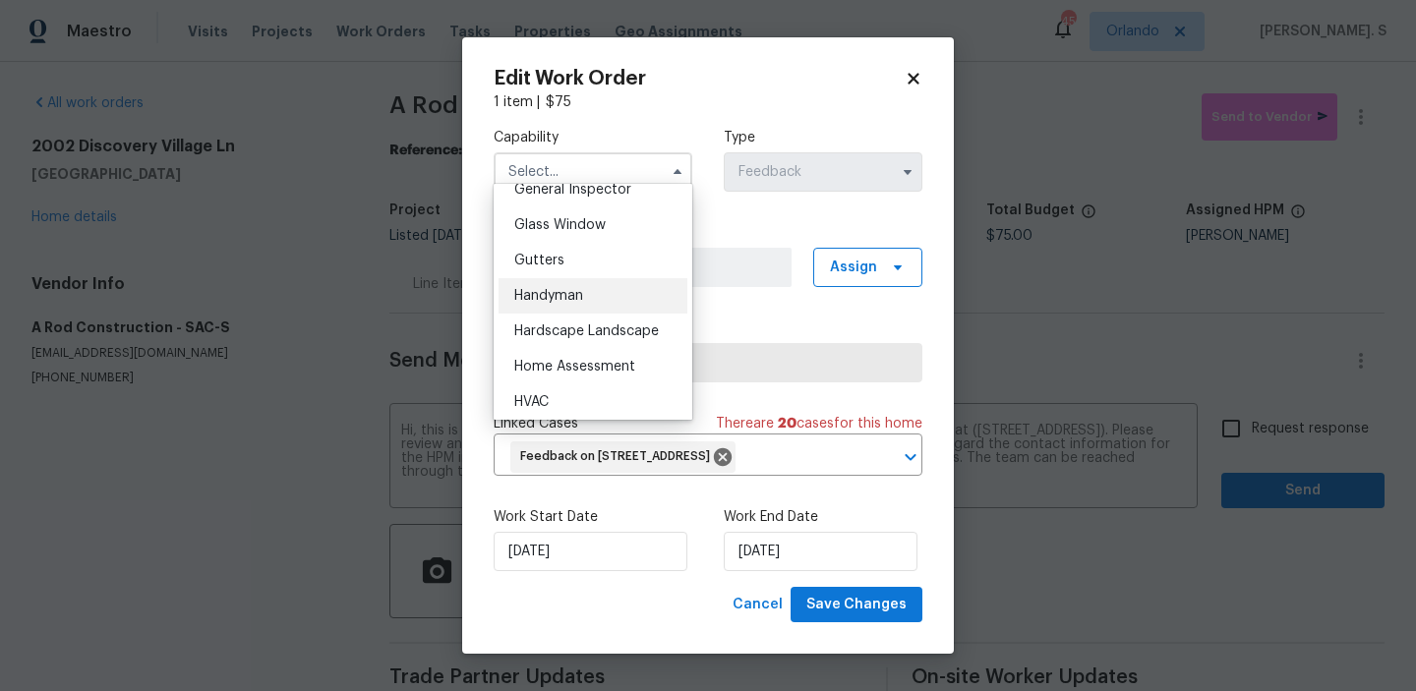
click at [604, 300] on div "Handyman" at bounding box center [592, 295] width 189 height 35
type input "Handyman"
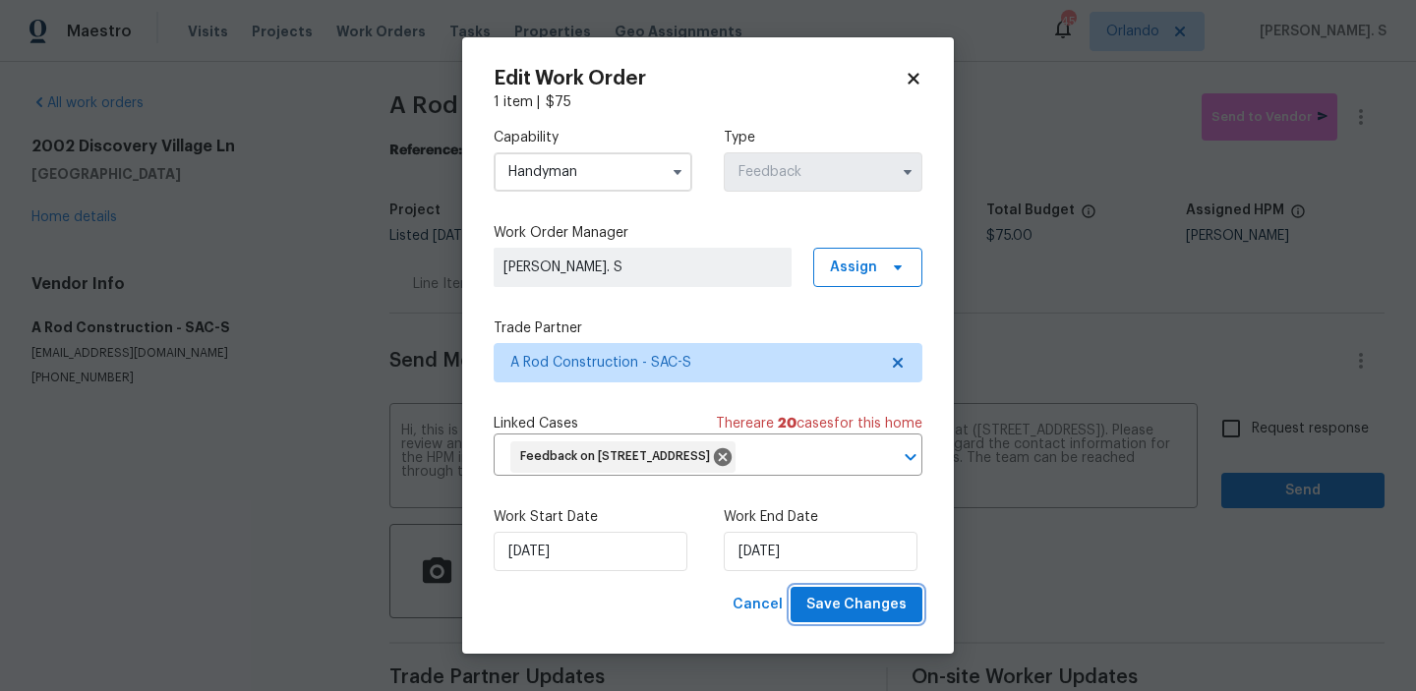
click at [858, 617] on span "Save Changes" at bounding box center [856, 605] width 100 height 25
click at [1278, 433] on body "Maestro Visits Projects Work Orders Tasks Properties Geo Assignments 45 Orlando…" at bounding box center [708, 345] width 1416 height 691
click at [1278, 433] on span "Request response" at bounding box center [1309, 429] width 117 height 21
click at [1251, 433] on input "Request response" at bounding box center [1230, 428] width 41 height 41
checkbox input "true"
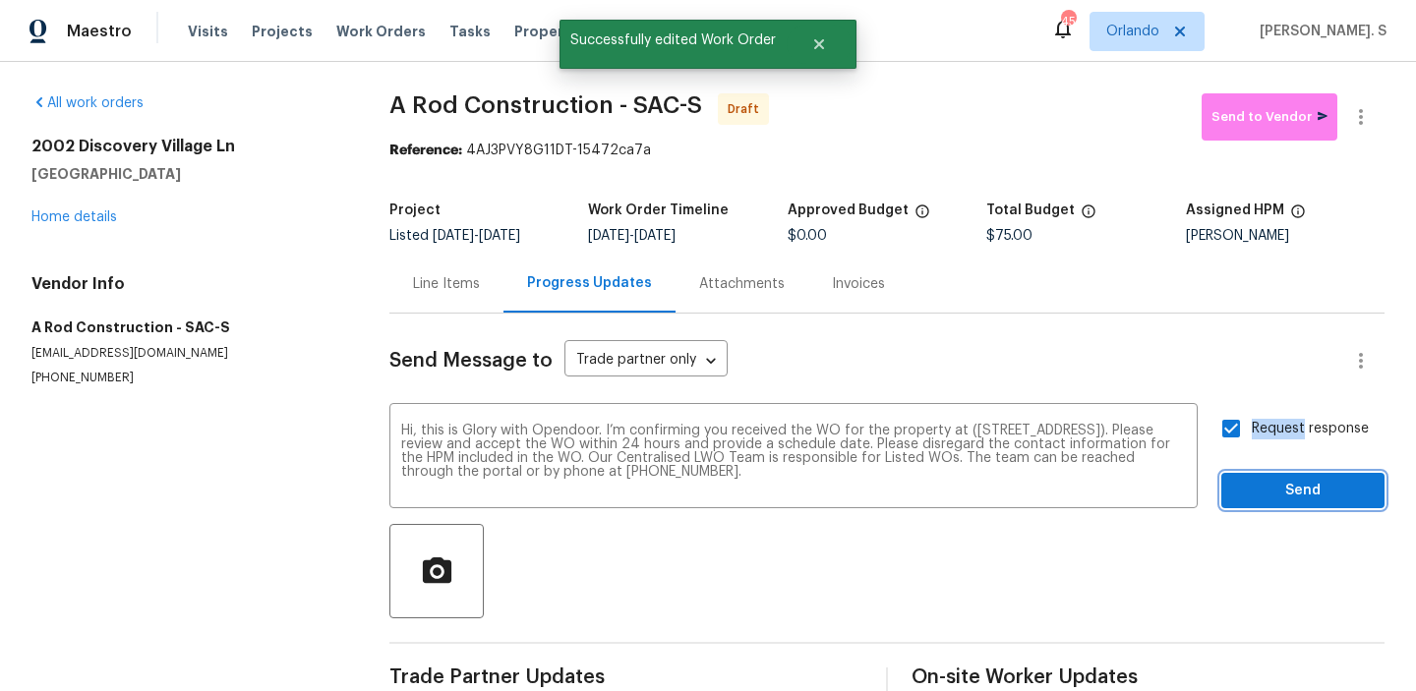
click at [1277, 481] on span "Send" at bounding box center [1303, 491] width 132 height 25
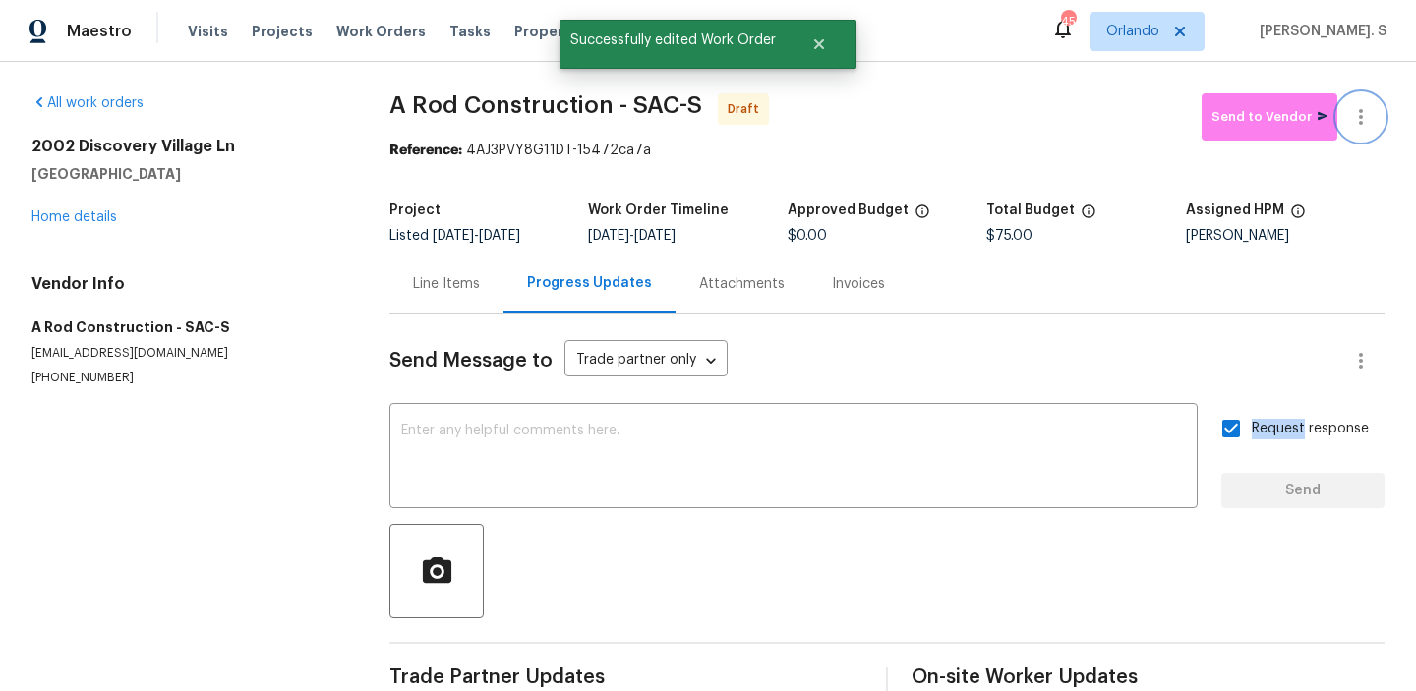
click at [1358, 131] on button "button" at bounding box center [1360, 116] width 47 height 47
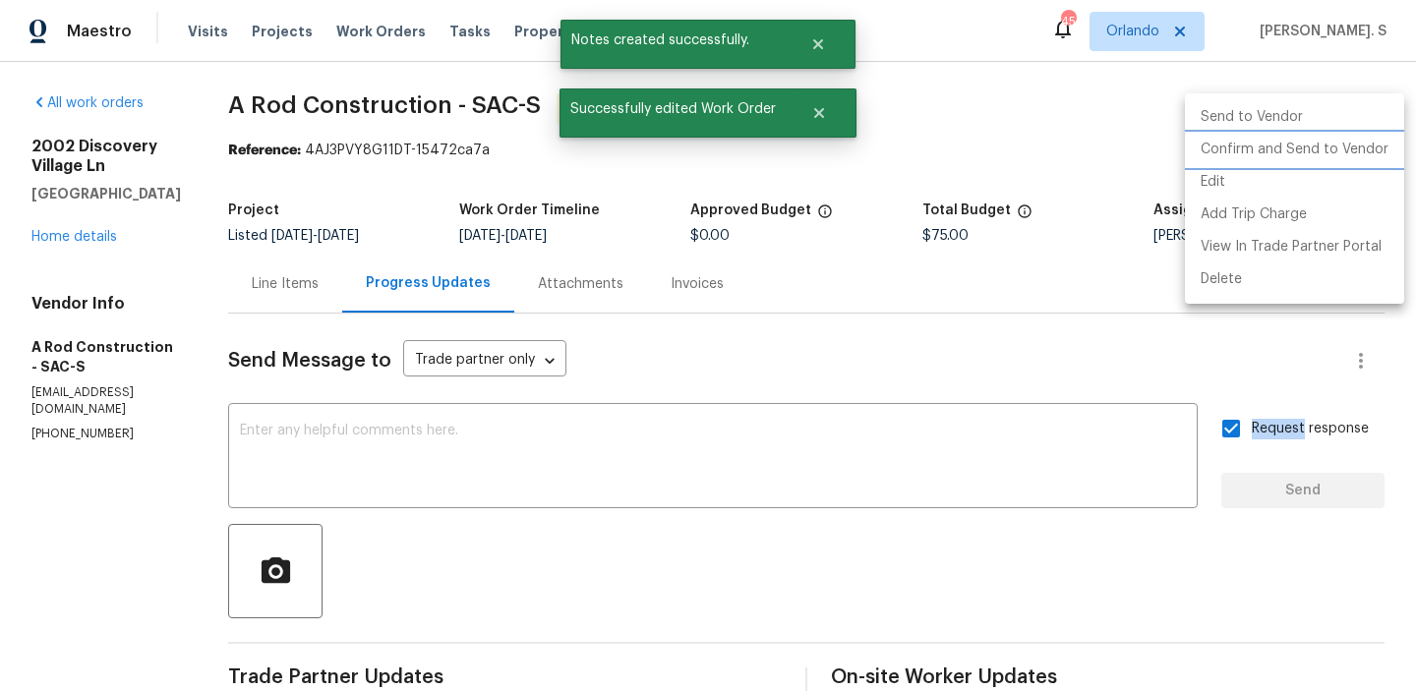
click at [1353, 146] on li "Confirm and Send to Vendor" at bounding box center [1294, 150] width 219 height 32
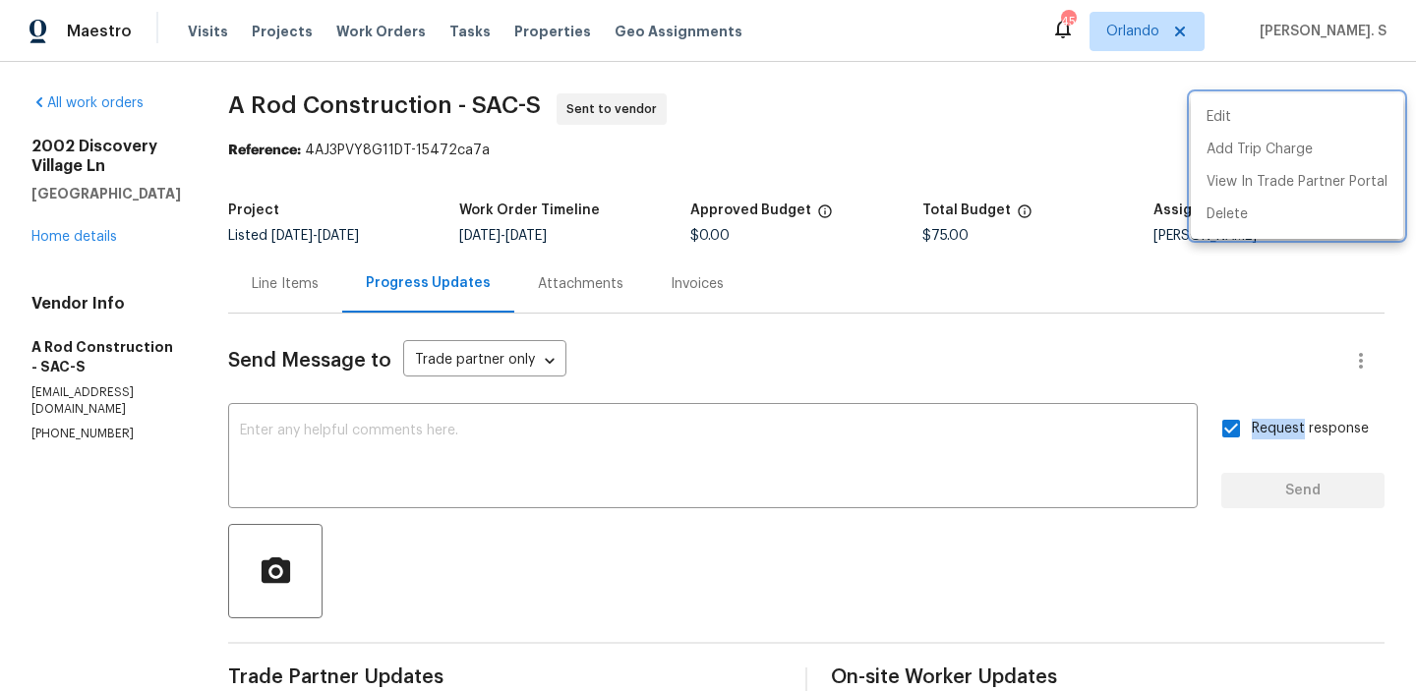
click at [434, 91] on div at bounding box center [708, 345] width 1416 height 691
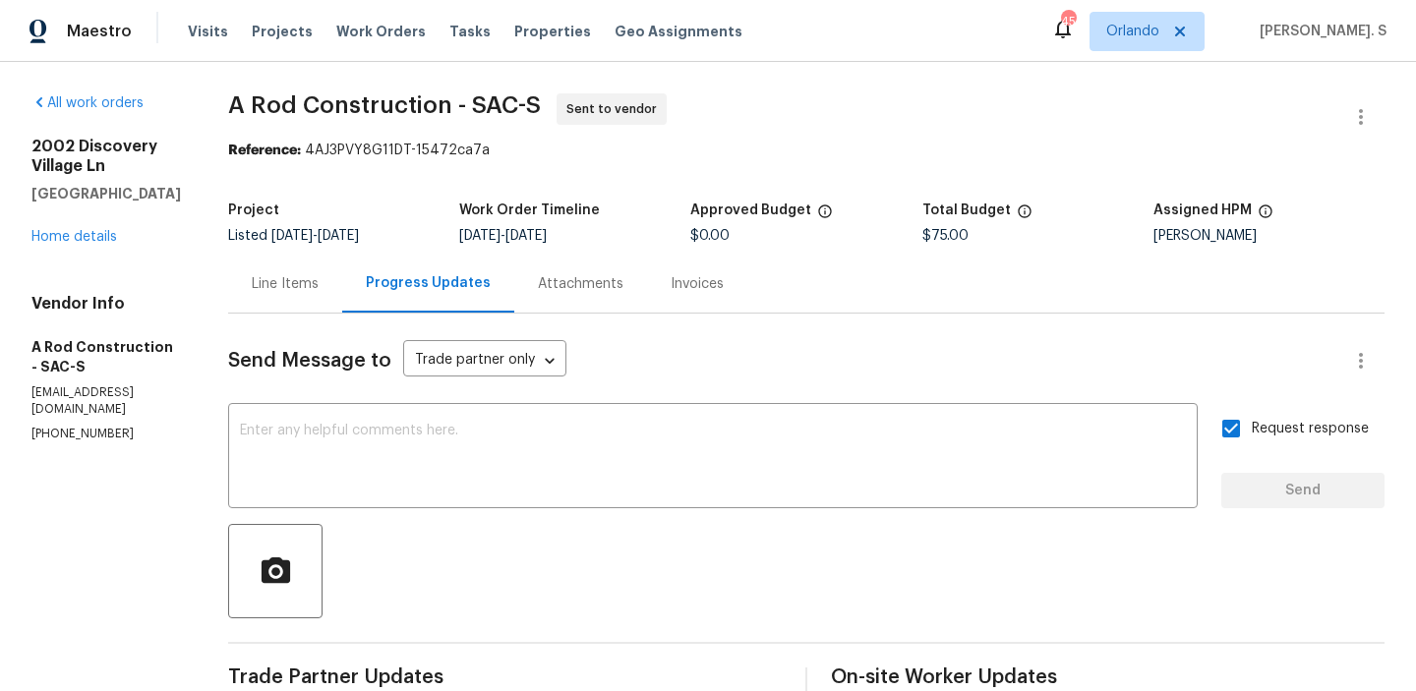
click at [434, 91] on div "Edit Add Trip Charge View In Trade Partner Portal Delete" at bounding box center [708, 345] width 1416 height 691
click at [434, 91] on div "All work orders 2002 Discovery Village Ln Gold River, CA 95670 Home details Ven…" at bounding box center [708, 474] width 1416 height 824
copy span "A Rod Construction - SAC-S"
drag, startPoint x: 337, startPoint y: 149, endPoint x: 600, endPoint y: 149, distance: 262.5
click at [600, 149] on div "Reference: 4AJ3PVY8G11DT-15472ca7a" at bounding box center [806, 151] width 1156 height 20
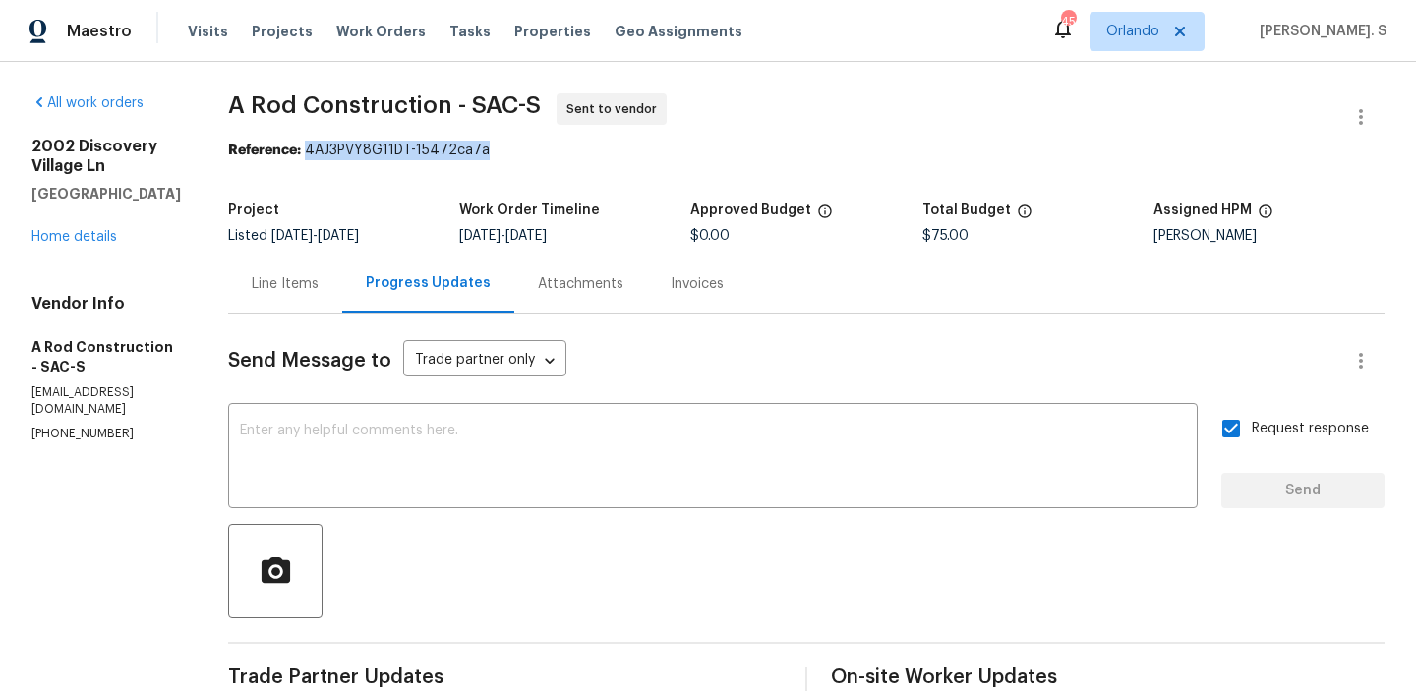
copy div "4AJ3PVY8G11DT-15472ca7a"
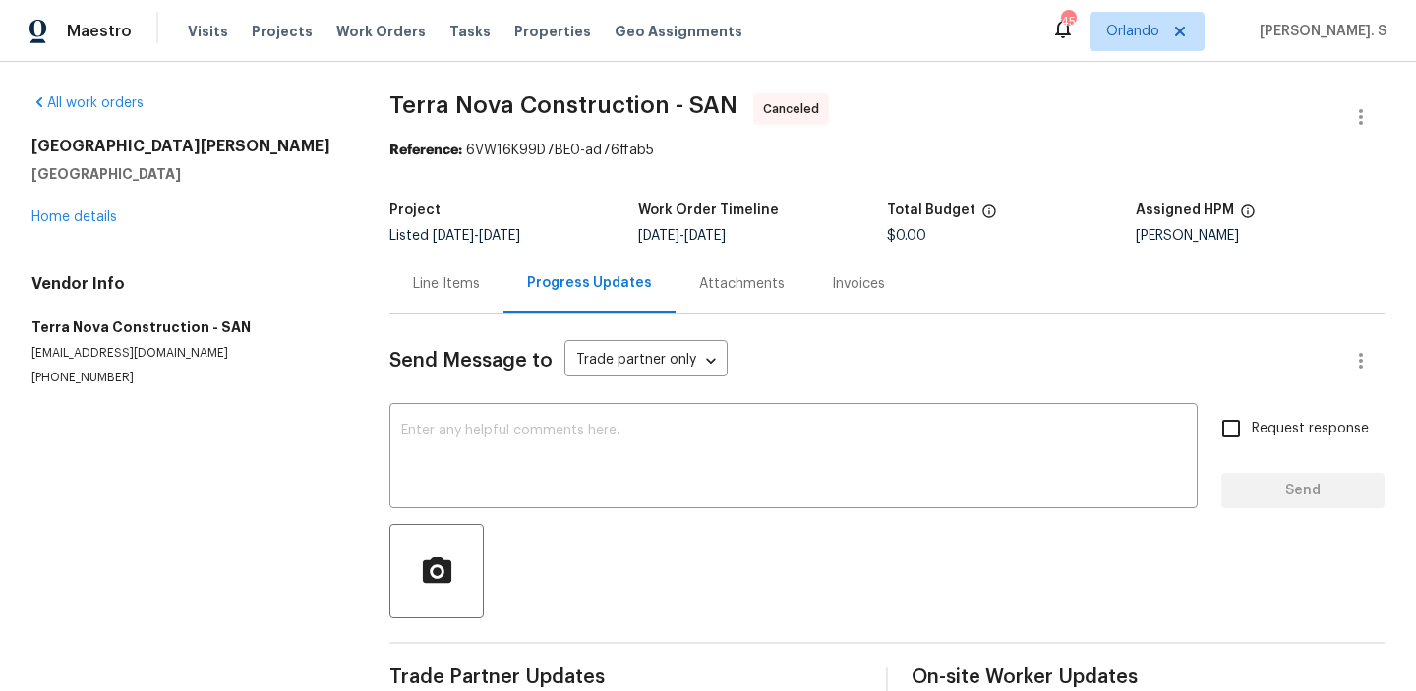
click at [82, 224] on div "[STREET_ADDRESS][PERSON_NAME] Home details" at bounding box center [186, 182] width 311 height 90
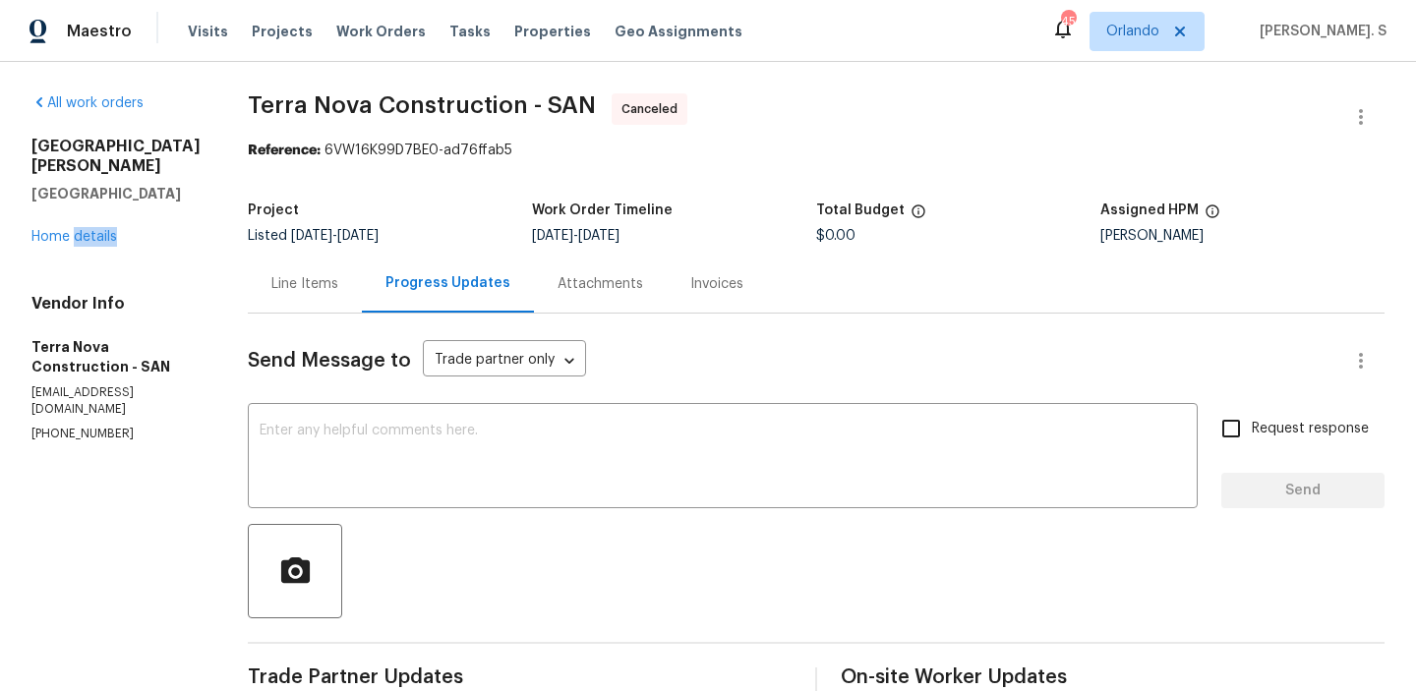
click at [82, 224] on div "[STREET_ADDRESS][PERSON_NAME] Home details" at bounding box center [115, 192] width 169 height 110
click at [59, 230] on link "Home details" at bounding box center [74, 237] width 86 height 14
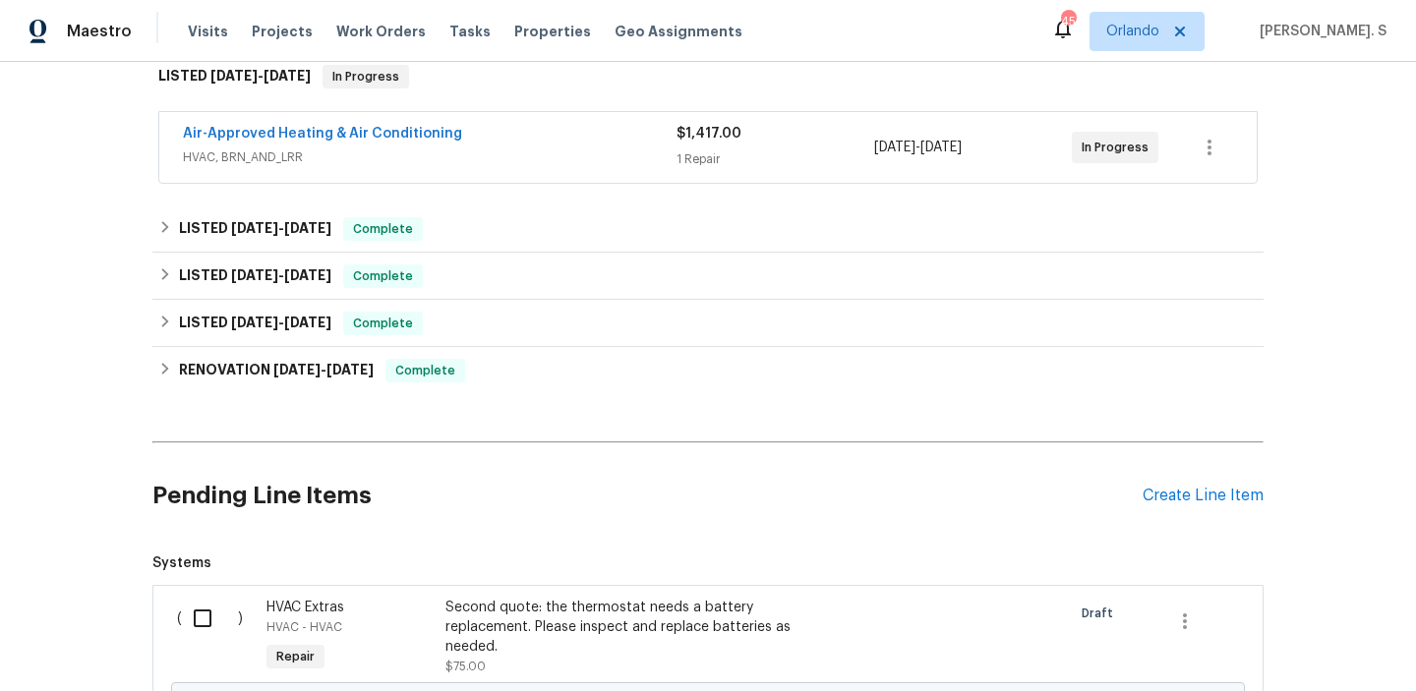
scroll to position [399, 0]
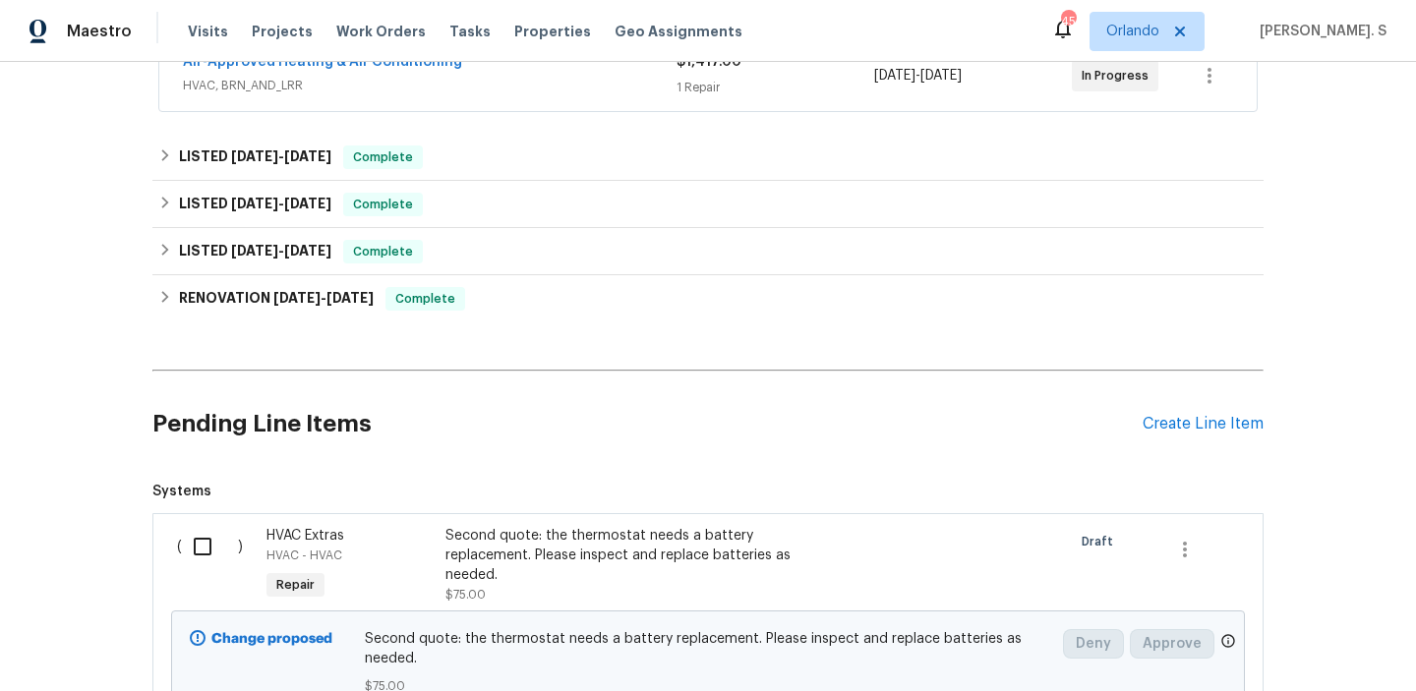
click at [1201, 388] on div "Pending Line Items Create Line Item" at bounding box center [707, 423] width 1111 height 91
click at [1182, 423] on div "Create Line Item" at bounding box center [1202, 424] width 121 height 19
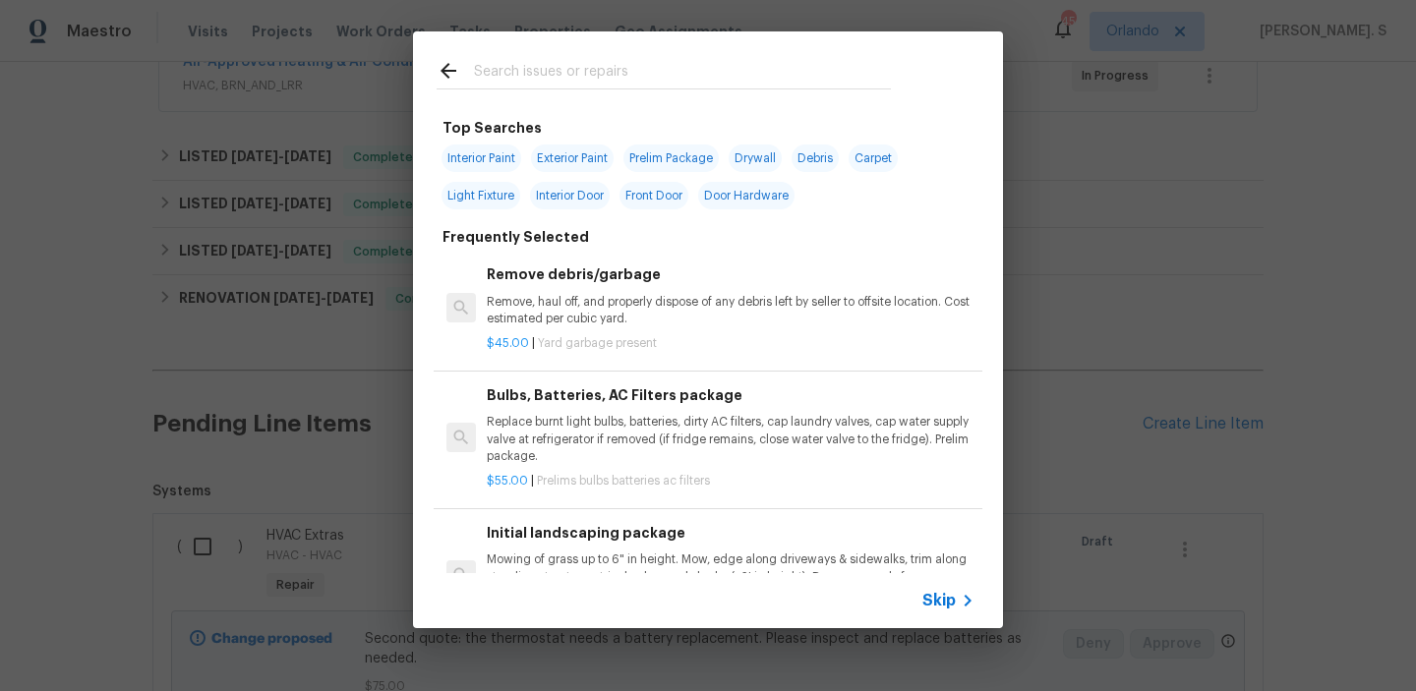
click at [704, 332] on div "$45.00 | Yard garbage present" at bounding box center [731, 339] width 488 height 25
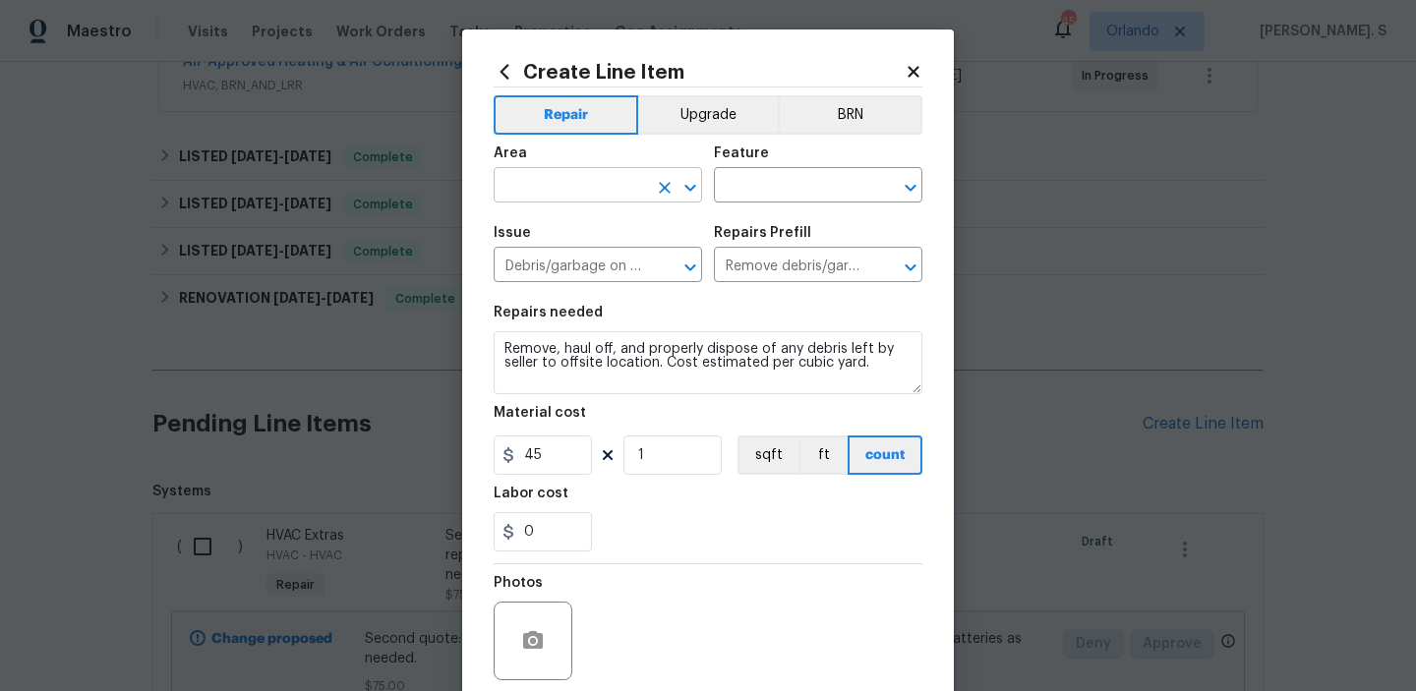
click at [685, 193] on icon "Open" at bounding box center [690, 188] width 24 height 24
click at [606, 240] on li "HVAC" at bounding box center [597, 231] width 208 height 32
click at [915, 185] on icon "Open" at bounding box center [909, 187] width 11 height 7
type input "HVAC"
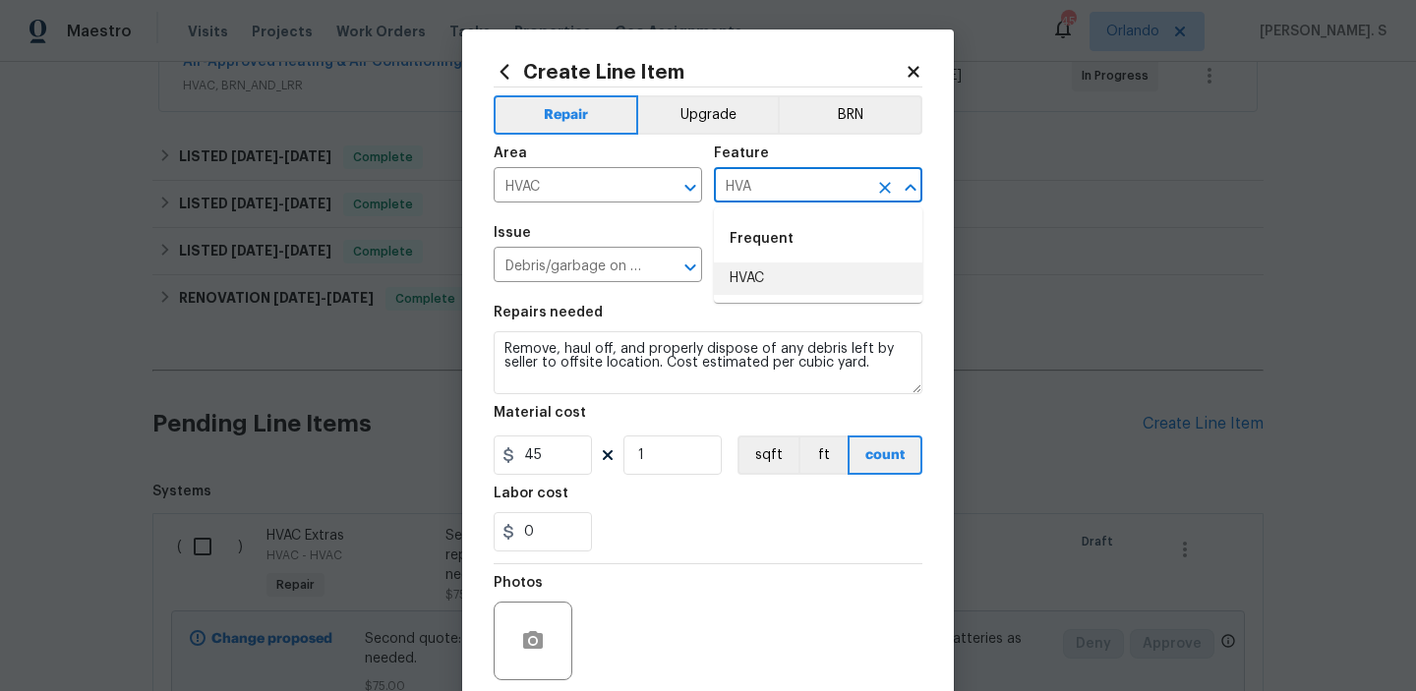
click at [810, 274] on li "HVAC" at bounding box center [818, 278] width 208 height 32
click at [686, 259] on icon "Open" at bounding box center [690, 268] width 24 height 24
type input "HVAC"
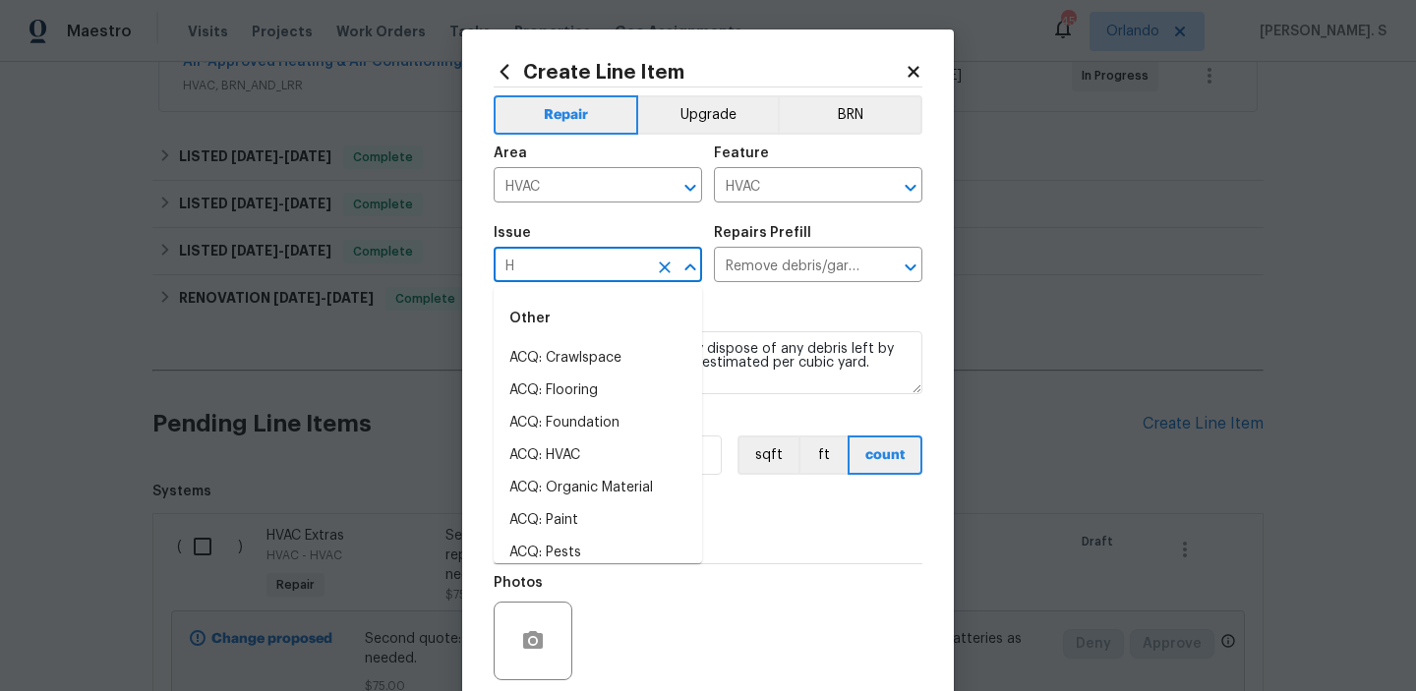
scroll to position [0, 0]
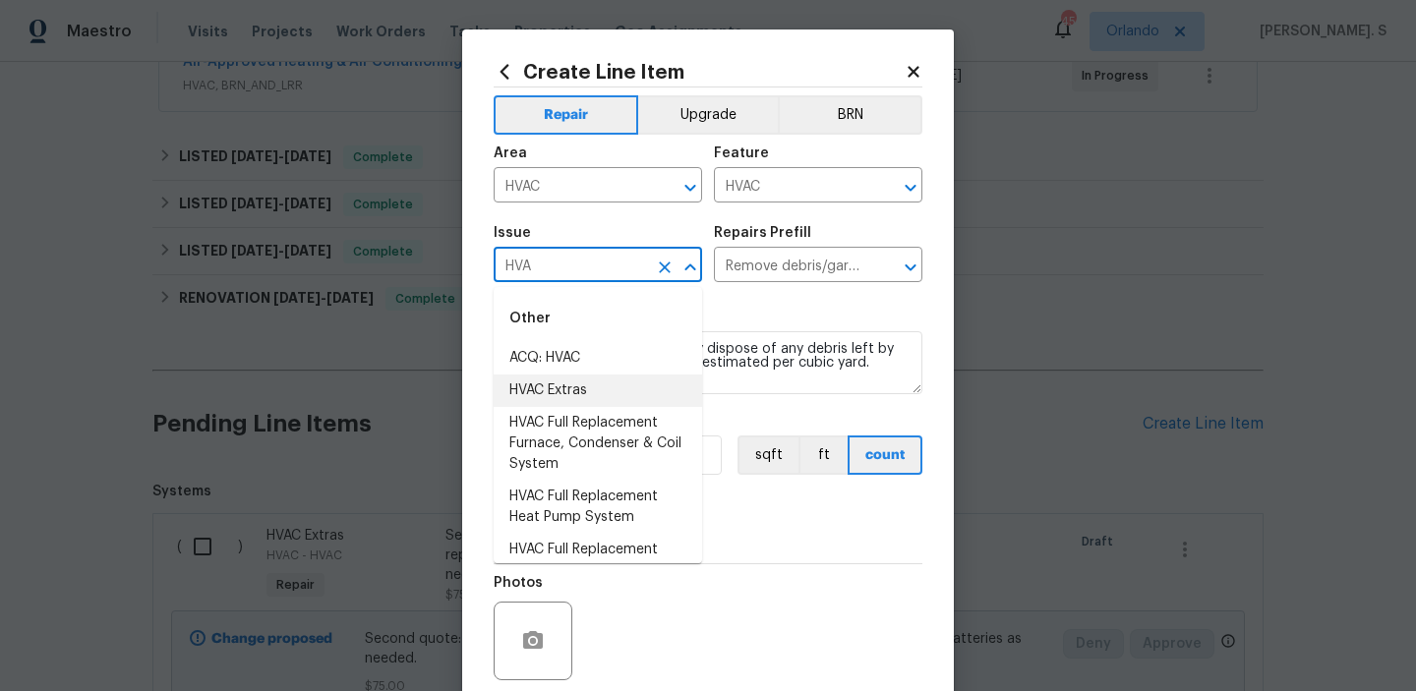
click at [614, 406] on li "HVAC Extras" at bounding box center [597, 391] width 208 height 32
type input "HVAC Extras"
click at [614, 406] on section "Repairs needed Remove, haul off, and properly dispose of any debris left by sel…" at bounding box center [707, 428] width 429 height 269
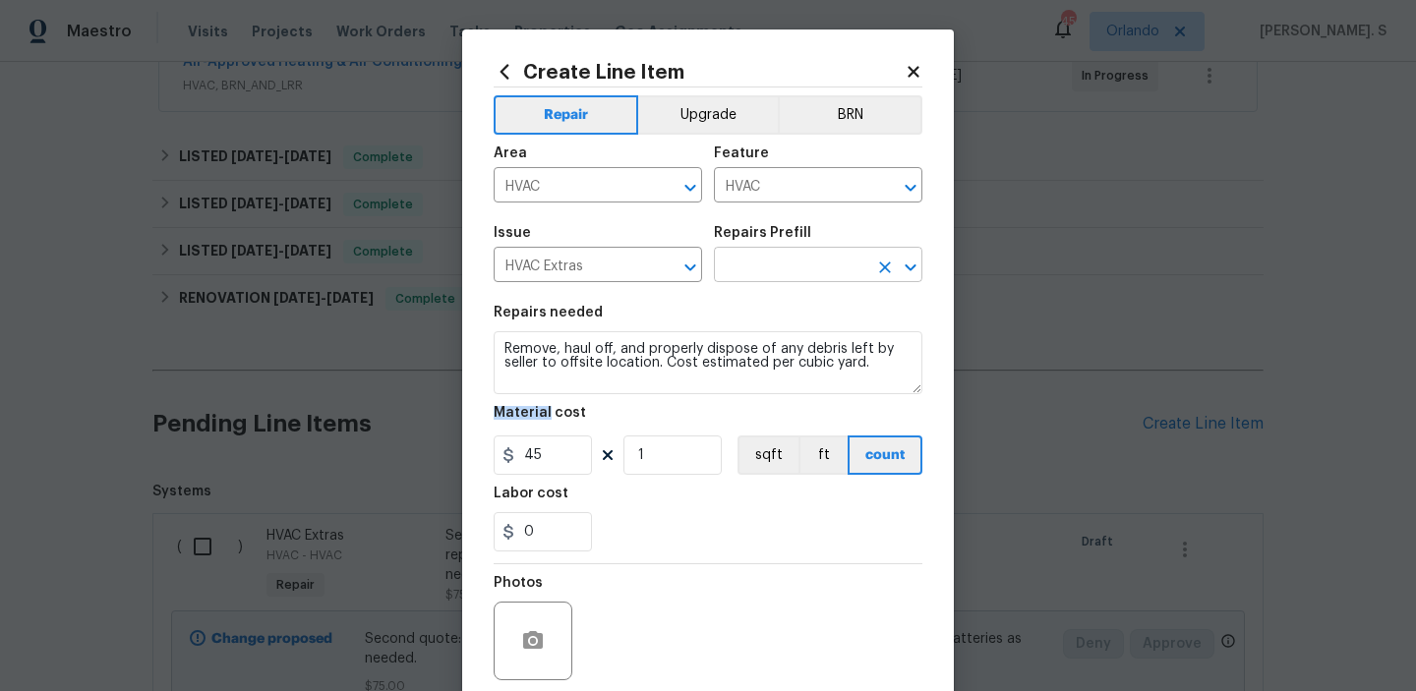
click at [911, 258] on icon "Open" at bounding box center [910, 268] width 24 height 24
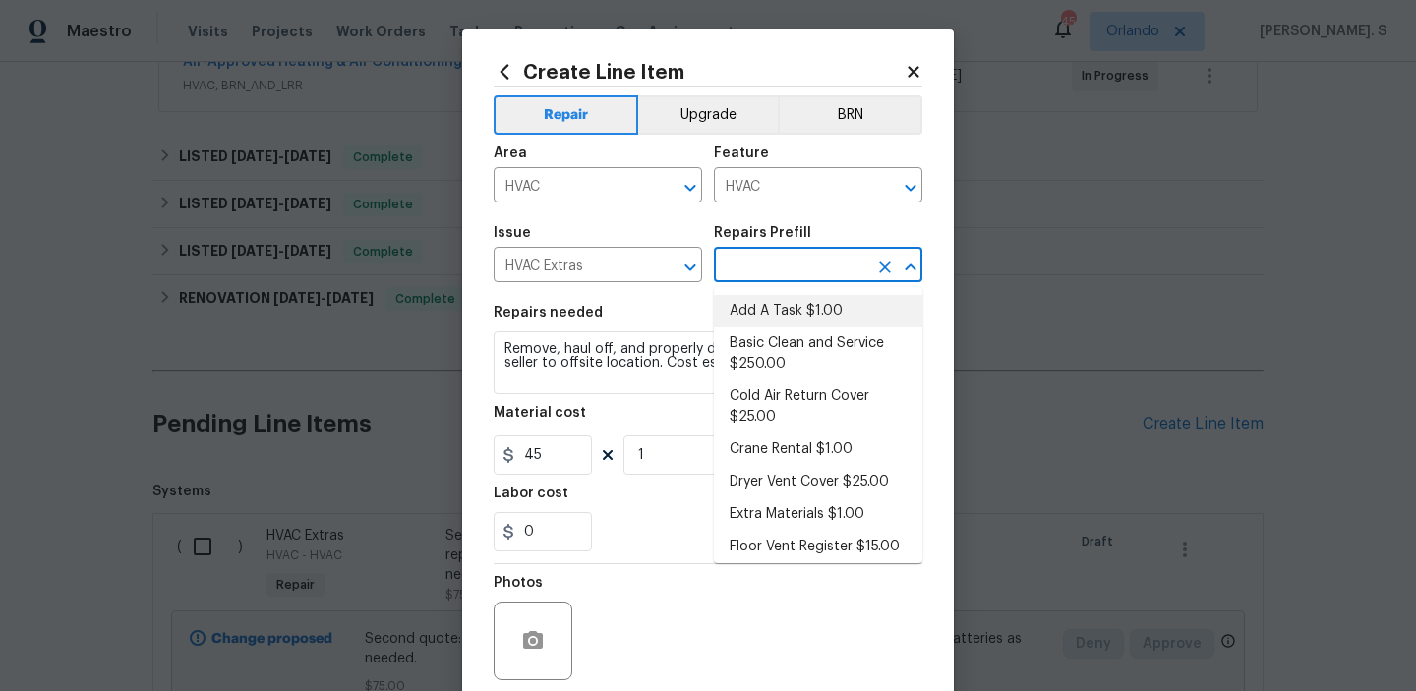
click at [790, 325] on li "Add A Task $1.00" at bounding box center [818, 311] width 208 height 32
type input "Add A Task $1.00"
type textarea "HPM to detail"
type input "1"
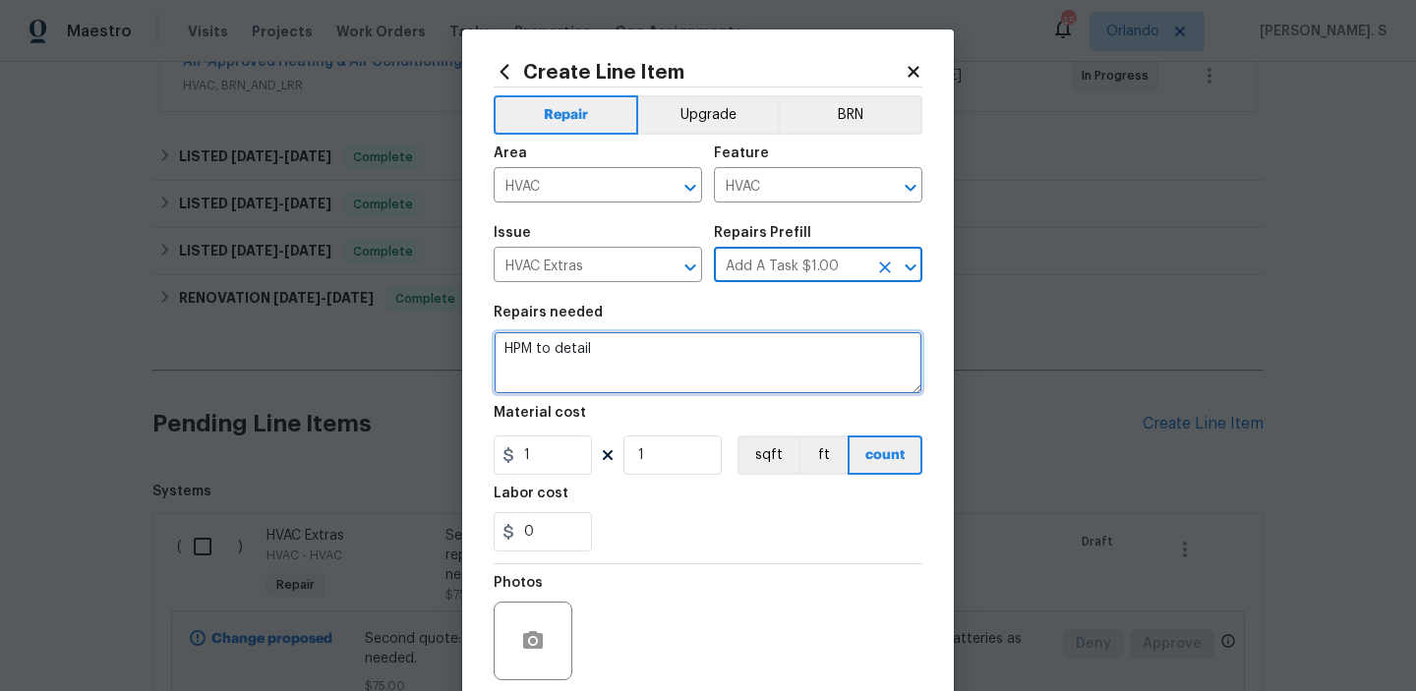
click at [621, 366] on textarea "HPM to detail" at bounding box center [707, 362] width 429 height 63
paste textarea "VAC is not cooling. Please assess HVAC unit and provide photos of labels, year,…"
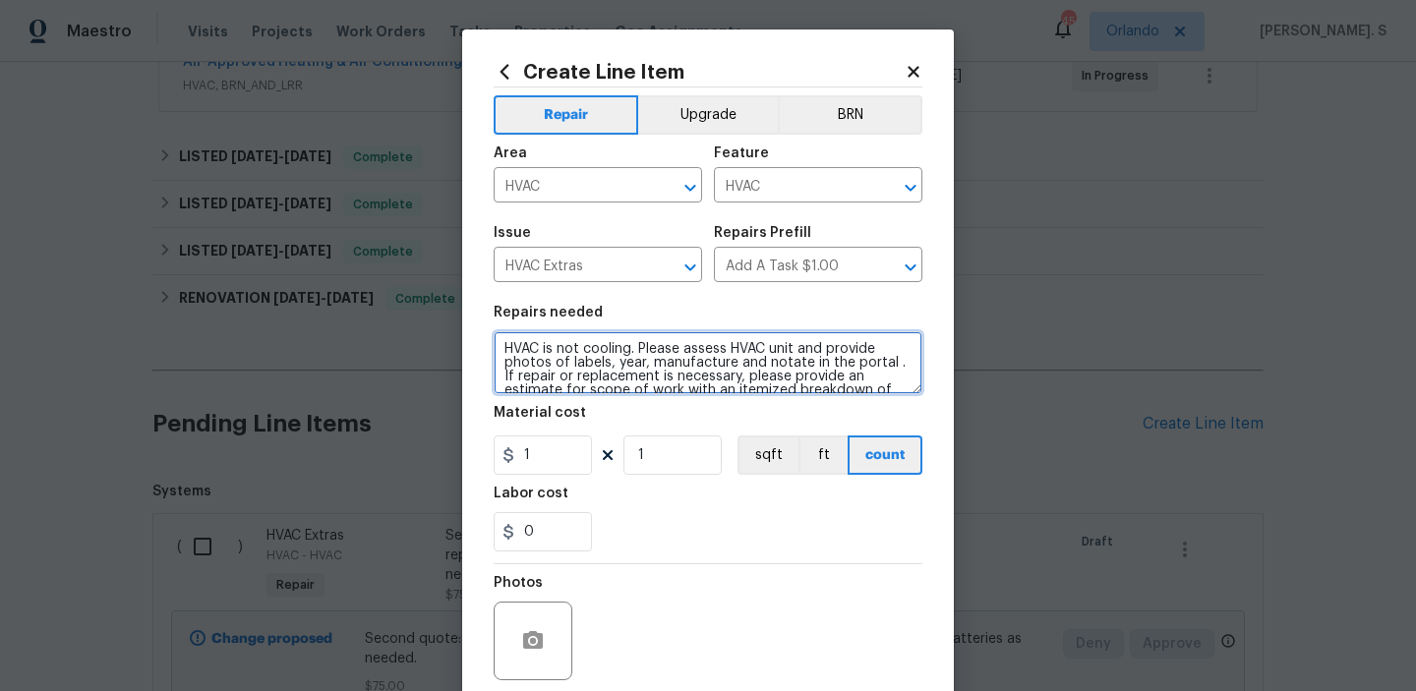
scroll to position [73, 0]
type textarea "HVAC is not cooling. Please assess HVAC unit and provide photos of labels, year…"
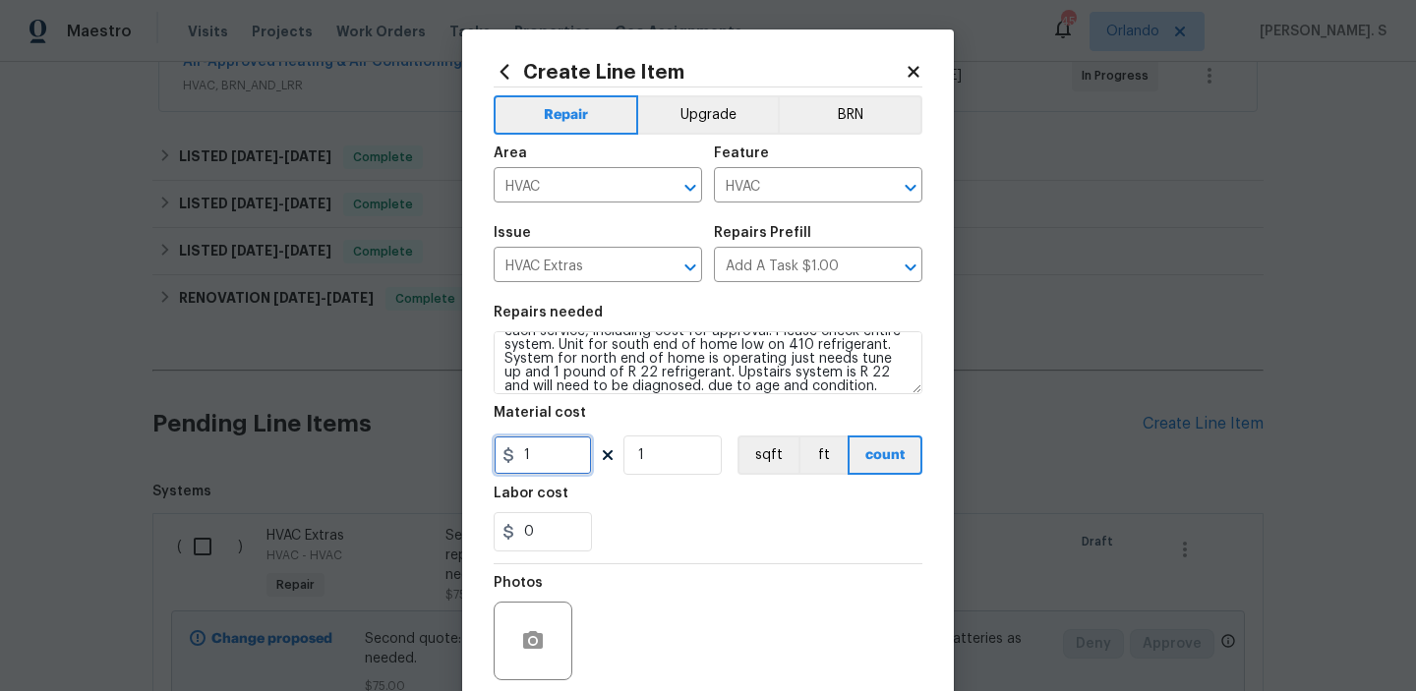
click at [537, 471] on input "1" at bounding box center [542, 454] width 98 height 39
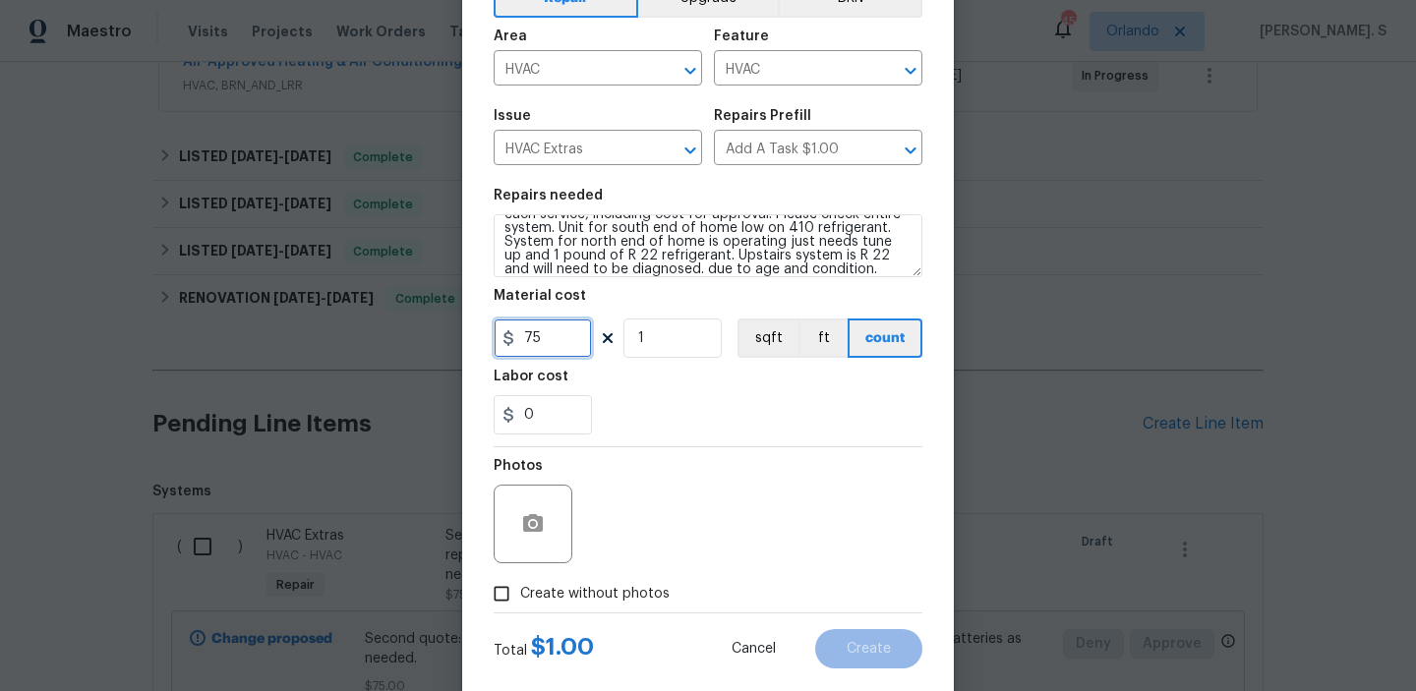
scroll to position [156, 0]
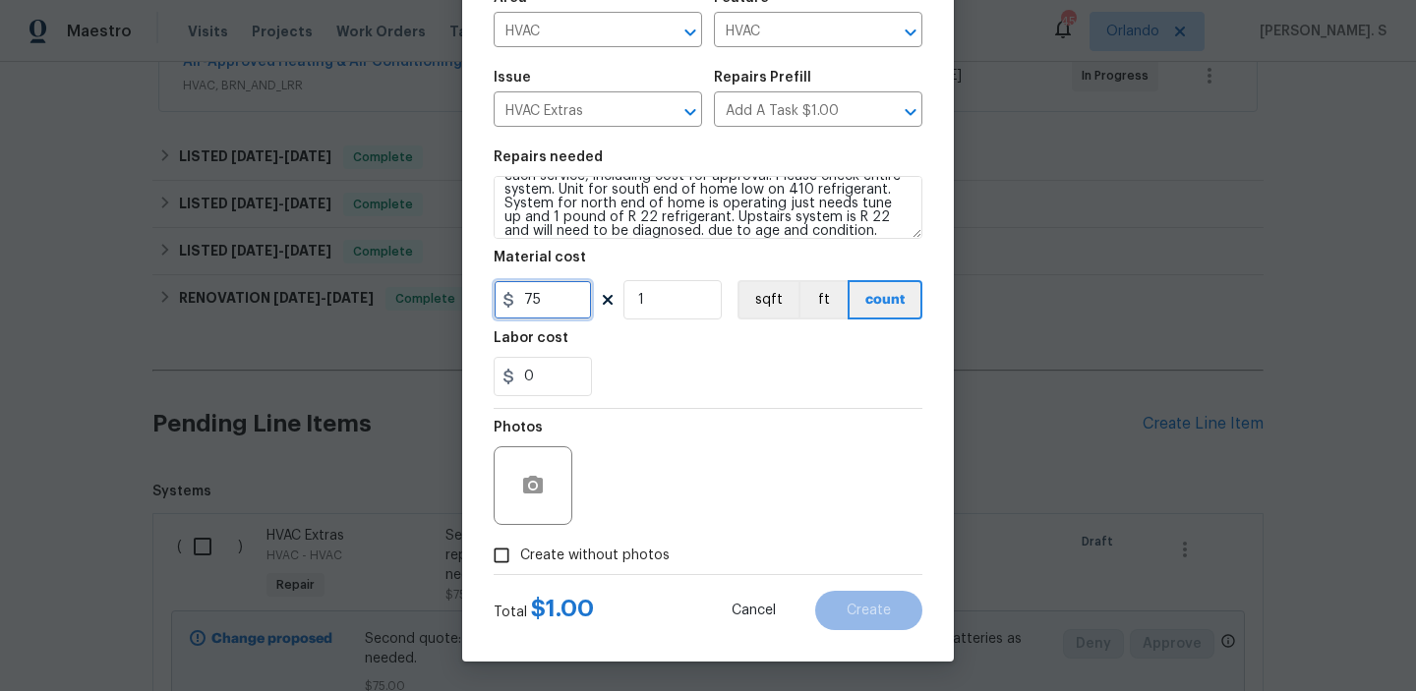
type input "75"
click at [581, 550] on span "Create without photos" at bounding box center [594, 556] width 149 height 21
click at [520, 550] on input "Create without photos" at bounding box center [501, 555] width 37 height 37
checkbox input "true"
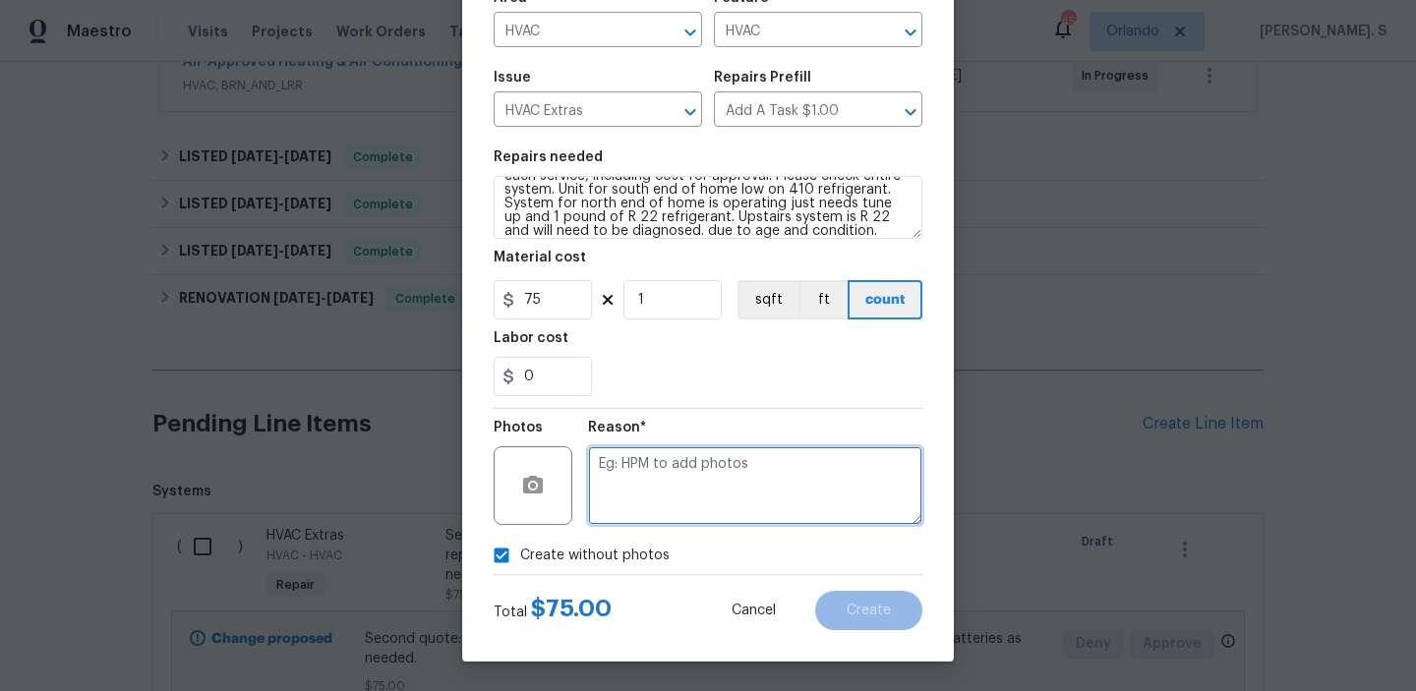
click at [703, 495] on textarea at bounding box center [755, 485] width 334 height 79
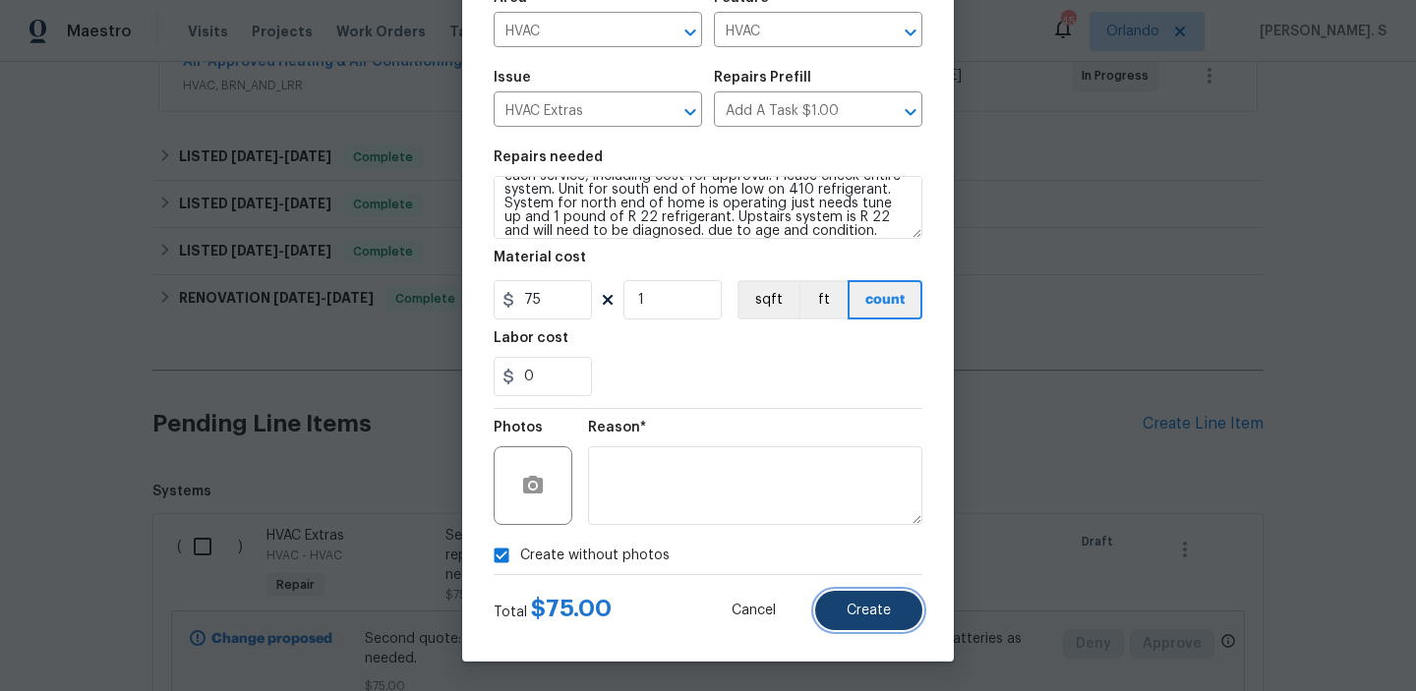
click at [863, 625] on button "Create" at bounding box center [868, 610] width 107 height 39
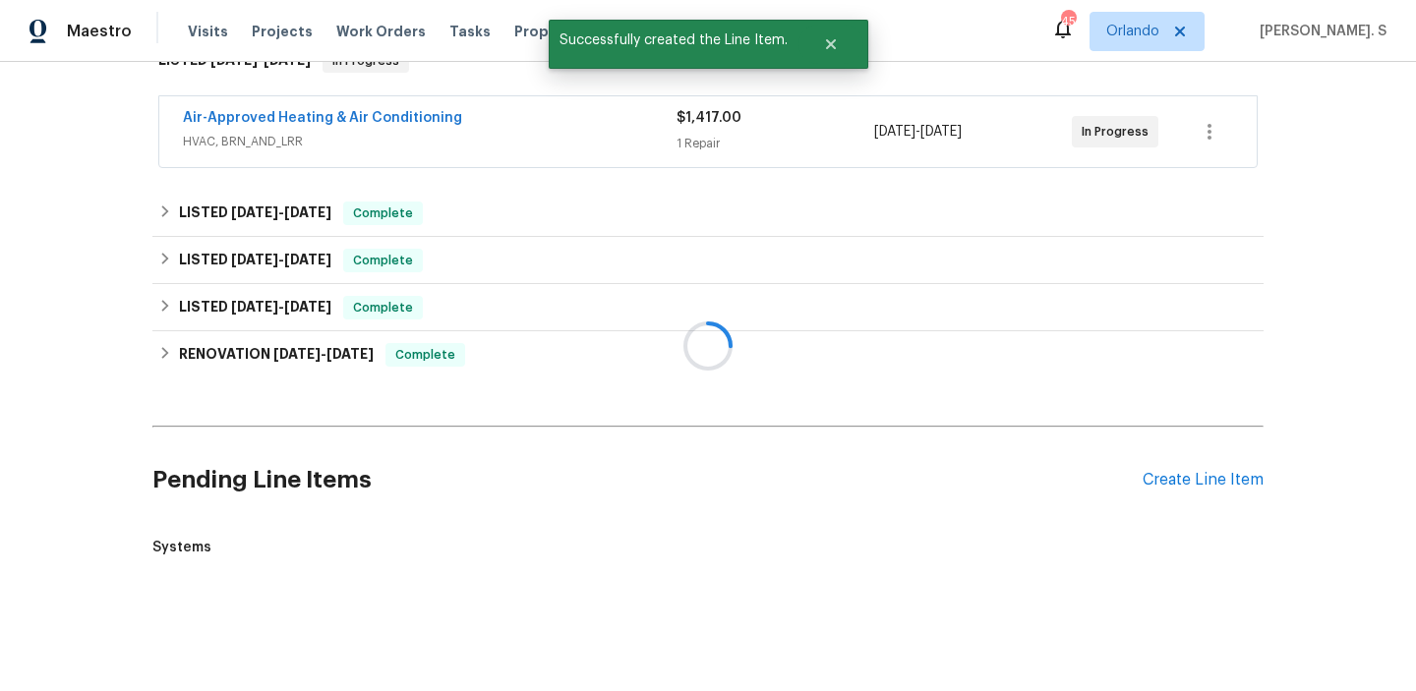
click at [1195, 384] on div at bounding box center [708, 345] width 1416 height 691
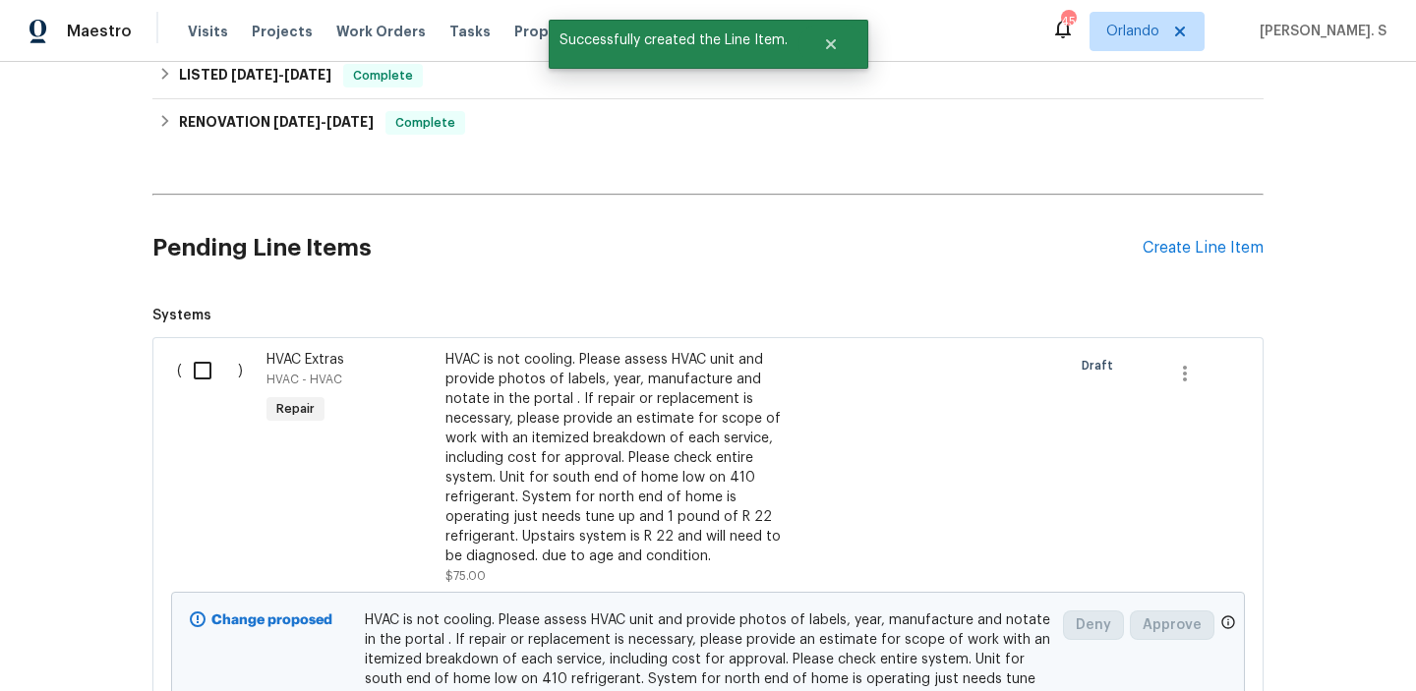
scroll to position [815, 0]
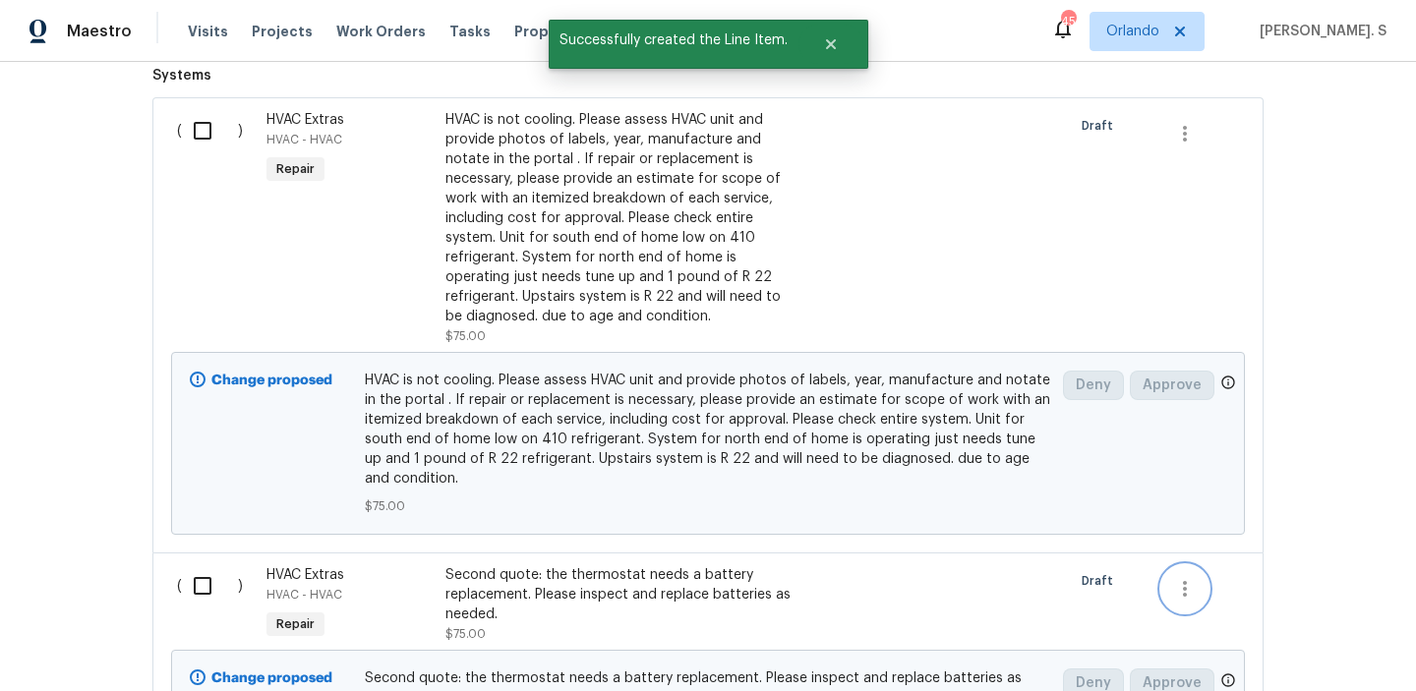
click at [1185, 596] on icon "button" at bounding box center [1185, 589] width 4 height 16
click at [1186, 580] on li "Cancel" at bounding box center [1199, 588] width 76 height 32
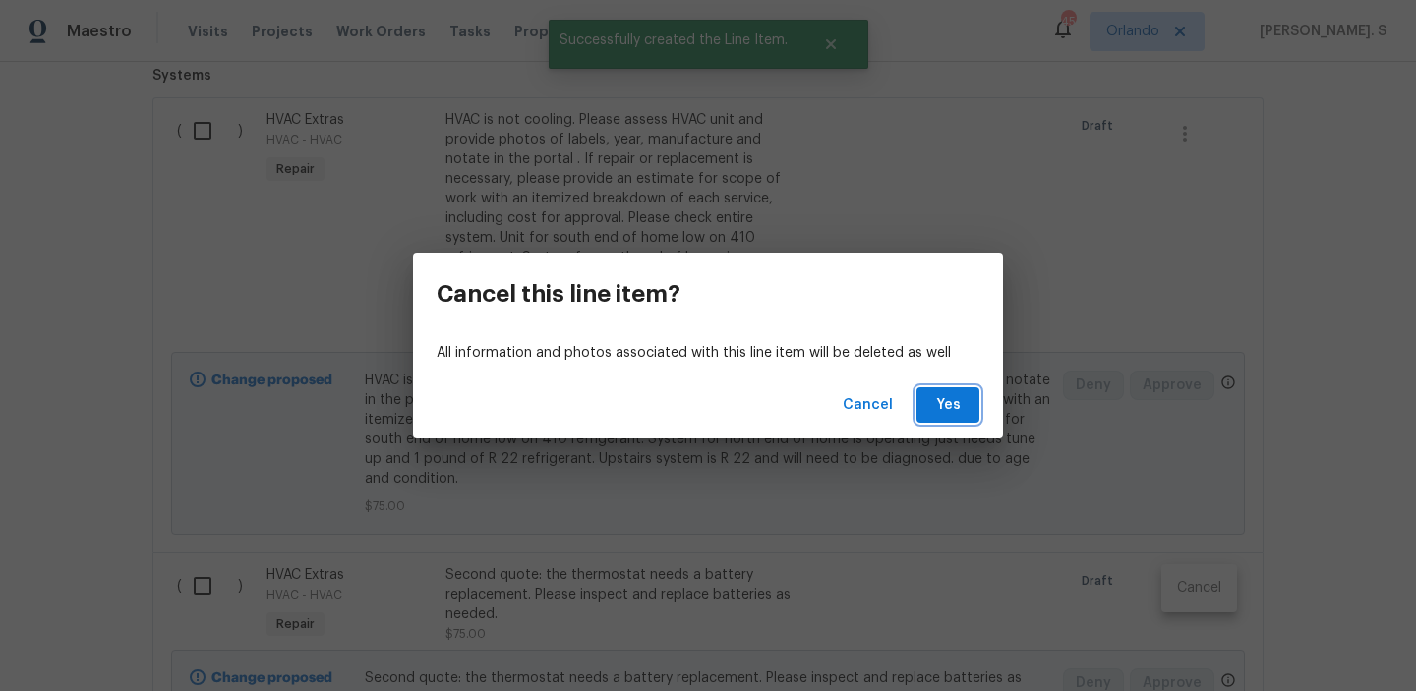
click at [941, 396] on span "Yes" at bounding box center [947, 405] width 31 height 25
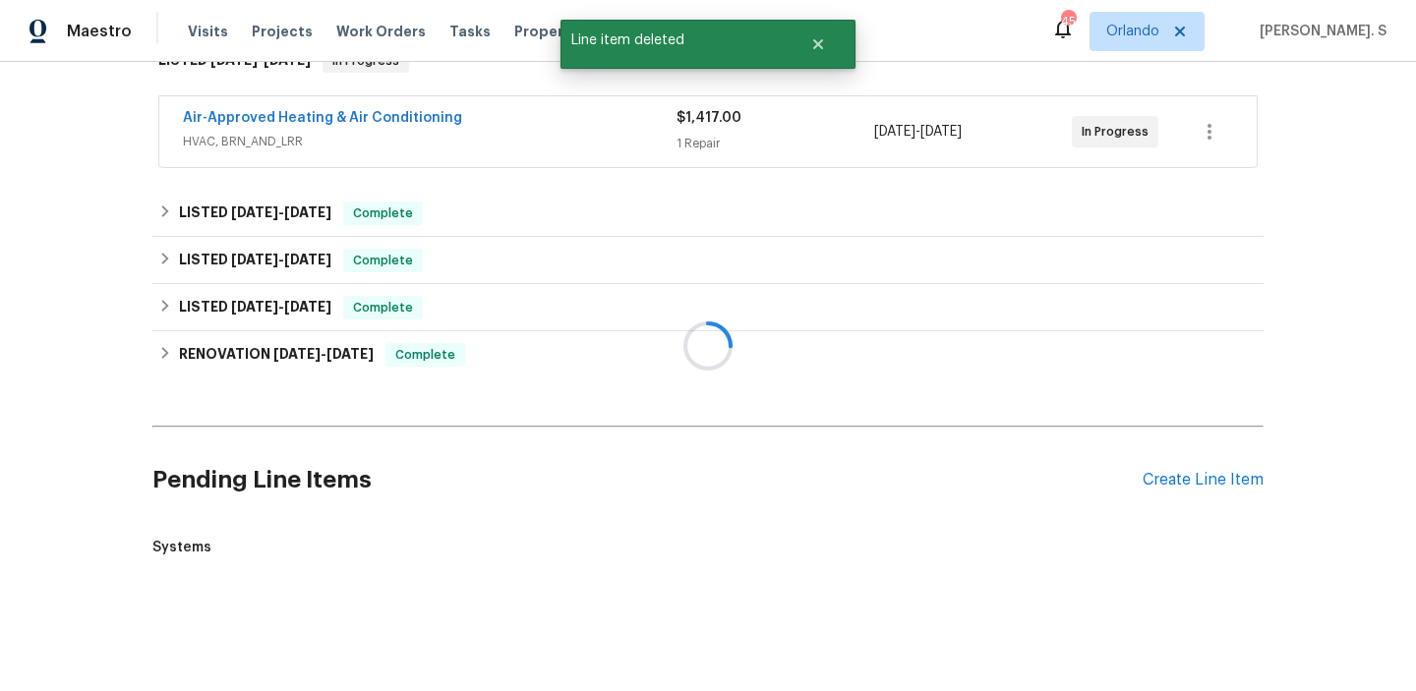
scroll to position [811, 0]
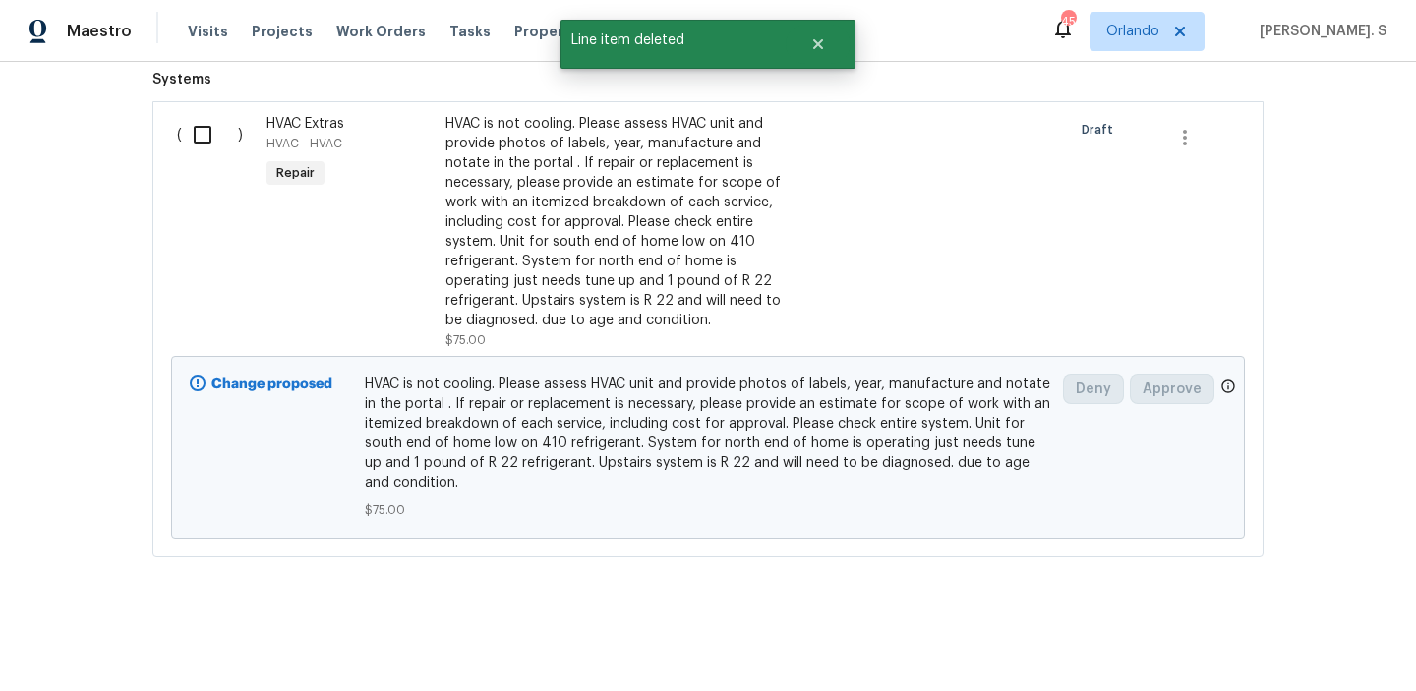
click at [199, 119] on input "checkbox" at bounding box center [210, 134] width 56 height 41
checkbox input "true"
click at [1299, 634] on span "Create Work Order" at bounding box center [1303, 642] width 131 height 25
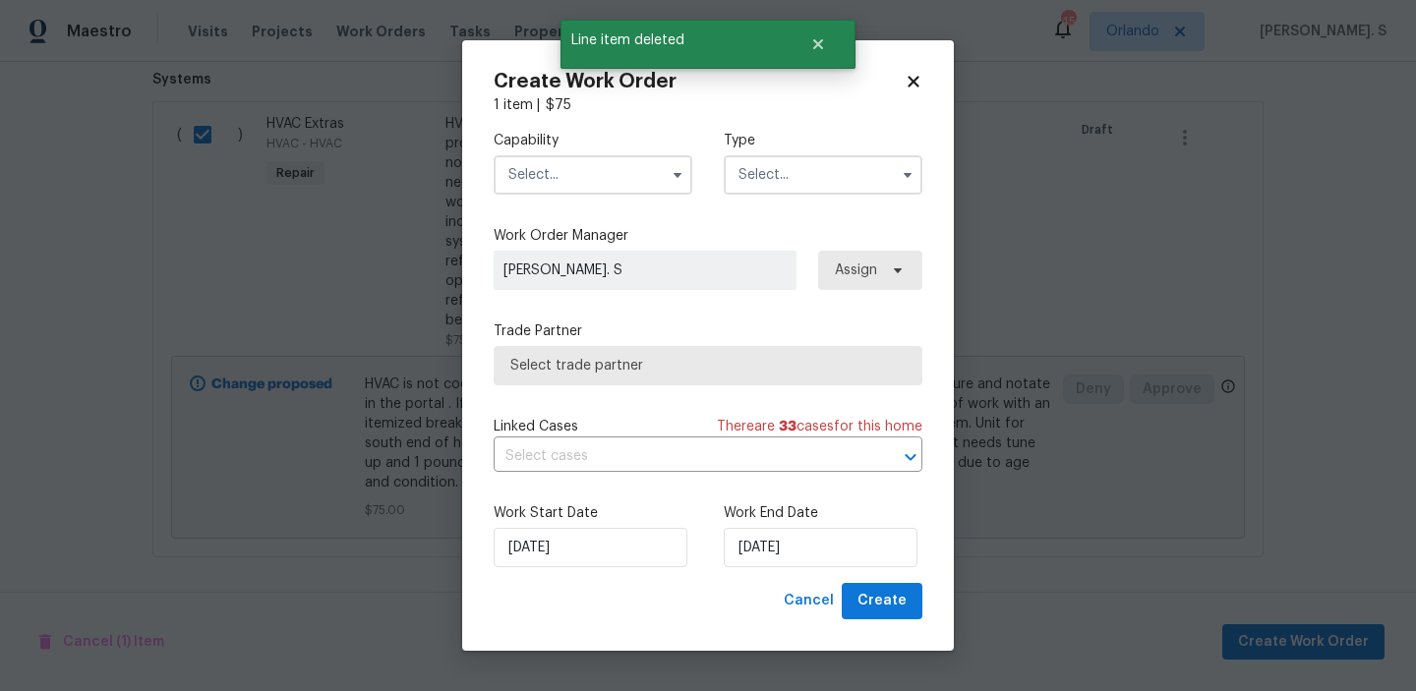
click at [619, 158] on input "text" at bounding box center [592, 174] width 199 height 39
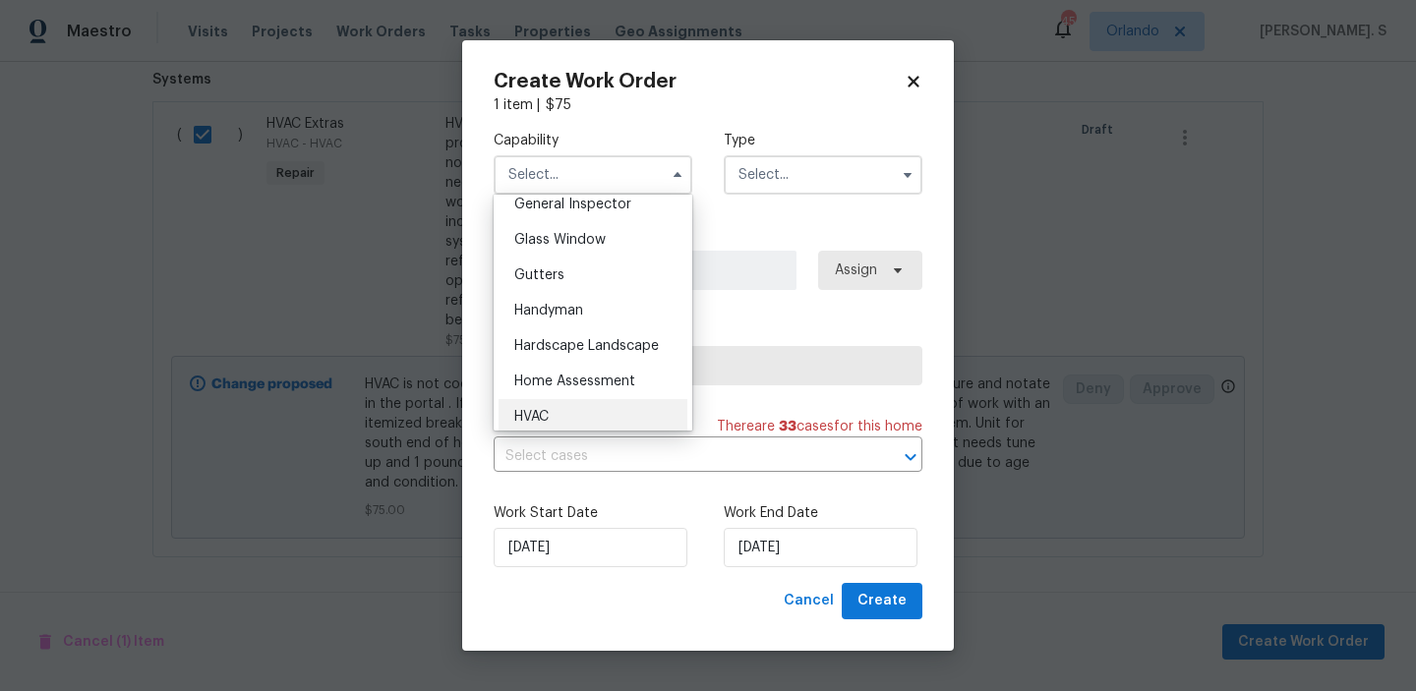
click at [626, 410] on div "HVAC" at bounding box center [592, 416] width 189 height 35
type input "HVAC"
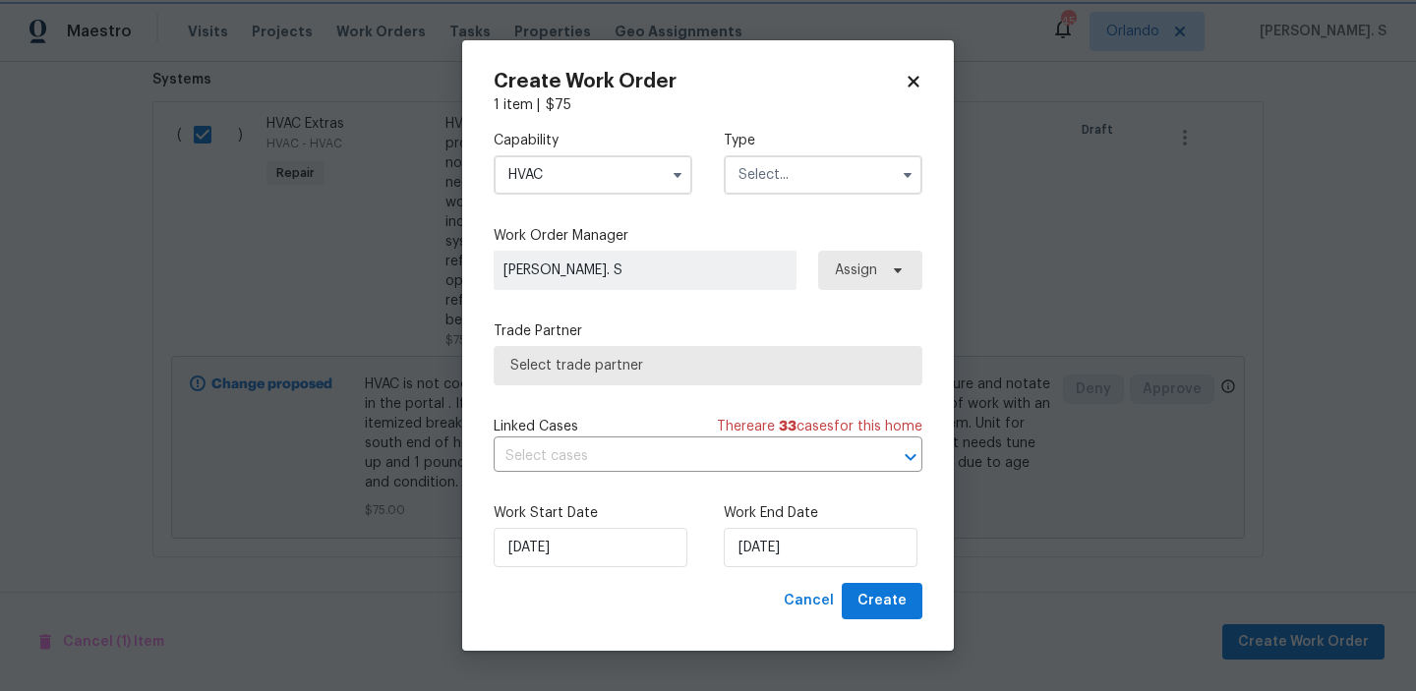
scroll to position [1032, 0]
click at [844, 163] on input "text" at bounding box center [823, 174] width 199 height 39
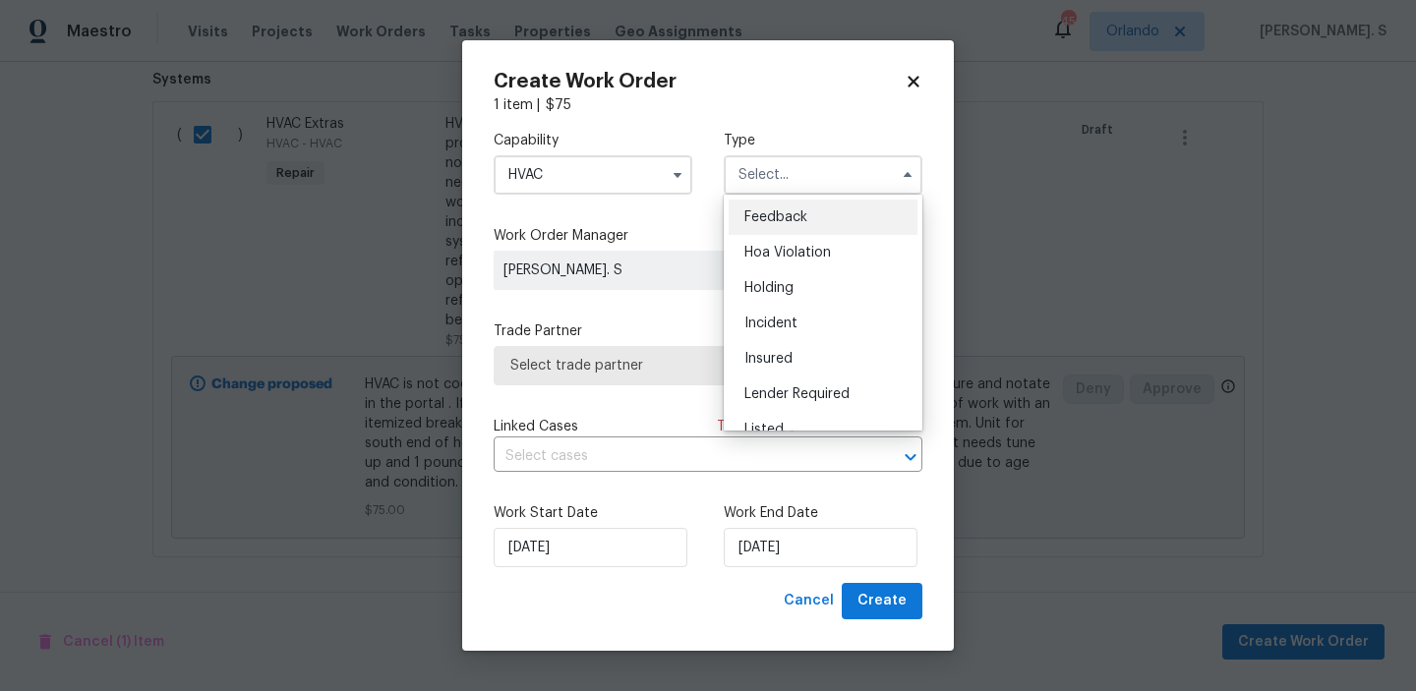
click at [835, 213] on div "Feedback" at bounding box center [822, 217] width 189 height 35
type input "Feedback"
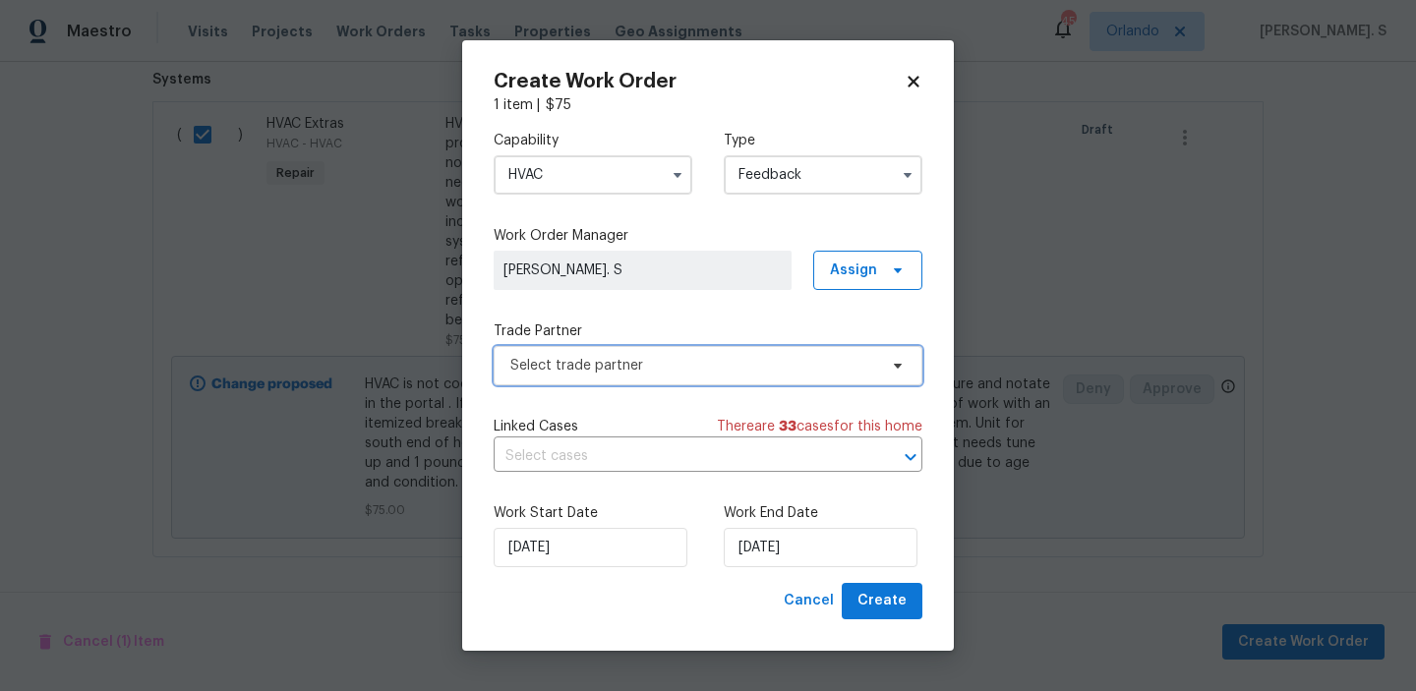
click at [693, 365] on span "Select trade partner" at bounding box center [693, 366] width 367 height 20
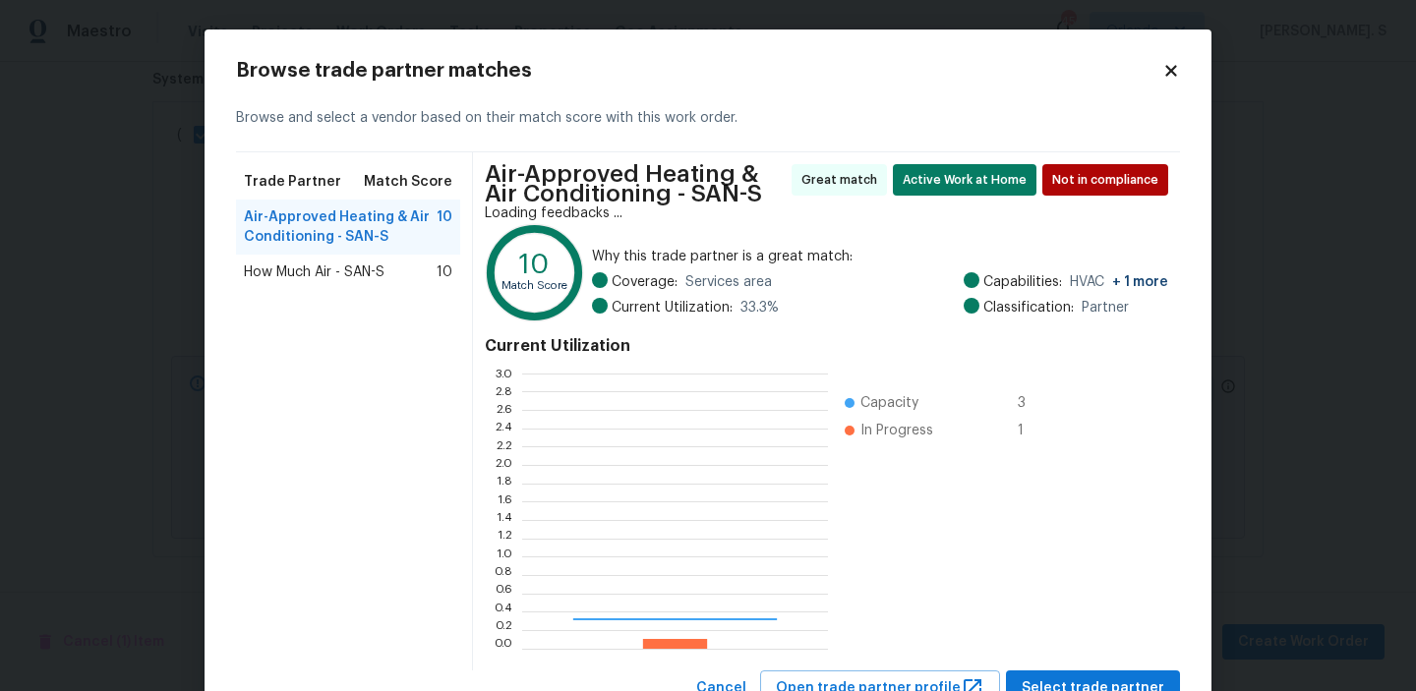
scroll to position [275, 306]
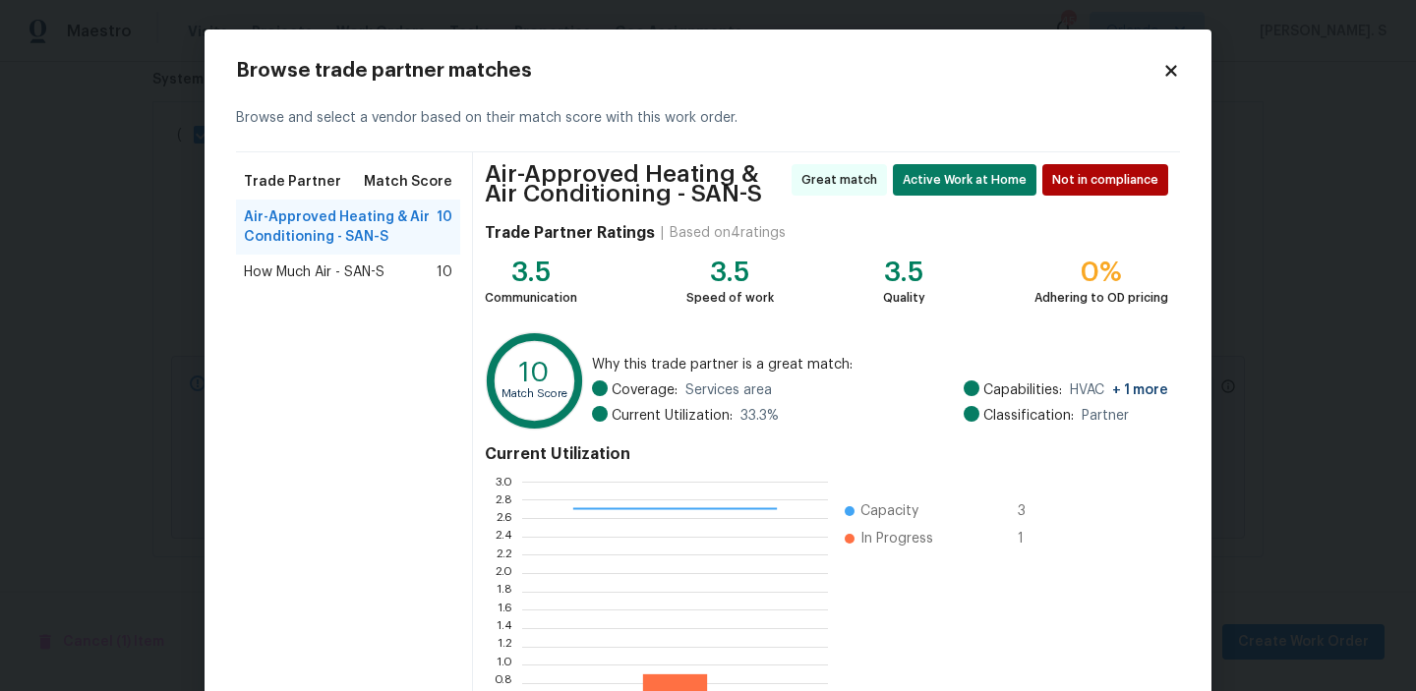
click at [417, 257] on div "How Much Air - SAN-S 10" at bounding box center [348, 272] width 224 height 35
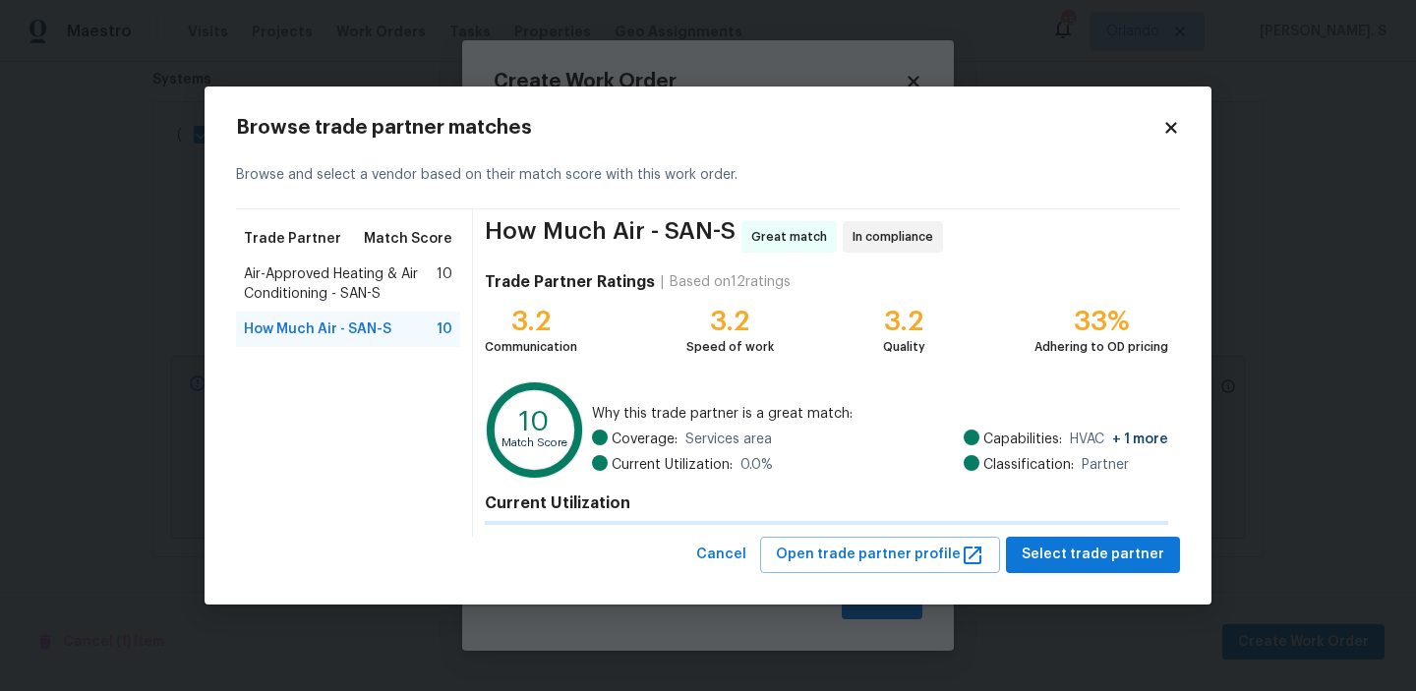
scroll to position [95, 0]
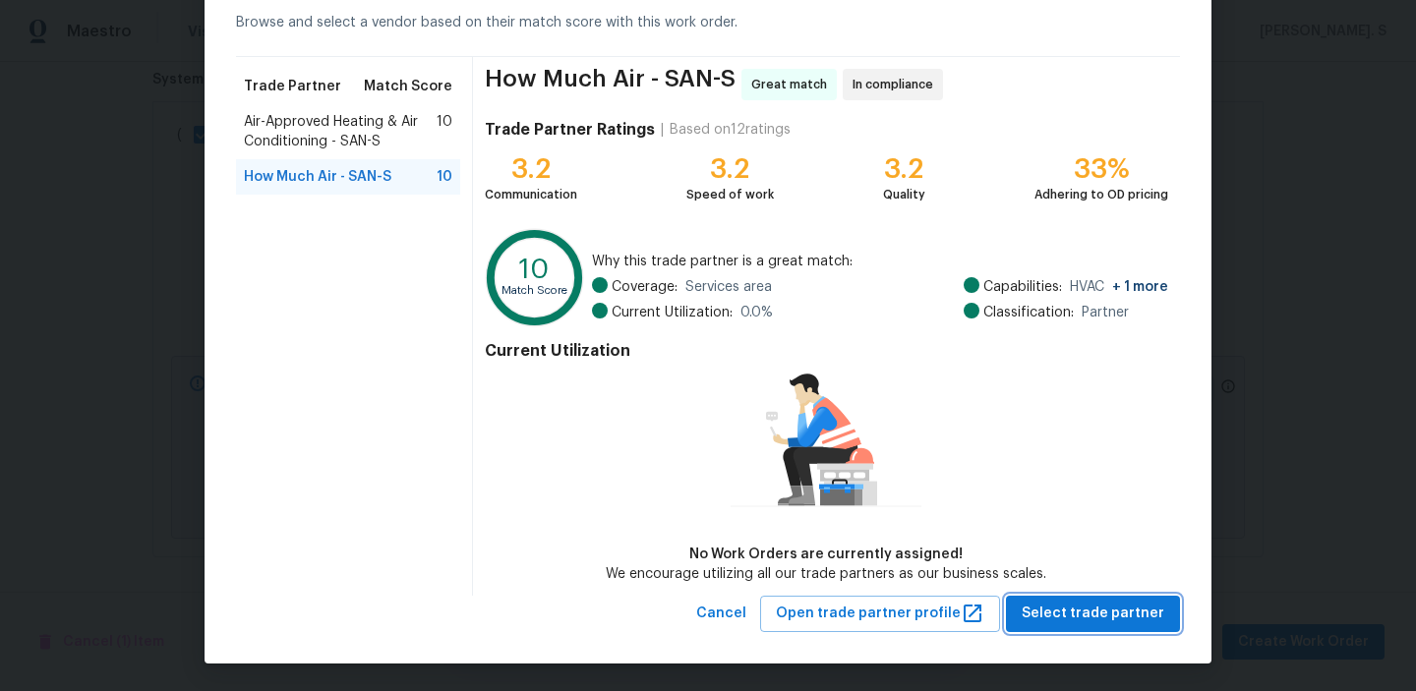
click at [1129, 608] on span "Select trade partner" at bounding box center [1092, 614] width 143 height 25
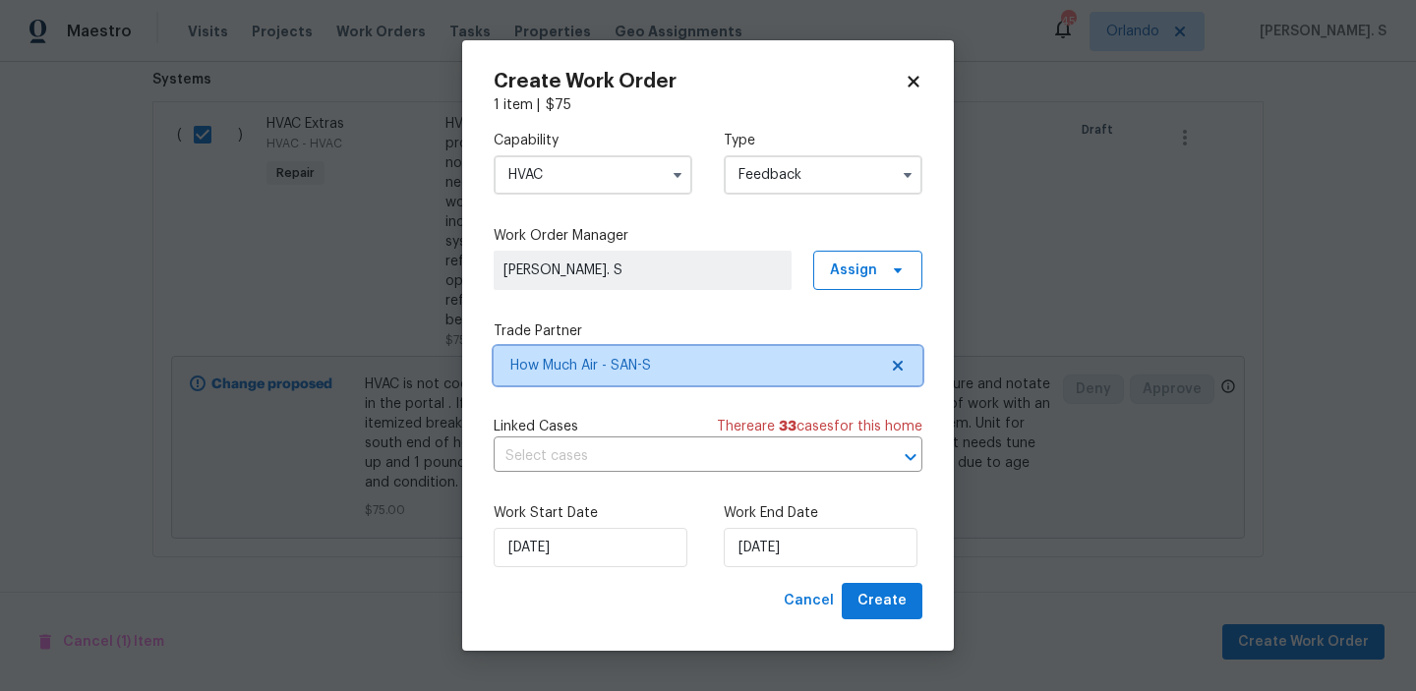
scroll to position [0, 0]
click at [782, 462] on input "text" at bounding box center [680, 456] width 374 height 30
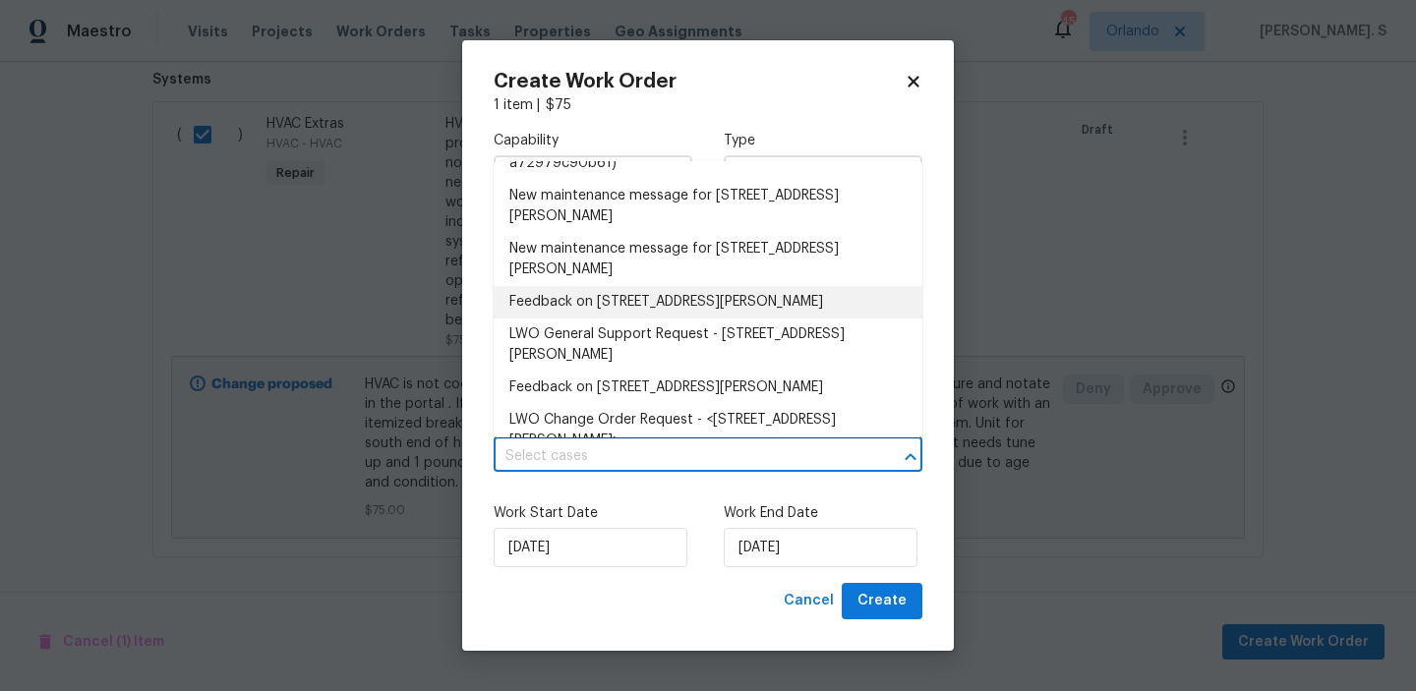
scroll to position [359, 0]
click at [655, 296] on li "Feedback on [STREET_ADDRESS][PERSON_NAME]" at bounding box center [707, 304] width 429 height 32
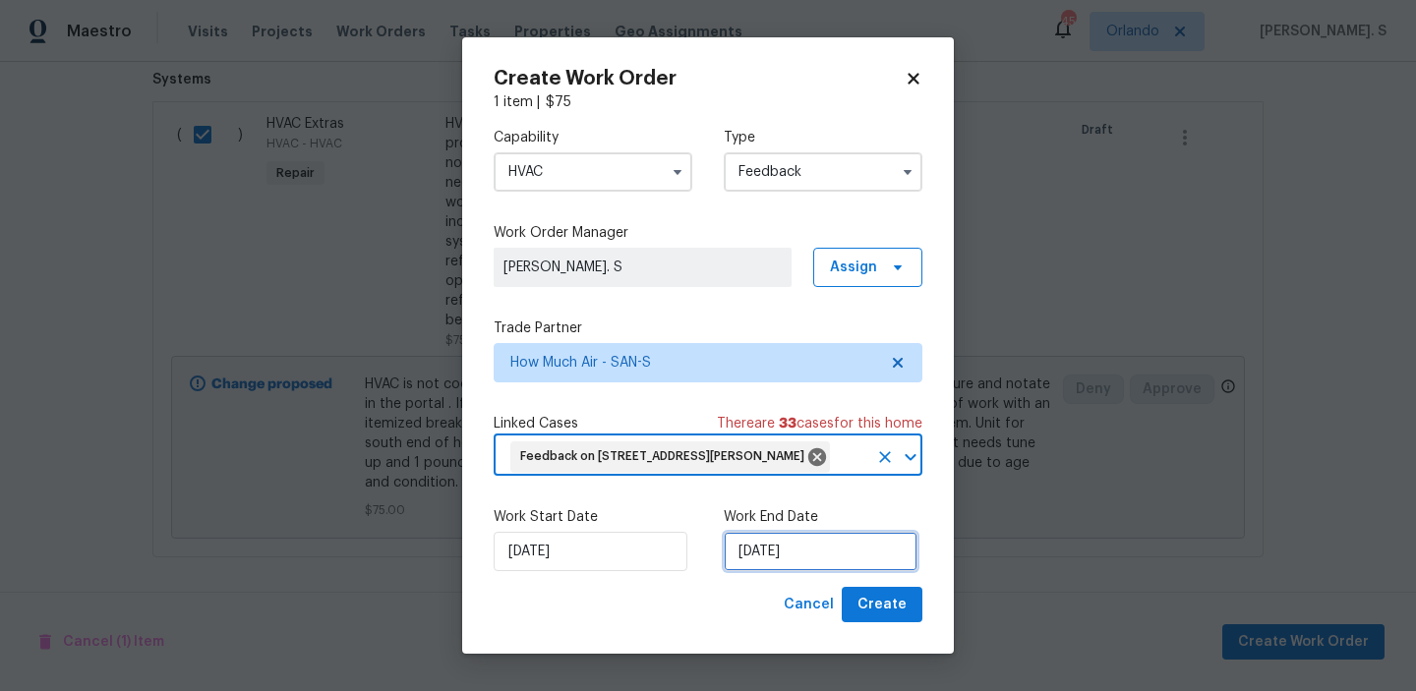
click at [785, 568] on input "[DATE]" at bounding box center [821, 551] width 194 height 39
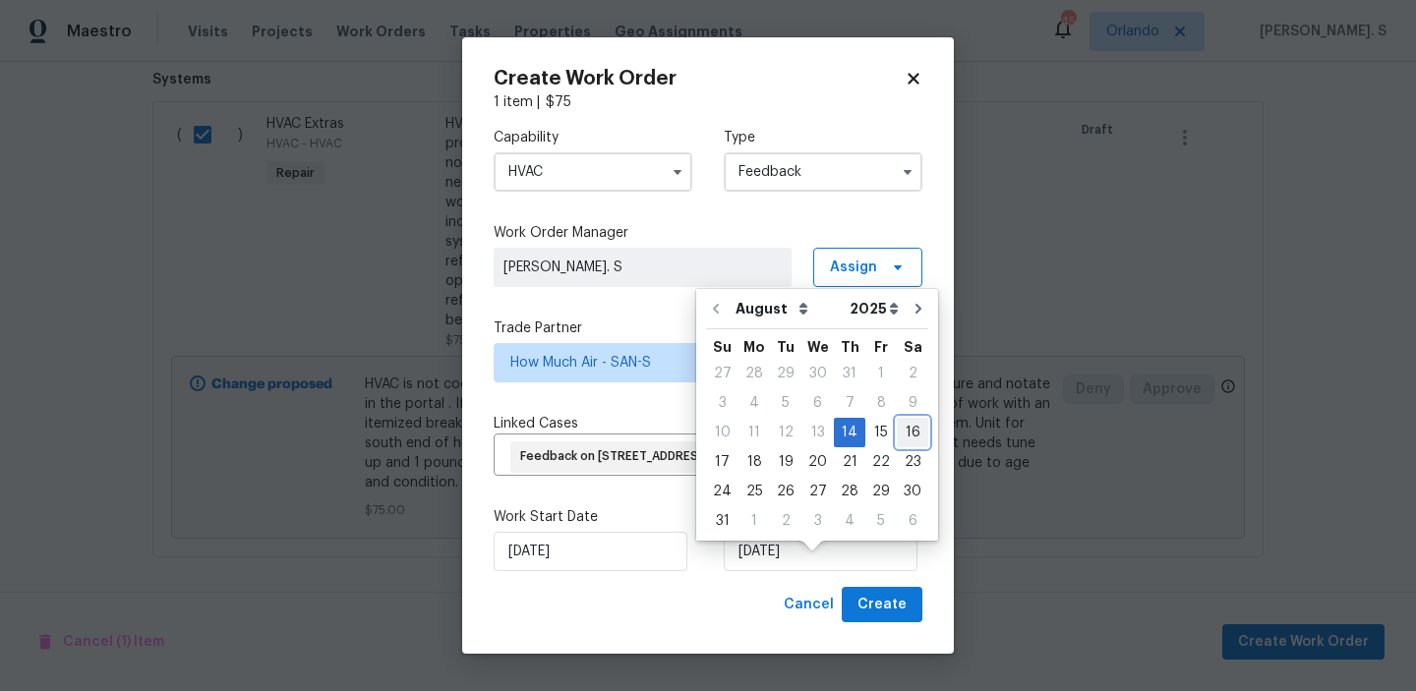
click at [897, 431] on div "16" at bounding box center [912, 433] width 31 height 28
type input "[DATE]"
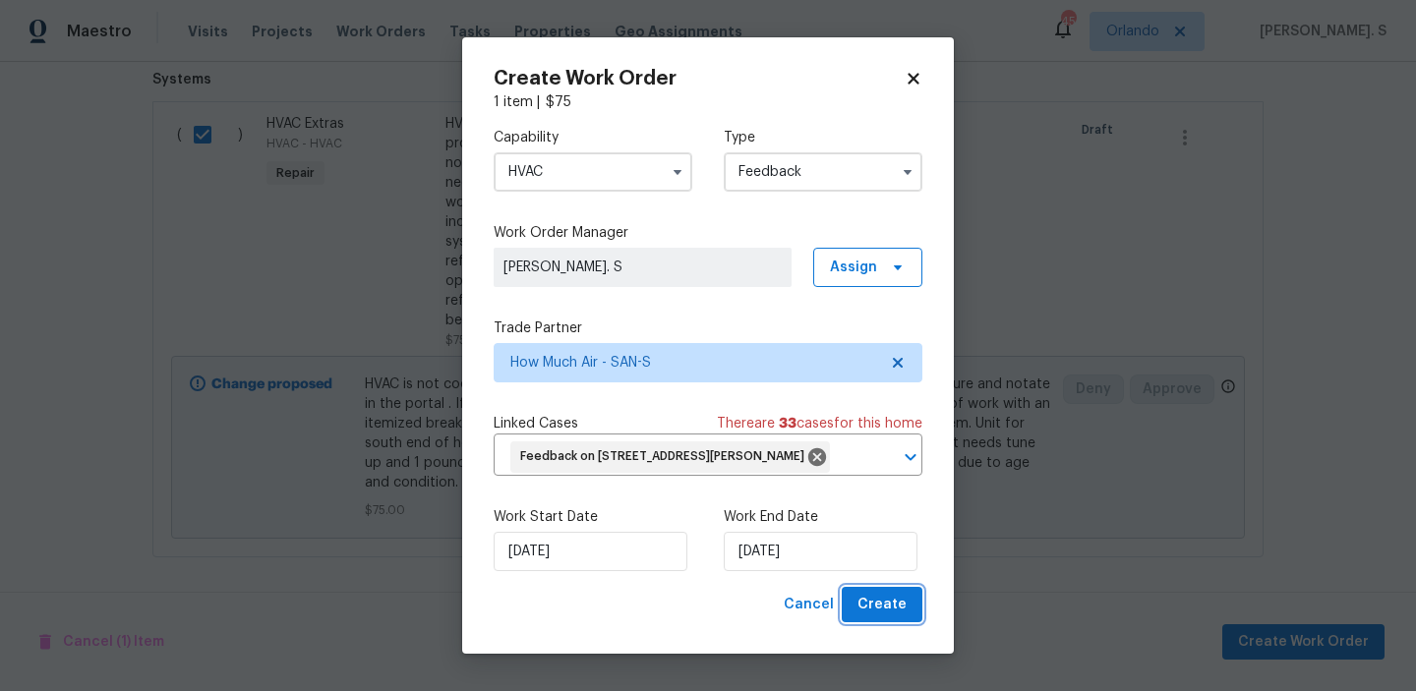
click at [888, 617] on span "Create" at bounding box center [881, 605] width 49 height 25
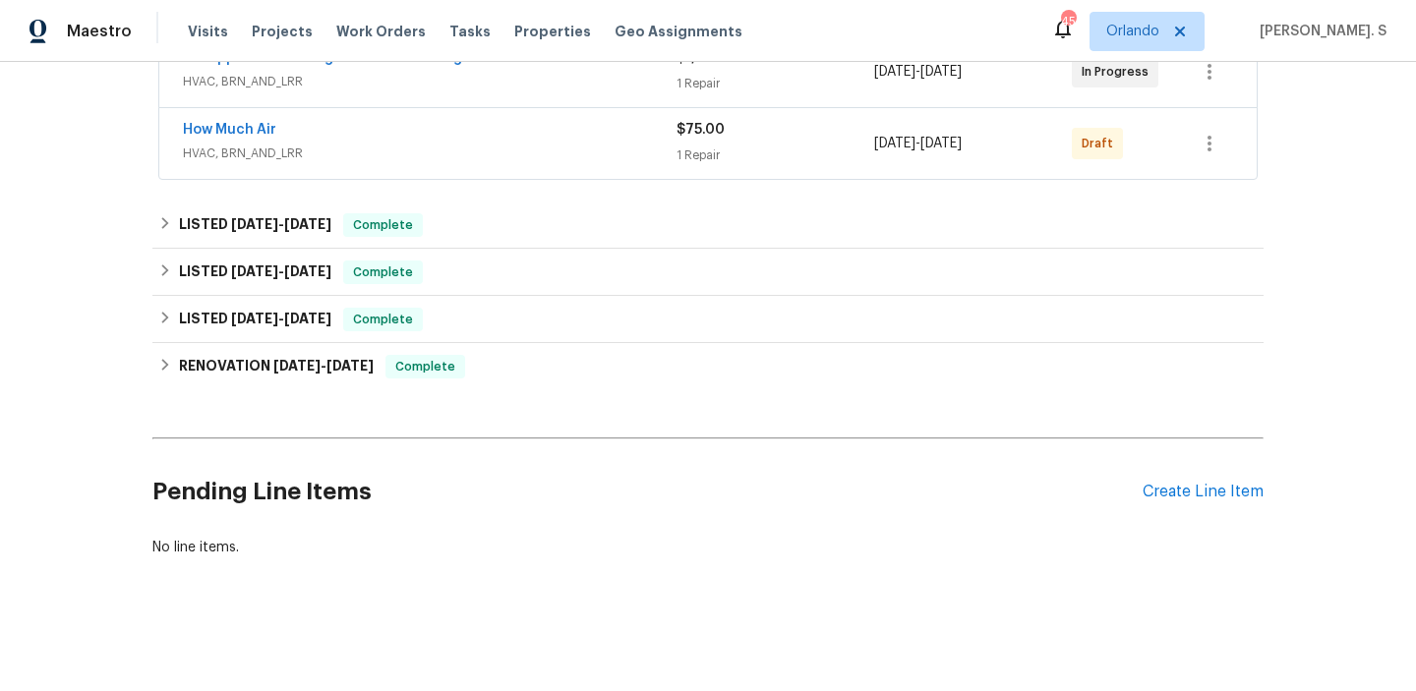
scroll to position [403, 0]
click at [260, 134] on link "How Much Air" at bounding box center [229, 130] width 93 height 14
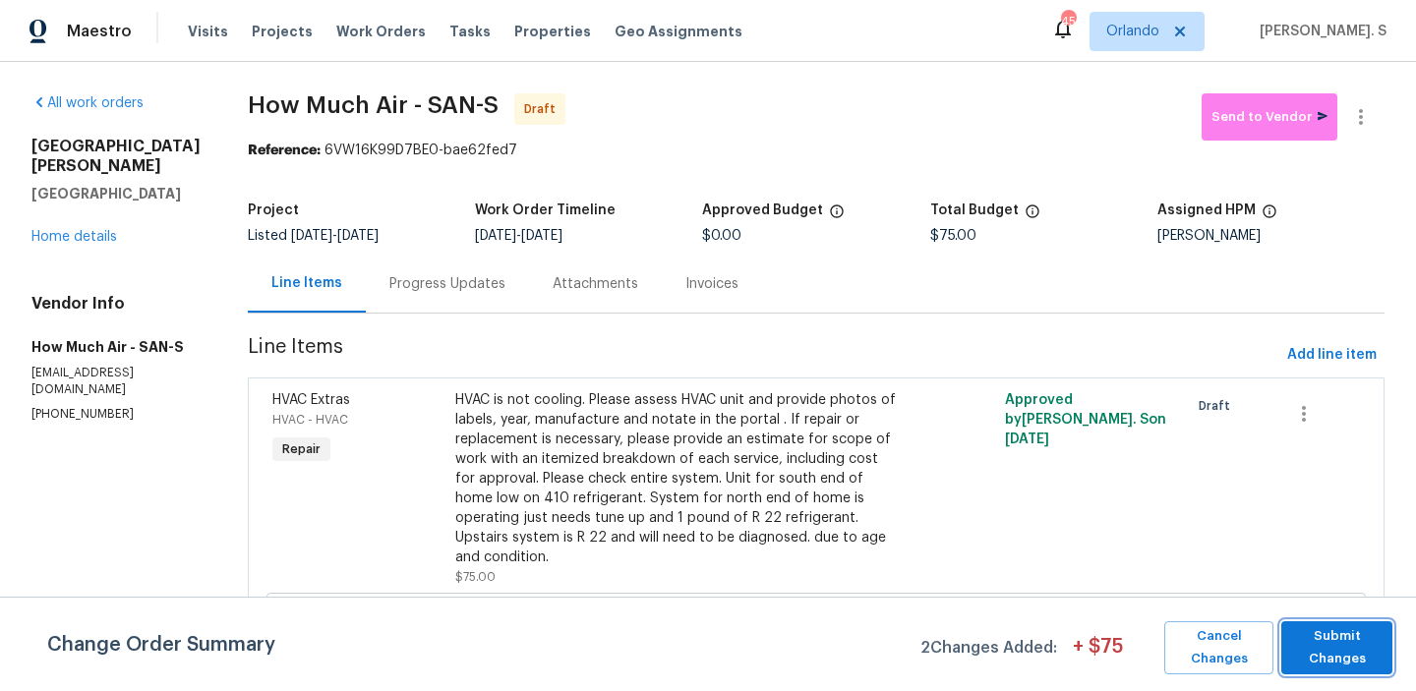
click at [1331, 639] on span "Submit Changes" at bounding box center [1336, 647] width 91 height 45
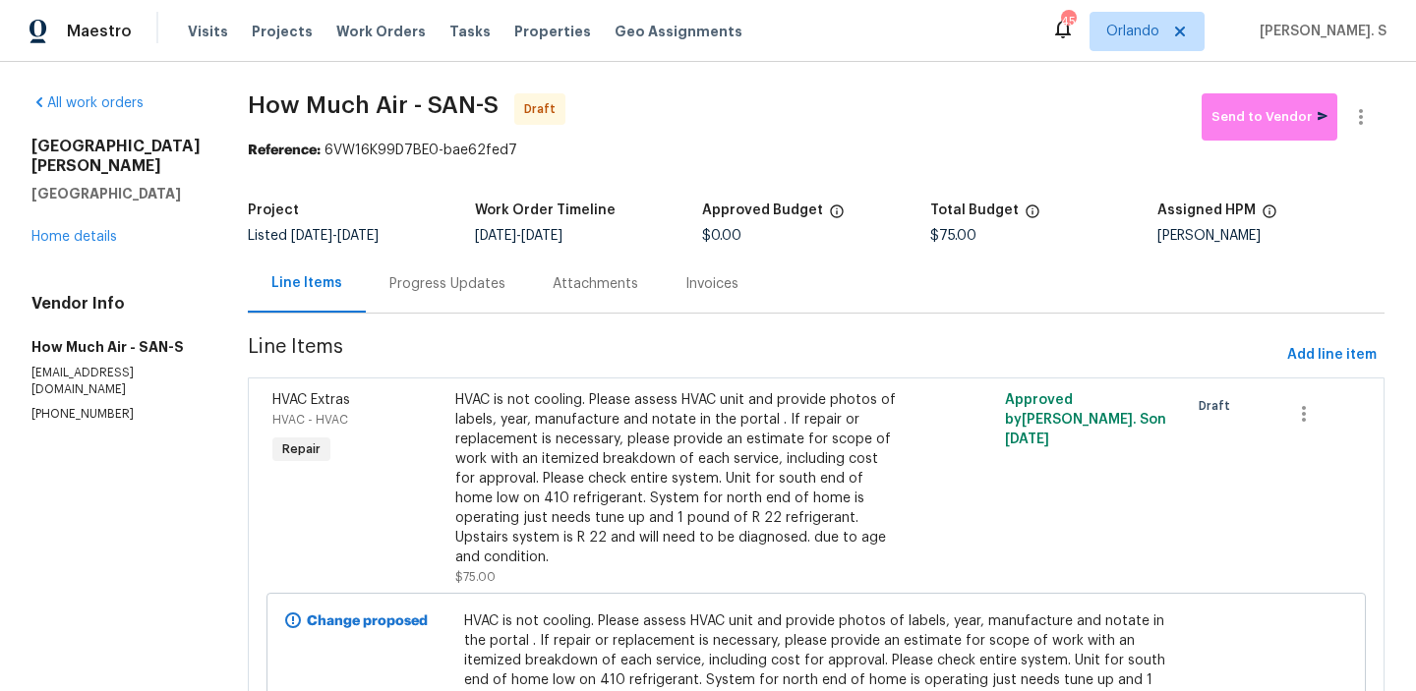
click at [429, 299] on div "Progress Updates" at bounding box center [447, 284] width 163 height 58
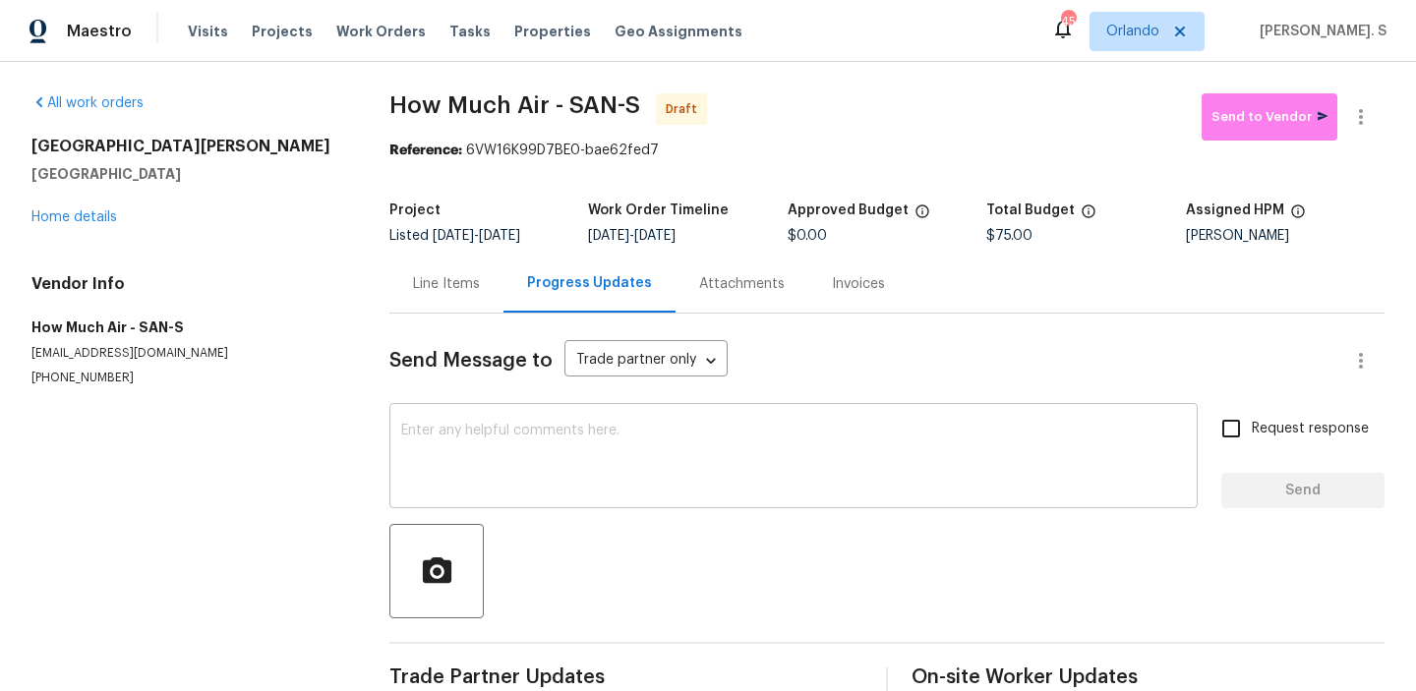
click at [438, 454] on textarea at bounding box center [793, 458] width 784 height 69
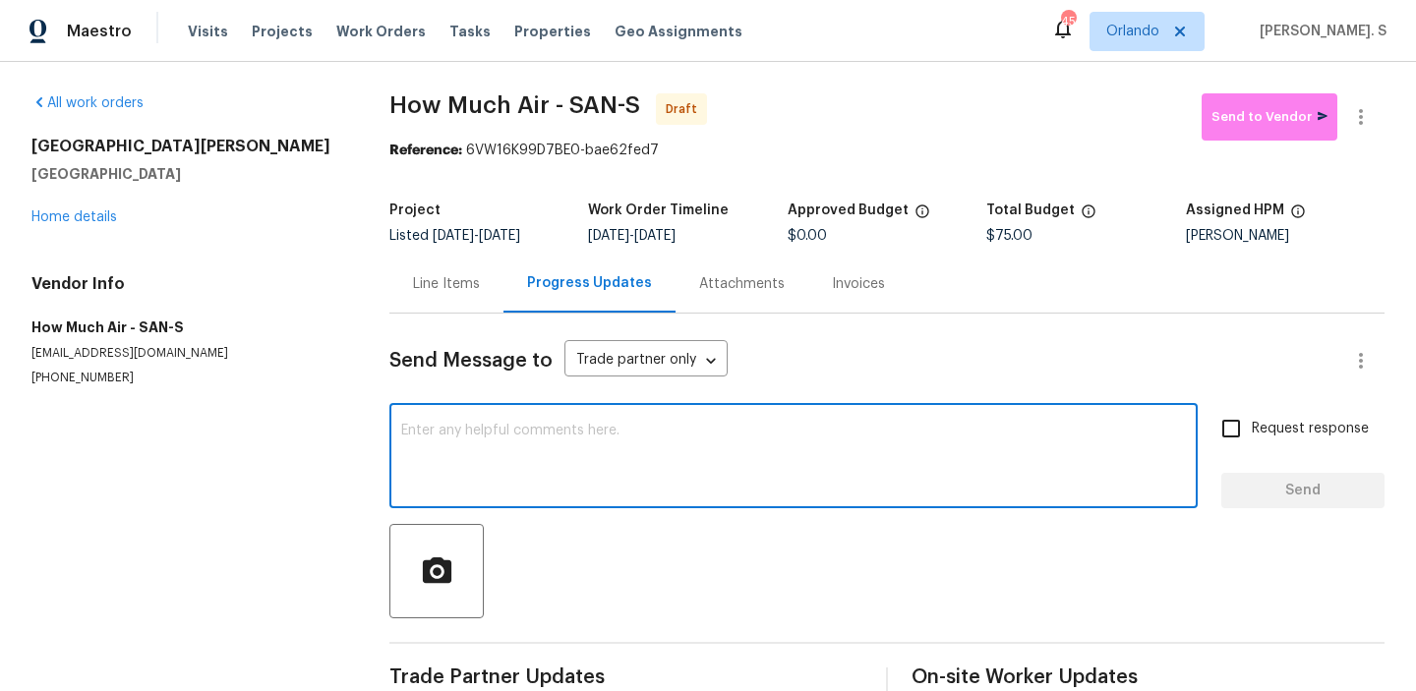
paste textarea "Hi, this is Glory with Opendoor. I’m confirming you received the WO for the pro…"
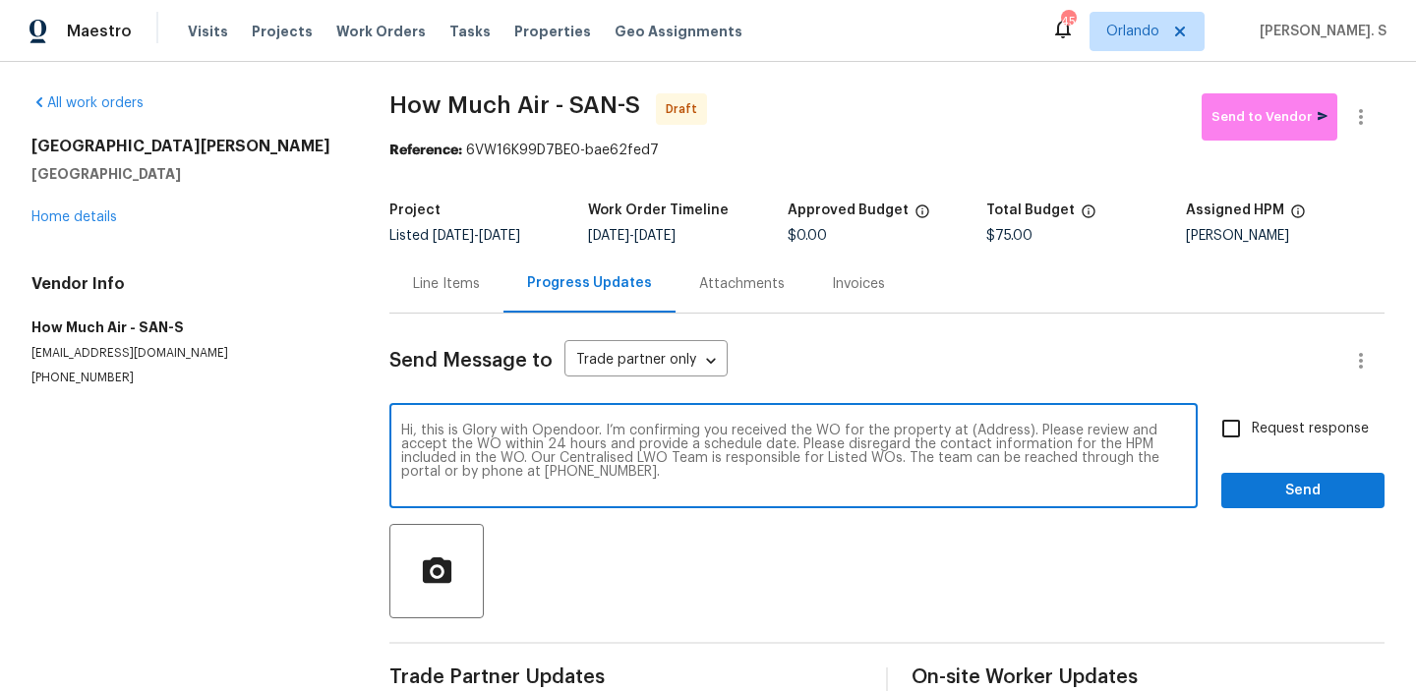
click at [990, 435] on textarea "Hi, this is Glory with Opendoor. I’m confirming you received the WO for the pro…" at bounding box center [793, 458] width 784 height 69
paste textarea "[STREET_ADDRESS][PERSON_NAME]"
type textarea "Hi, this is Glory with Opendoor. I’m confirming you received the WO for the pro…"
click at [1375, 113] on button "button" at bounding box center [1360, 116] width 47 height 47
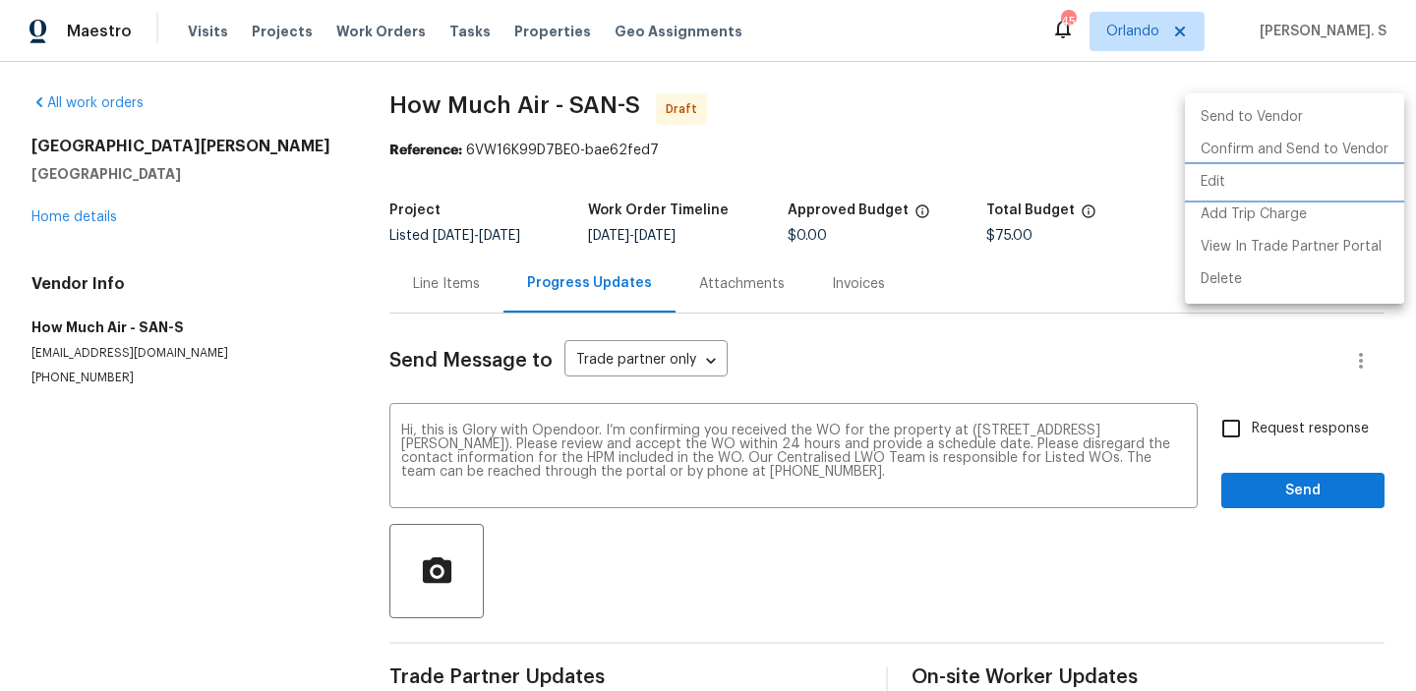
click at [1281, 178] on li "Edit" at bounding box center [1294, 182] width 219 height 32
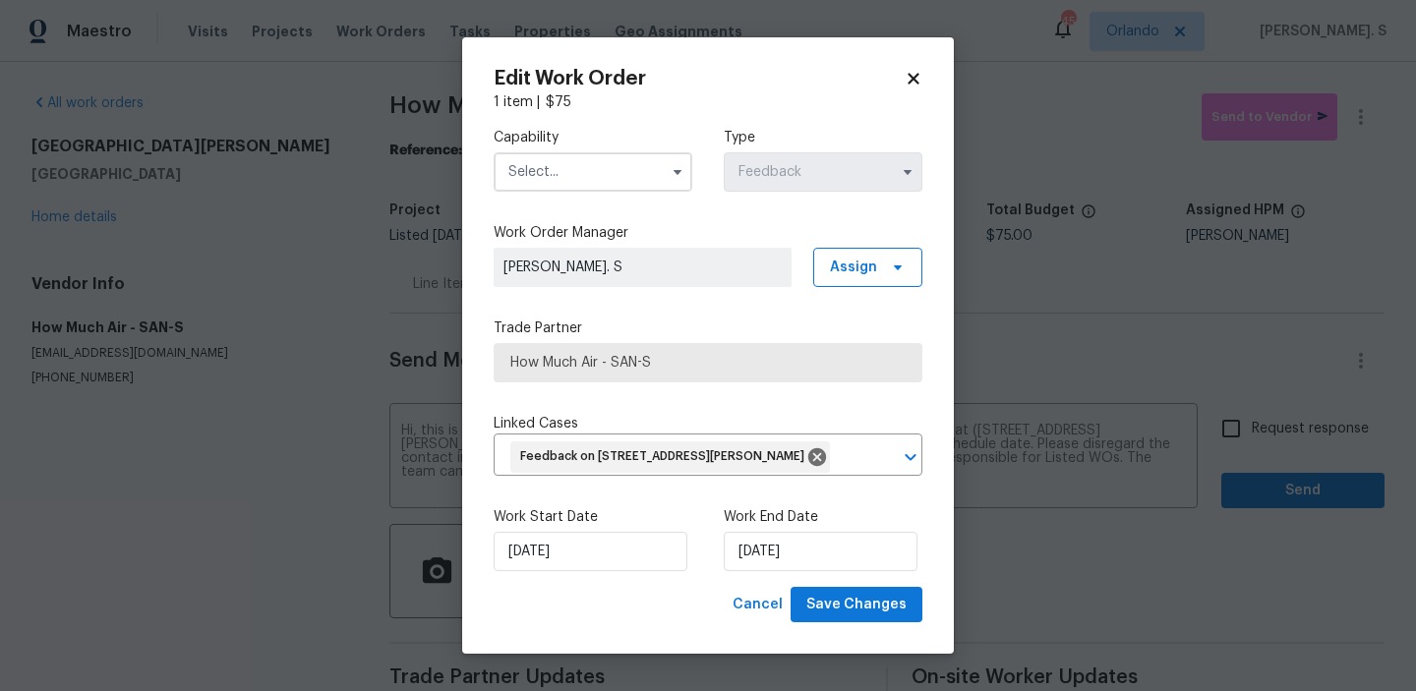
click at [643, 171] on input "text" at bounding box center [592, 171] width 199 height 39
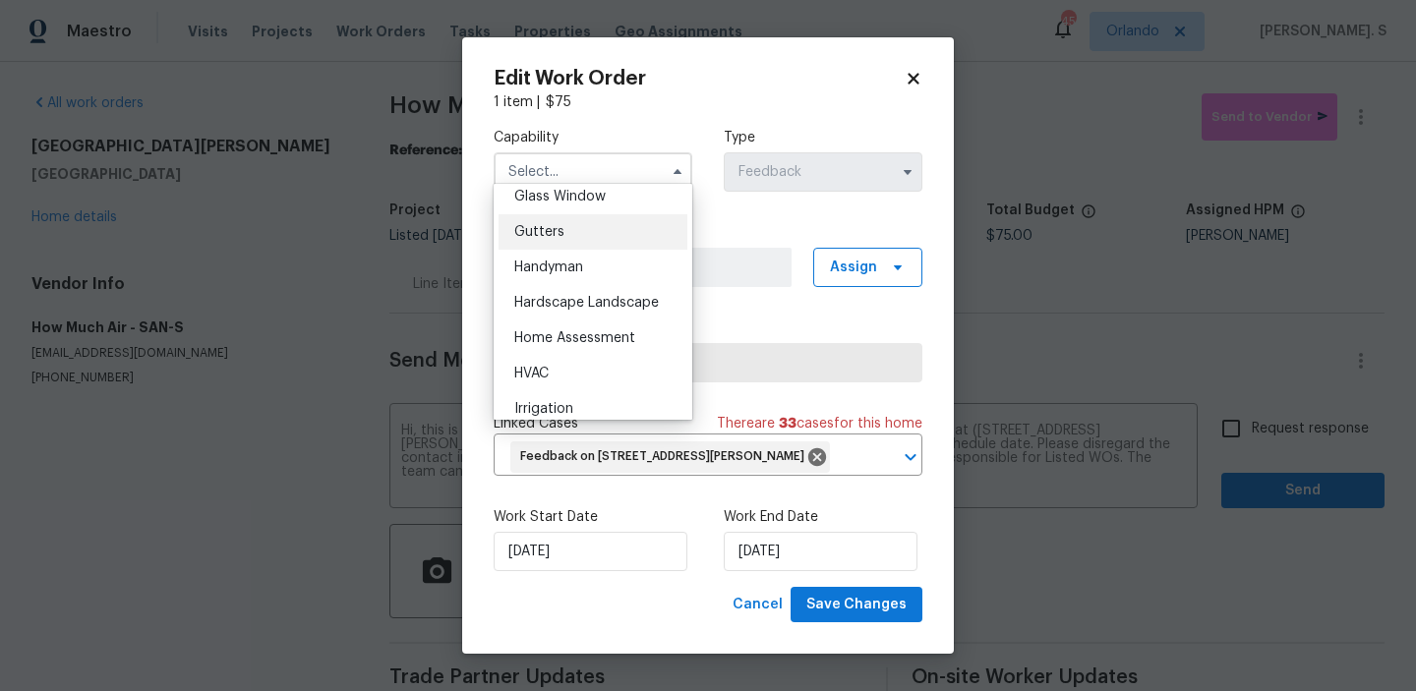
scroll to position [1028, 0]
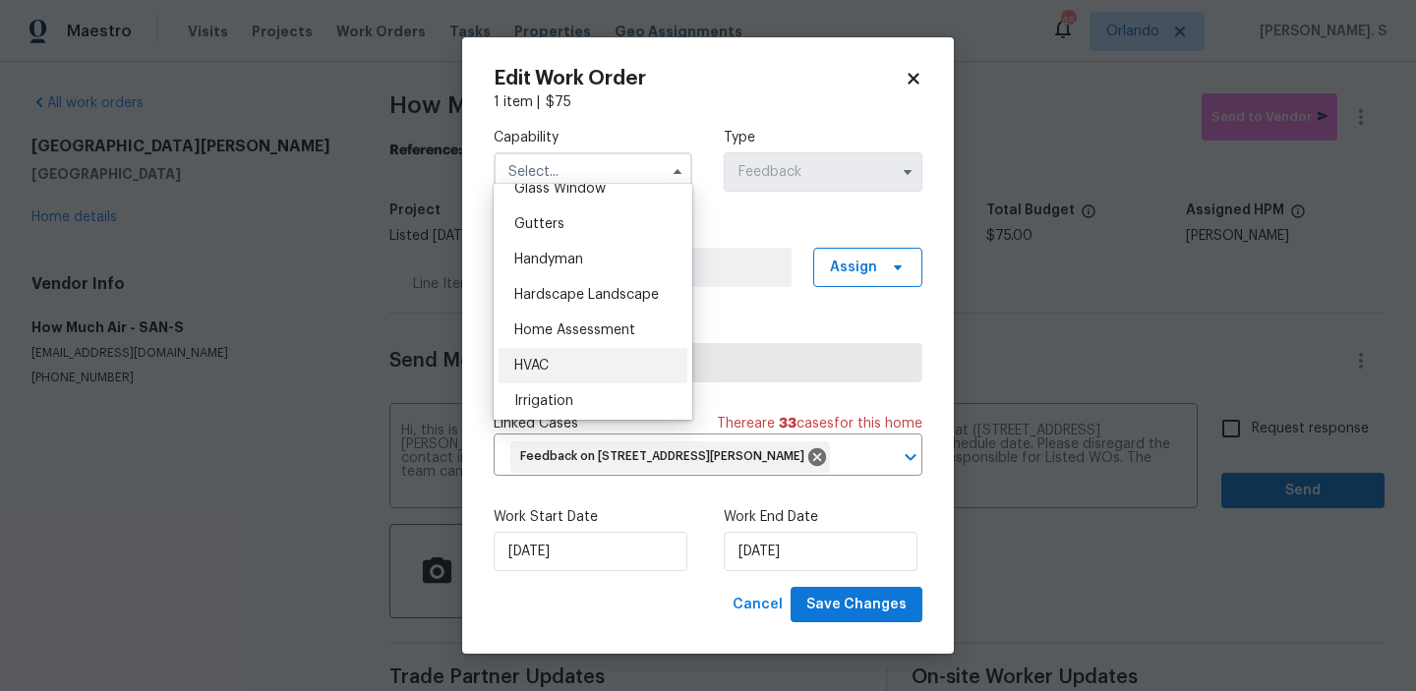
click at [588, 363] on div "HVAC" at bounding box center [592, 365] width 189 height 35
type input "HVAC"
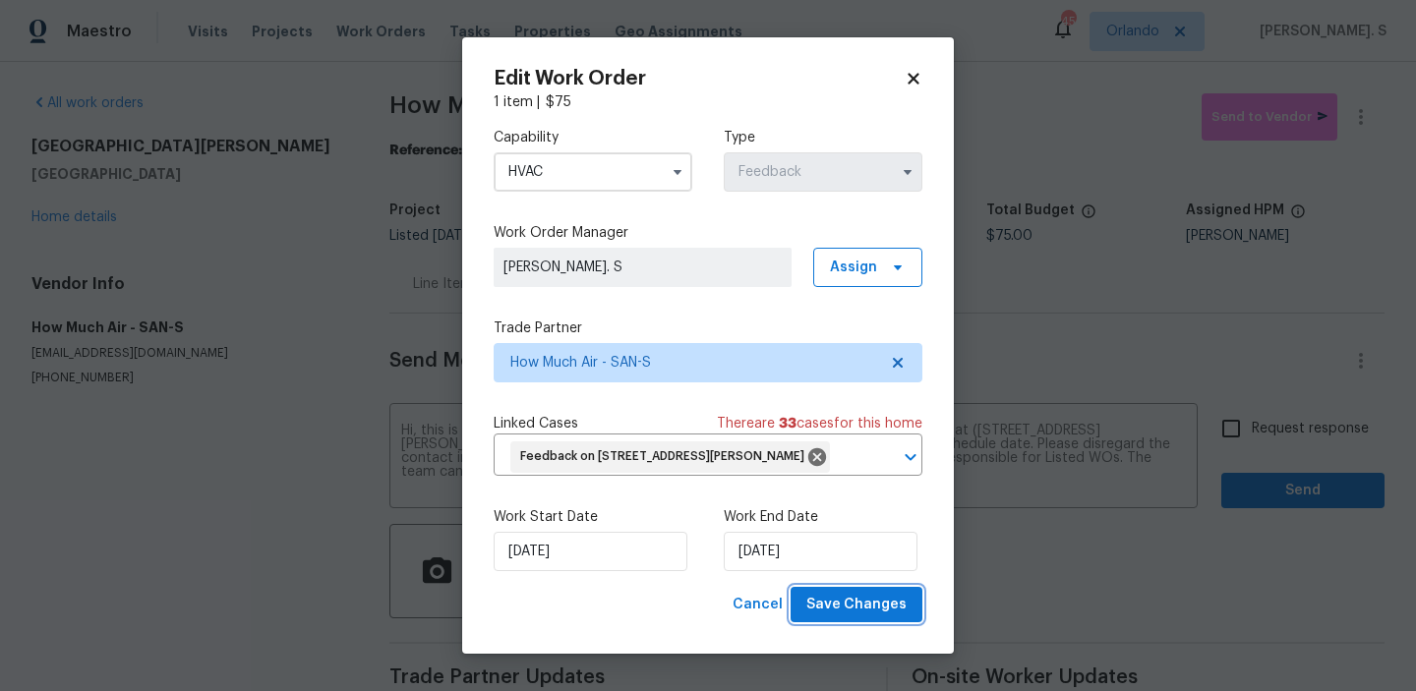
click at [872, 617] on span "Save Changes" at bounding box center [856, 605] width 100 height 25
click at [1269, 436] on body "Maestro Visits Projects Work Orders Tasks Properties Geo Assignments 45 [PERSON…" at bounding box center [708, 345] width 1416 height 691
click at [1269, 436] on span "Request response" at bounding box center [1309, 429] width 117 height 21
click at [1251, 436] on input "Request response" at bounding box center [1230, 428] width 41 height 41
checkbox input "true"
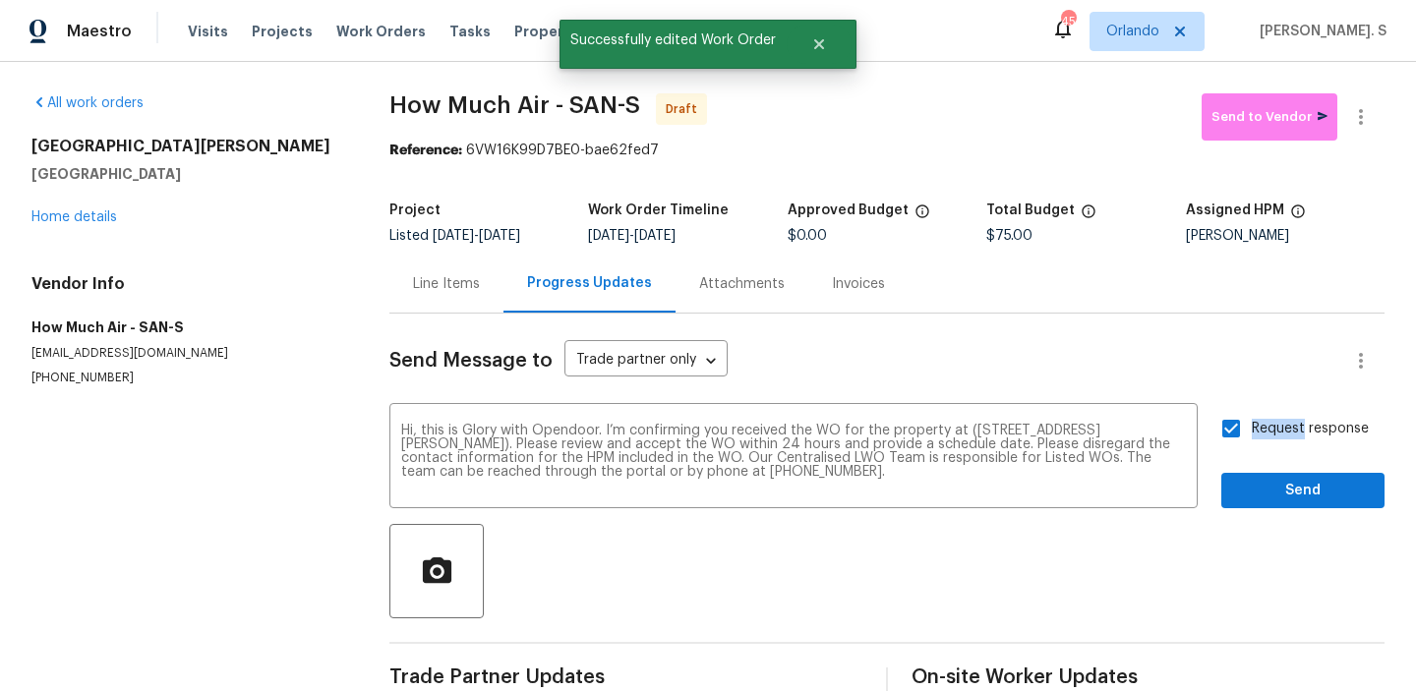
click at [1261, 509] on div "Send Message to Trade partner only Trade partner only ​ Hi, this is Glory with …" at bounding box center [886, 506] width 995 height 385
click at [1282, 501] on span "Send" at bounding box center [1303, 491] width 132 height 25
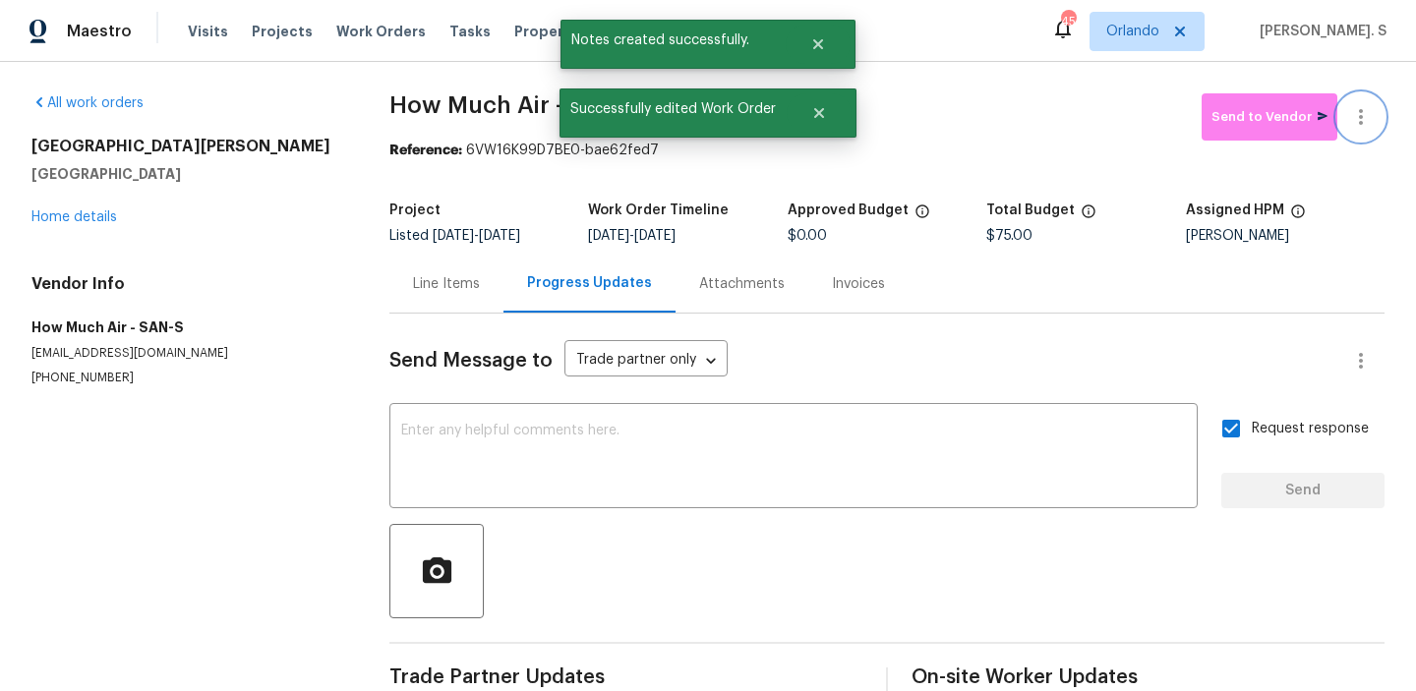
click at [1360, 111] on icon "button" at bounding box center [1361, 117] width 4 height 16
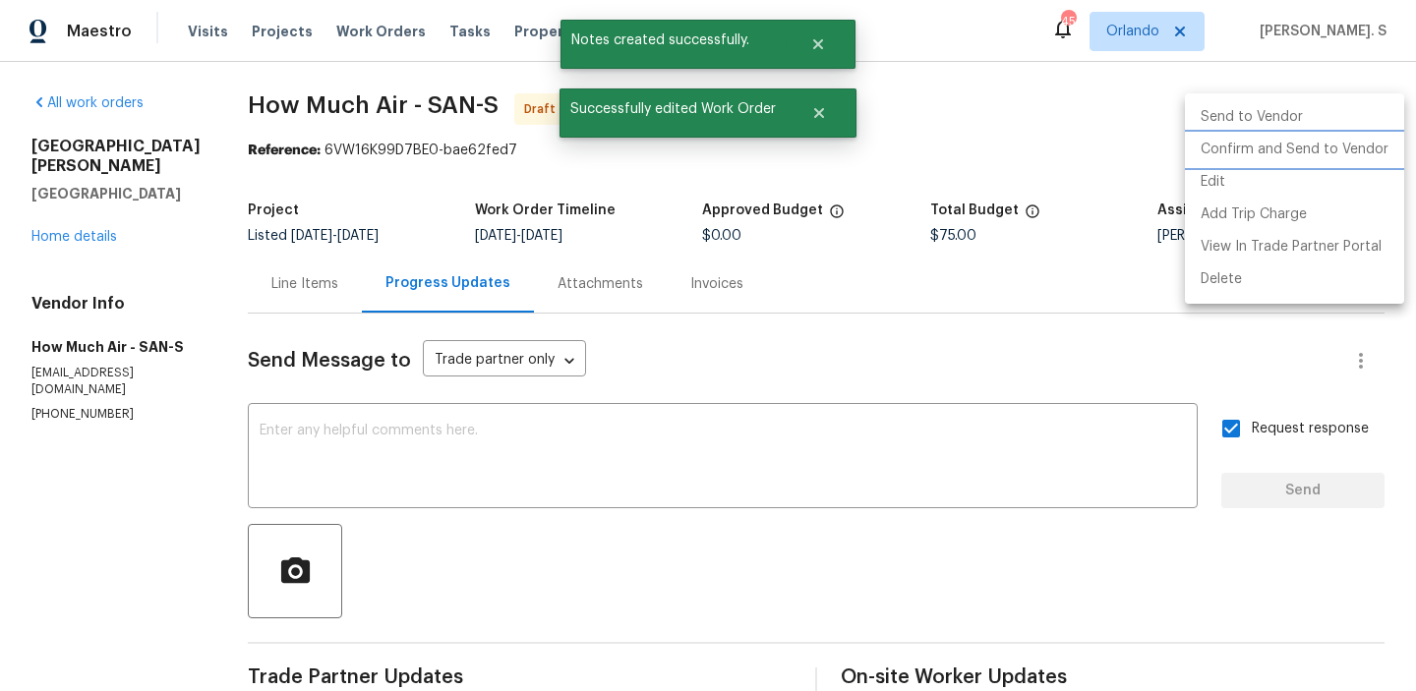
click at [1325, 143] on li "Confirm and Send to Vendor" at bounding box center [1294, 150] width 219 height 32
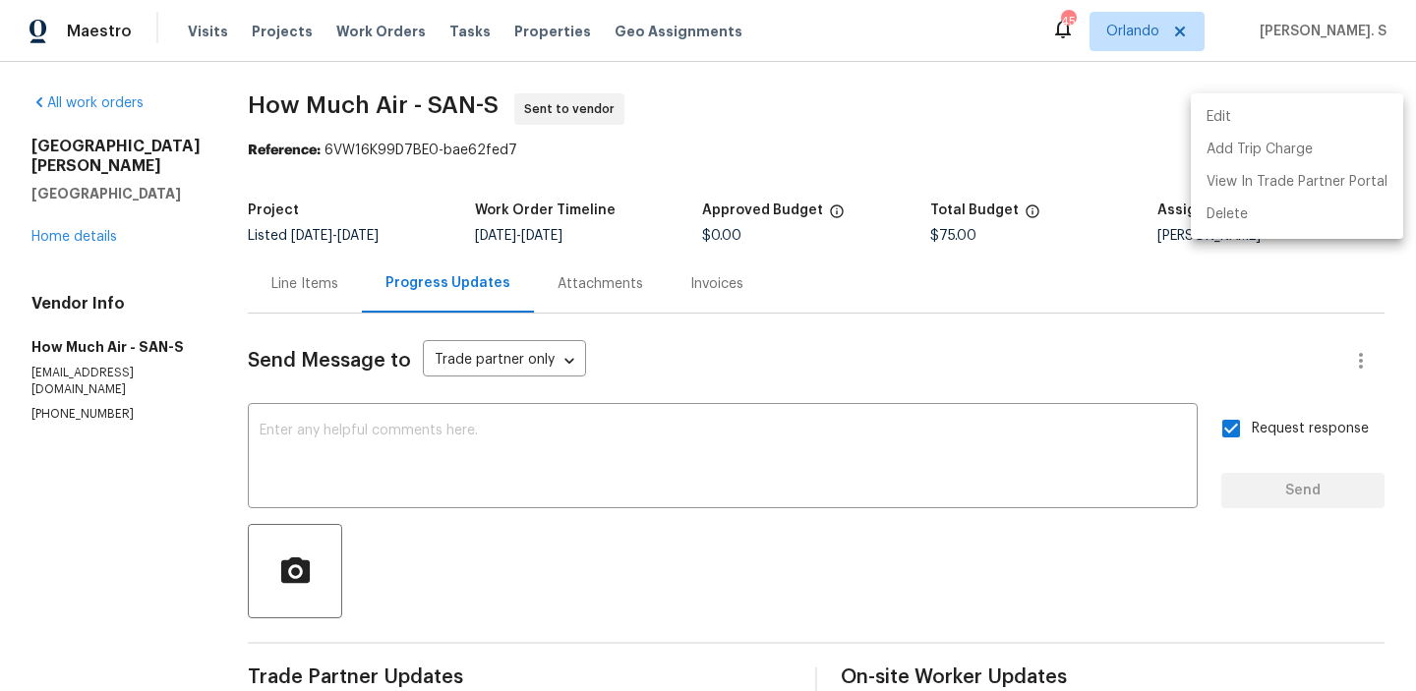
click at [433, 87] on div at bounding box center [708, 345] width 1416 height 691
click at [433, 87] on div "Edit Add Trip Charge View In Trade Partner Portal Delete" at bounding box center [708, 345] width 1416 height 691
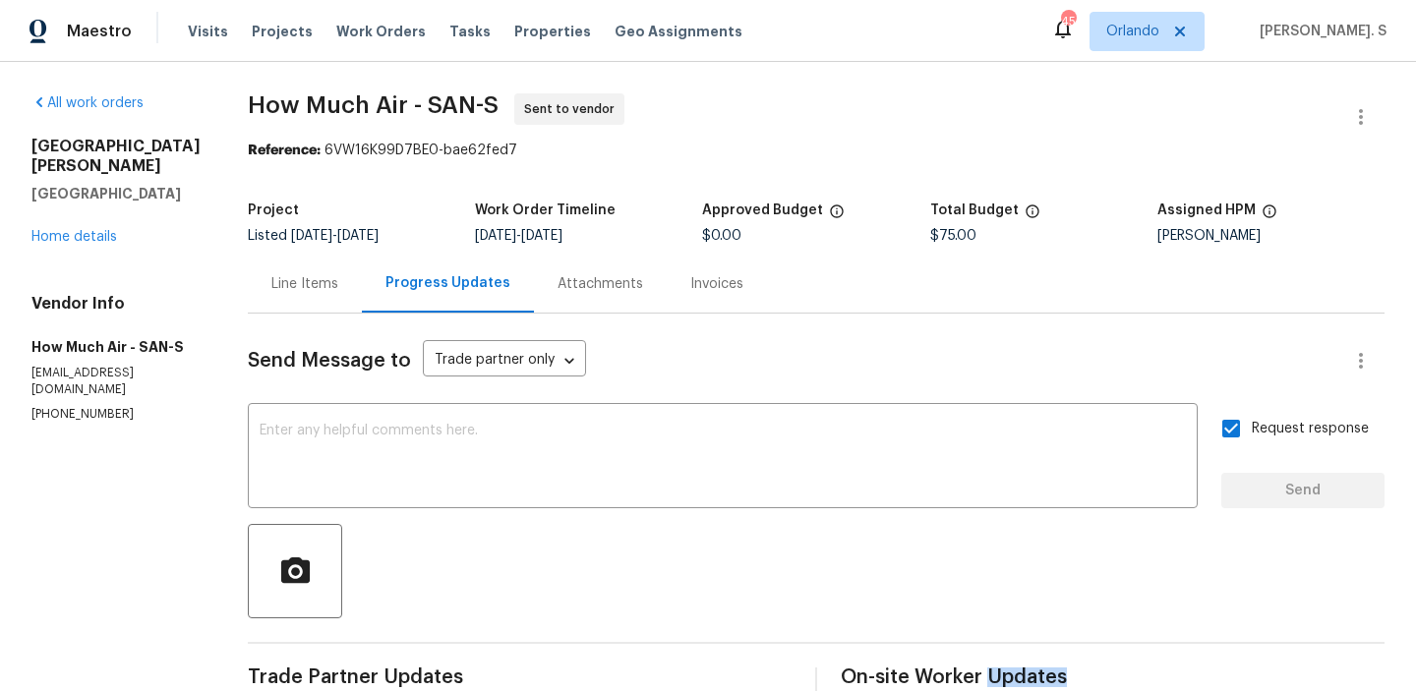
click at [433, 87] on div "All work orders [STREET_ADDRESS][PERSON_NAME] Home details Vendor Info How Much…" at bounding box center [708, 483] width 1416 height 843
copy span "How Much Air - SAN-S"
drag, startPoint x: 307, startPoint y: 153, endPoint x: 663, endPoint y: 153, distance: 355.9
click at [663, 153] on div "Reference: 6VW16K99D7BE0-bae62fed7" at bounding box center [816, 151] width 1136 height 20
copy div "6VW16K99D7BE0-bae62fed7"
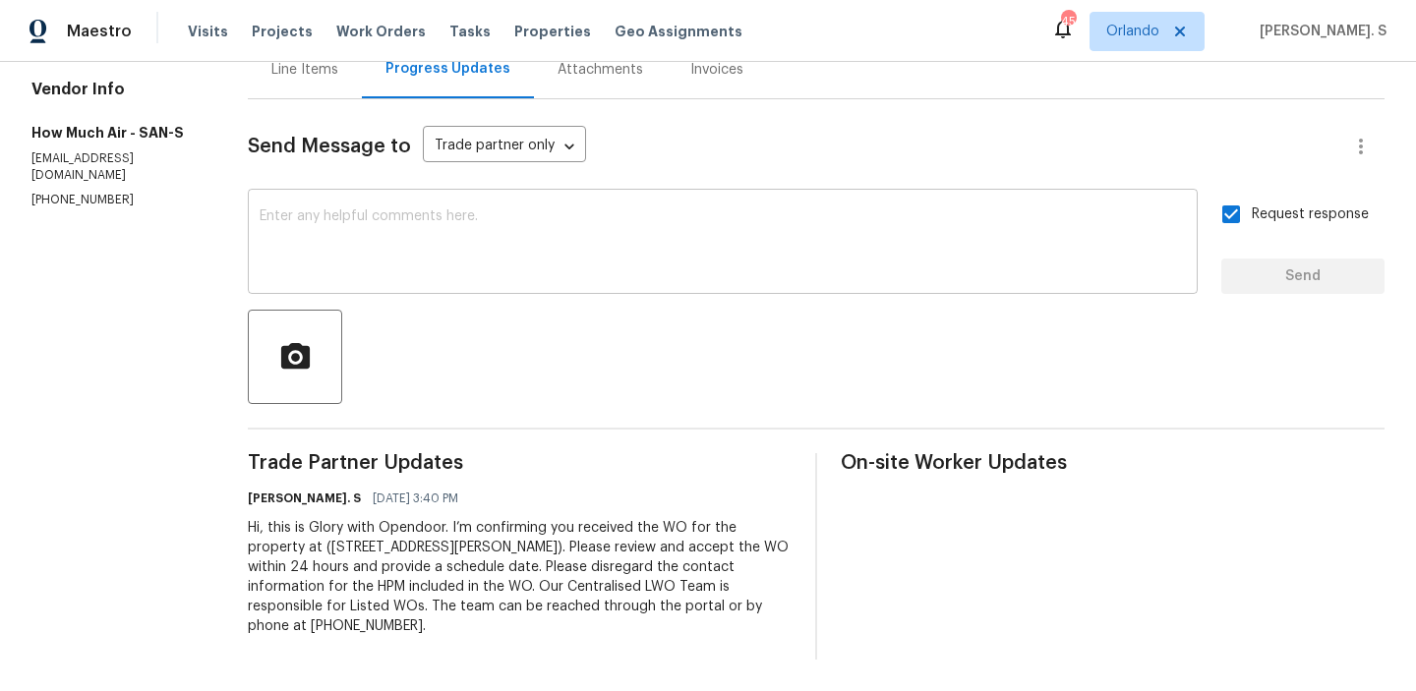
scroll to position [0, 0]
